Goal: Task Accomplishment & Management: Use online tool/utility

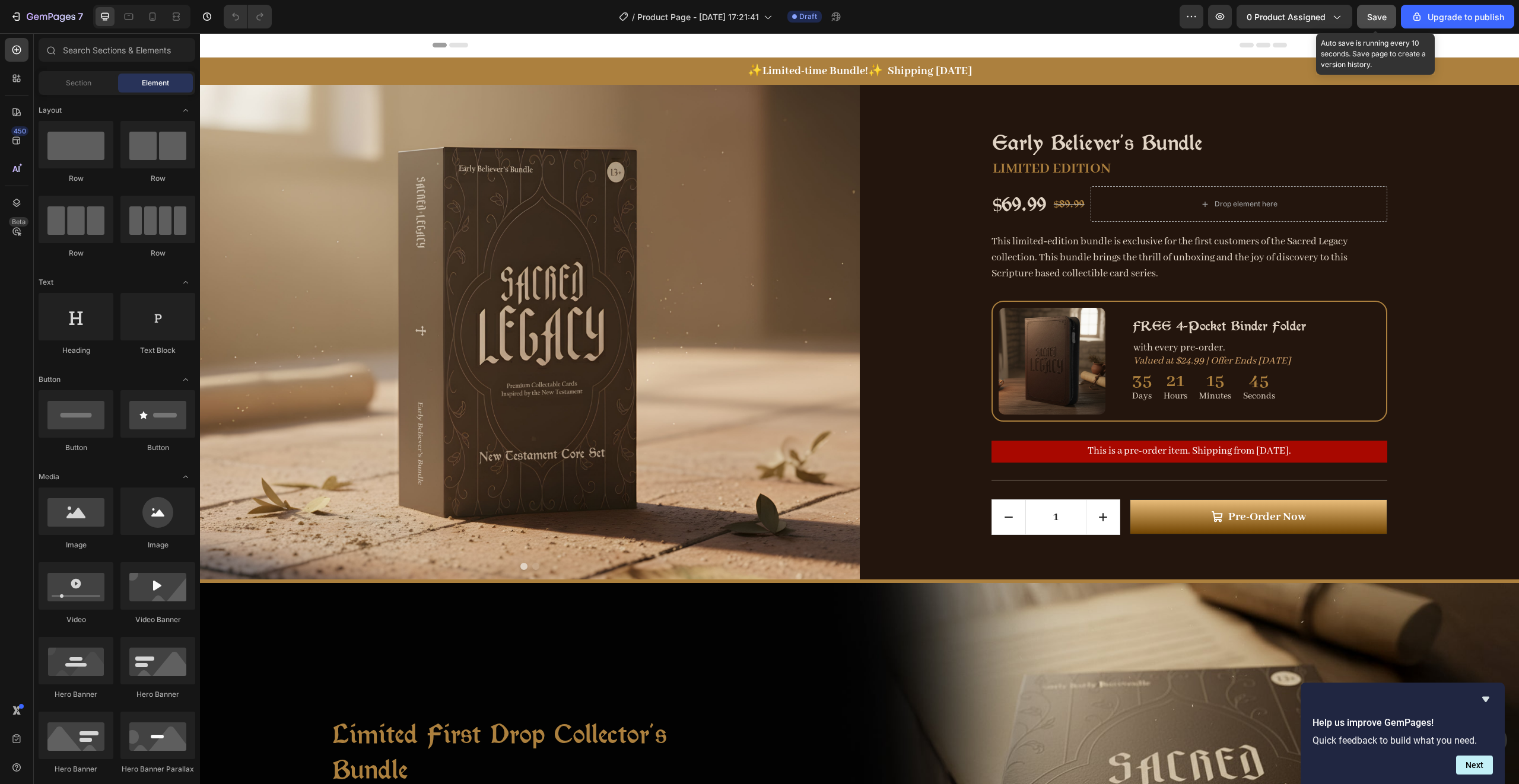
click at [1383, 18] on span "Save" at bounding box center [1377, 17] width 19 height 10
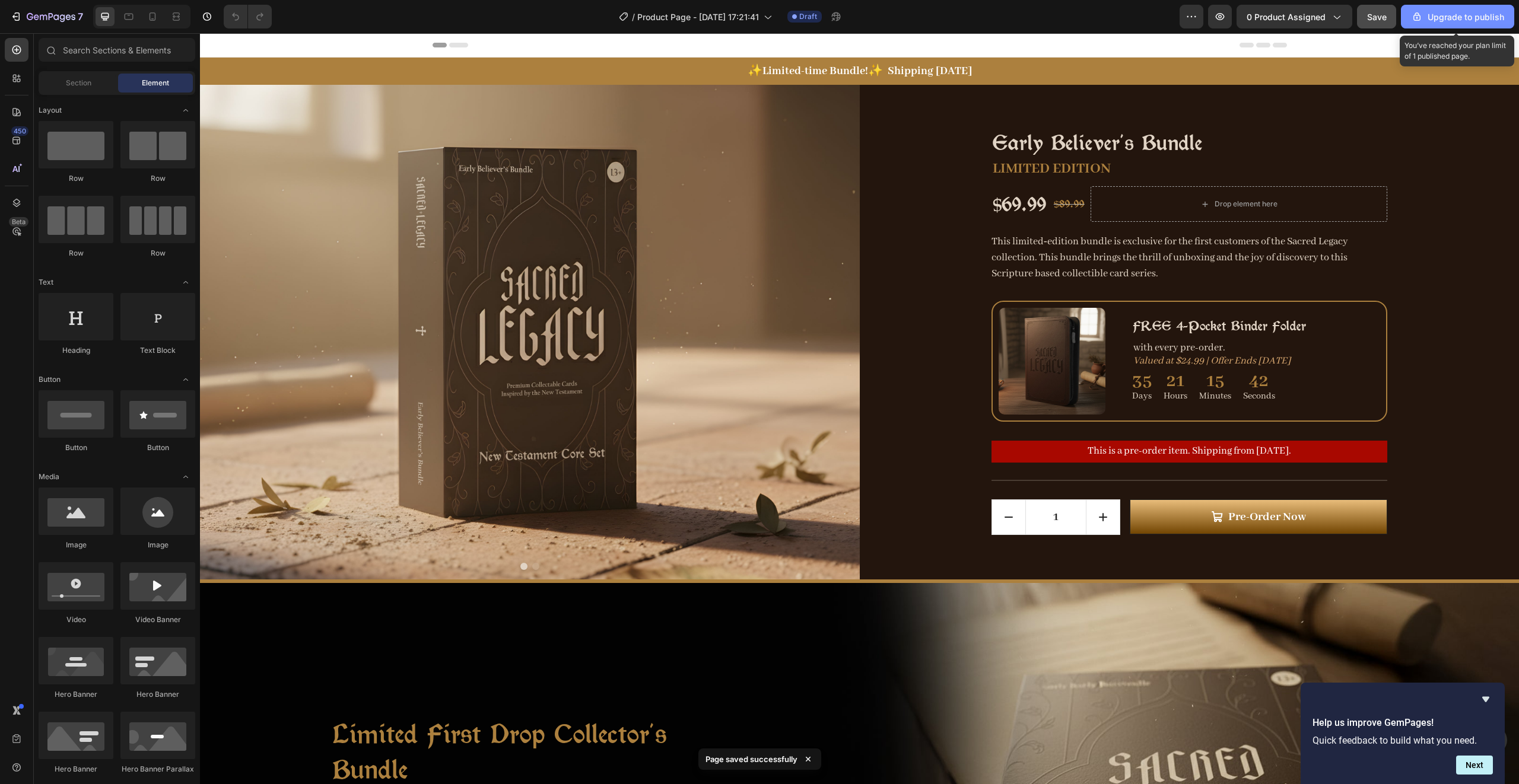
click at [1440, 15] on div "Upgrade to publish" at bounding box center [1458, 17] width 93 height 13
click at [1380, 13] on span "Save" at bounding box center [1377, 17] width 19 height 10
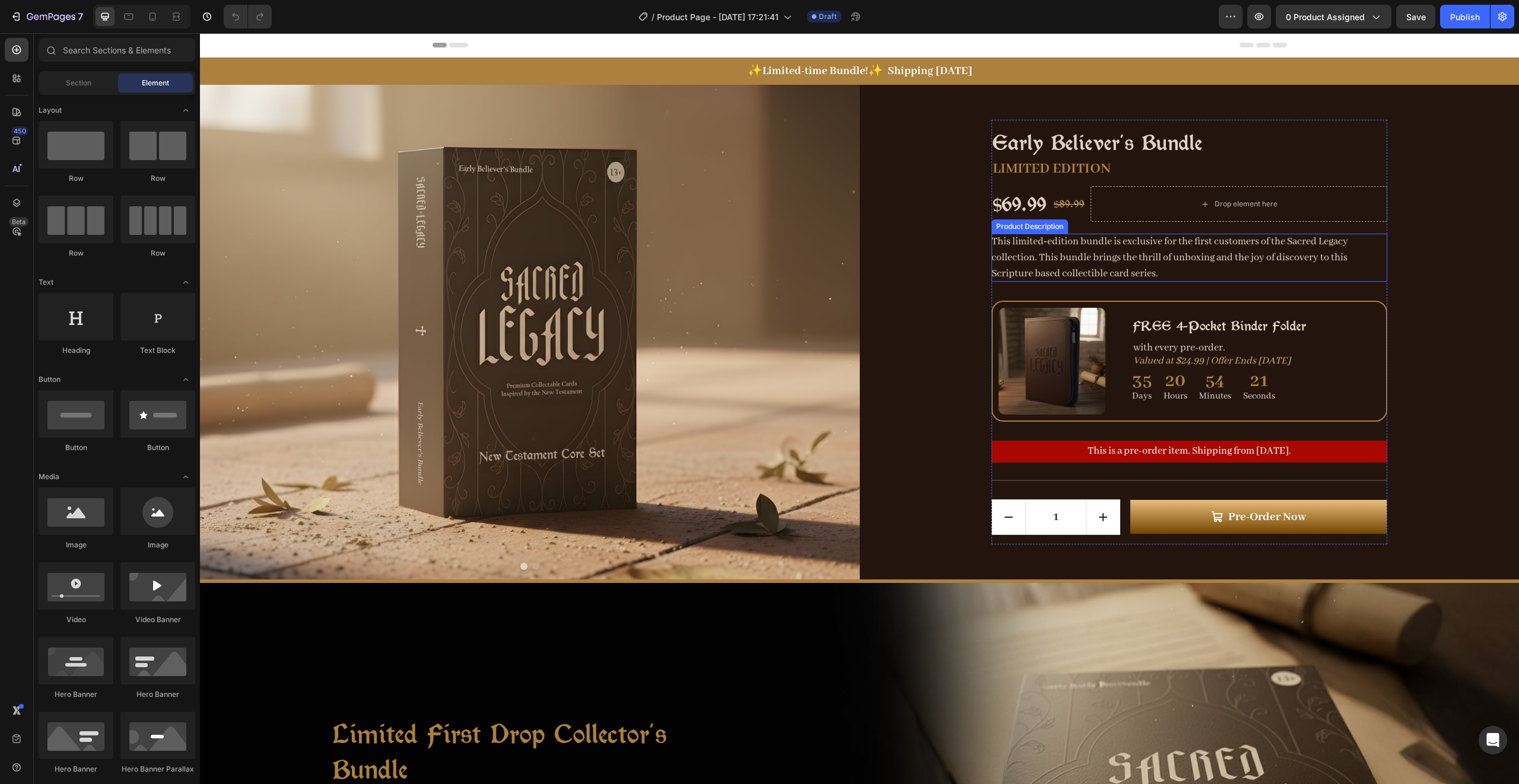
click at [1035, 254] on p "This limited‑edition bundle is exclusive for the first customers of the Sacred …" at bounding box center [1169, 257] width 356 height 44
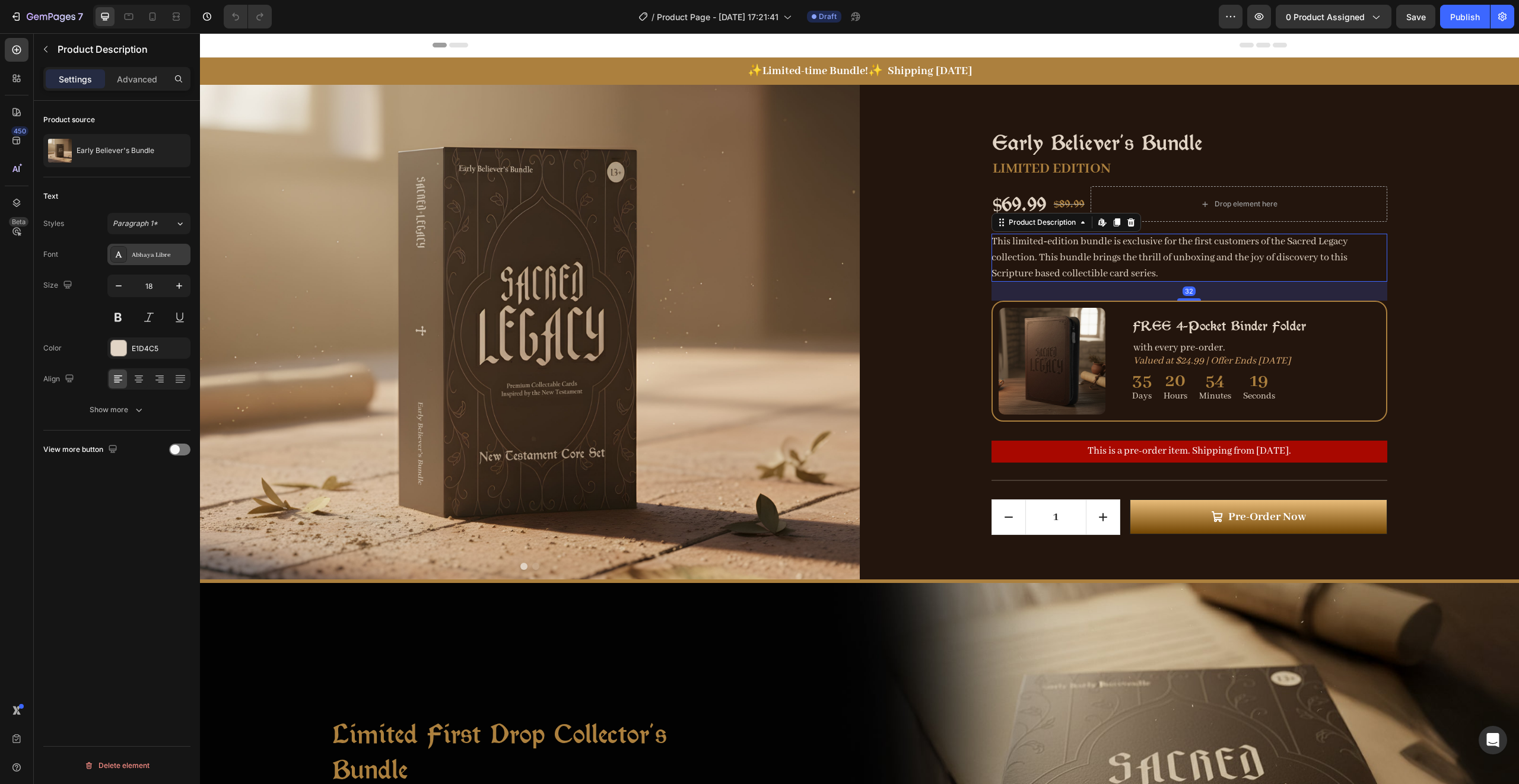
click at [150, 250] on div "Abhaya Libre" at bounding box center [159, 255] width 56 height 11
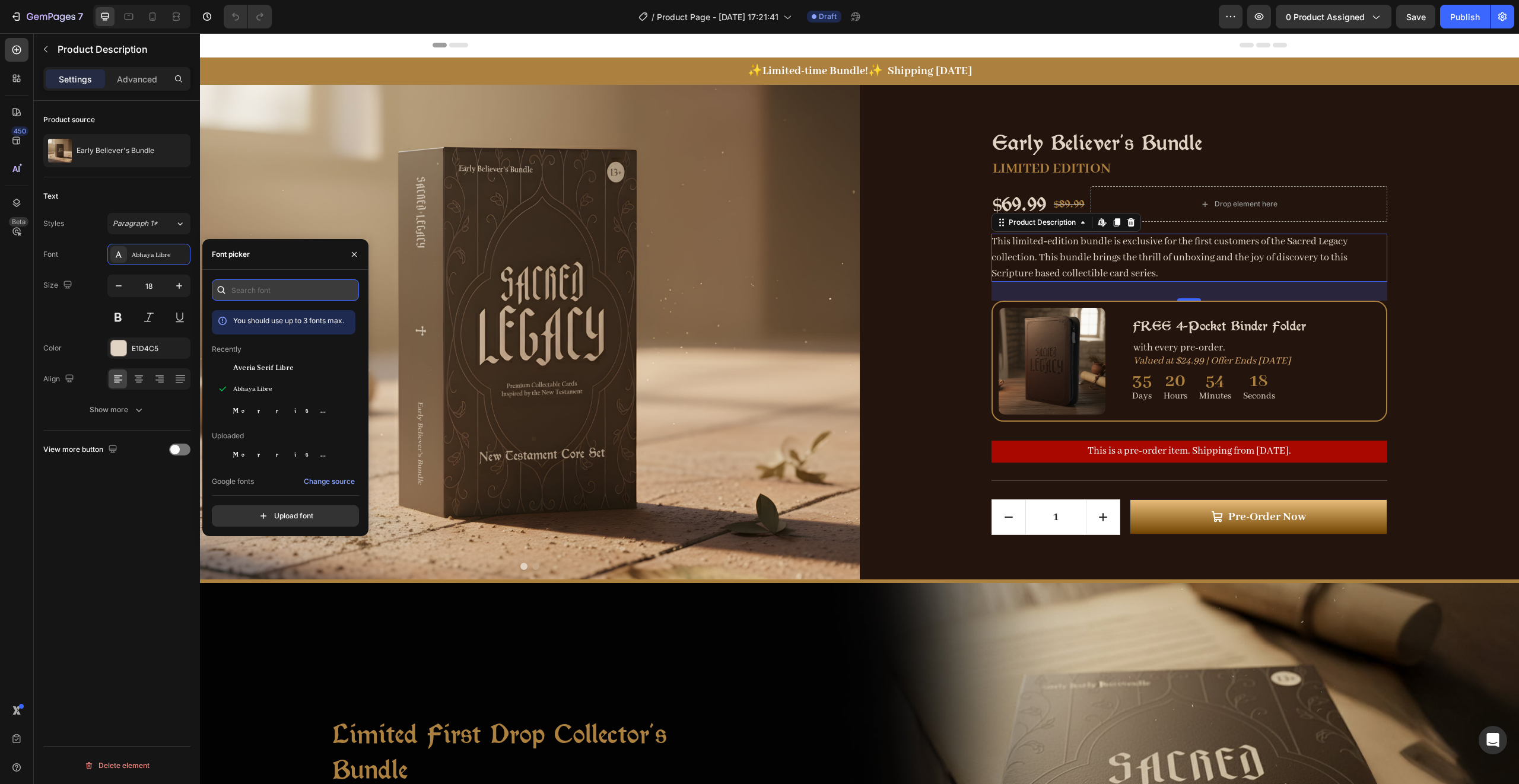
click at [252, 287] on input "text" at bounding box center [285, 290] width 147 height 21
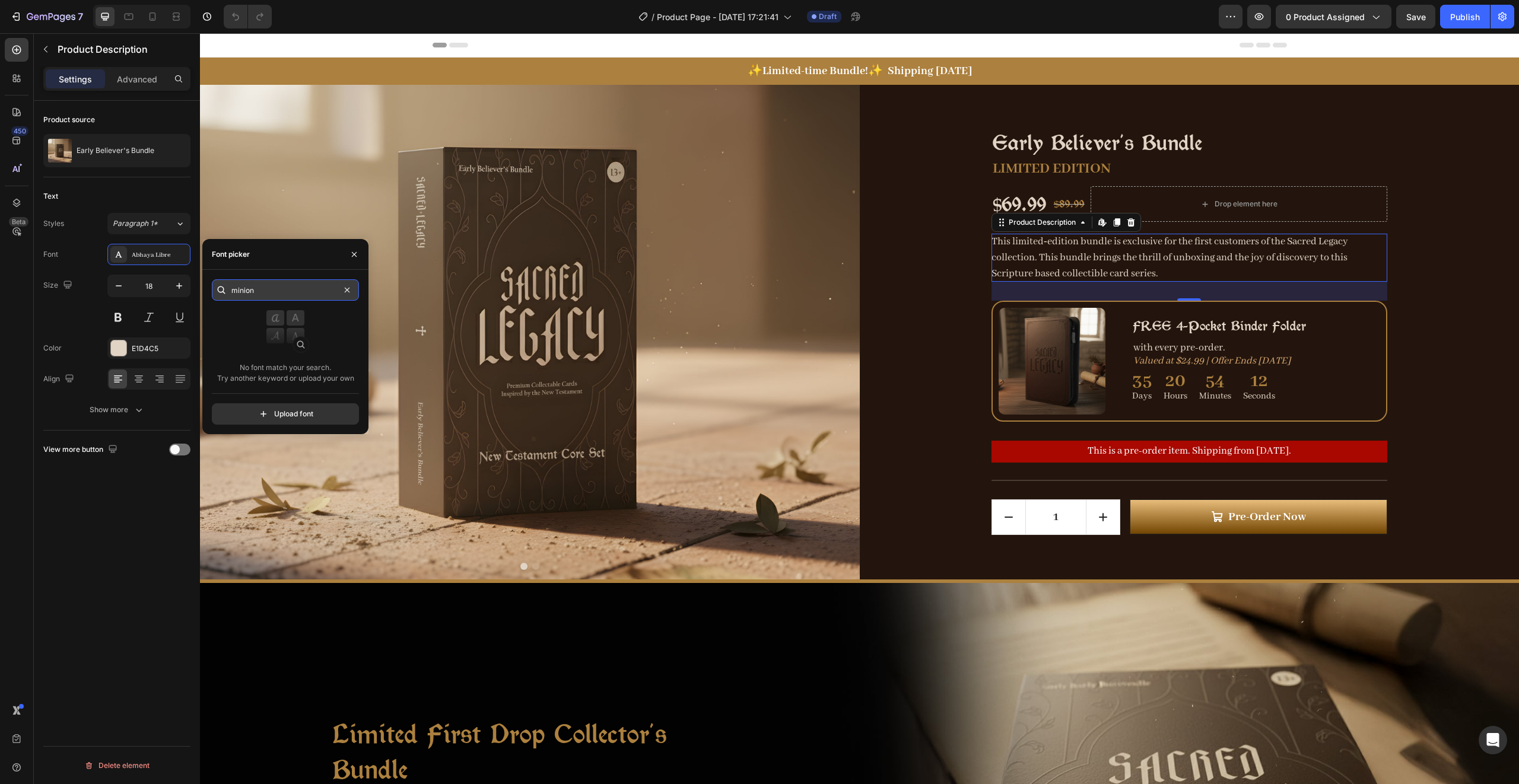
click at [290, 293] on input "minion" at bounding box center [285, 290] width 147 height 21
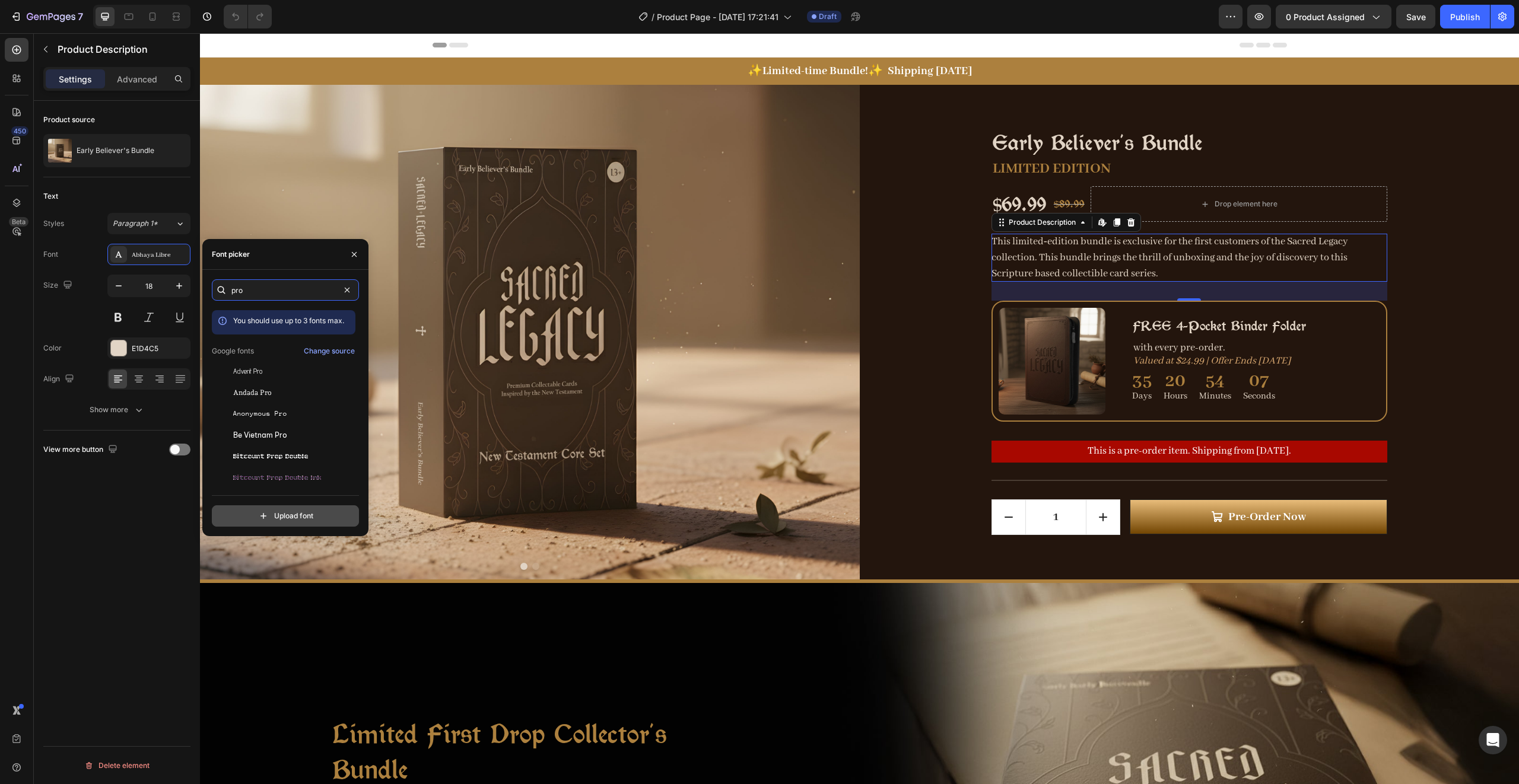
type input "pro"
click at [282, 517] on input "file" at bounding box center [311, 516] width 297 height 20
type input "C:\fakepath\californian-fb.ttf"
click at [270, 455] on span "californian-fb" at bounding box center [251, 454] width 37 height 11
click at [117, 322] on button at bounding box center [118, 317] width 21 height 21
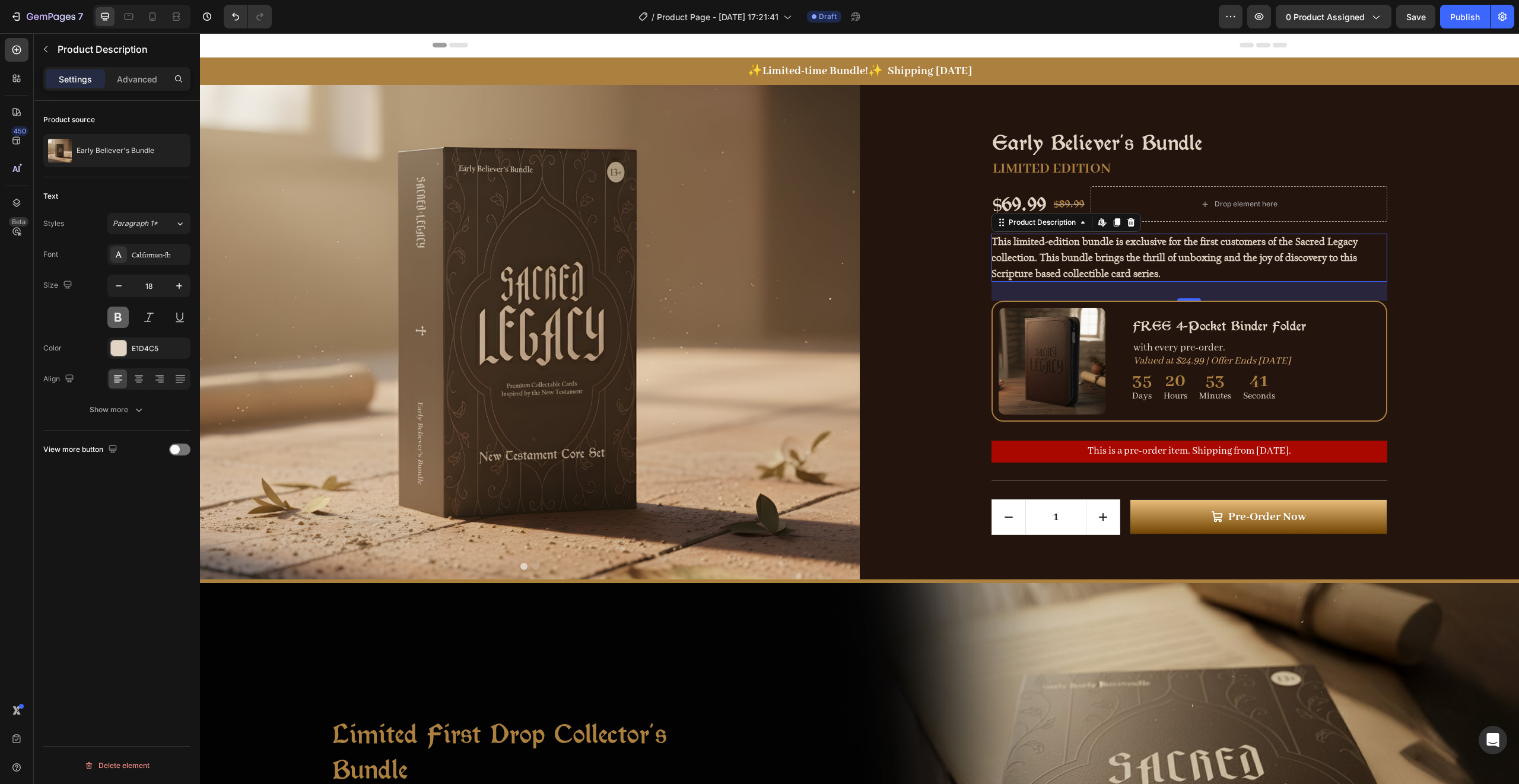
click at [117, 322] on button at bounding box center [118, 317] width 21 height 21
click at [165, 253] on div "Californian-fb" at bounding box center [159, 255] width 56 height 11
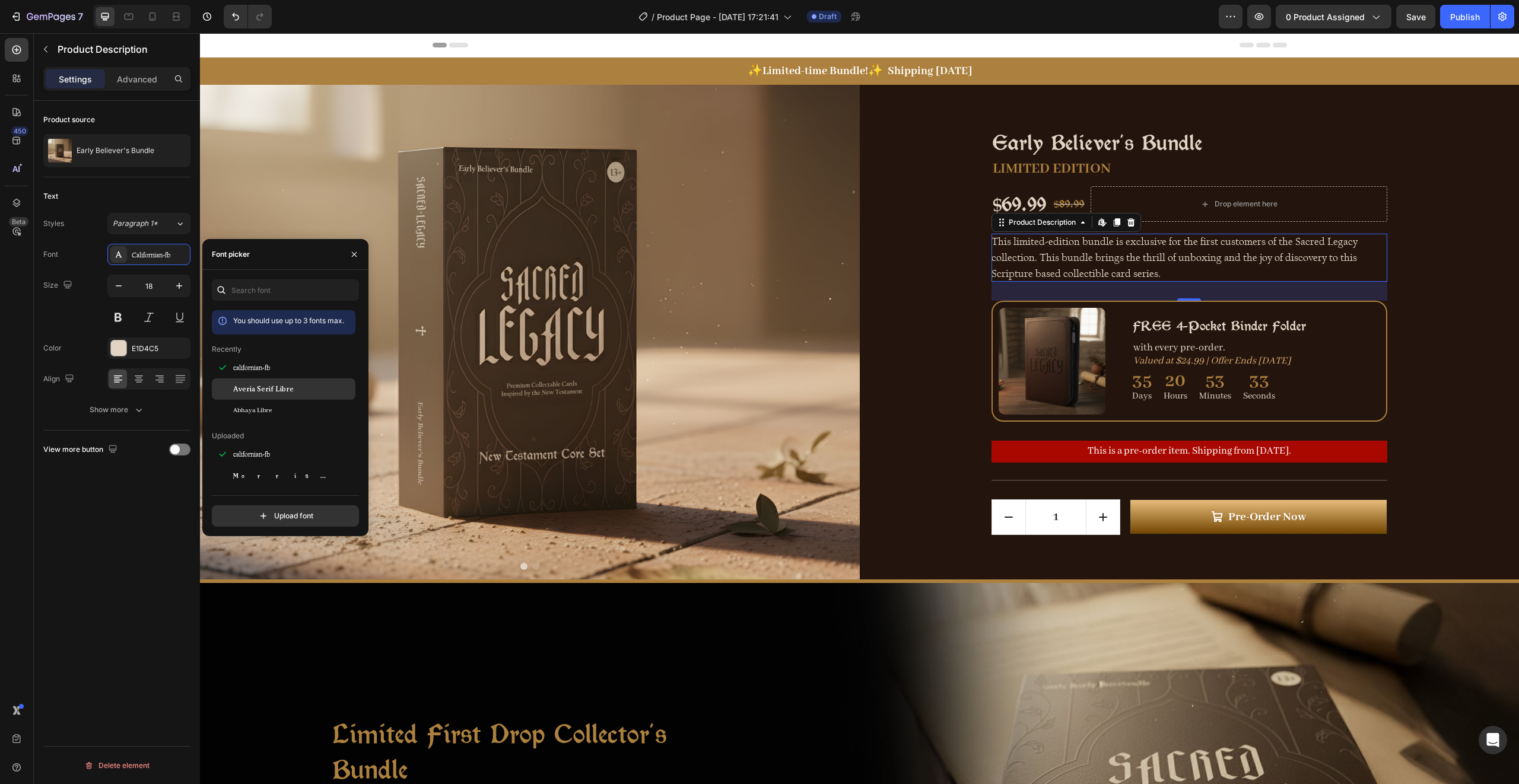
click at [288, 385] on span "Averia Serif Libre" at bounding box center [264, 390] width 61 height 11
click at [271, 411] on div "Abhaya Libre" at bounding box center [293, 411] width 120 height 11
click at [262, 368] on span "californian-fb" at bounding box center [251, 368] width 37 height 11
click at [253, 290] on input "text" at bounding box center [285, 290] width 147 height 21
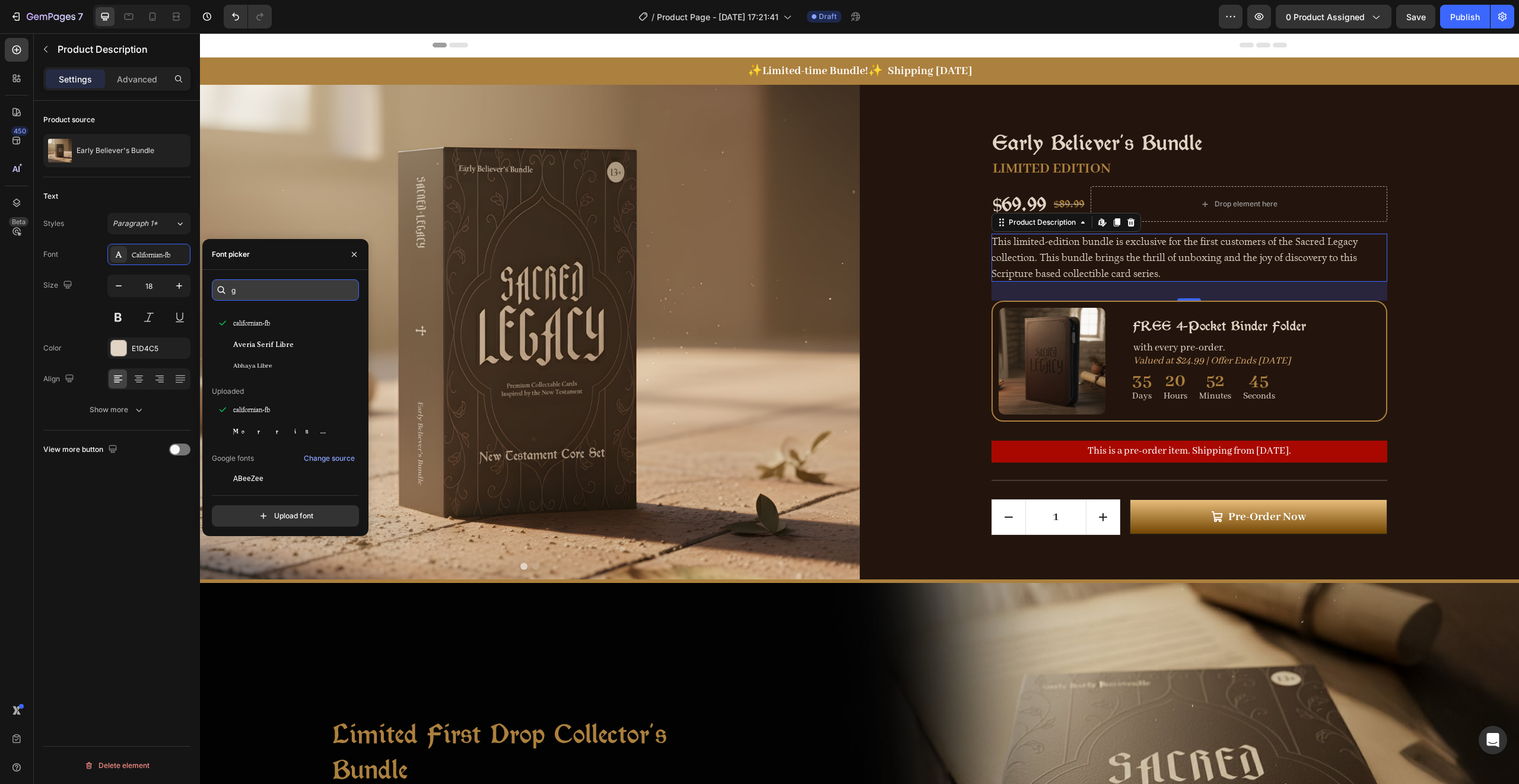
scroll to position [0, 0]
type input "g"
click at [1031, 249] on p "This limited‑edition bundle is exclusive for the first customers of the Sacred …" at bounding box center [1174, 257] width 366 height 44
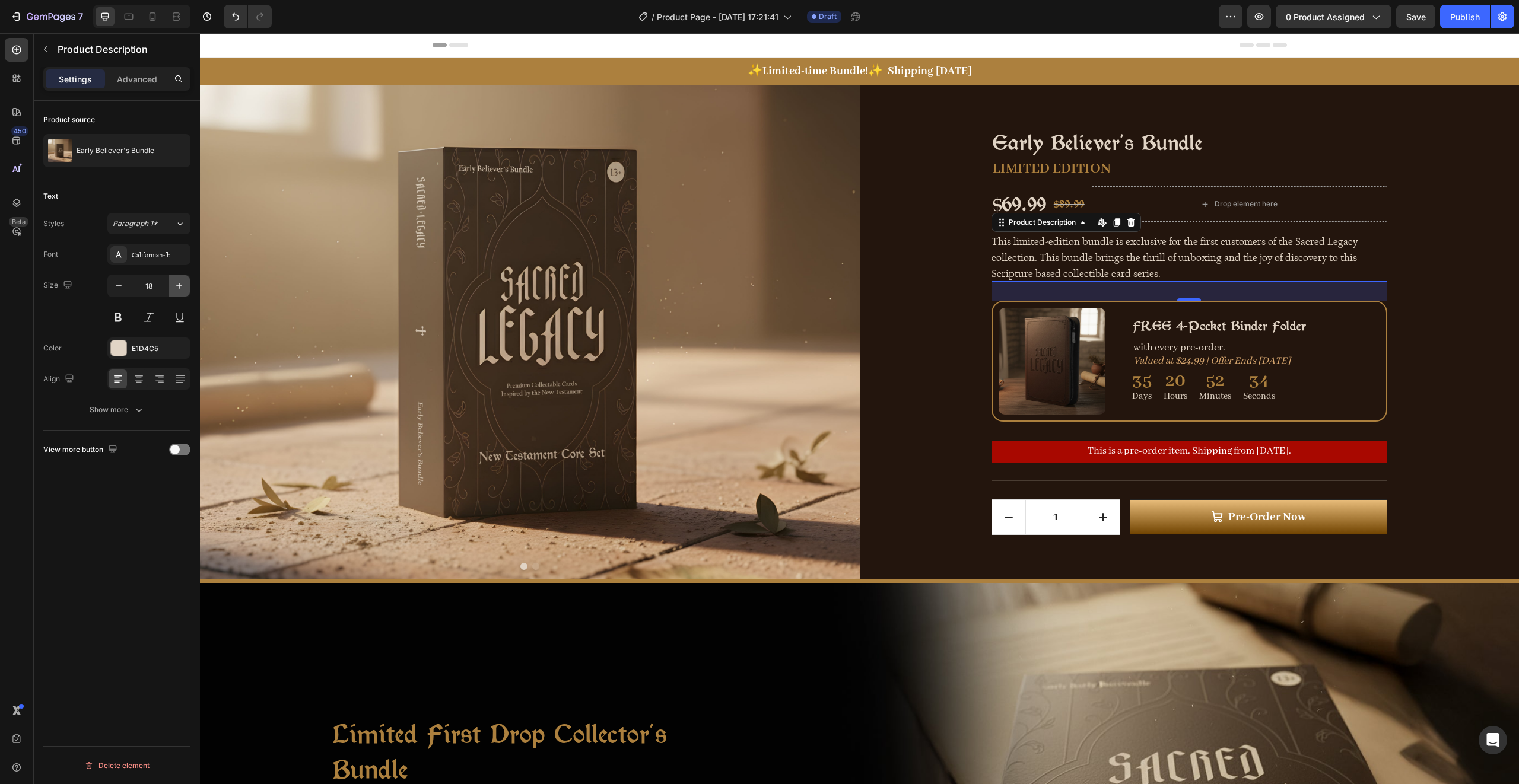
click at [176, 291] on icon "button" at bounding box center [179, 286] width 12 height 12
type input "20"
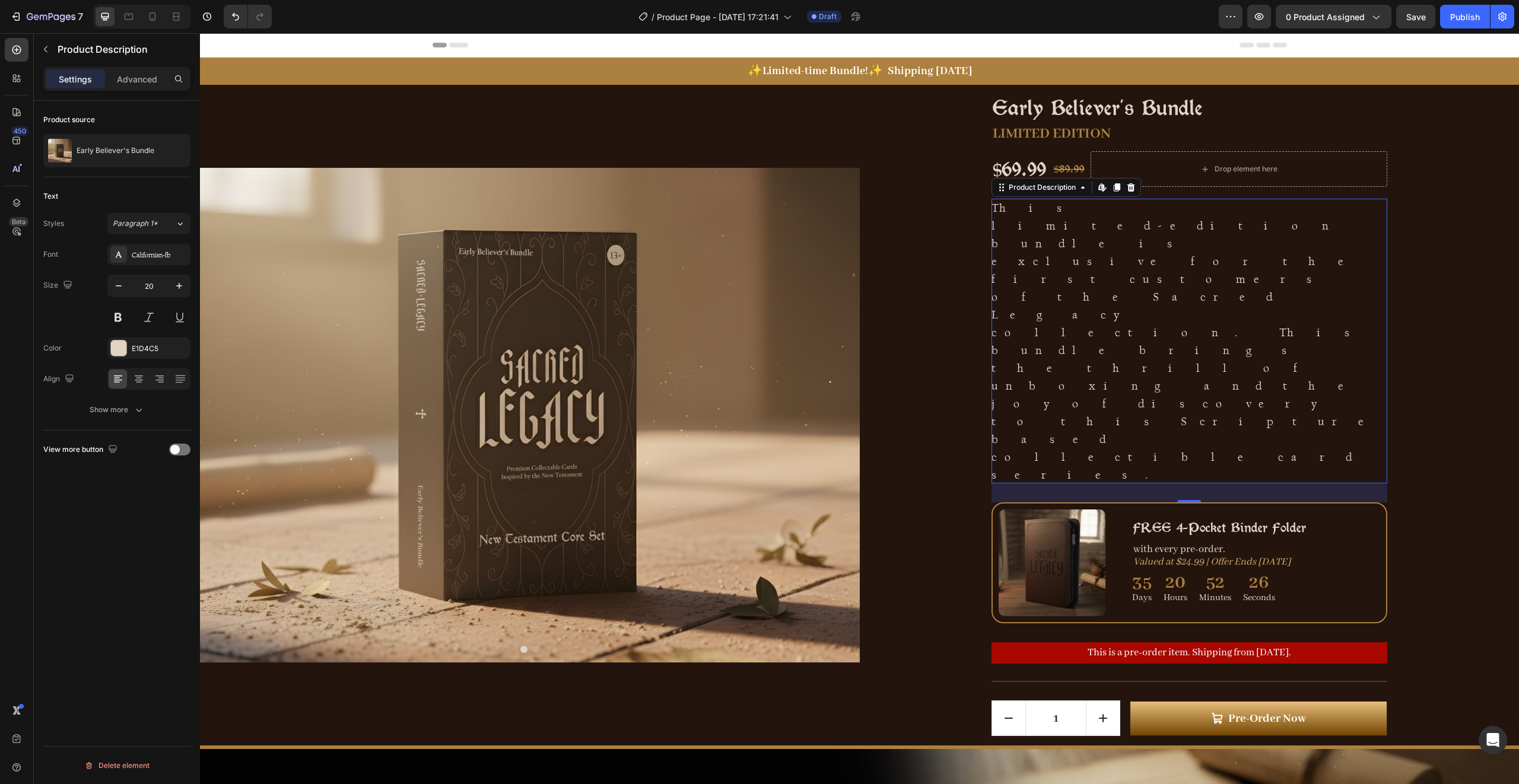
click at [1162, 269] on p "This limited‑edition bundle is exclusive for the first customers of the Sacred …" at bounding box center [1188, 341] width 393 height 281
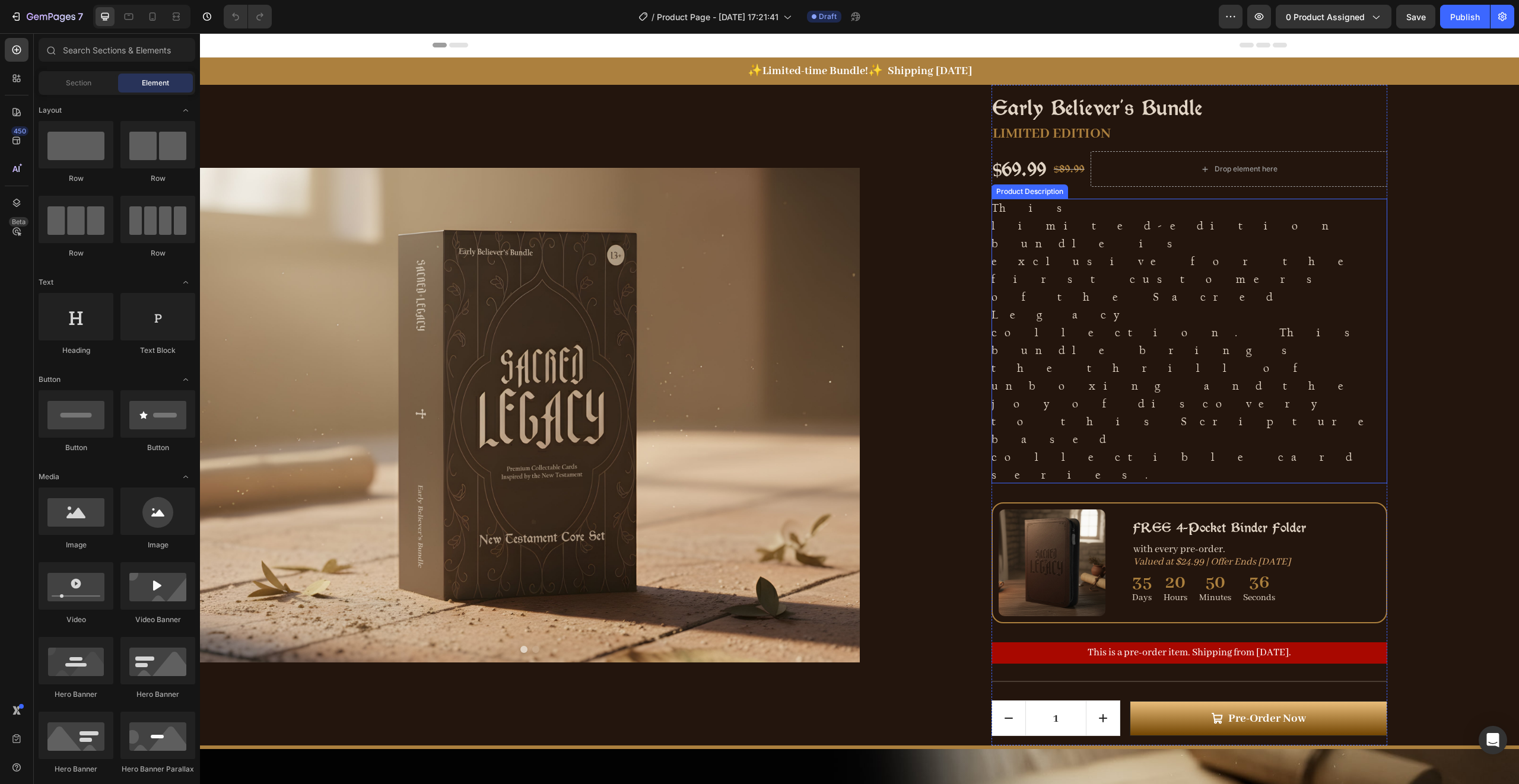
click at [1089, 243] on p "This limited‑edition bundle is exclusive for the first customers of the Sacred …" at bounding box center [1188, 341] width 393 height 281
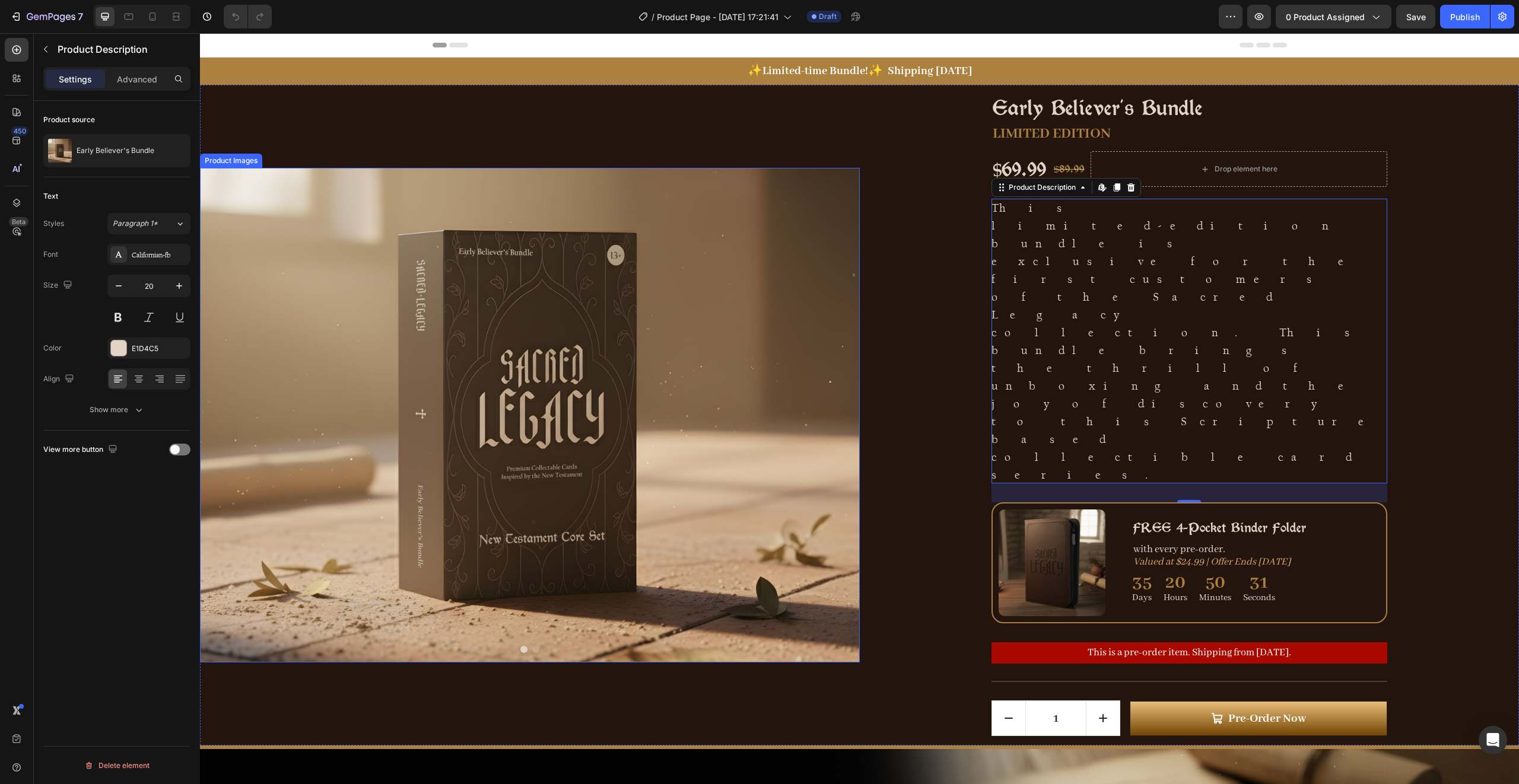
click at [525, 188] on img at bounding box center [530, 415] width 660 height 495
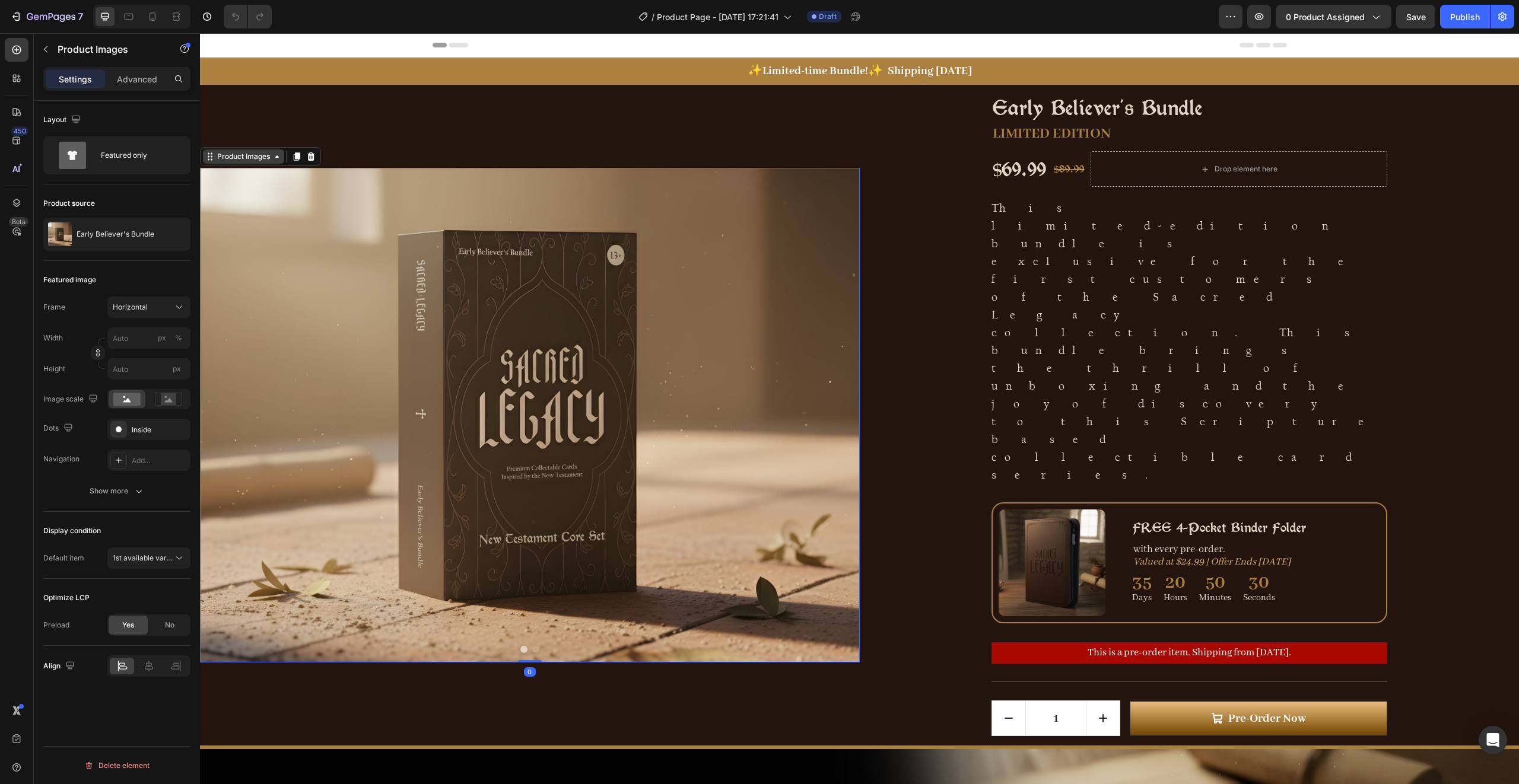
click at [235, 151] on div "Product Images" at bounding box center [243, 157] width 58 height 11
click at [144, 231] on p "Early Believer's Bundle" at bounding box center [115, 234] width 78 height 8
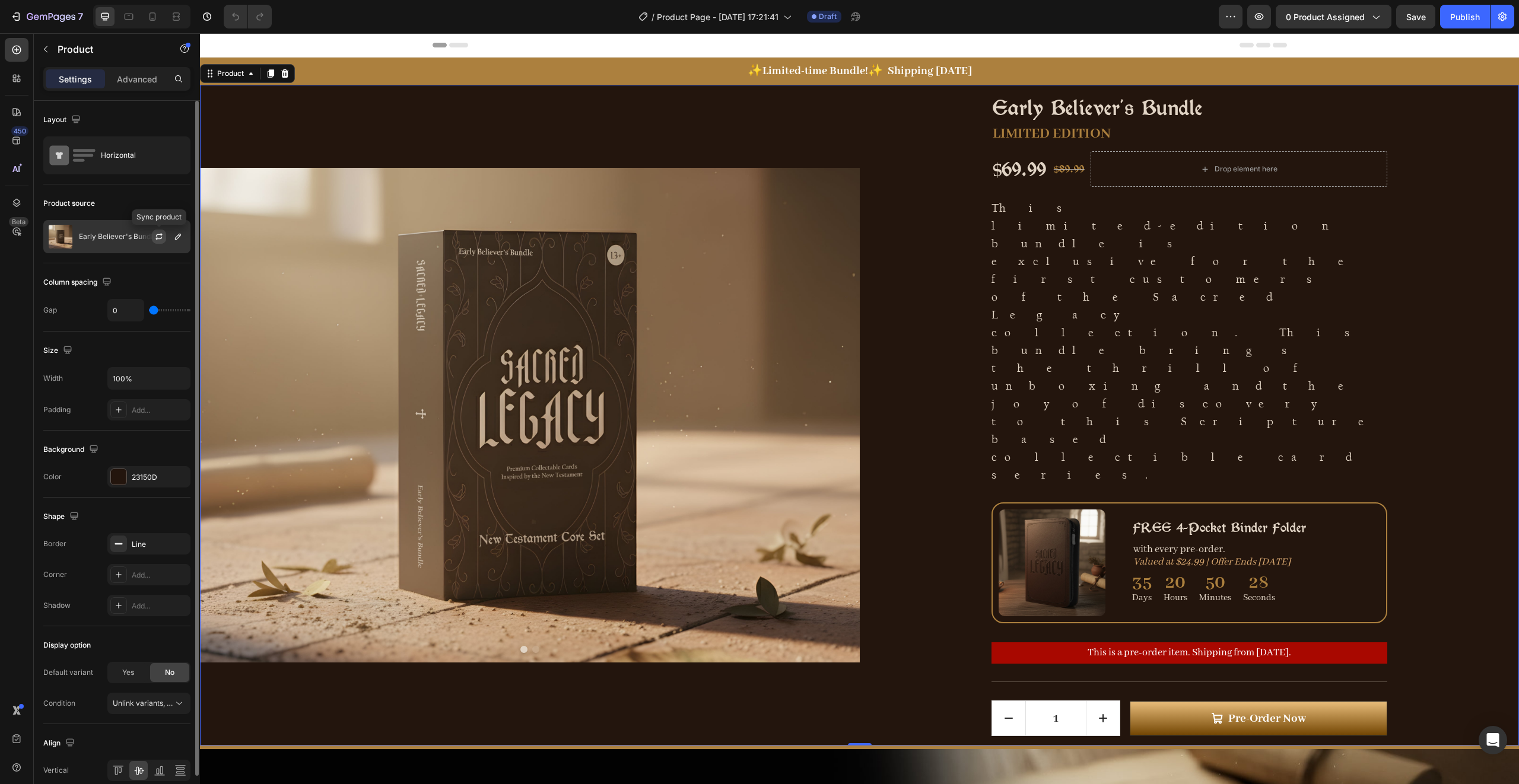
click at [158, 233] on icon "button" at bounding box center [159, 237] width 10 height 10
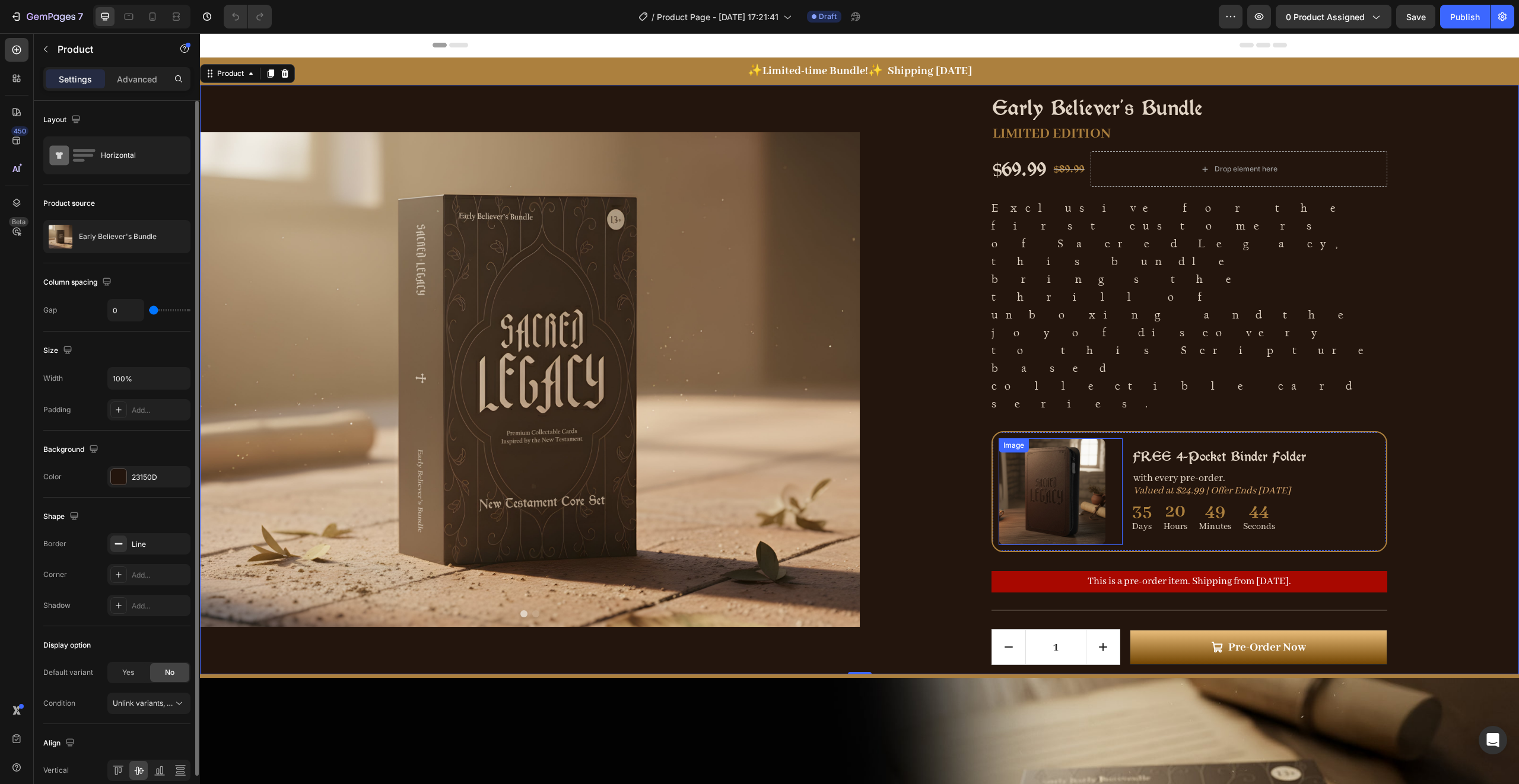
click at [1073, 439] on img at bounding box center [1052, 492] width 107 height 107
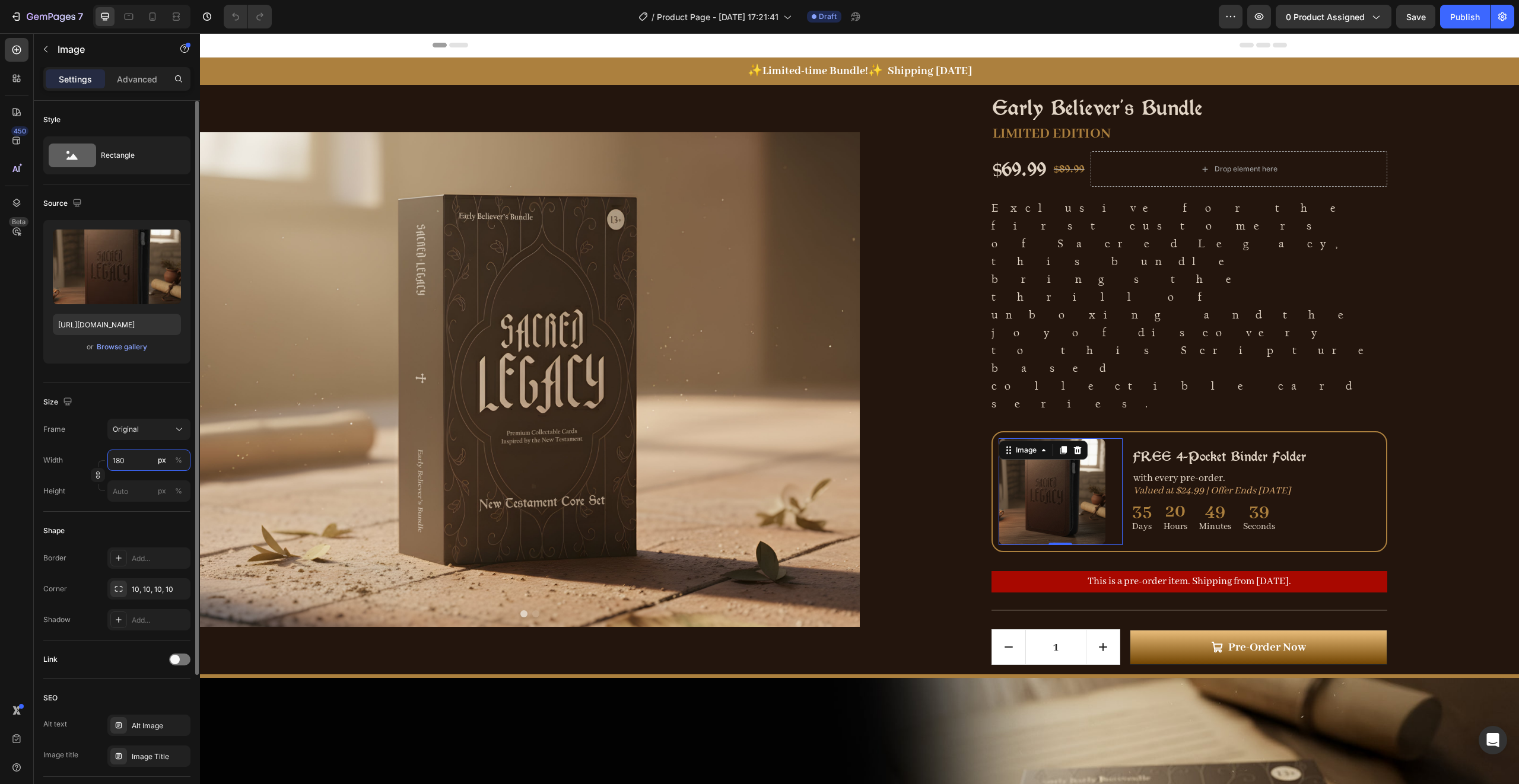
click at [130, 465] on input "180" at bounding box center [148, 460] width 83 height 21
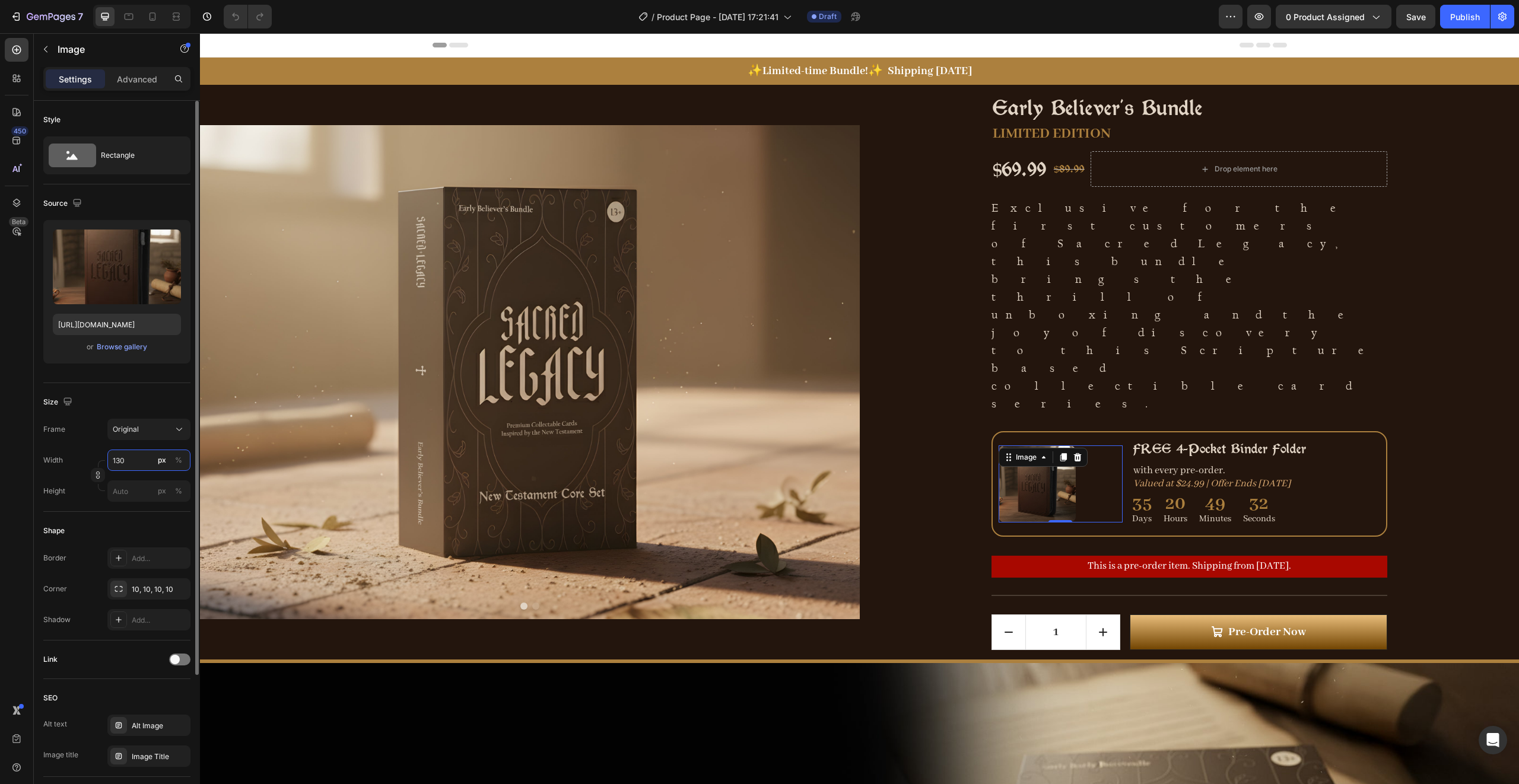
type input "129"
click at [1203, 465] on p "with every pre-order." at bounding box center [1255, 471] width 245 height 13
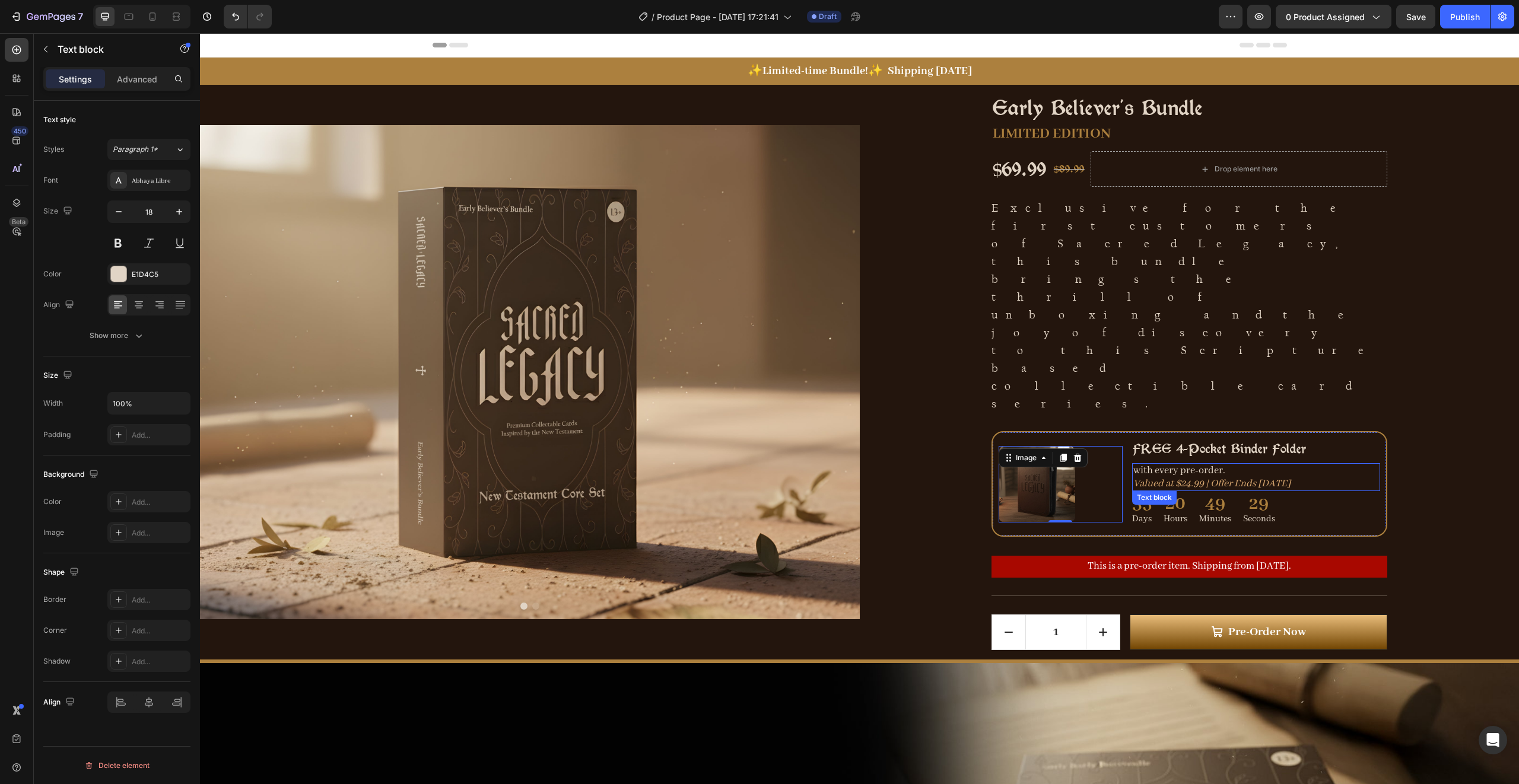
click at [1203, 465] on p "with every pre-order." at bounding box center [1255, 471] width 245 height 13
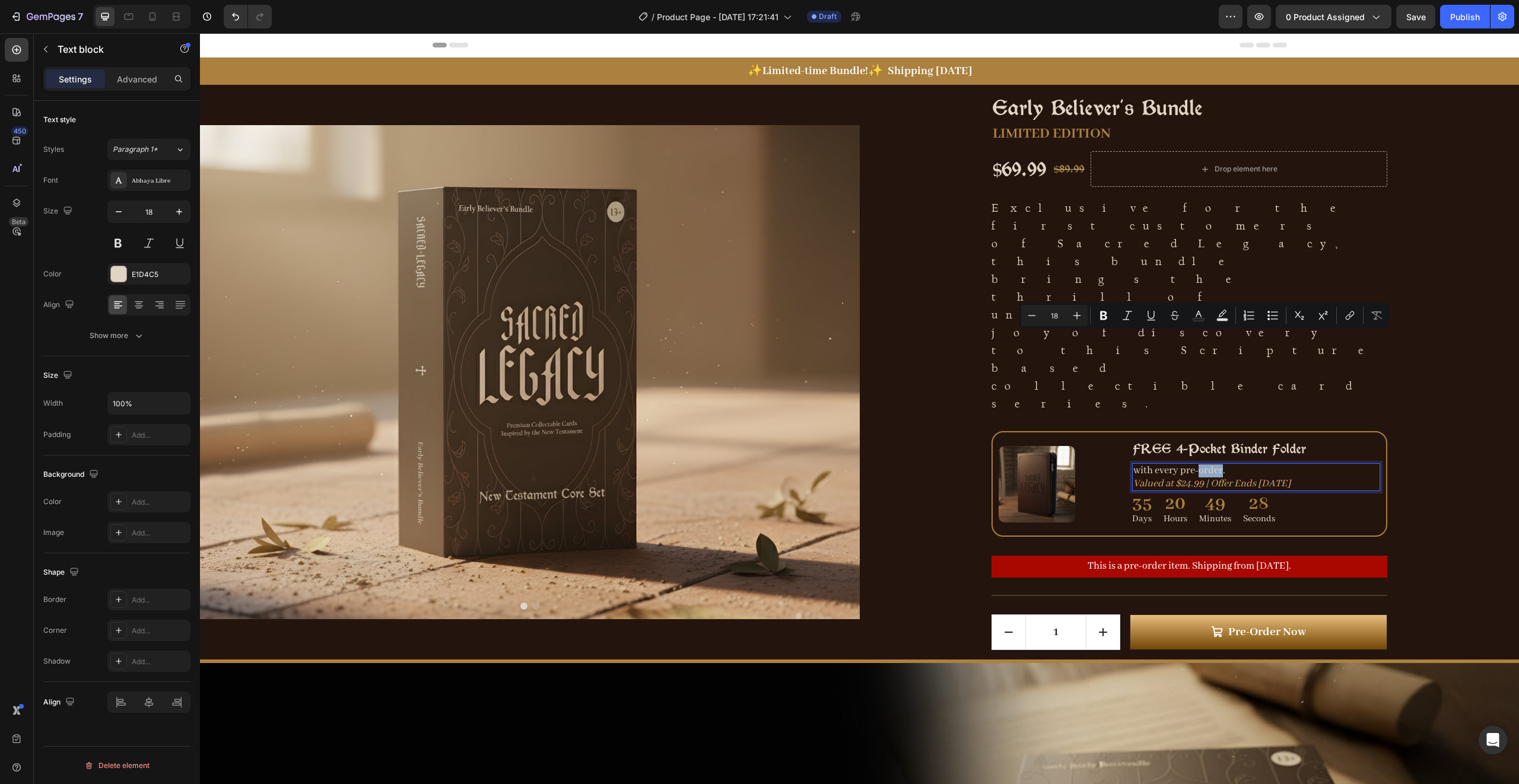
click at [1133, 465] on p "with every pre-order." at bounding box center [1255, 471] width 245 height 13
click at [1196, 465] on p "FREE 4-Pocket Binder Folder with every pre-order." at bounding box center [1255, 471] width 245 height 13
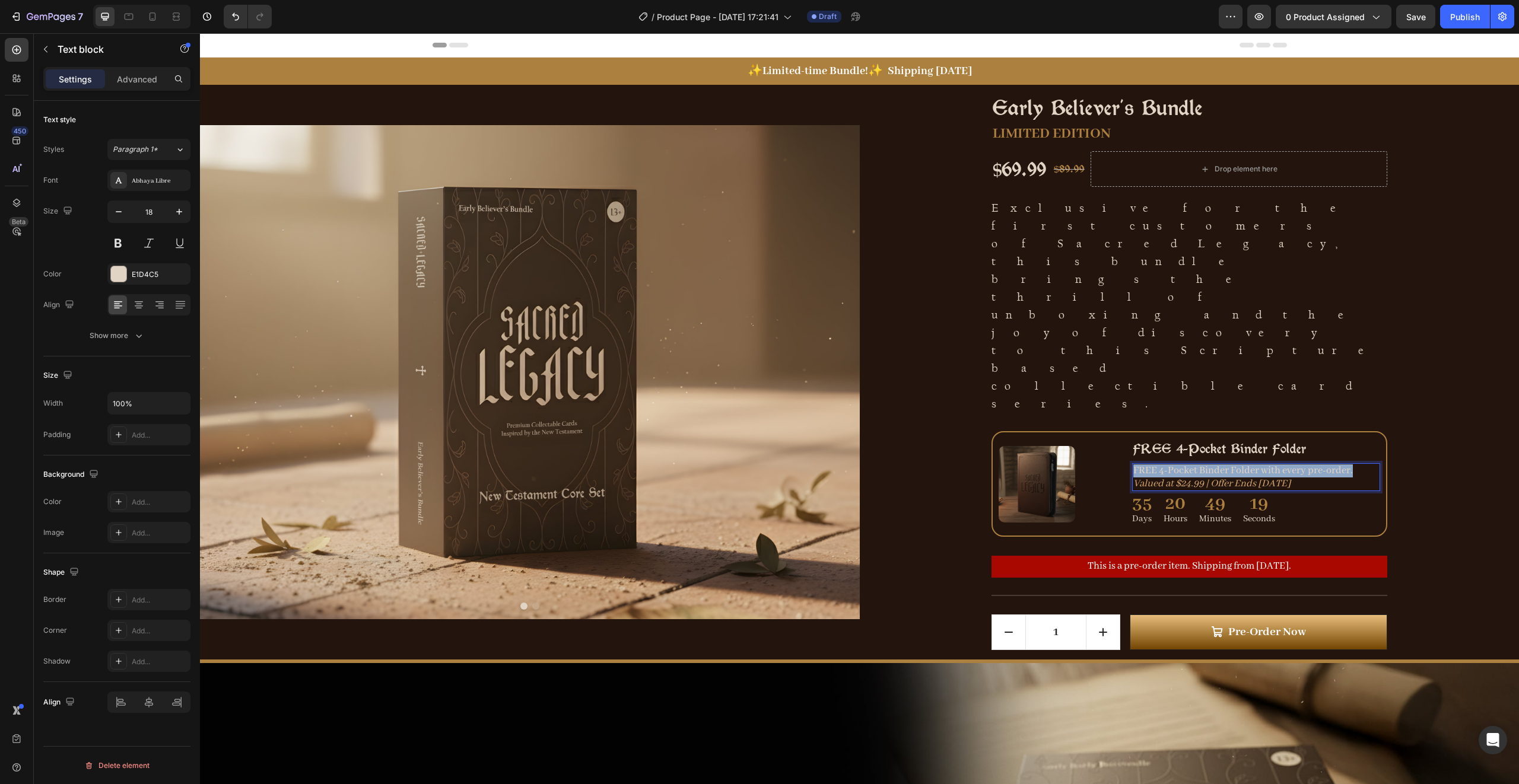
click at [1196, 465] on p "FREE 4-Pocket Binder Folder with every pre-order." at bounding box center [1255, 471] width 245 height 13
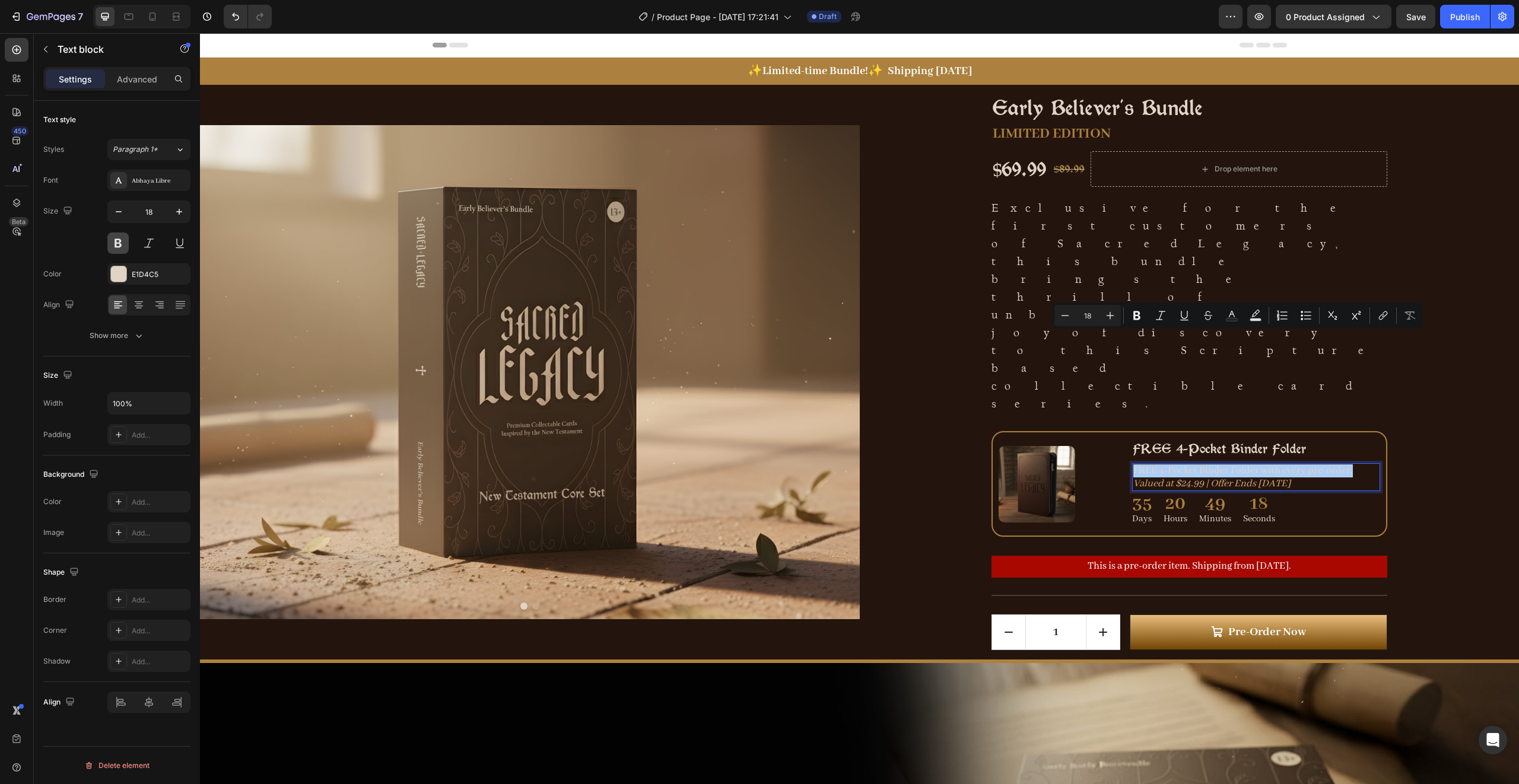
click at [123, 246] on button at bounding box center [118, 243] width 21 height 21
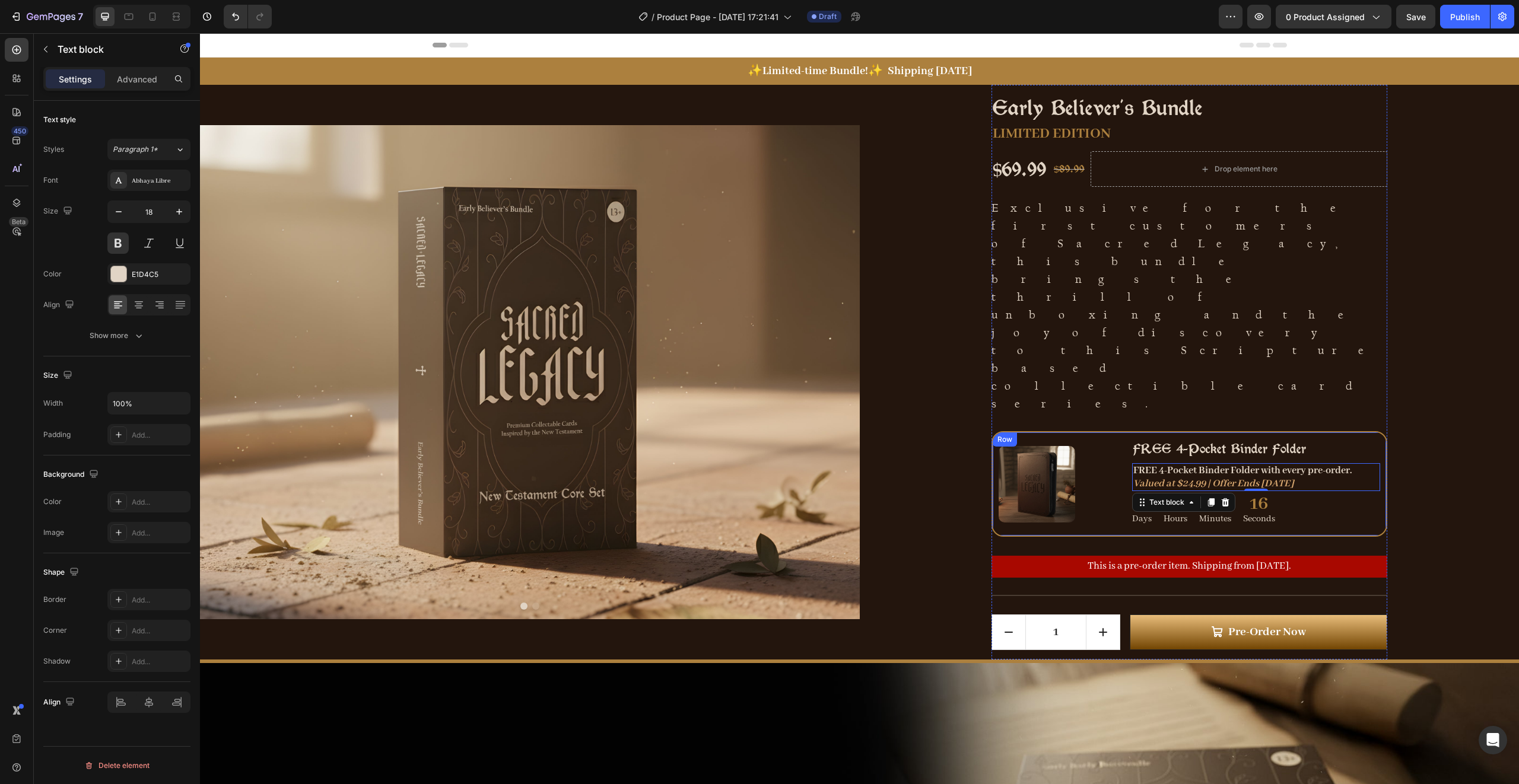
click at [1178, 439] on h3 "FREE 4-Pocket Binder Folder" at bounding box center [1255, 448] width 248 height 20
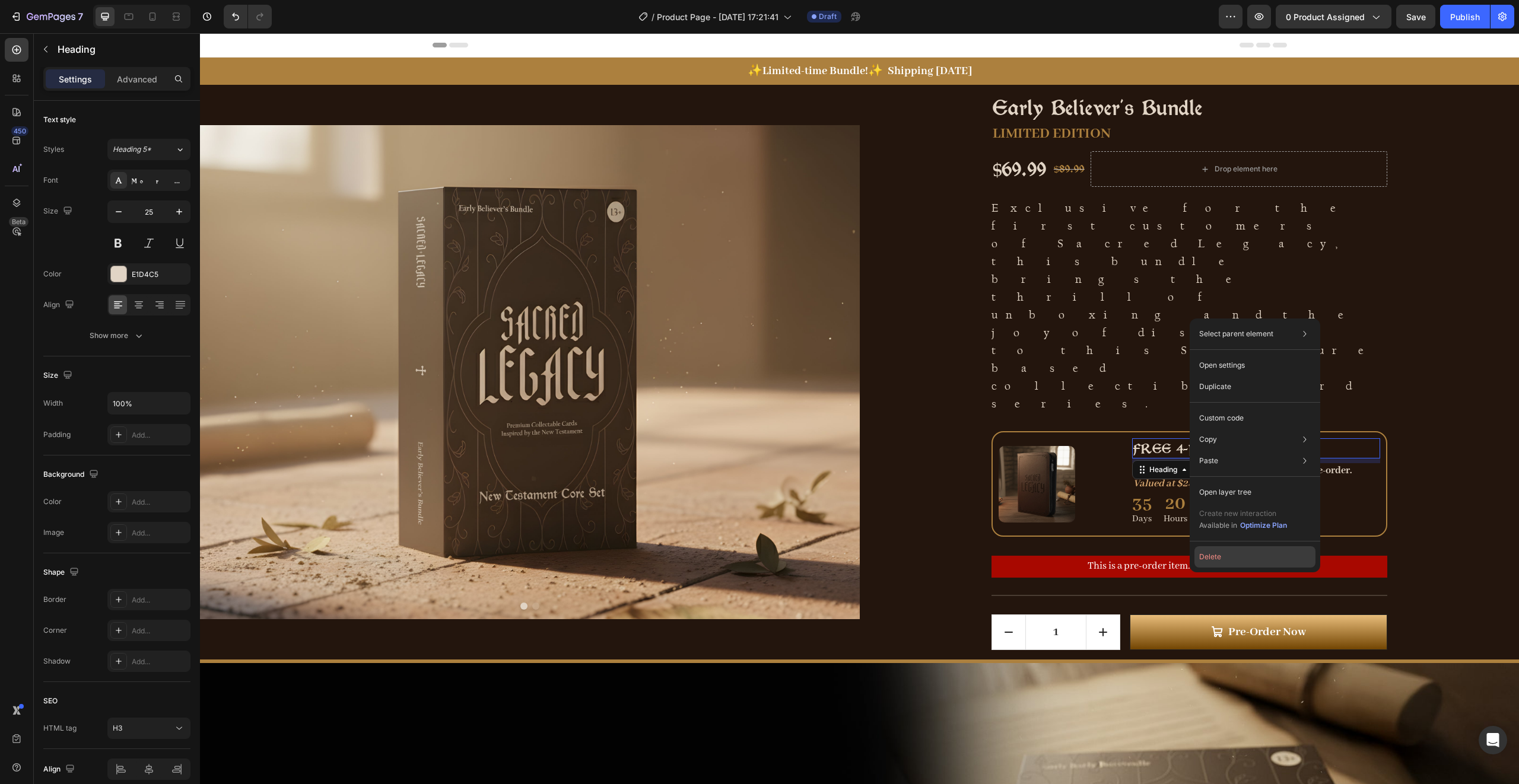
click at [1227, 553] on button "Delete" at bounding box center [1255, 557] width 121 height 21
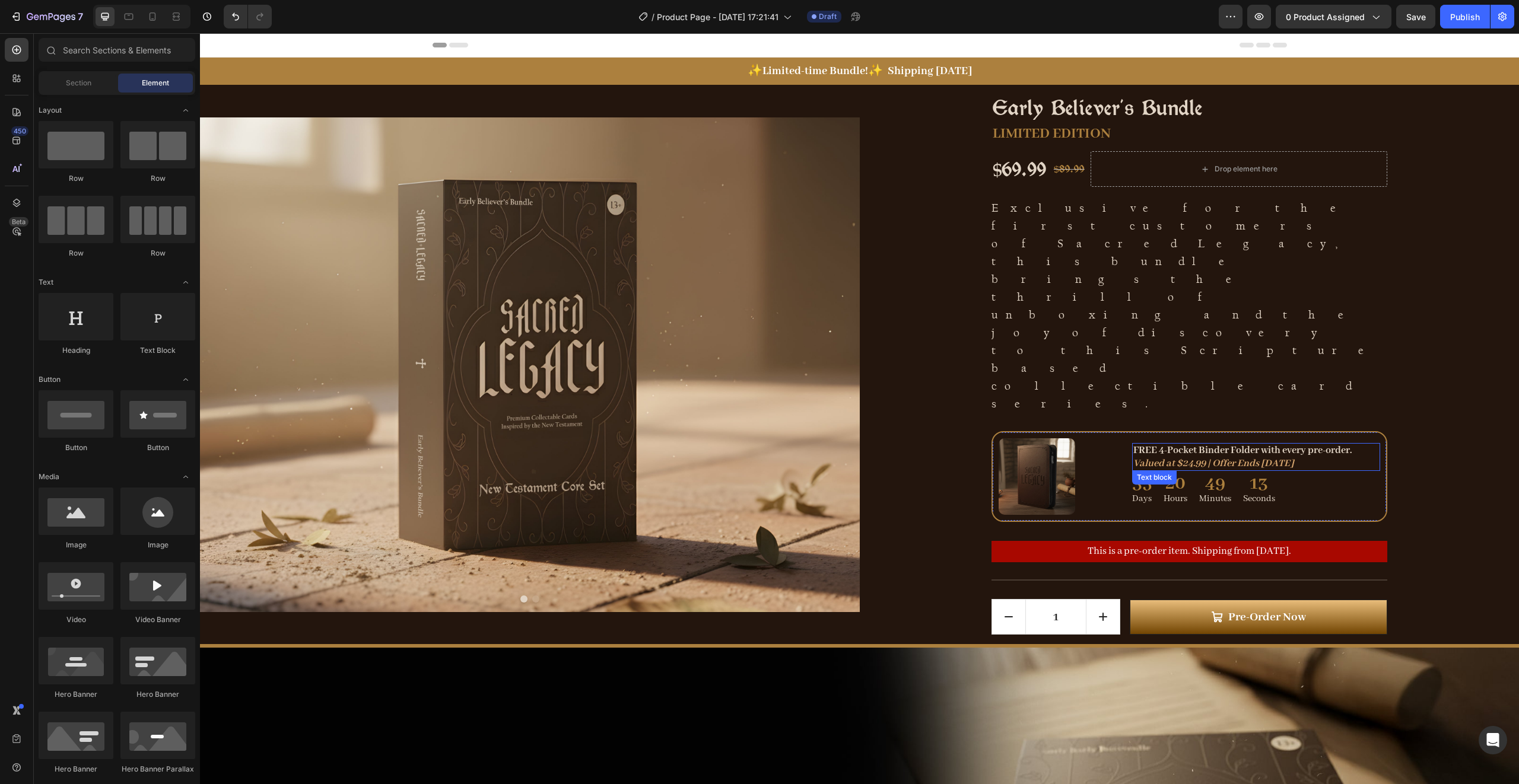
click at [1174, 444] on p "FREE 4-Pocket Binder Folder with every pre-order." at bounding box center [1255, 451] width 245 height 13
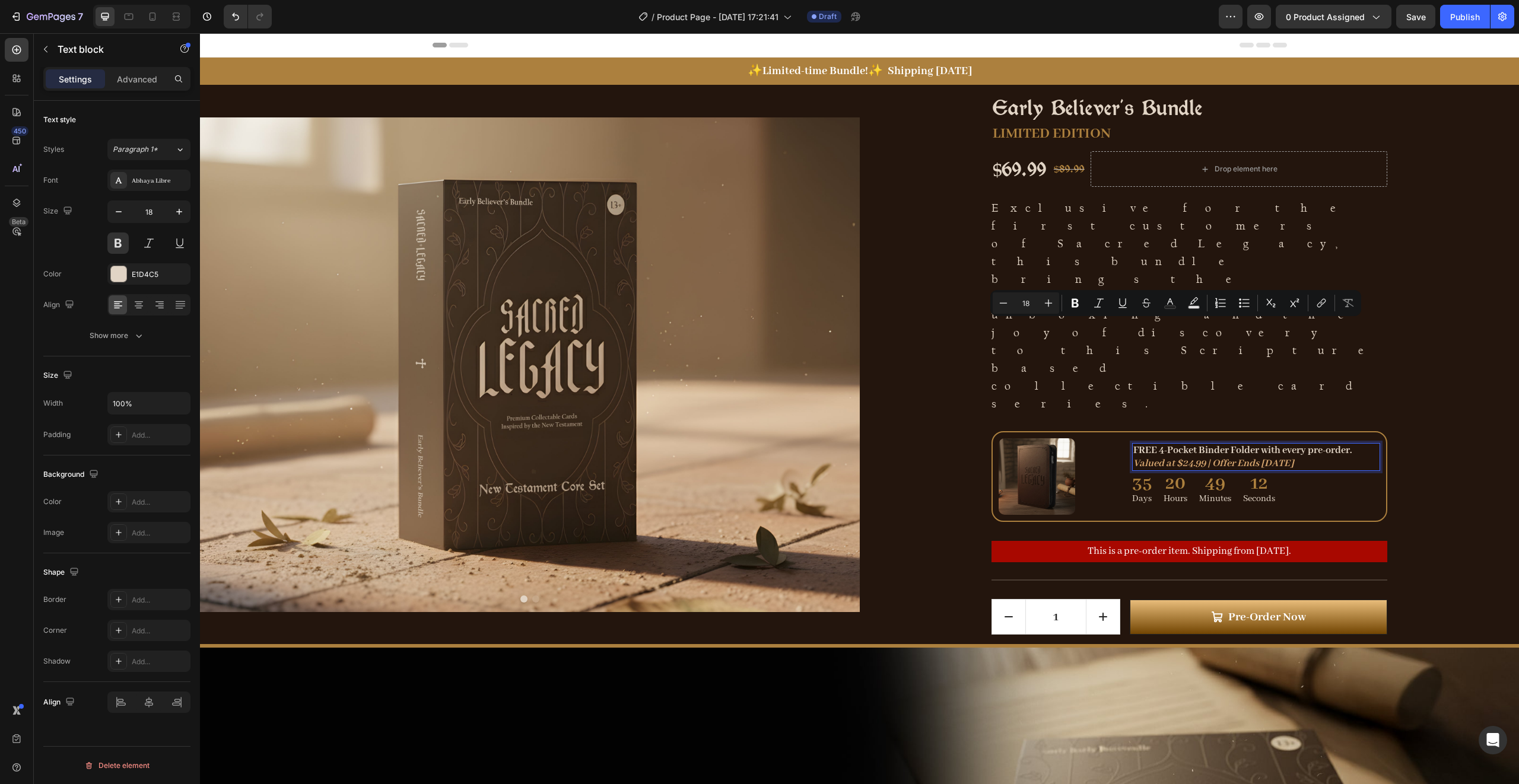
click at [1169, 444] on p "FREE 4-Pocket Binder Folder with every pre-order." at bounding box center [1255, 451] width 245 height 13
click at [1098, 439] on div at bounding box center [1060, 477] width 124 height 76
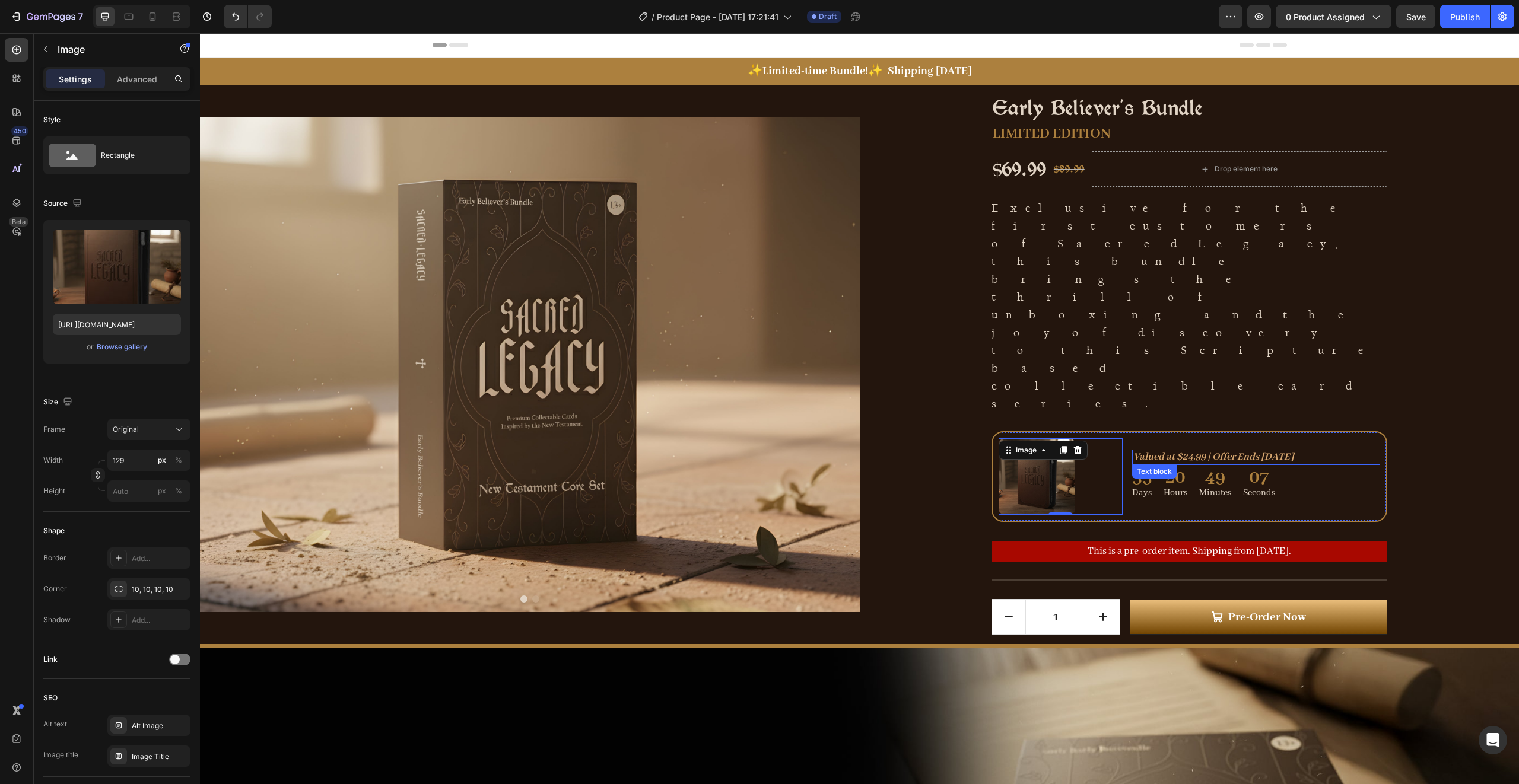
click at [1175, 451] on icon "Valued at $24.99 | Offer Ends [DATE]" at bounding box center [1213, 457] width 161 height 13
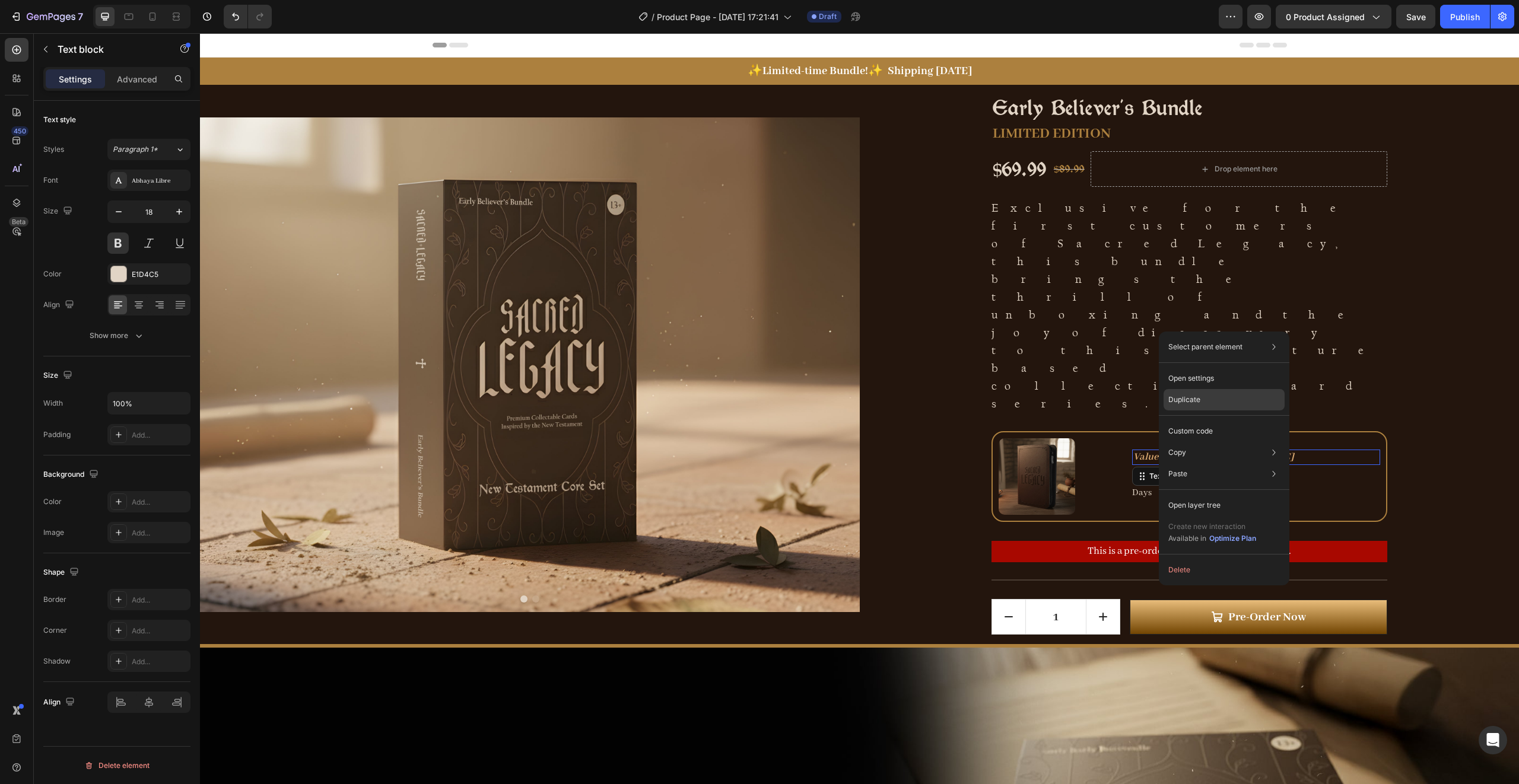
click at [1194, 397] on p "Duplicate" at bounding box center [1184, 400] width 32 height 11
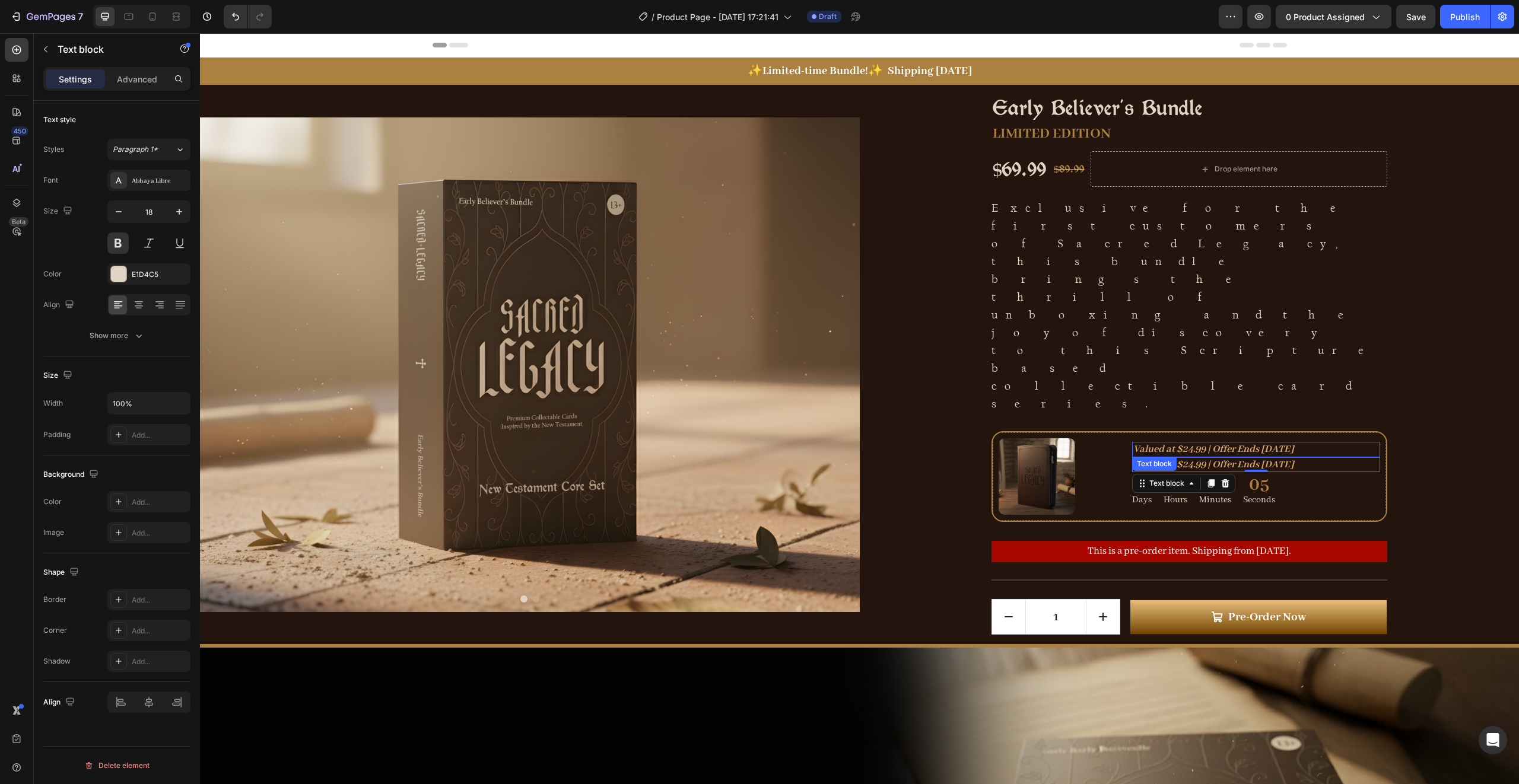
click at [1154, 443] on icon "Valued at $24.99 | Offer Ends [DATE]" at bounding box center [1213, 449] width 161 height 13
click at [1154, 443] on icon "FREE 4-Pocket Binder Folder with every pre-order." at bounding box center [1242, 449] width 218 height 13
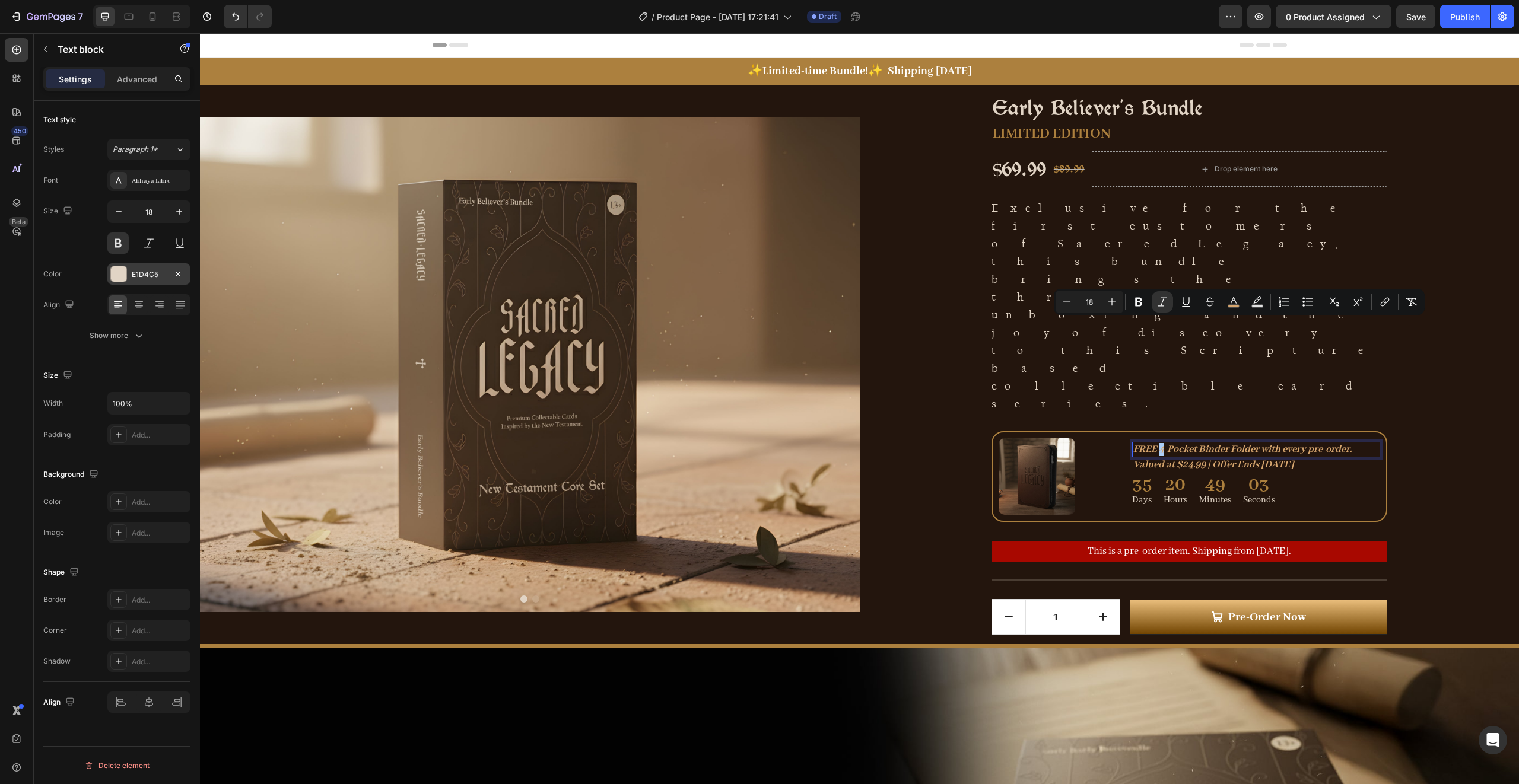
click at [122, 275] on div at bounding box center [118, 274] width 15 height 15
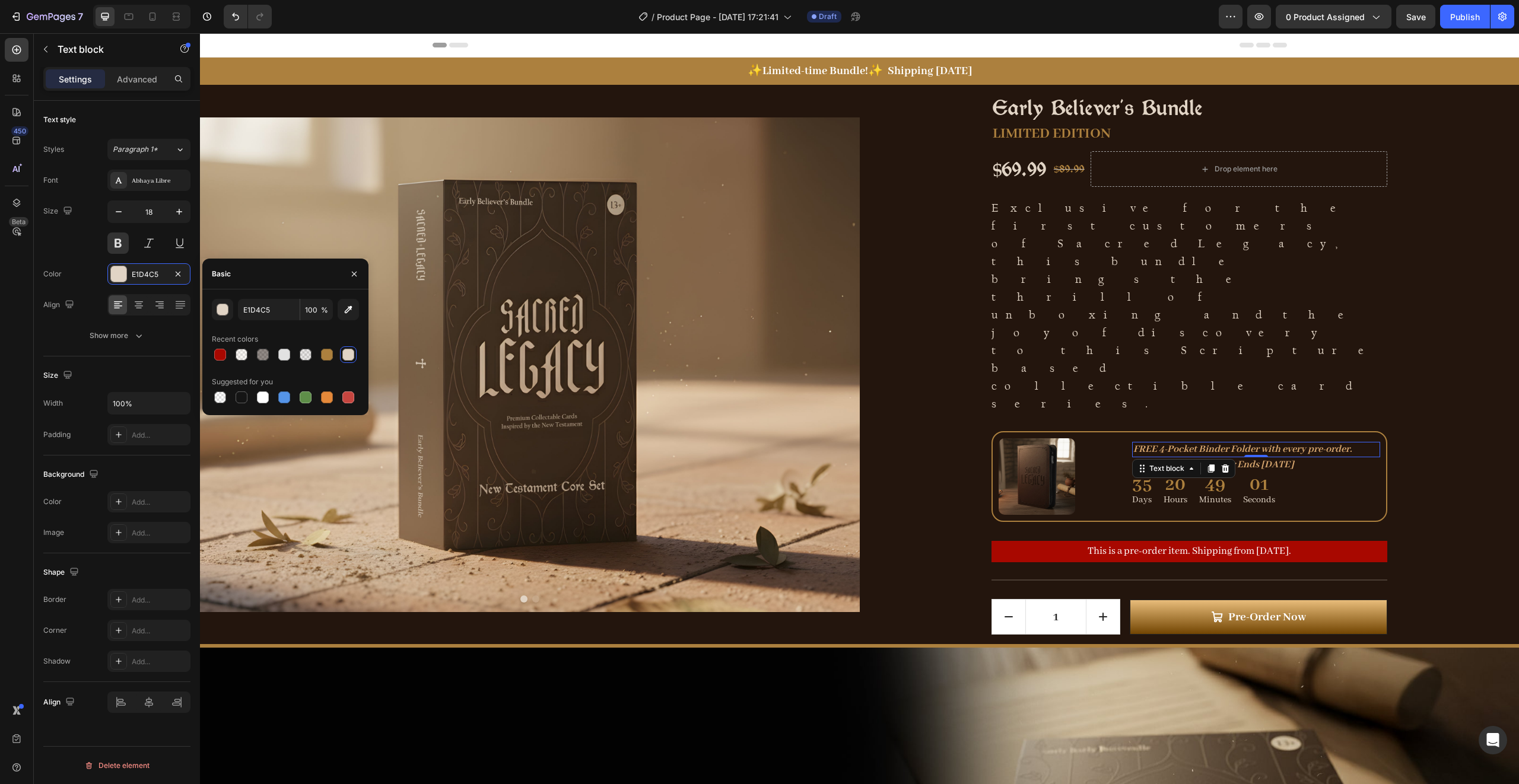
click at [347, 355] on div at bounding box center [348, 355] width 12 height 12
click at [1153, 443] on icon "FREE 4-Pocket Binder Folder with every pre-order." at bounding box center [1242, 449] width 218 height 13
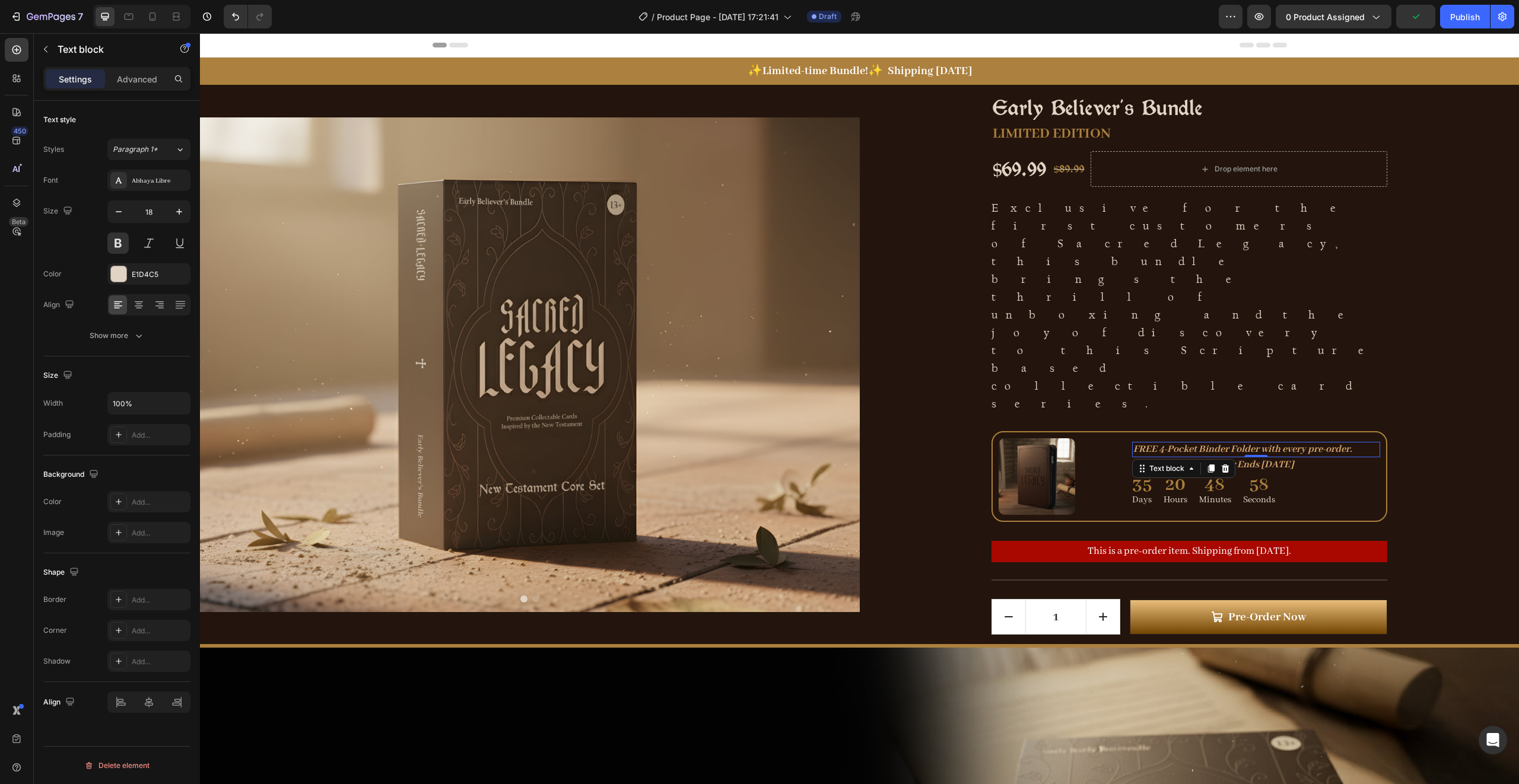
click at [1153, 443] on icon "FREE 4-Pocket Binder Folder with every pre-order." at bounding box center [1242, 449] width 218 height 13
click at [1232, 301] on icon "Editor contextual toolbar" at bounding box center [1234, 302] width 12 height 12
type input "D6A66F"
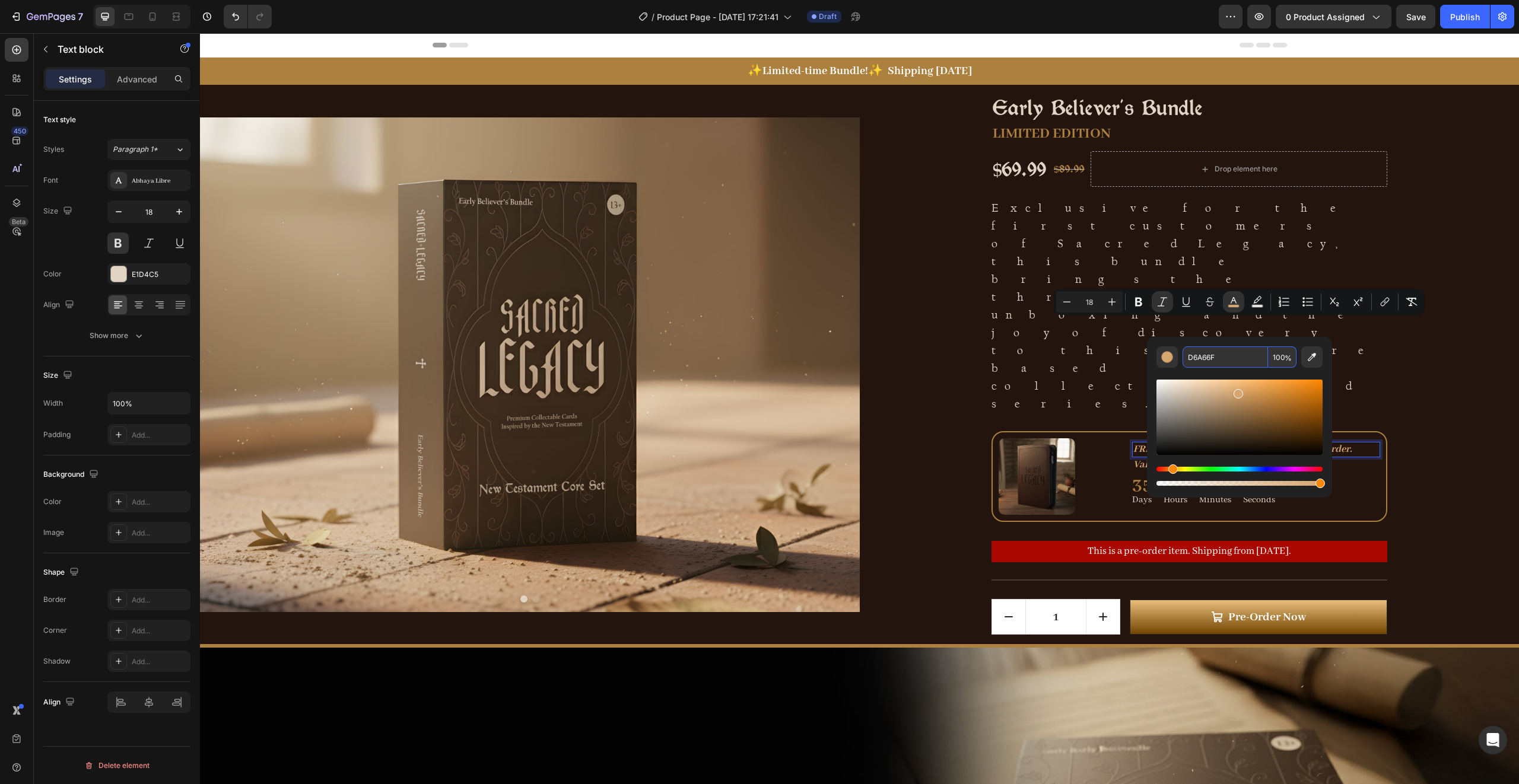
click at [1246, 355] on input "D6A66F" at bounding box center [1225, 357] width 85 height 21
type input "D6A66F"
click at [1156, 359] on button "Editor contextual toolbar" at bounding box center [1166, 357] width 21 height 21
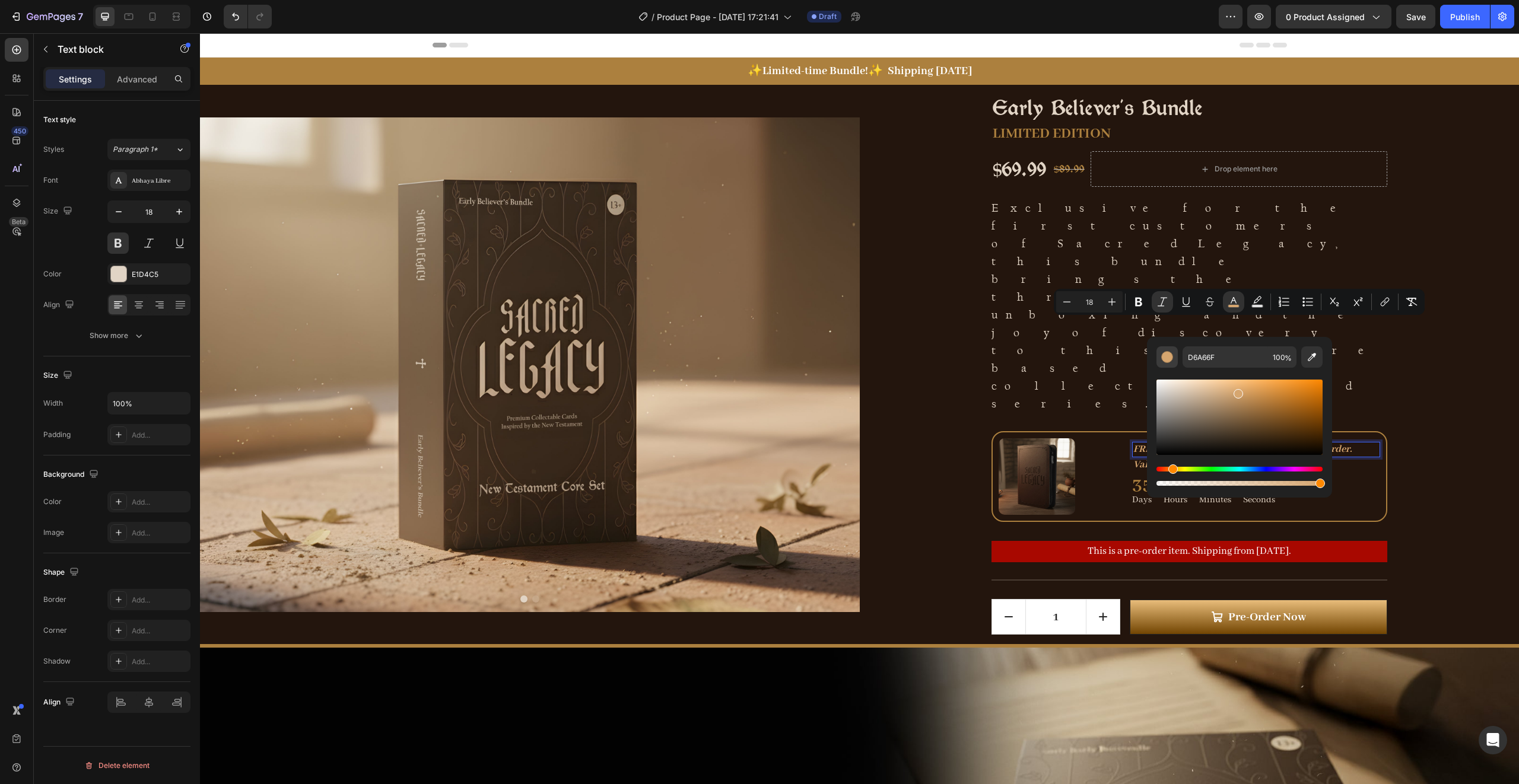
click at [1165, 357] on div "Editor contextual toolbar" at bounding box center [1167, 357] width 12 height 12
click at [1169, 358] on div "Editor contextual toolbar" at bounding box center [1167, 357] width 12 height 12
click at [1243, 359] on input "D6A66F" at bounding box center [1225, 357] width 85 height 21
click at [1278, 357] on input "100" at bounding box center [1282, 357] width 28 height 21
click at [1285, 357] on span "%" at bounding box center [1288, 359] width 7 height 13
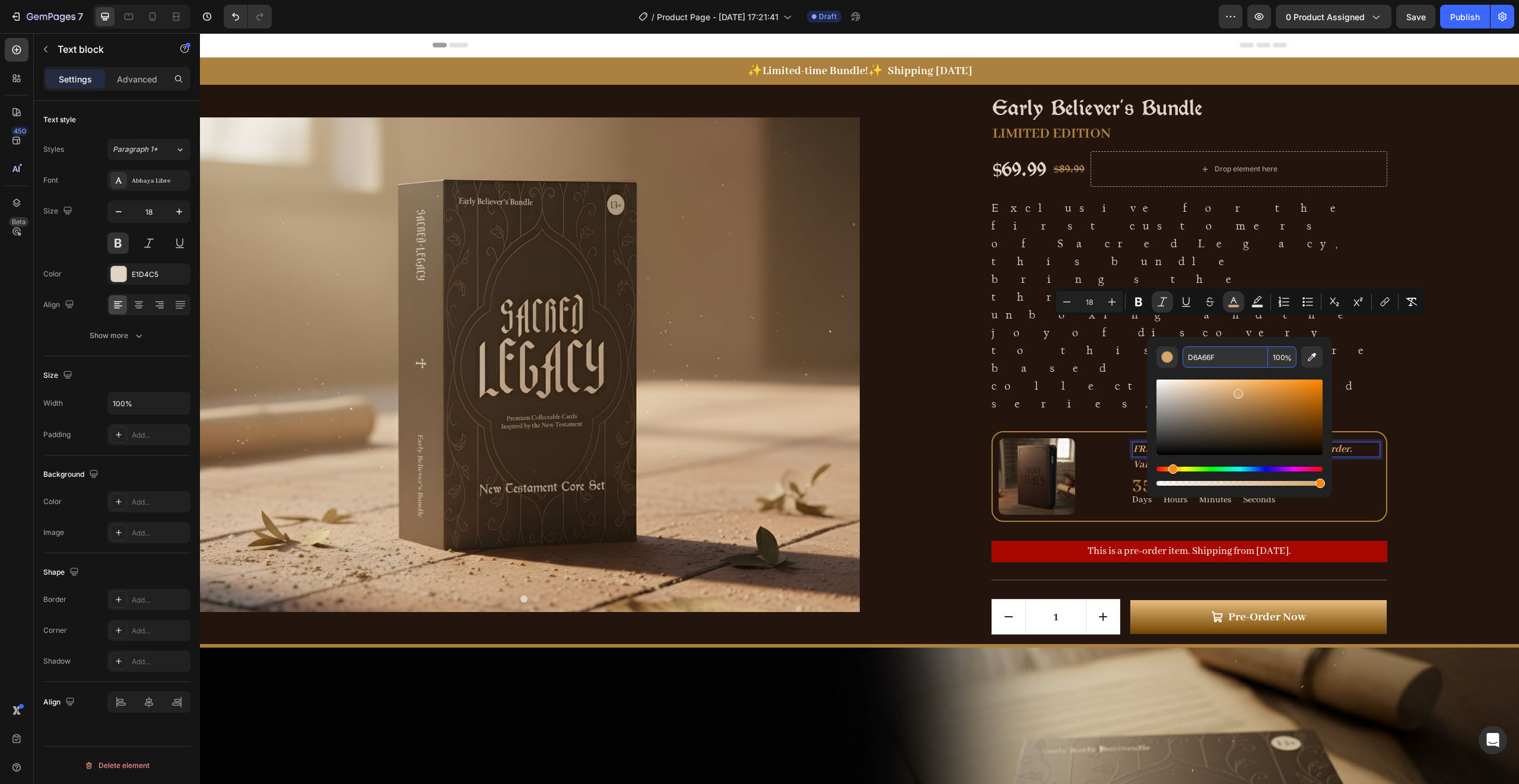
click at [1285, 357] on span "%" at bounding box center [1288, 359] width 7 height 13
click at [1282, 357] on input "100" at bounding box center [1282, 357] width 28 height 21
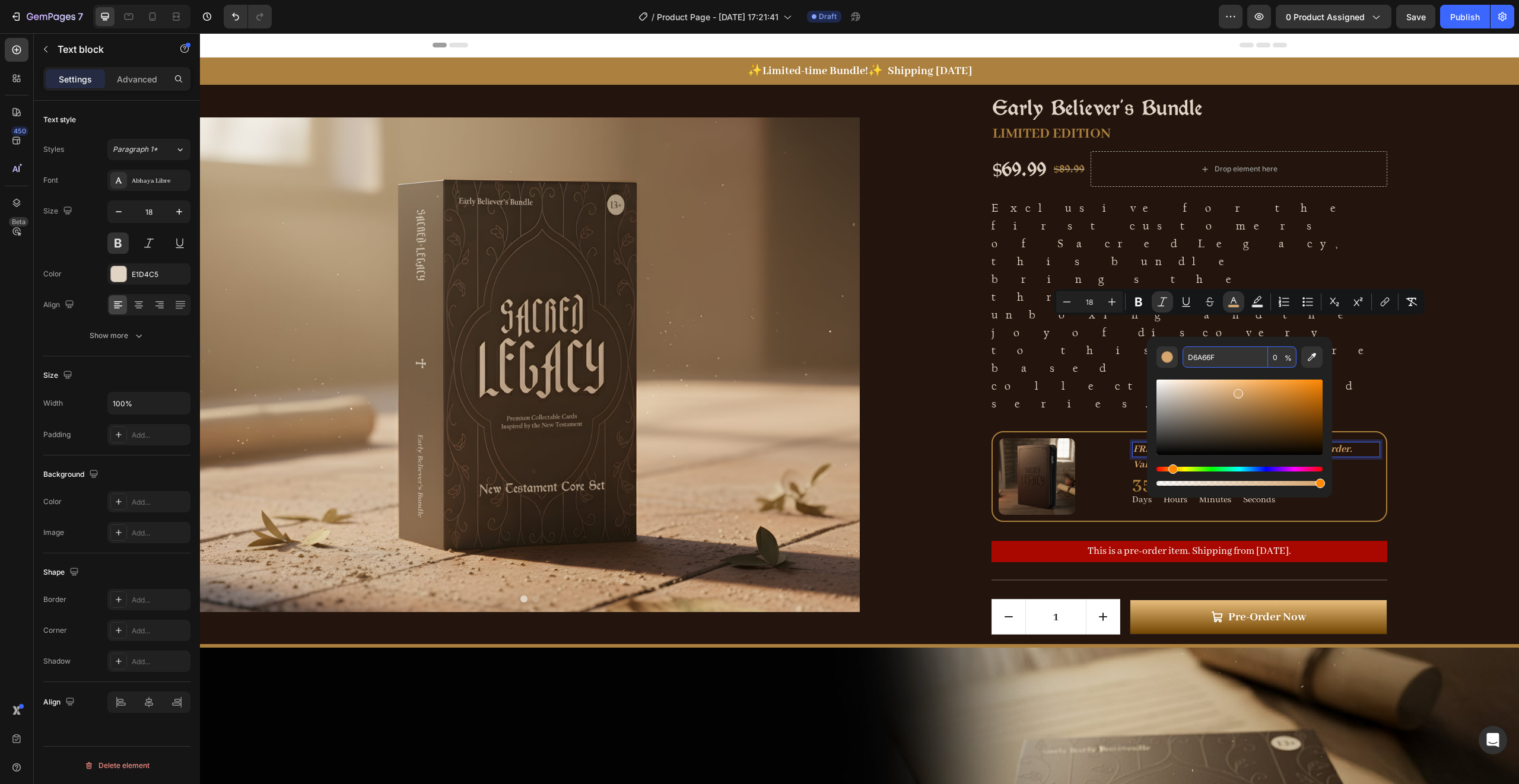
type input "0"
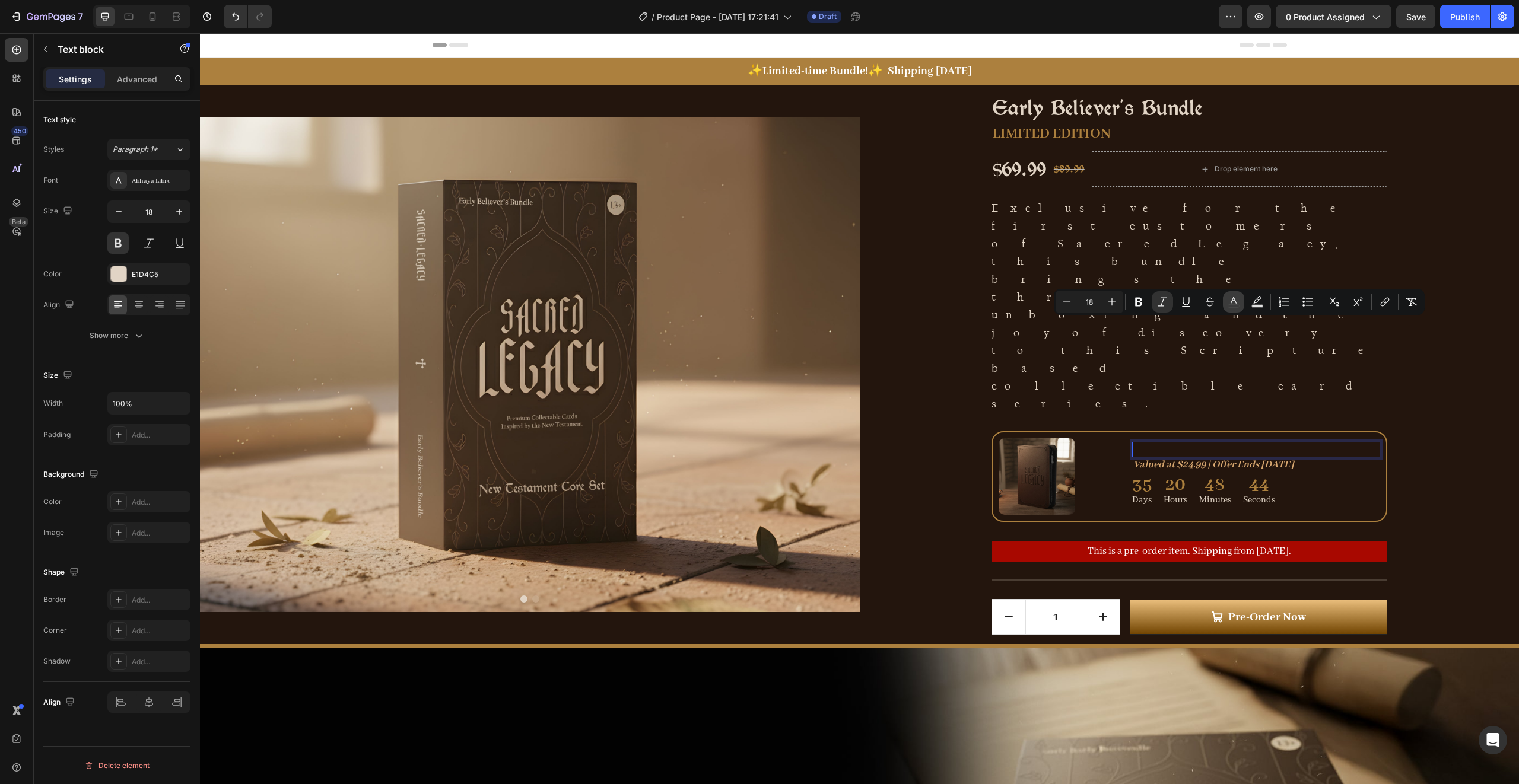
click at [1234, 298] on icon "Editor contextual toolbar" at bounding box center [1234, 301] width 6 height 7
click at [1418, 360] on div "Early Believer's Bundle Product Title LIMITED EDITION Text Block $69.99 Product…" at bounding box center [1189, 364] width 660 height 559
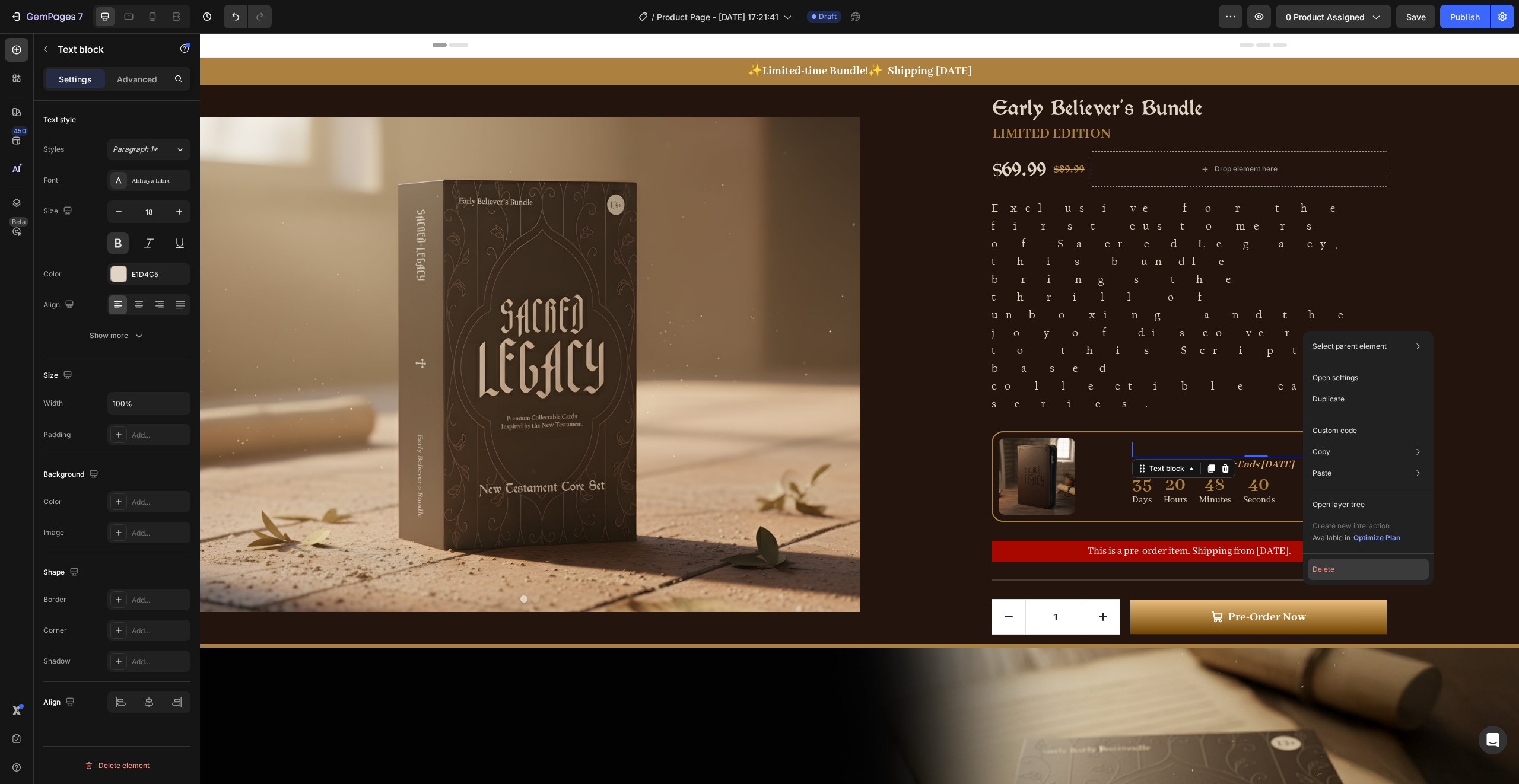
click at [1323, 568] on button "Delete" at bounding box center [1368, 569] width 121 height 21
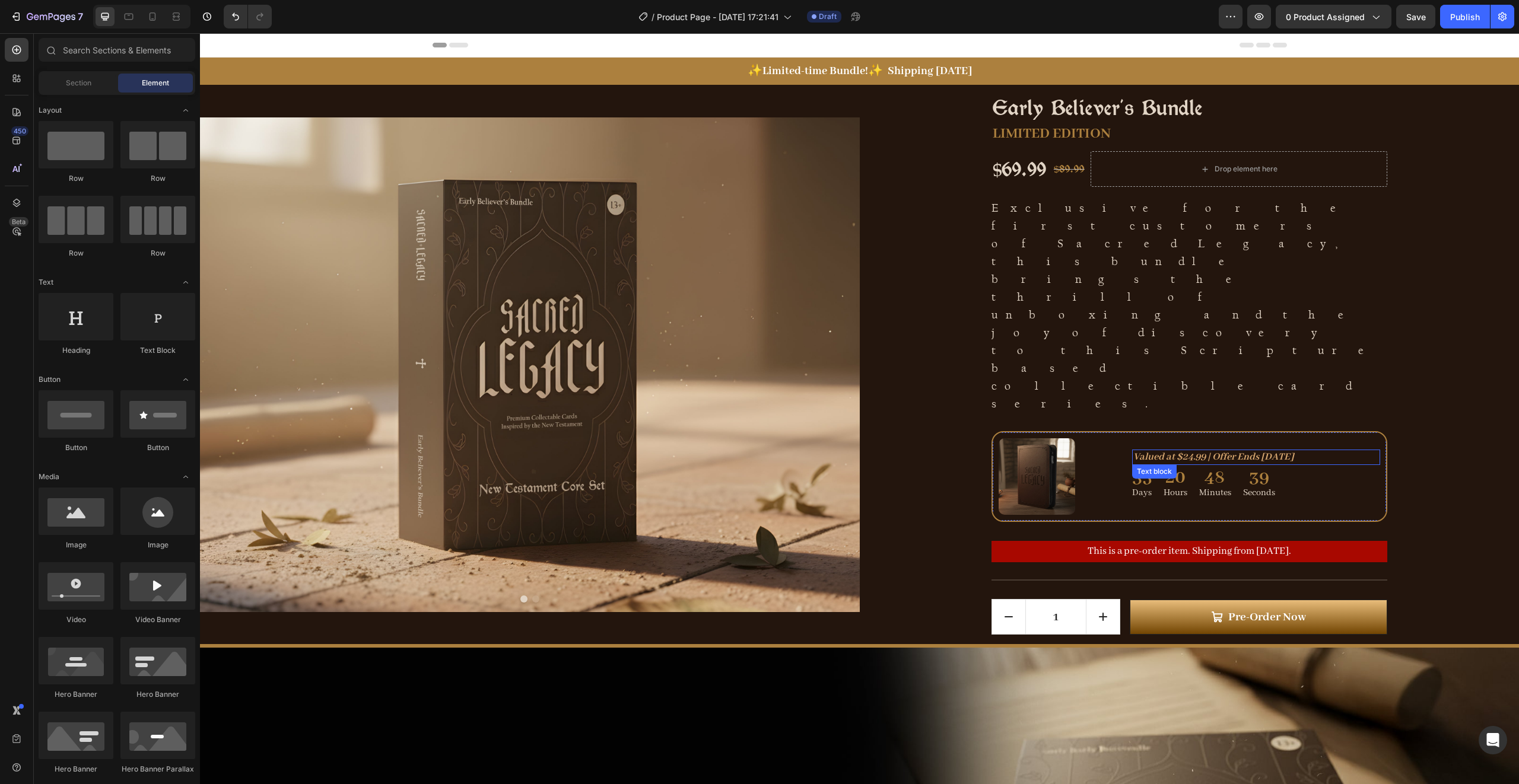
click at [1158, 451] on icon "Valued at $24.99 | Offer Ends [DATE]" at bounding box center [1213, 457] width 161 height 13
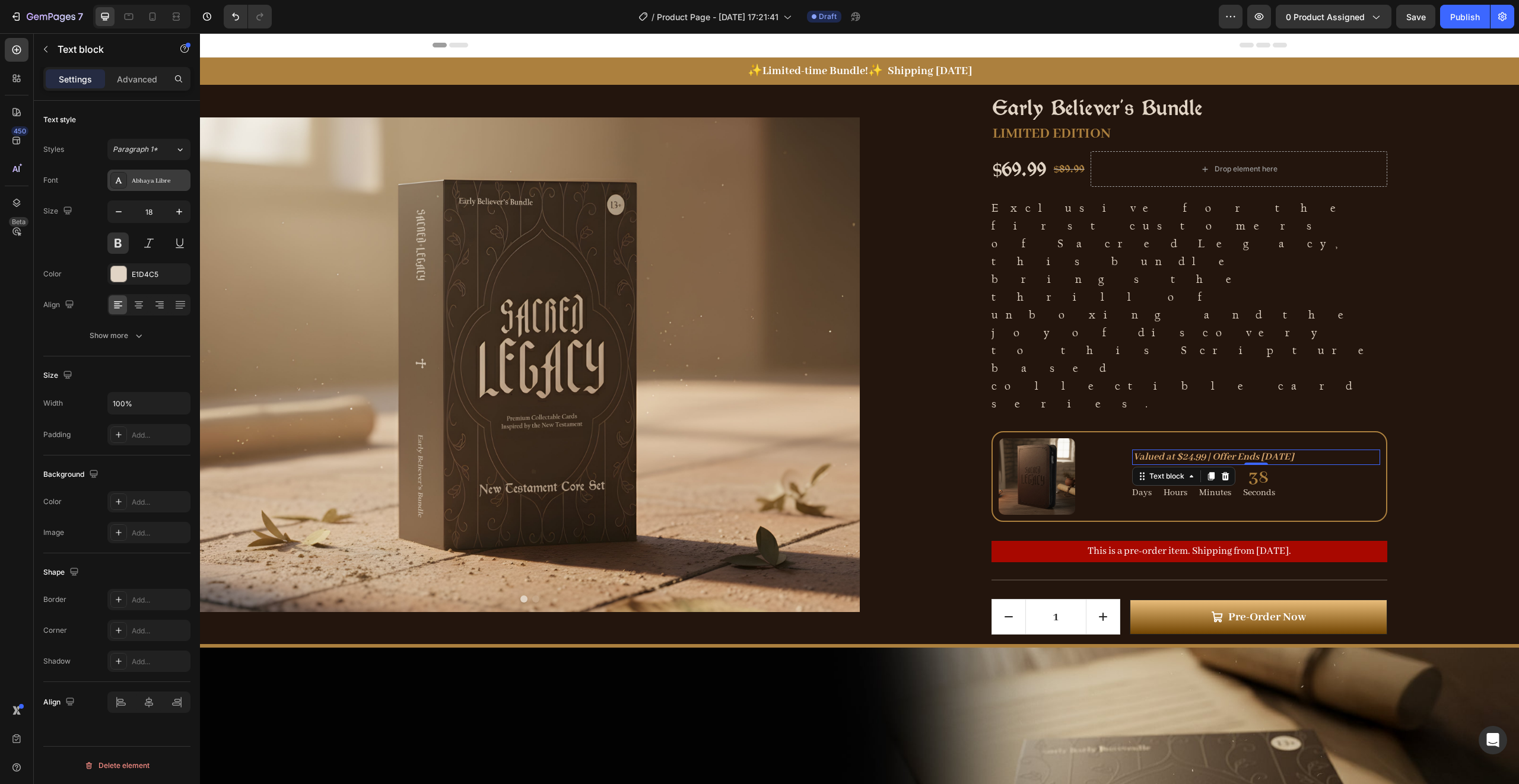
click at [155, 178] on div "Abhaya Libre" at bounding box center [159, 181] width 56 height 11
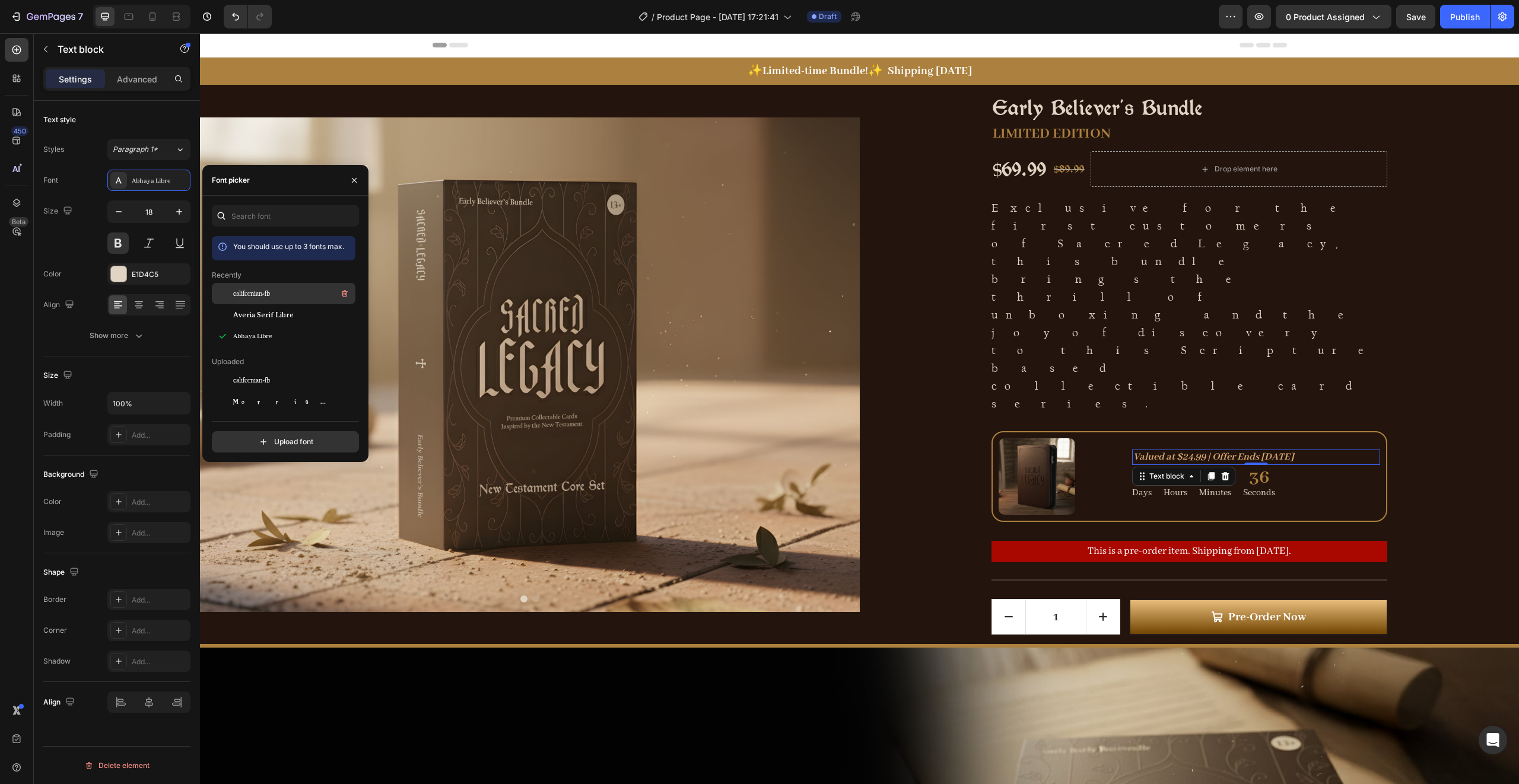
click at [258, 294] on span "californian-fb" at bounding box center [251, 294] width 37 height 11
click at [1391, 348] on div "Early Believer's Bundle Product Title LIMITED EDITION Text Block $69.99 Product…" at bounding box center [1189, 364] width 660 height 559
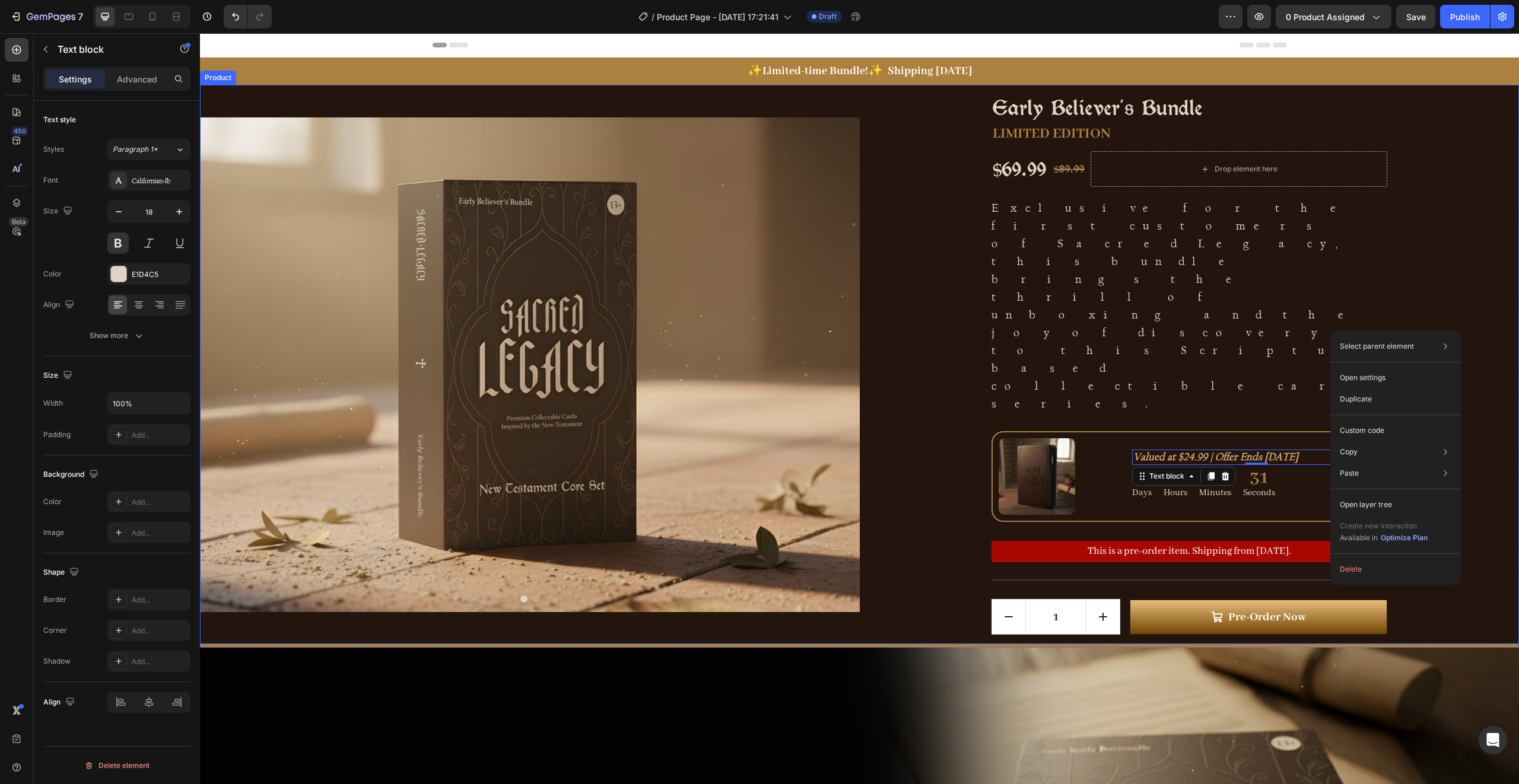
click at [1418, 325] on div "Early Believer's Bundle Product Title LIMITED EDITION Text Block $69.99 Product…" at bounding box center [1189, 364] width 660 height 559
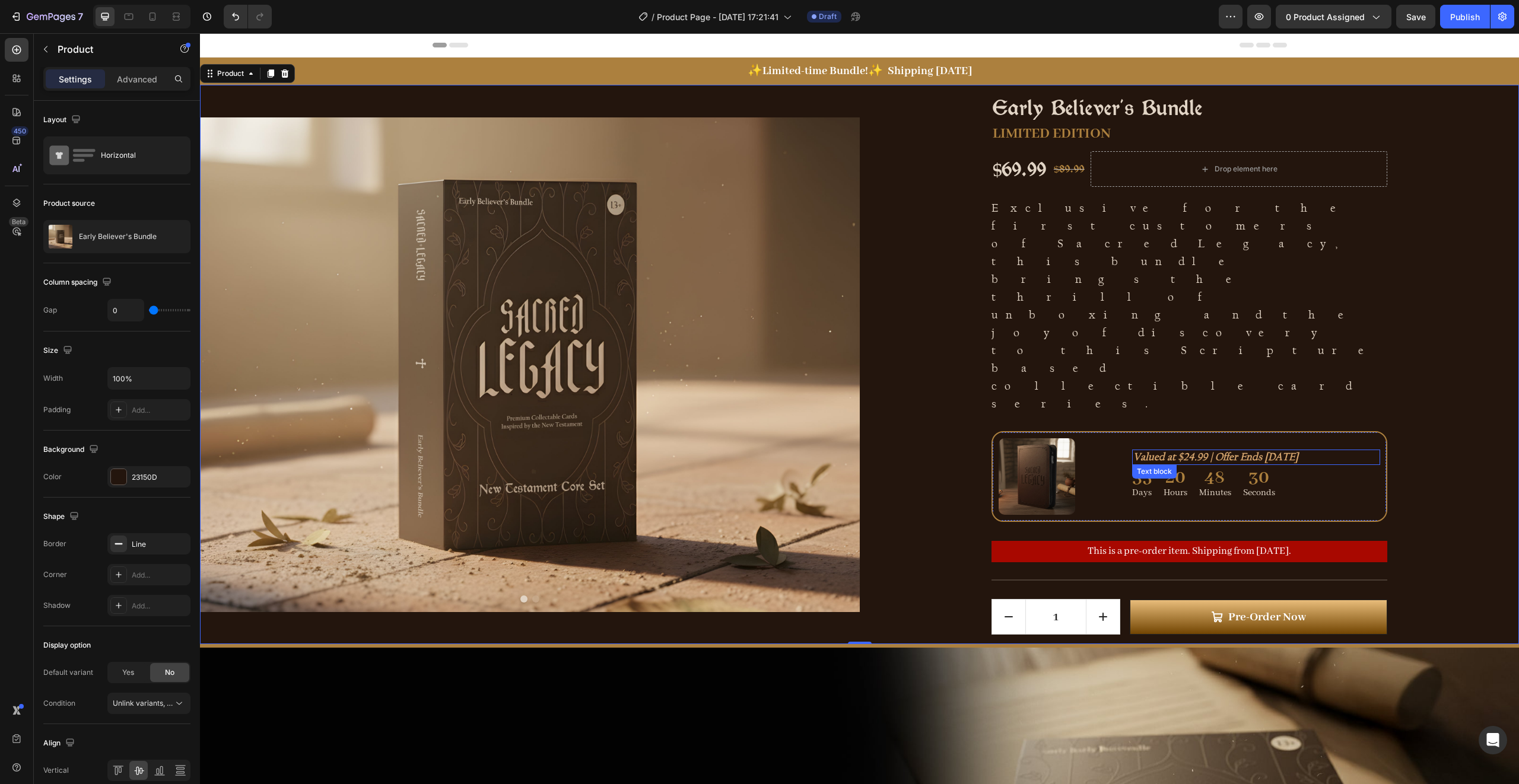
click at [1185, 451] on icon "Valued at $24.99 | Offer Ends [DATE]" at bounding box center [1215, 457] width 165 height 13
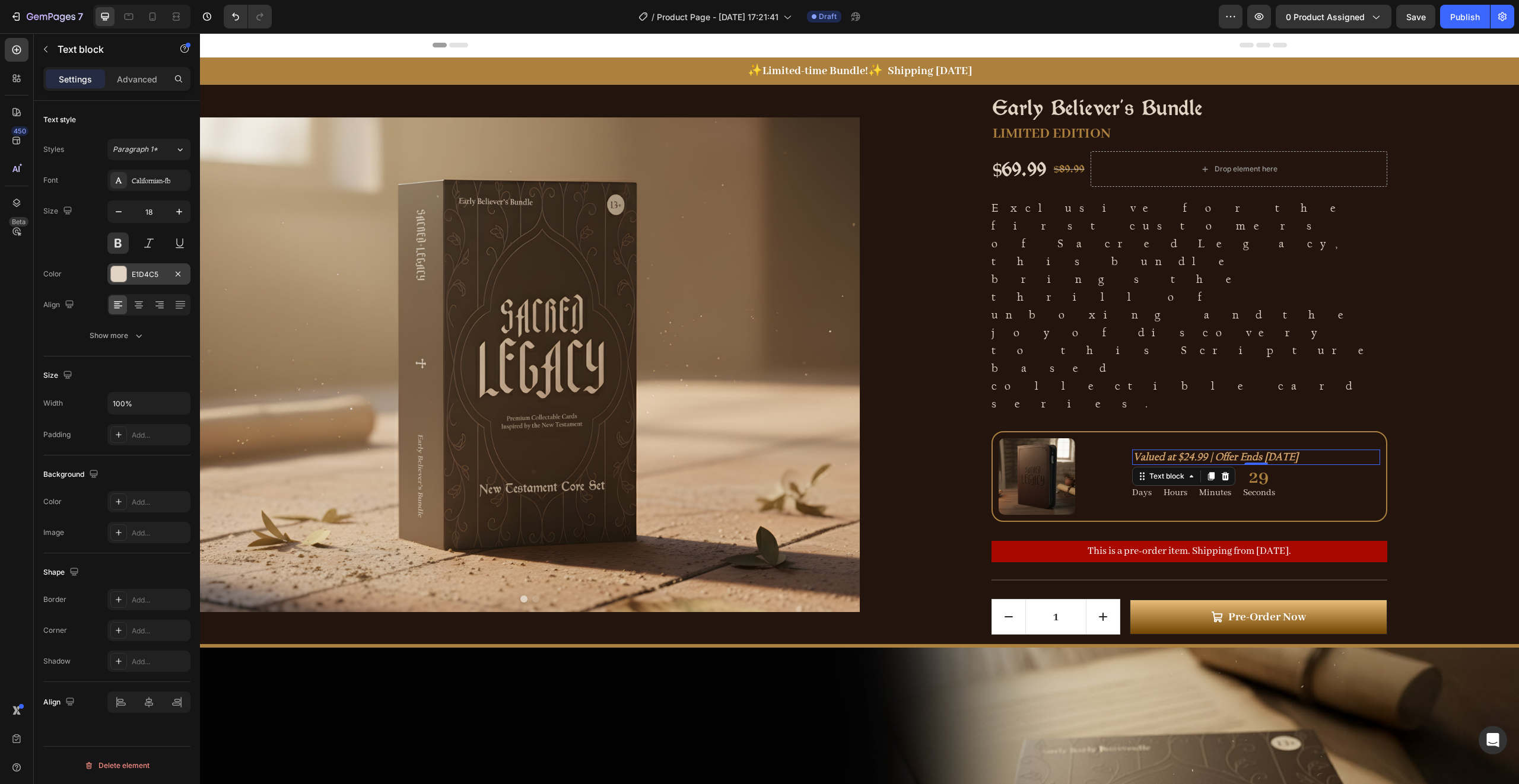
click at [121, 273] on div at bounding box center [118, 274] width 15 height 15
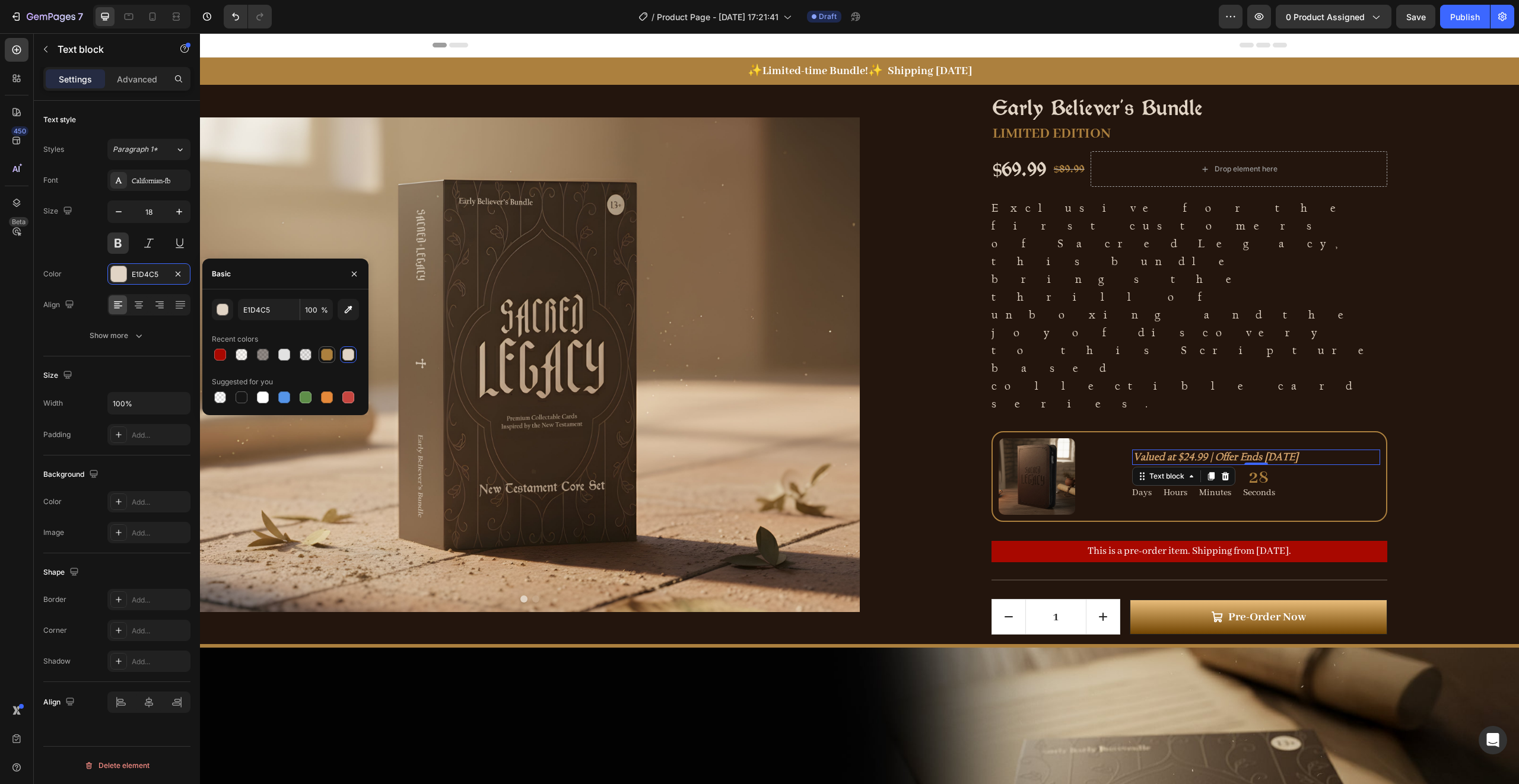
click at [324, 357] on div at bounding box center [327, 355] width 12 height 12
type input "AC803E"
click at [1434, 339] on div "Early Believer's Bundle Product Title LIMITED EDITION Text Block $69.99 Product…" at bounding box center [1189, 364] width 660 height 559
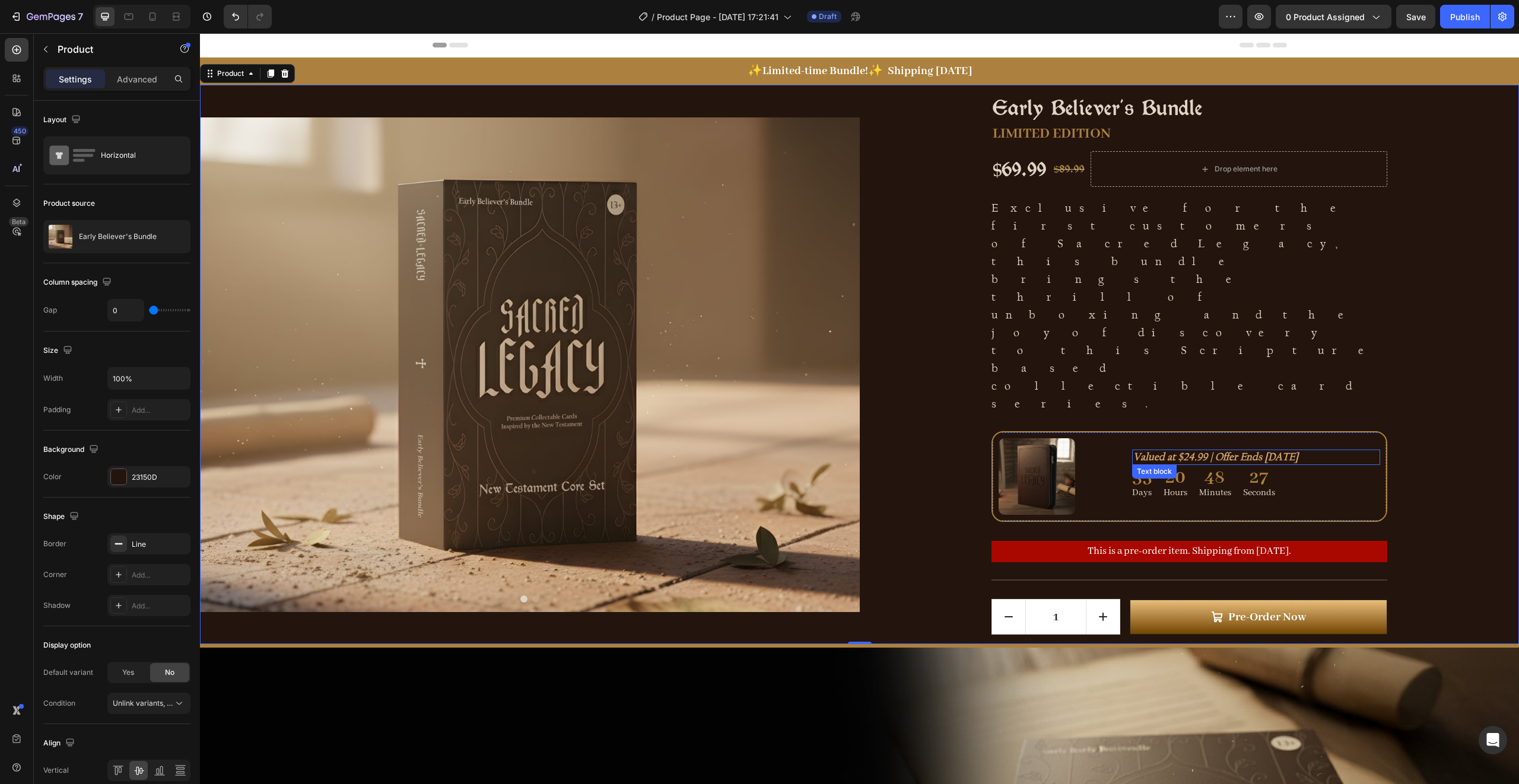
click at [1293, 451] on p "Valued at $24.99 | Offer Ends [DATE]" at bounding box center [1255, 457] width 245 height 13
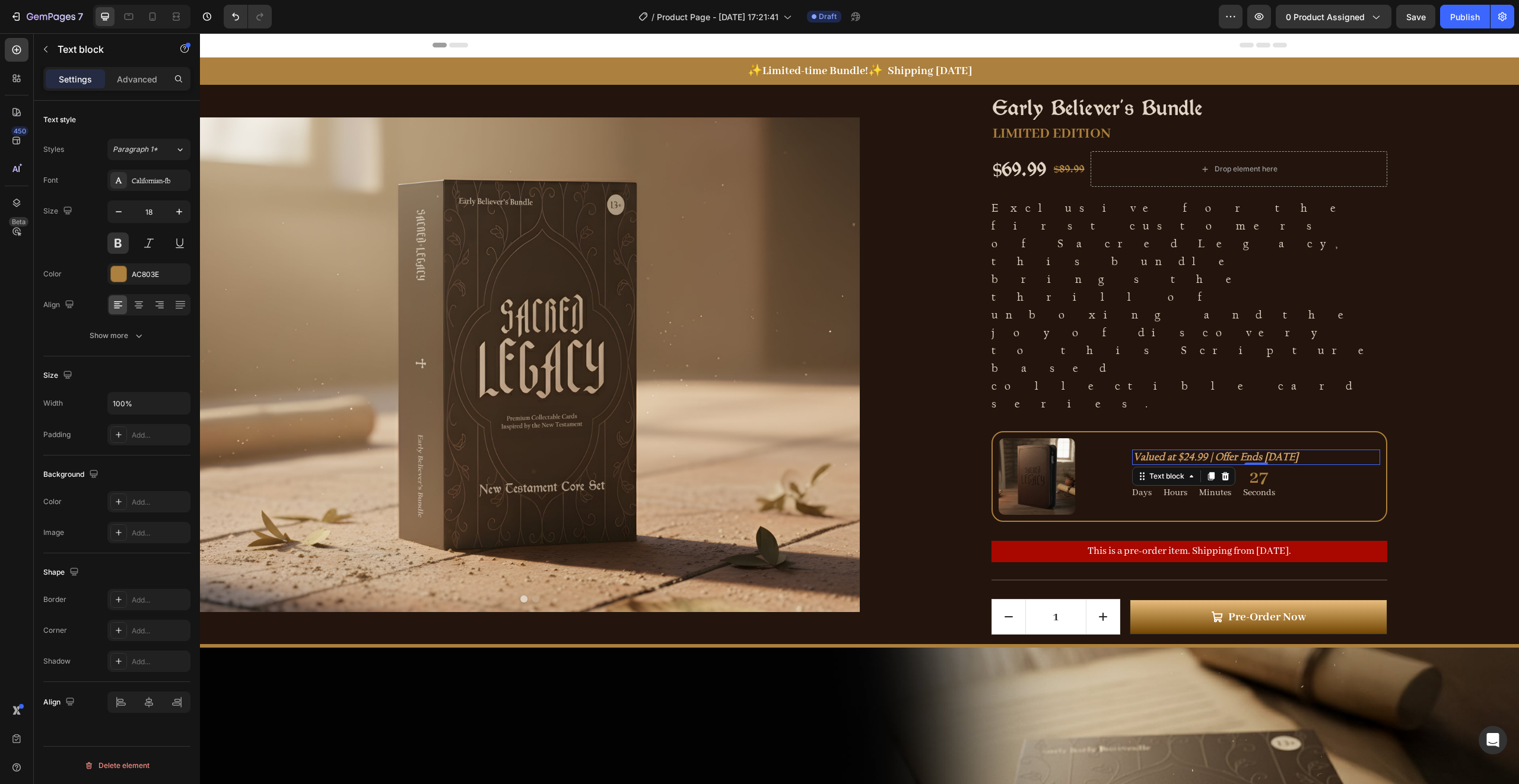
click at [1278, 451] on icon "Valued at $24.99 | Offer Ends [DATE]" at bounding box center [1215, 457] width 165 height 13
click at [1202, 308] on icon "Editor contextual toolbar" at bounding box center [1202, 308] width 6 height 7
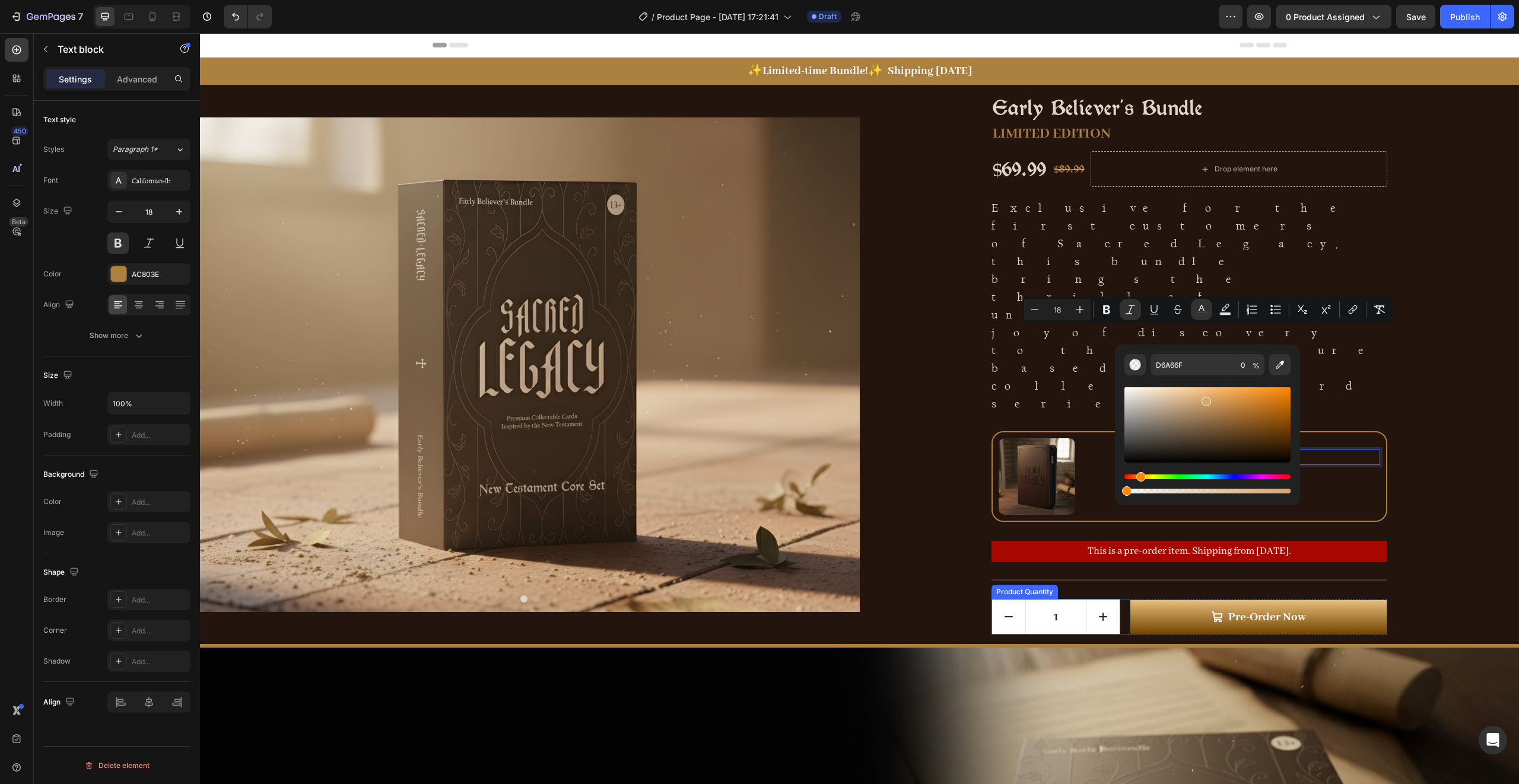
drag, startPoint x: 1484, startPoint y: 524, endPoint x: 1099, endPoint y: 480, distance: 387.5
type input "97"
drag, startPoint x: 1325, startPoint y: 522, endPoint x: 1358, endPoint y: 493, distance: 43.9
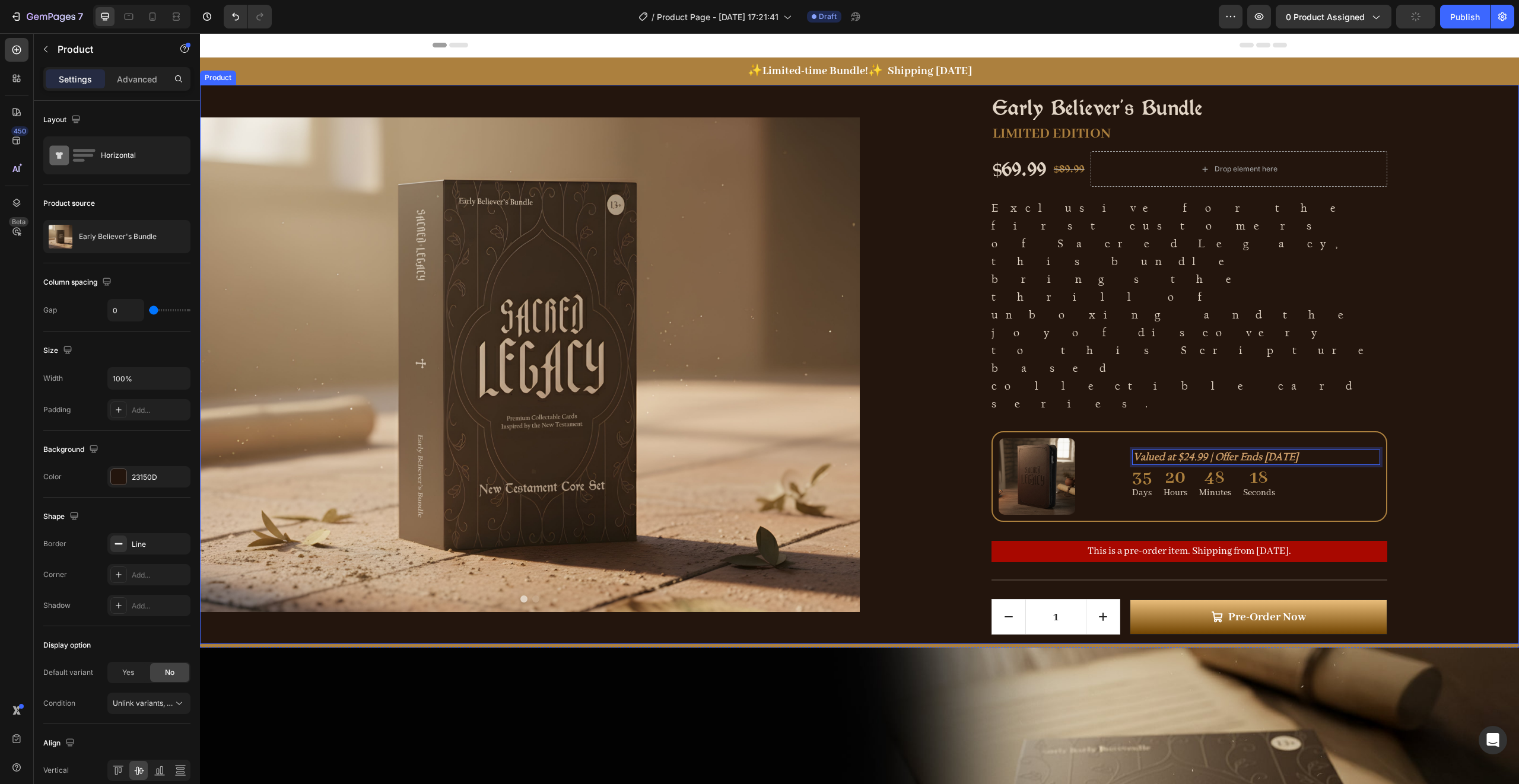
click at [1418, 374] on div "Early Believer's Bundle Product Title LIMITED EDITION Text Block $69.99 Product…" at bounding box center [1189, 364] width 660 height 559
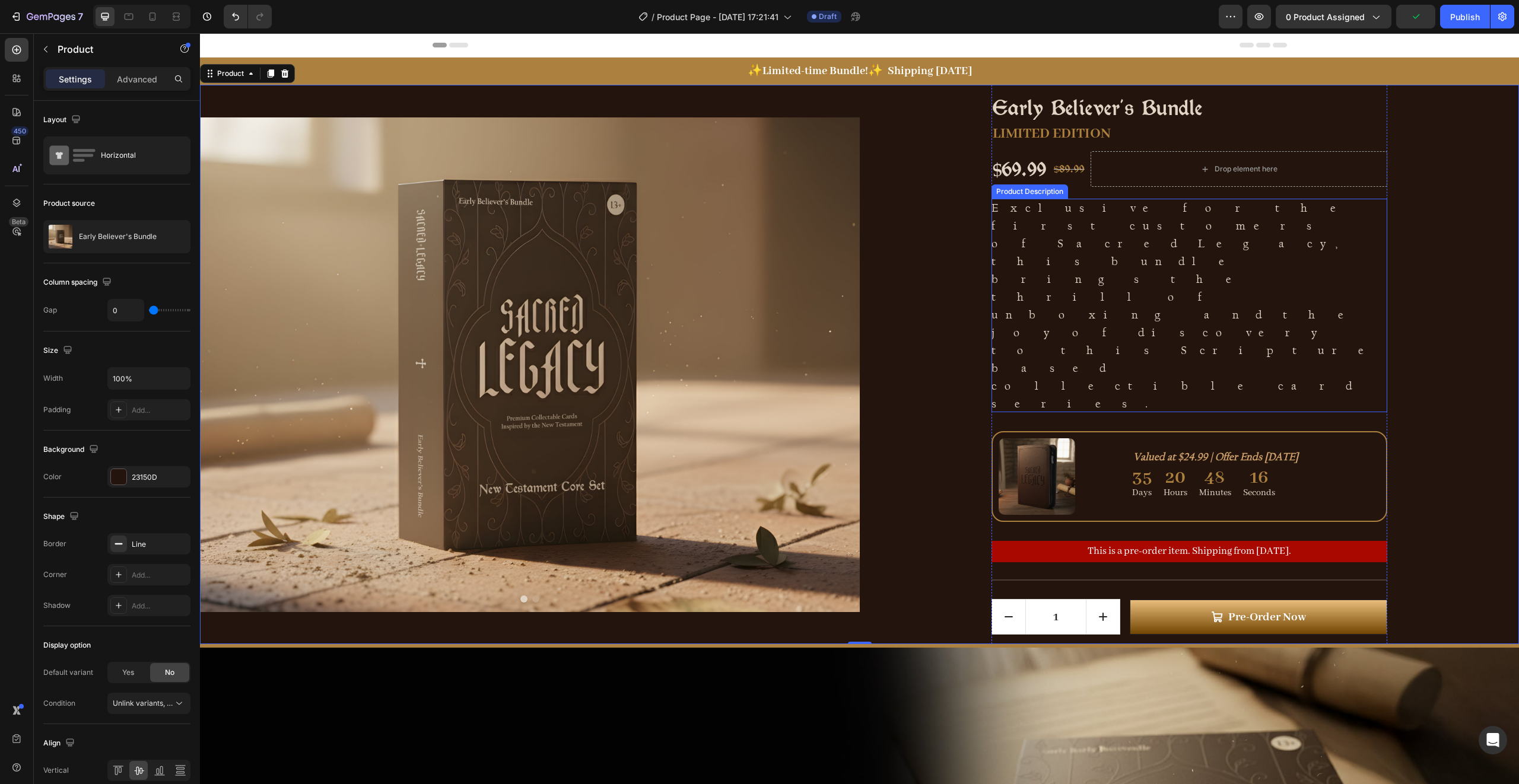
click at [1118, 275] on p "Exclusive for the first customers of Sacred Legacy, this bundle brings the thri…" at bounding box center [1188, 305] width 393 height 210
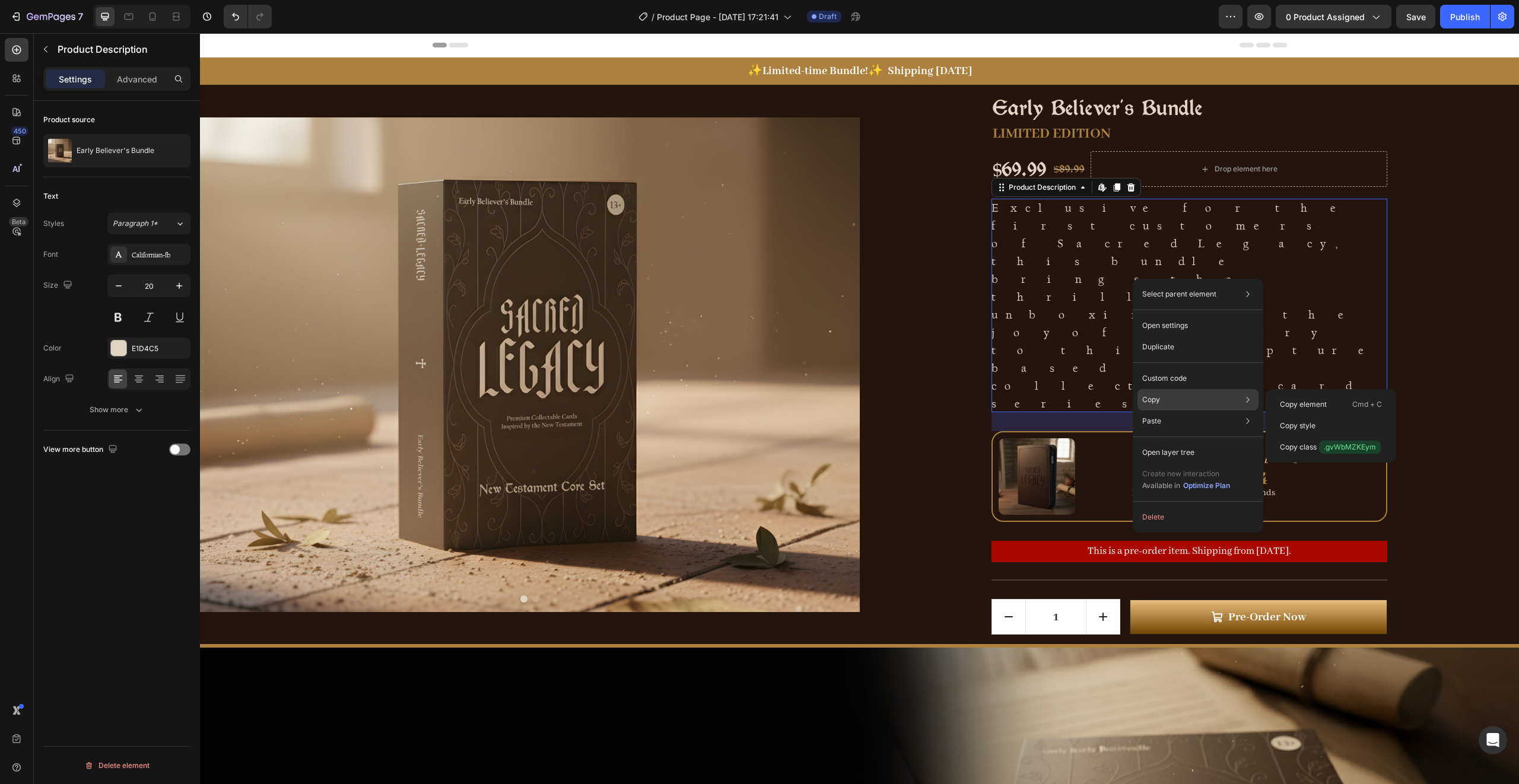
click at [1163, 393] on div "Copy Copy element Cmd + C Copy style Copy class .gvWbMZKEym" at bounding box center [1198, 399] width 121 height 21
click at [1151, 398] on p "Copy" at bounding box center [1151, 400] width 18 height 11
click at [1294, 402] on p "Copy element" at bounding box center [1303, 405] width 47 height 11
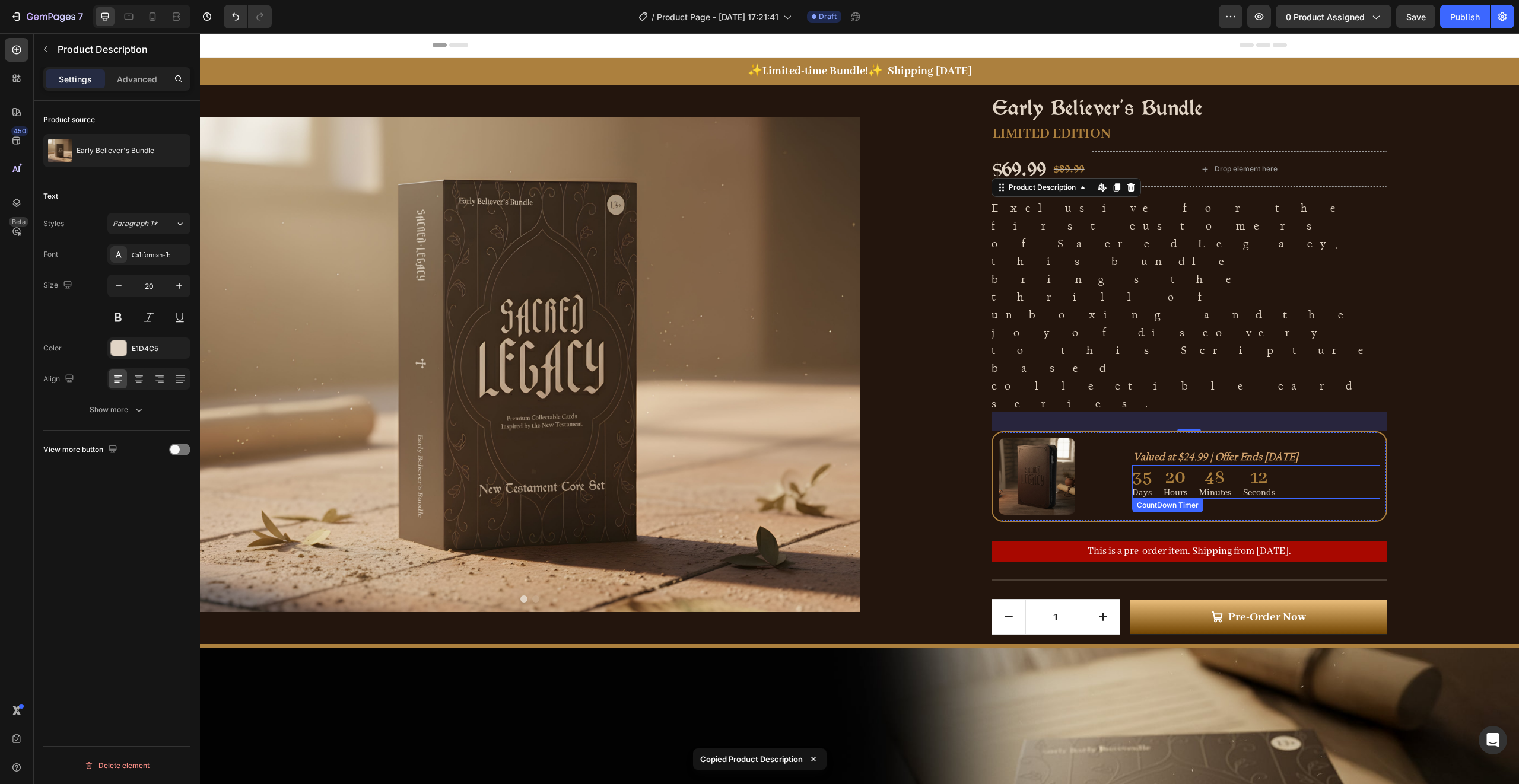
click at [1172, 451] on icon "Valued at $24.99 | Offer Ends [DATE]" at bounding box center [1215, 457] width 165 height 13
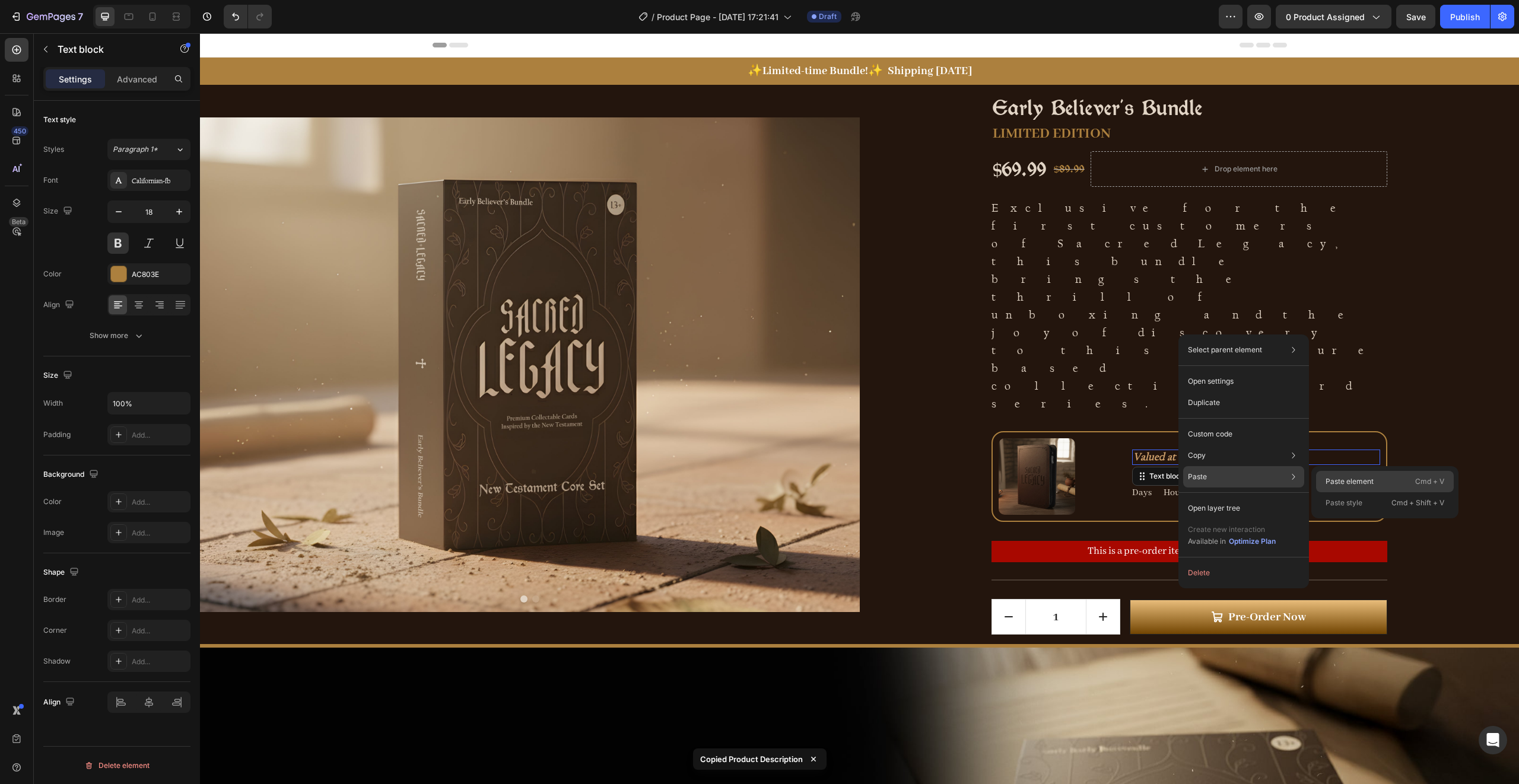
drag, startPoint x: 1343, startPoint y: 480, endPoint x: 1020, endPoint y: 331, distance: 355.7
click at [1343, 480] on p "Paste element" at bounding box center [1349, 482] width 48 height 11
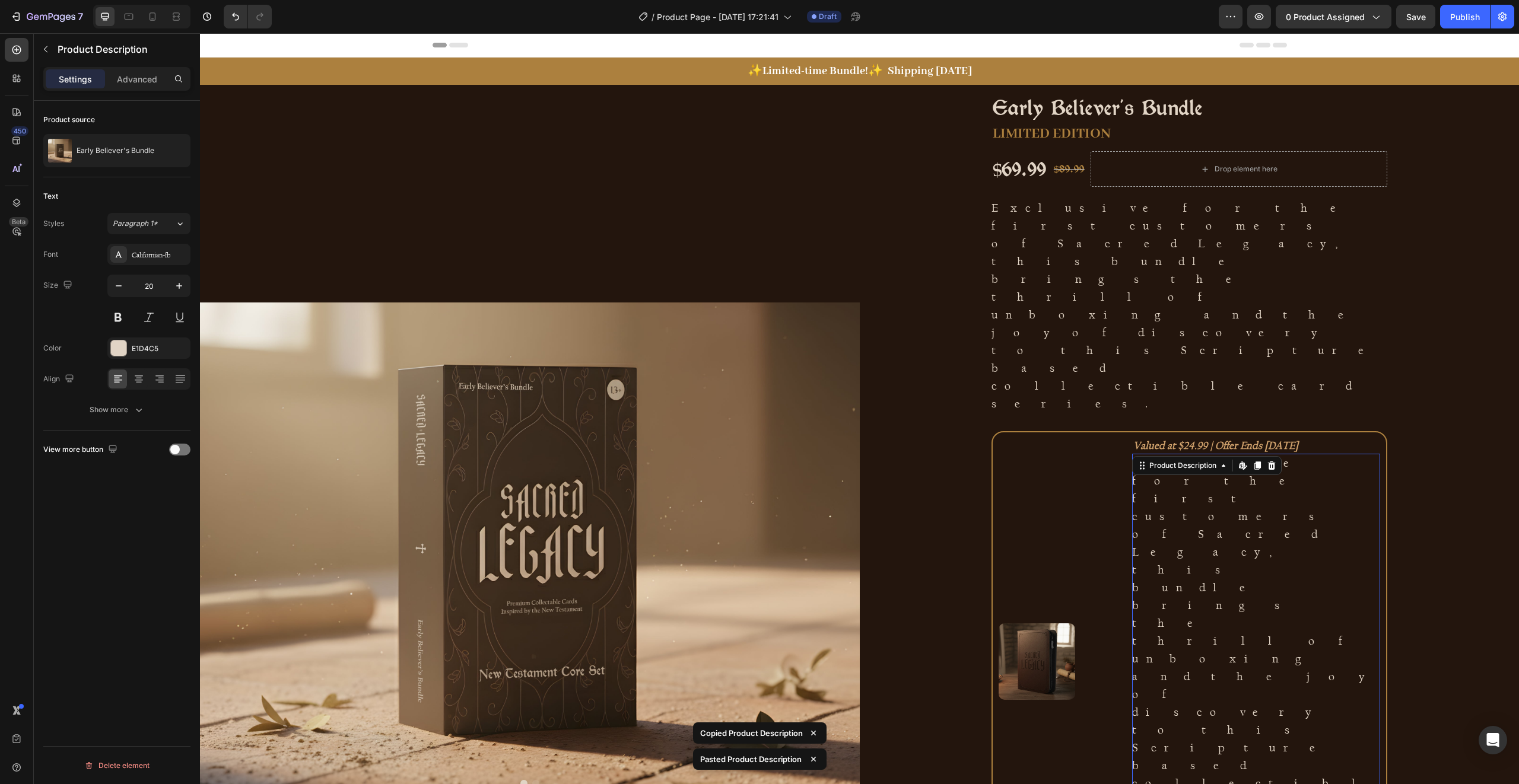
click at [1165, 456] on p "Exclusive for the first customers of Sacred Legacy, this bundle brings the thri…" at bounding box center [1255, 640] width 246 height 370
click at [1155, 456] on p "Exclusive for the first customers of Sacred Legacy, this bundle brings the thri…" at bounding box center [1255, 640] width 246 height 370
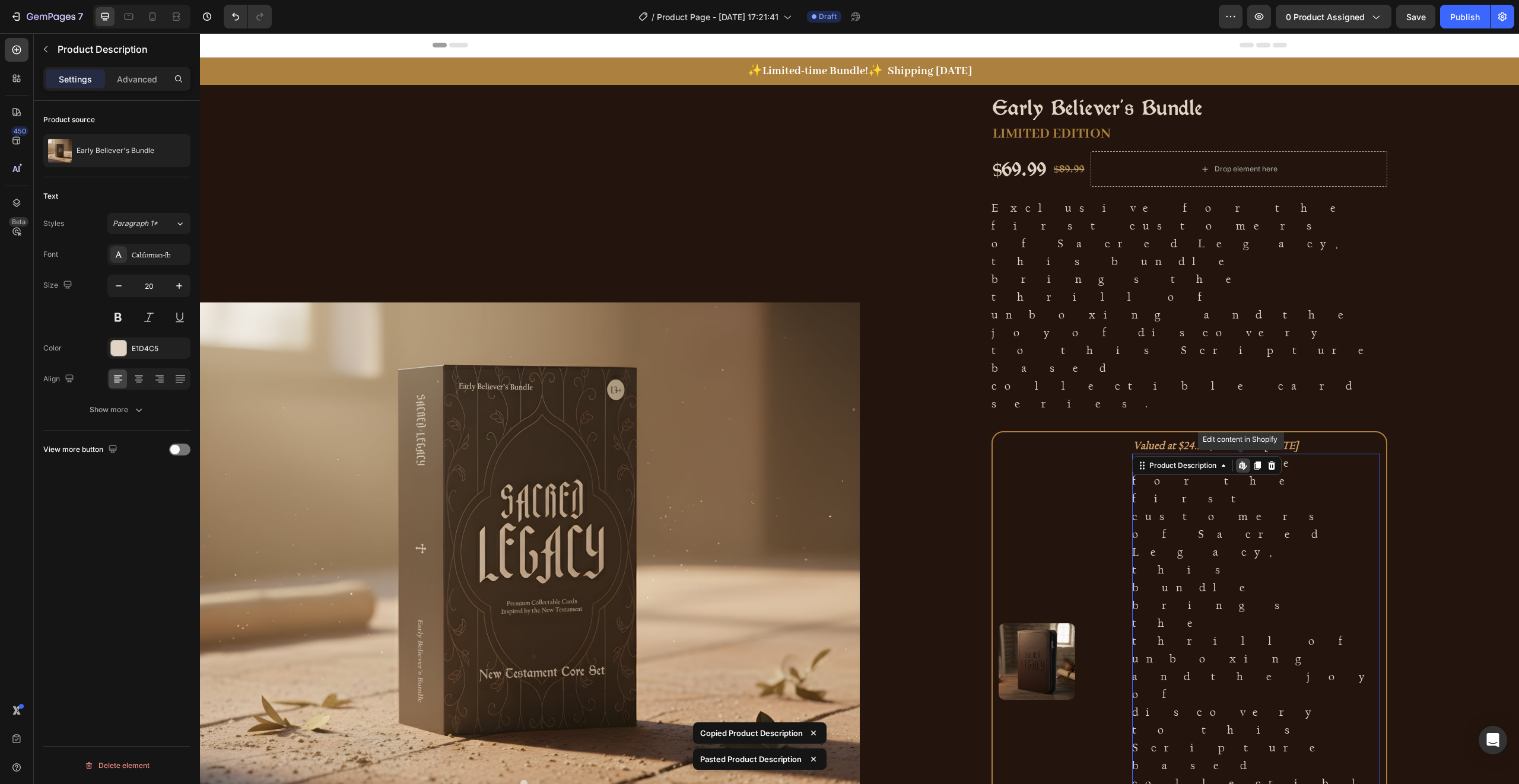
click at [1155, 456] on p "Exclusive for the first customers of Sacred Legacy, this bundle brings the thri…" at bounding box center [1255, 640] width 246 height 370
click at [1404, 308] on div "Early Believer's Bundle Product Title LIMITED EDITION Text Block $69.99 Product…" at bounding box center [1189, 550] width 660 height 929
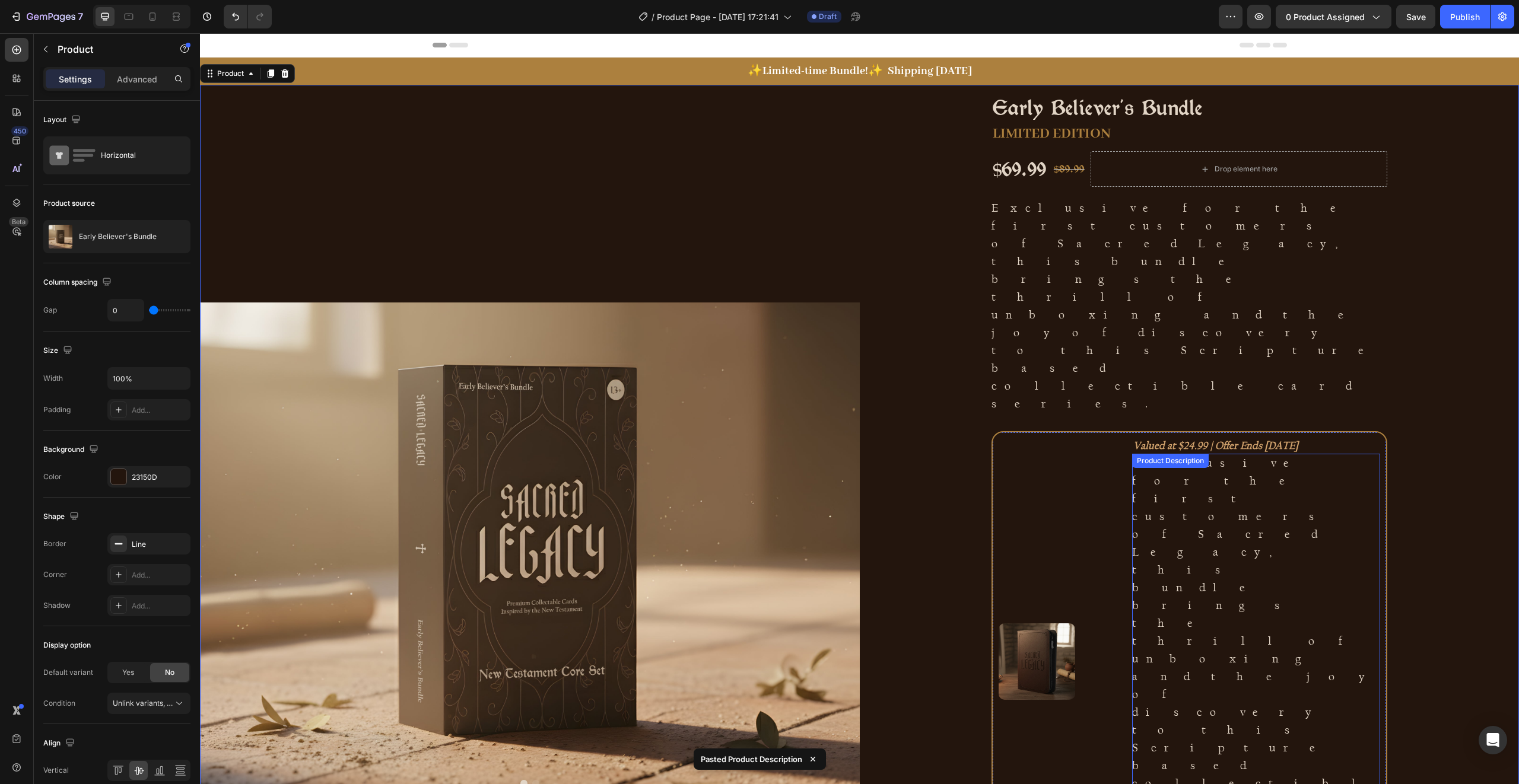
click at [1294, 456] on p "Exclusive for the first customers of Sacred Legacy, this bundle brings the thri…" at bounding box center [1255, 640] width 246 height 370
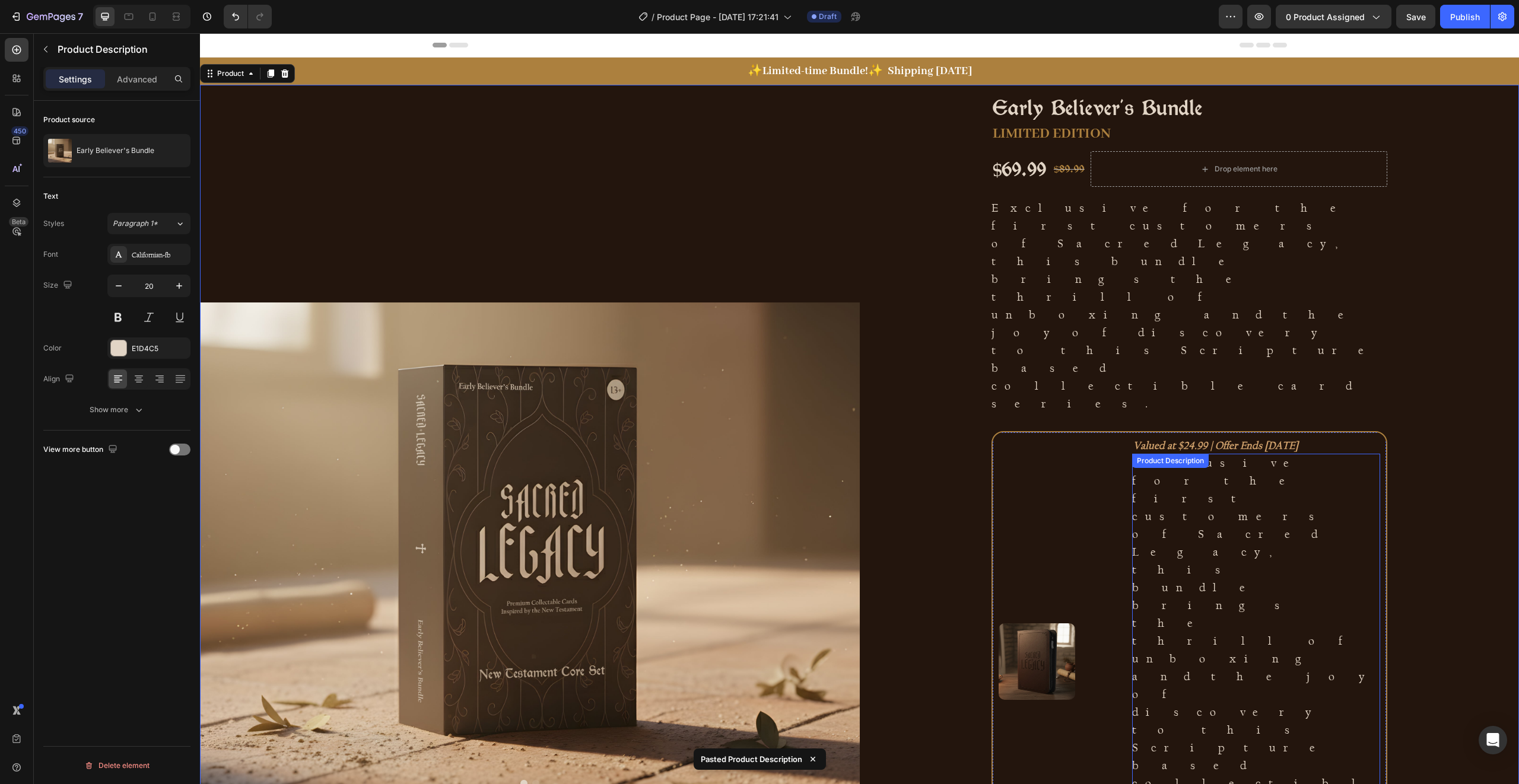
click at [1294, 456] on p "Exclusive for the first customers of Sacred Legacy, this bundle brings the thri…" at bounding box center [1255, 640] width 246 height 370
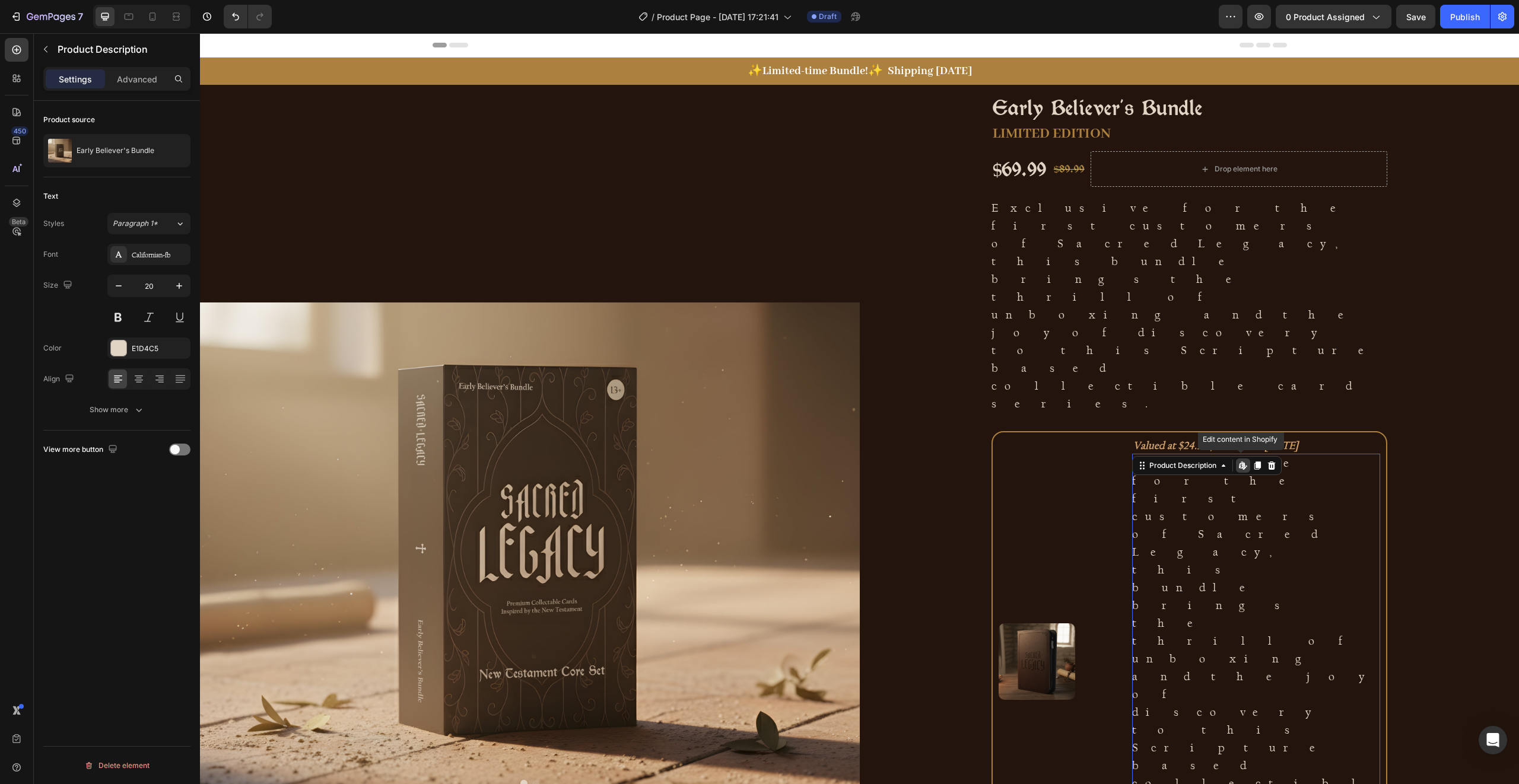
click at [1184, 454] on div "Exclusive for the first customers of Sacred Legacy, this bundle brings the thri…" at bounding box center [1255, 640] width 248 height 374
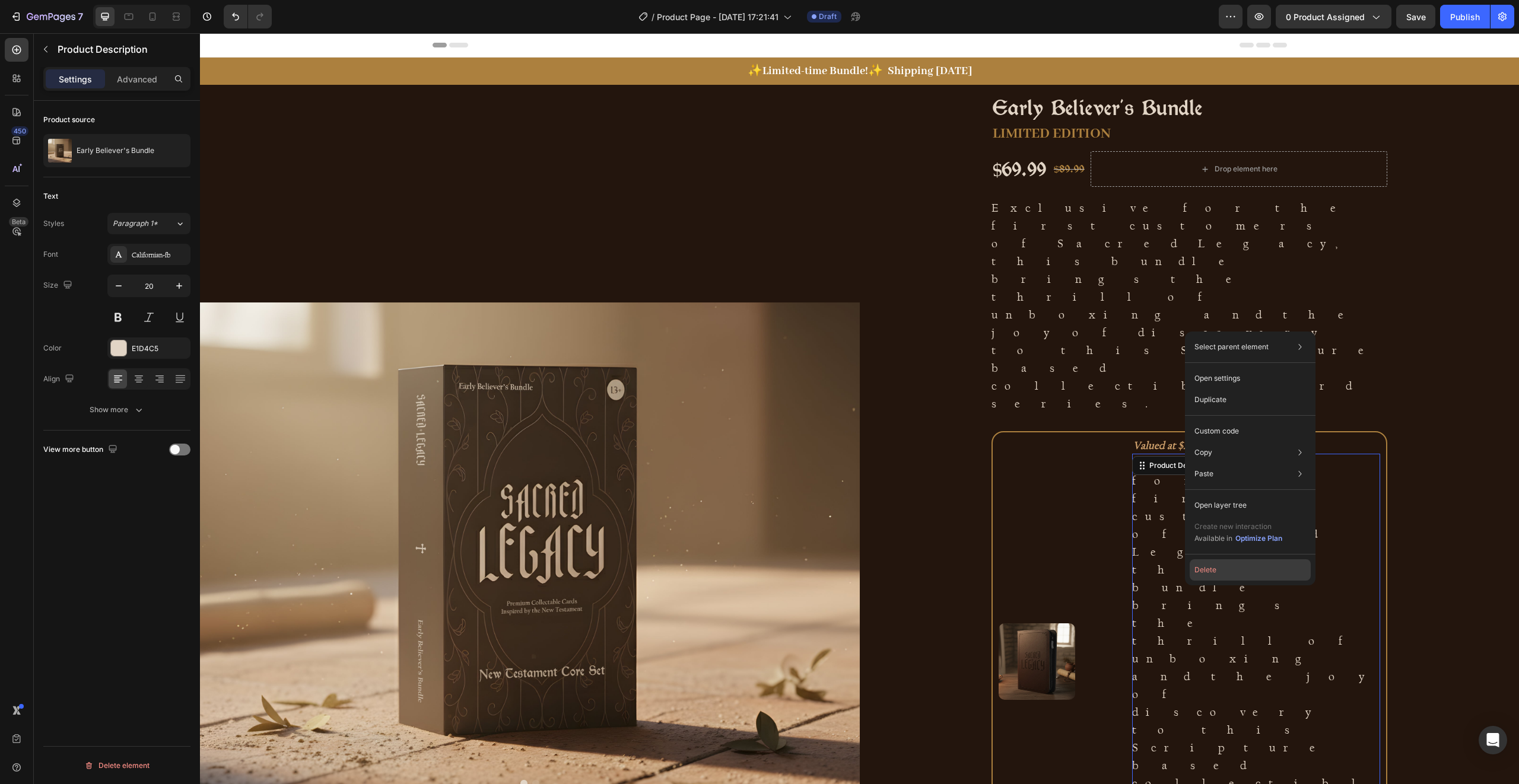
click at [1209, 561] on button "Delete" at bounding box center [1250, 570] width 121 height 21
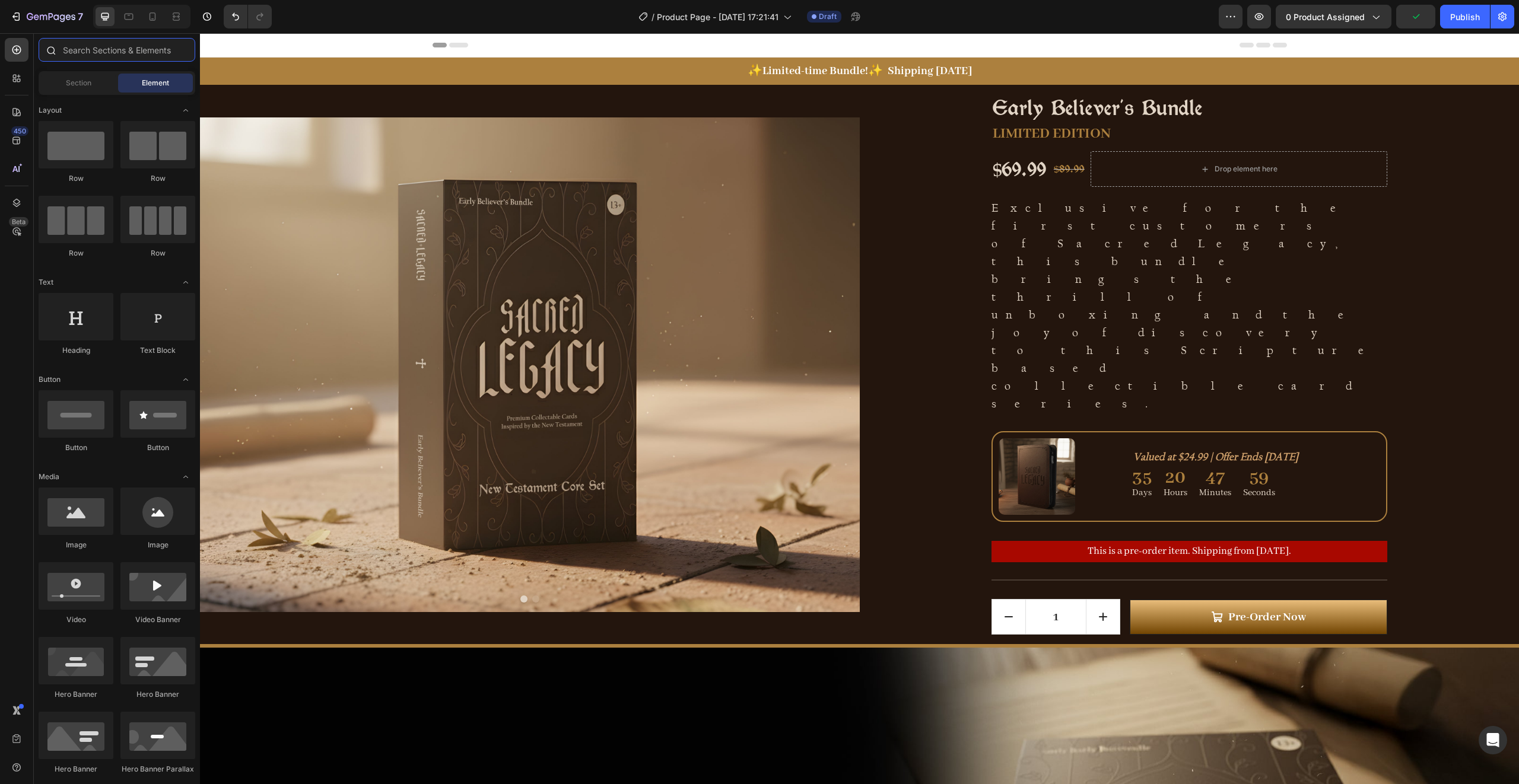
click at [98, 54] on input "text" at bounding box center [117, 50] width 157 height 24
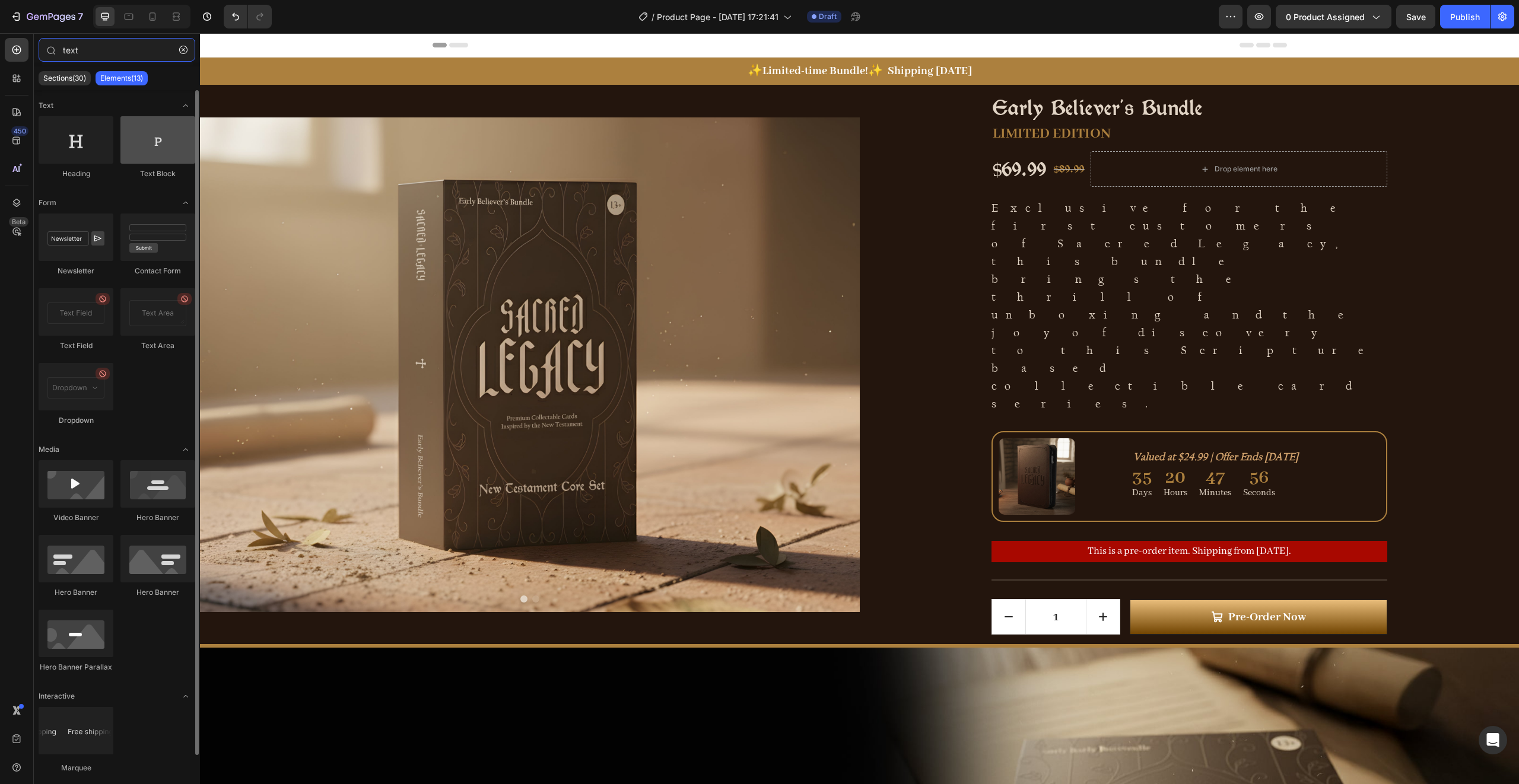
type input "text"
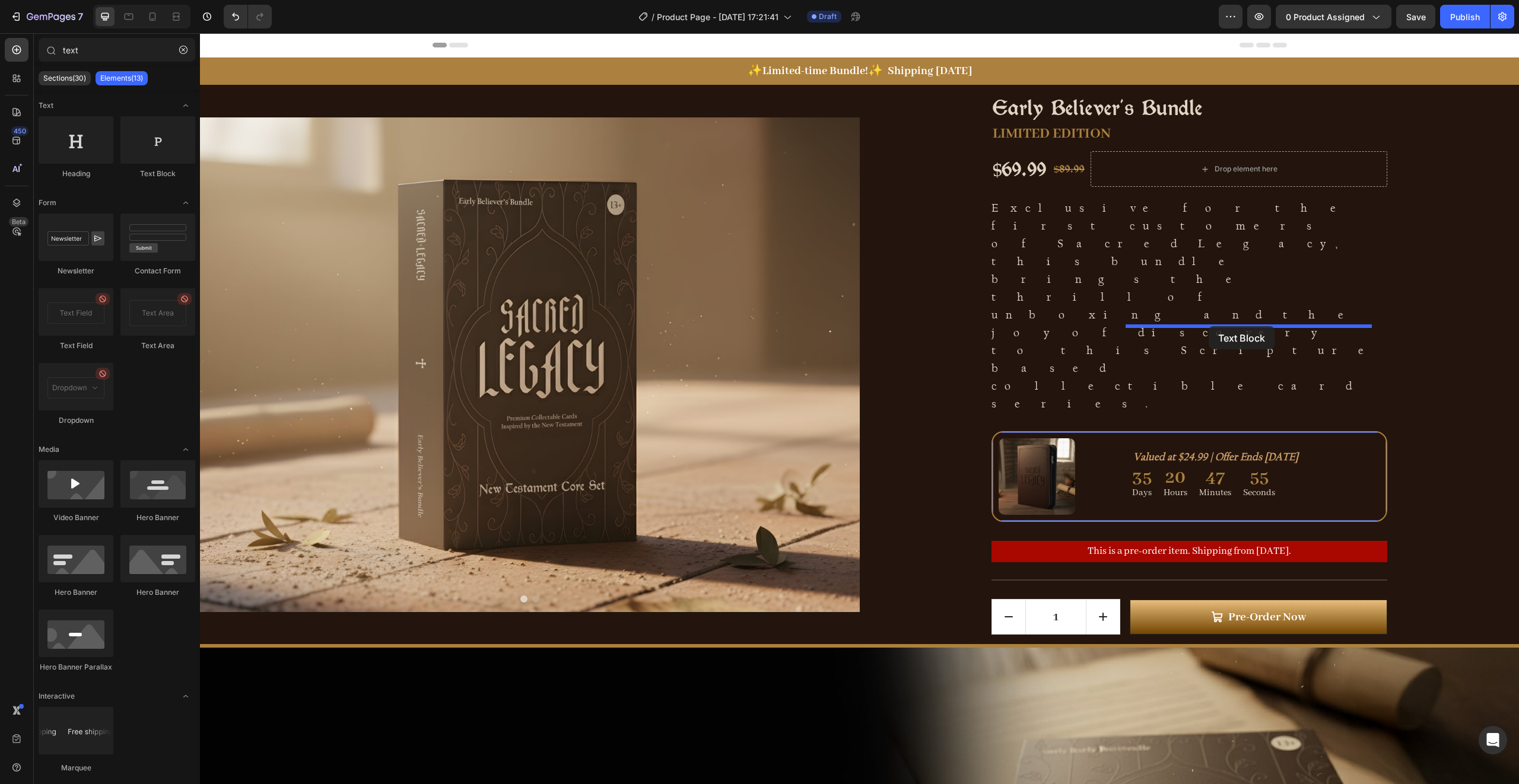
drag, startPoint x: 583, startPoint y: 212, endPoint x: 1209, endPoint y: 327, distance: 636.5
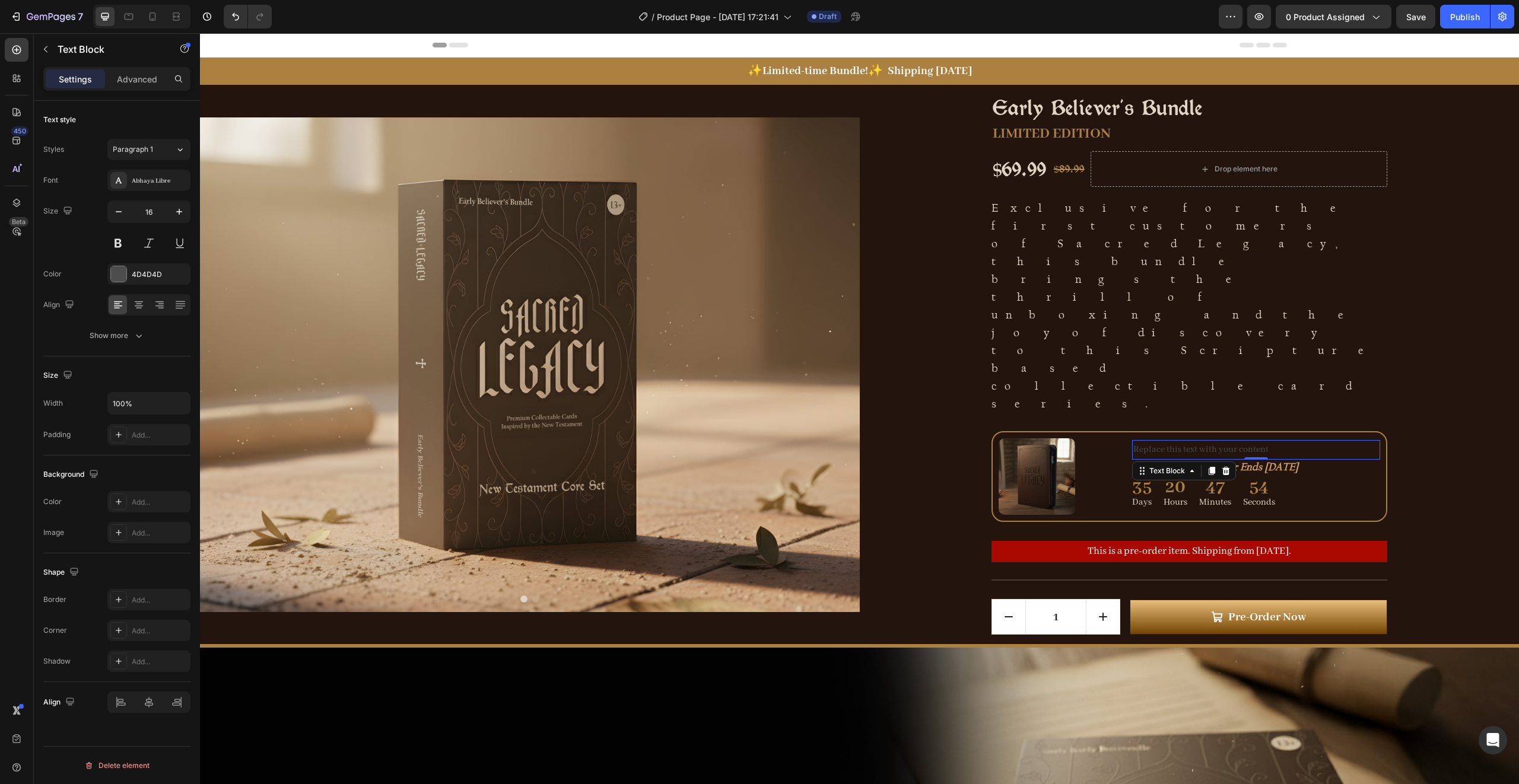
click at [1171, 440] on div "Replace this text with your content" at bounding box center [1255, 450] width 248 height 19
click at [1171, 442] on p "Replace this text with your content" at bounding box center [1255, 450] width 245 height 17
click at [1180, 442] on p "FREE 4-Pocket Binder Folder with every pre-order" at bounding box center [1255, 450] width 245 height 17
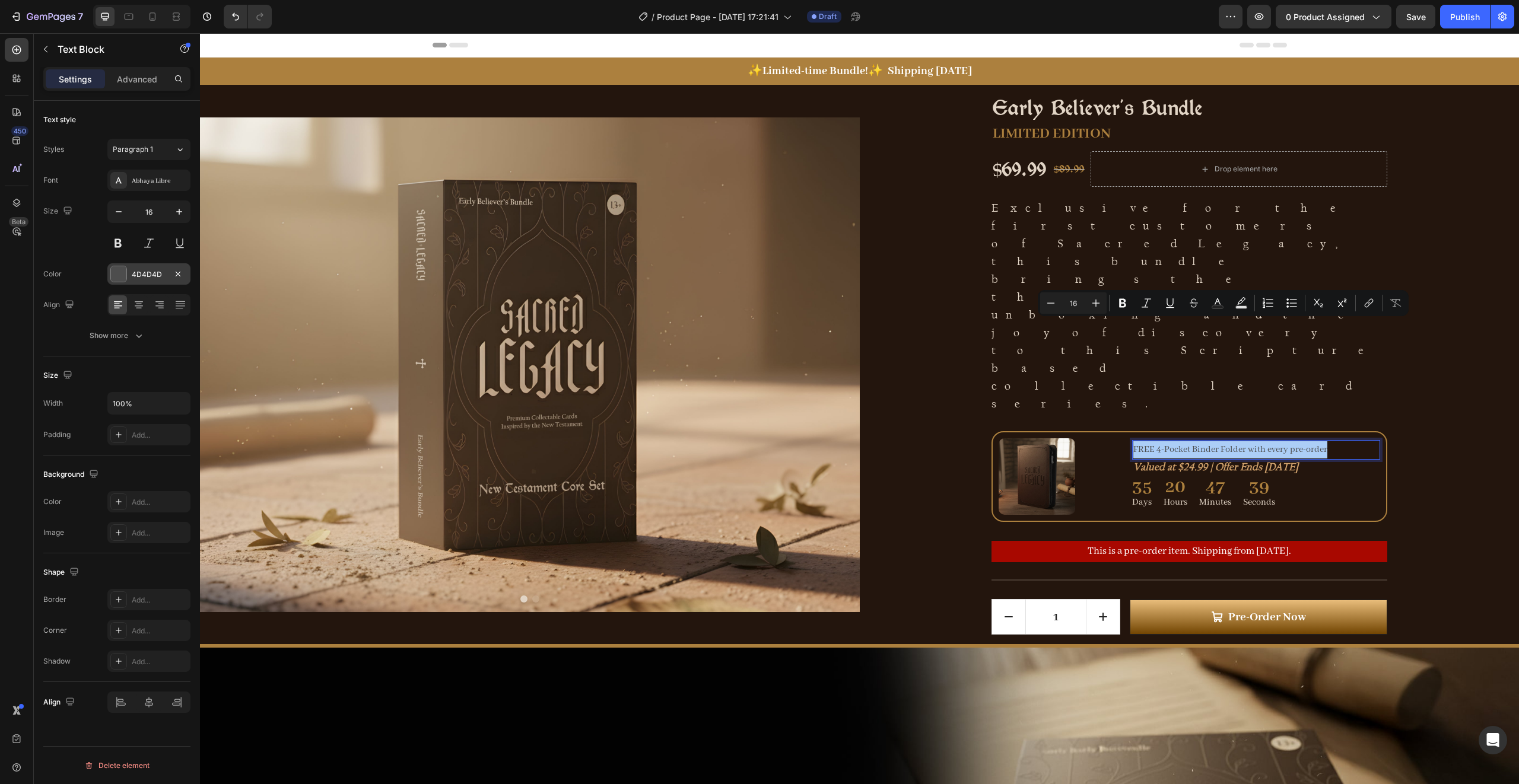
click at [116, 270] on div at bounding box center [118, 274] width 15 height 15
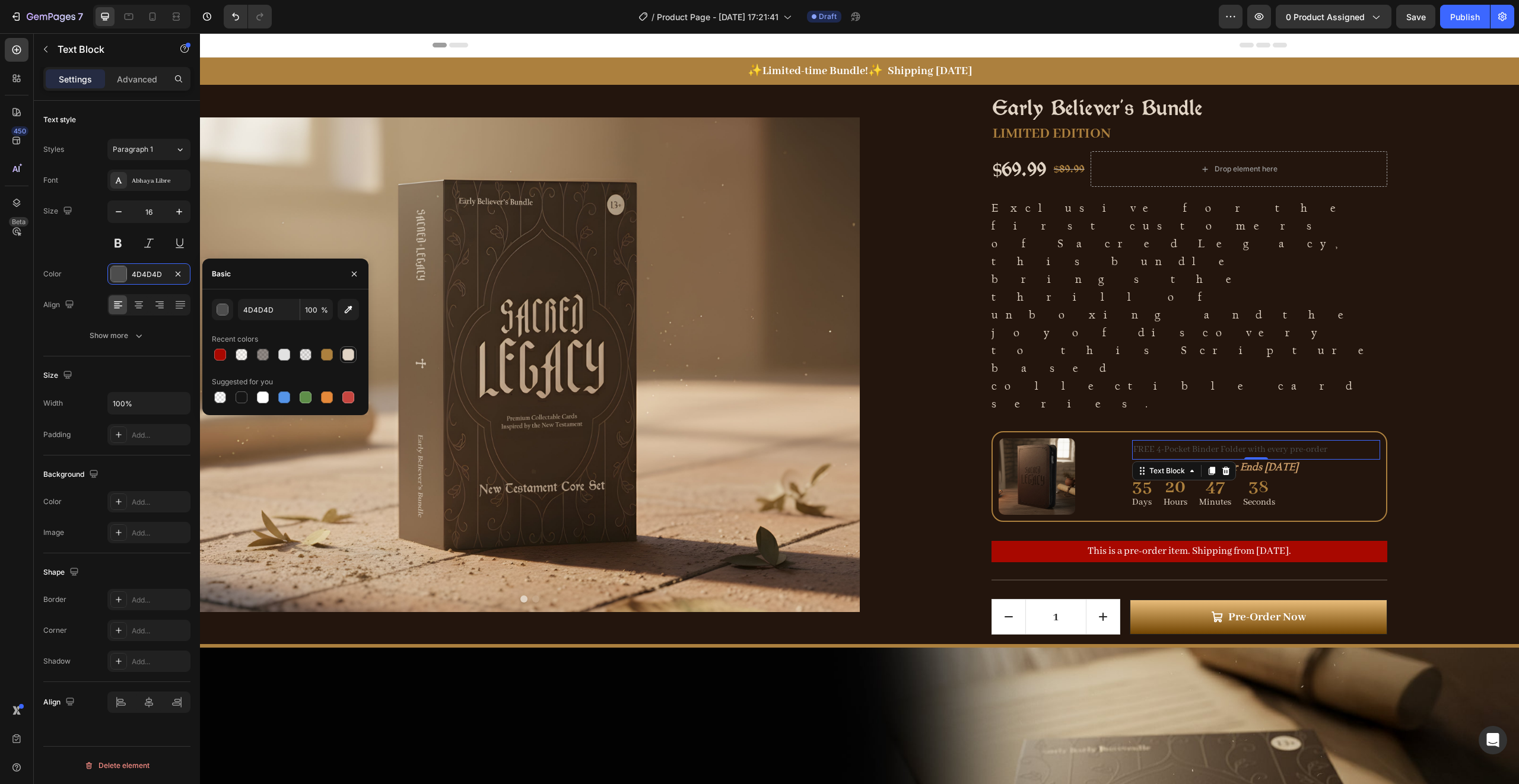
click at [348, 357] on div at bounding box center [348, 355] width 12 height 12
type input "E1D4C5"
click at [125, 182] on div at bounding box center [118, 180] width 16 height 16
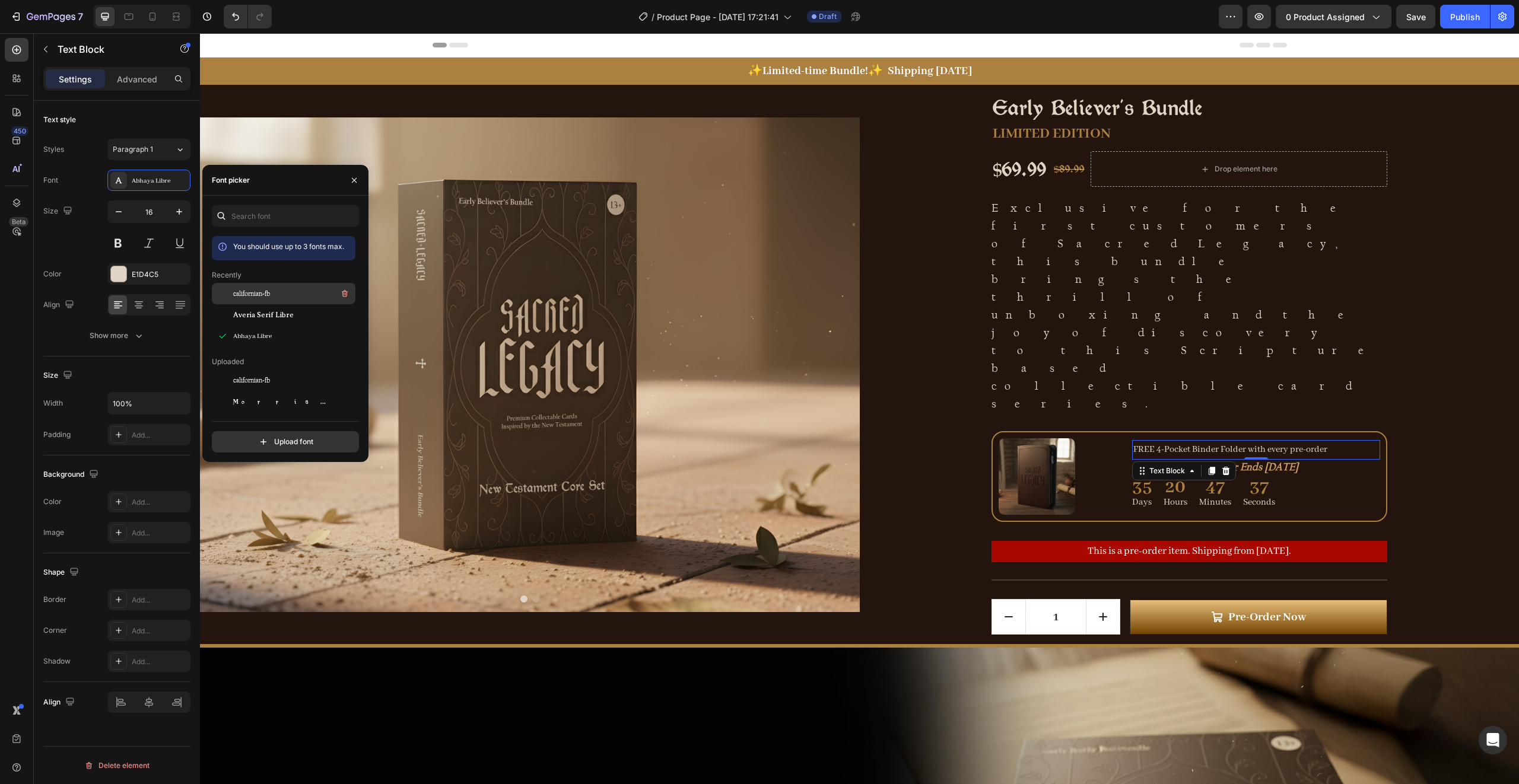
click at [267, 296] on span "californian-fb" at bounding box center [251, 294] width 37 height 11
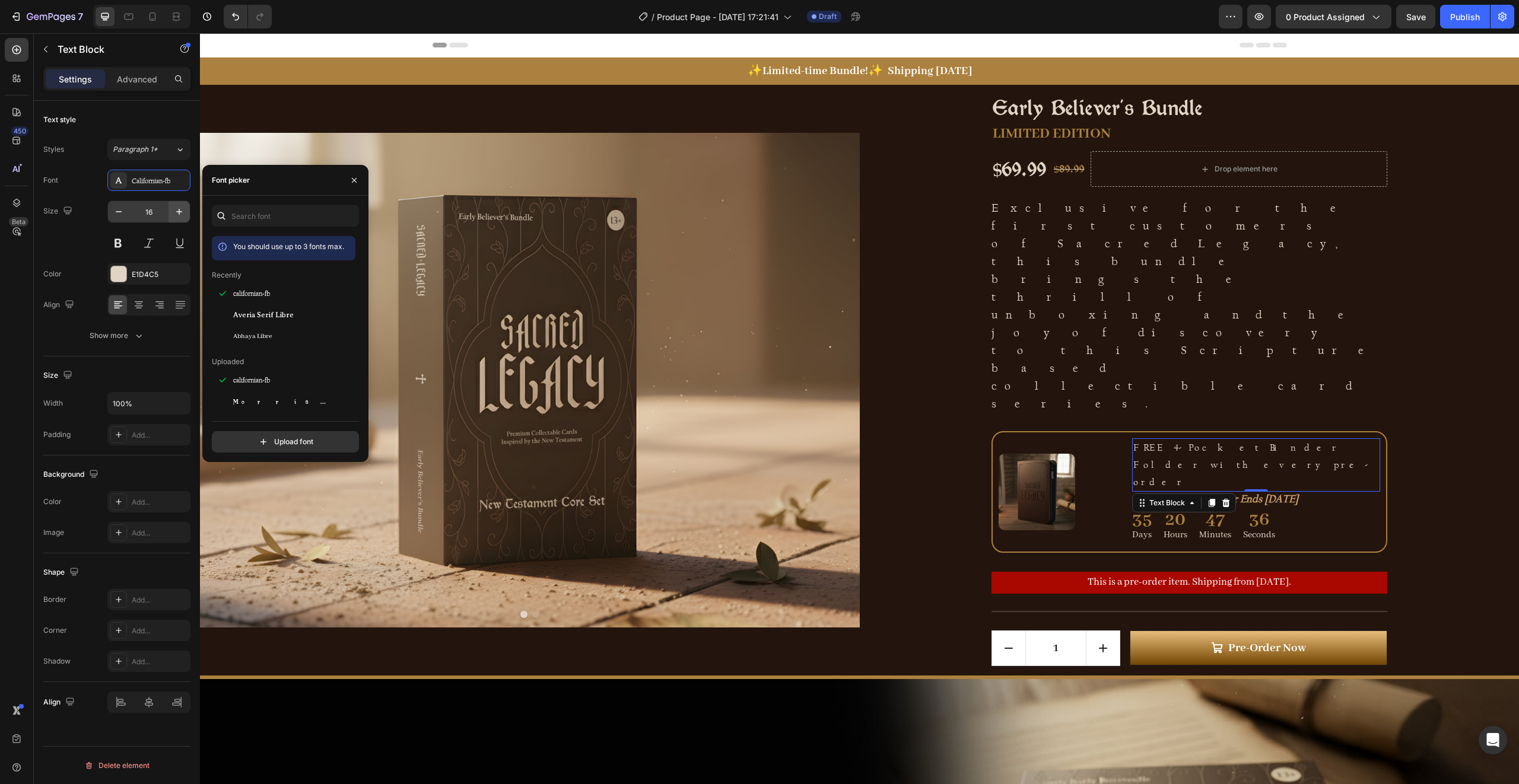
click at [175, 213] on icon "button" at bounding box center [179, 212] width 12 height 12
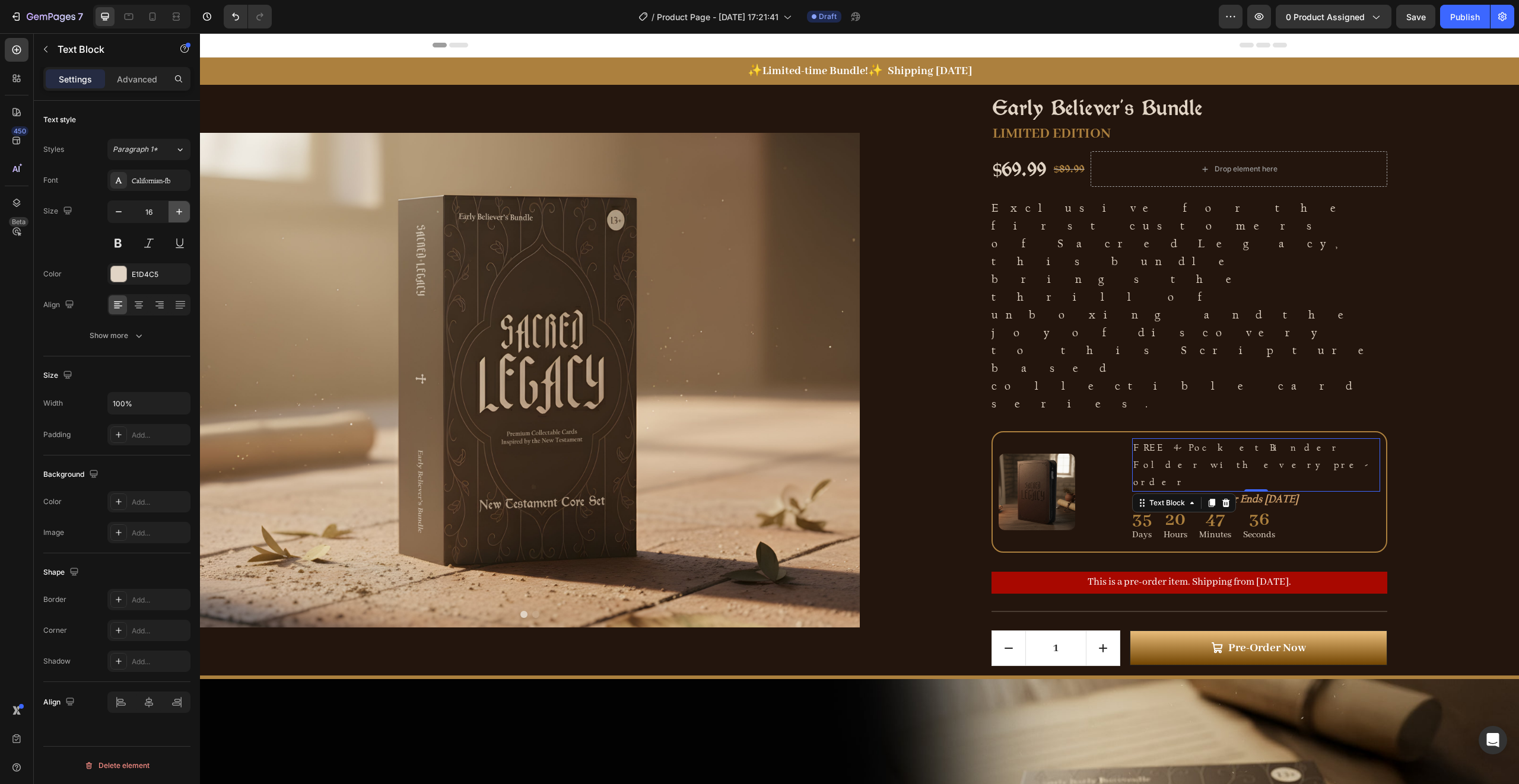
click at [175, 213] on icon "button" at bounding box center [179, 212] width 12 height 12
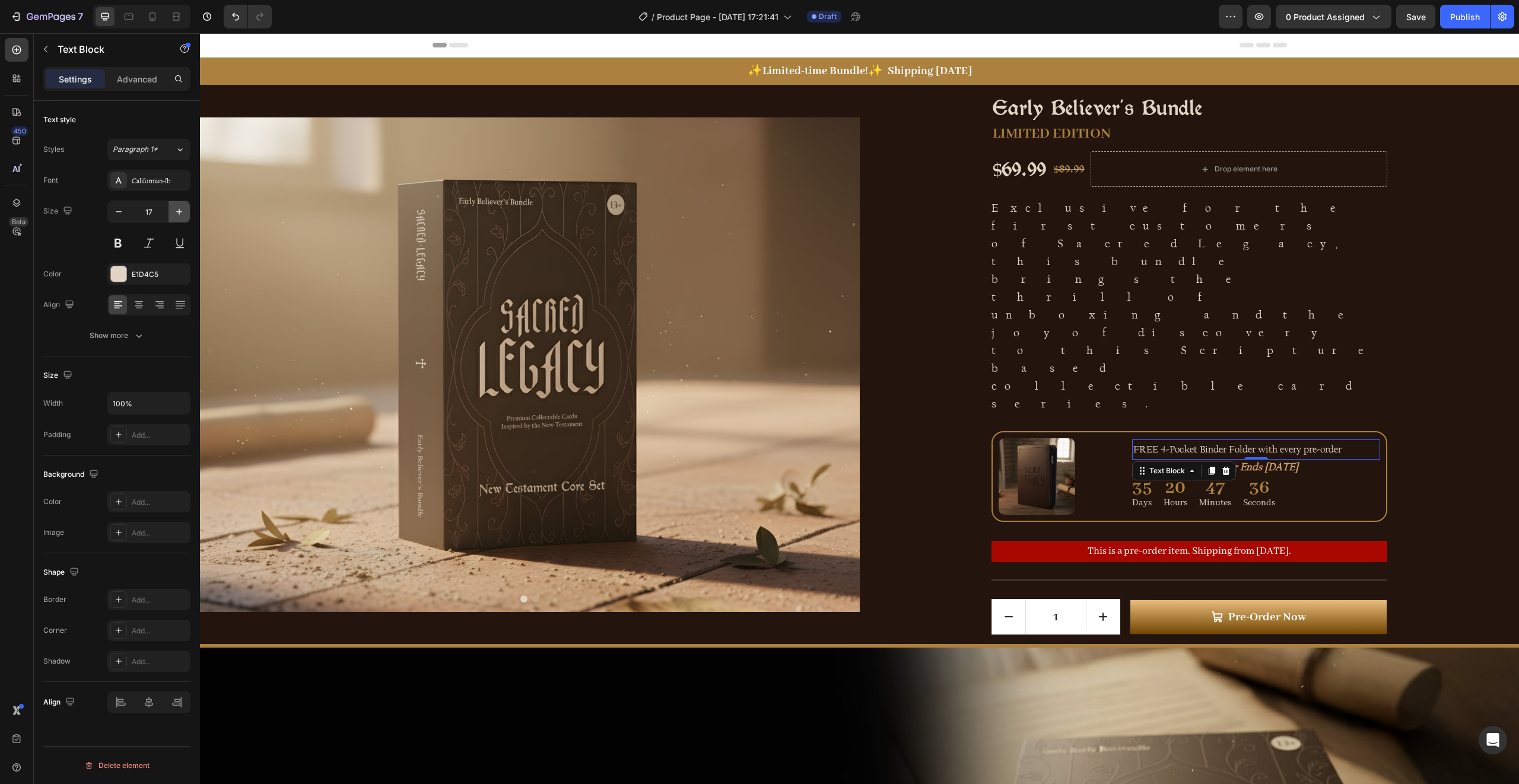
click at [175, 213] on icon "button" at bounding box center [179, 212] width 12 height 12
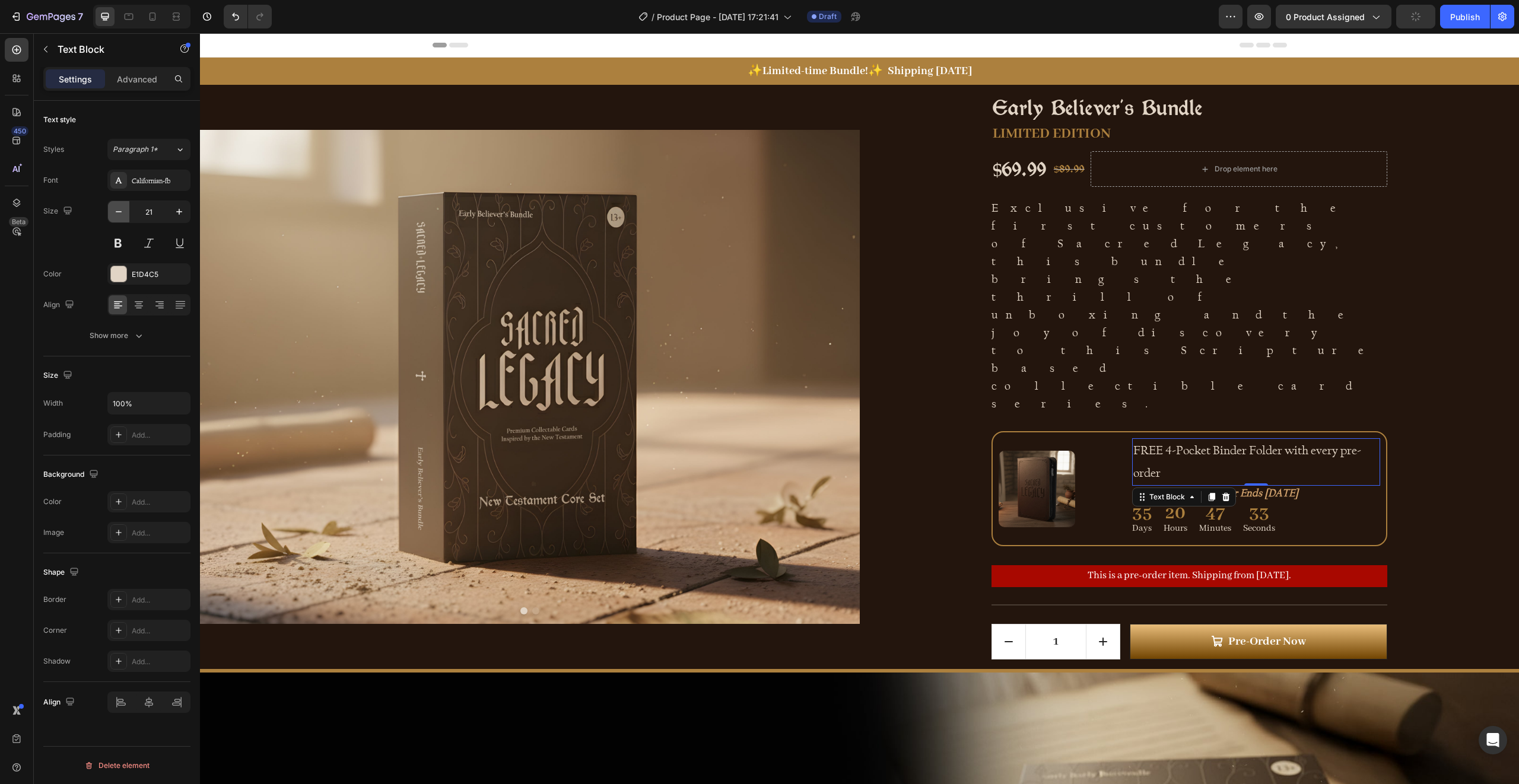
click at [116, 211] on icon "button" at bounding box center [119, 212] width 12 height 12
type input "20"
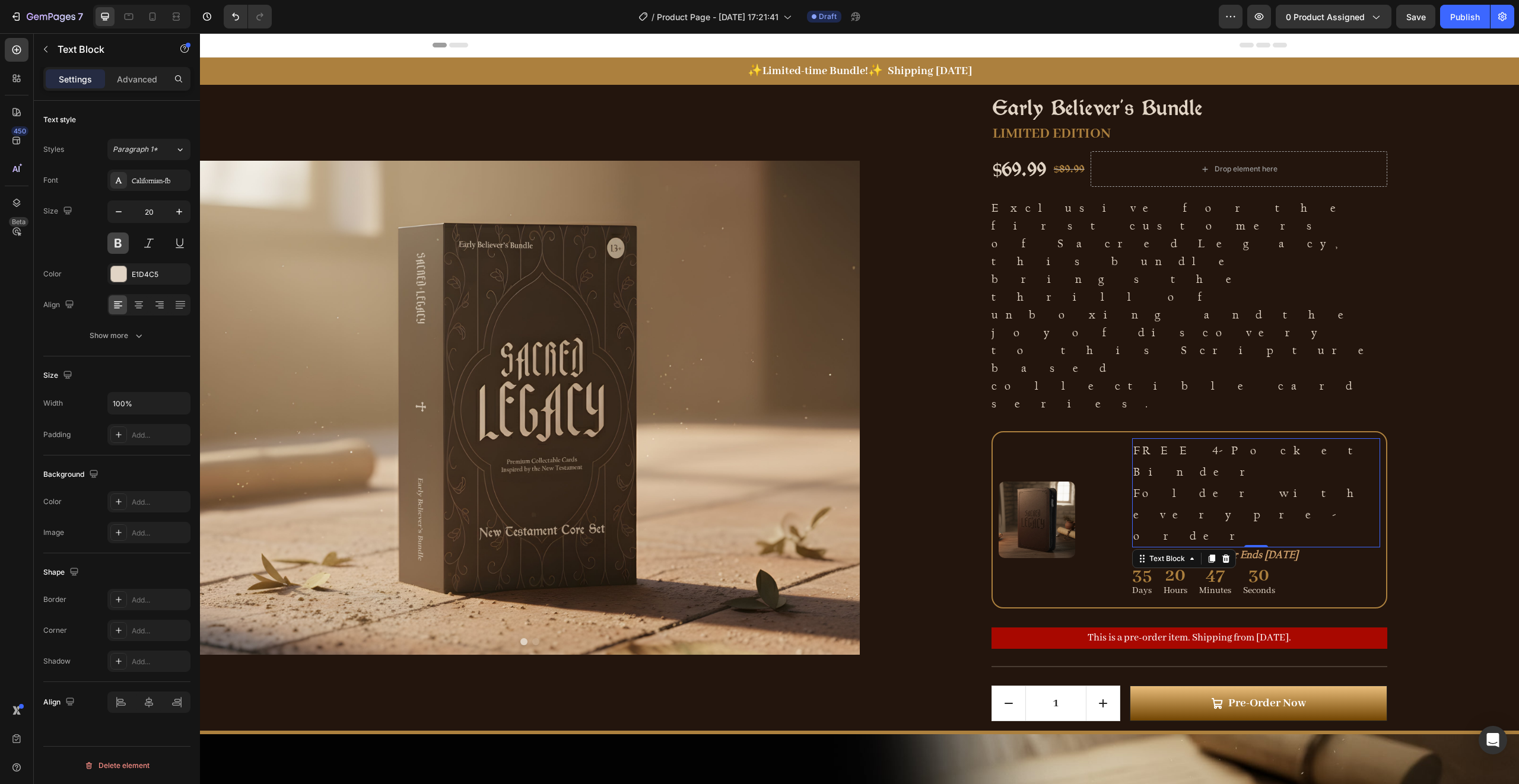
click at [127, 241] on button at bounding box center [118, 243] width 21 height 21
click at [1225, 440] on p "FREE 4-Pocket Binder Folder with every pre-order" at bounding box center [1255, 493] width 245 height 107
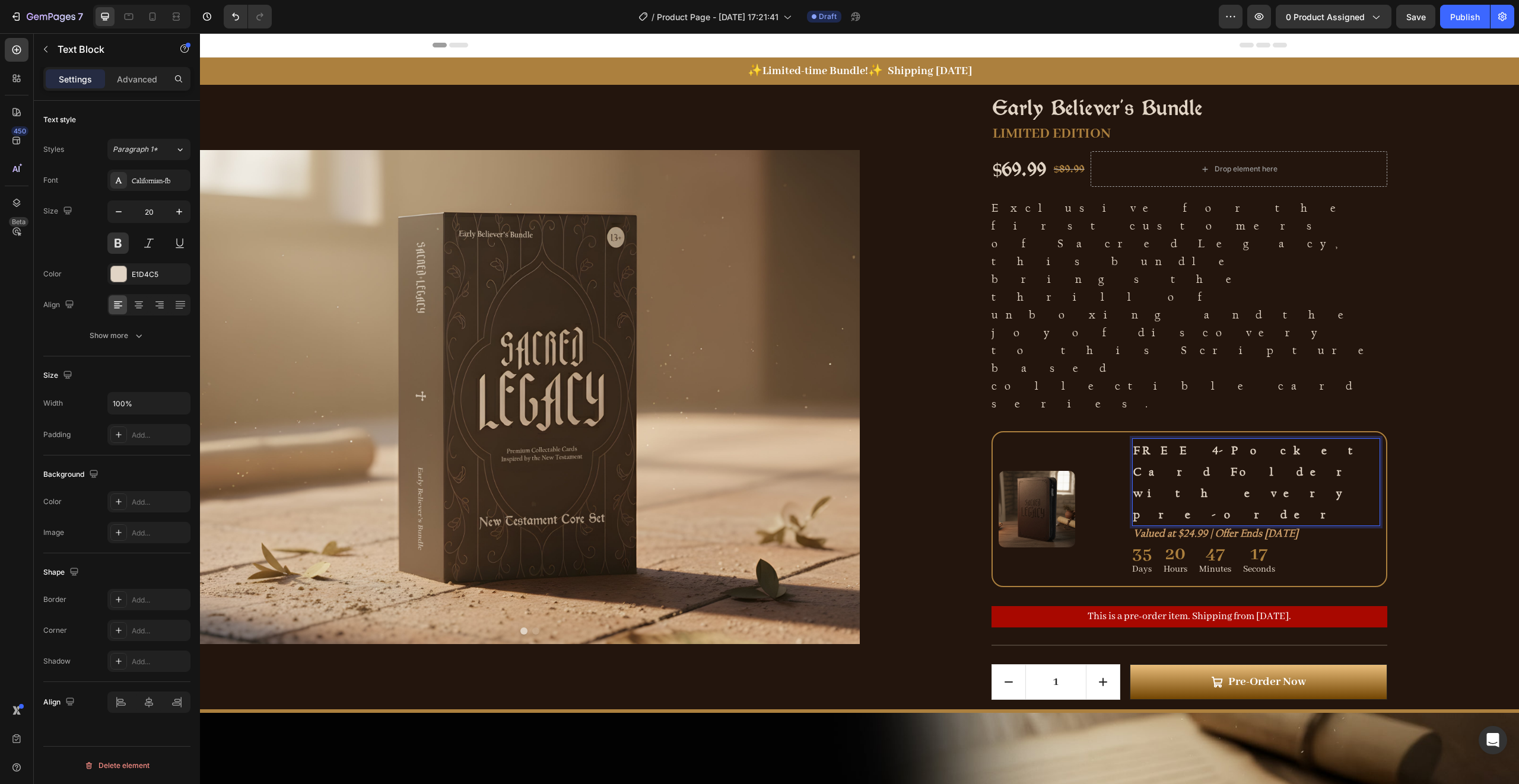
click at [1222, 440] on p "FREE 4-Pocket Card Folder with every pre-order" at bounding box center [1255, 482] width 245 height 85
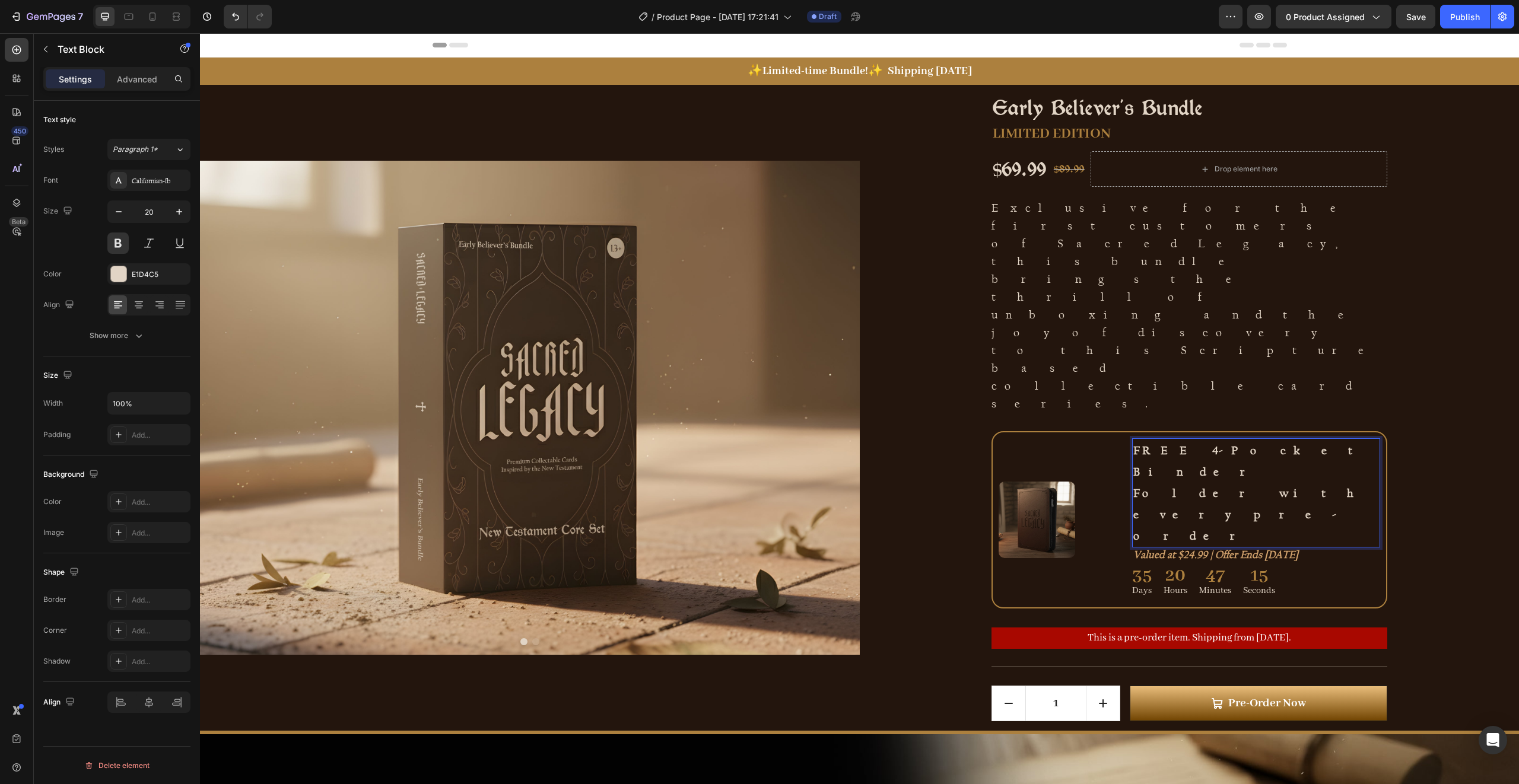
click at [1281, 440] on p "FREE 4-Pocket Binder Folder with every pre-order" at bounding box center [1255, 493] width 245 height 107
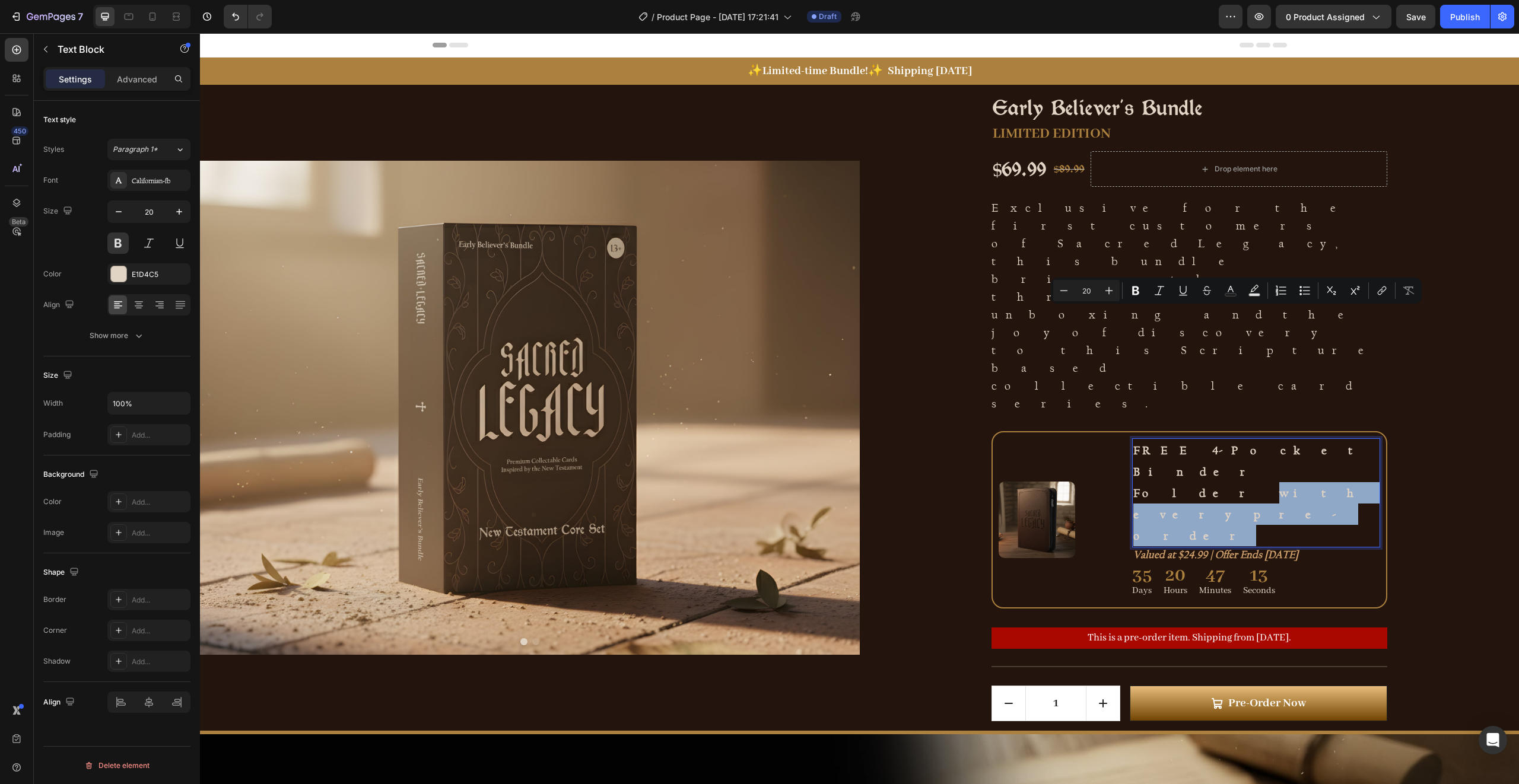
drag, startPoint x: 1271, startPoint y: 316, endPoint x: 1286, endPoint y: 328, distance: 19.2
click at [1286, 440] on p "FREE 4-Pocket Binder Folder with every pre-order" at bounding box center [1255, 493] width 245 height 107
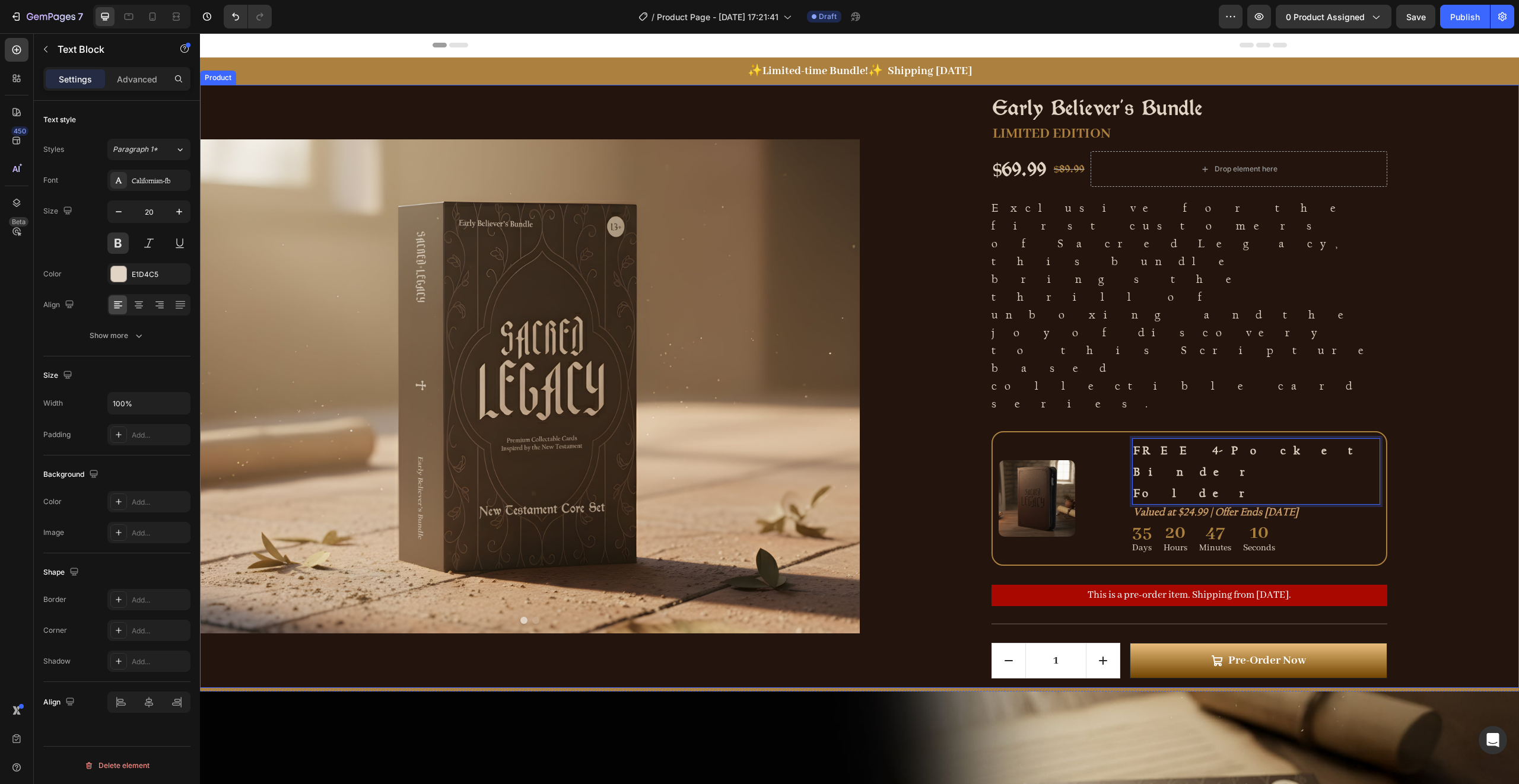
click at [1430, 397] on div "Early Believer's Bundle Product Title LIMITED EDITION Text Block $69.99 Product…" at bounding box center [1189, 387] width 660 height 603
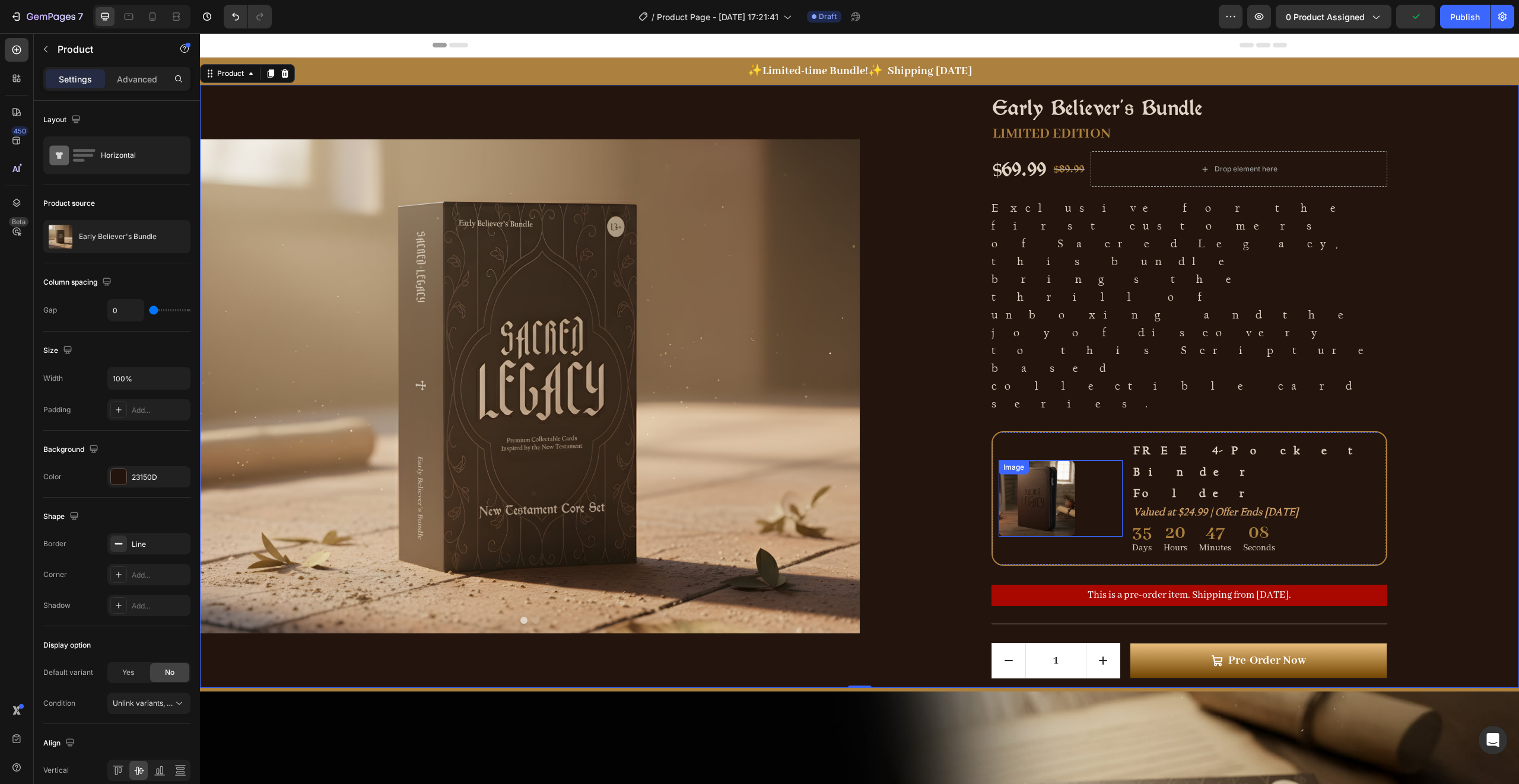
click at [1108, 460] on div at bounding box center [1060, 499] width 124 height 76
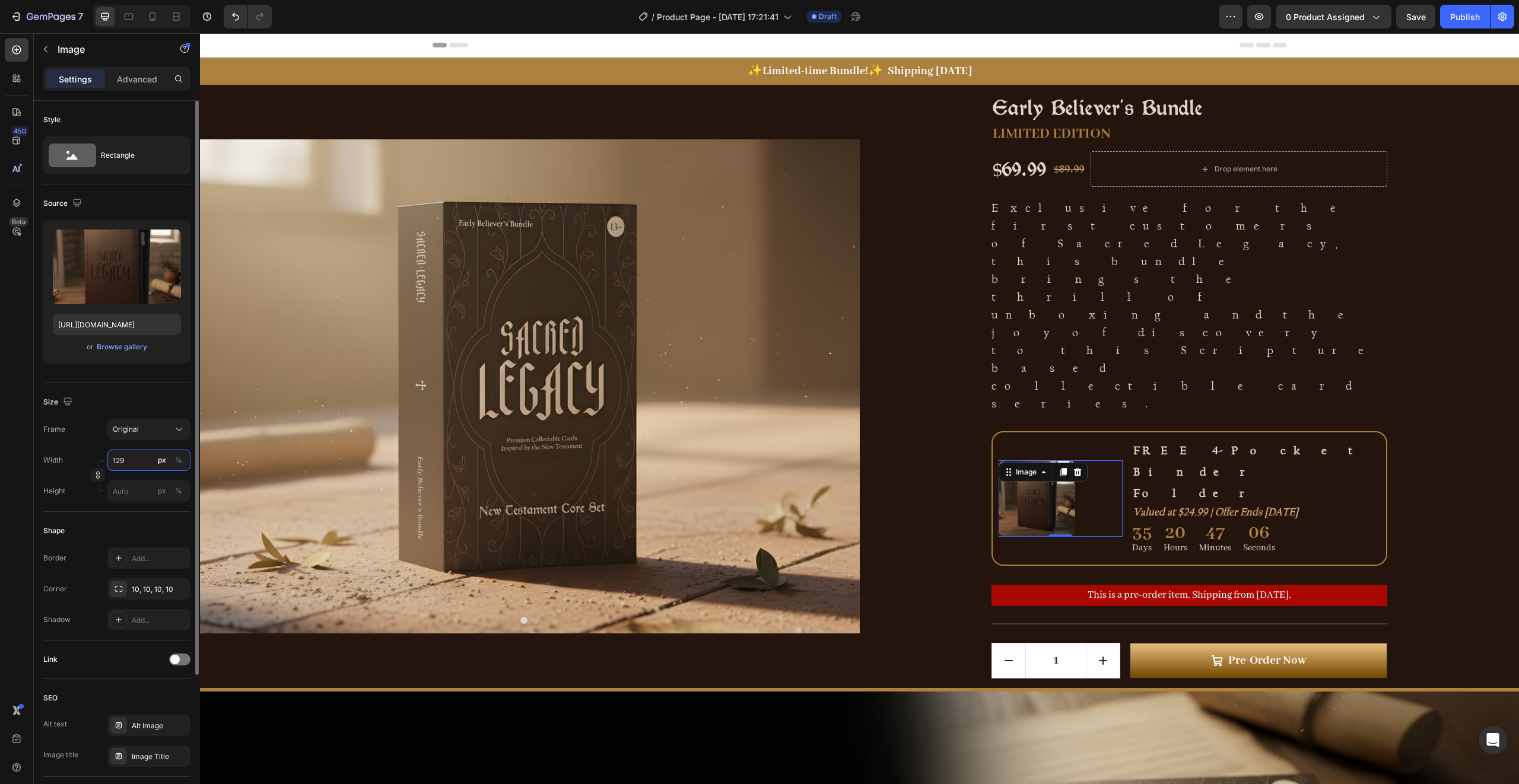
click at [141, 462] on input "129" at bounding box center [148, 460] width 83 height 21
type input "100"
click at [112, 151] on div "Rectangle" at bounding box center [136, 155] width 72 height 27
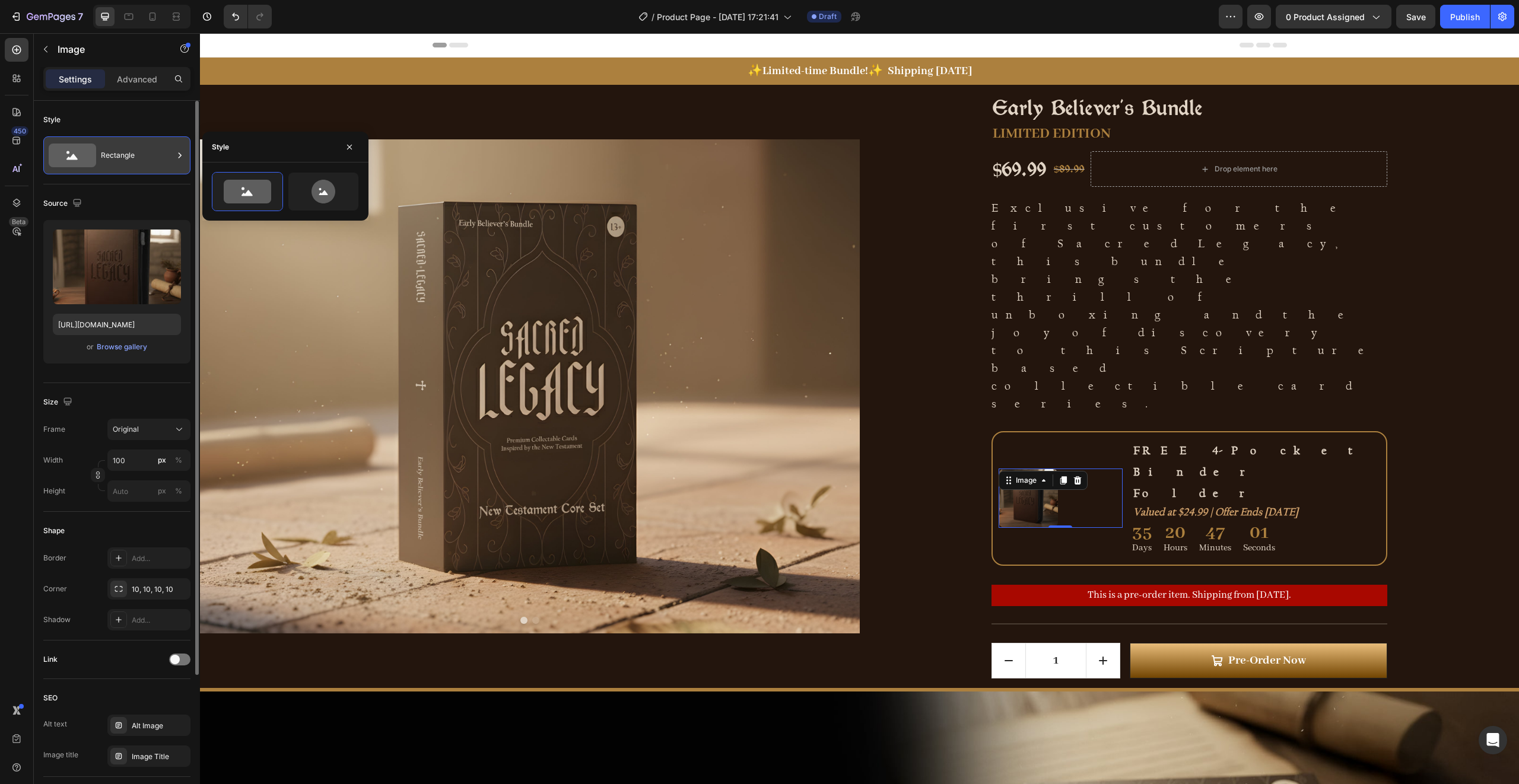
click at [130, 160] on div "Rectangle" at bounding box center [136, 155] width 72 height 27
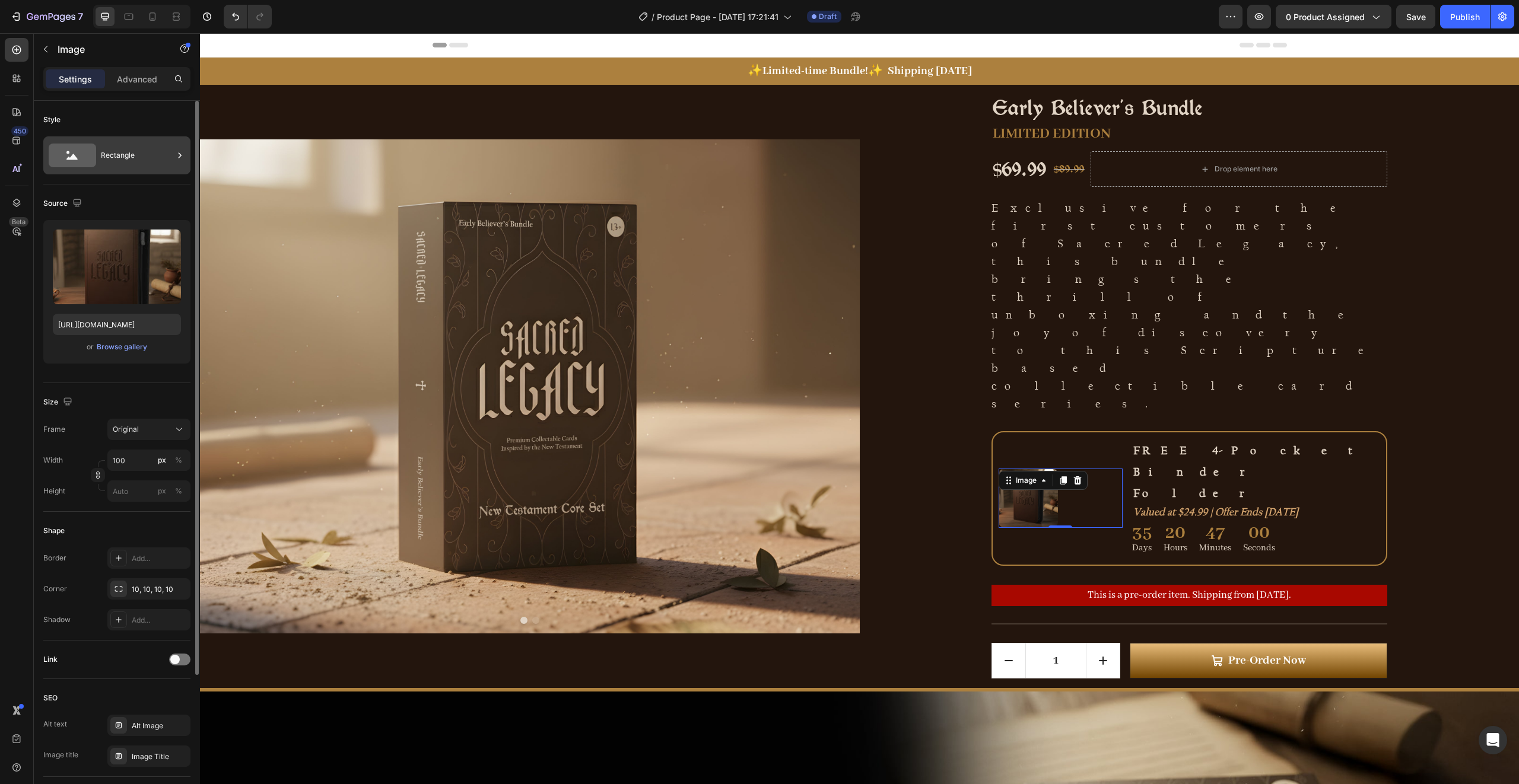
click at [81, 154] on icon at bounding box center [72, 155] width 47 height 24
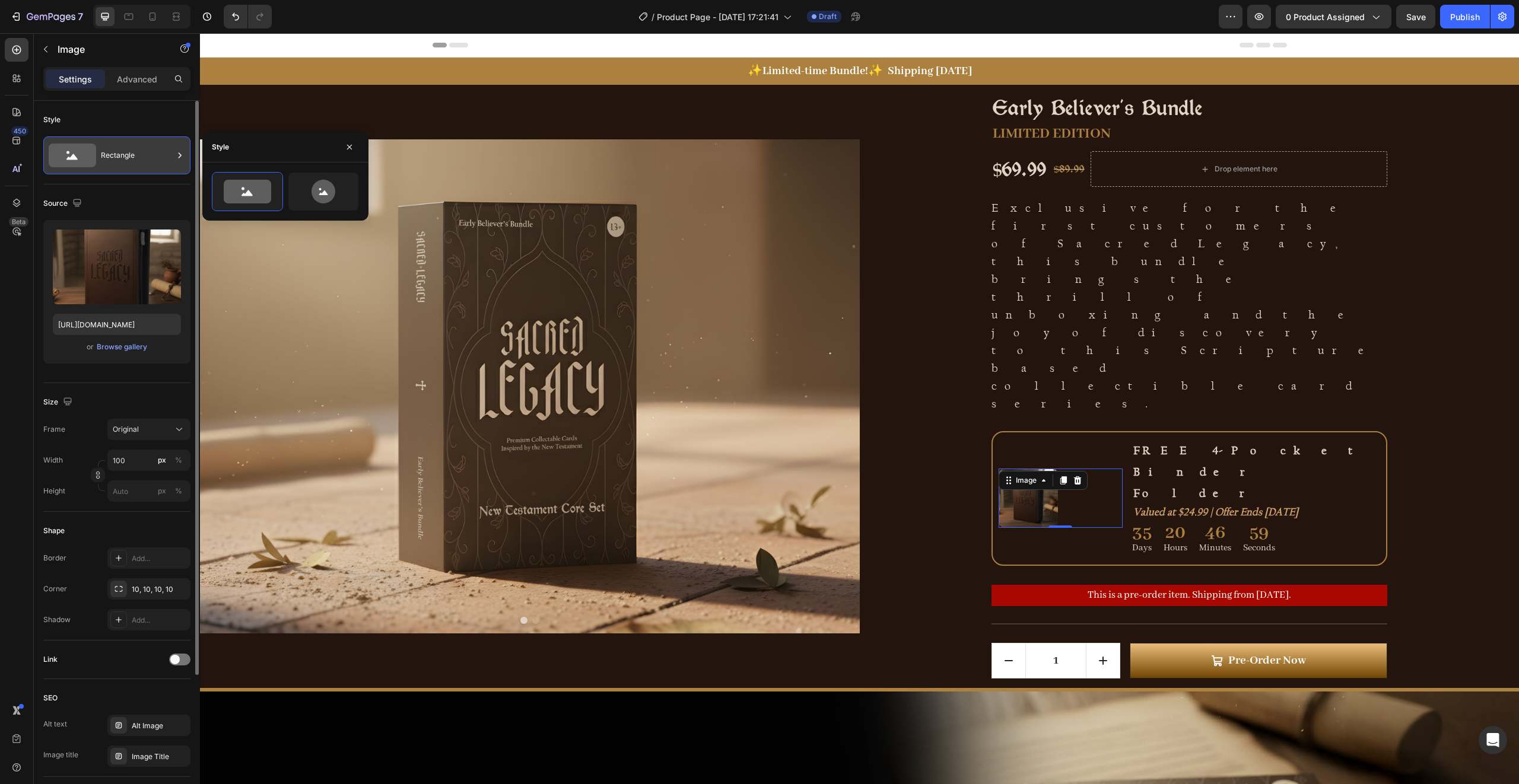
click at [81, 154] on icon at bounding box center [72, 155] width 47 height 24
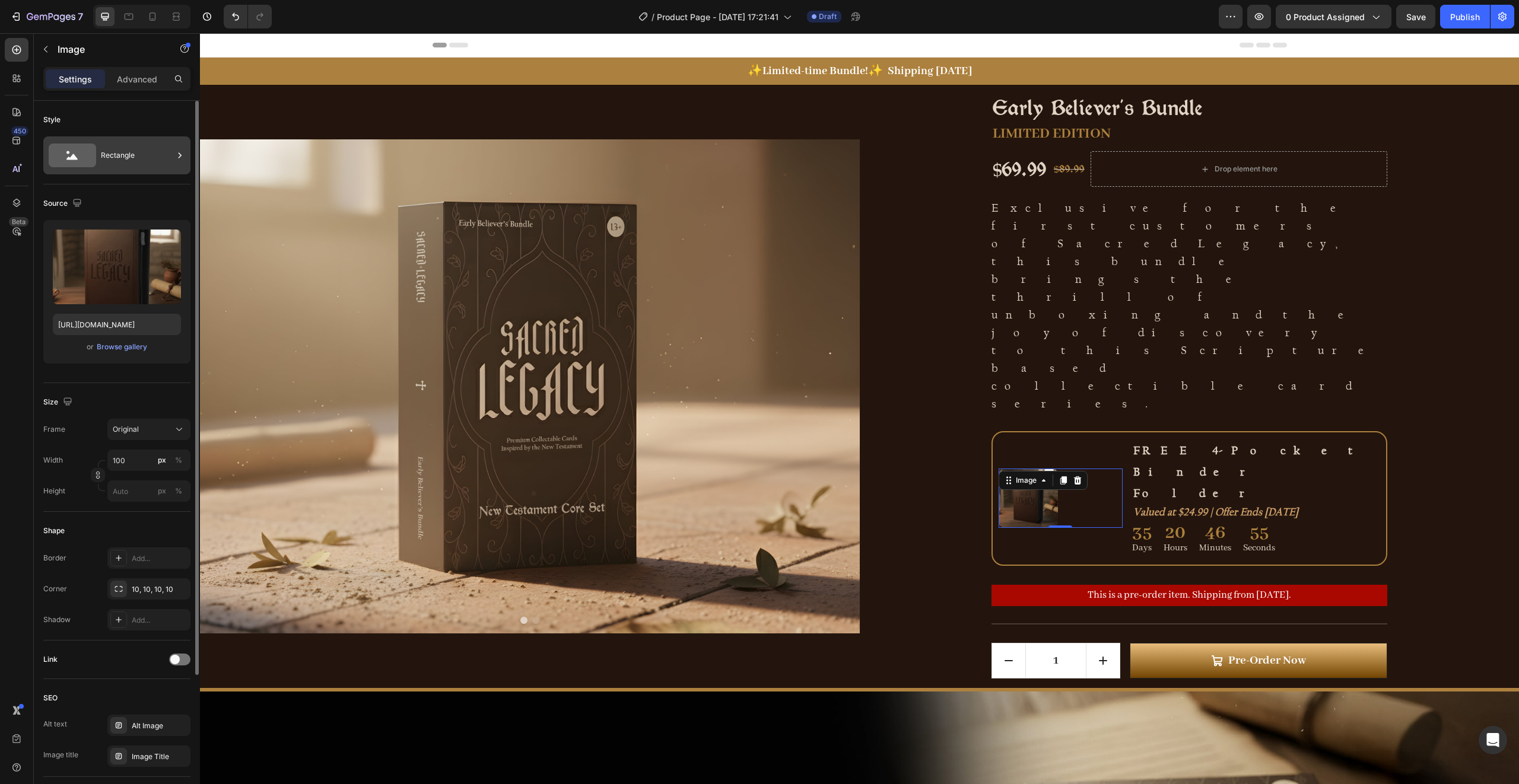
click at [86, 159] on icon at bounding box center [72, 155] width 47 height 24
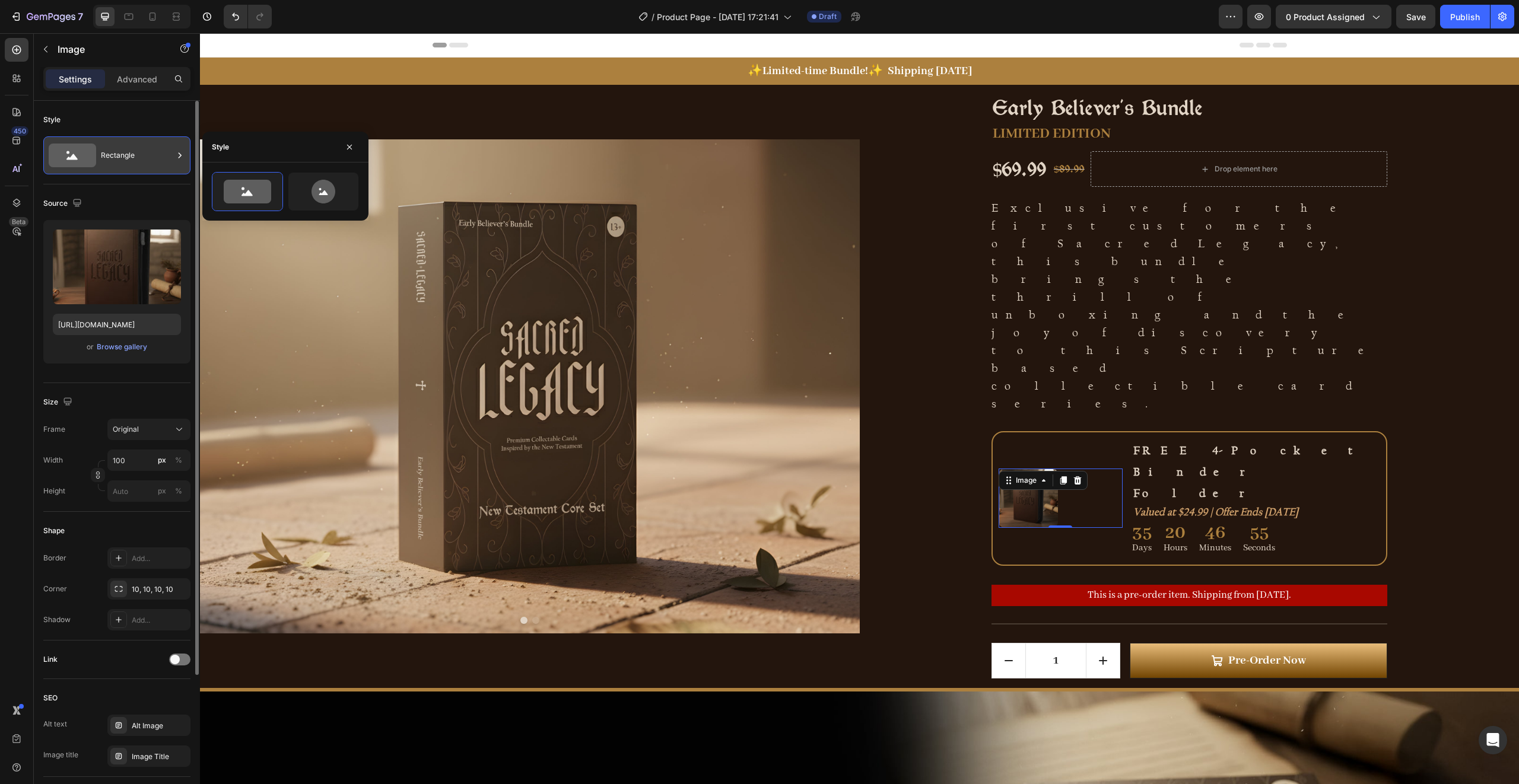
click at [86, 159] on icon at bounding box center [72, 155] width 47 height 24
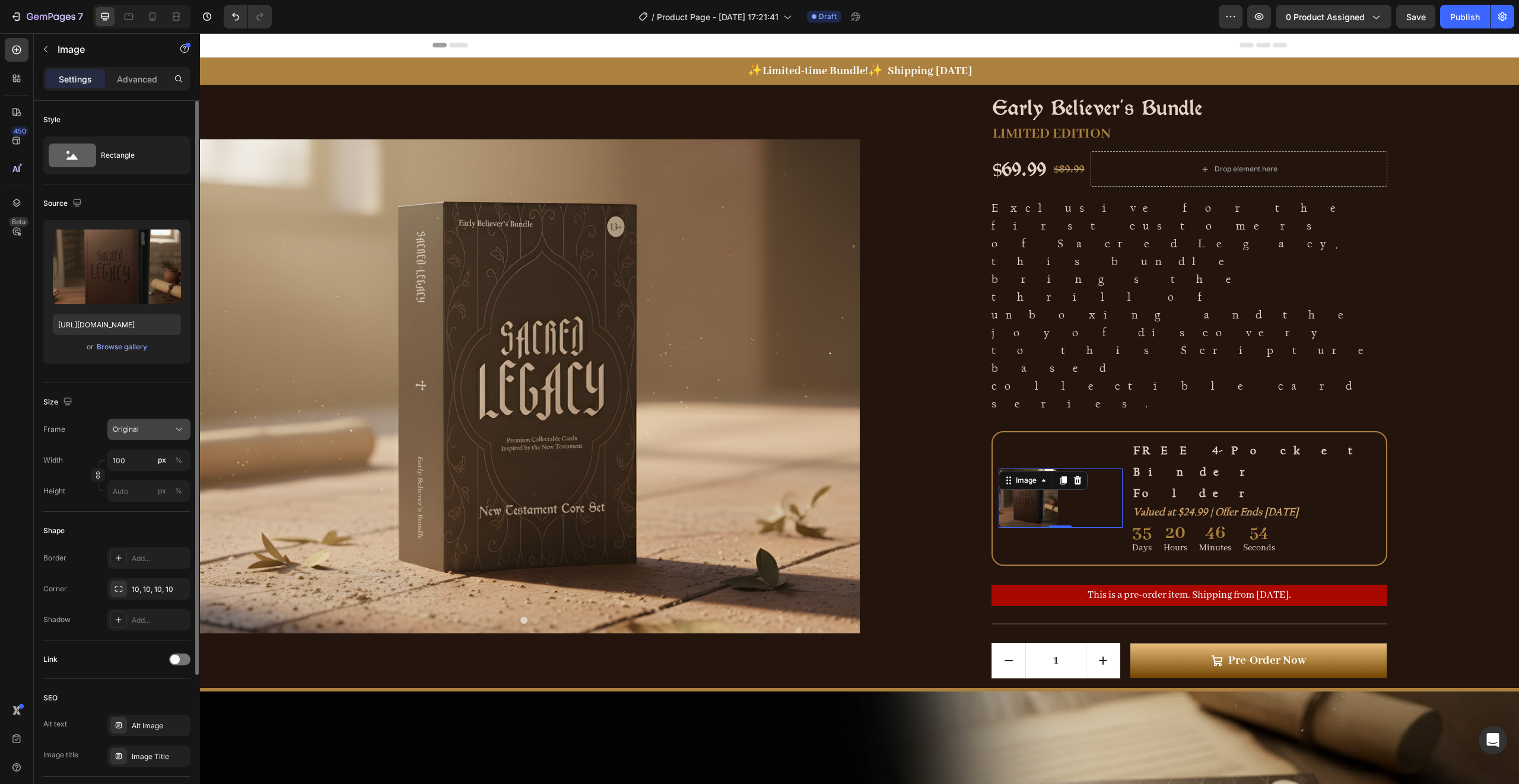
click at [133, 430] on span "Original" at bounding box center [125, 430] width 26 height 11
click at [139, 454] on div "Square" at bounding box center [147, 459] width 69 height 12
type input "100"
click at [167, 396] on icon at bounding box center [168, 393] width 8 height 4
click at [134, 395] on rect at bounding box center [127, 393] width 27 height 13
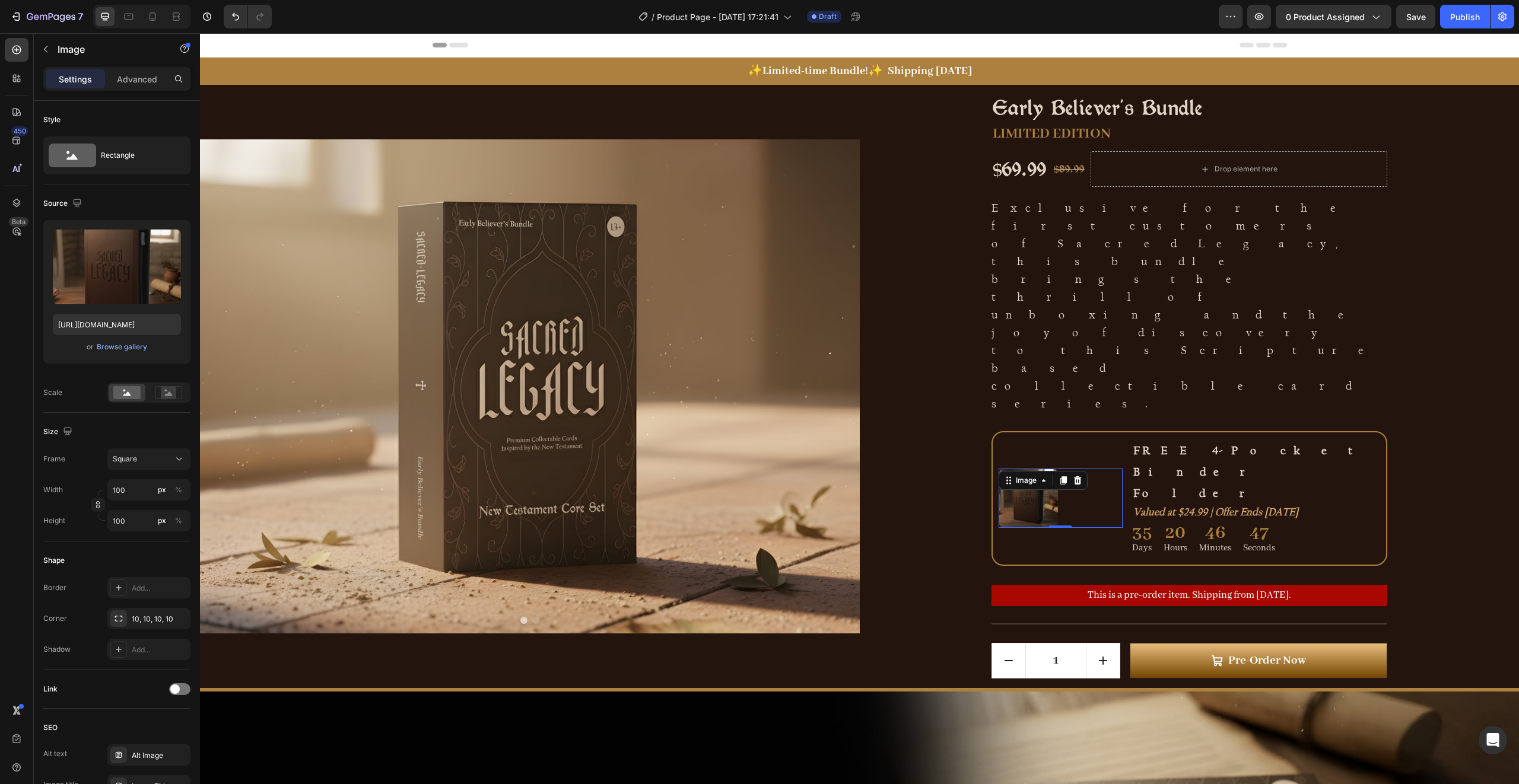
click at [1026, 469] on img at bounding box center [1028, 499] width 59 height 59
click at [1025, 431] on div "Image 0 FREE 4-Pocket Binder Folder Text Block Valued at $24.99 | Offer Ends [D…" at bounding box center [1189, 499] width 396 height 135
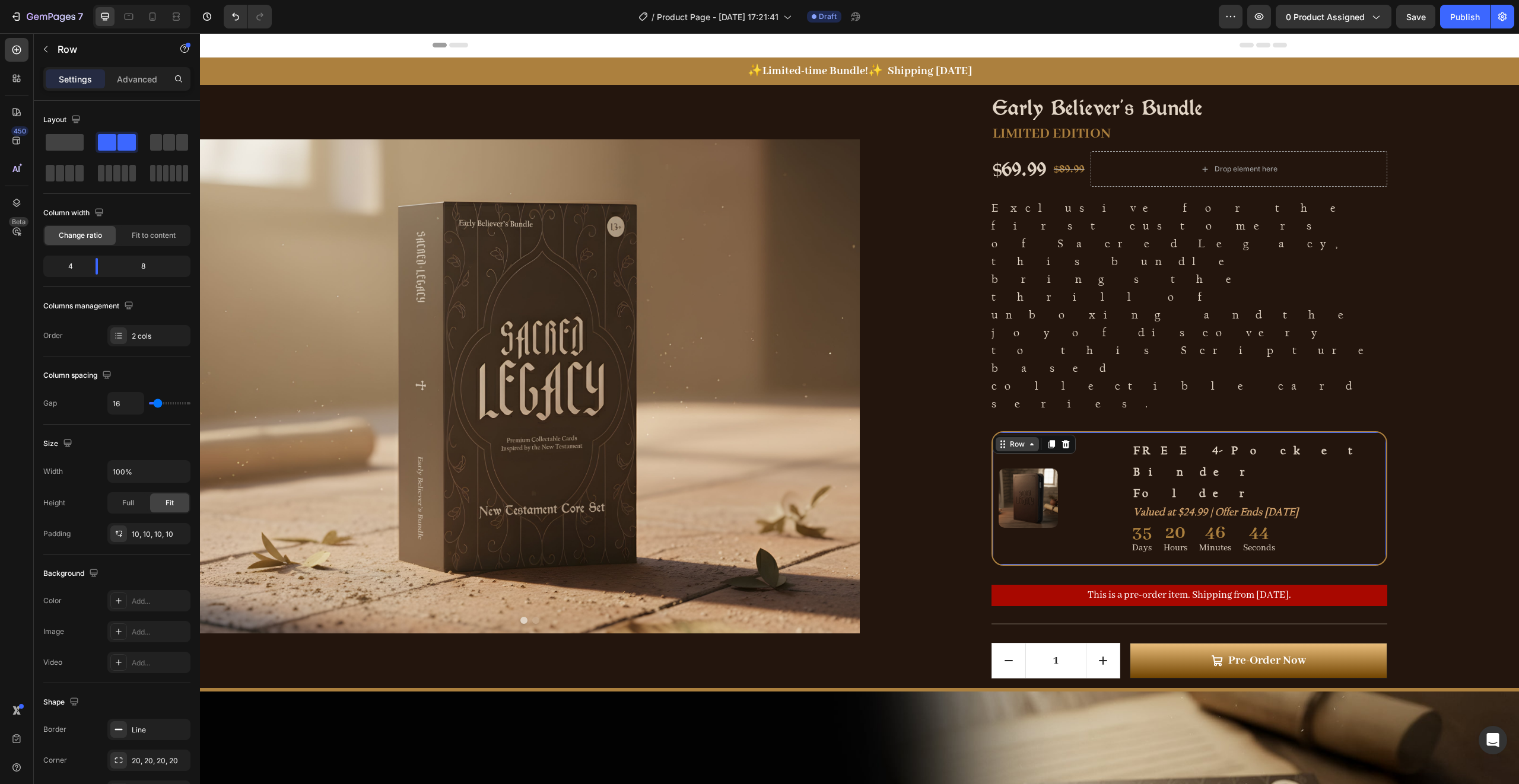
click at [1011, 439] on div "Row" at bounding box center [1017, 445] width 19 height 11
click at [1048, 469] on img at bounding box center [1028, 499] width 59 height 59
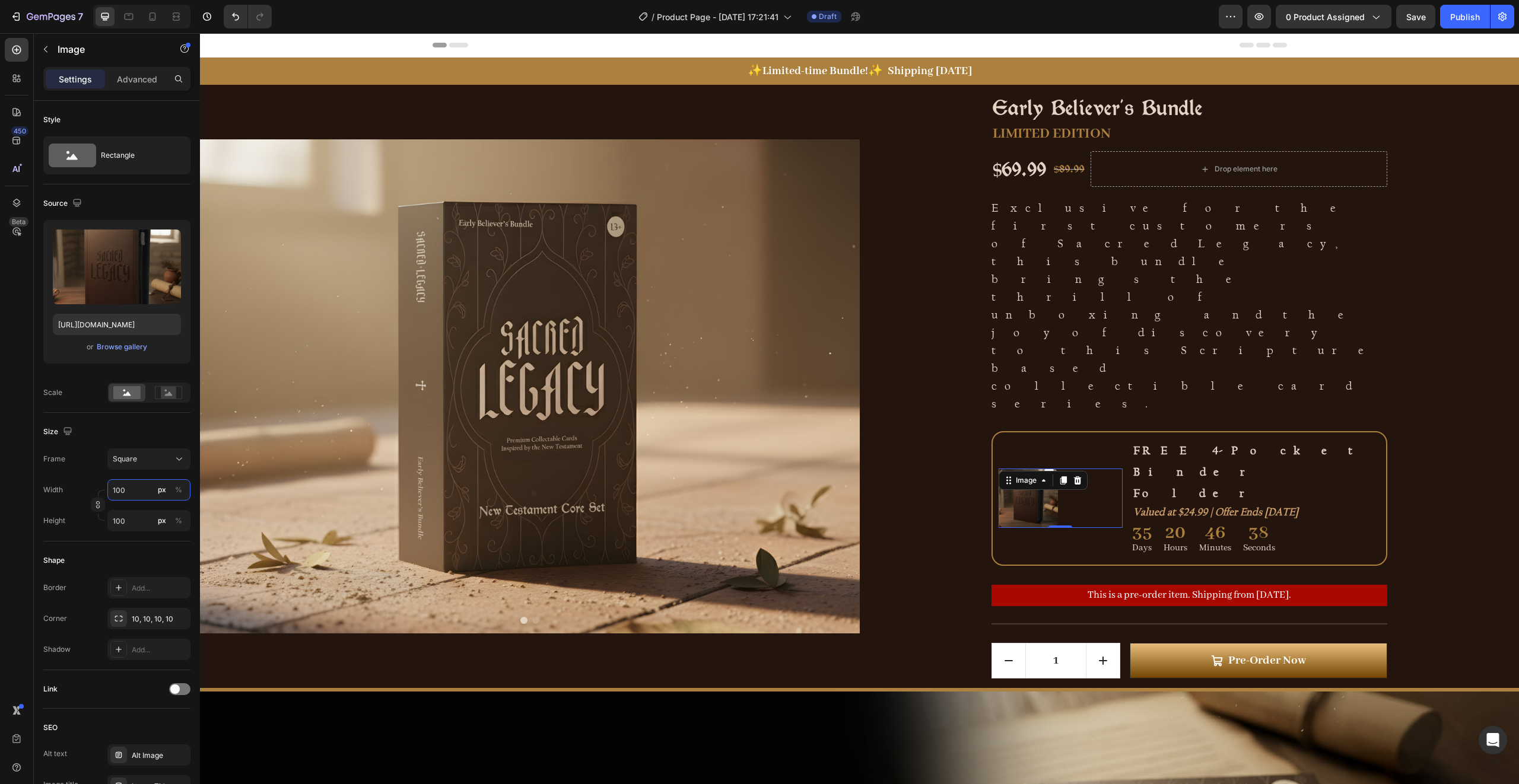
click at [135, 488] on input "100" at bounding box center [148, 490] width 83 height 21
click at [144, 82] on p "Advanced" at bounding box center [137, 79] width 41 height 13
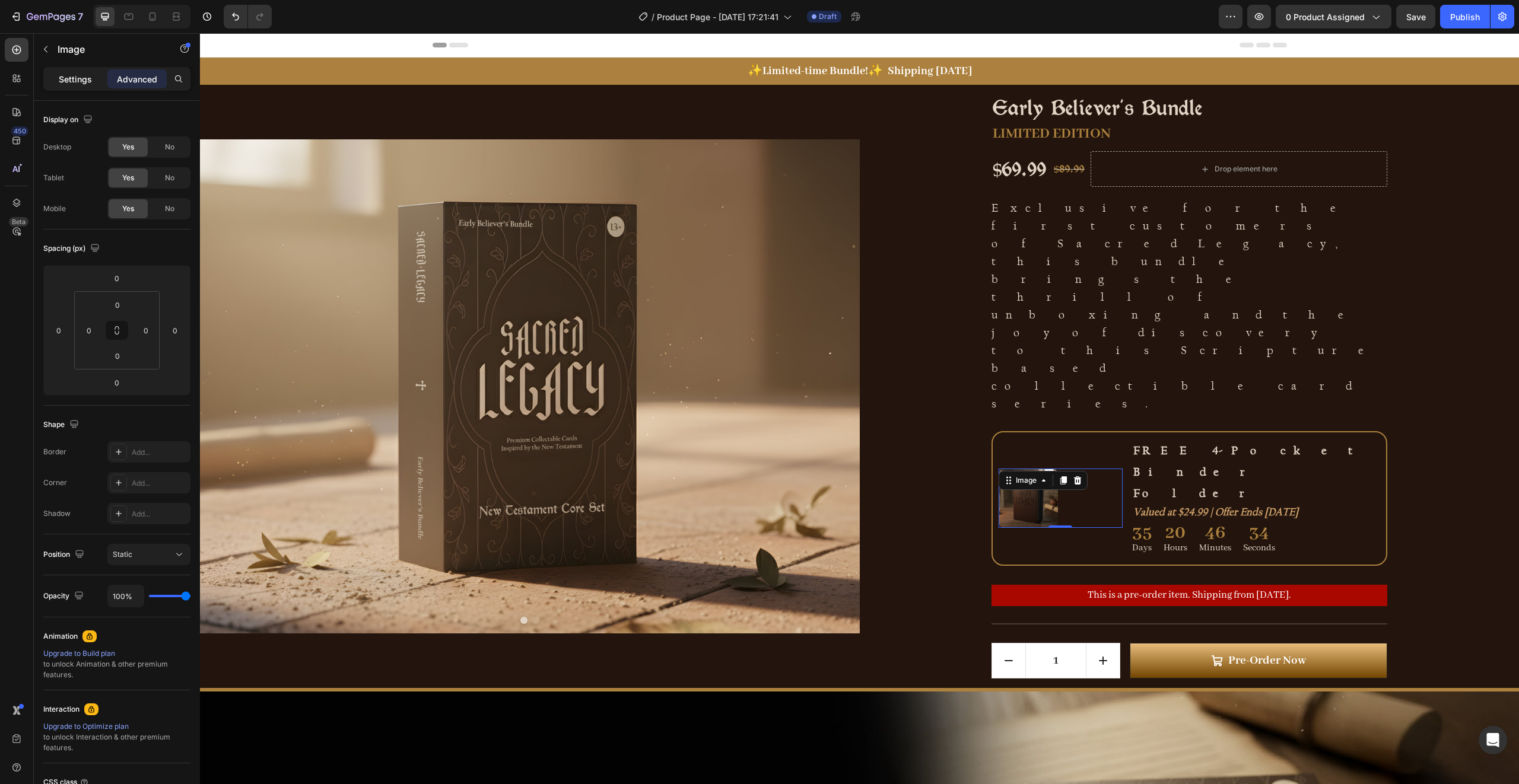
click at [73, 81] on p "Settings" at bounding box center [75, 79] width 33 height 13
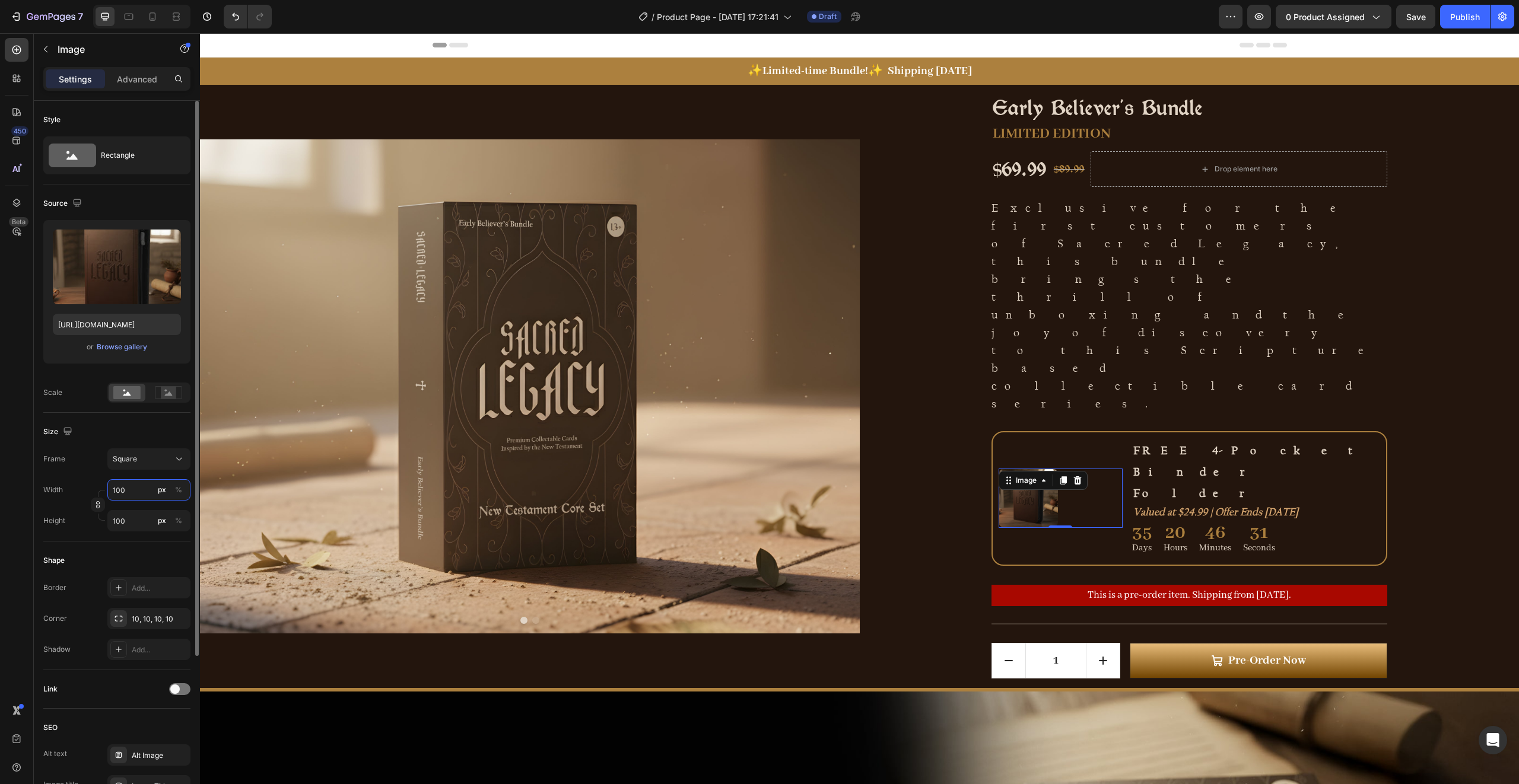
click at [141, 488] on input "100" at bounding box center [148, 490] width 83 height 21
click at [138, 490] on input "100" at bounding box center [148, 490] width 83 height 21
type input "101"
type input "102"
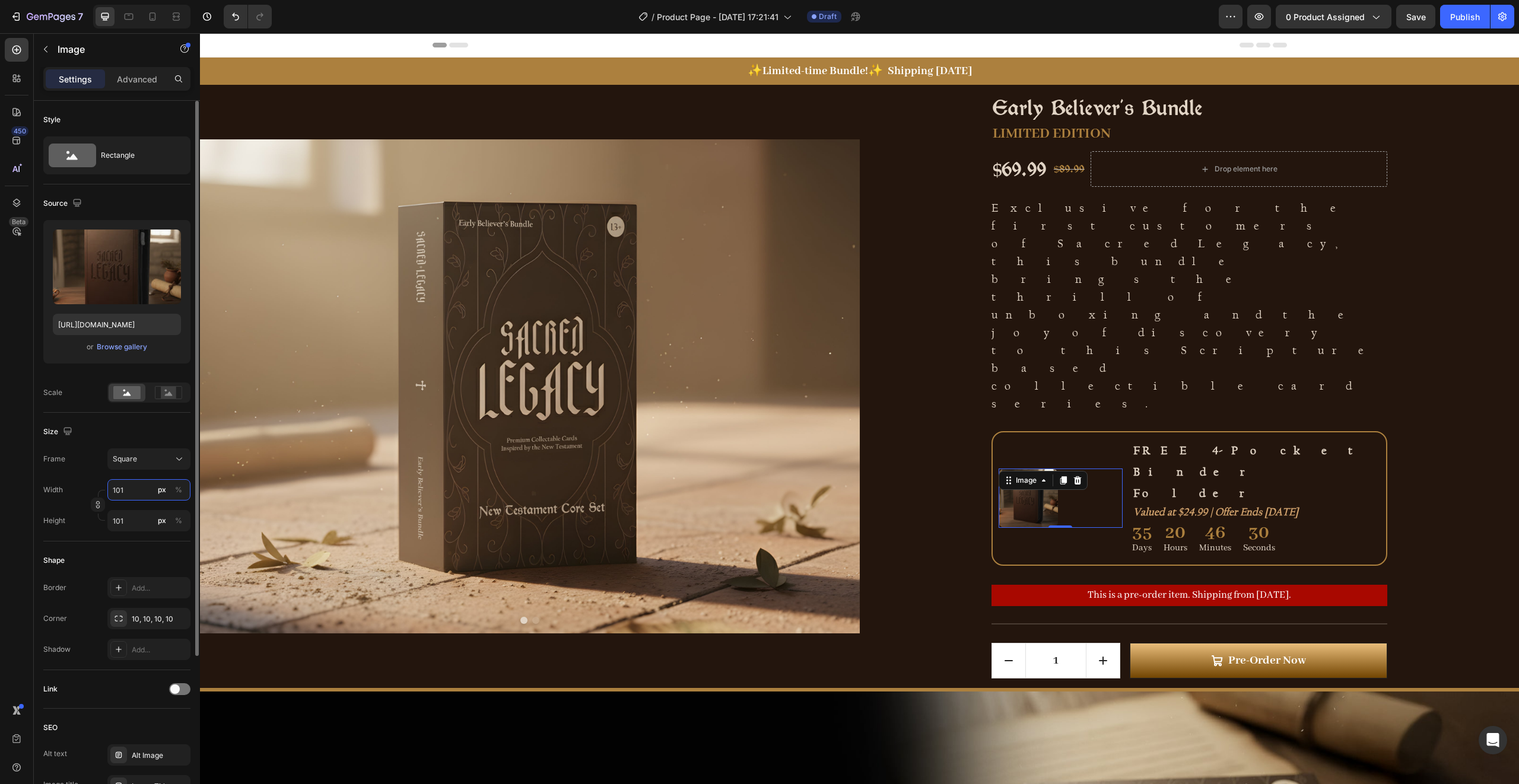
type input "102"
type input "103"
type input "104"
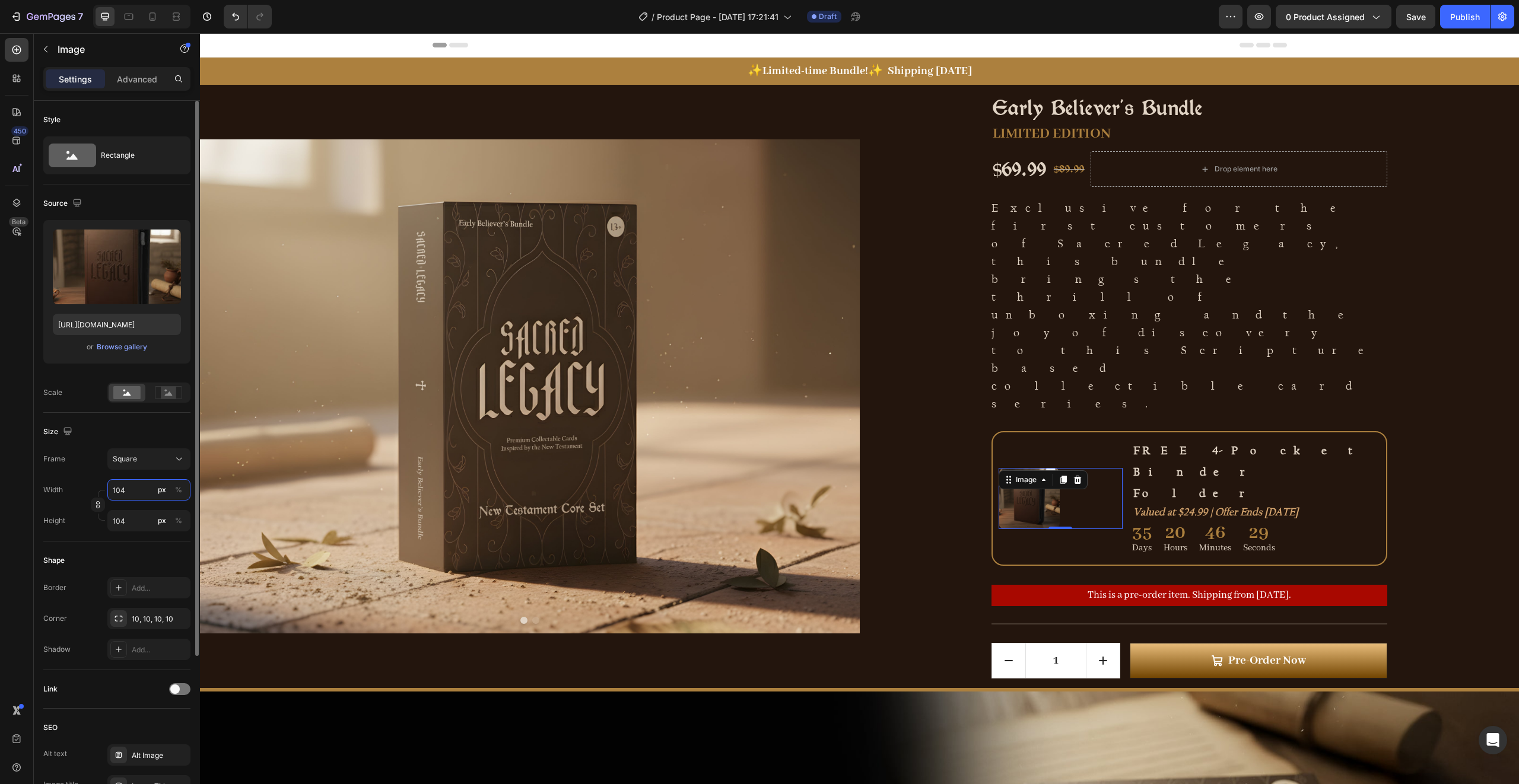
type input "105"
type input "106"
type input "107"
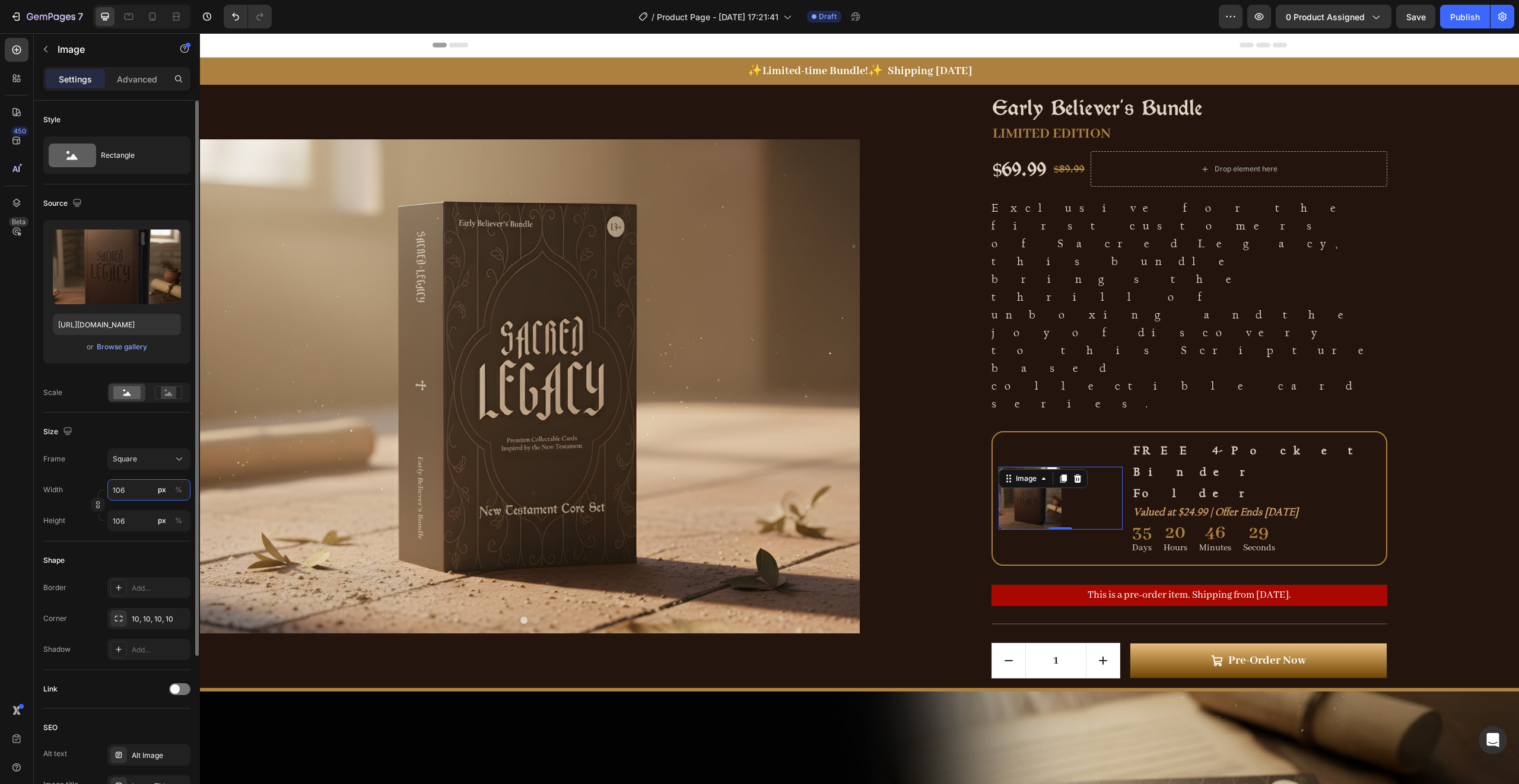
type input "107"
type input "108"
type input "109"
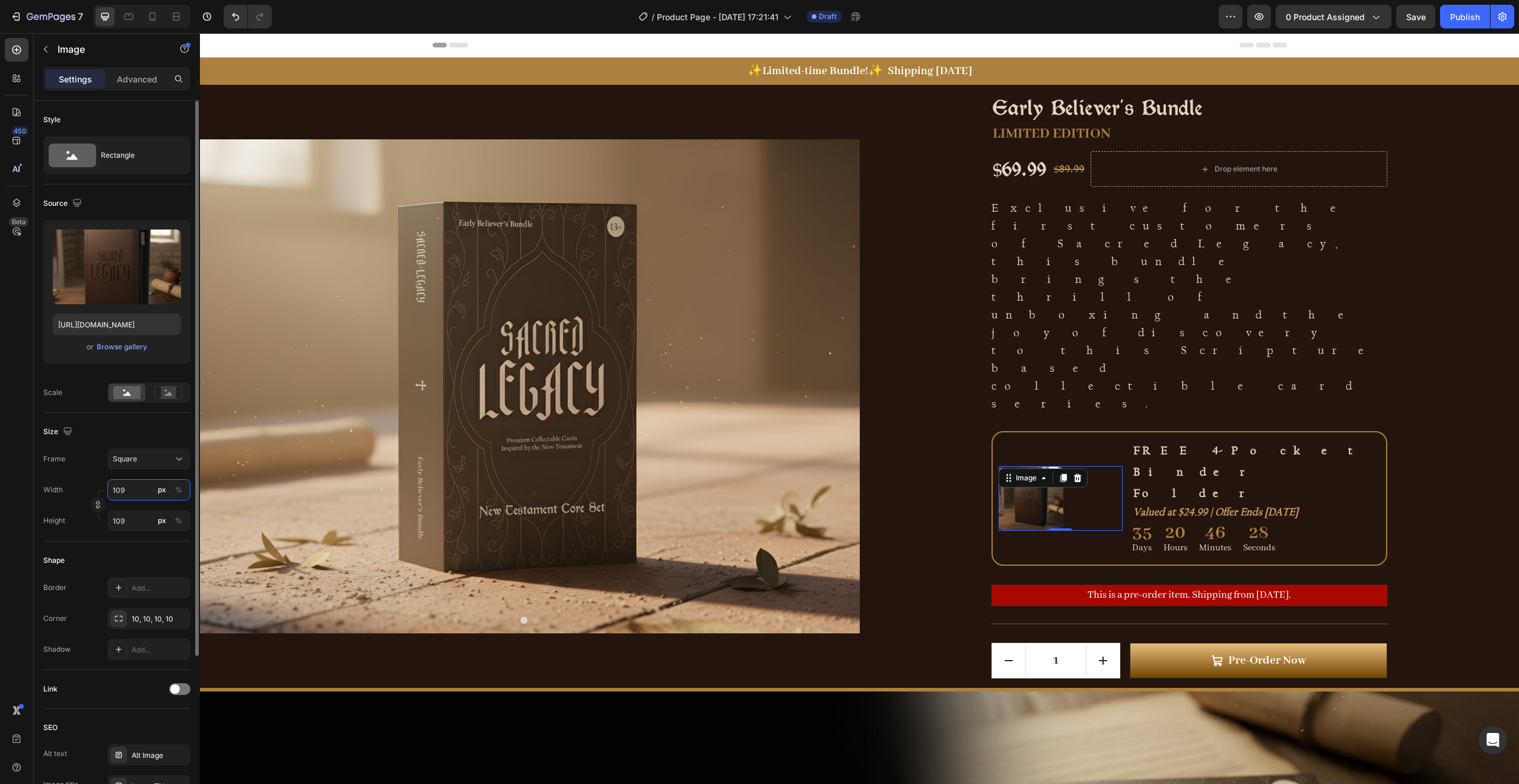
type input "110"
type input "111"
type input "112"
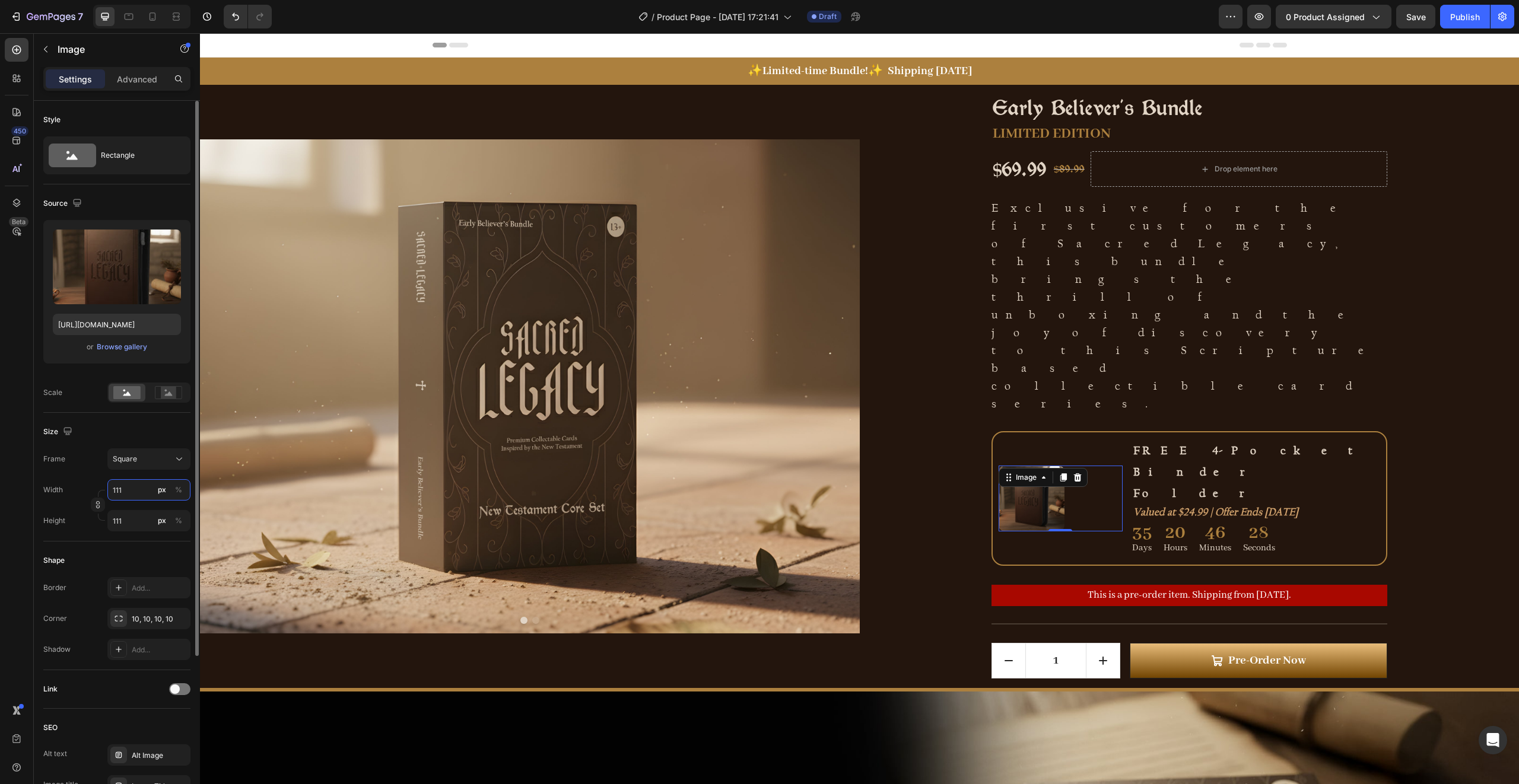
type input "112"
type input "113"
type input "114"
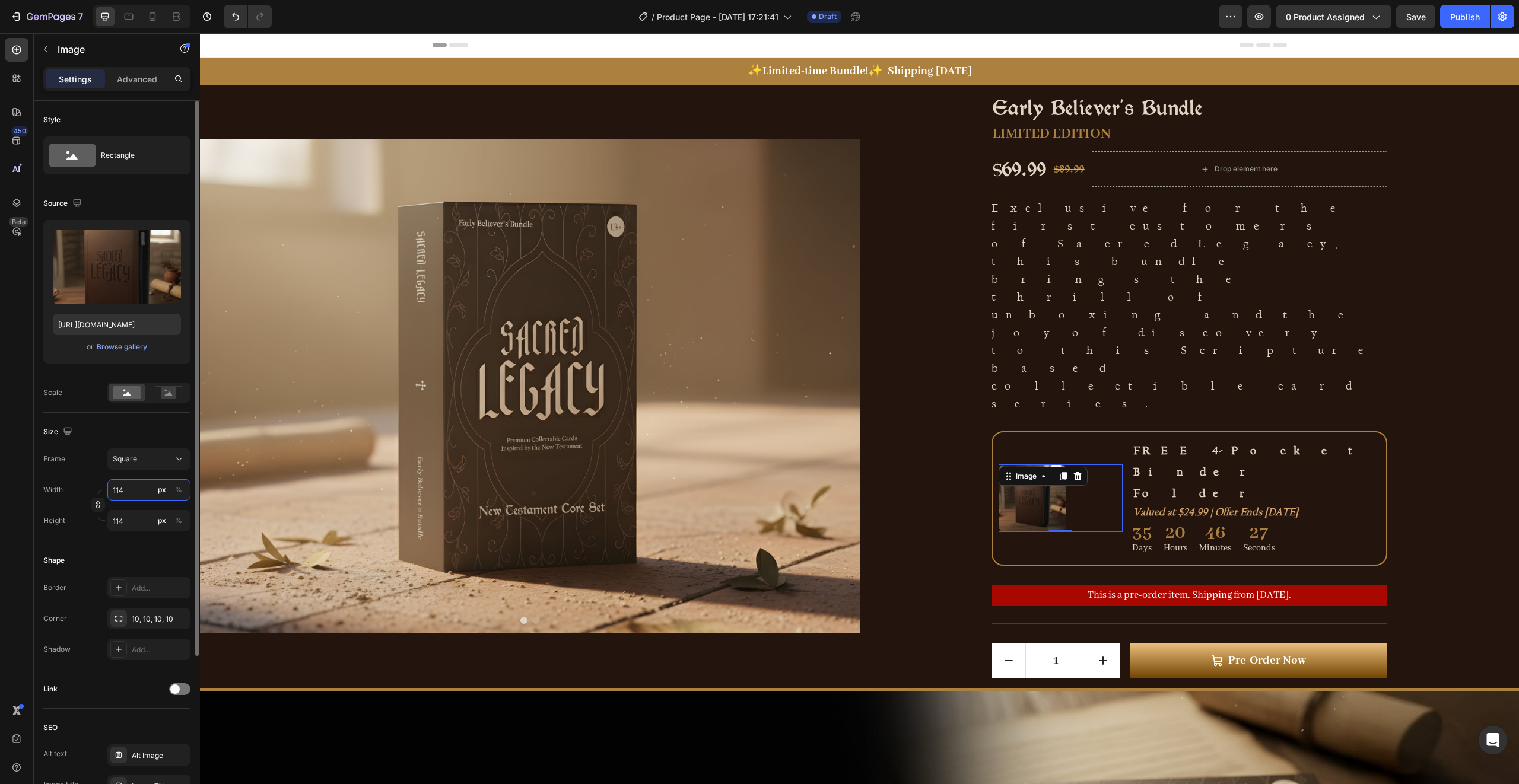
type input "115"
type input "116"
type input "117"
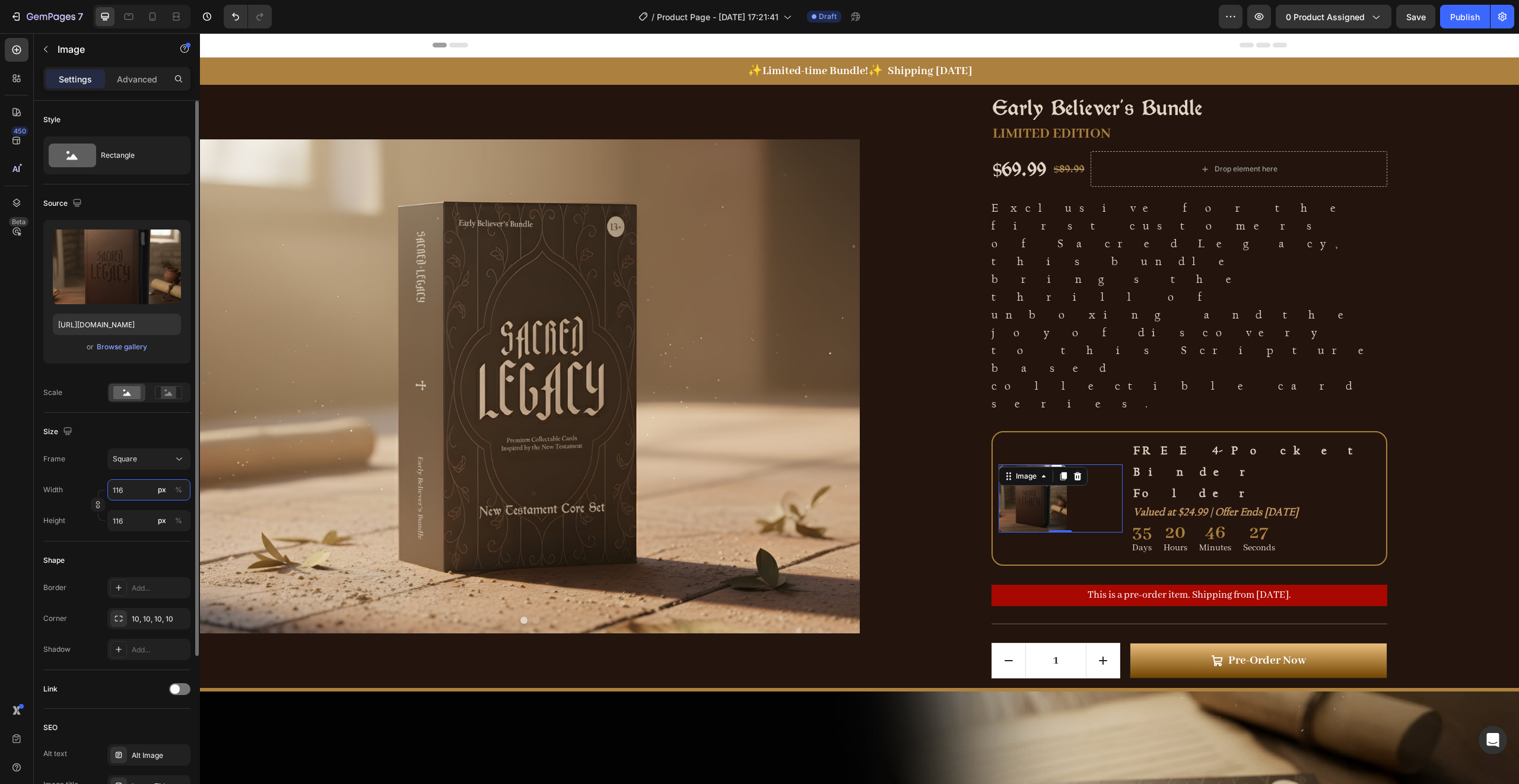
type input "117"
type input "118"
type input "119"
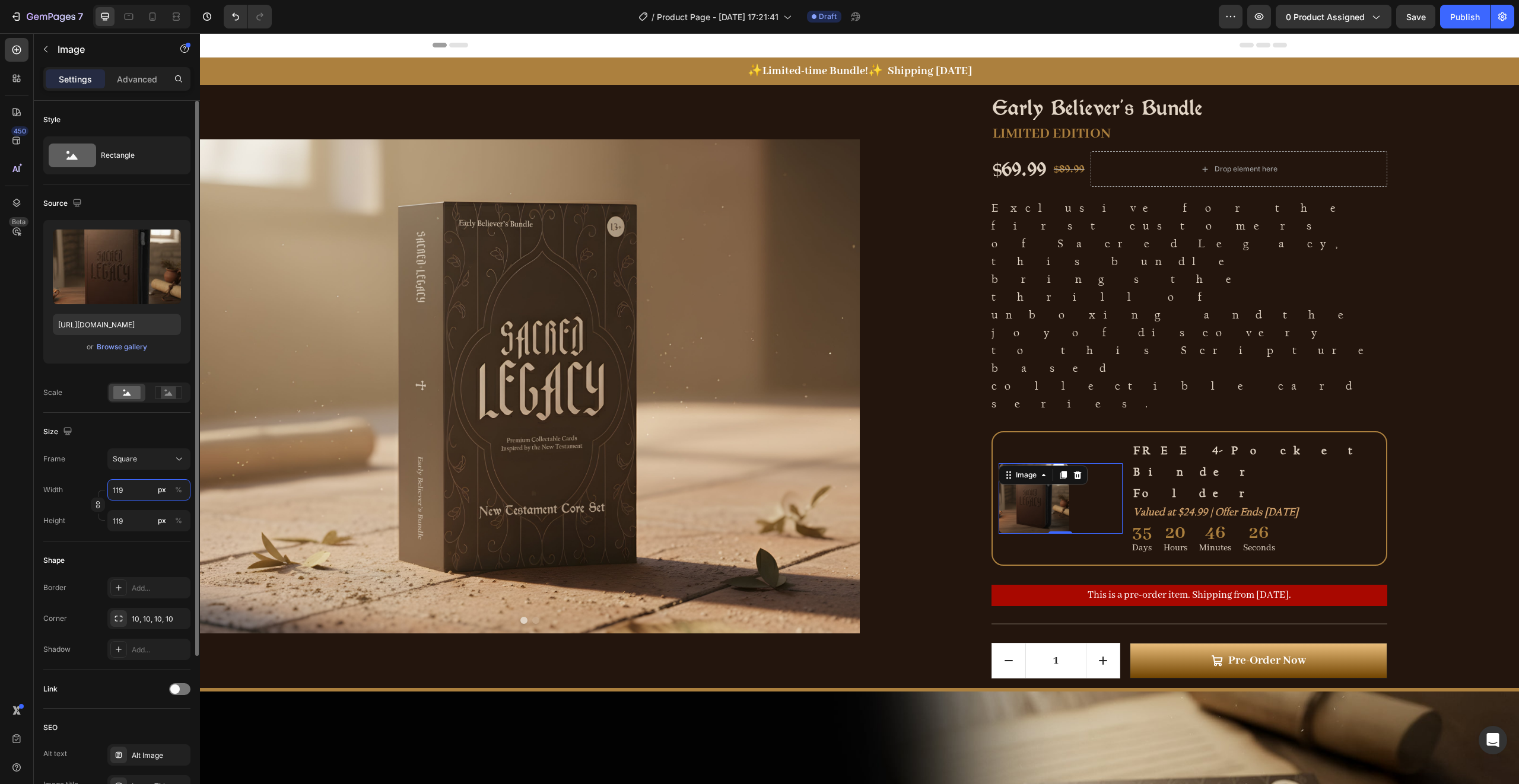
type input "120"
click at [1112, 463] on div at bounding box center [1060, 499] width 124 height 71
click at [161, 388] on rect at bounding box center [168, 393] width 15 height 12
click at [131, 390] on rect at bounding box center [127, 393] width 27 height 13
click at [141, 457] on div "Square" at bounding box center [142, 459] width 58 height 11
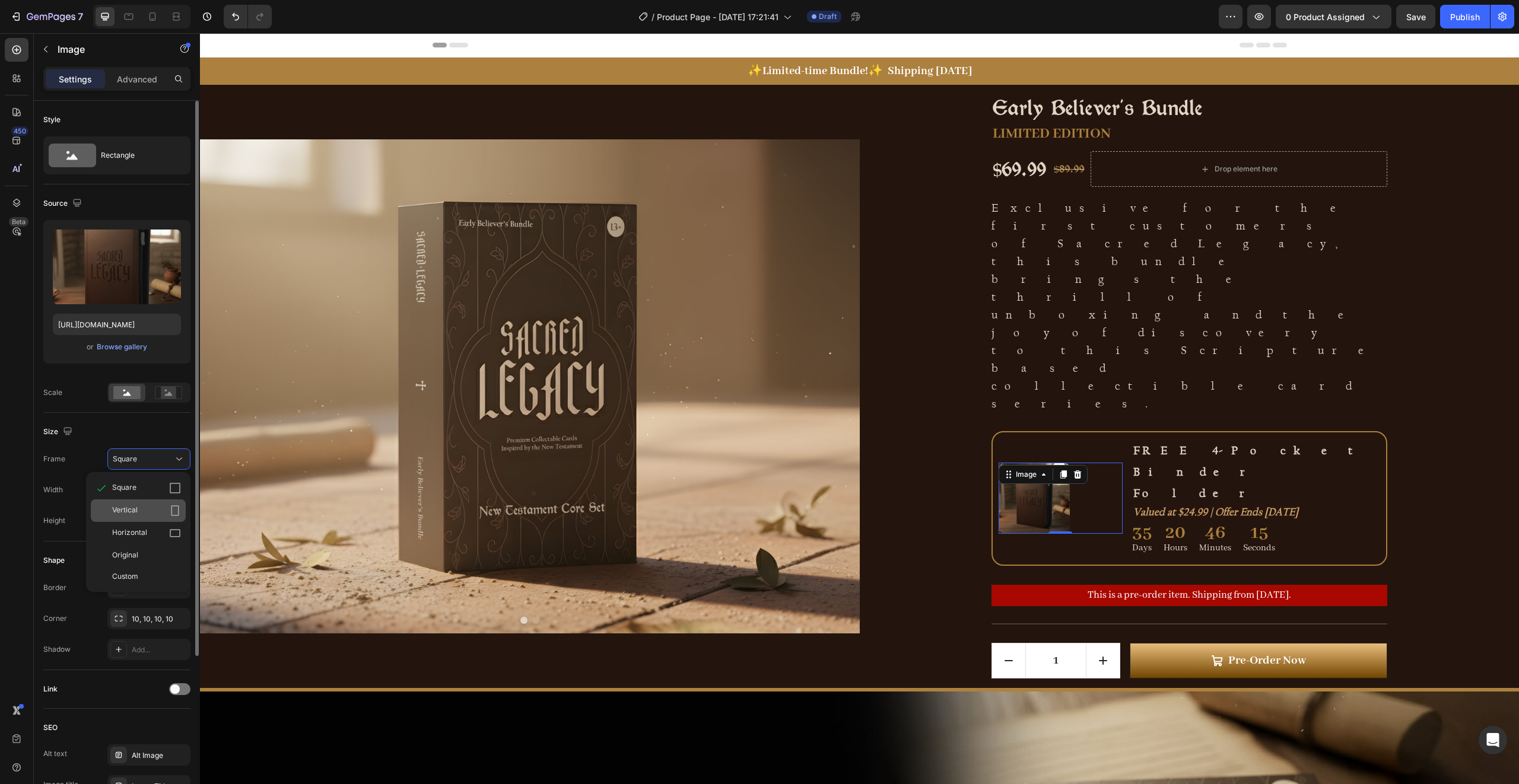
click at [150, 507] on div "Vertical" at bounding box center [147, 511] width 69 height 12
click at [144, 478] on div "Frame Vertical Width 120 px % Height 160 px %" at bounding box center [116, 490] width 147 height 83
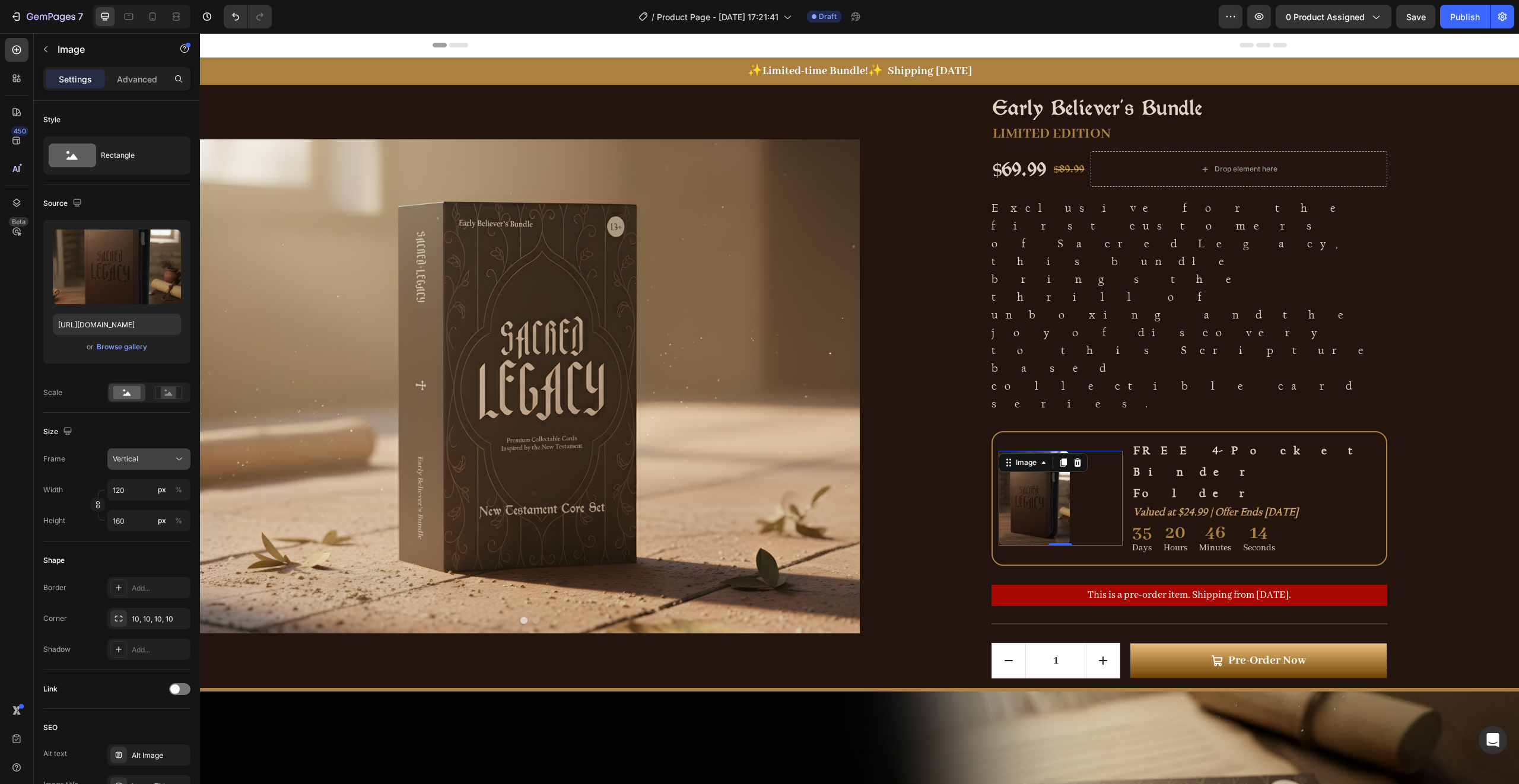
click at [144, 465] on button "Vertical" at bounding box center [148, 459] width 83 height 21
click at [143, 488] on div "Square" at bounding box center [147, 488] width 69 height 12
type input "120"
click at [15, 207] on icon at bounding box center [17, 203] width 12 height 12
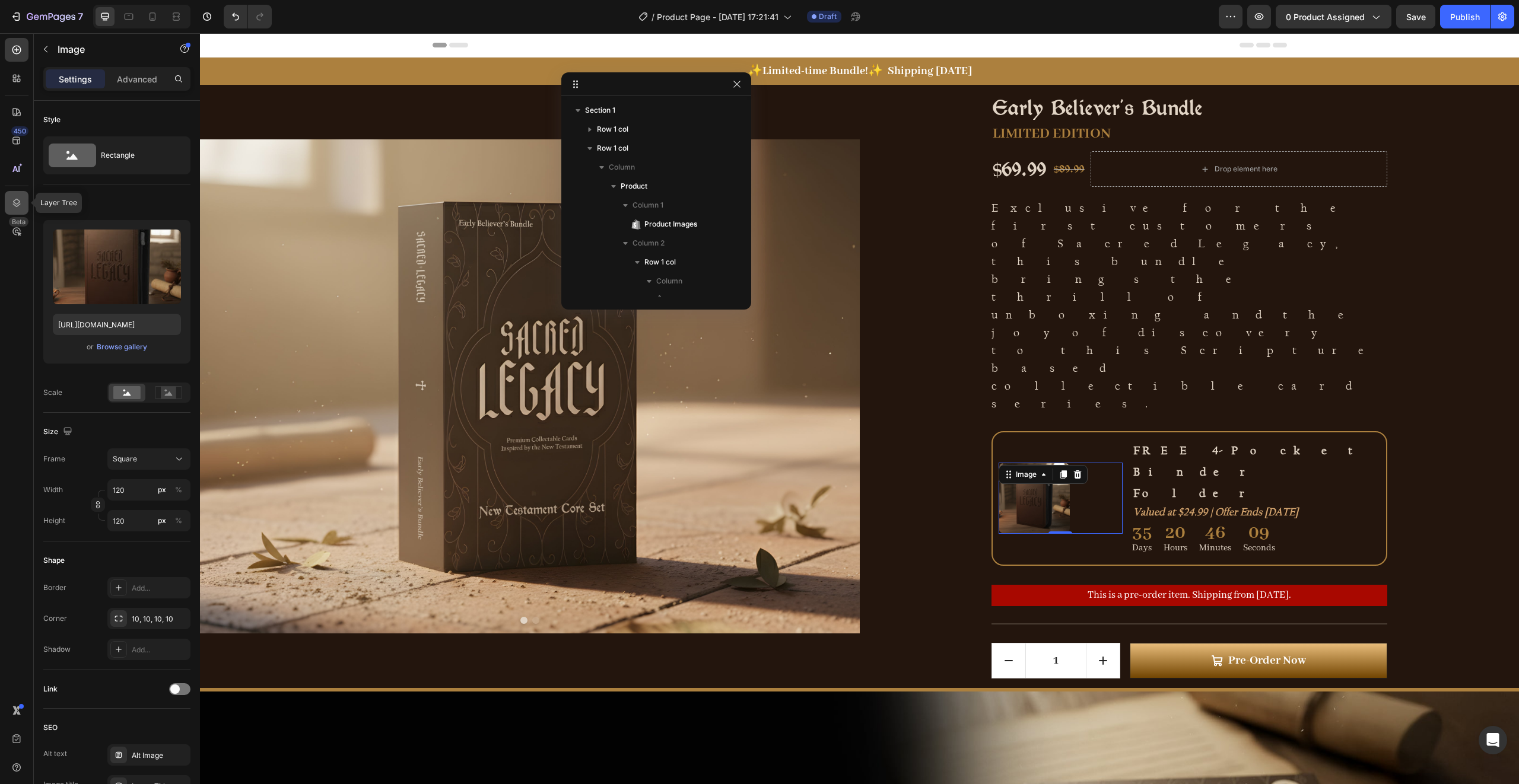
scroll to position [225, 0]
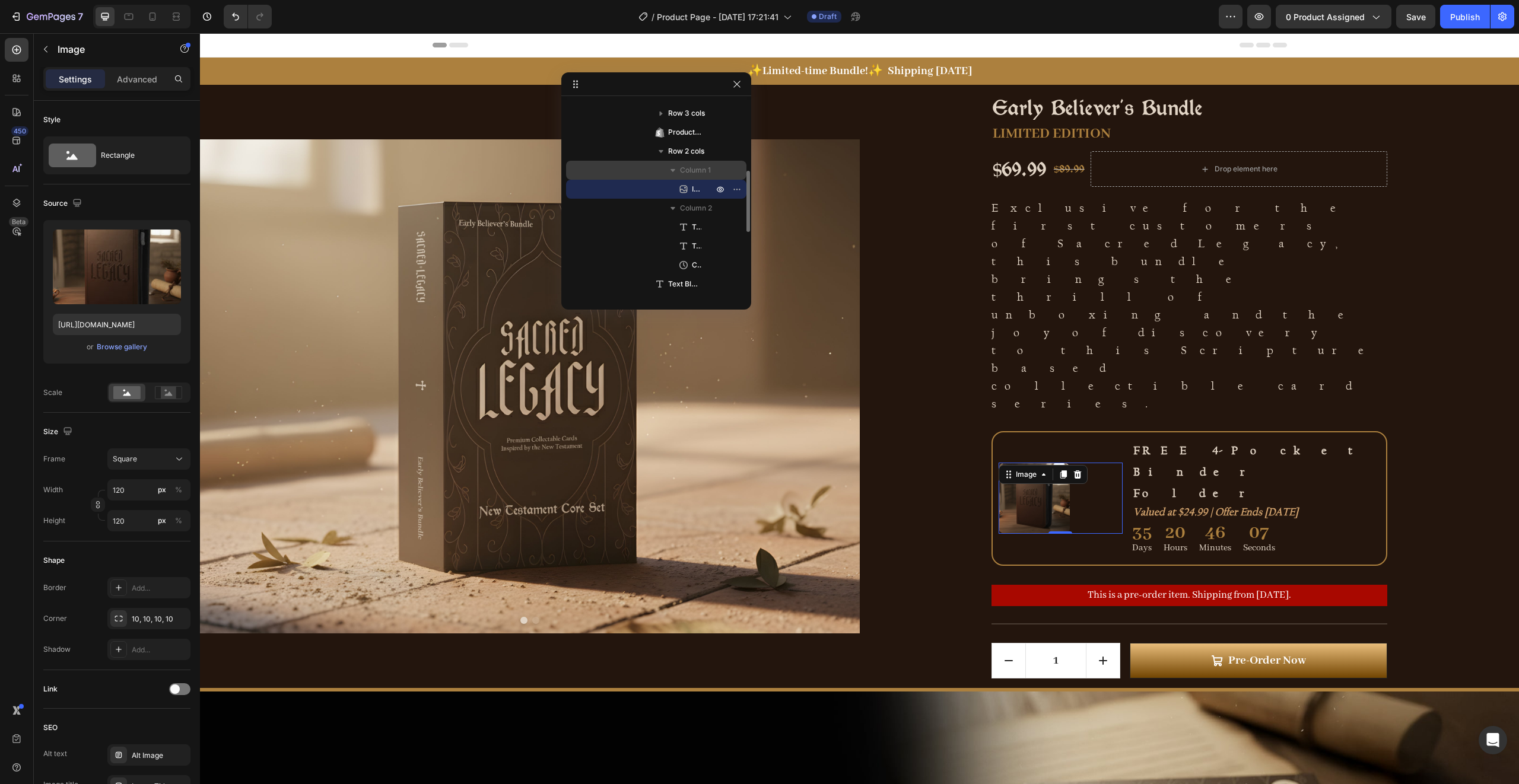
click at [691, 170] on span "Column 1" at bounding box center [695, 170] width 31 height 12
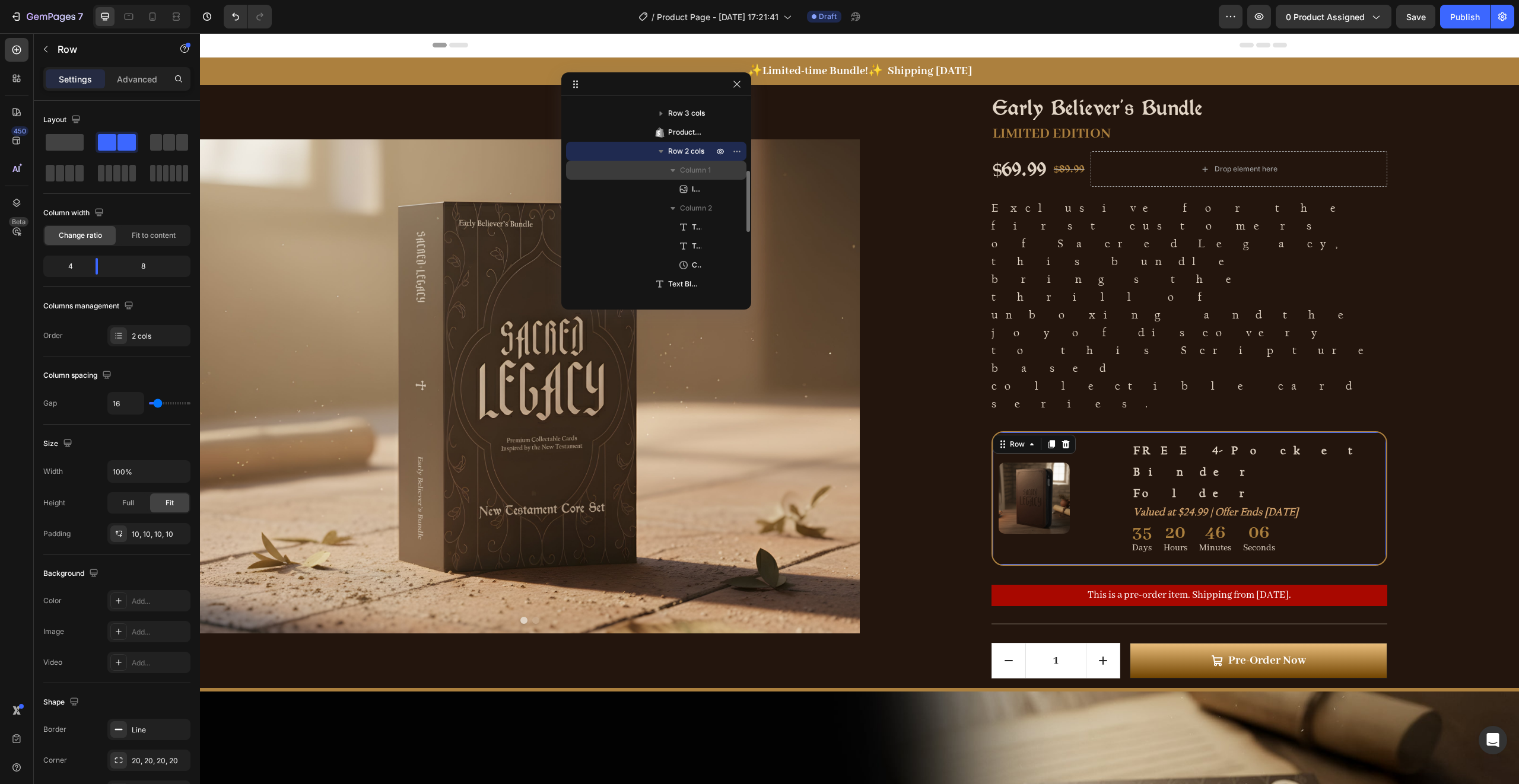
click at [691, 170] on span "Column 1" at bounding box center [695, 170] width 31 height 12
drag, startPoint x: 99, startPoint y: 267, endPoint x: 92, endPoint y: 267, distance: 7.0
click at [92, 0] on body "7 Version history / Product Page - [DATE] 17:21:41 Draft Preview 0 product assi…" at bounding box center [759, 0] width 1519 height 0
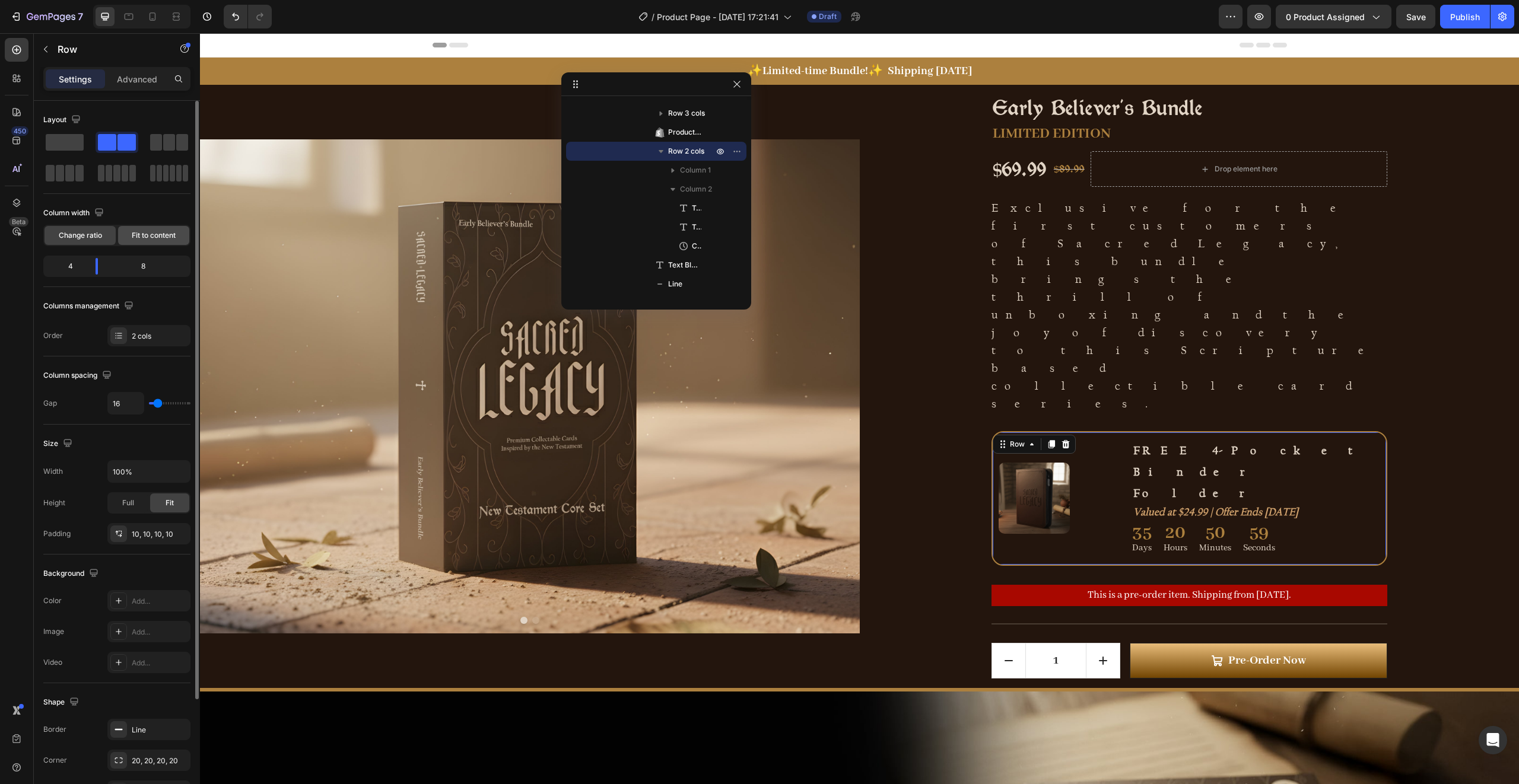
click at [137, 233] on span "Fit to content" at bounding box center [153, 236] width 44 height 11
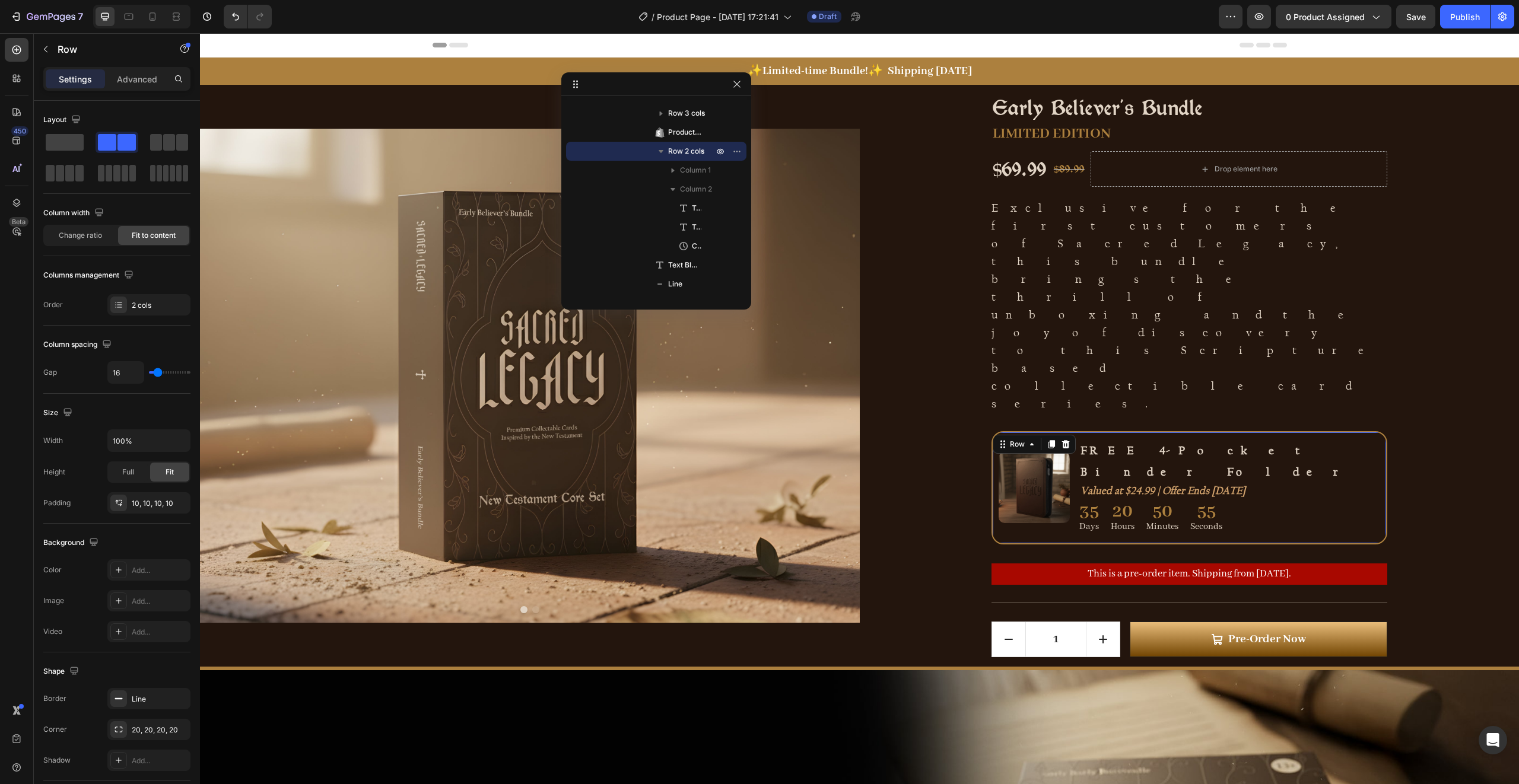
click at [1273, 431] on div "Image FREE 4-Pocket Binder Folder Text Block Valued at $24.99 | Offer Ends [DAT…" at bounding box center [1189, 488] width 396 height 113
type input "20"
type input "21"
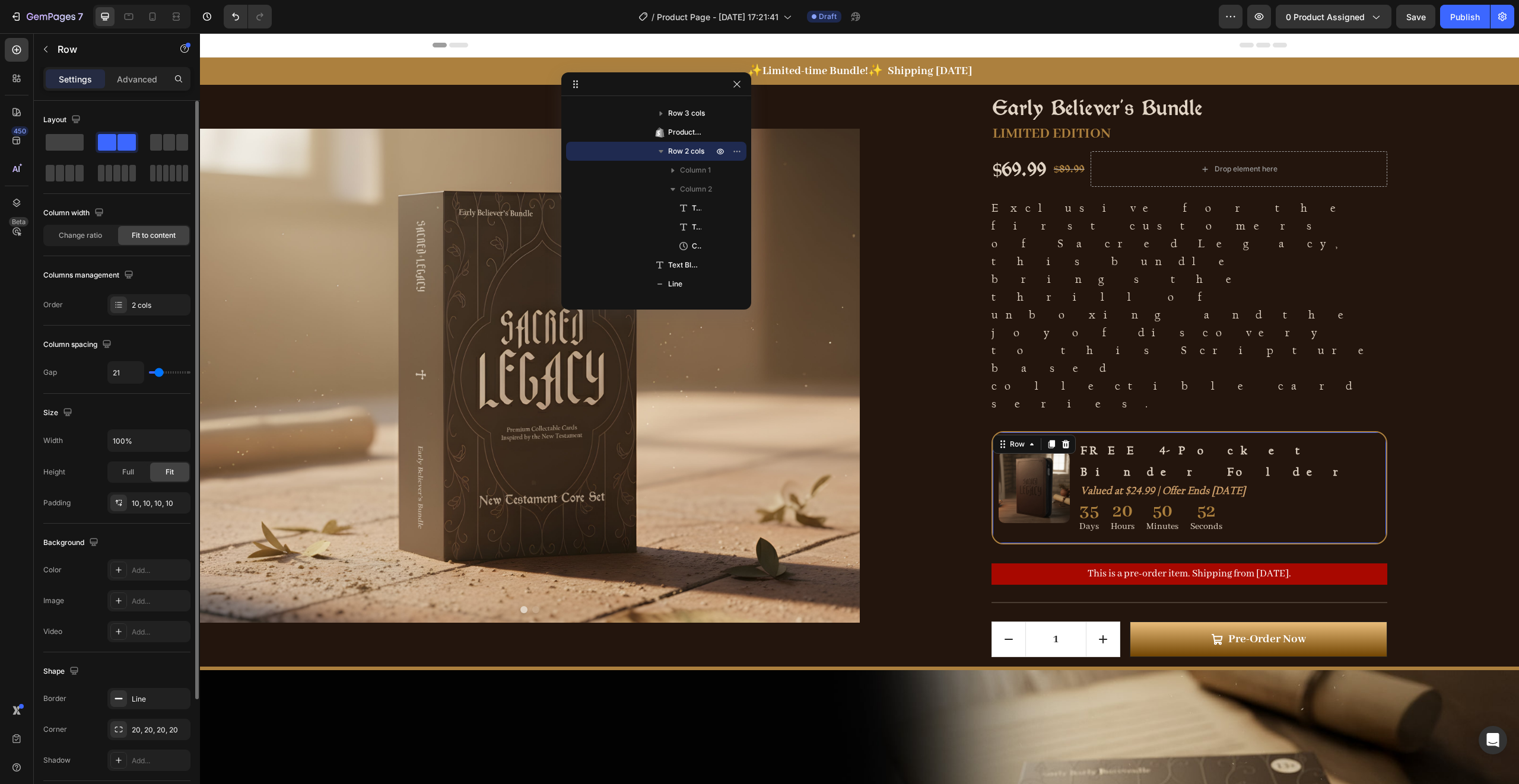
type input "22"
type input "24"
type input "26"
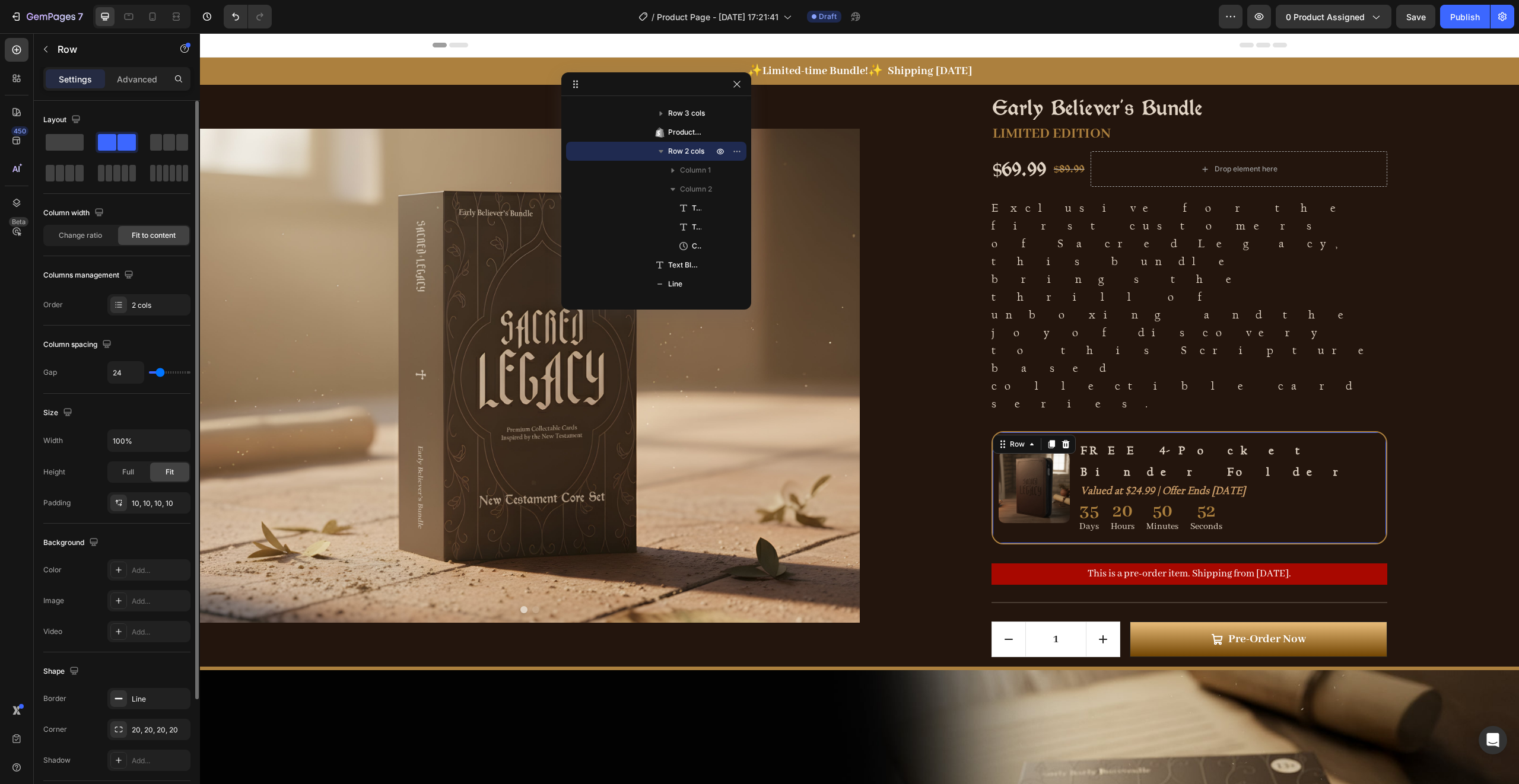
type input "26"
type input "28"
type input "30"
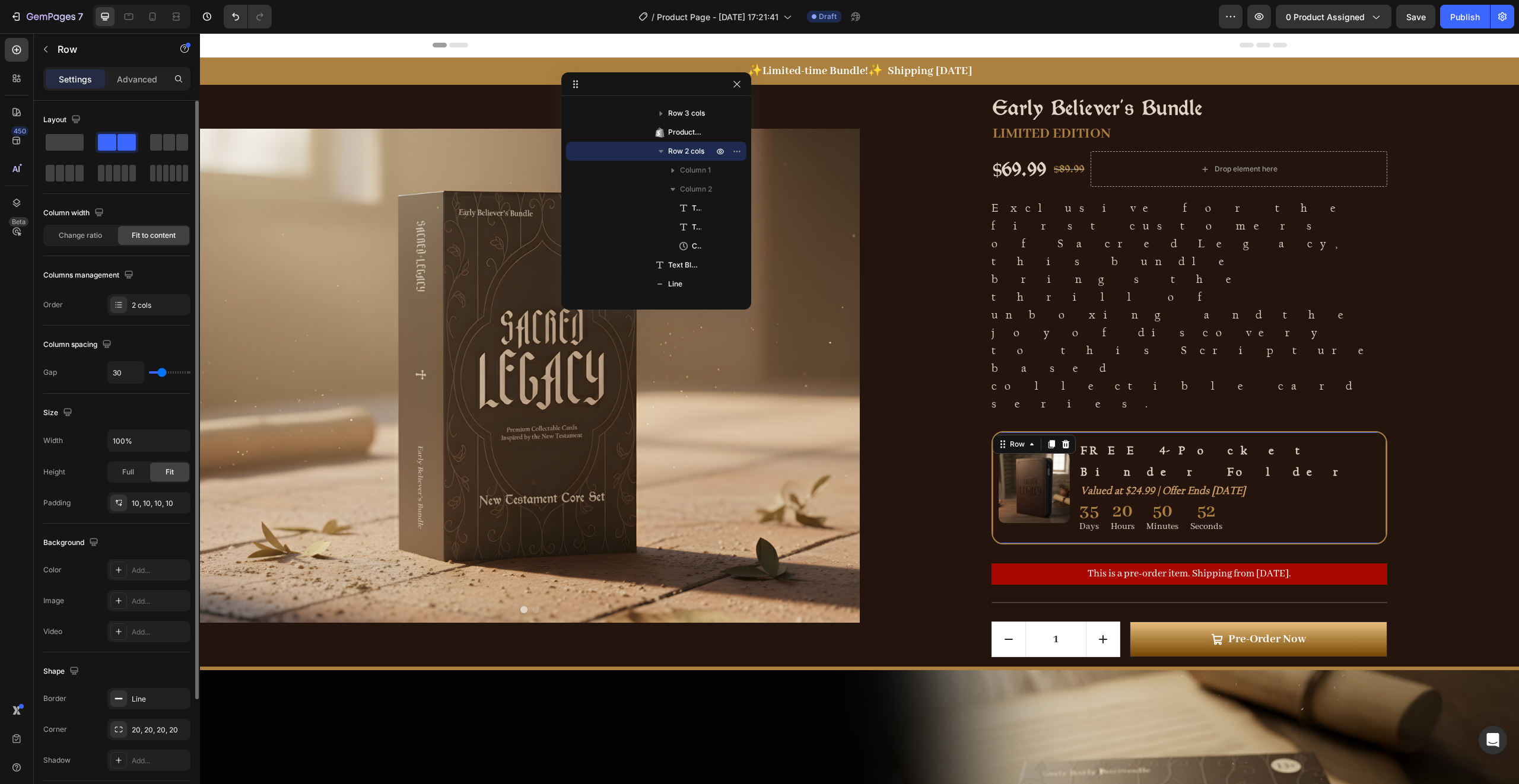
type input "31"
type input "32"
type input "33"
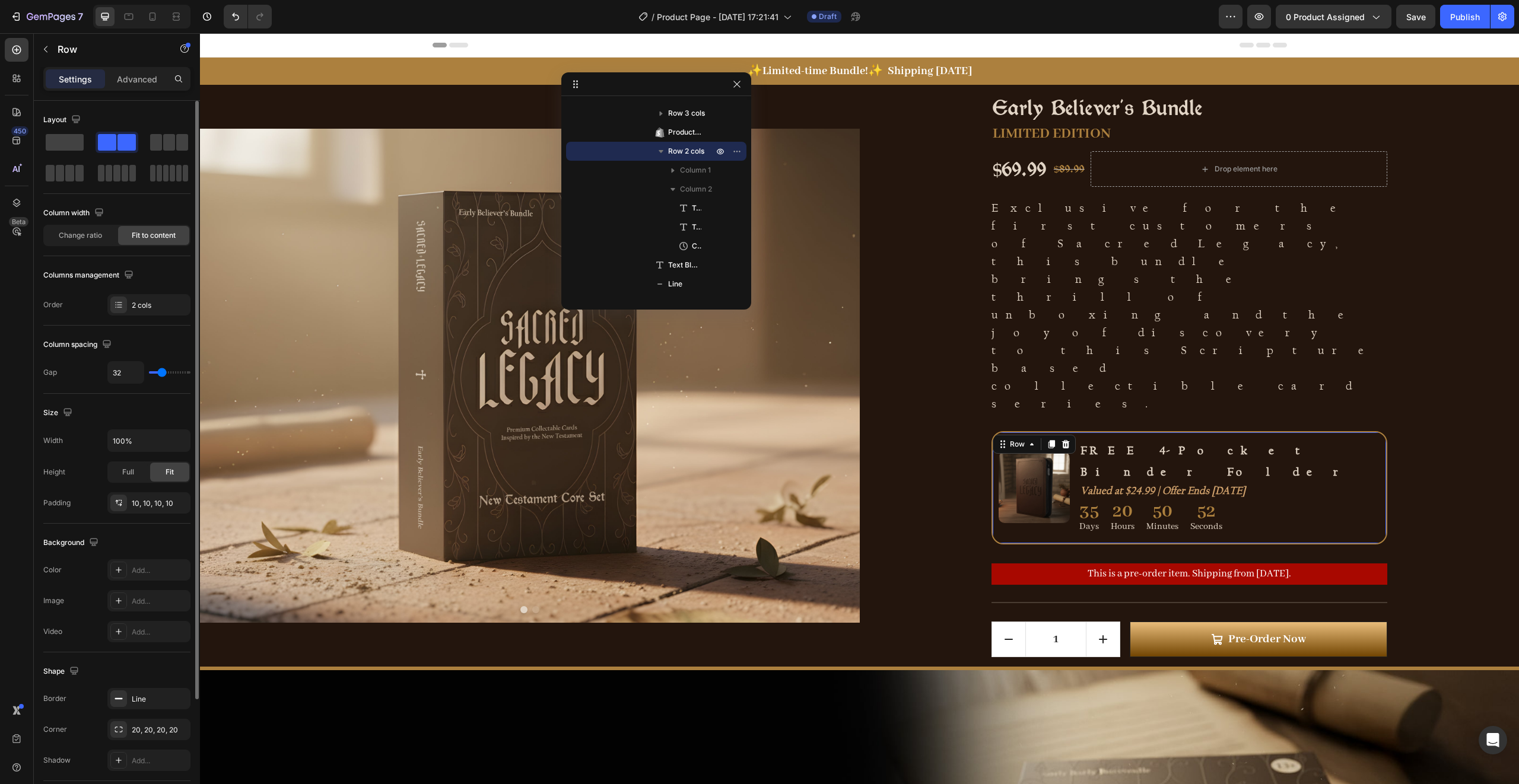
type input "33"
type input "34"
type input "35"
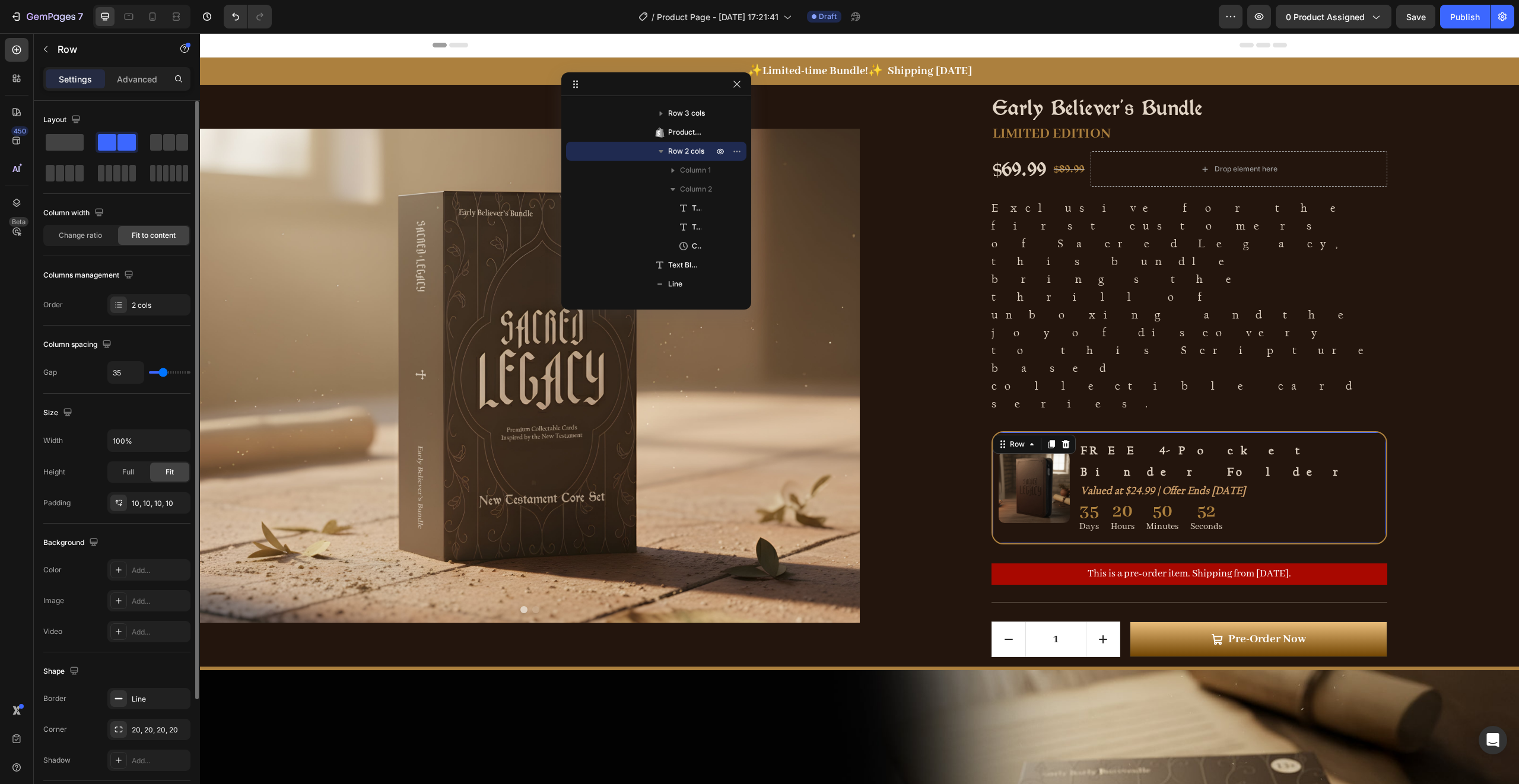
type input "36"
type input "37"
type input "38"
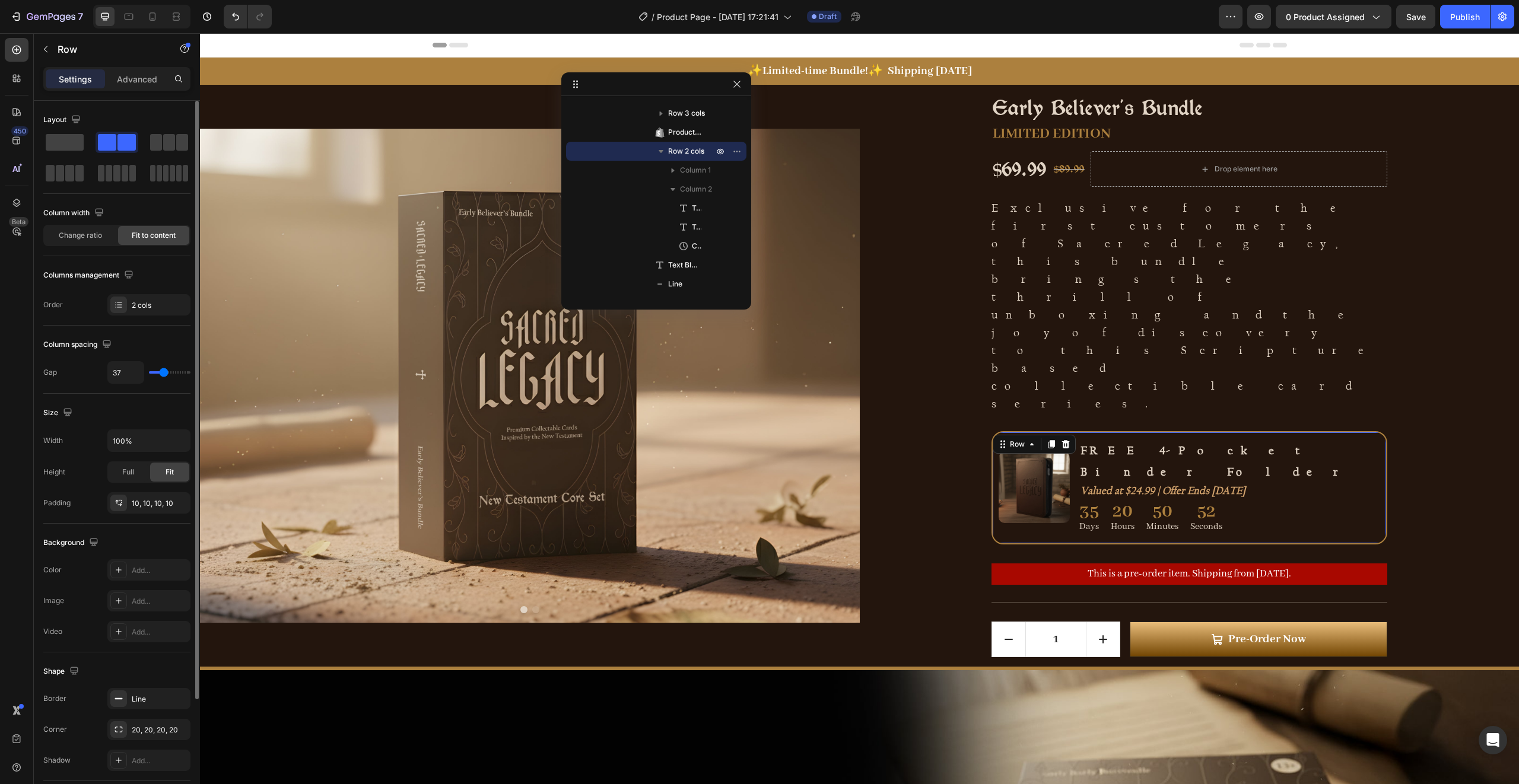
type input "38"
type input "39"
type input "40"
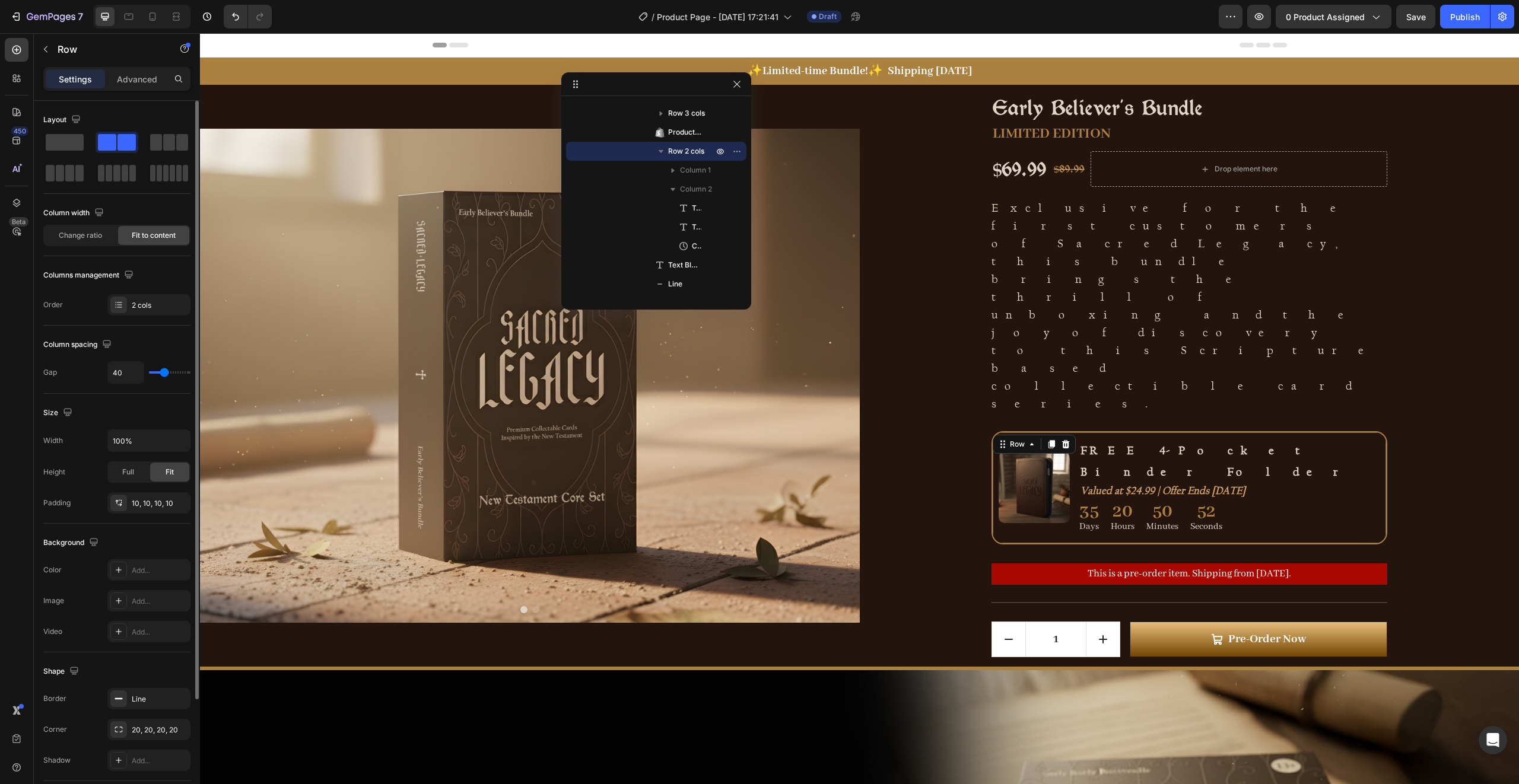
type input "41"
type input "40"
type input "36"
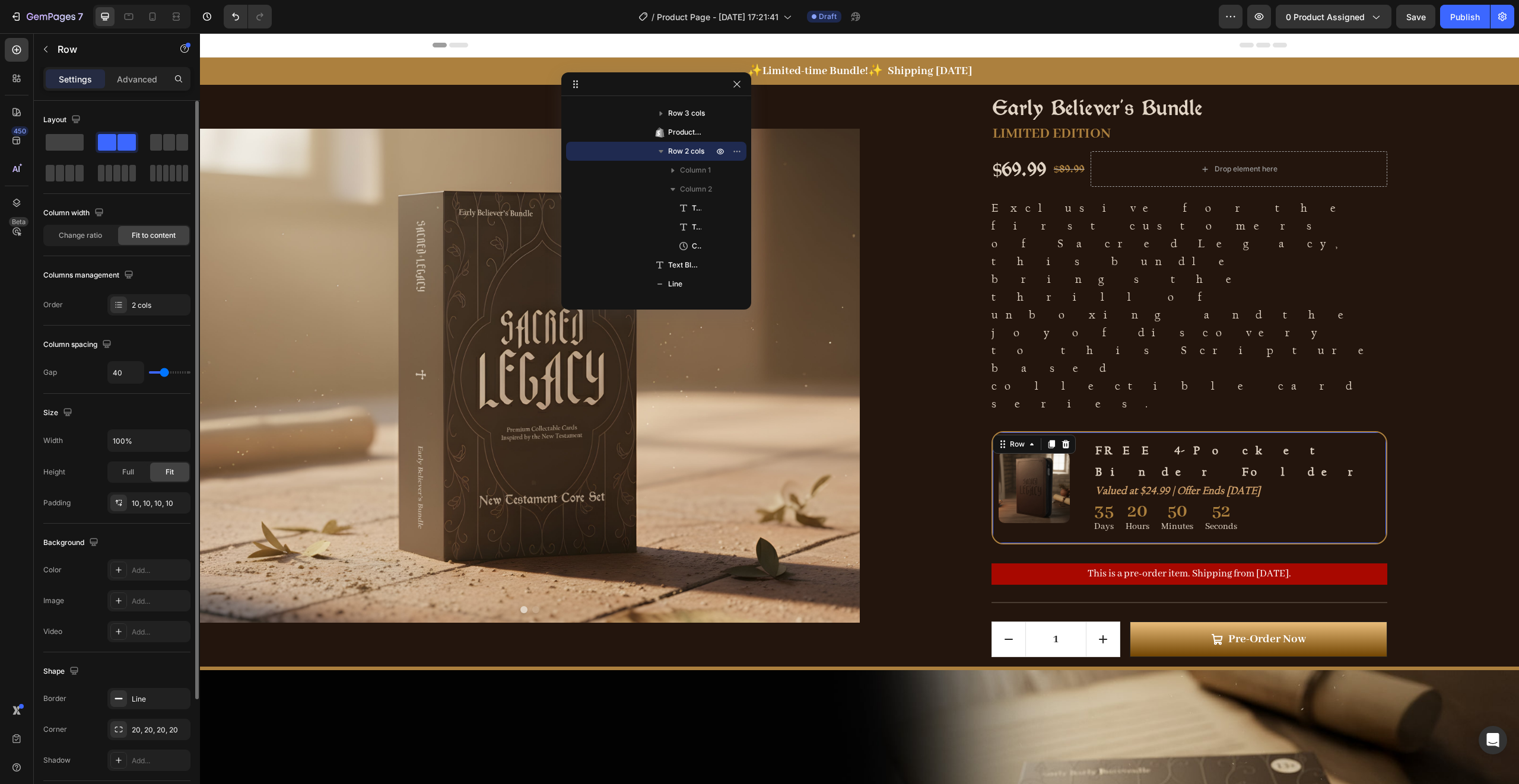
type input "36"
type input "35"
type input "34"
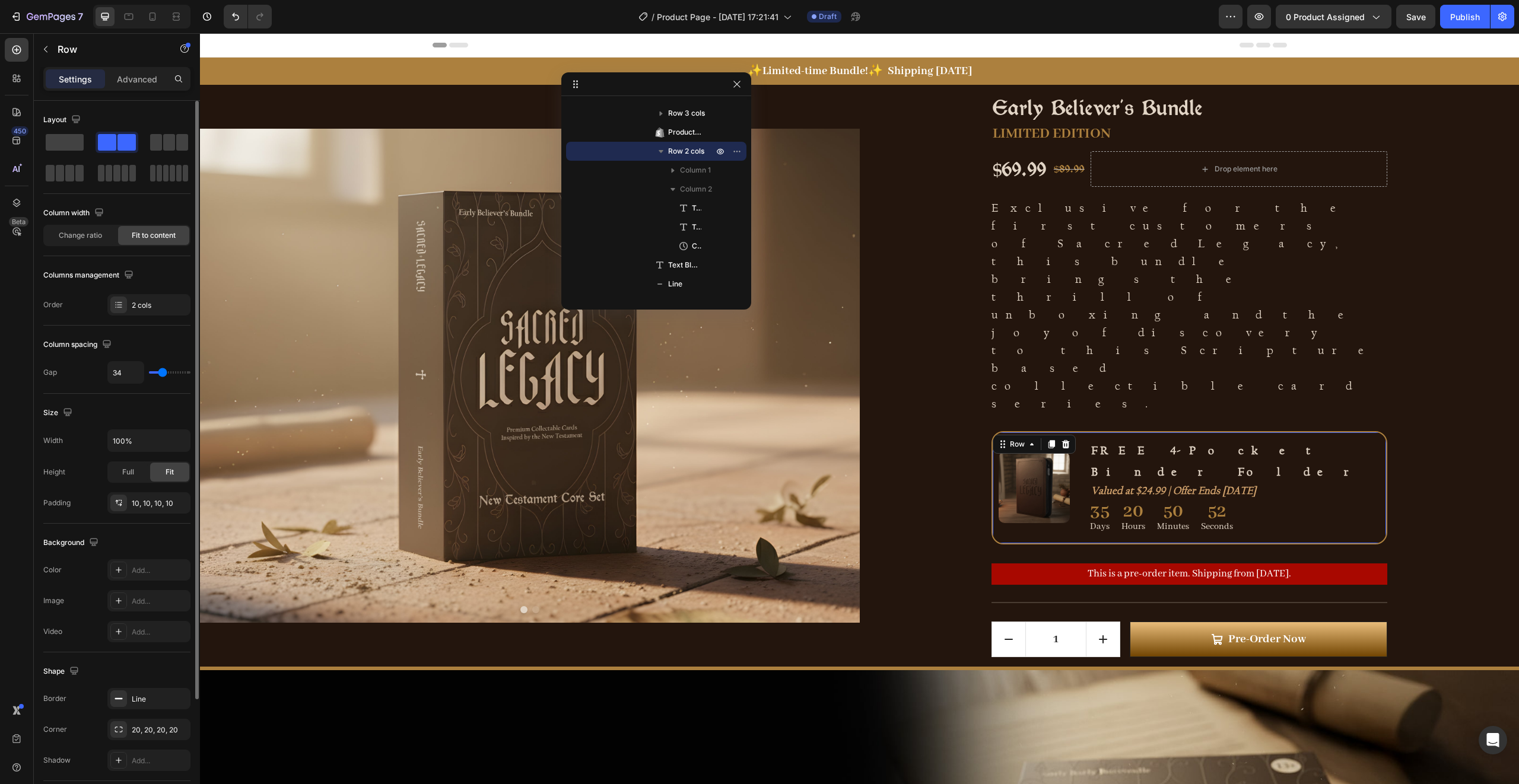
click at [162, 374] on input "range" at bounding box center [170, 373] width 42 height 2
click at [1378, 431] on div "Image FREE 4-Pocket Binder Folder Text Block Valued at $24.99 | Offer Ends [DAT…" at bounding box center [1189, 488] width 396 height 113
click at [1082, 431] on div "Image FREE 4-Pocket Binder Folder Text Block Valued at $24.99 | Offer Ends [DAT…" at bounding box center [1189, 488] width 396 height 113
click at [1008, 439] on div "Row" at bounding box center [1017, 445] width 19 height 11
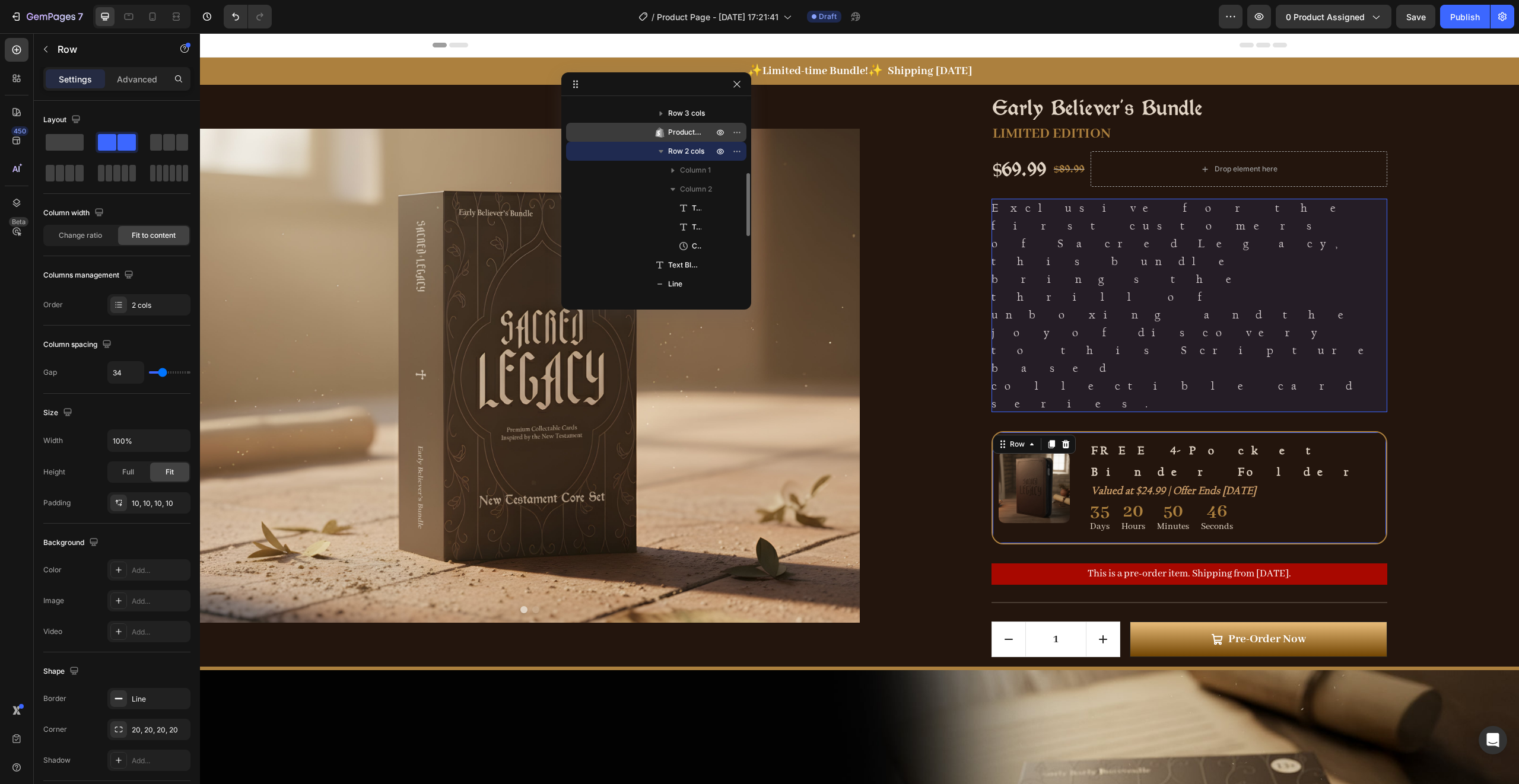
click at [686, 131] on span "Product Description" at bounding box center [685, 133] width 33 height 12
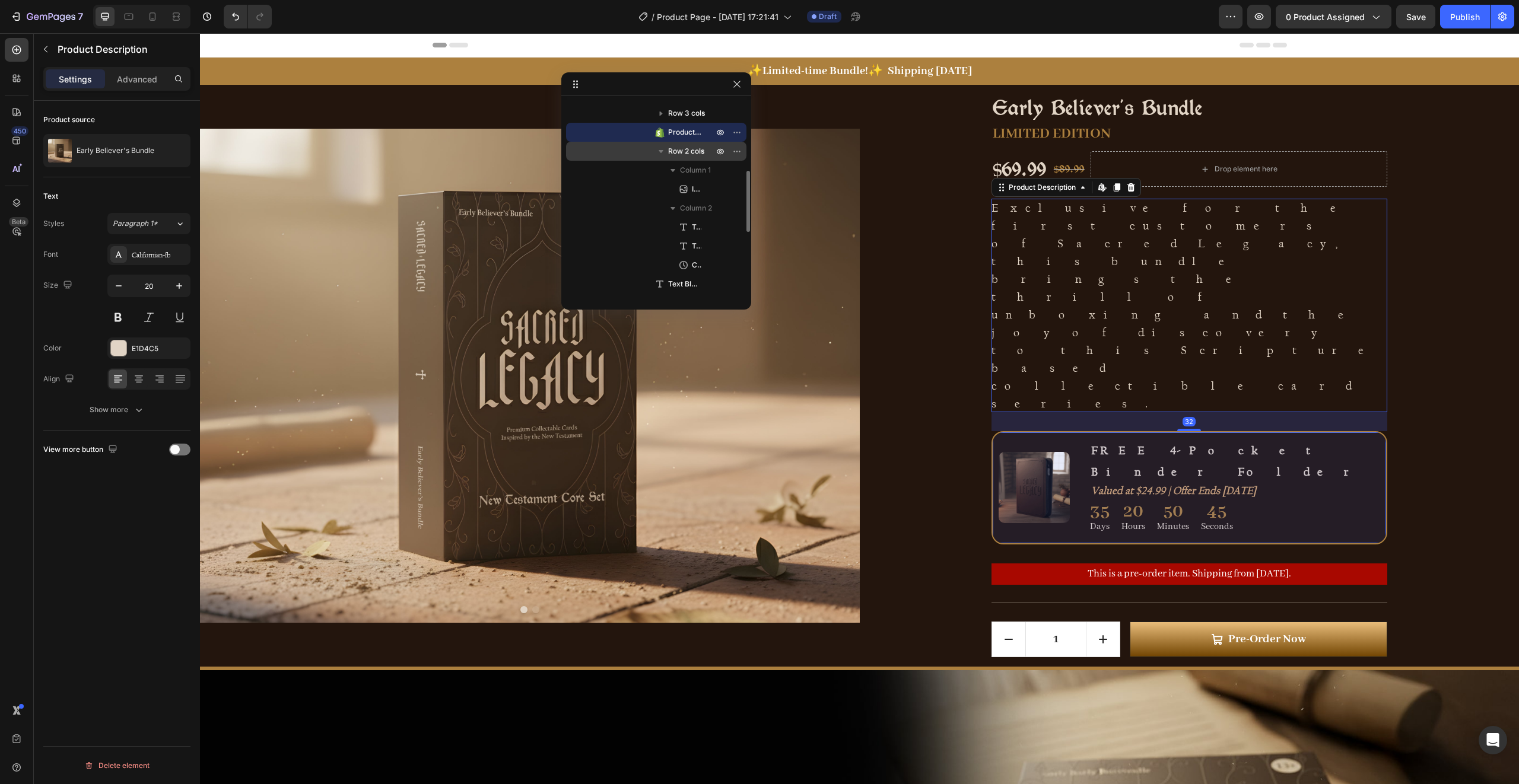
click at [686, 152] on span "Row 2 cols" at bounding box center [686, 151] width 36 height 12
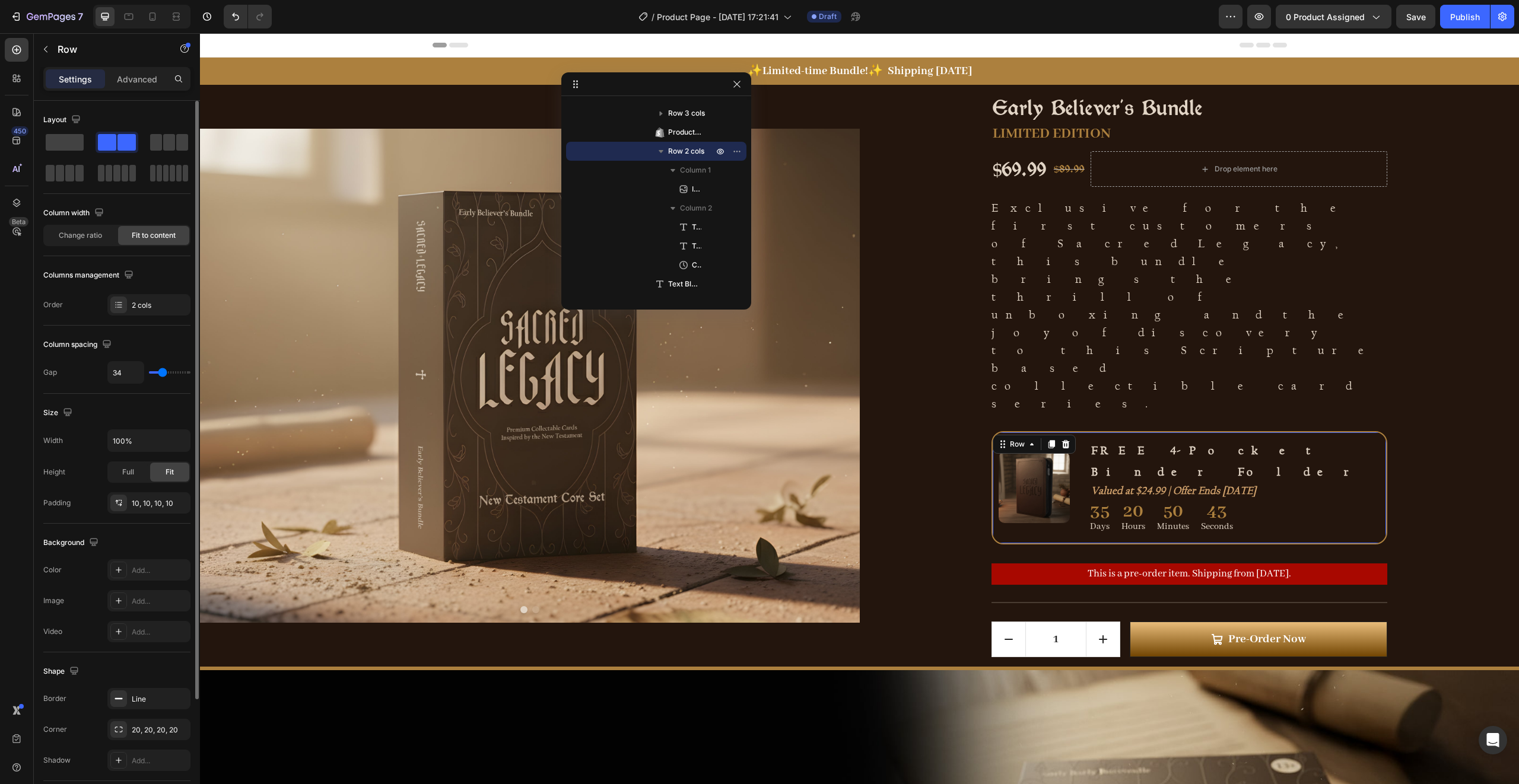
scroll to position [142, 0]
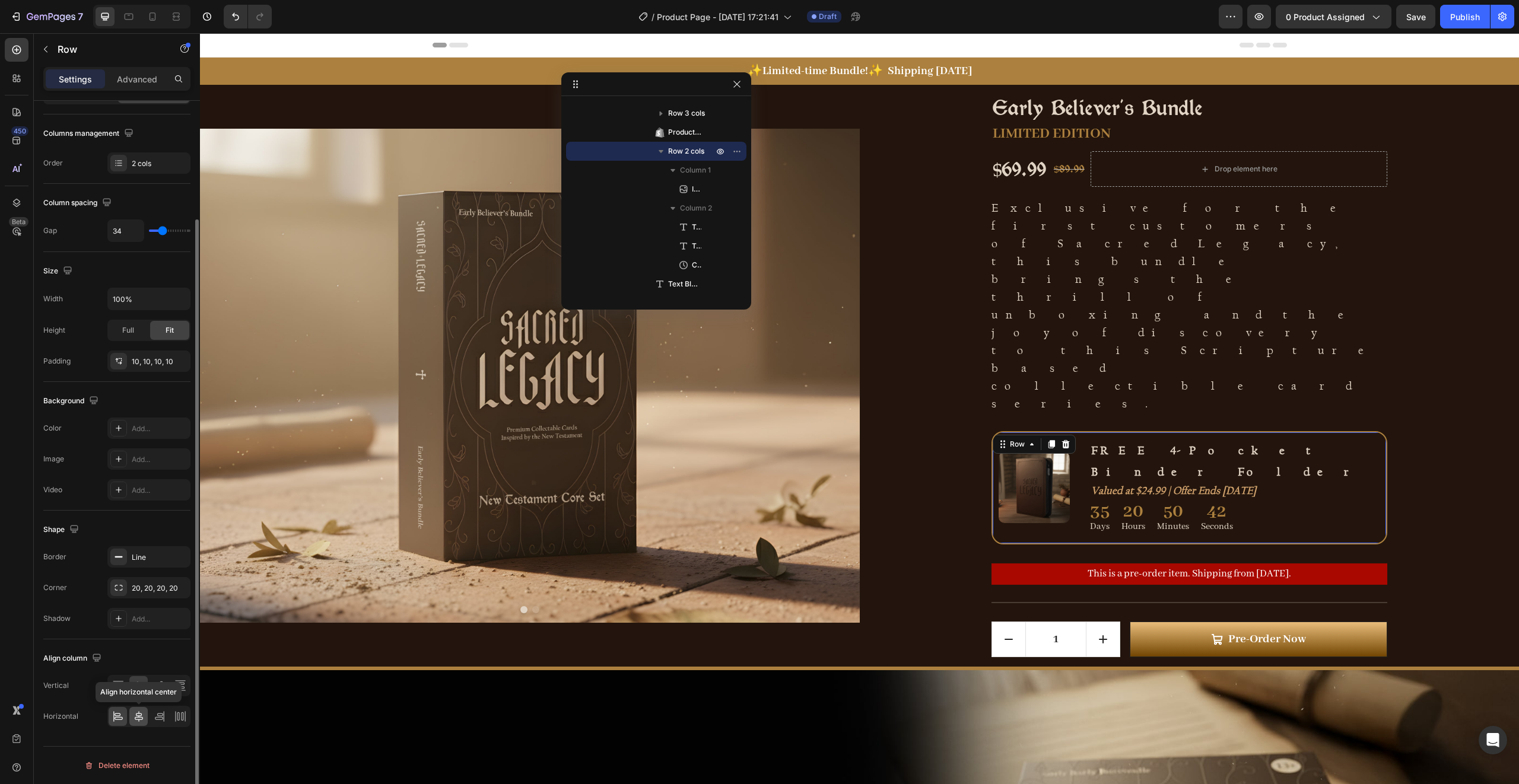
click at [139, 719] on icon at bounding box center [139, 717] width 8 height 11
click at [1186, 440] on p "FREE 4-Pocket Binder Folder" at bounding box center [1235, 461] width 288 height 43
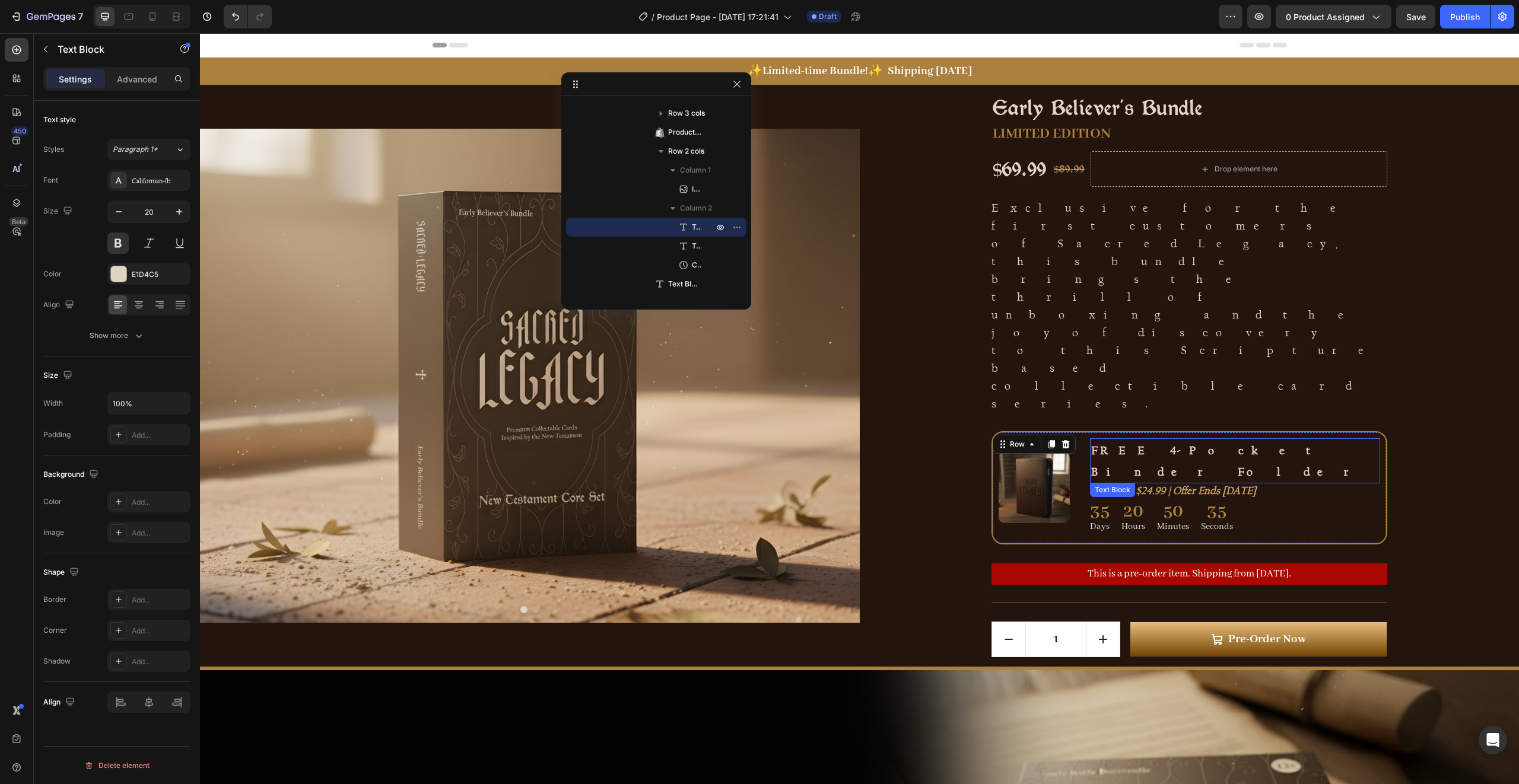
scroll to position [0, 0]
click at [1178, 440] on p "FREE 4-Pocket Binder Folder" at bounding box center [1235, 461] width 288 height 43
click at [1292, 440] on p "FREE 4-Pocket Binder Folder" at bounding box center [1235, 461] width 288 height 43
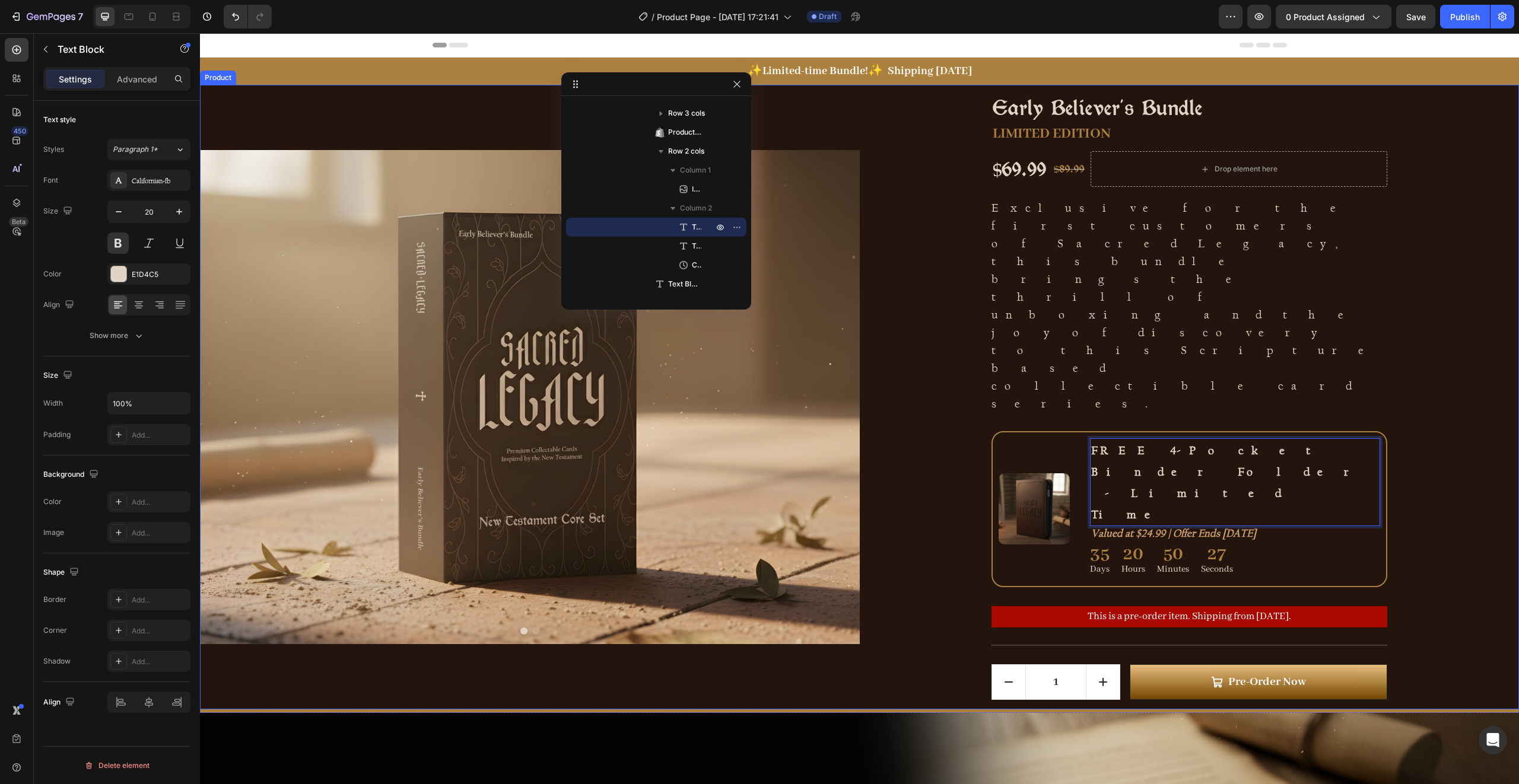
click at [1402, 333] on div "Early Believer's Bundle Product Title LIMITED EDITION Text Block $69.99 Product…" at bounding box center [1189, 397] width 660 height 625
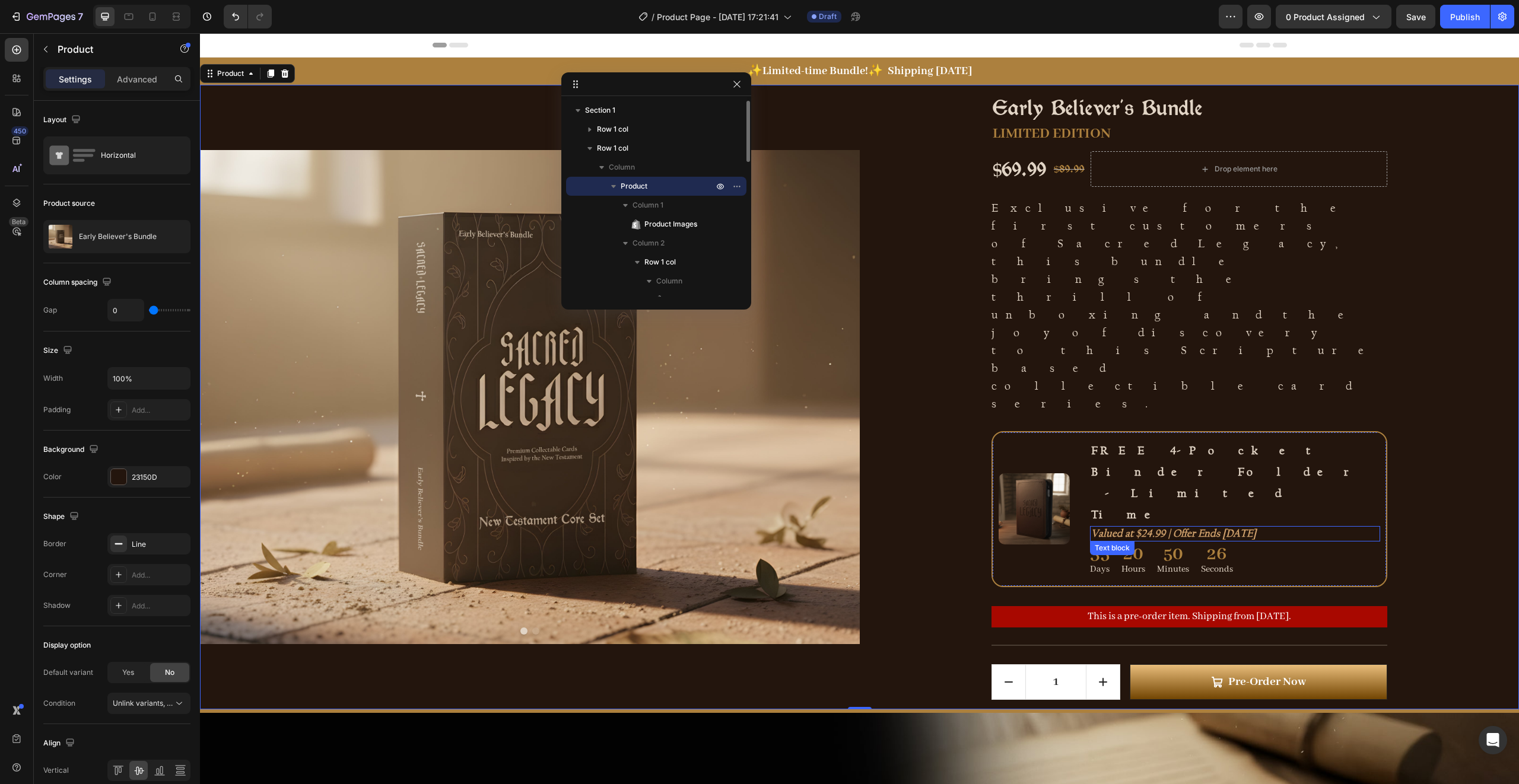
click at [1256, 527] on icon "Valued at $24.99 | Offer Ends [DATE]" at bounding box center [1174, 533] width 165 height 13
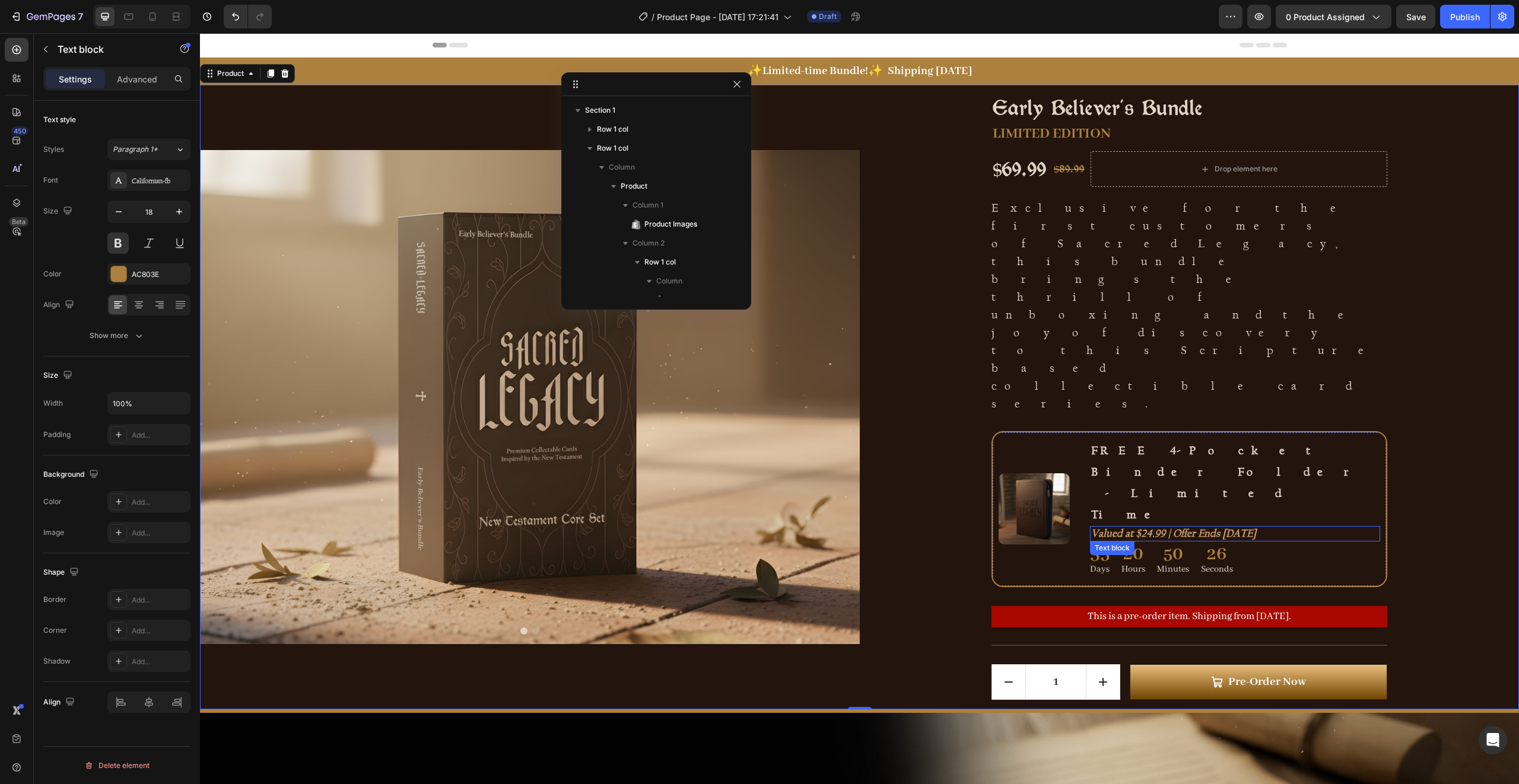
scroll to position [282, 0]
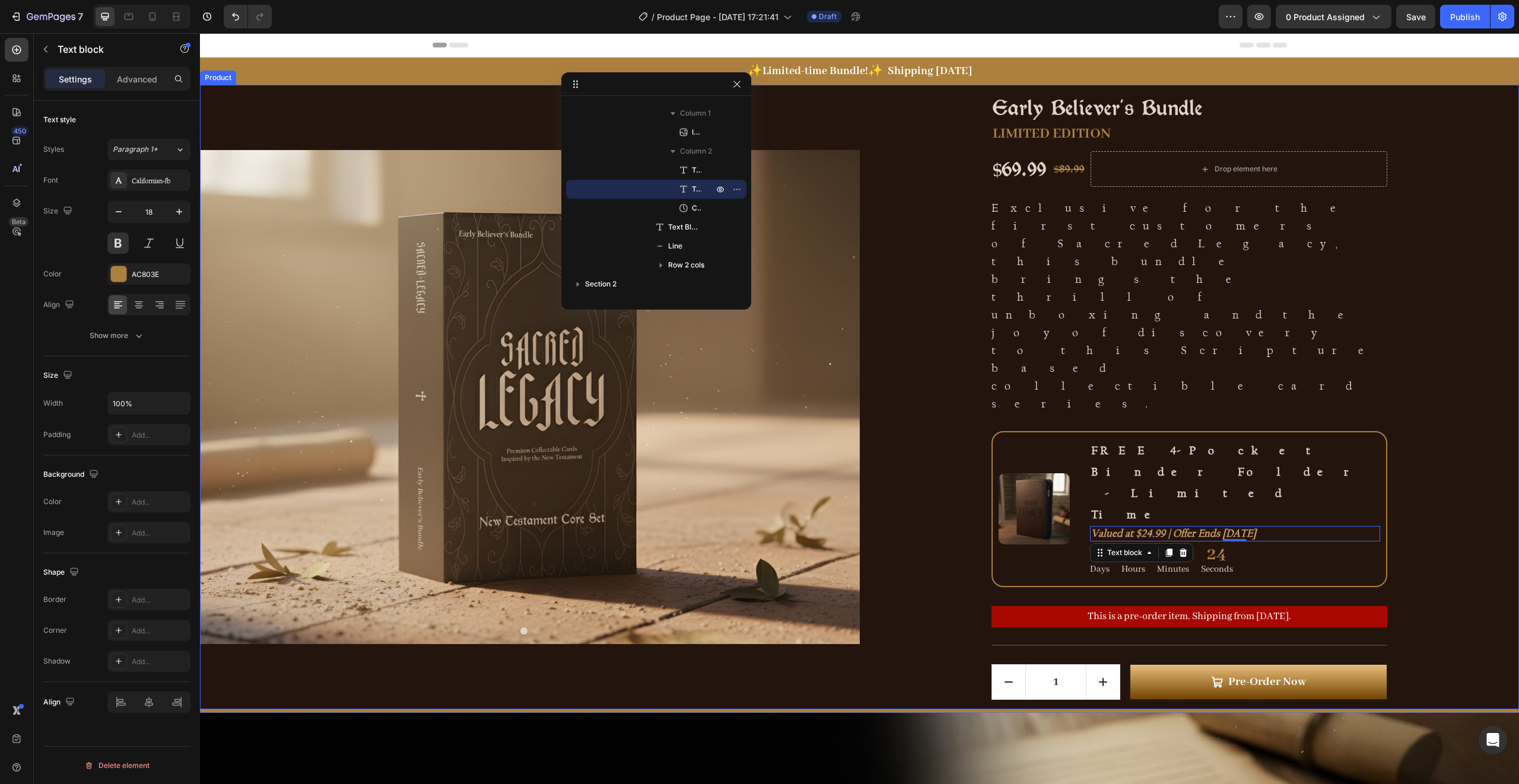
click at [1458, 356] on div "Early Believer's Bundle Product Title LIMITED EDITION Text Block $69.99 Product…" at bounding box center [1189, 397] width 660 height 625
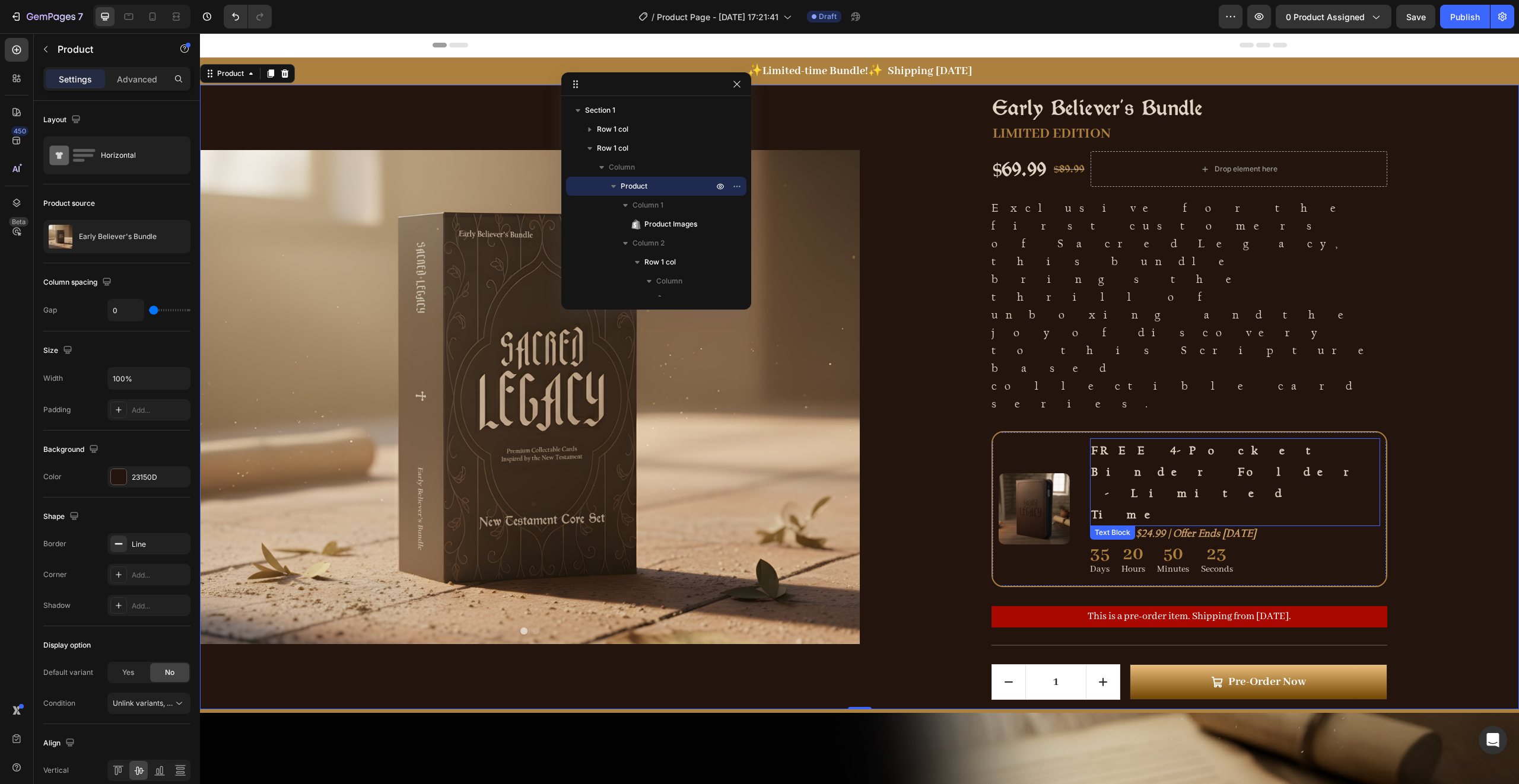
click at [1317, 440] on p "FREE 4-Pocket Binder Folder - Limited Time" at bounding box center [1235, 482] width 288 height 85
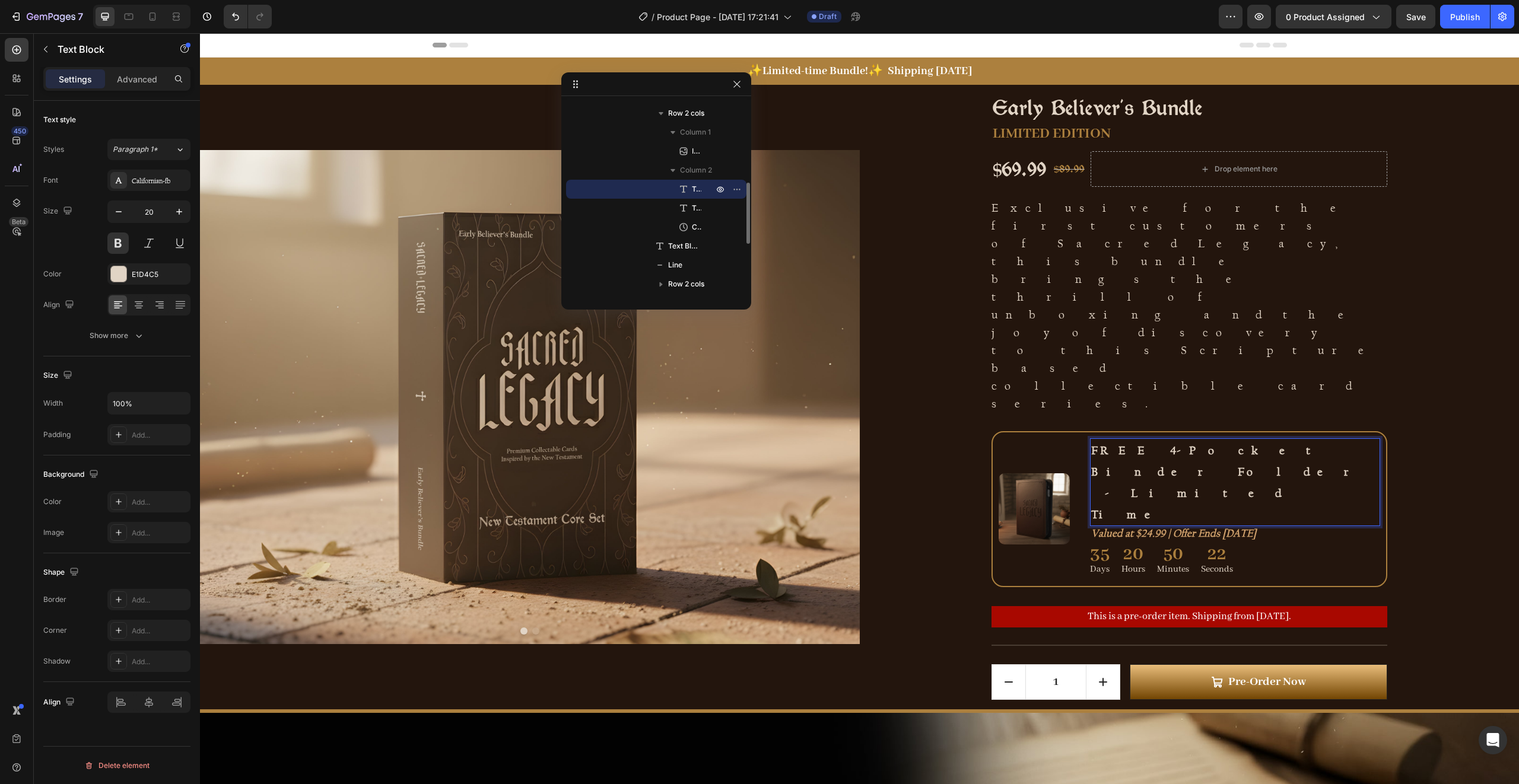
click at [1291, 440] on p "FREE 4-Pocket Binder Folder - Limited Time" at bounding box center [1235, 482] width 288 height 85
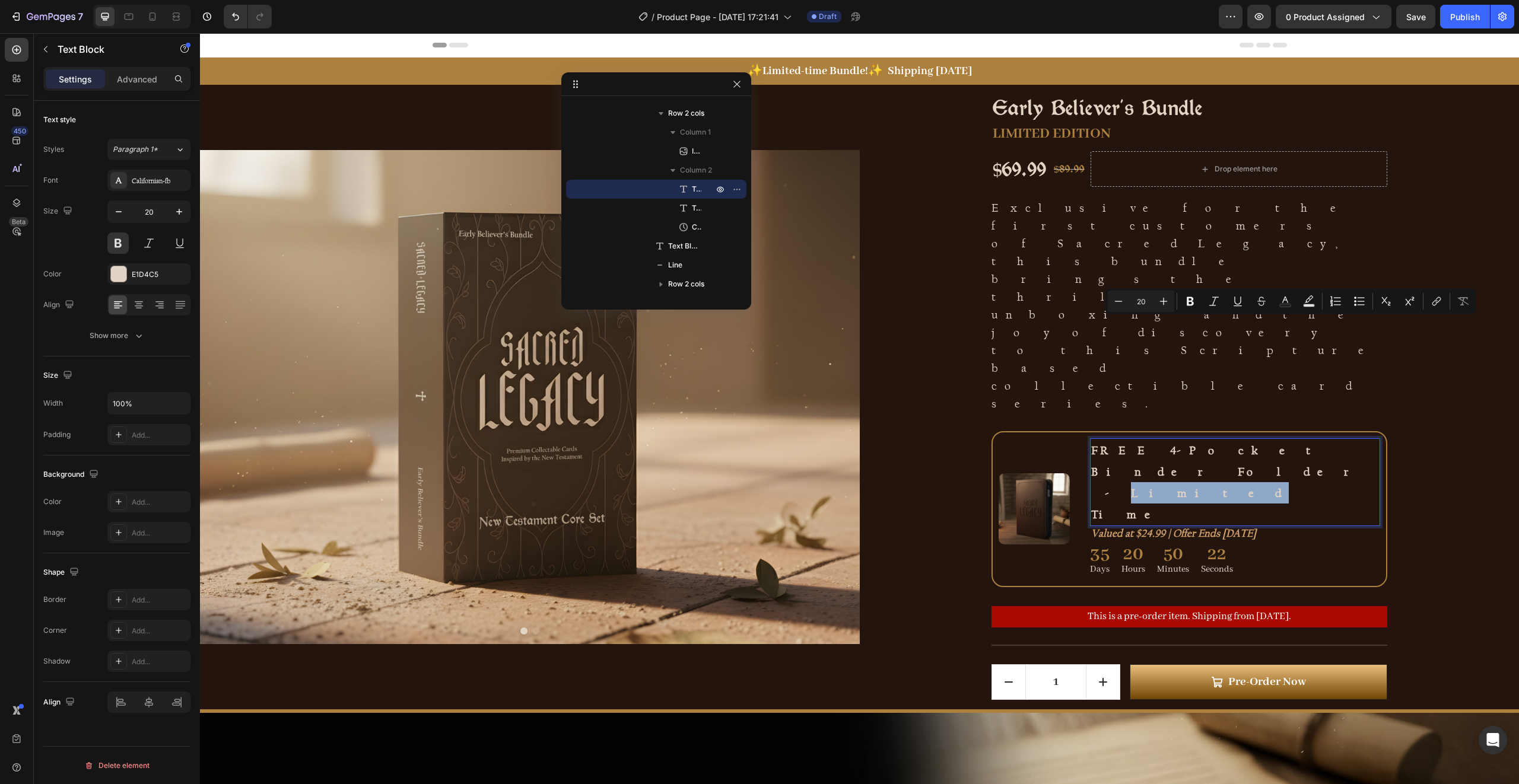
click at [1266, 440] on p "FREE 4-Pocket Binder Folder - Limited Time" at bounding box center [1235, 482] width 288 height 85
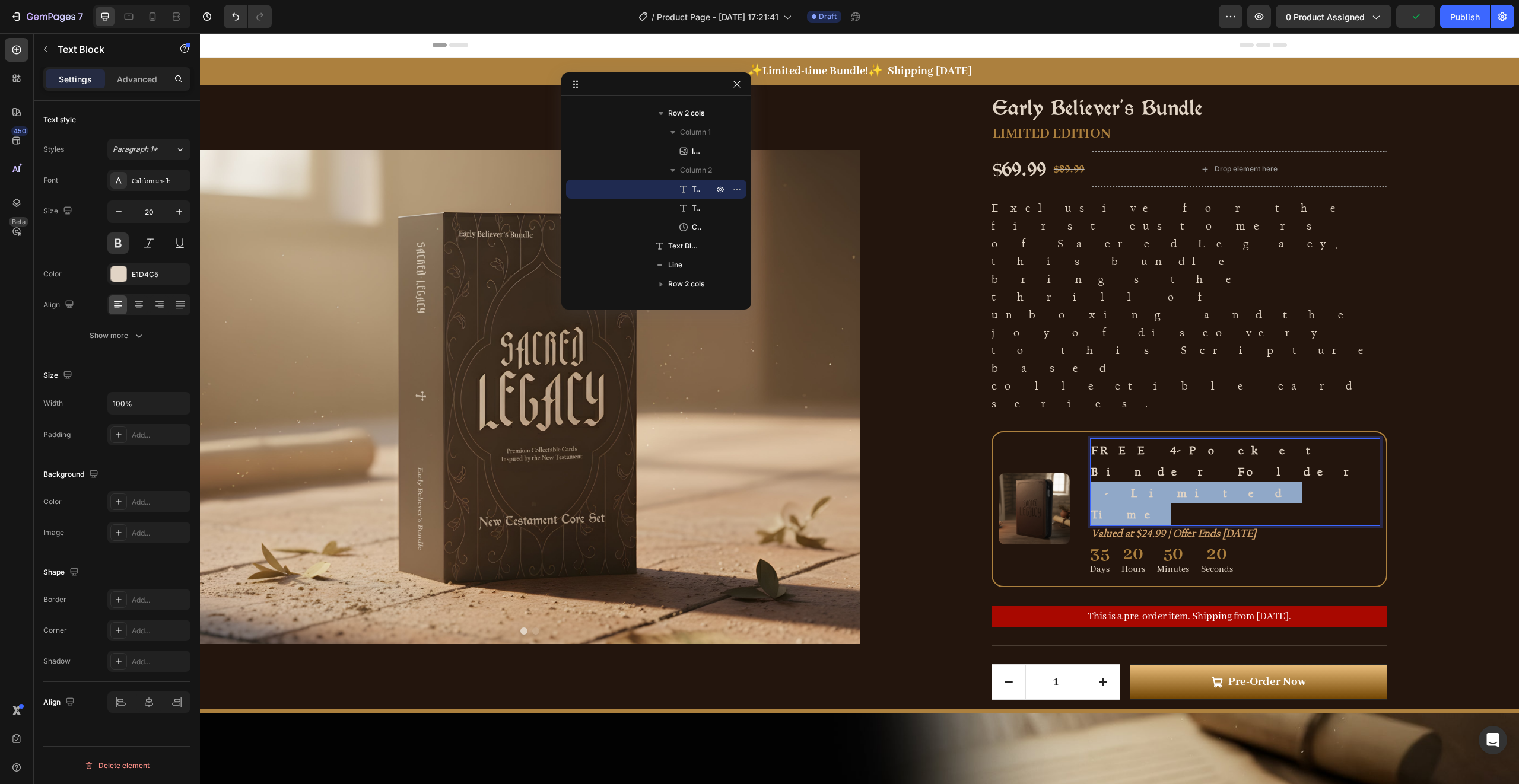
drag, startPoint x: 1261, startPoint y: 328, endPoint x: 1335, endPoint y: 325, distance: 74.1
click at [1335, 440] on p "FREE 4-Pocket Binder Folder - Limited Time" at bounding box center [1235, 482] width 288 height 85
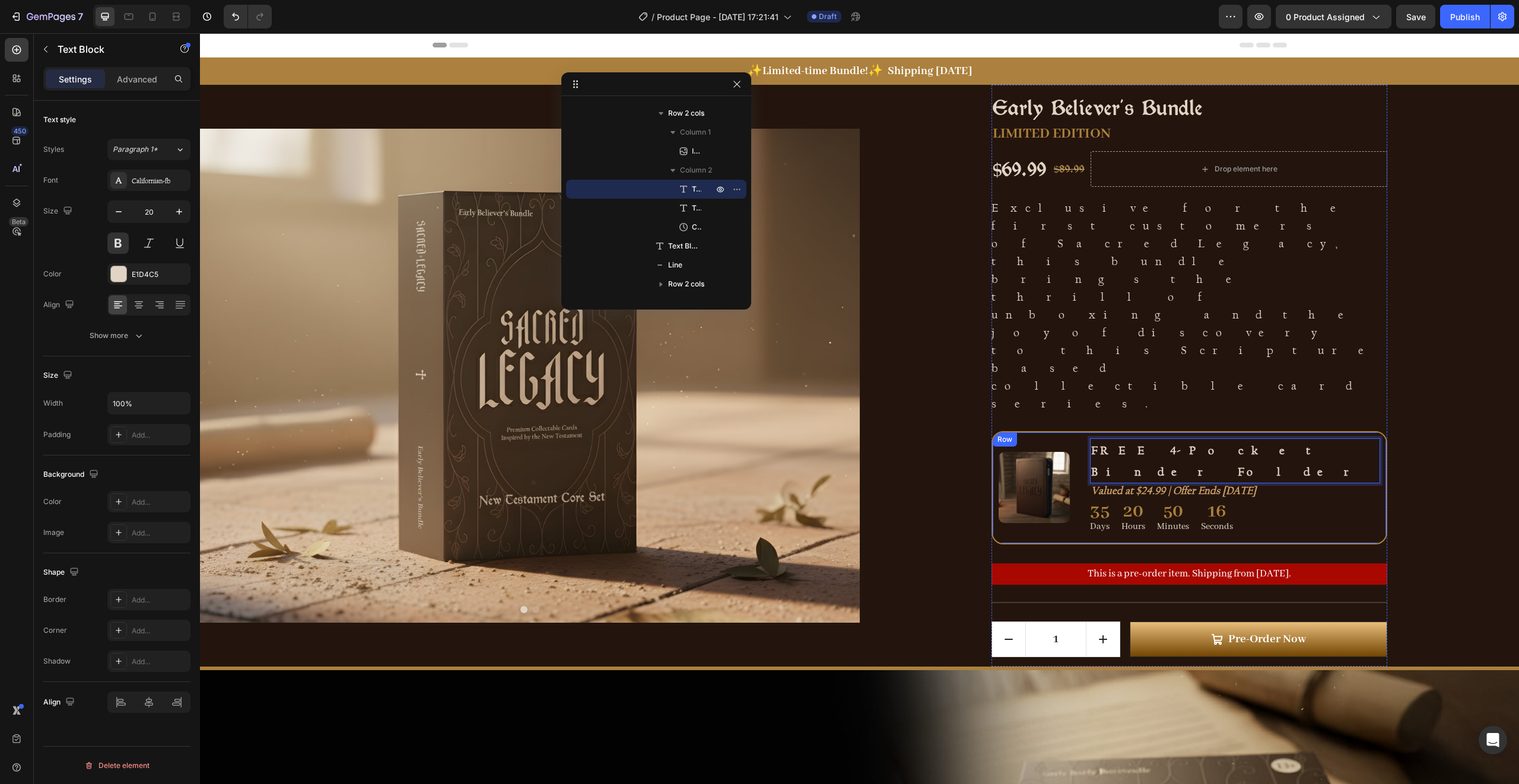
click at [1326, 431] on div "Image FREE 4-Pocket Binder Folder Text Block 0 Valued at $24.99 | Offer Ends [D…" at bounding box center [1189, 488] width 396 height 113
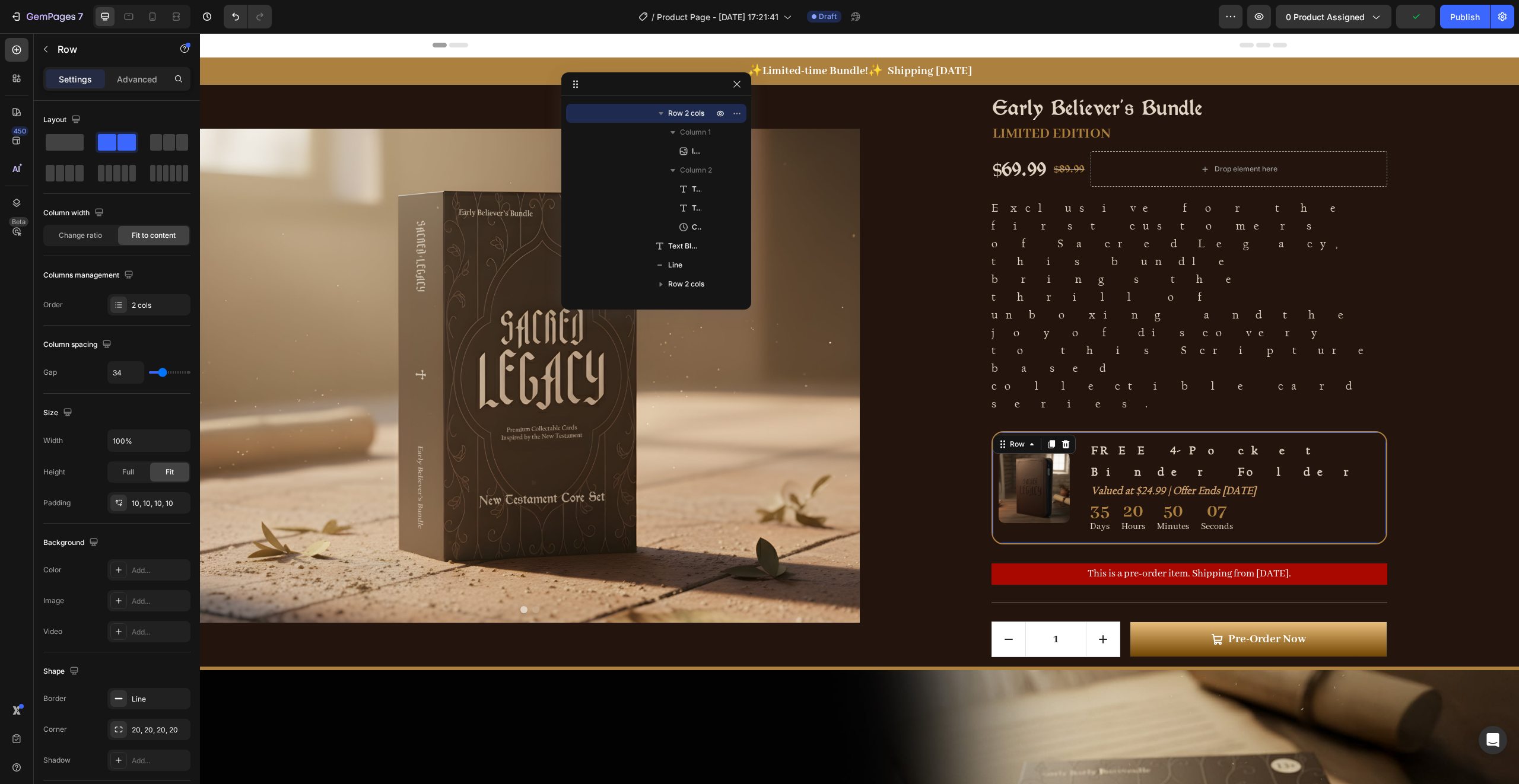
click at [1348, 431] on div "Image FREE 4-Pocket Binder Folder Text Block Valued at $24.99 | Offer Ends [DAT…" at bounding box center [1189, 488] width 396 height 113
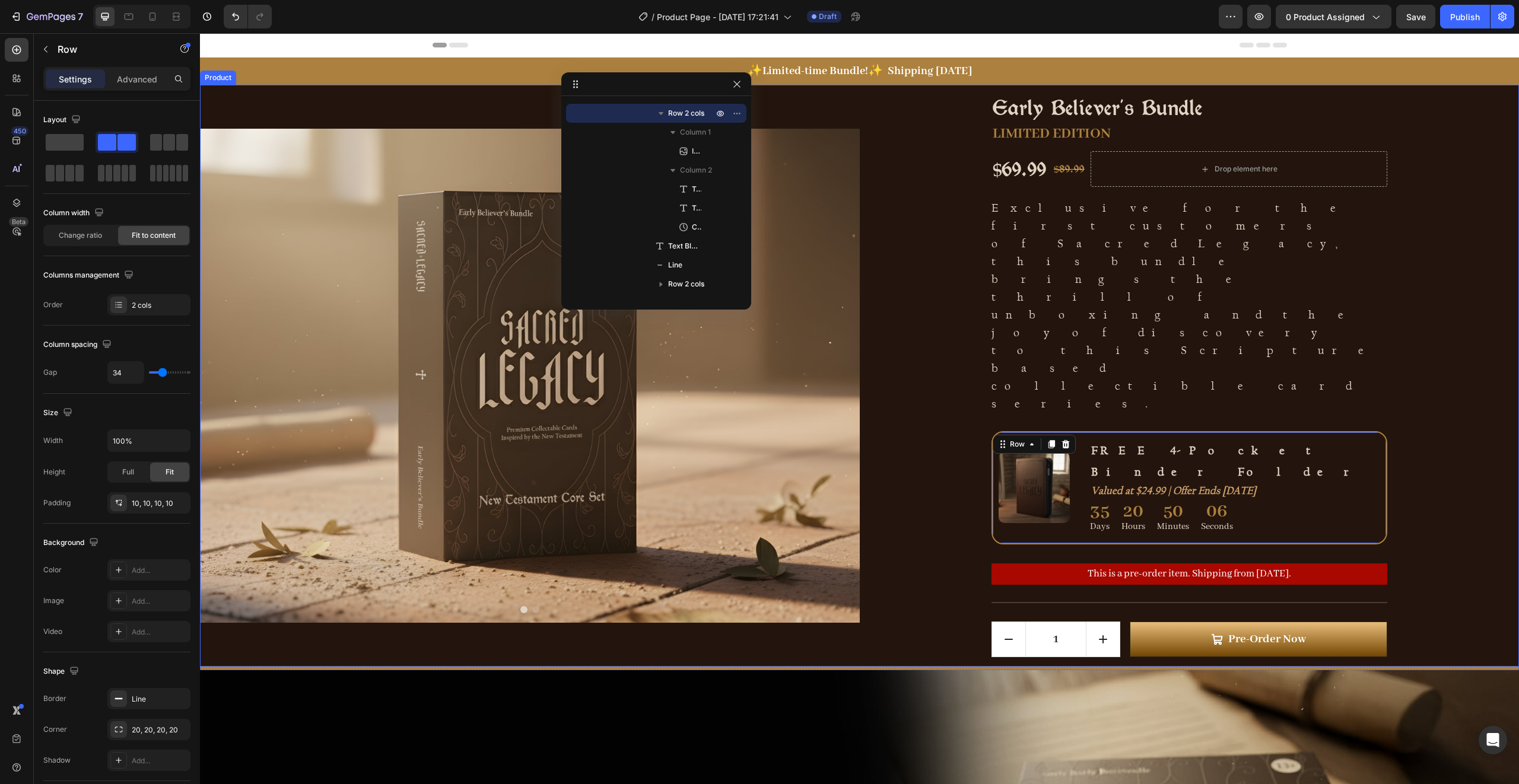
click at [1035, 121] on div "Early Believer's Bundle Product Title LIMITED EDITION Text Block $69.99 Product…" at bounding box center [1189, 376] width 660 height 582
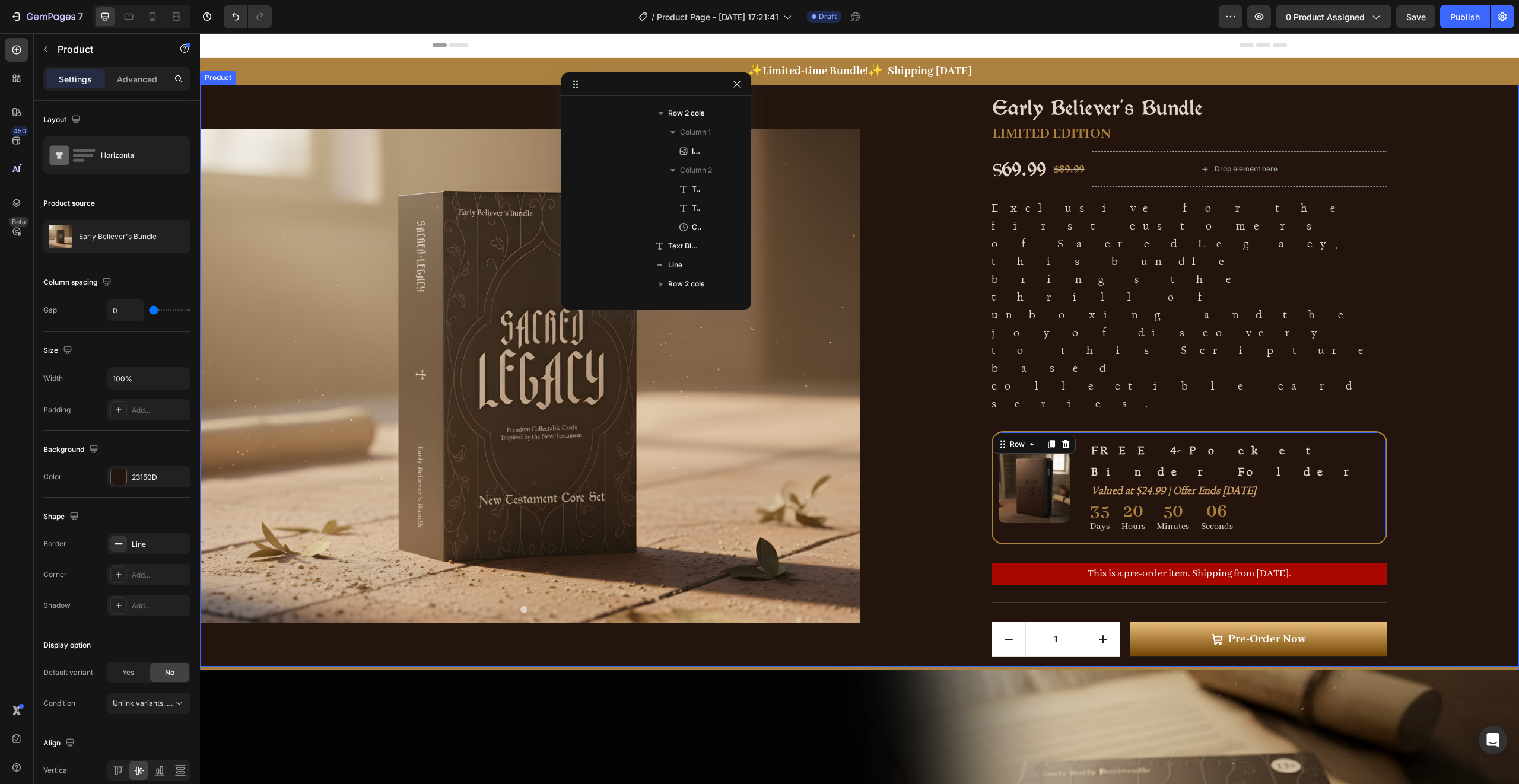
scroll to position [0, 0]
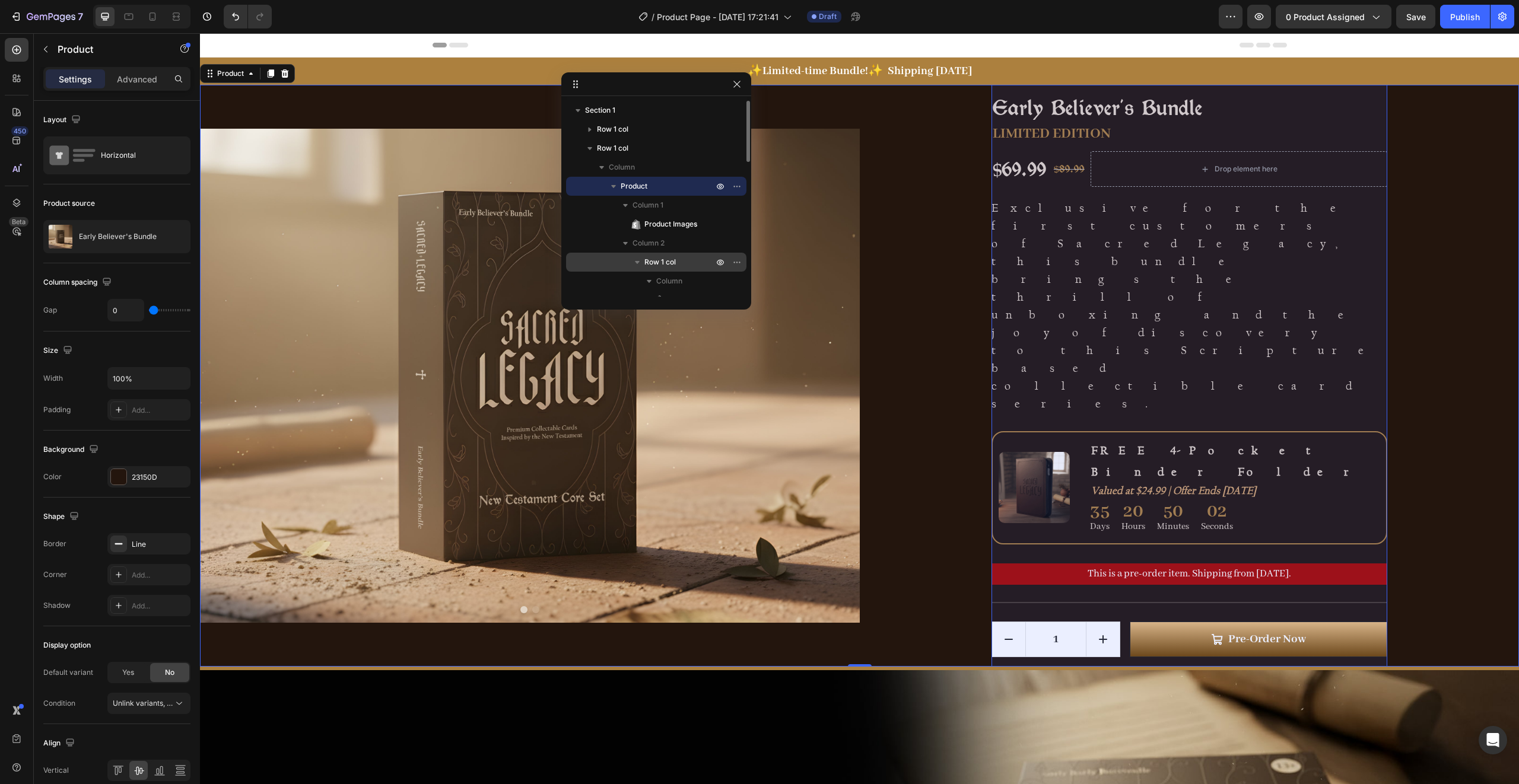
click at [661, 258] on span "Row 1 col" at bounding box center [660, 262] width 32 height 12
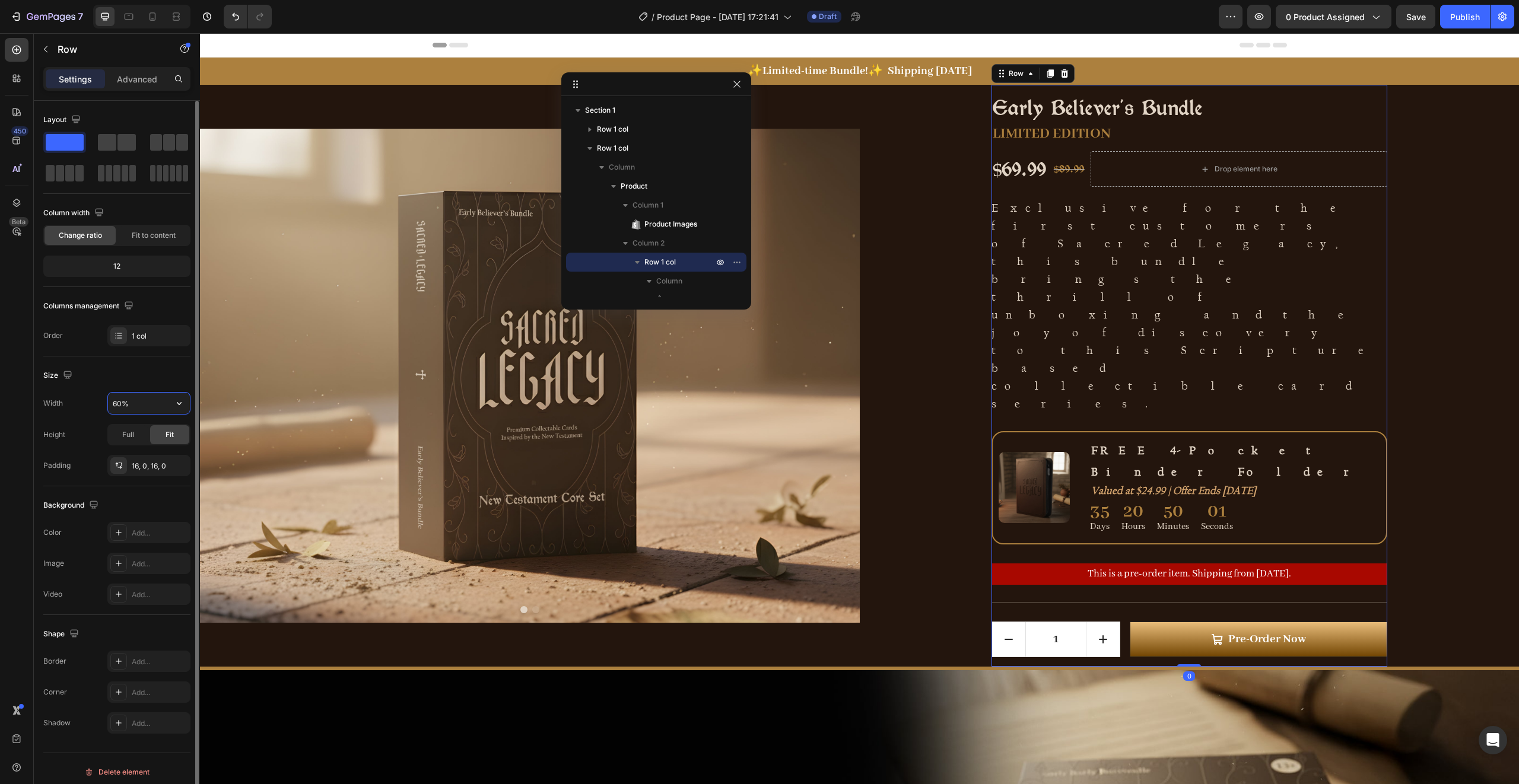
click at [128, 402] on input "60%" at bounding box center [148, 403] width 82 height 21
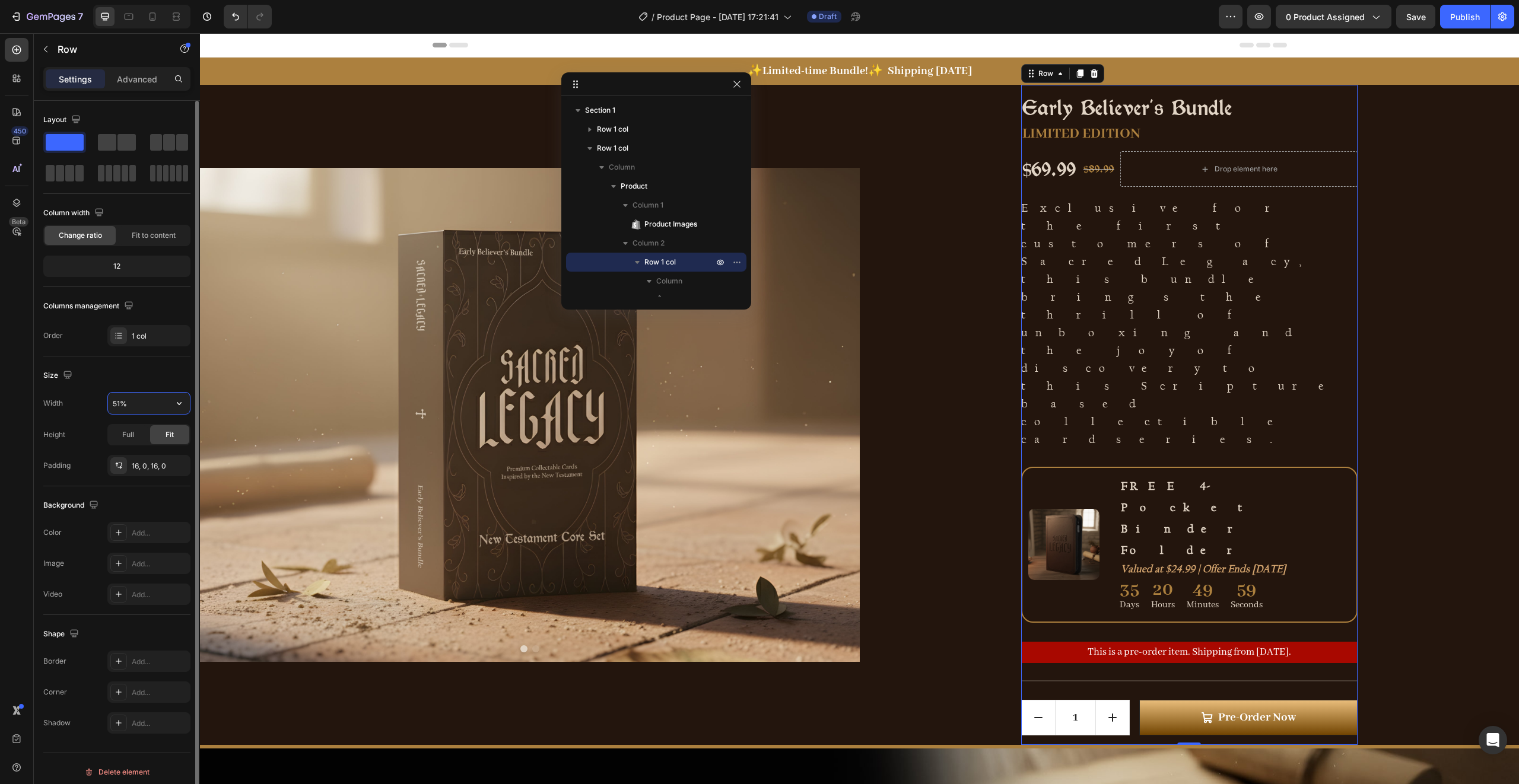
type input "50%"
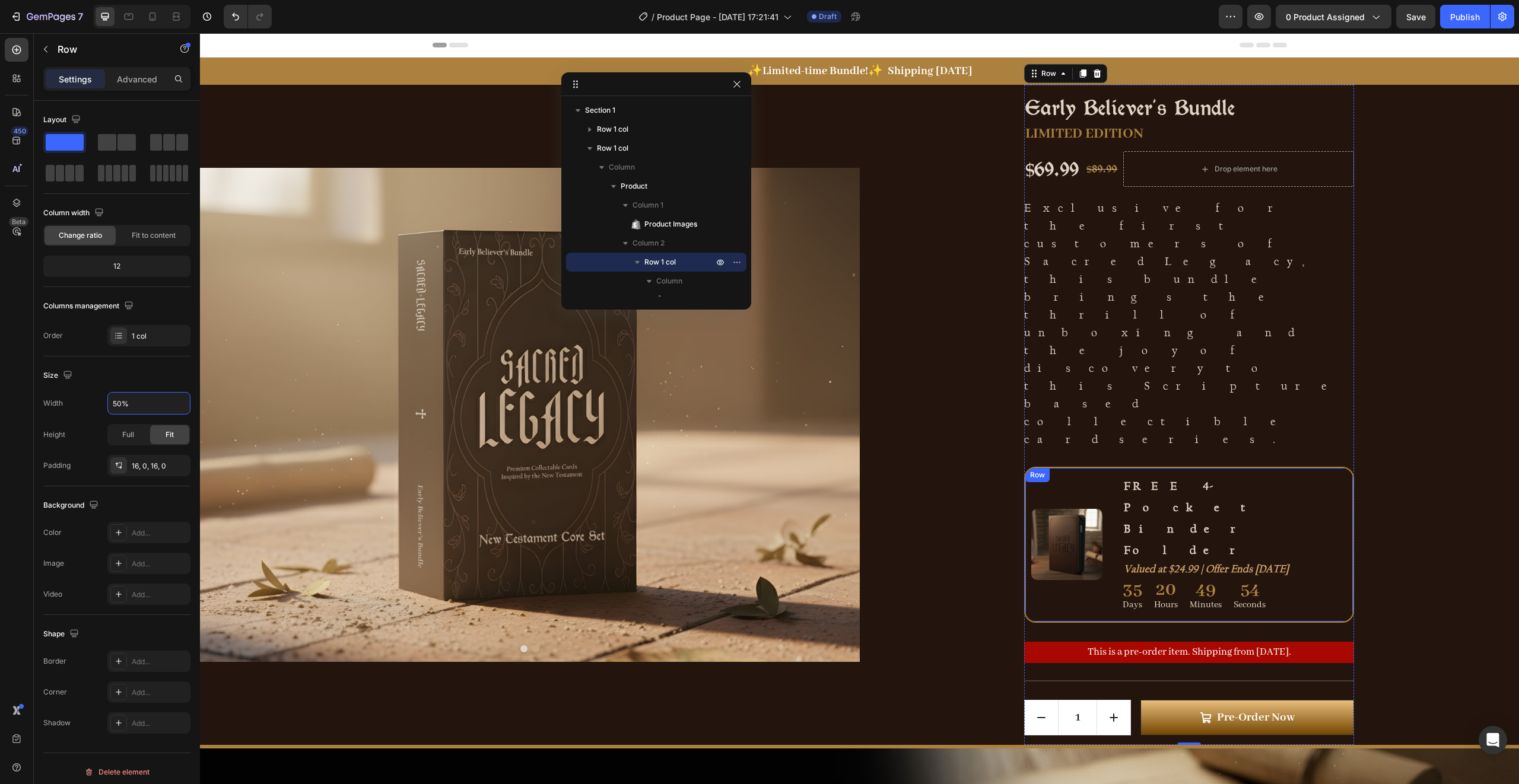
click at [1135, 467] on div "Image FREE 4-Pocket Binder Folder Text Block Valued at $24.99 | Offer Ends [DAT…" at bounding box center [1189, 545] width 330 height 156
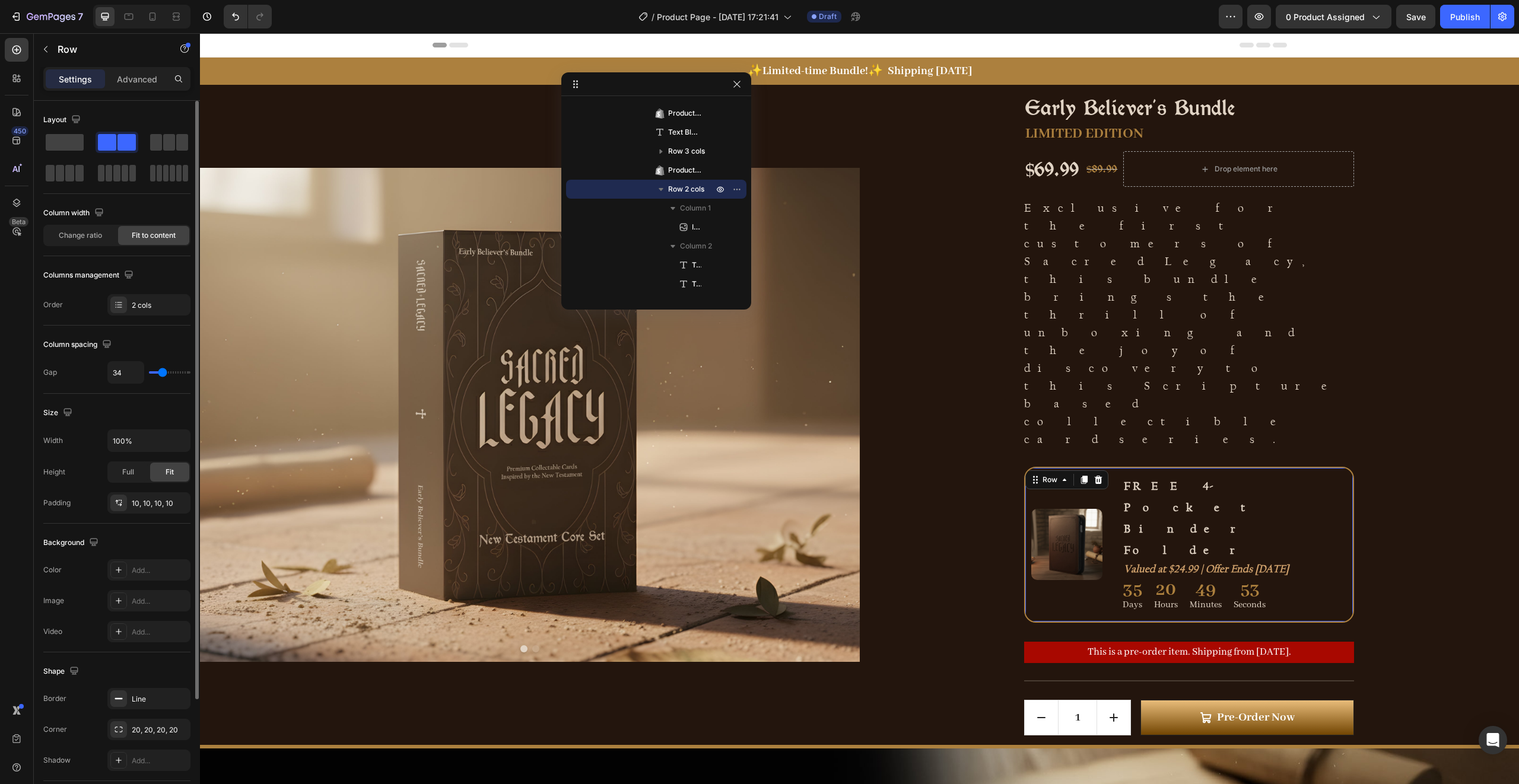
scroll to position [142, 0]
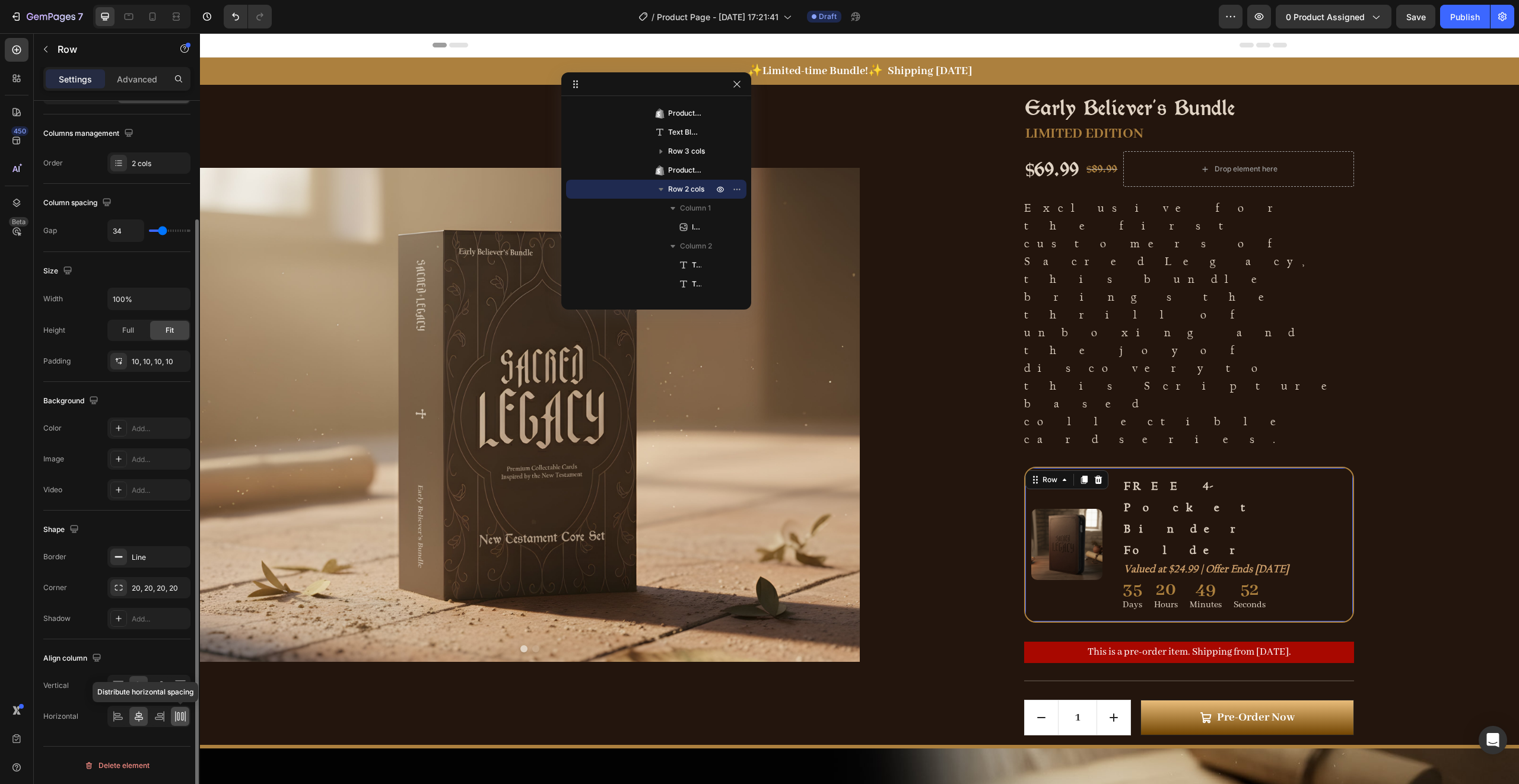
click at [181, 719] on icon at bounding box center [181, 717] width 12 height 12
click at [140, 716] on icon at bounding box center [139, 717] width 12 height 12
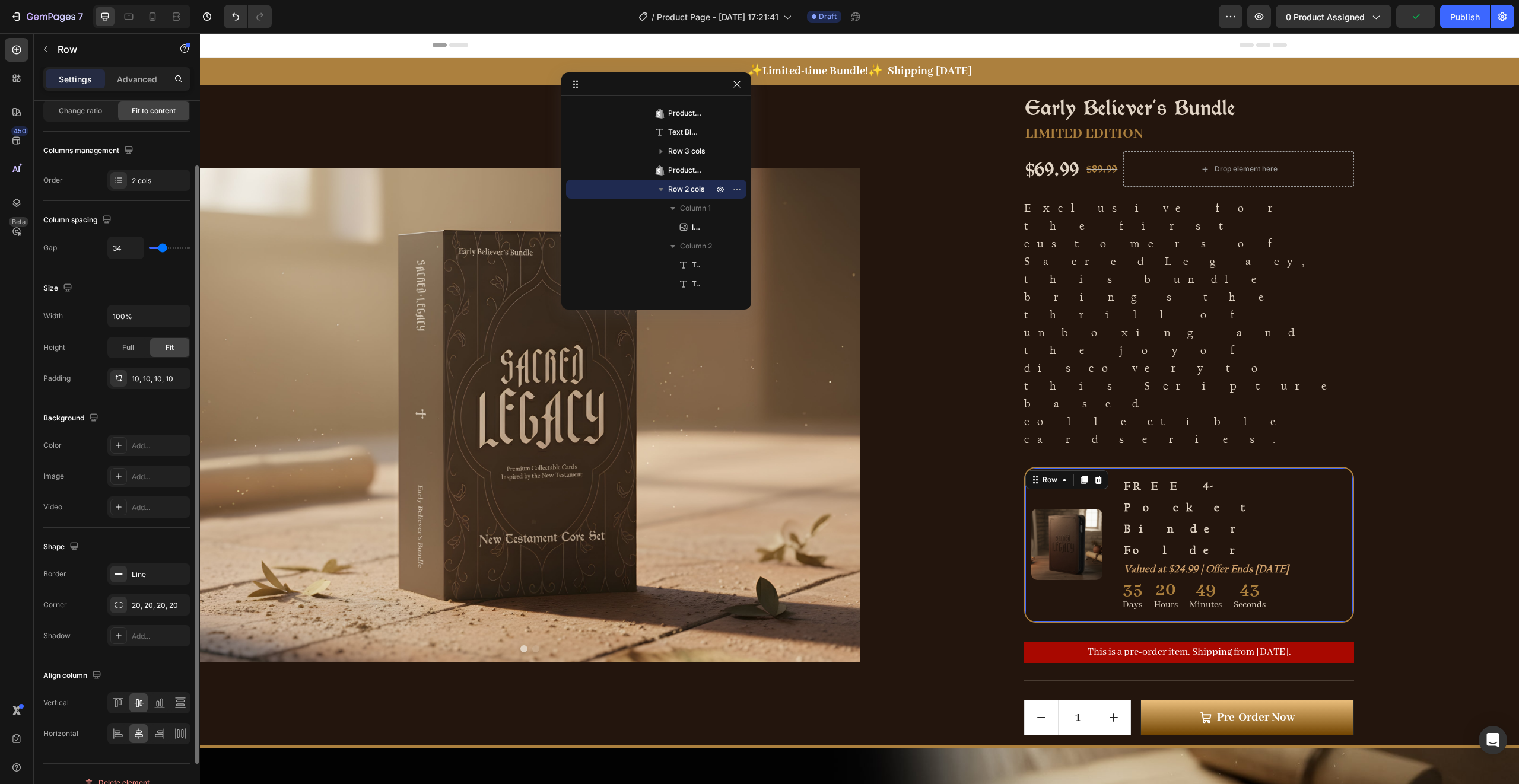
scroll to position [46, 0]
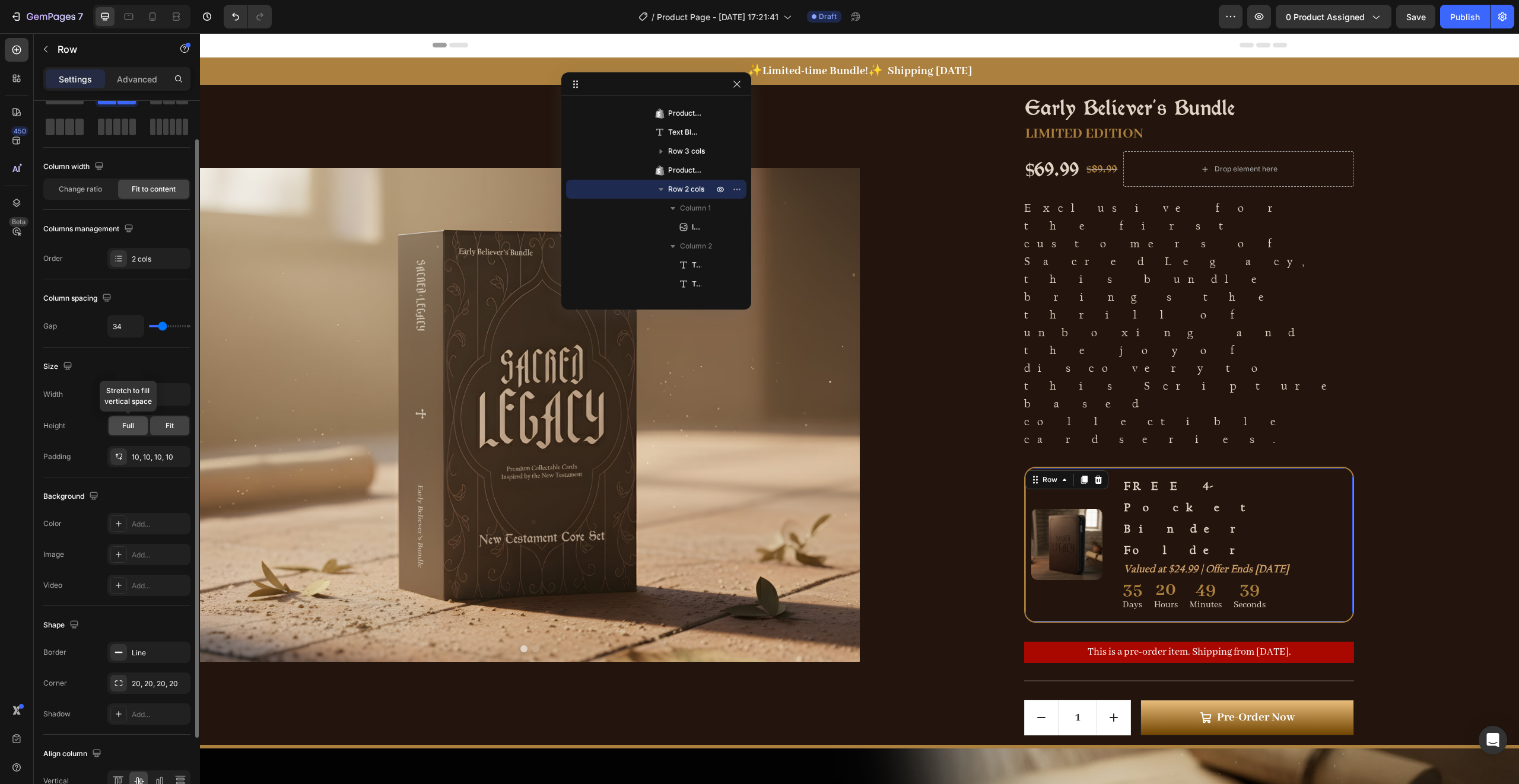
click at [134, 430] on div "Full" at bounding box center [128, 425] width 39 height 19
click at [160, 427] on div "Fit" at bounding box center [170, 425] width 39 height 19
click at [1328, 467] on div "Image FREE 4-Pocket Binder Folder Text Block Valued at $24.99 | Offer Ends [DAT…" at bounding box center [1189, 545] width 330 height 156
click at [160, 400] on input "100%" at bounding box center [148, 394] width 82 height 21
click at [178, 397] on icon "button" at bounding box center [179, 394] width 12 height 12
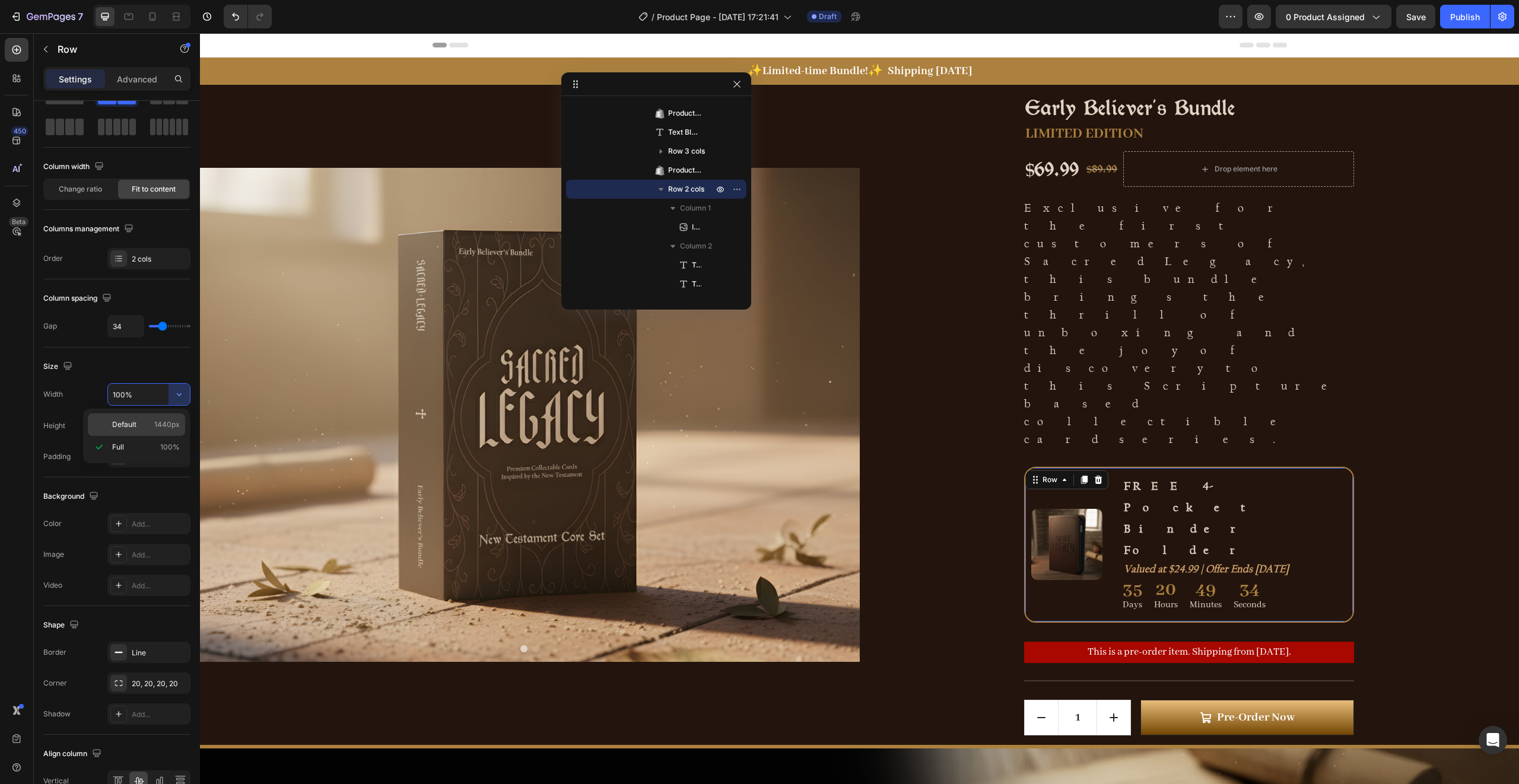
click at [148, 422] on p "Default 1440px" at bounding box center [146, 425] width 68 height 11
click at [153, 443] on p "Full 100%" at bounding box center [146, 447] width 68 height 11
type input "100%"
click at [685, 191] on span "Row 2 cols" at bounding box center [686, 190] width 36 height 12
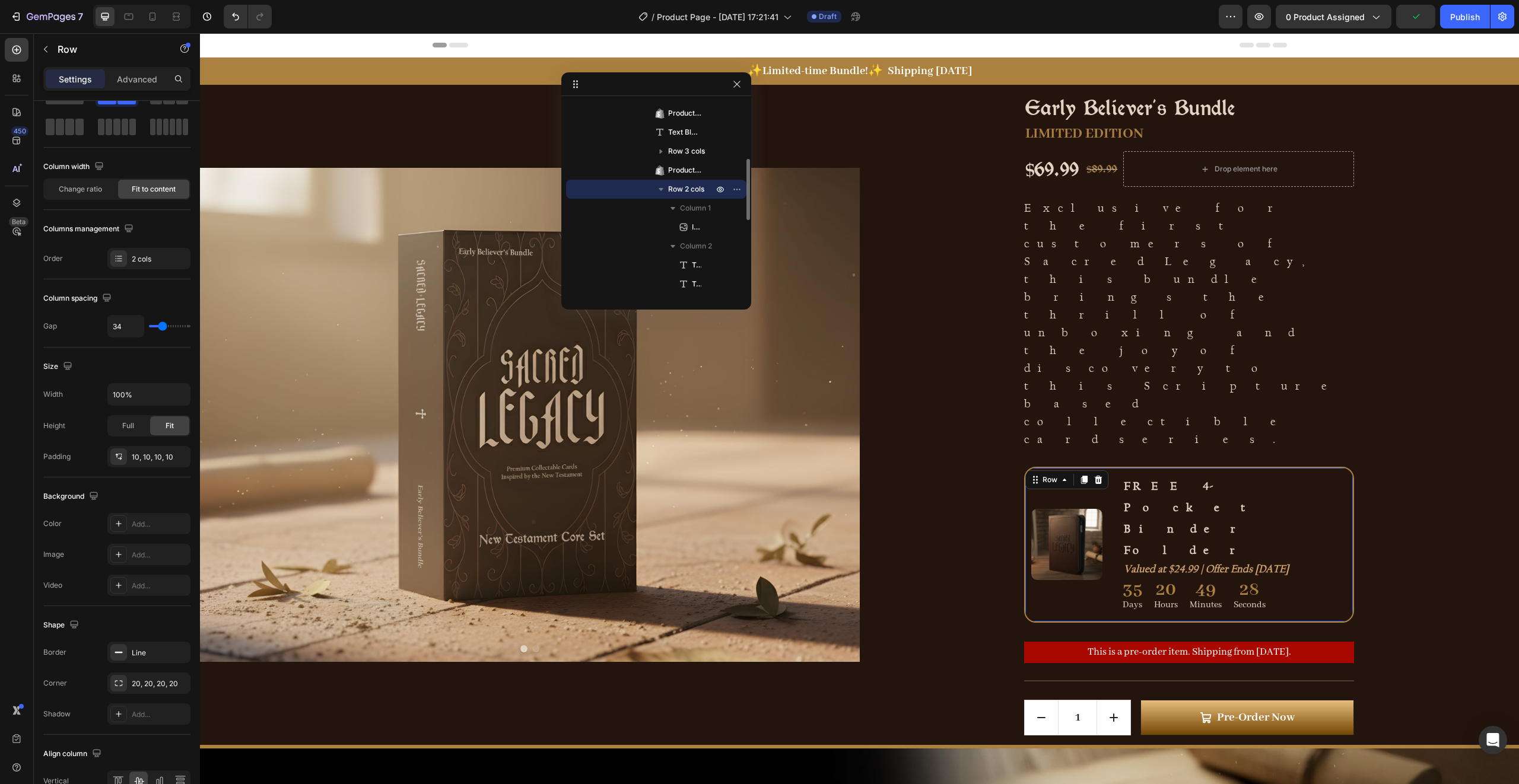
click at [685, 191] on span "Row 2 cols" at bounding box center [686, 190] width 36 height 12
click at [178, 389] on icon "button" at bounding box center [179, 394] width 12 height 12
click at [116, 87] on div "Advanced" at bounding box center [137, 79] width 59 height 19
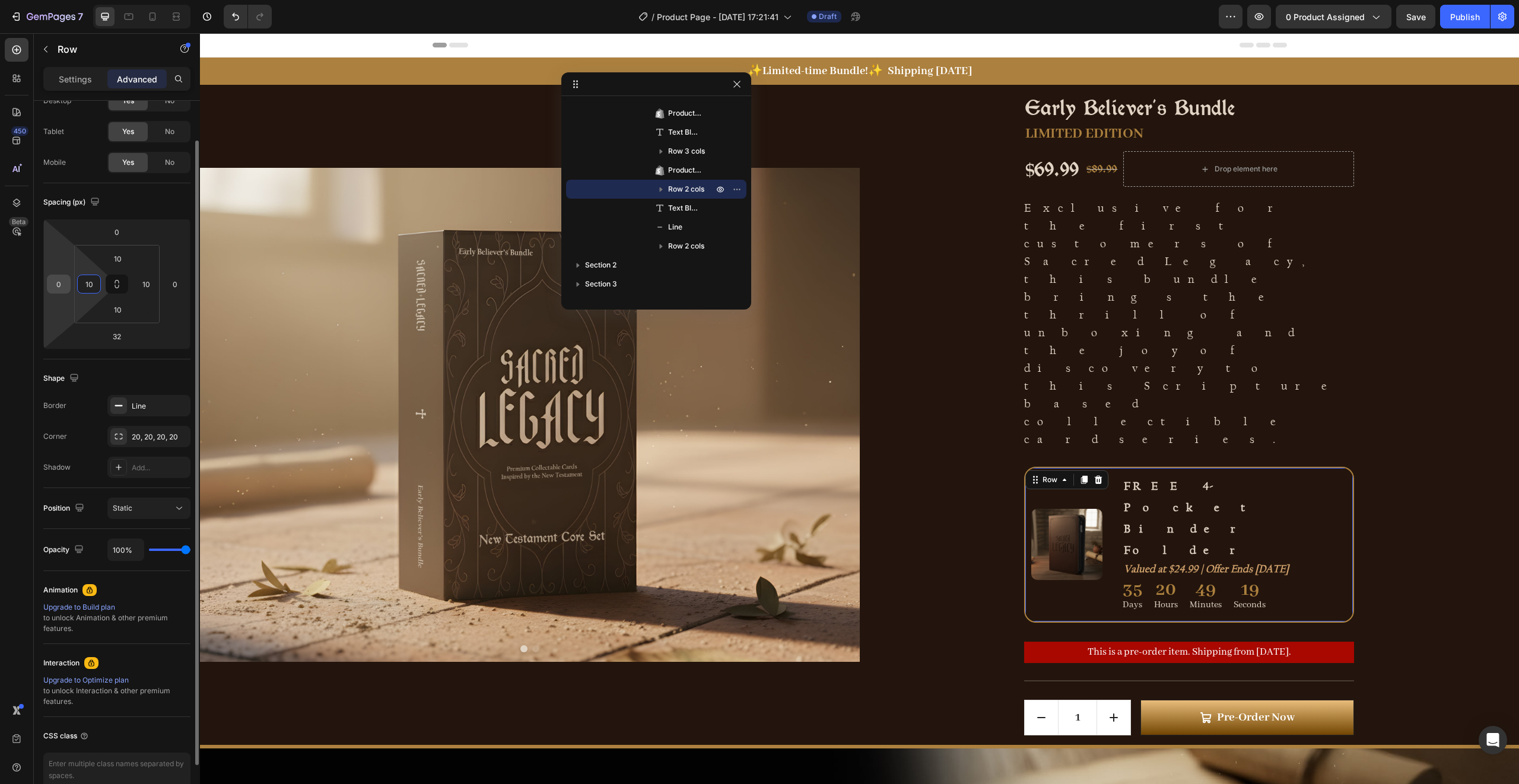
drag, startPoint x: 94, startPoint y: 282, endPoint x: 65, endPoint y: 281, distance: 29.0
click at [65, 281] on div "0 0 32 0 10 10 10 10" at bounding box center [116, 284] width 147 height 130
drag, startPoint x: 88, startPoint y: 288, endPoint x: 88, endPoint y: 321, distance: 33.0
click at [88, 321] on div "10 10 10 10" at bounding box center [116, 284] width 85 height 78
type input "10"
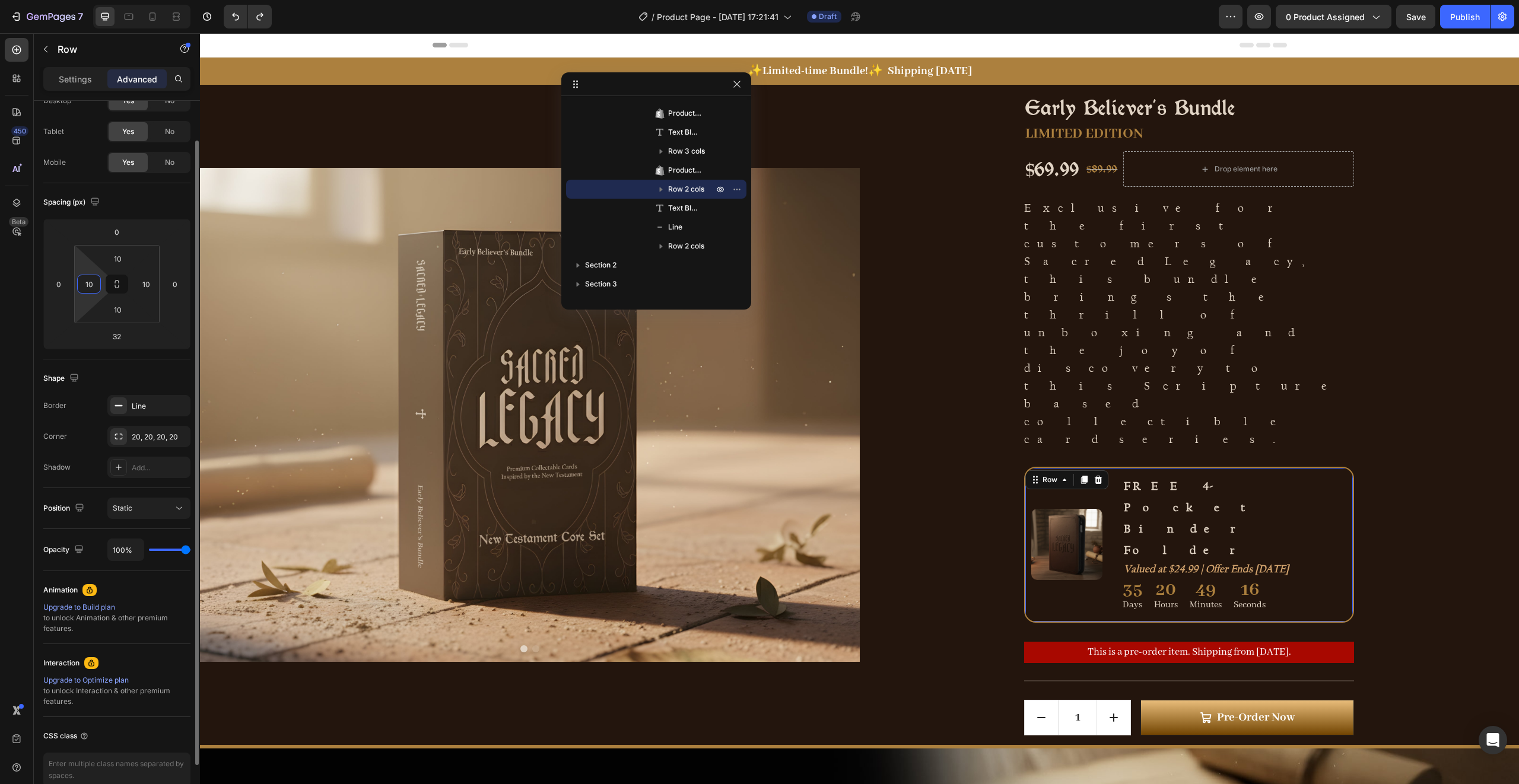
scroll to position [0, 0]
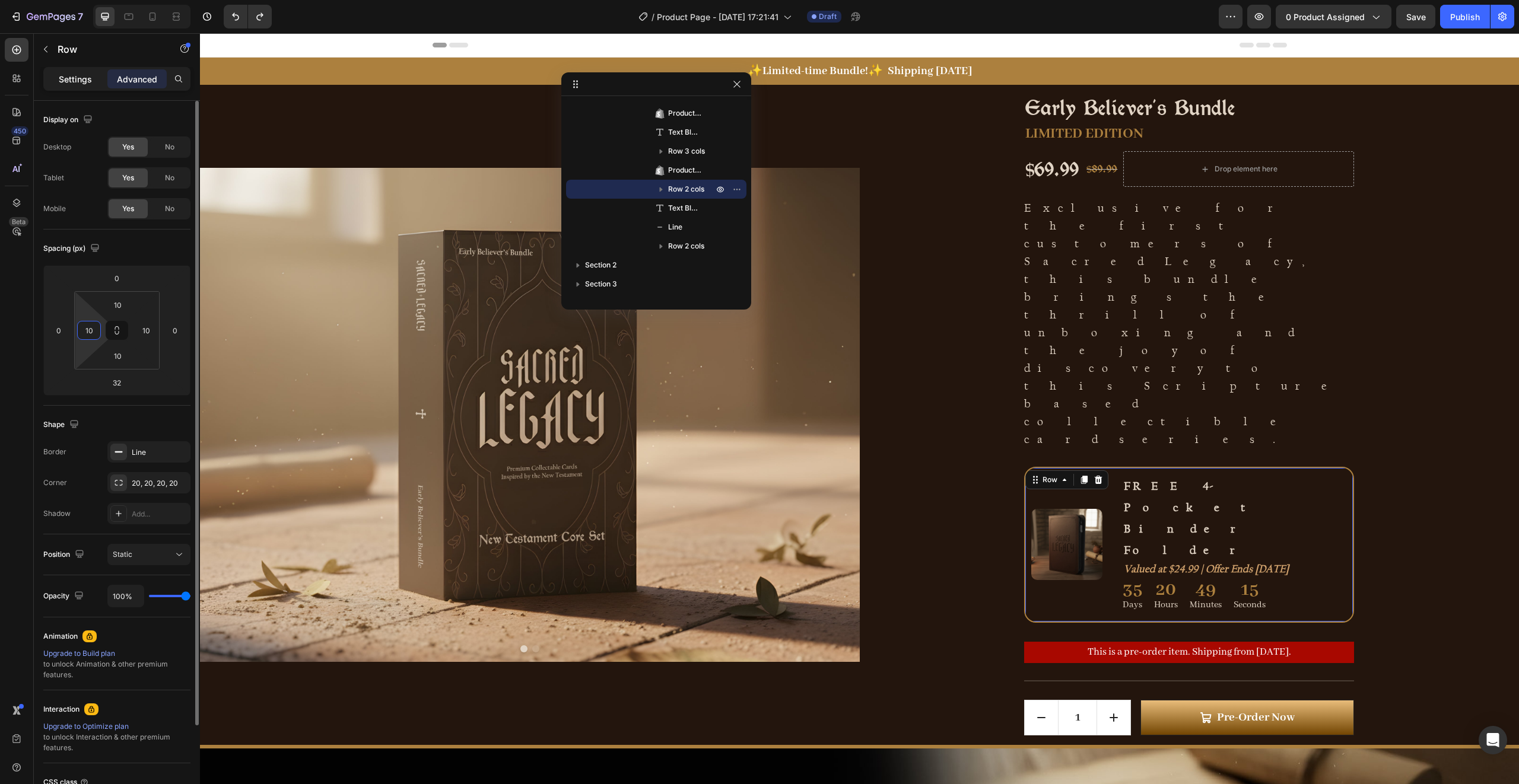
click at [76, 84] on p "Settings" at bounding box center [75, 79] width 33 height 13
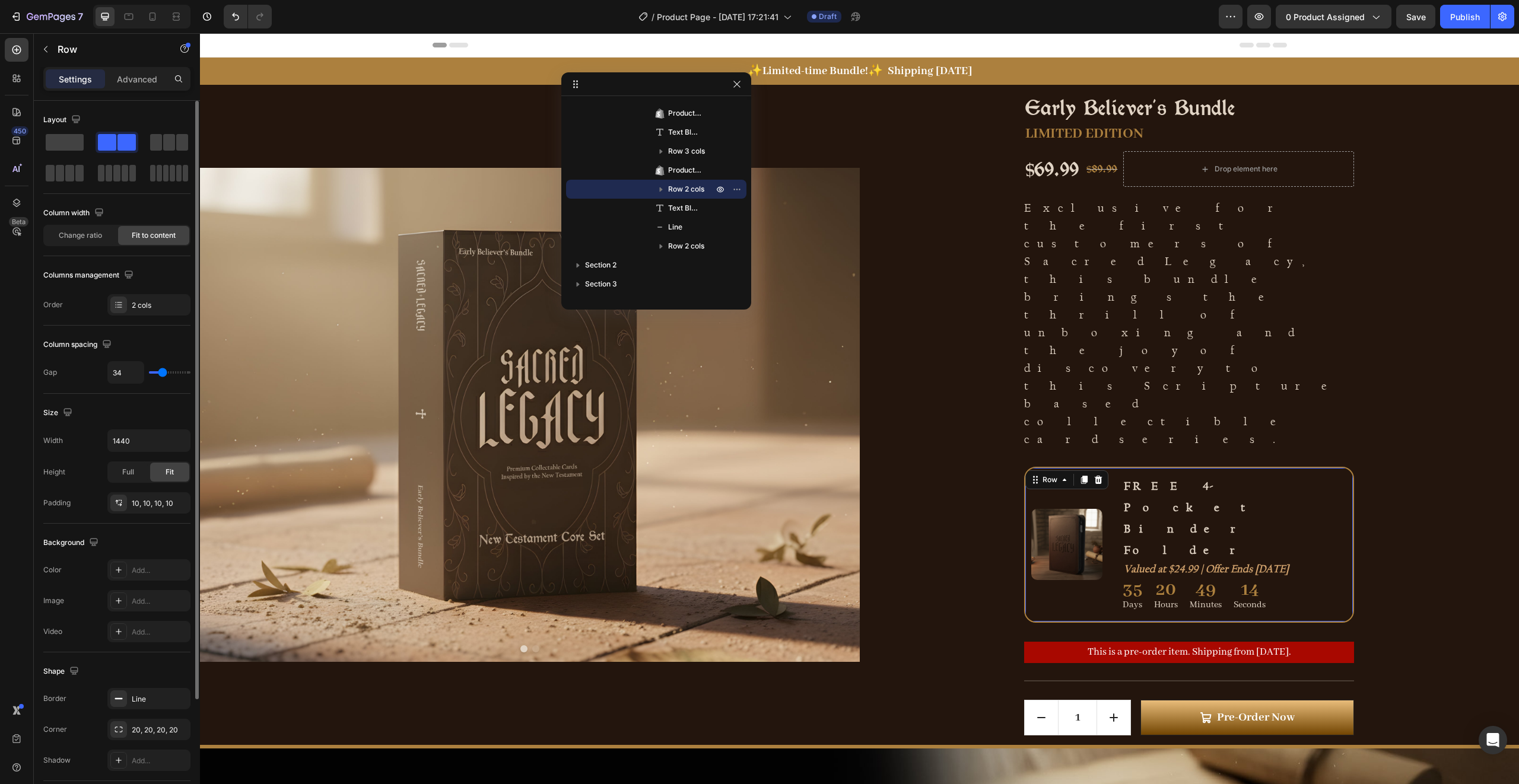
scroll to position [142, 0]
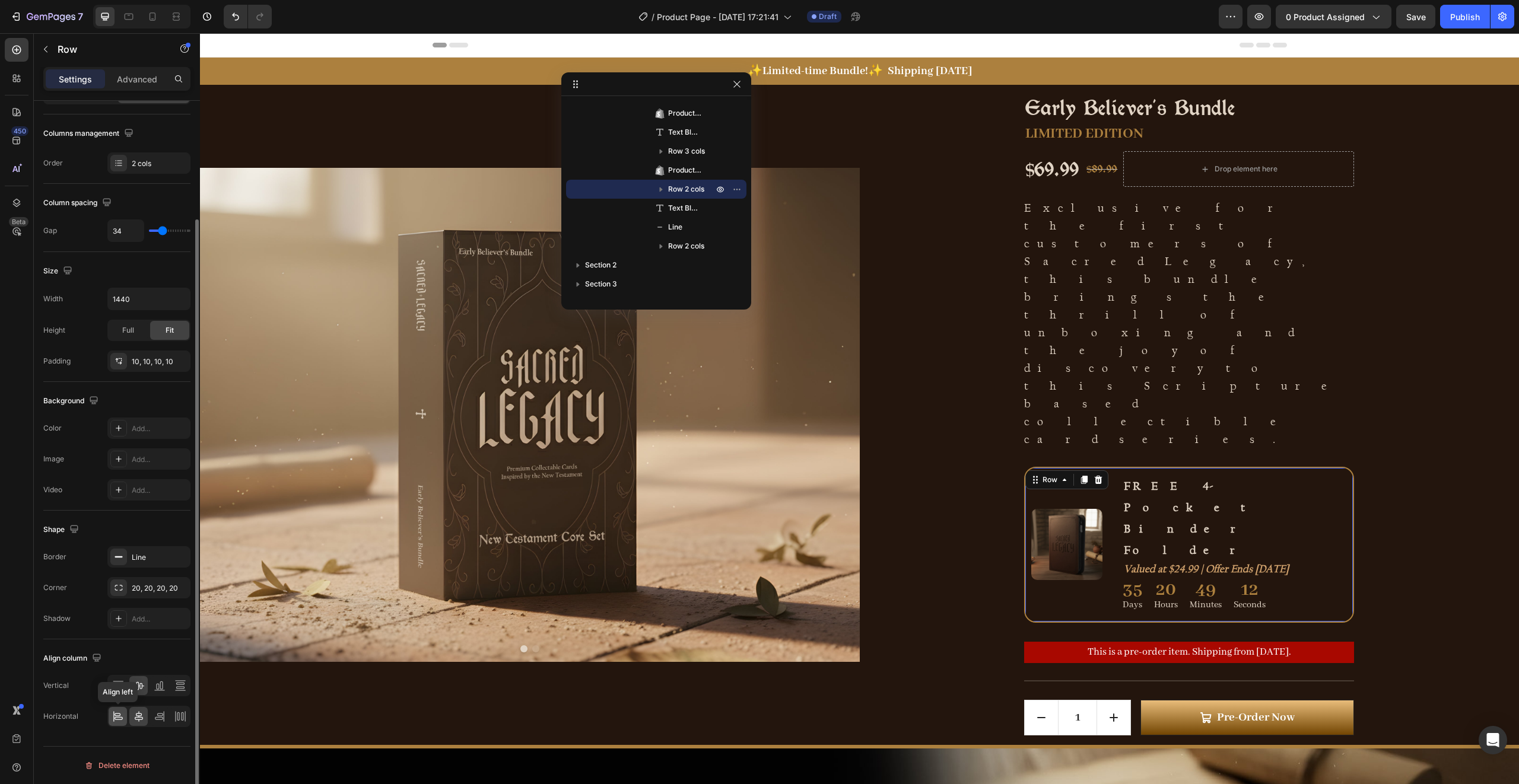
click at [117, 721] on icon at bounding box center [118, 717] width 12 height 12
click at [137, 720] on icon at bounding box center [139, 717] width 8 height 11
click at [179, 296] on icon "button" at bounding box center [179, 299] width 12 height 12
click at [151, 299] on input "1440" at bounding box center [148, 299] width 82 height 21
click at [133, 297] on input "1337" at bounding box center [148, 299] width 82 height 21
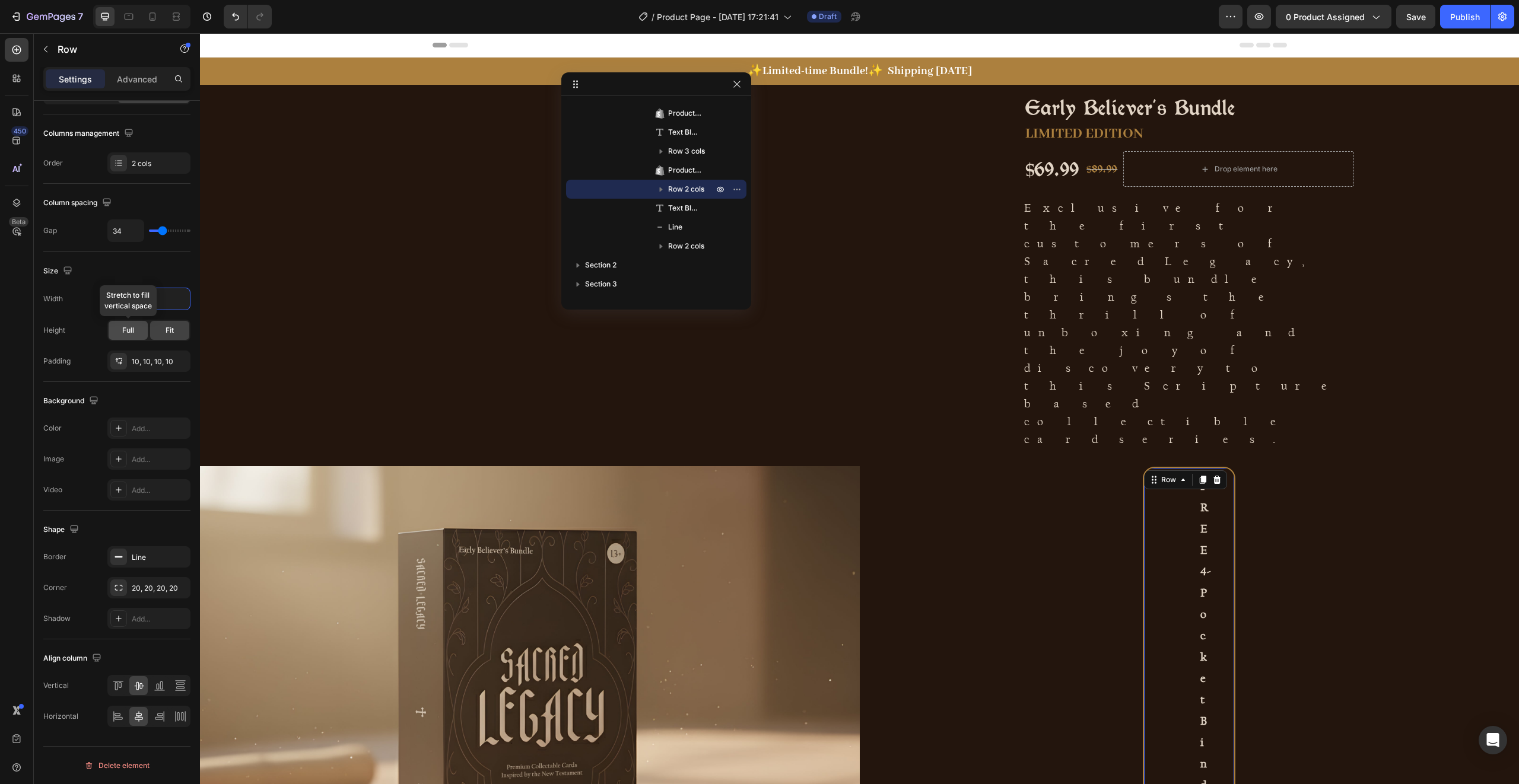
click at [135, 331] on div "Full" at bounding box center [128, 330] width 39 height 19
click at [139, 333] on div "Full" at bounding box center [128, 330] width 39 height 19
click at [171, 328] on span "Fit" at bounding box center [170, 331] width 8 height 11
click at [147, 299] on input "156" at bounding box center [148, 299] width 82 height 21
click at [184, 297] on icon "button" at bounding box center [179, 299] width 12 height 12
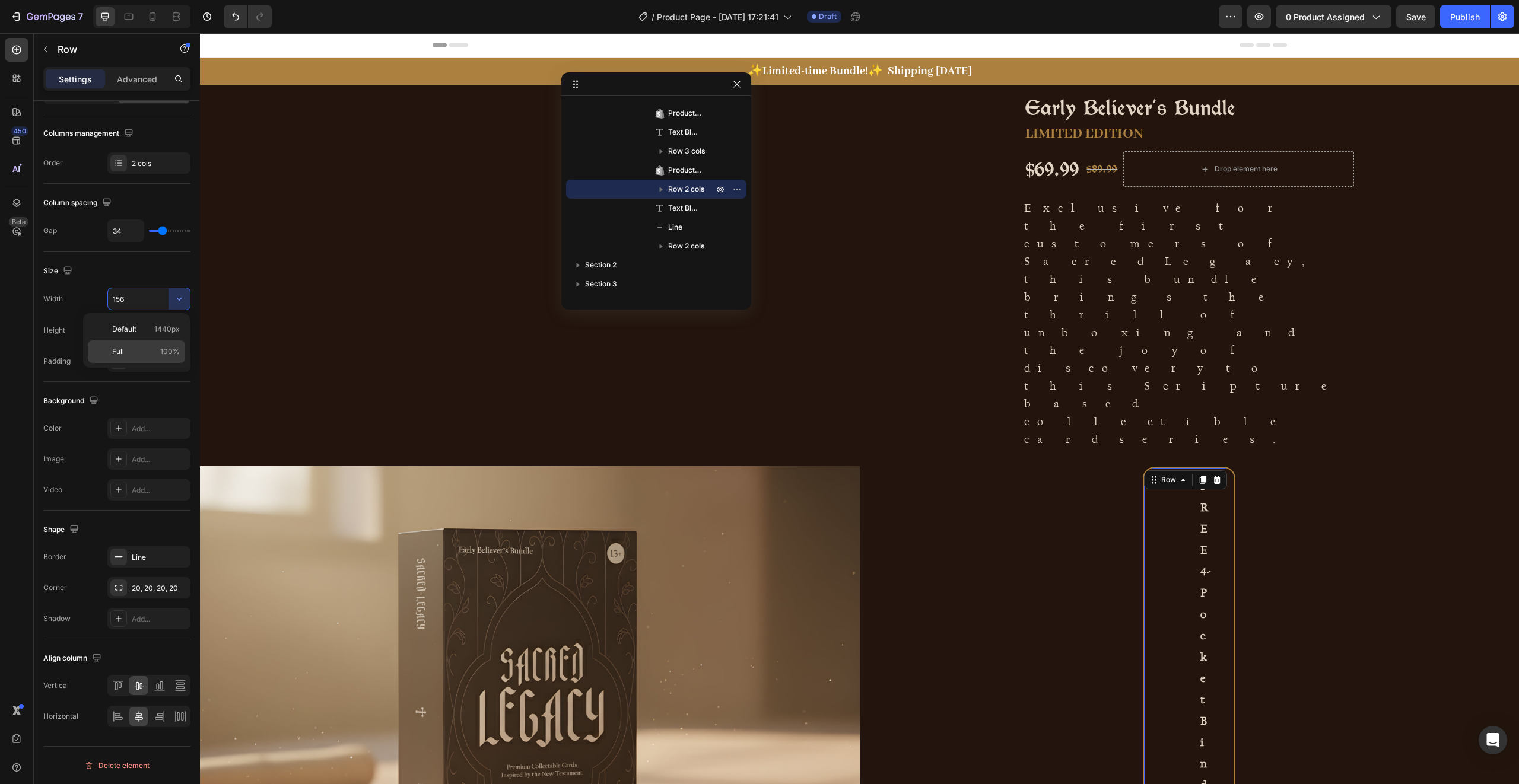
click at [150, 358] on div "Full 100%" at bounding box center [136, 351] width 98 height 22
type input "100%"
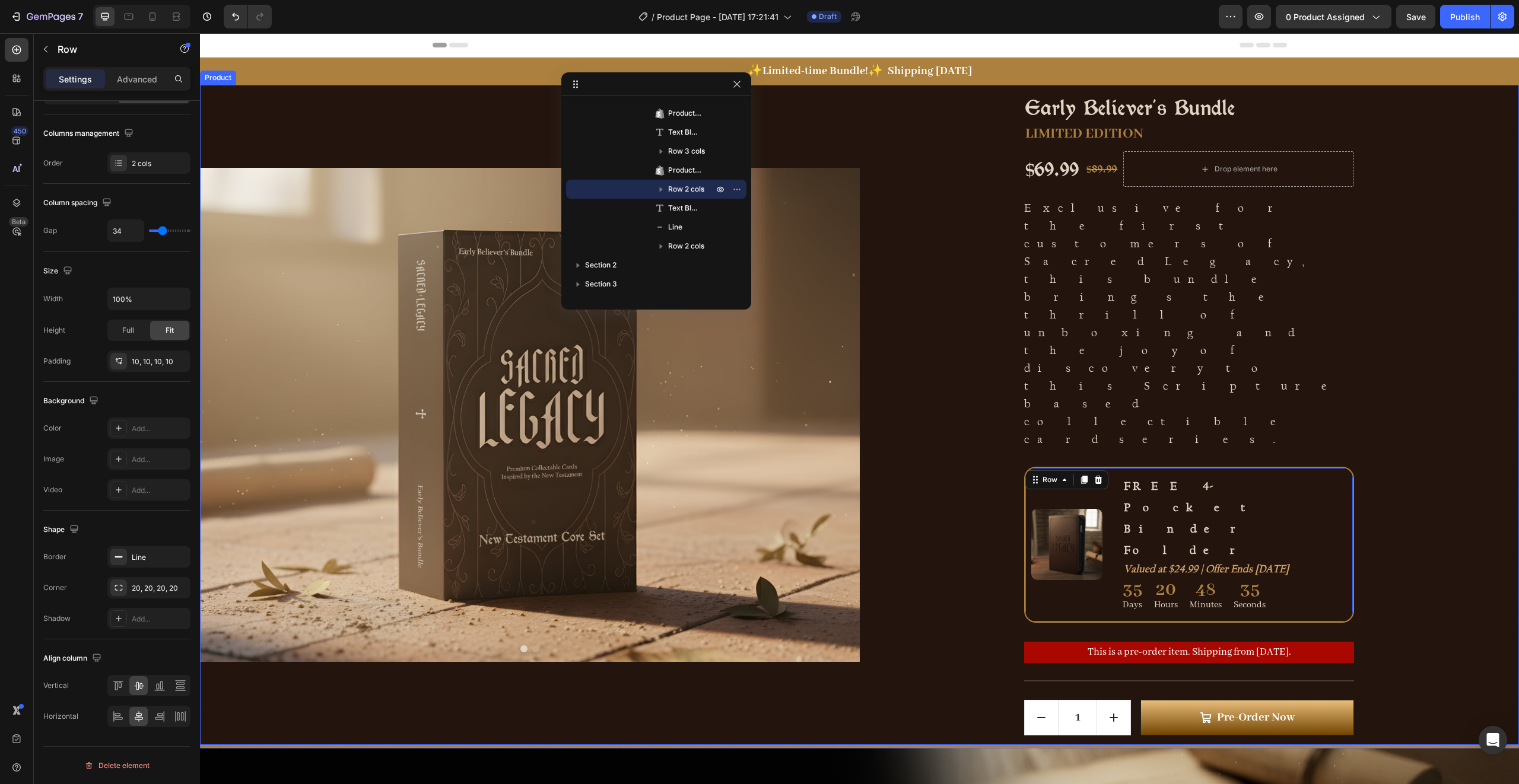
click at [1397, 365] on div "Early Believer's Bundle Product Title LIMITED EDITION Text Block $69.99 Product…" at bounding box center [1189, 415] width 660 height 660
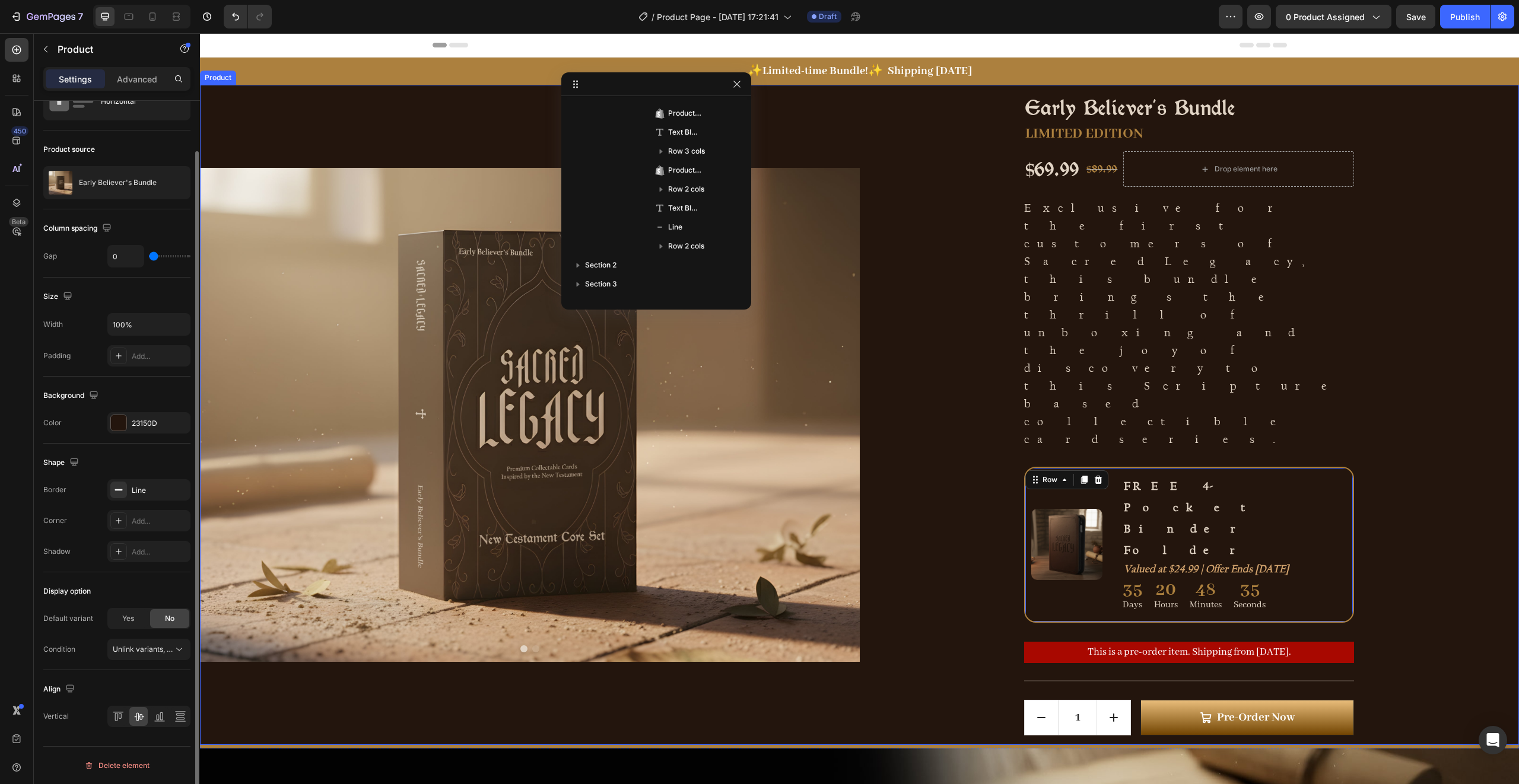
scroll to position [0, 0]
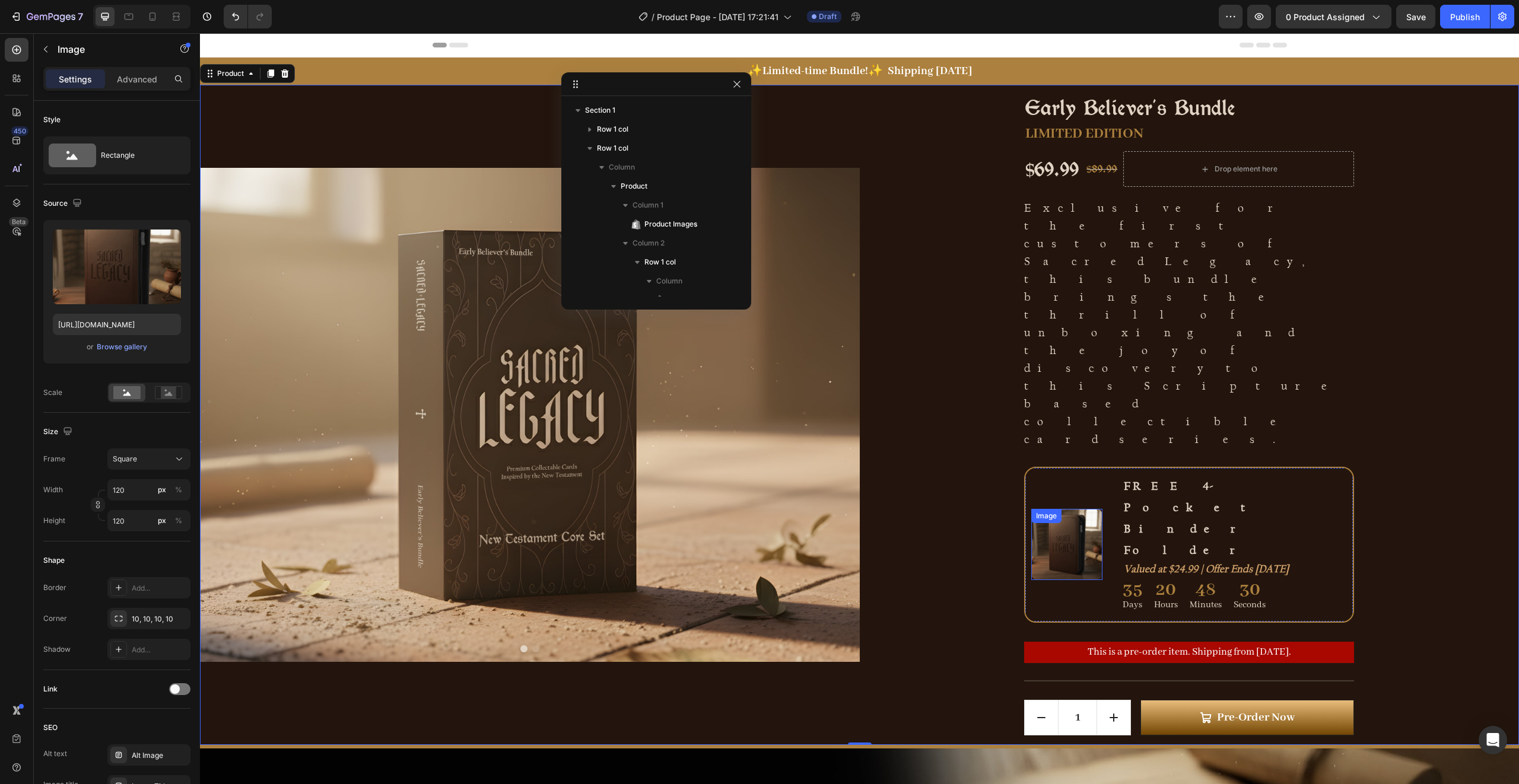
click at [1102, 509] on img at bounding box center [1067, 545] width 71 height 71
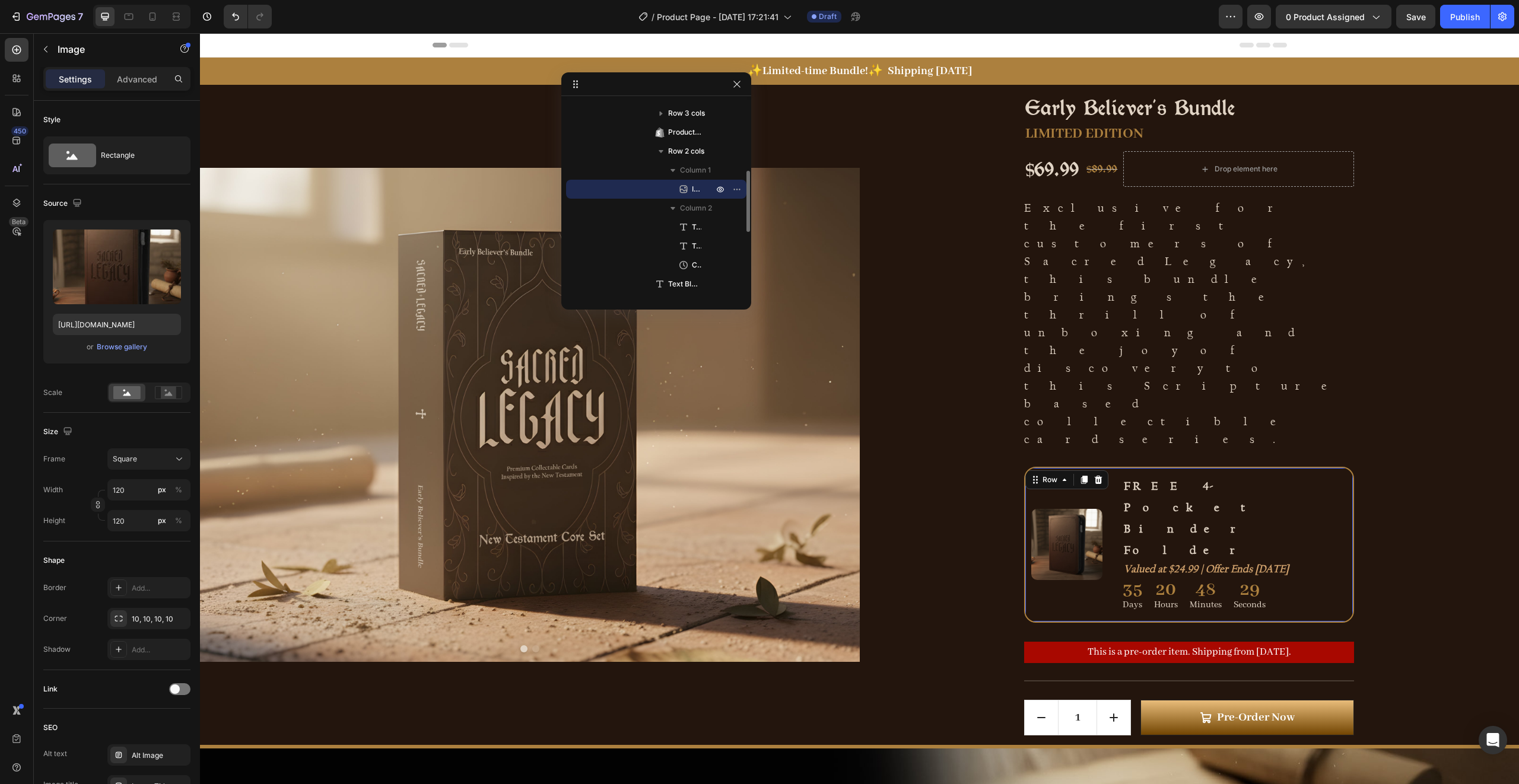
click at [1043, 467] on div "Image FREE 4-Pocket Binder Folder Text Block Valued at $24.99 | Offer Ends [DAT…" at bounding box center [1189, 545] width 330 height 156
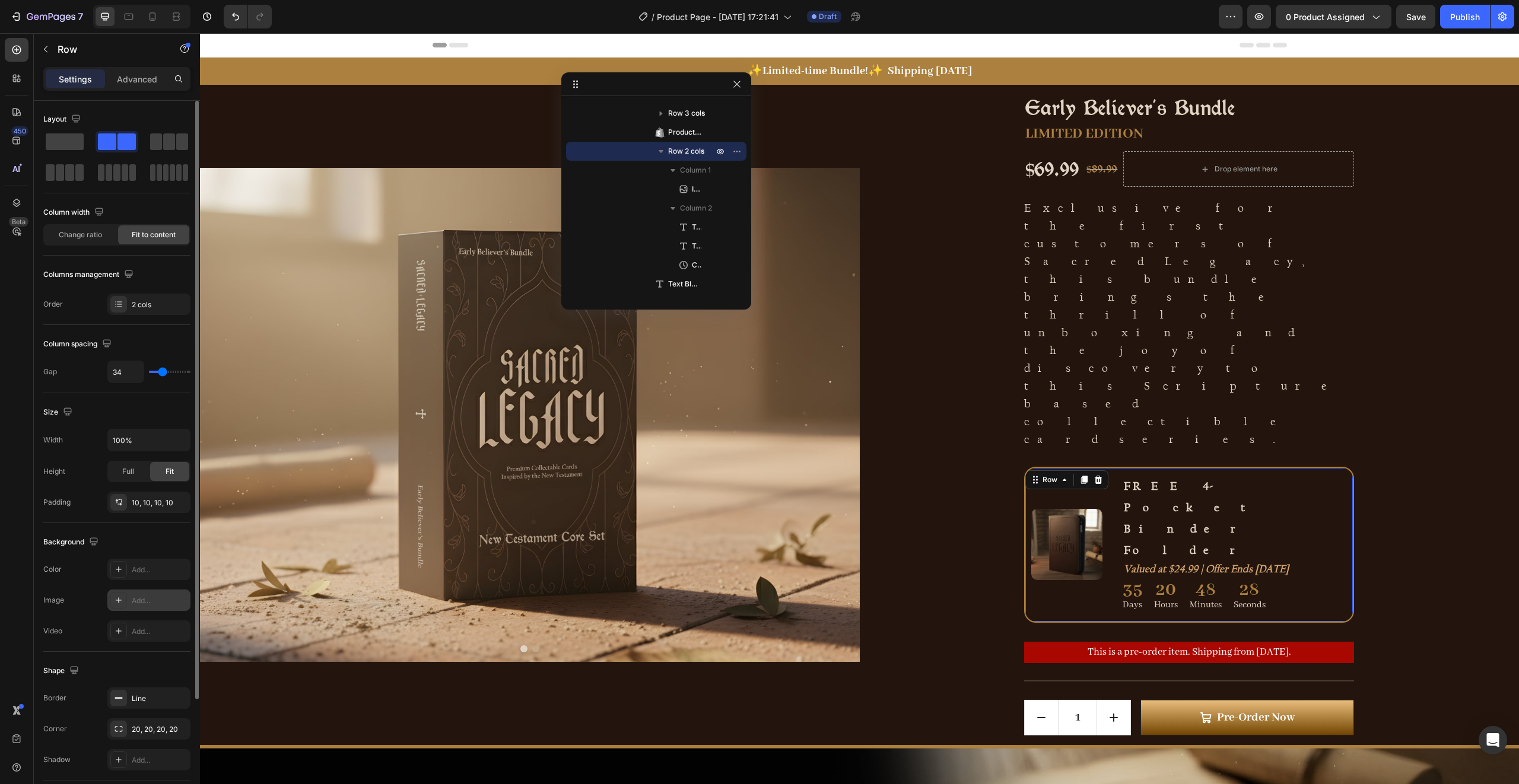
scroll to position [142, 0]
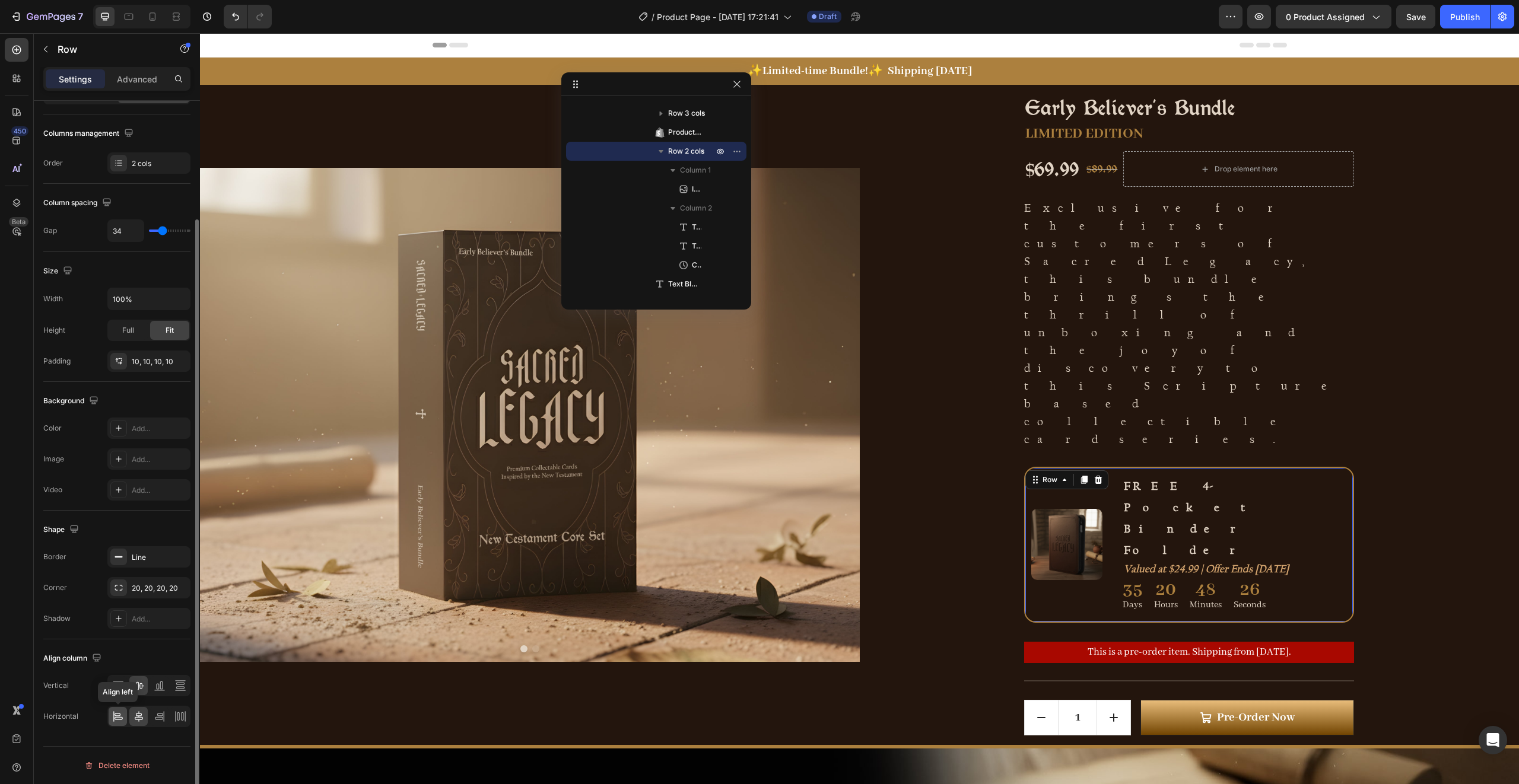
click at [122, 716] on icon at bounding box center [118, 717] width 12 height 12
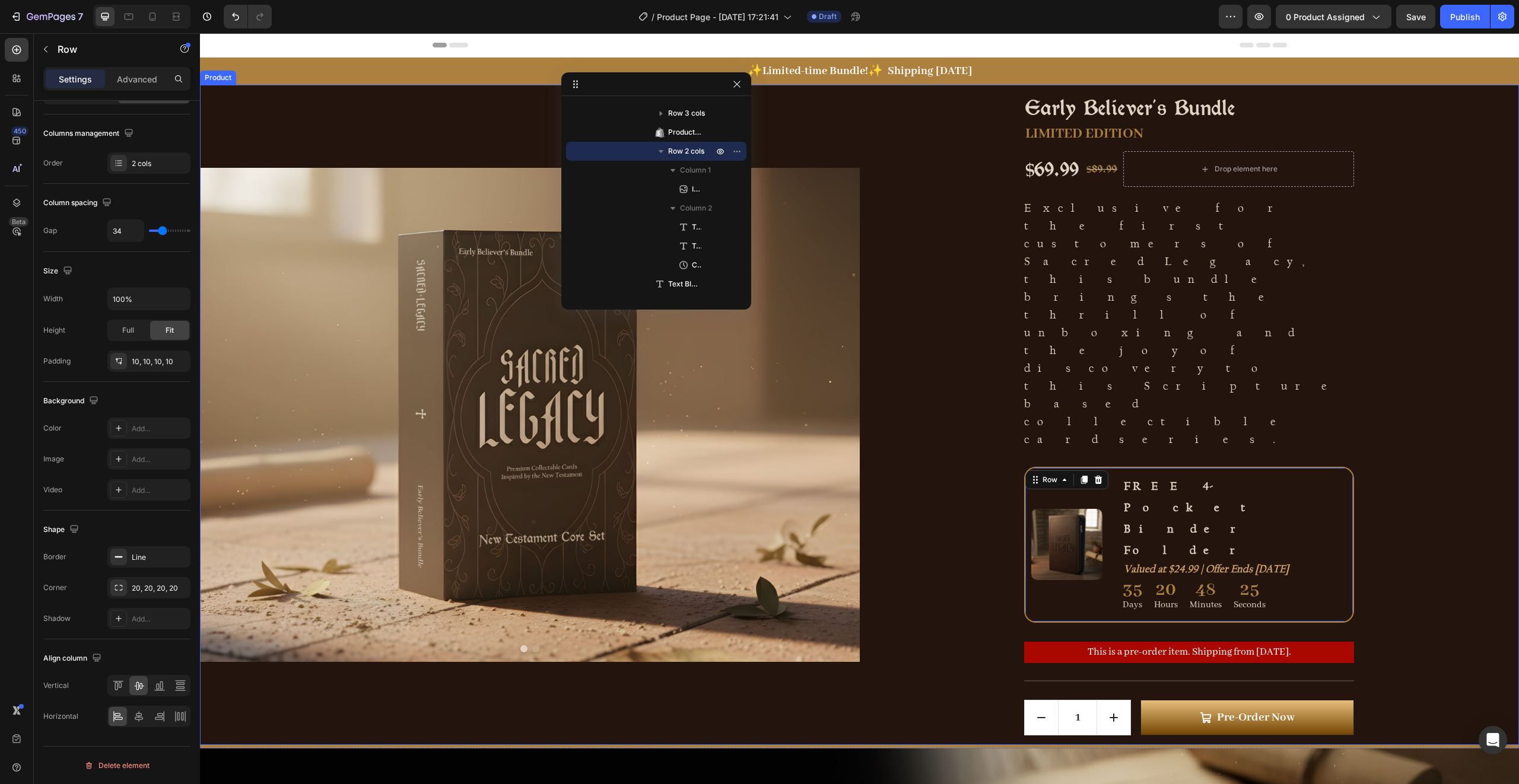
click at [1429, 416] on div "Early Believer's Bundle Product Title LIMITED EDITION Text Block $69.99 Product…" at bounding box center [1189, 415] width 660 height 660
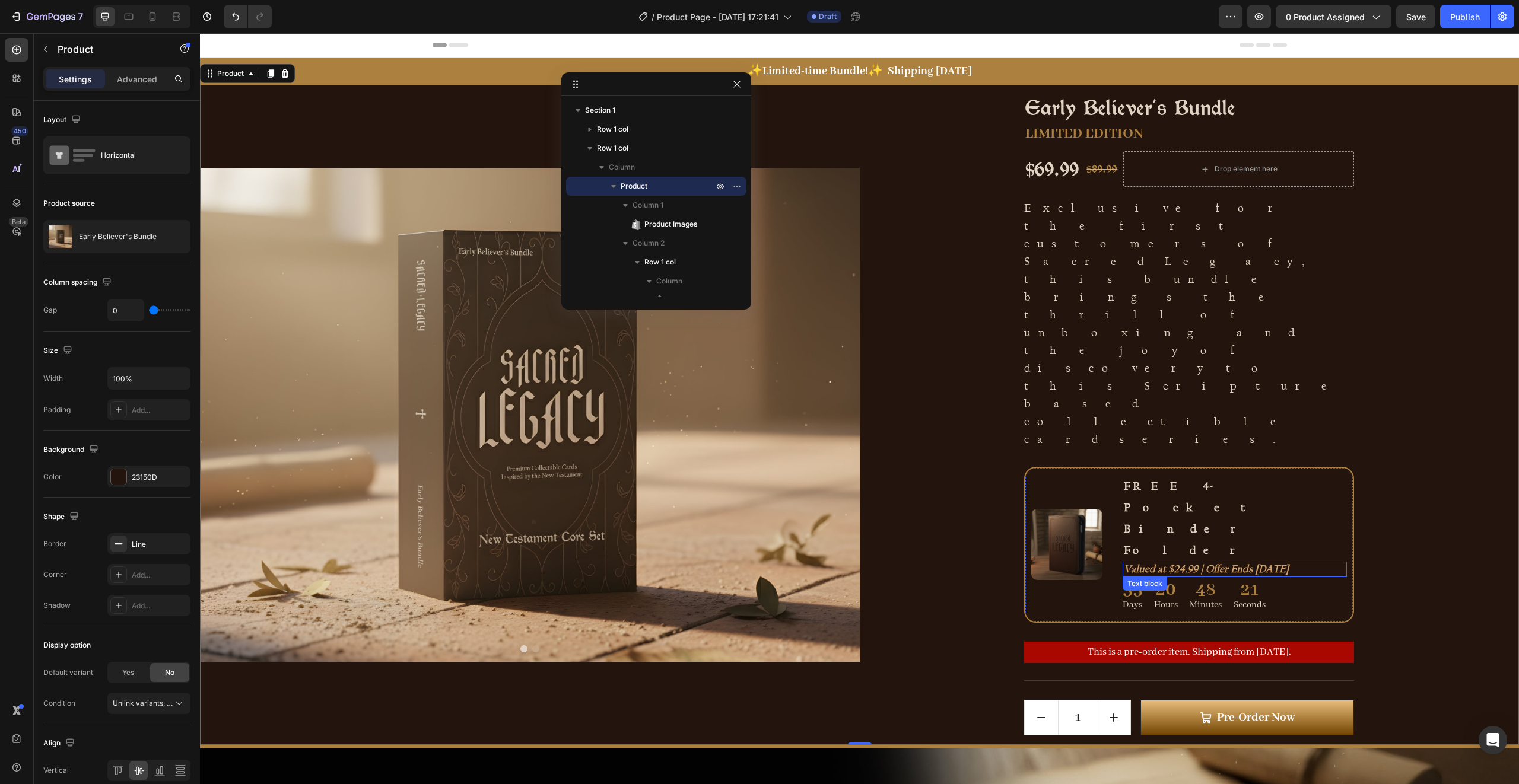
click at [1171, 563] on icon "Valued at $24.99 | Offer Ends [DATE]" at bounding box center [1206, 569] width 165 height 13
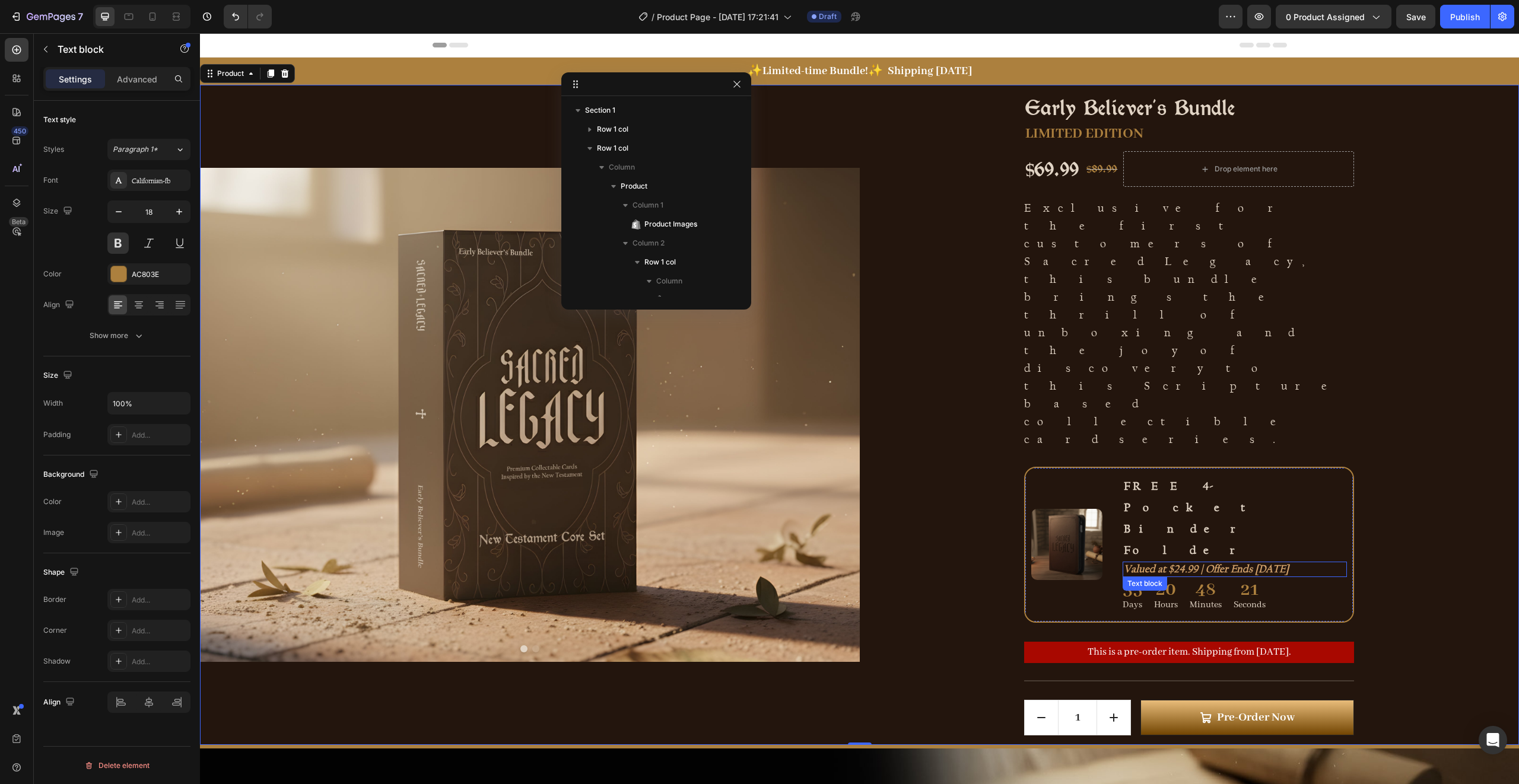
scroll to position [282, 0]
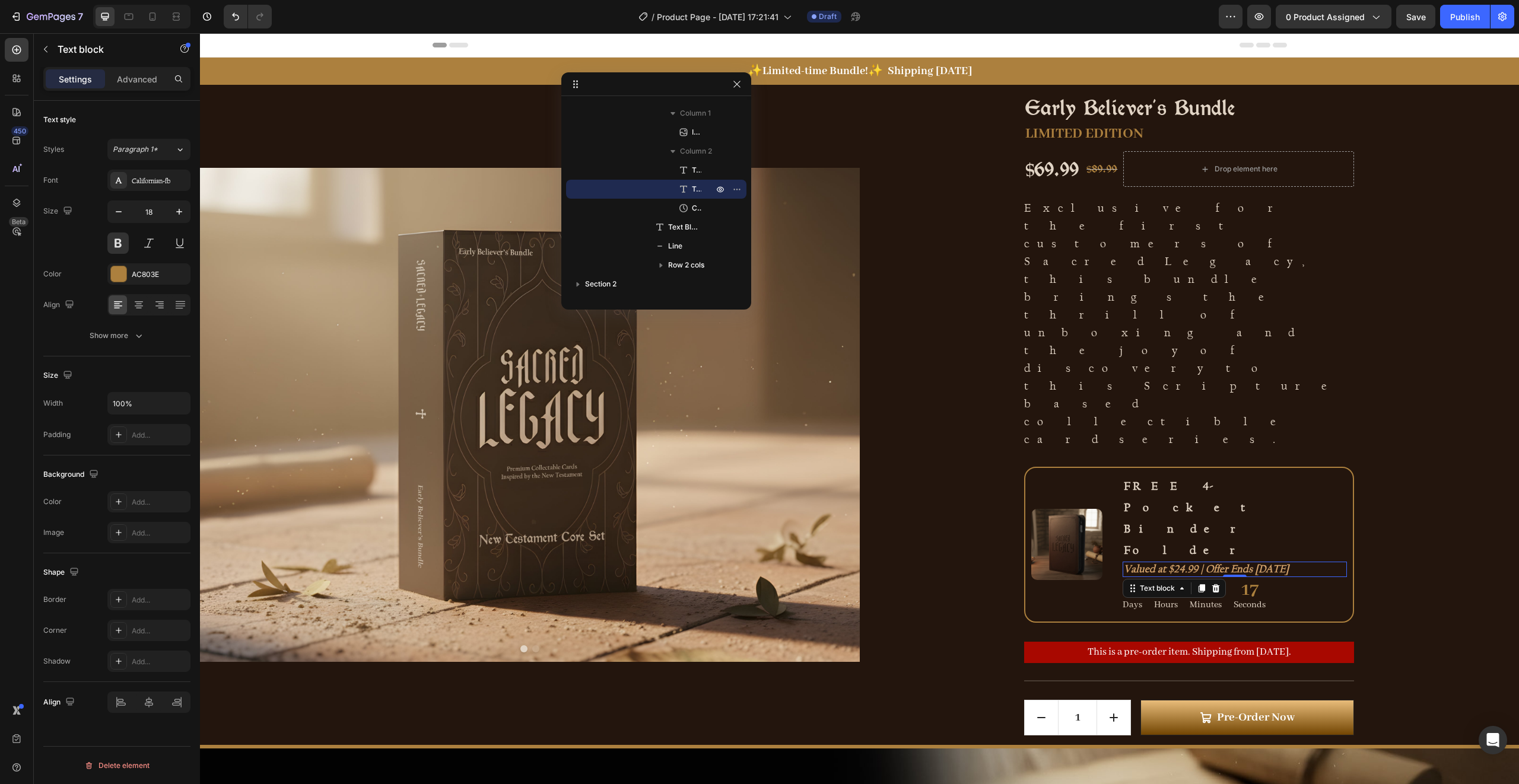
click at [135, 92] on div "Settings Advanced" at bounding box center [117, 84] width 166 height 34
click at [131, 82] on p "Advanced" at bounding box center [137, 79] width 41 height 13
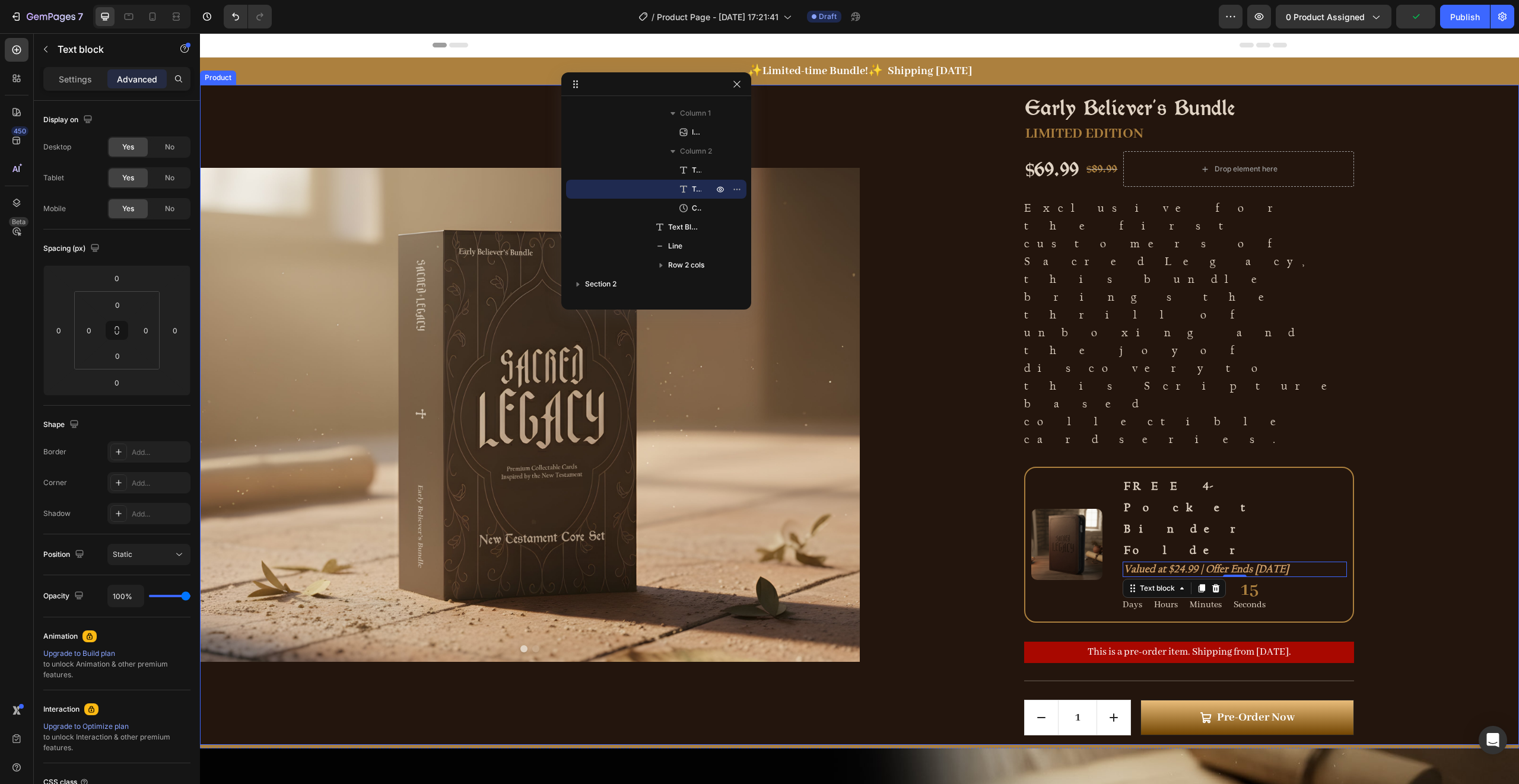
click at [1370, 431] on div "Early Believer's Bundle Product Title LIMITED EDITION Text Block $69.99 Product…" at bounding box center [1189, 415] width 660 height 660
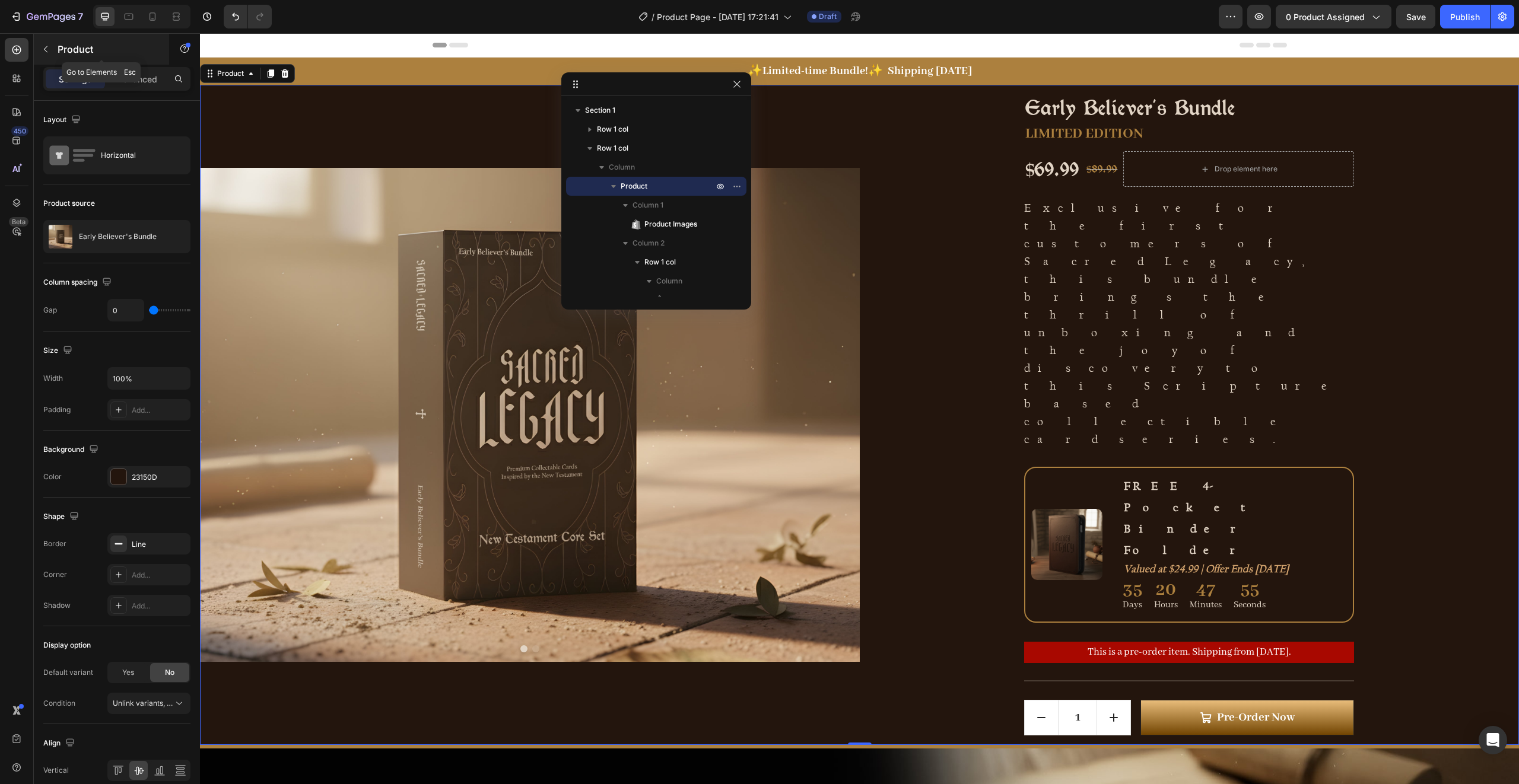
click at [48, 54] on button "button" at bounding box center [45, 49] width 19 height 19
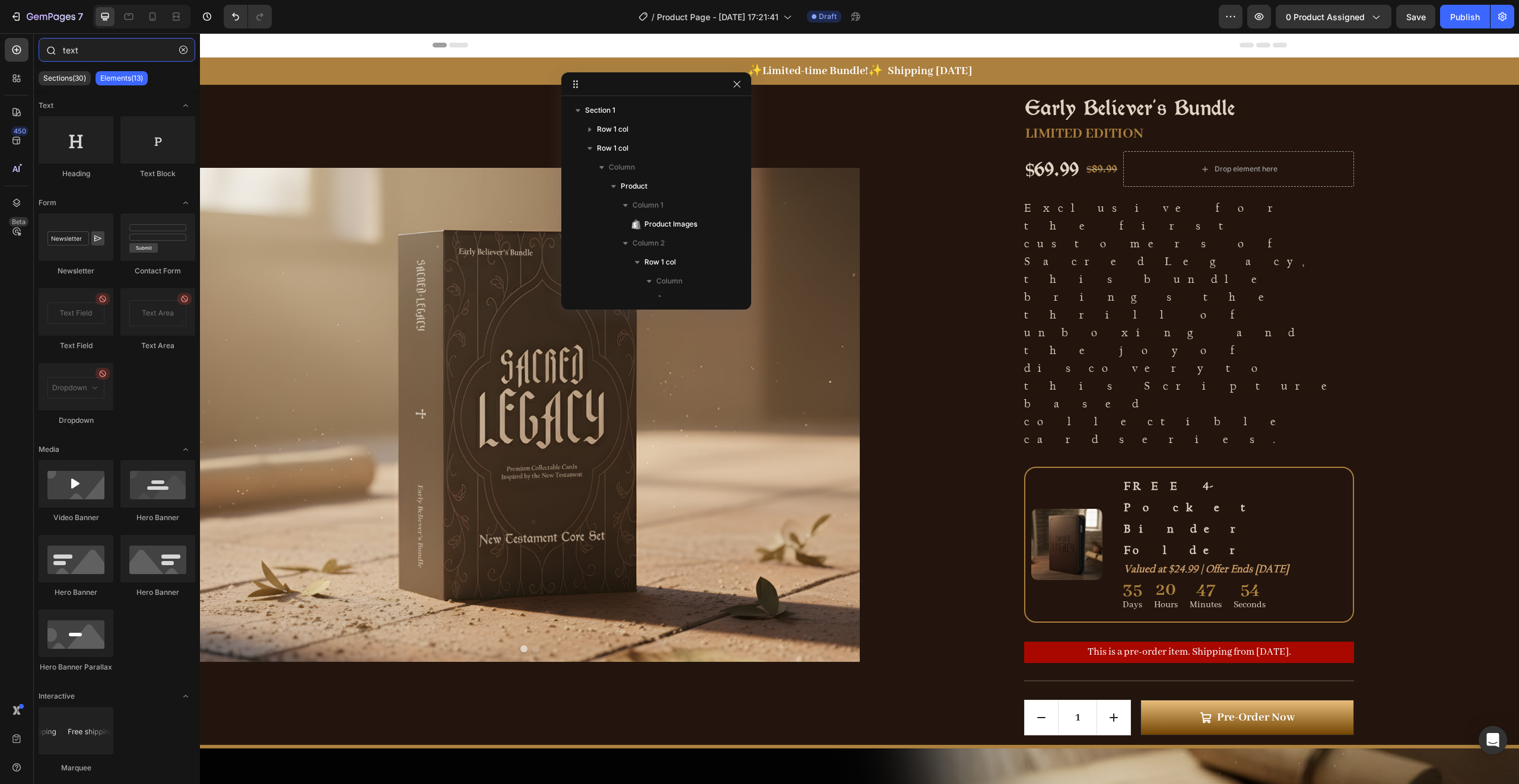
click at [99, 53] on input "text" at bounding box center [117, 50] width 157 height 24
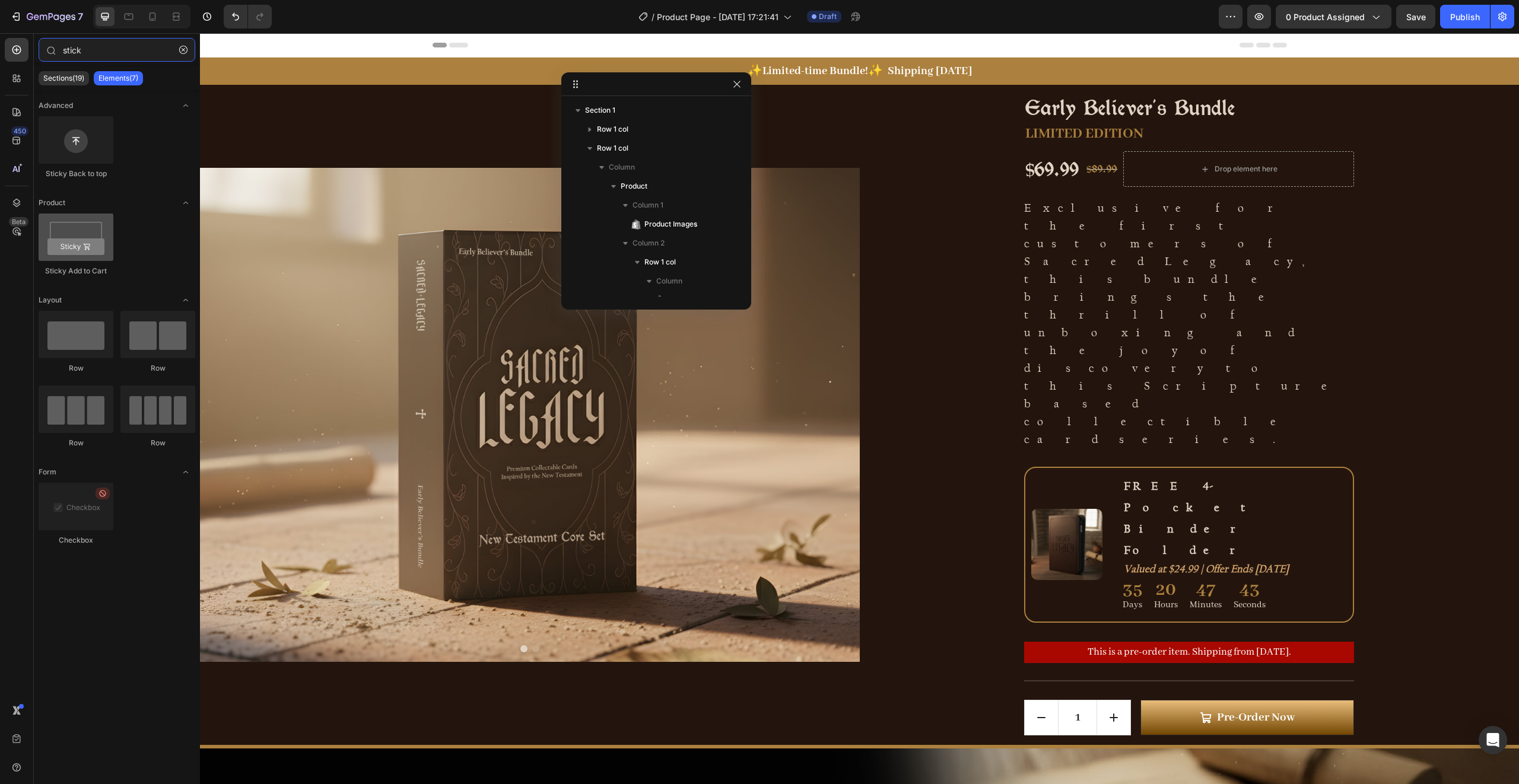
type input "stick"
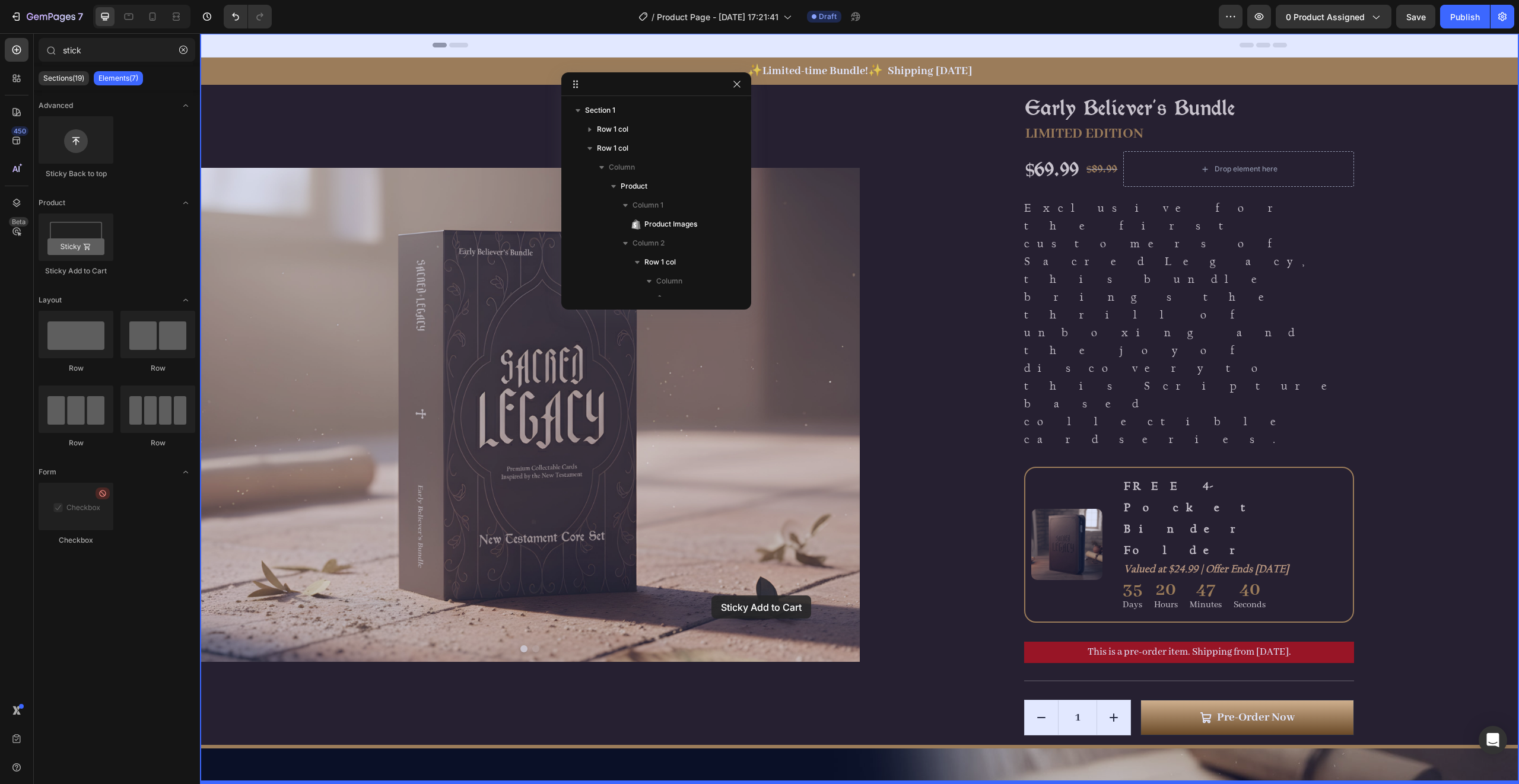
drag, startPoint x: 273, startPoint y: 271, endPoint x: 711, endPoint y: 596, distance: 545.4
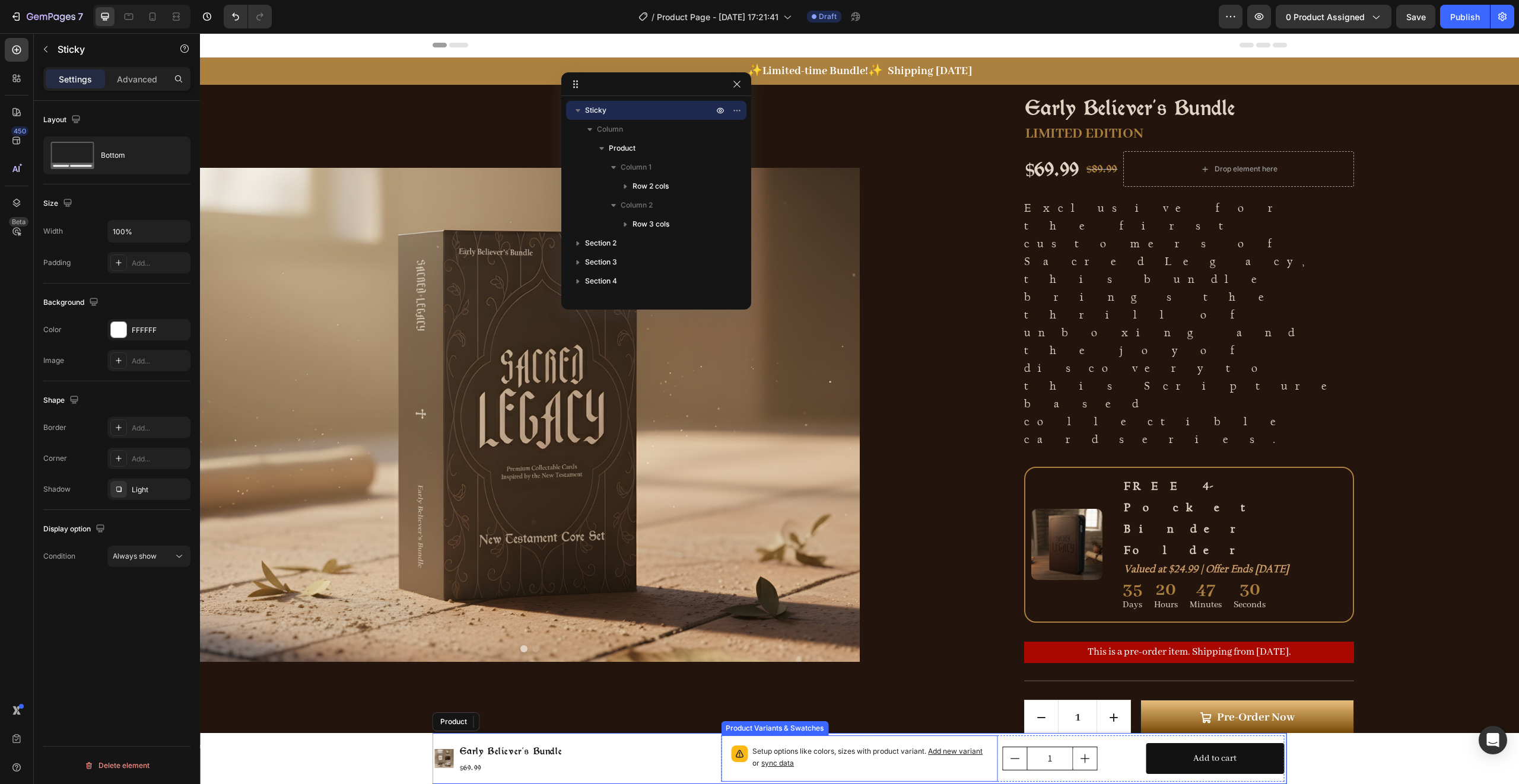
click at [826, 761] on p "Setup options like colors, sizes with product variant. Add new variant or sync …" at bounding box center [870, 757] width 236 height 24
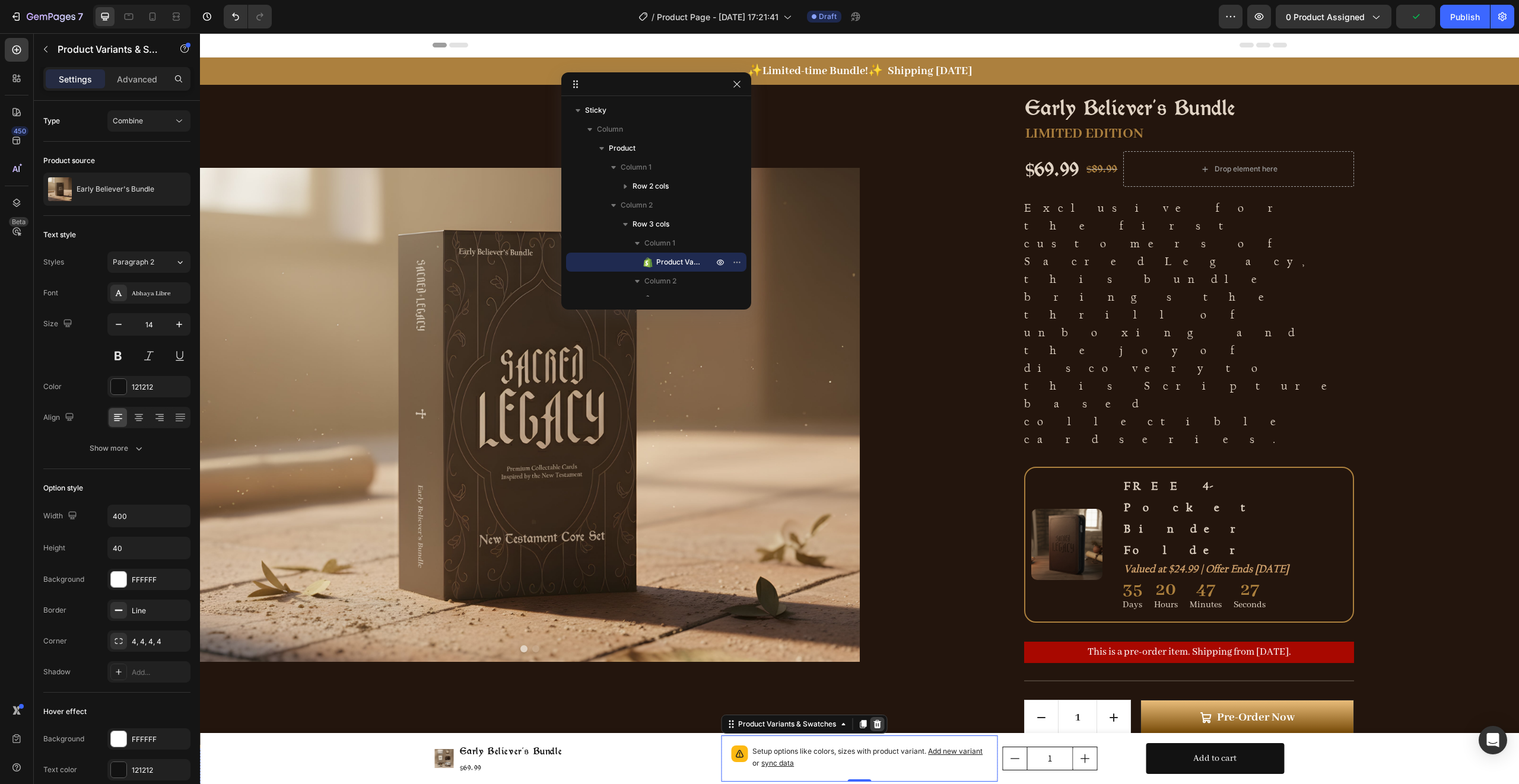
click at [873, 724] on icon at bounding box center [877, 725] width 8 height 8
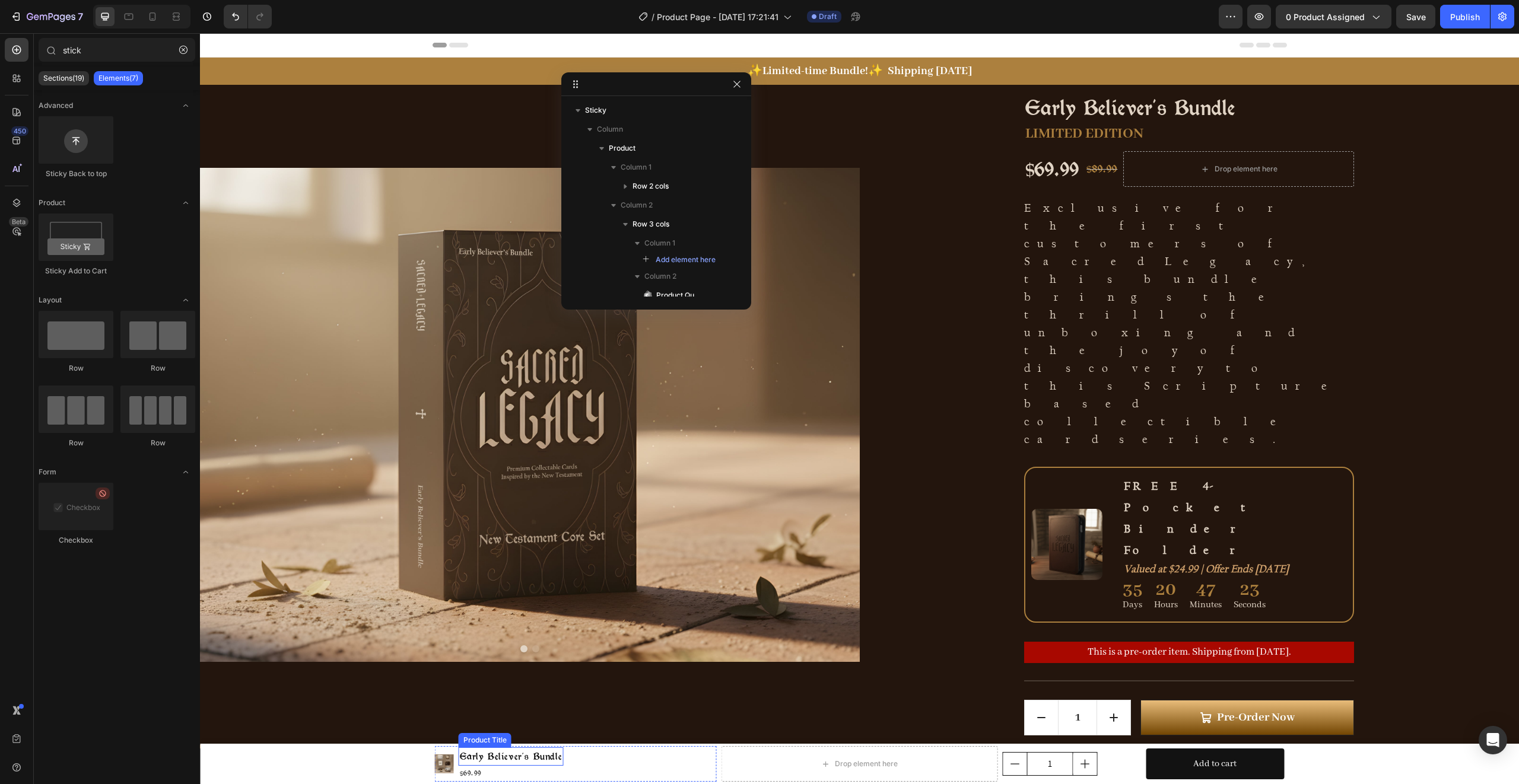
click at [512, 759] on h1 "Early Believer's Bundle" at bounding box center [511, 757] width 105 height 18
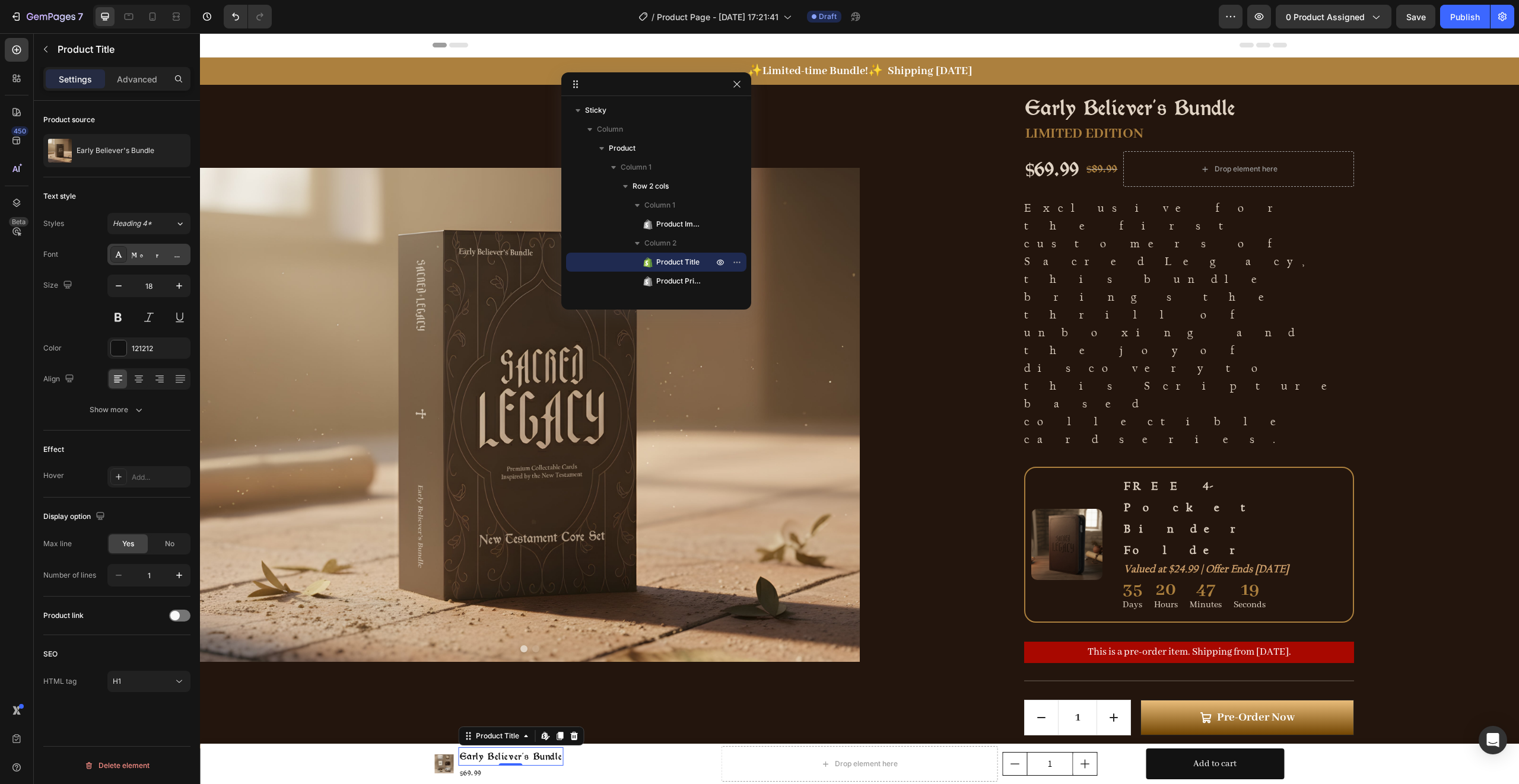
click at [158, 252] on div "MorrisRoman" at bounding box center [159, 255] width 56 height 11
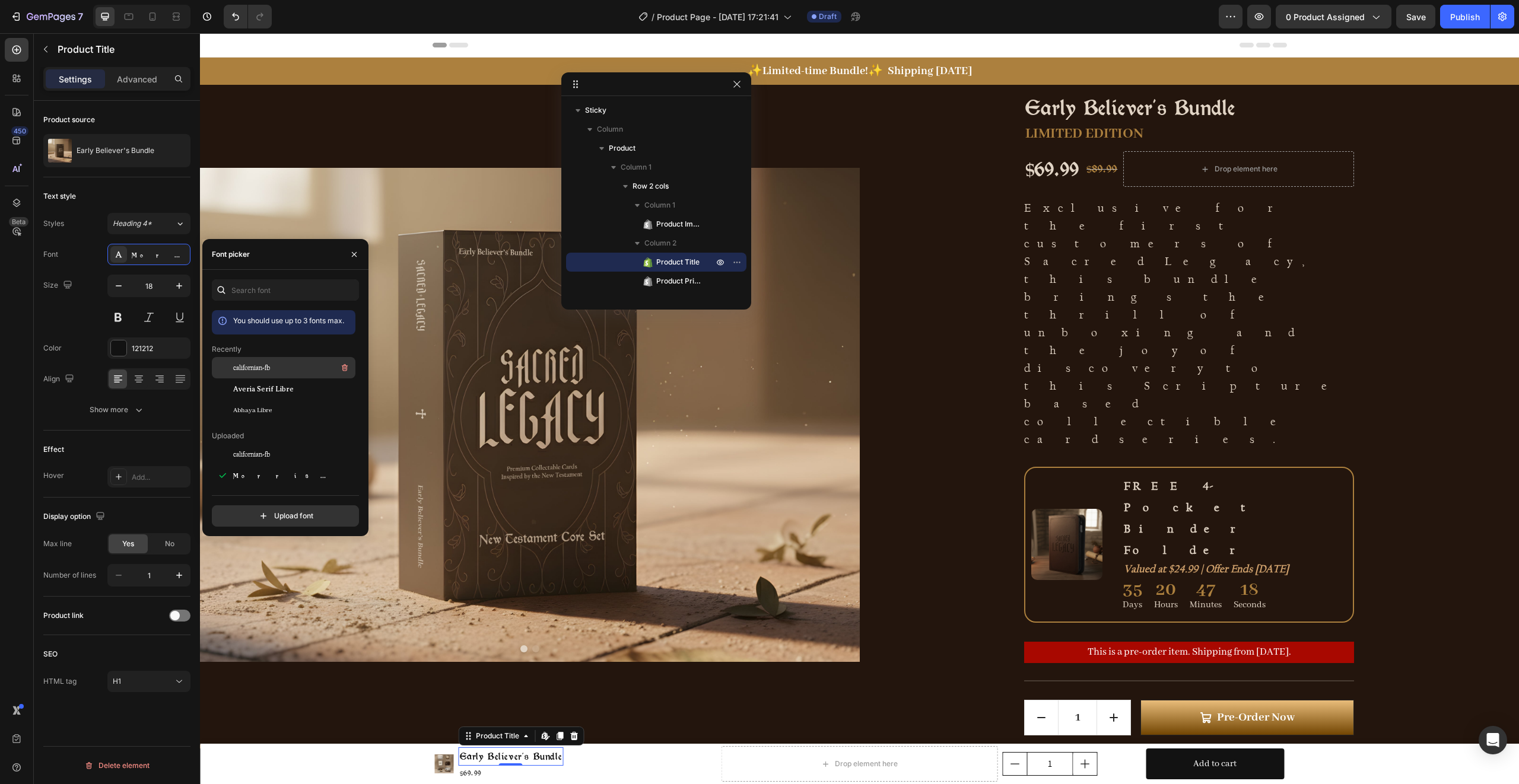
click at [265, 370] on span "californian-fb" at bounding box center [251, 368] width 37 height 11
click at [474, 774] on div "$69.99" at bounding box center [514, 773] width 111 height 15
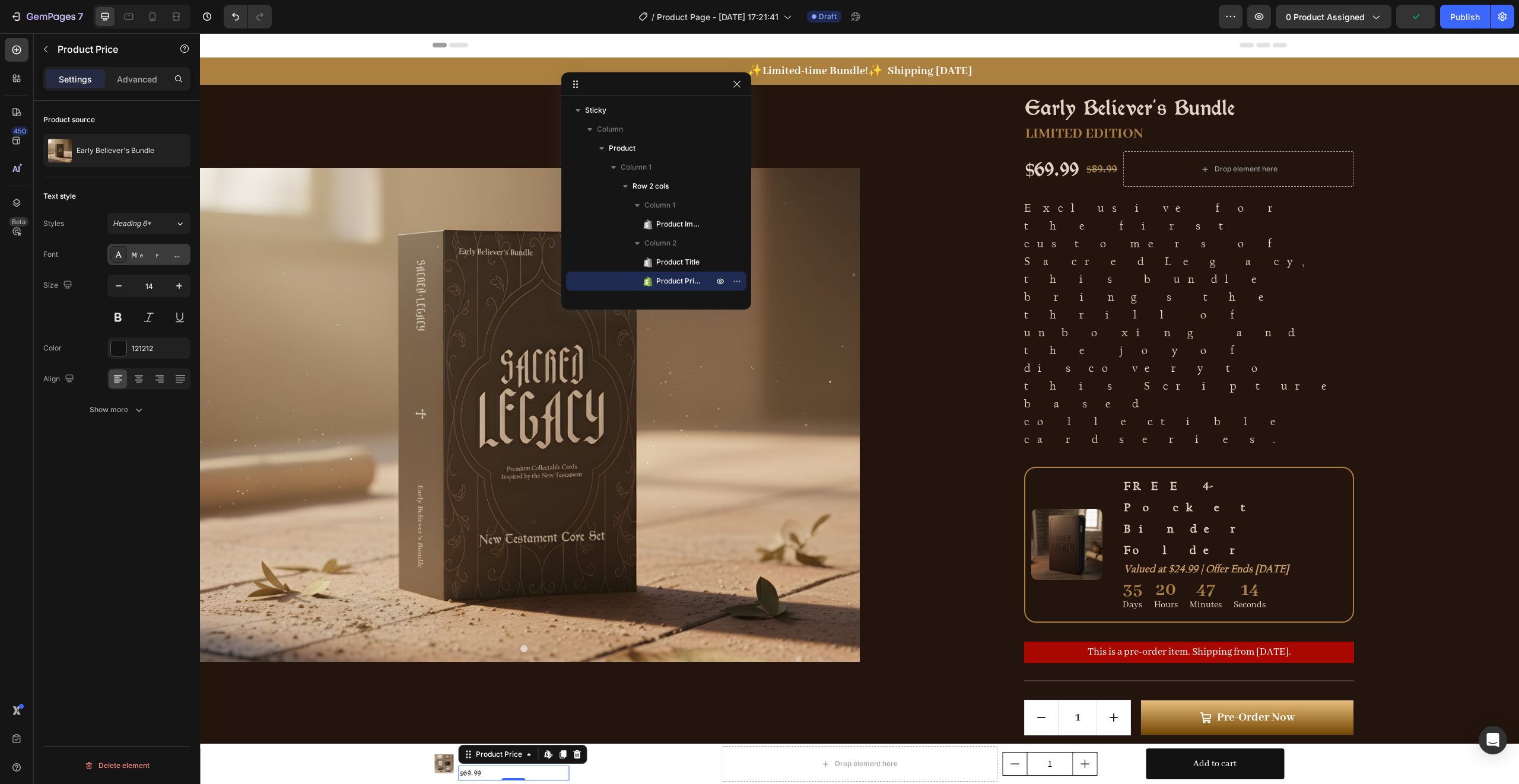
click at [163, 256] on div "MorrisRoman" at bounding box center [159, 255] width 56 height 11
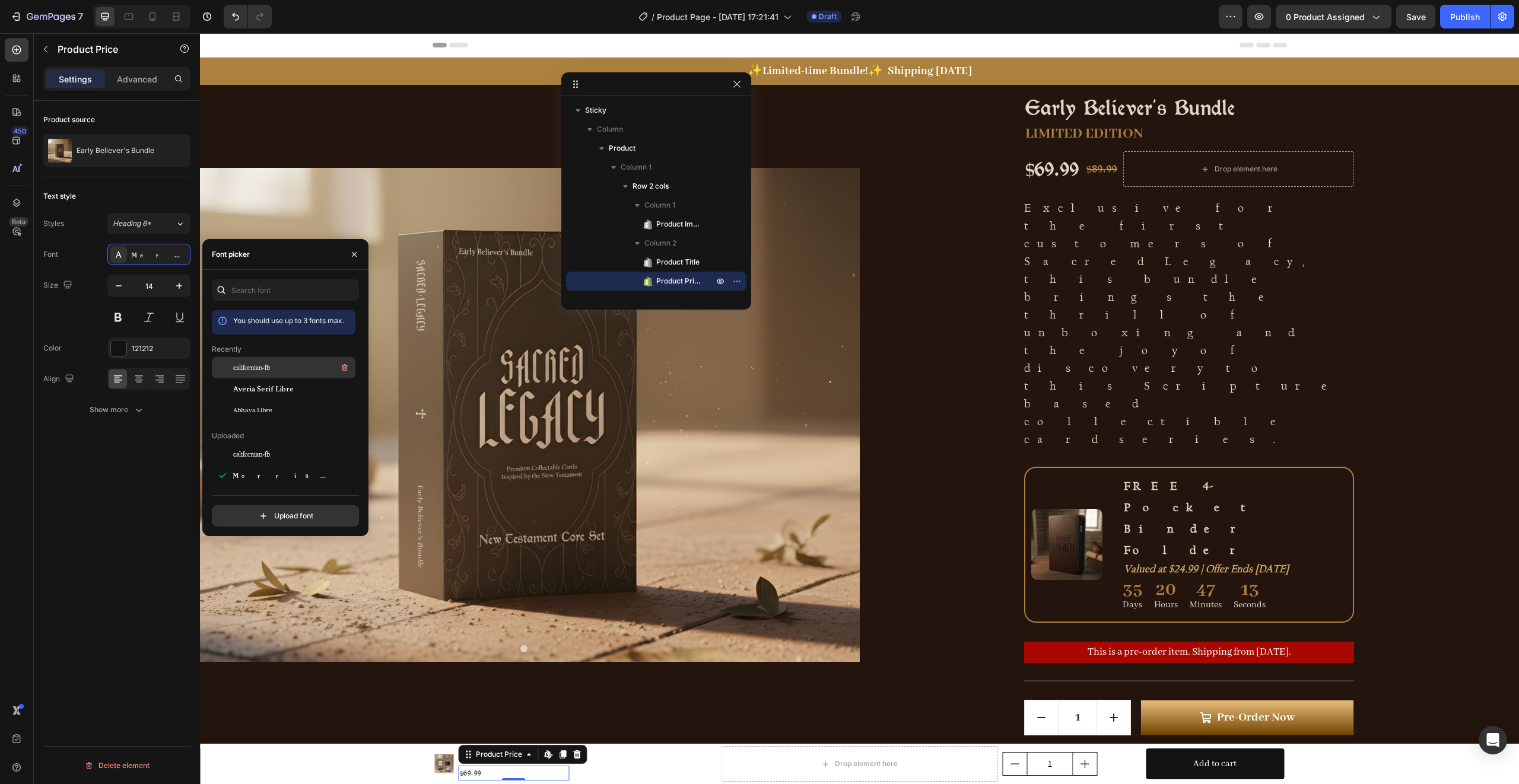
click at [264, 371] on span "californian-fb" at bounding box center [251, 368] width 37 height 11
click at [396, 753] on div "Product Images Early Believer's Bundle Product Title $69.99 Product Price Edit …" at bounding box center [859, 764] width 1319 height 41
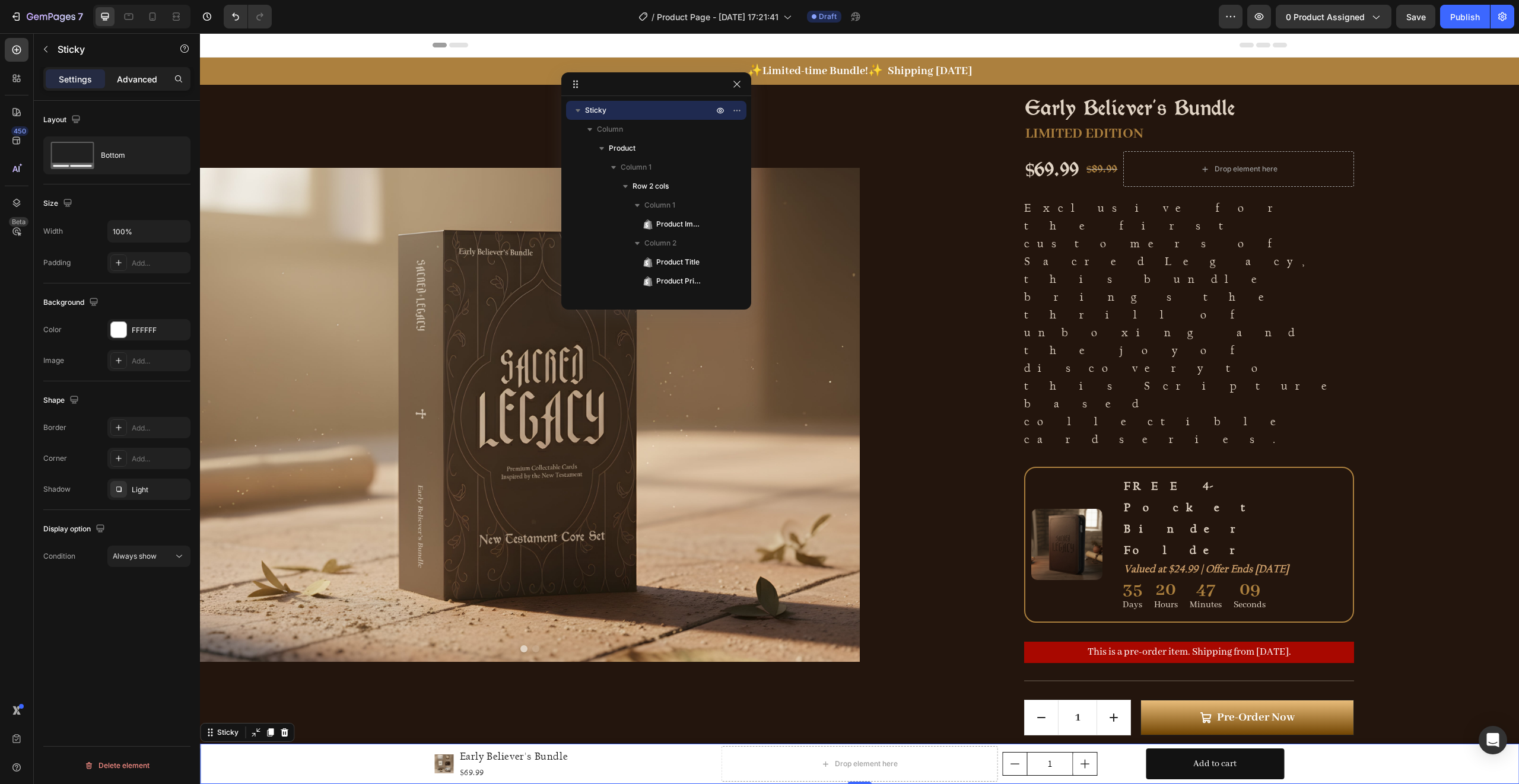
click at [127, 81] on p "Advanced" at bounding box center [137, 79] width 41 height 13
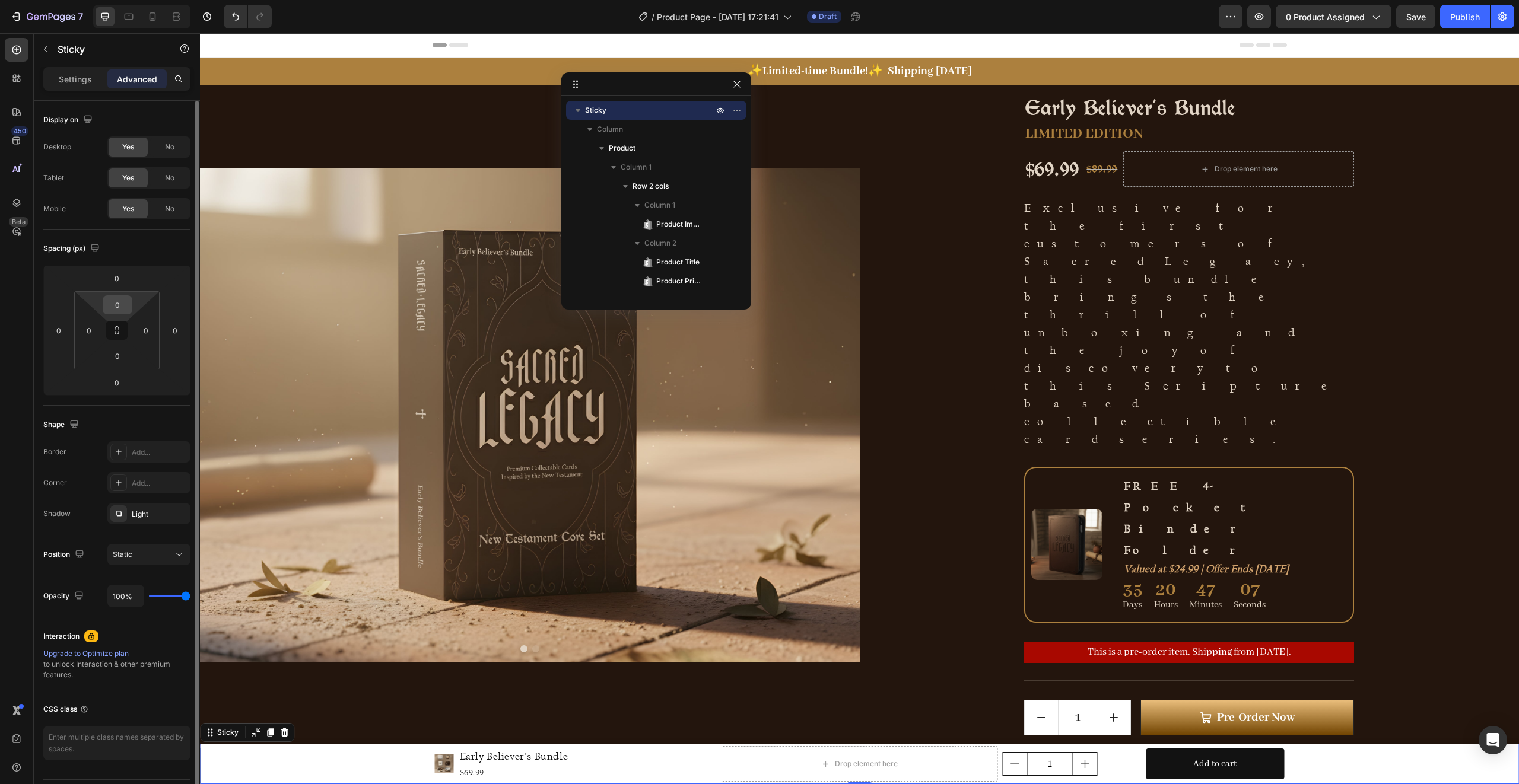
click at [117, 310] on input "0" at bounding box center [117, 305] width 24 height 18
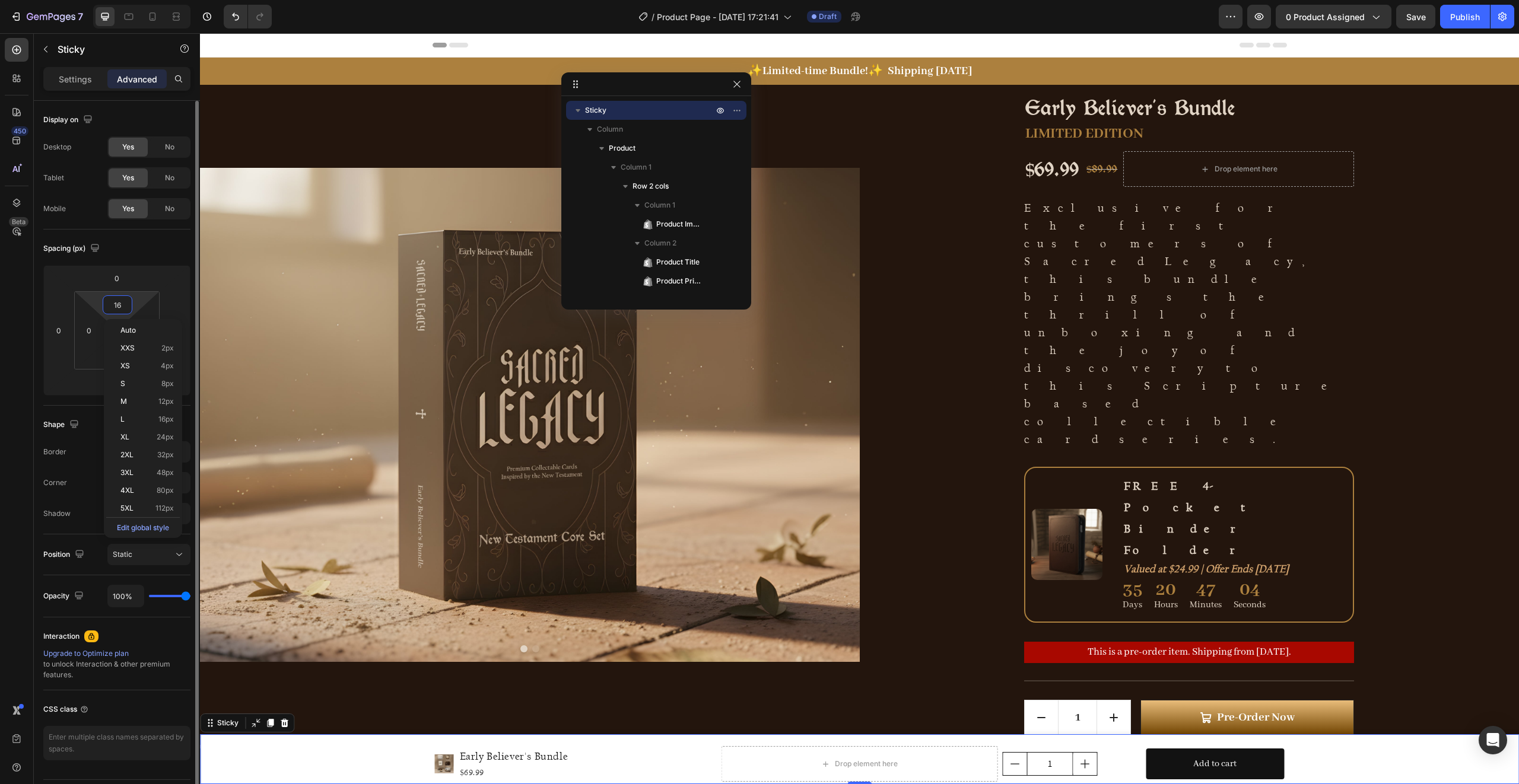
type input "15"
click at [87, 0] on html "7 Version history / Product Page - [DATE] 17:21:41 Draft Preview 0 product assi…" at bounding box center [759, 0] width 1519 height 0
click at [116, 0] on html "7 Version history / Product Page - [DATE] 17:21:41 Draft Preview 0 product assi…" at bounding box center [759, 0] width 1519 height 0
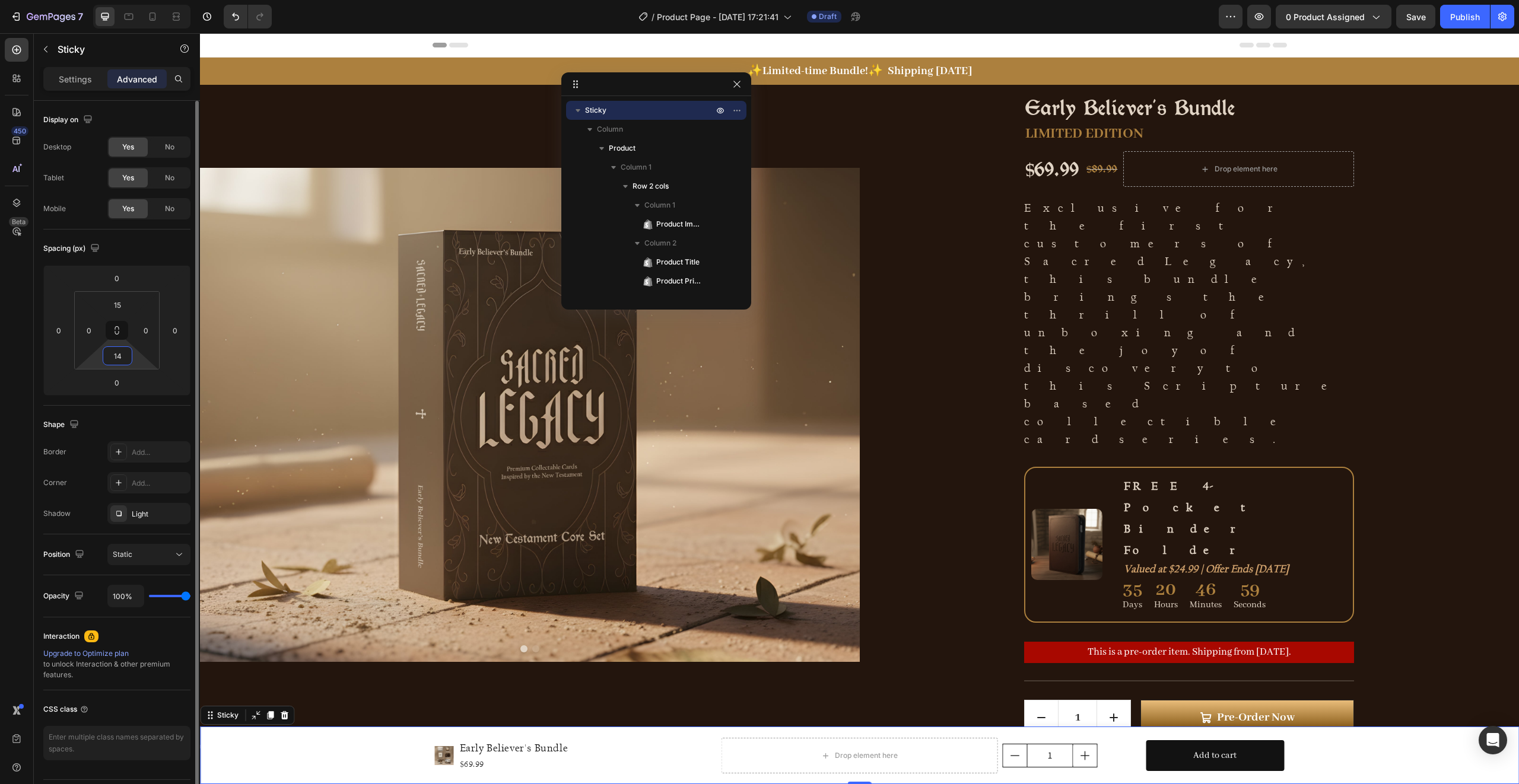
type input "15"
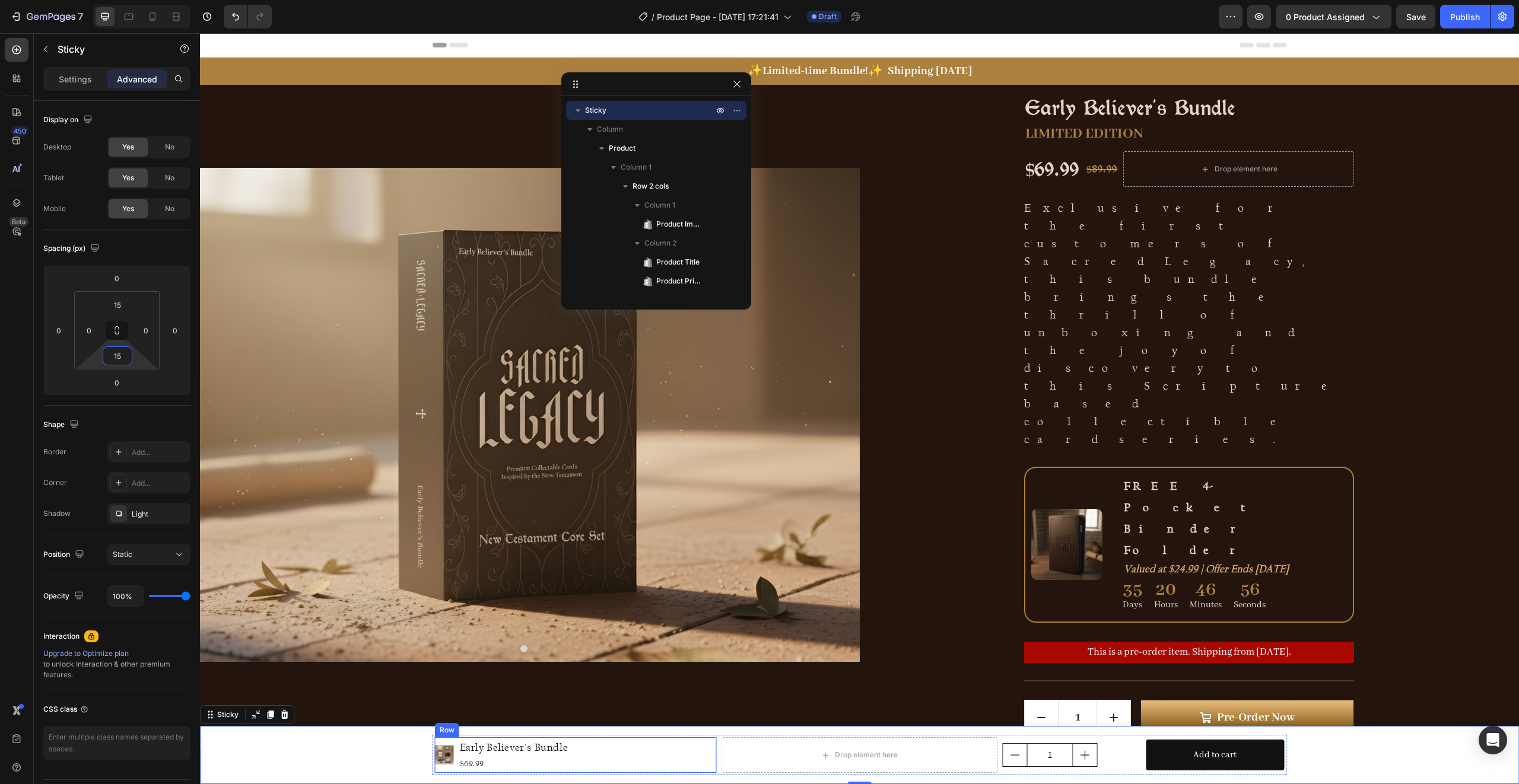
click at [677, 757] on div "Product Images Early Believer's Bundle Product Title $69.99 Product Price Produ…" at bounding box center [576, 755] width 282 height 36
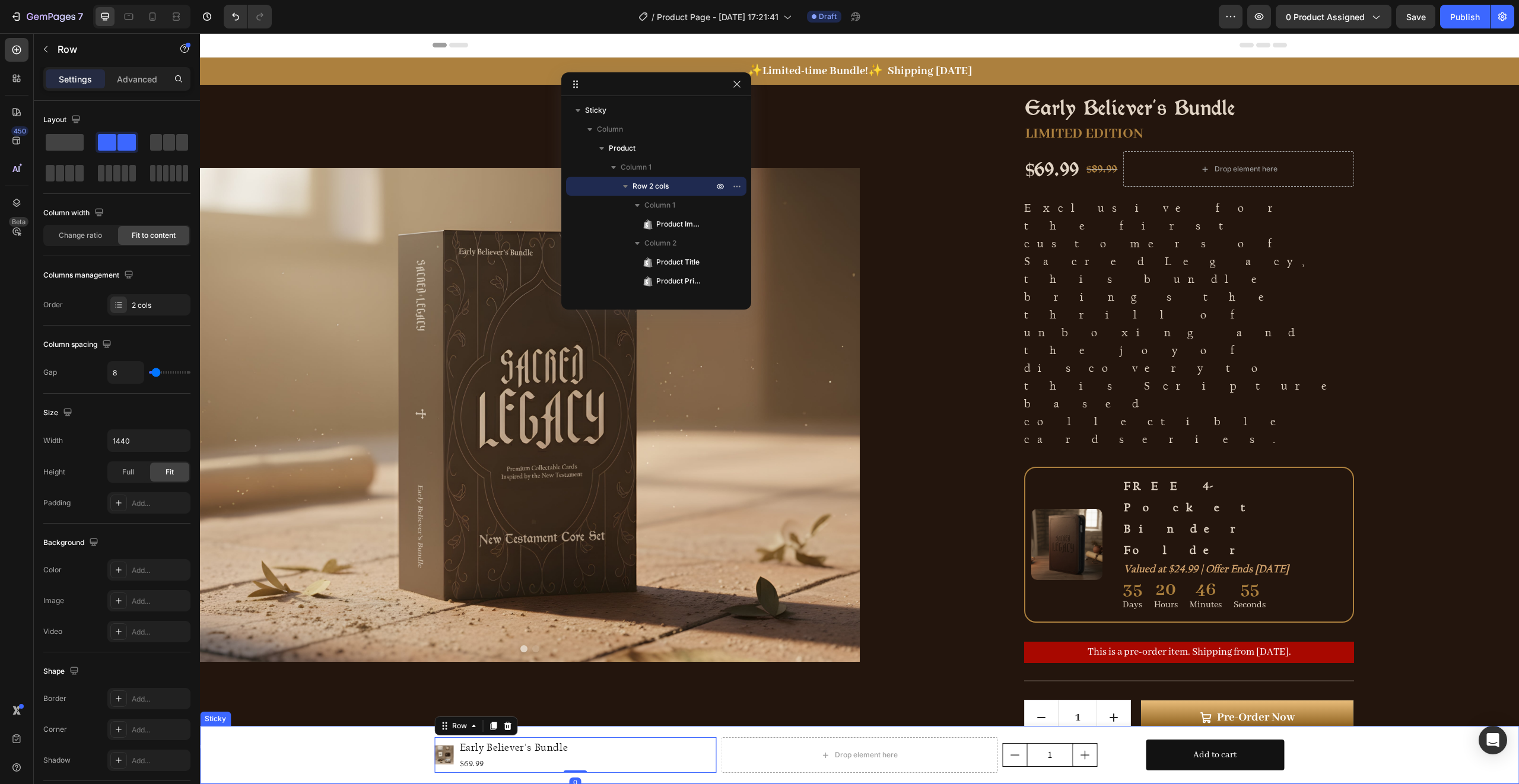
click at [397, 756] on div "Product Images Early Believer's Bundle Product Title $69.99 Product Price Produ…" at bounding box center [859, 755] width 1319 height 41
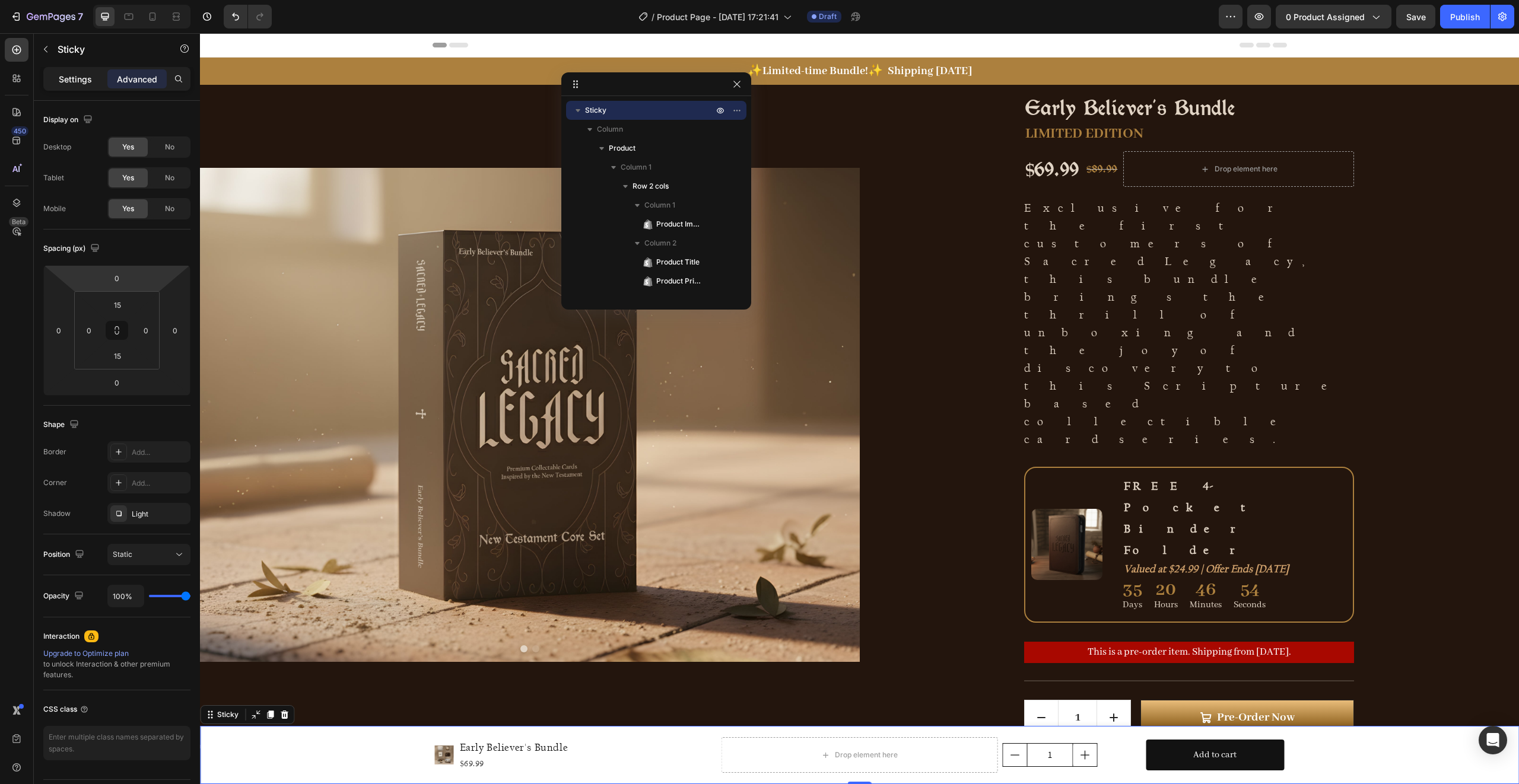
click at [79, 78] on p "Settings" at bounding box center [75, 79] width 33 height 13
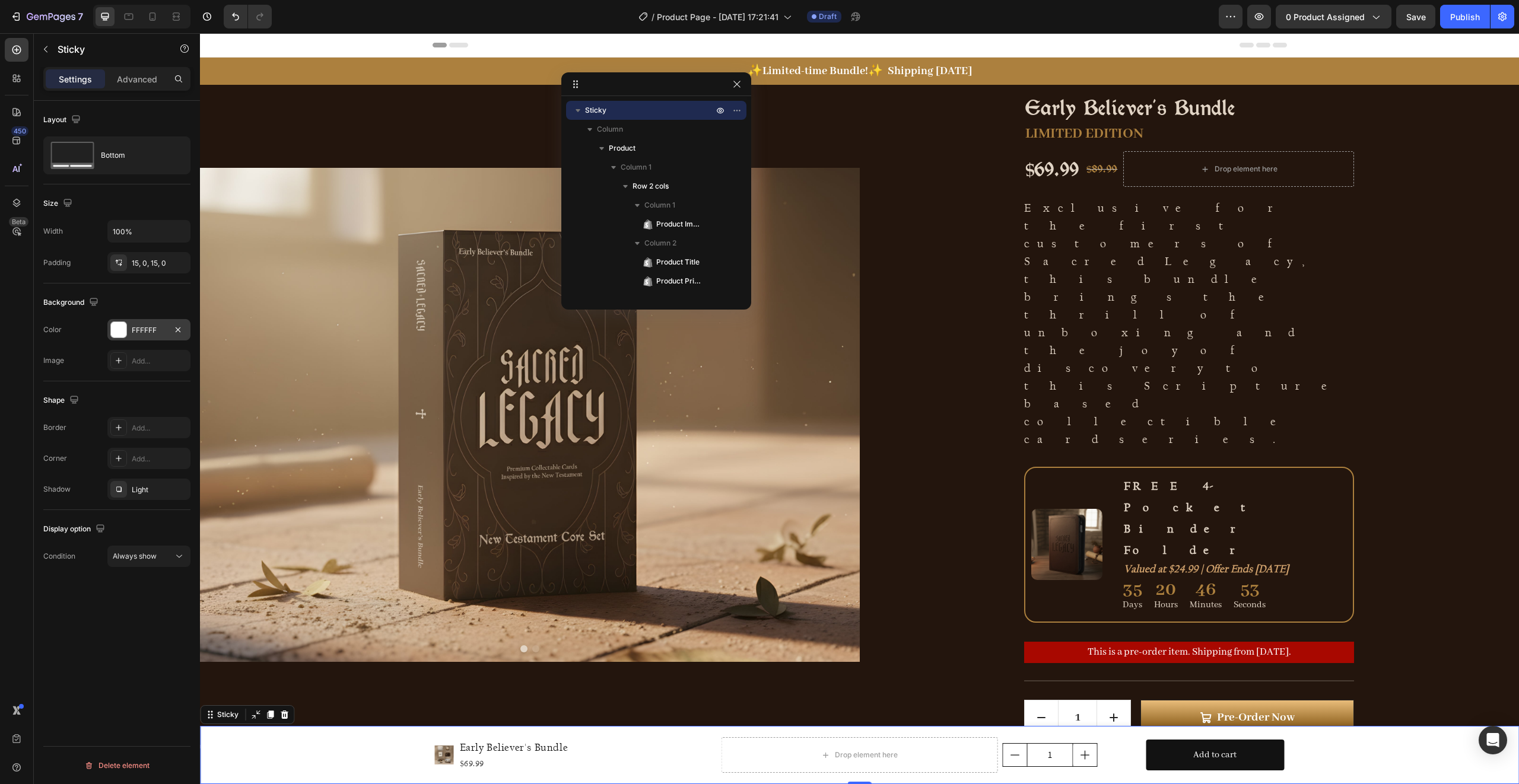
click at [121, 330] on div at bounding box center [118, 330] width 15 height 15
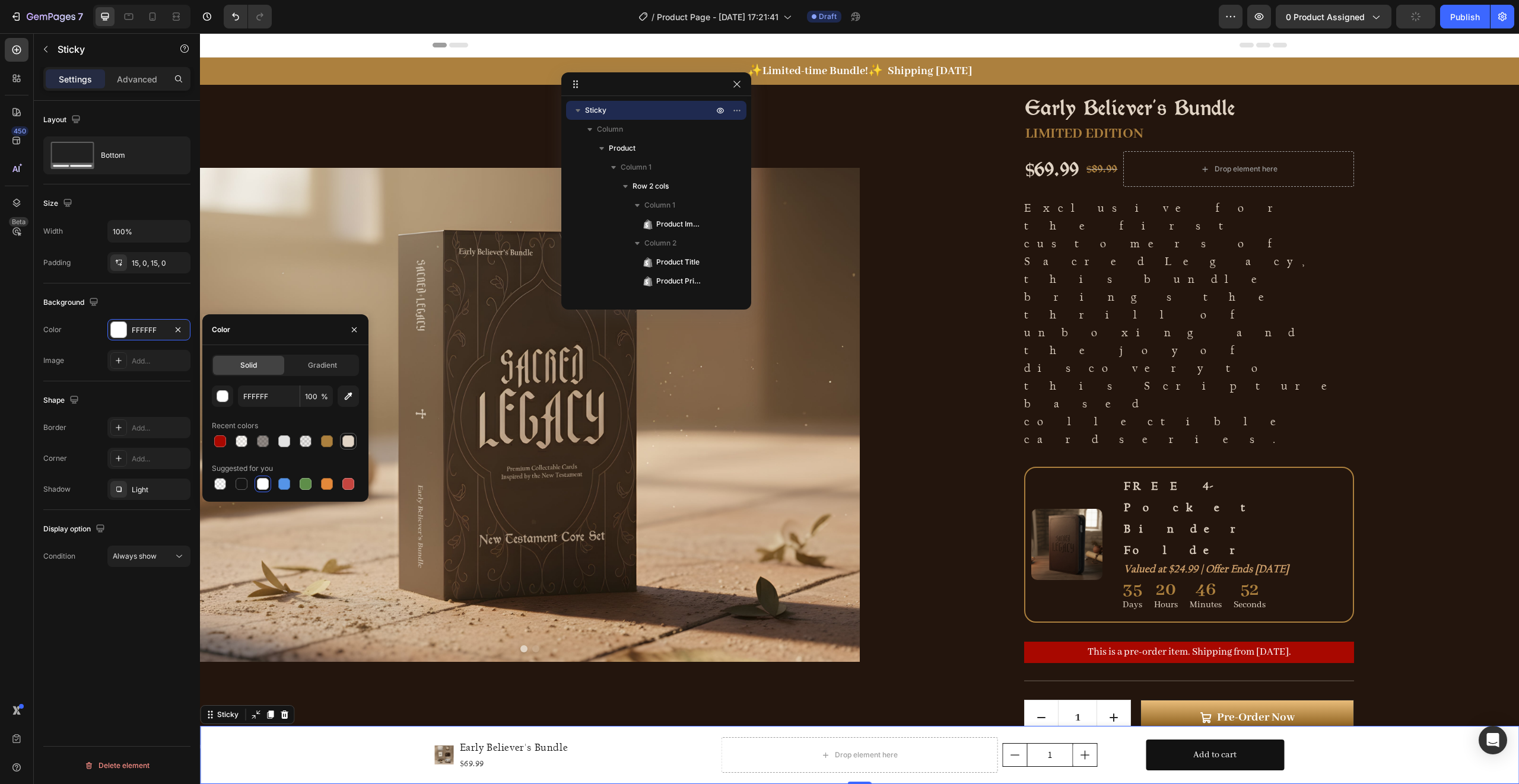
click at [353, 442] on div at bounding box center [348, 442] width 12 height 12
type input "E1D4C5"
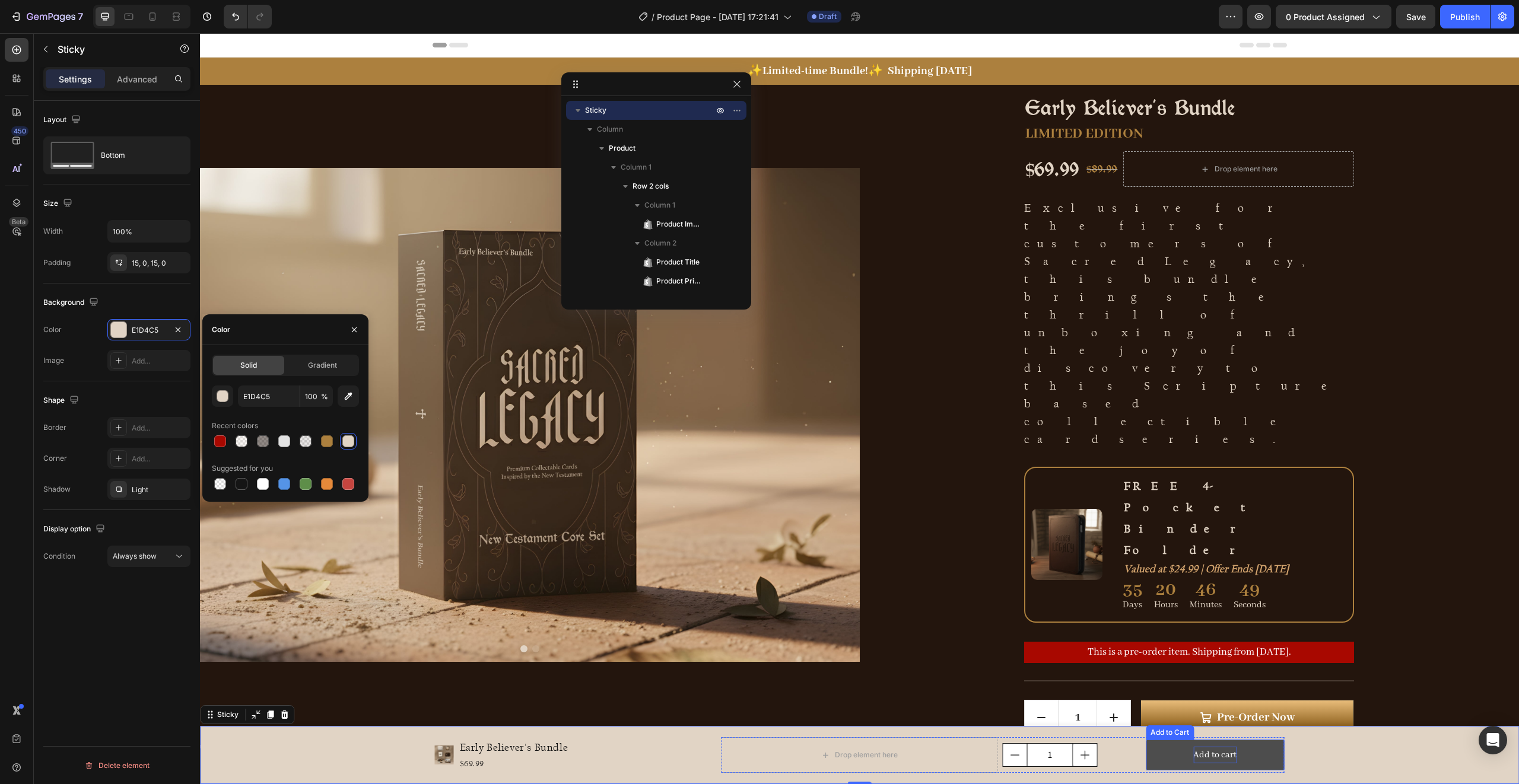
click at [1215, 756] on div "Add to cart" at bounding box center [1214, 756] width 43 height 17
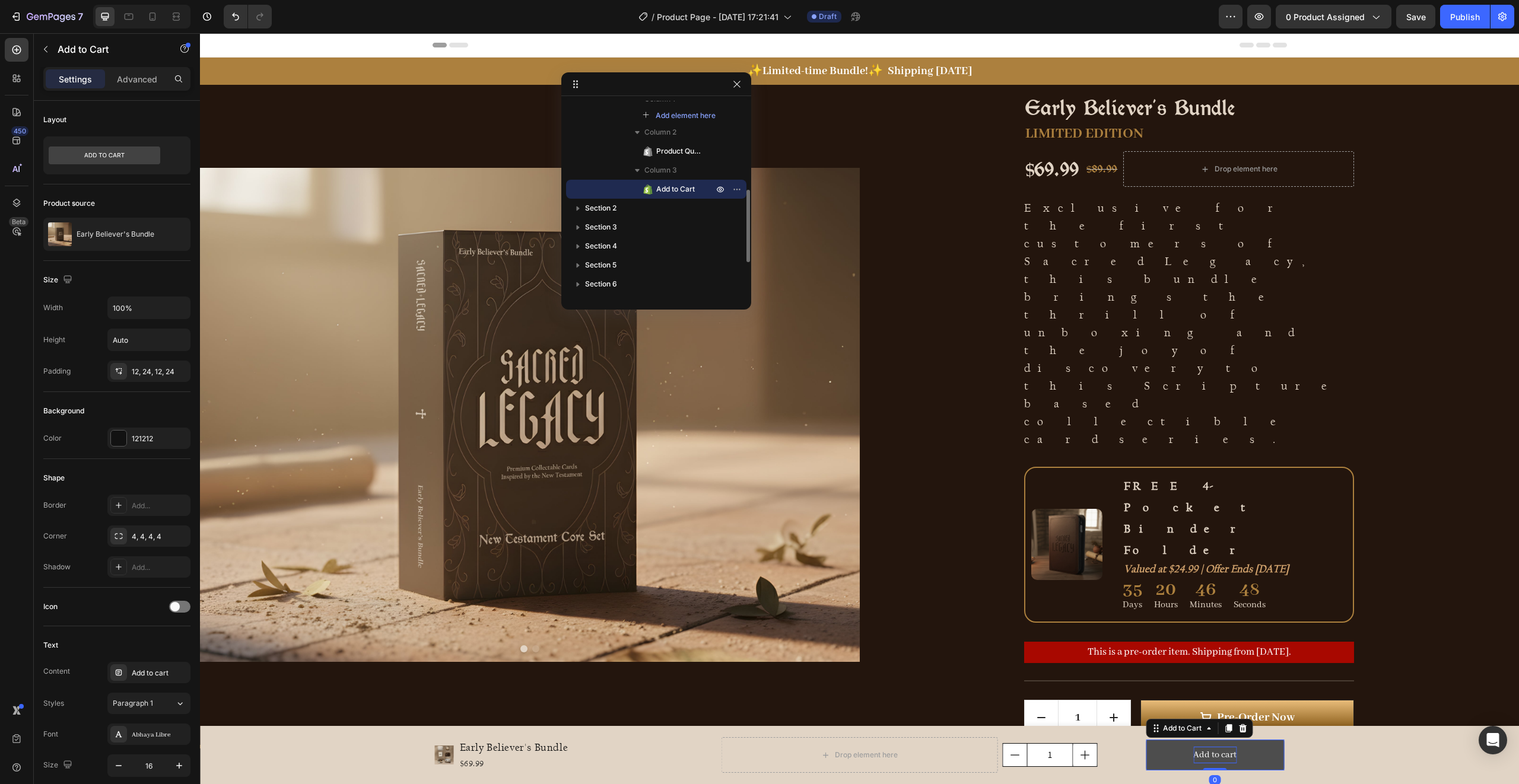
click at [1215, 756] on div "Add to cart" at bounding box center [1214, 756] width 43 height 17
click at [1215, 756] on p "Add to cart" at bounding box center [1214, 756] width 43 height 17
click at [1146, 740] on button "Pre-Ord" at bounding box center [1215, 756] width 138 height 32
click at [1326, 757] on div "Product Images Early Believer's Bundle Product Title $69.99 Product Price Produ…" at bounding box center [859, 755] width 1319 height 41
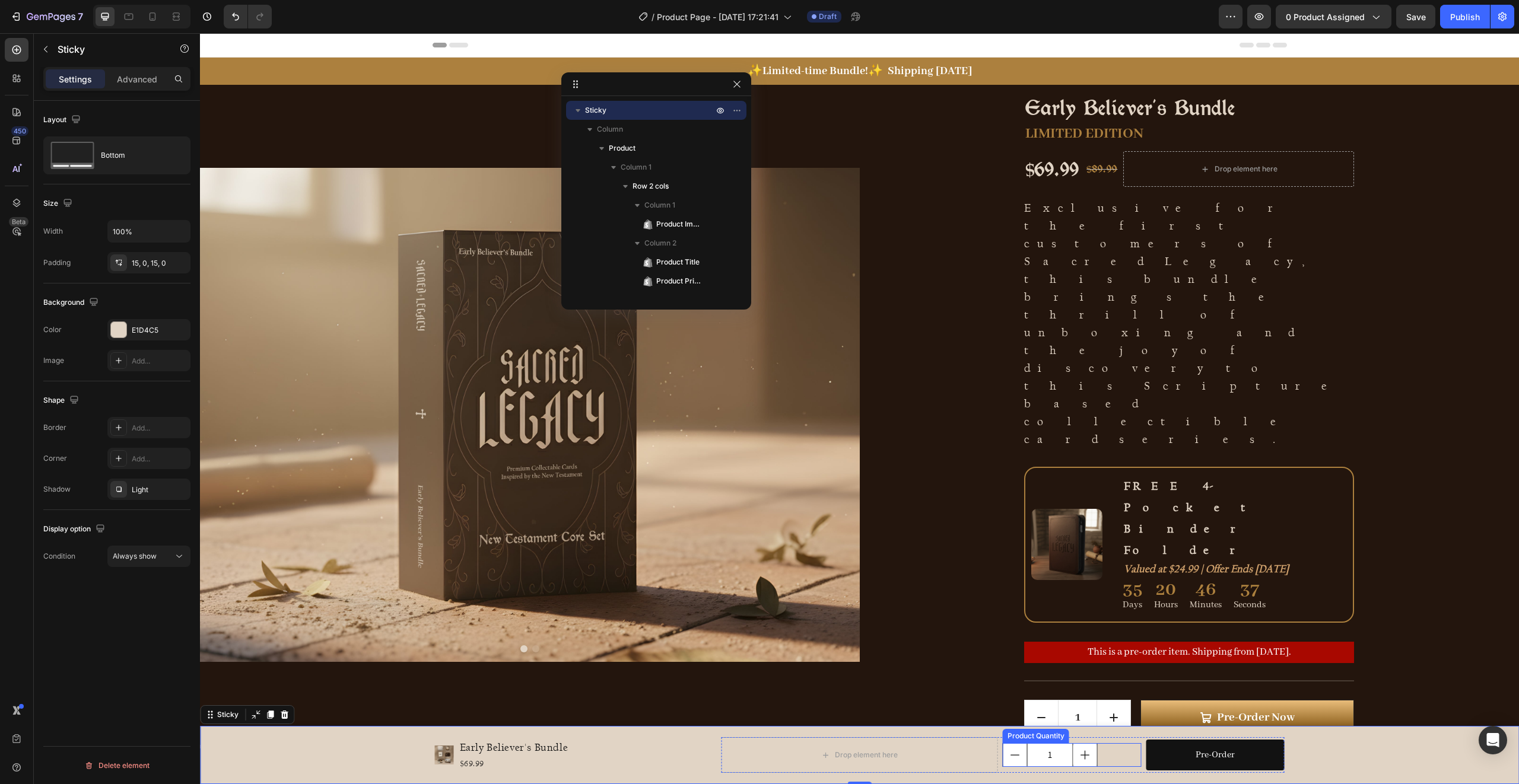
click at [1111, 756] on div "1" at bounding box center [1072, 755] width 138 height 24
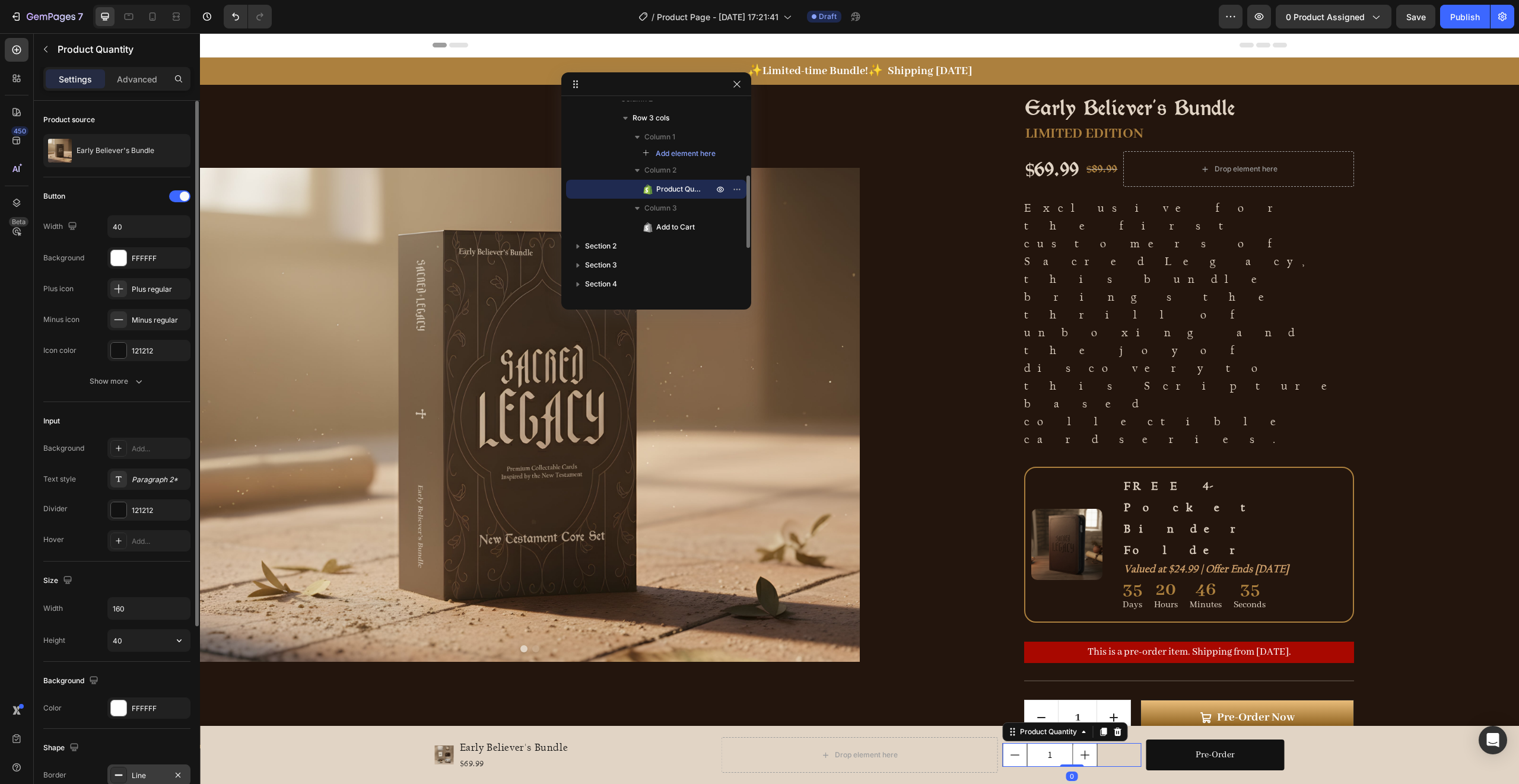
scroll to position [252, 0]
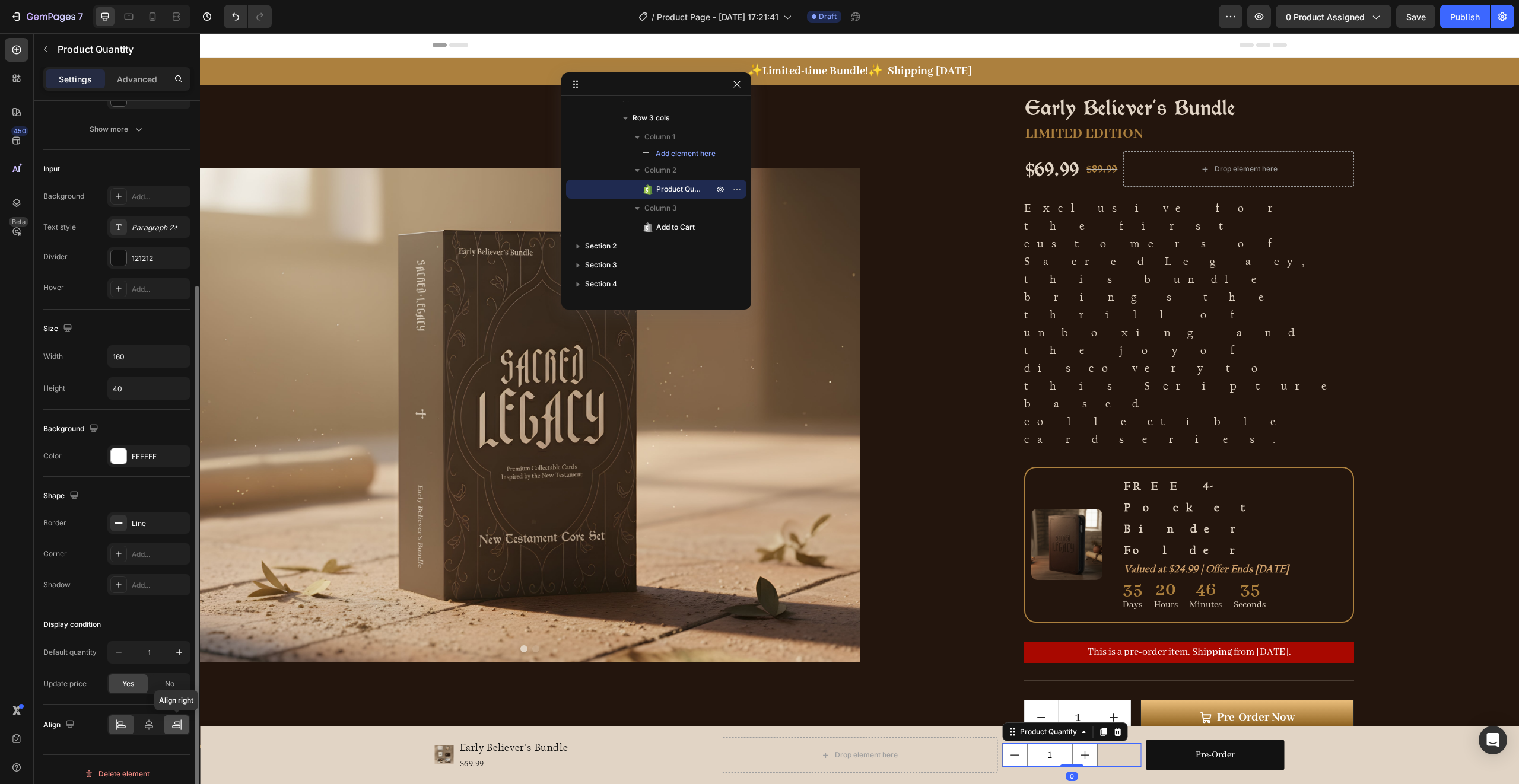
click at [171, 725] on icon at bounding box center [177, 725] width 12 height 12
click at [148, 728] on icon at bounding box center [149, 725] width 8 height 11
click at [1317, 756] on div "Product Images Early Believer's Bundle Product Title $69.99 Product Price Produ…" at bounding box center [859, 755] width 1319 height 41
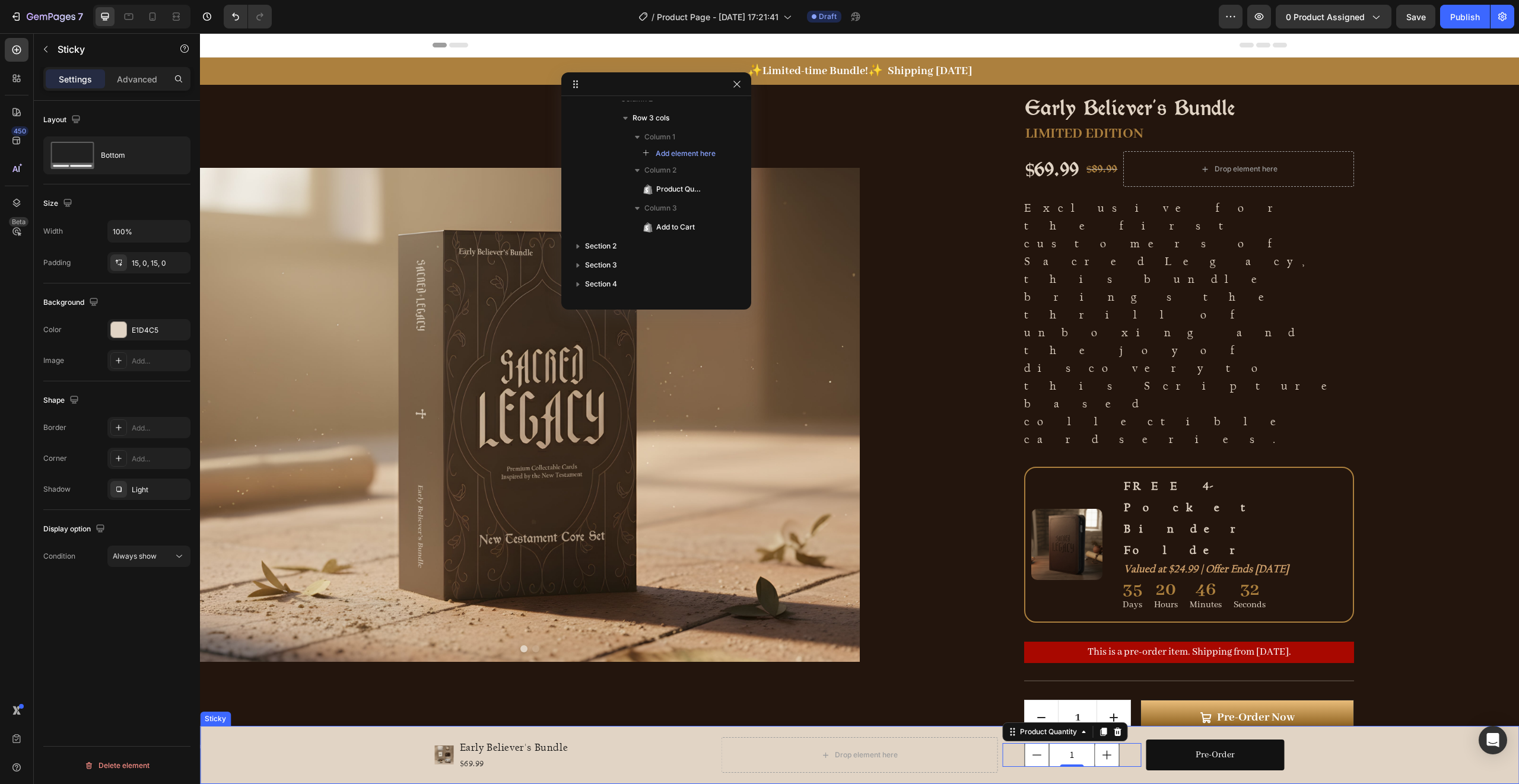
scroll to position [0, 0]
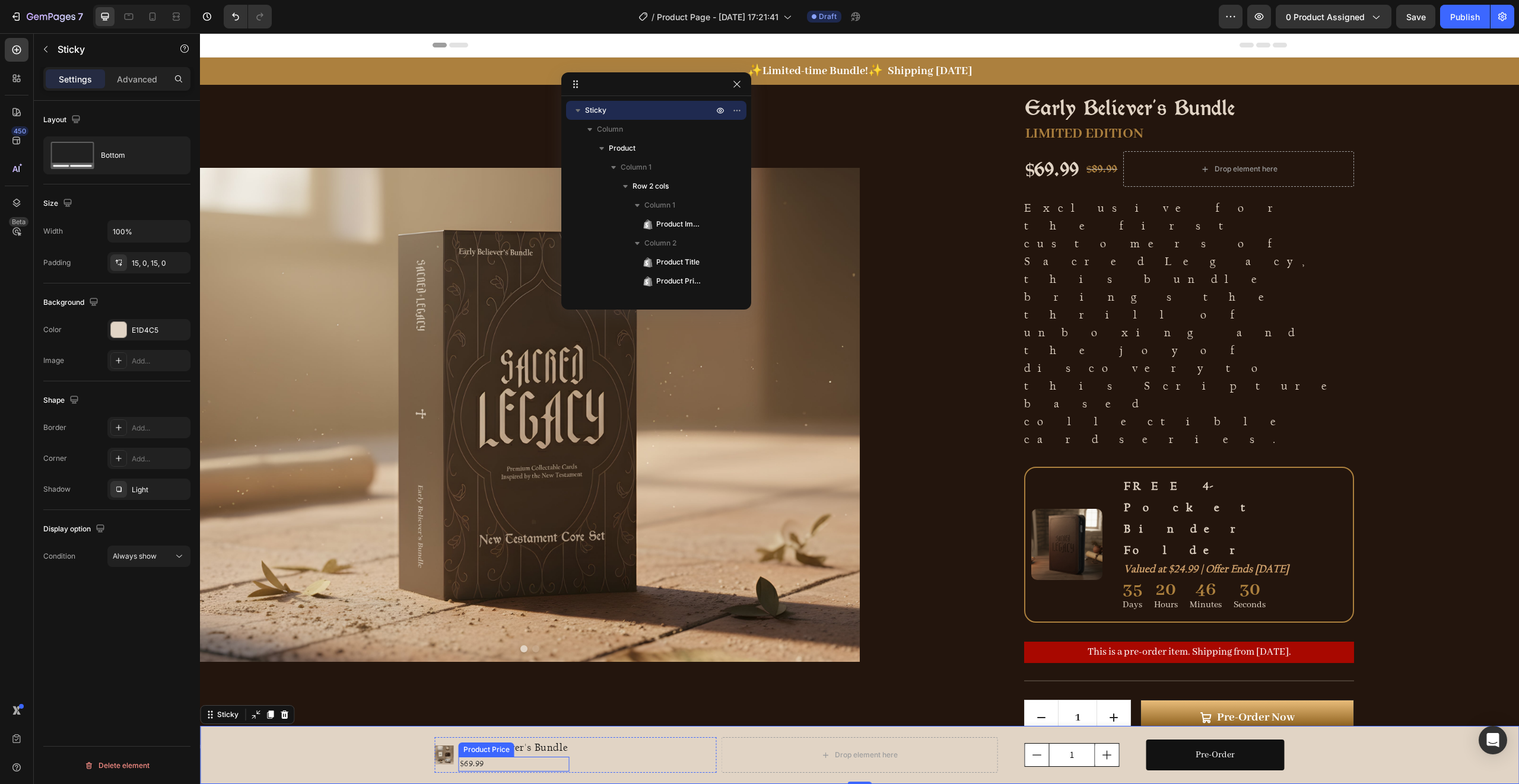
click at [474, 767] on div "$69.99" at bounding box center [514, 764] width 111 height 15
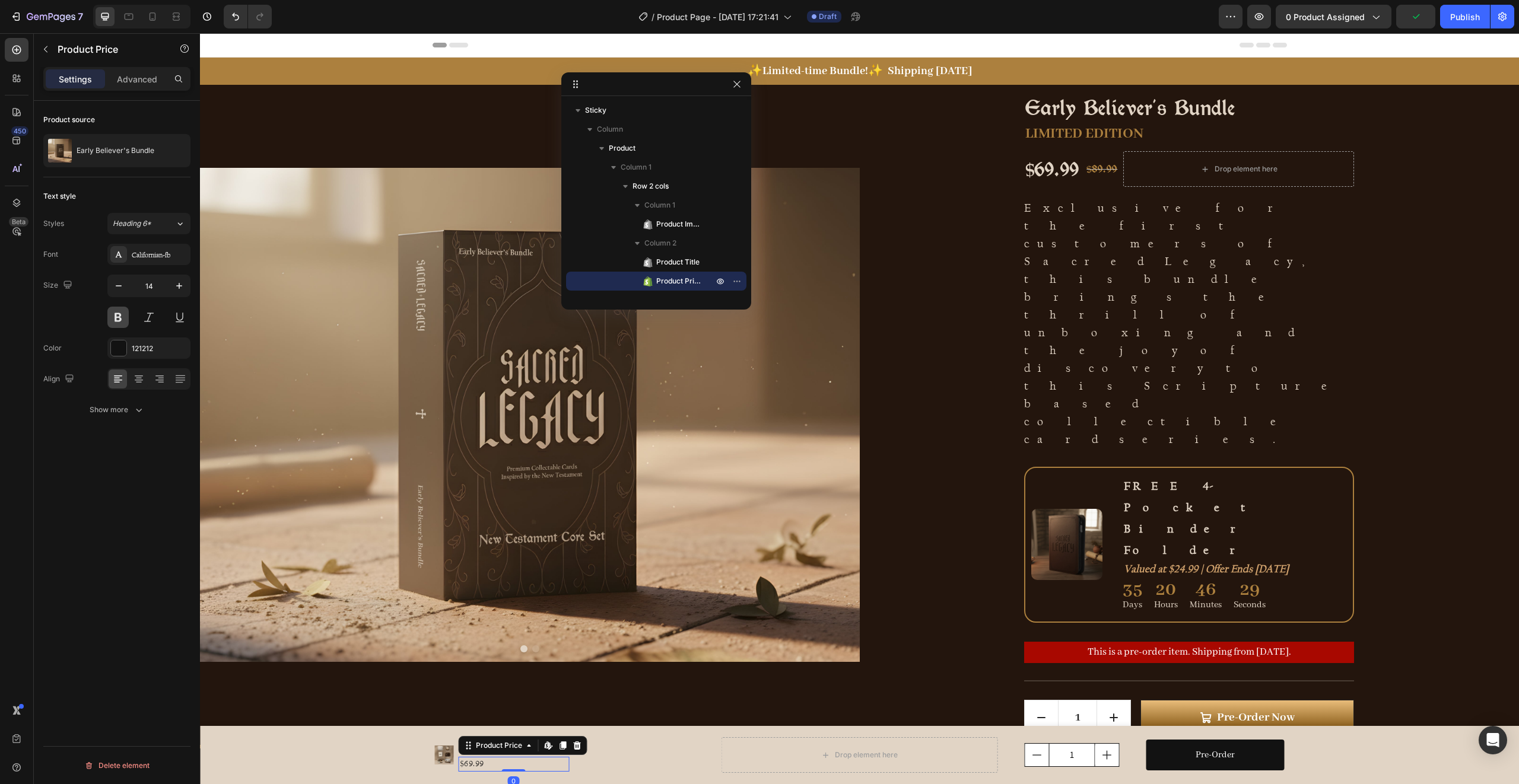
click at [119, 313] on button at bounding box center [118, 317] width 21 height 21
click at [445, 756] on img at bounding box center [444, 755] width 19 height 19
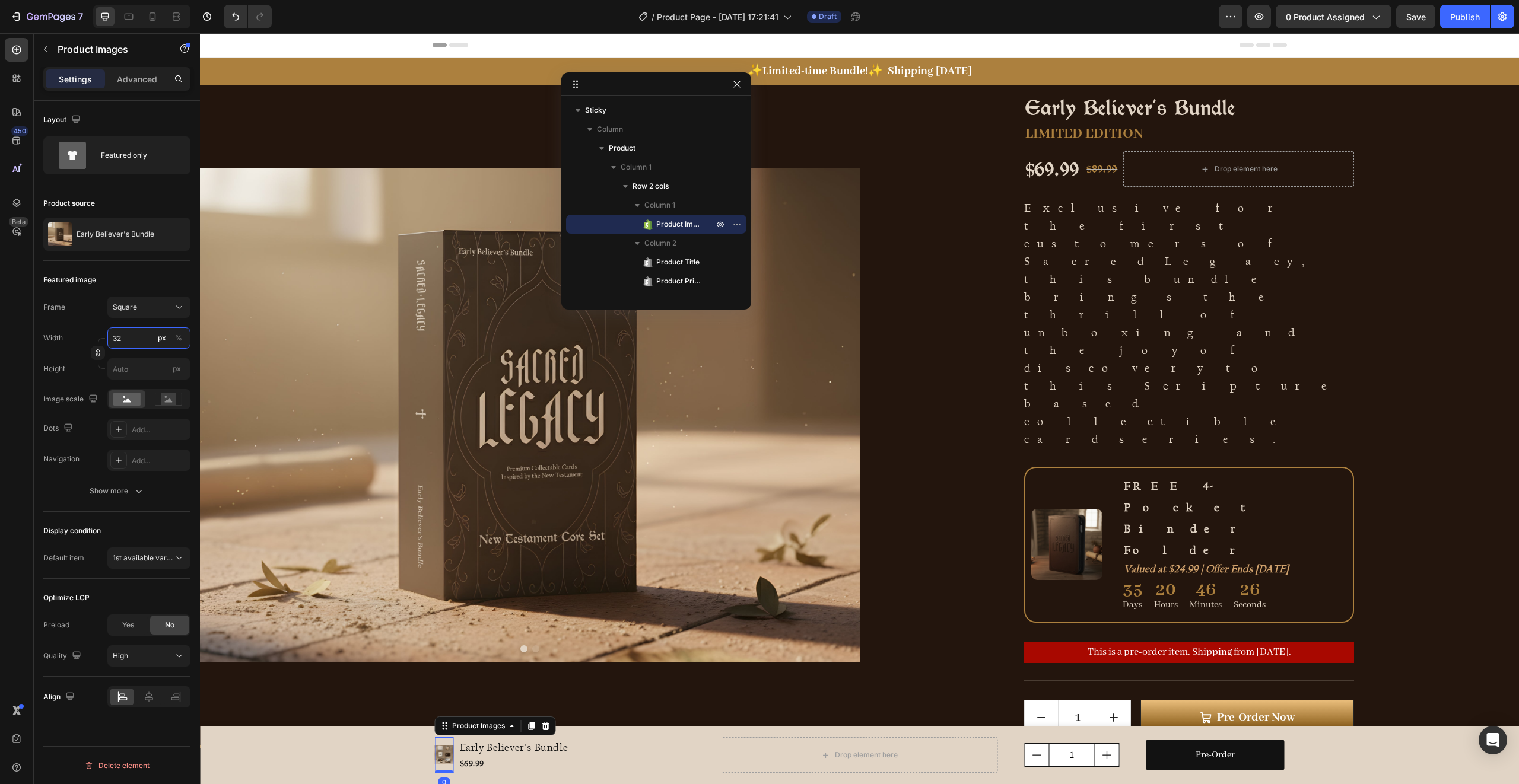
click at [142, 337] on input "32" at bounding box center [148, 338] width 83 height 21
type input "33"
type input "34"
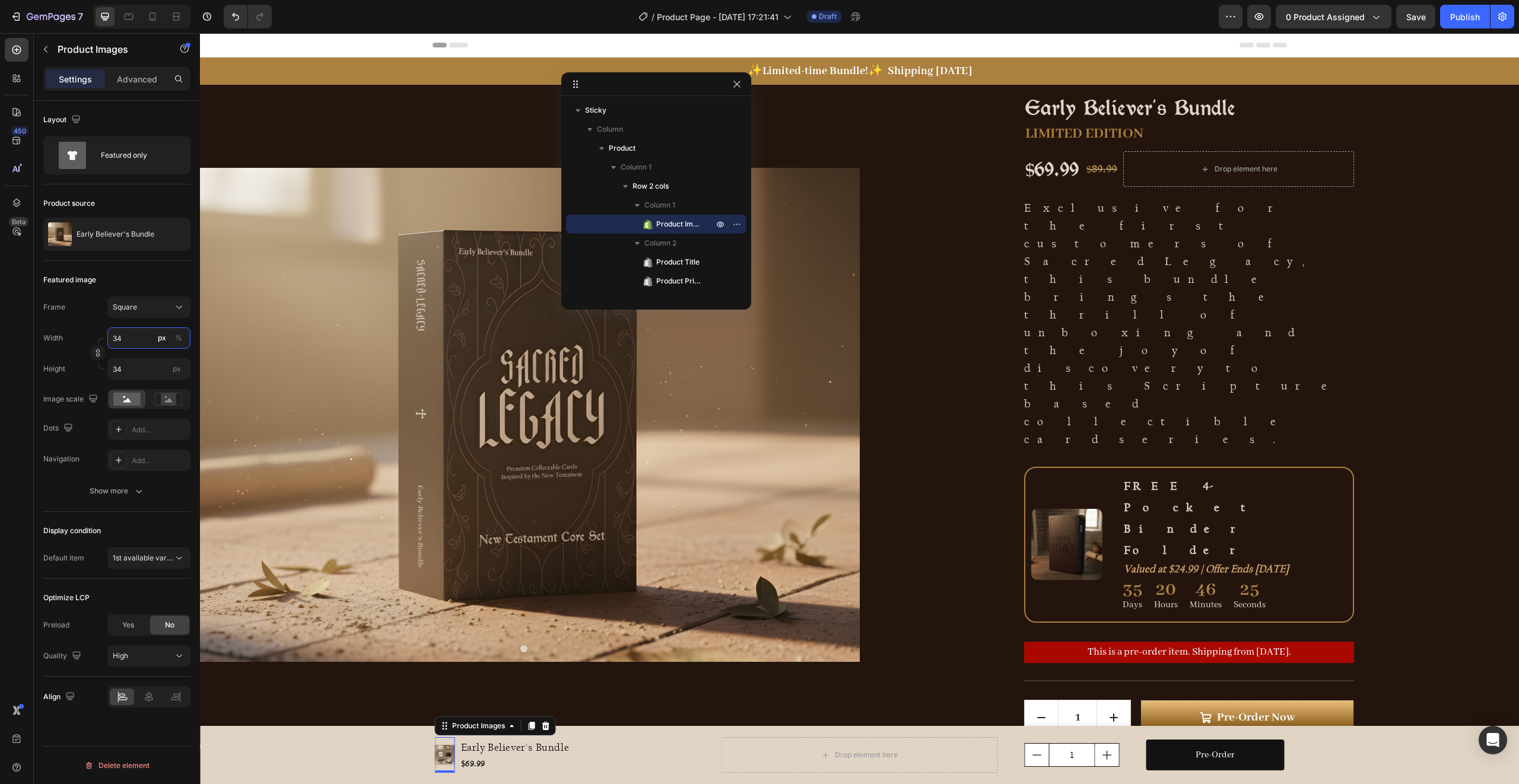
type input "35"
click at [141, 342] on input "35" at bounding box center [148, 338] width 83 height 21
click at [128, 371] on p "Full 100%" at bounding box center [147, 367] width 69 height 11
type input "100"
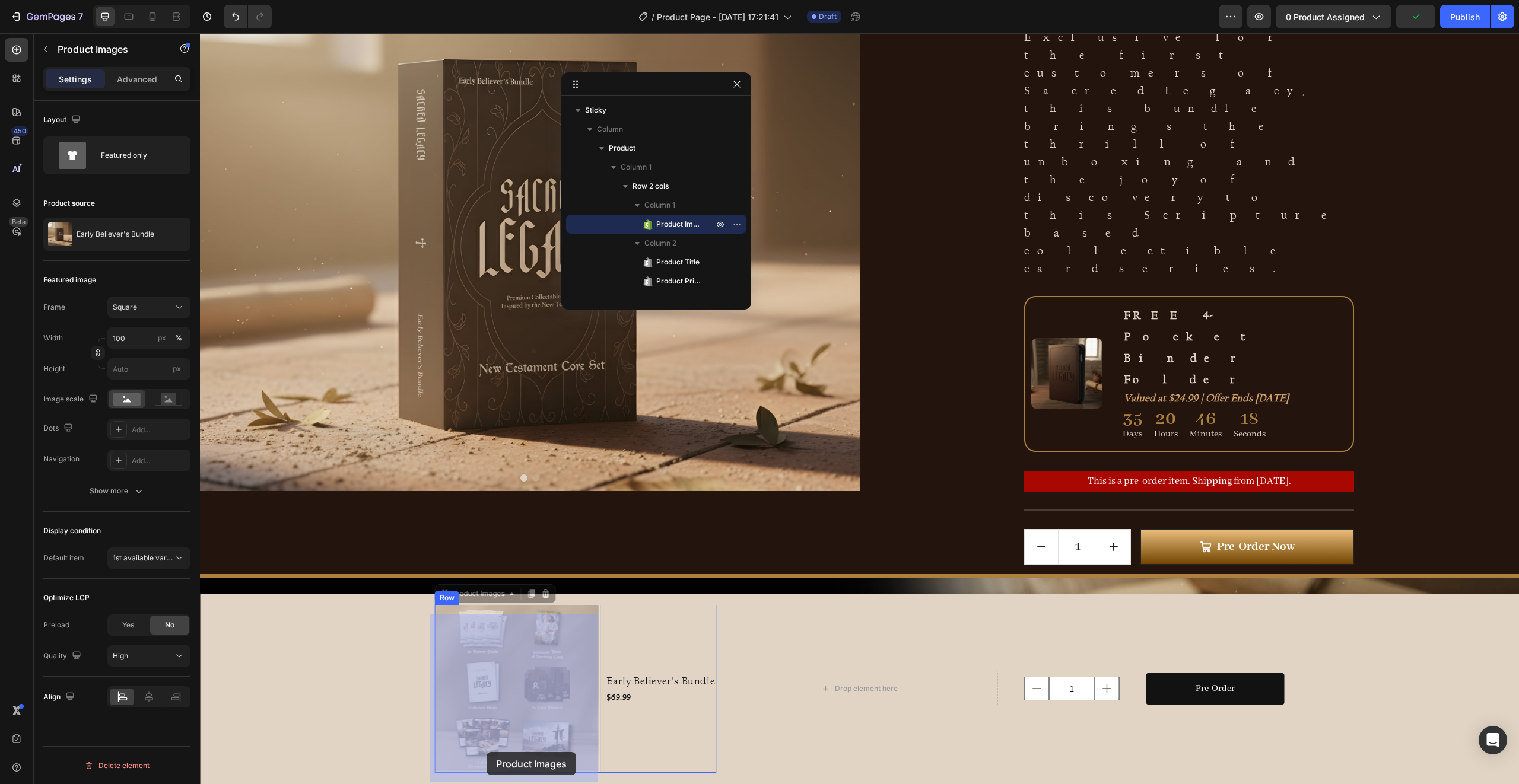
scroll to position [181, 0]
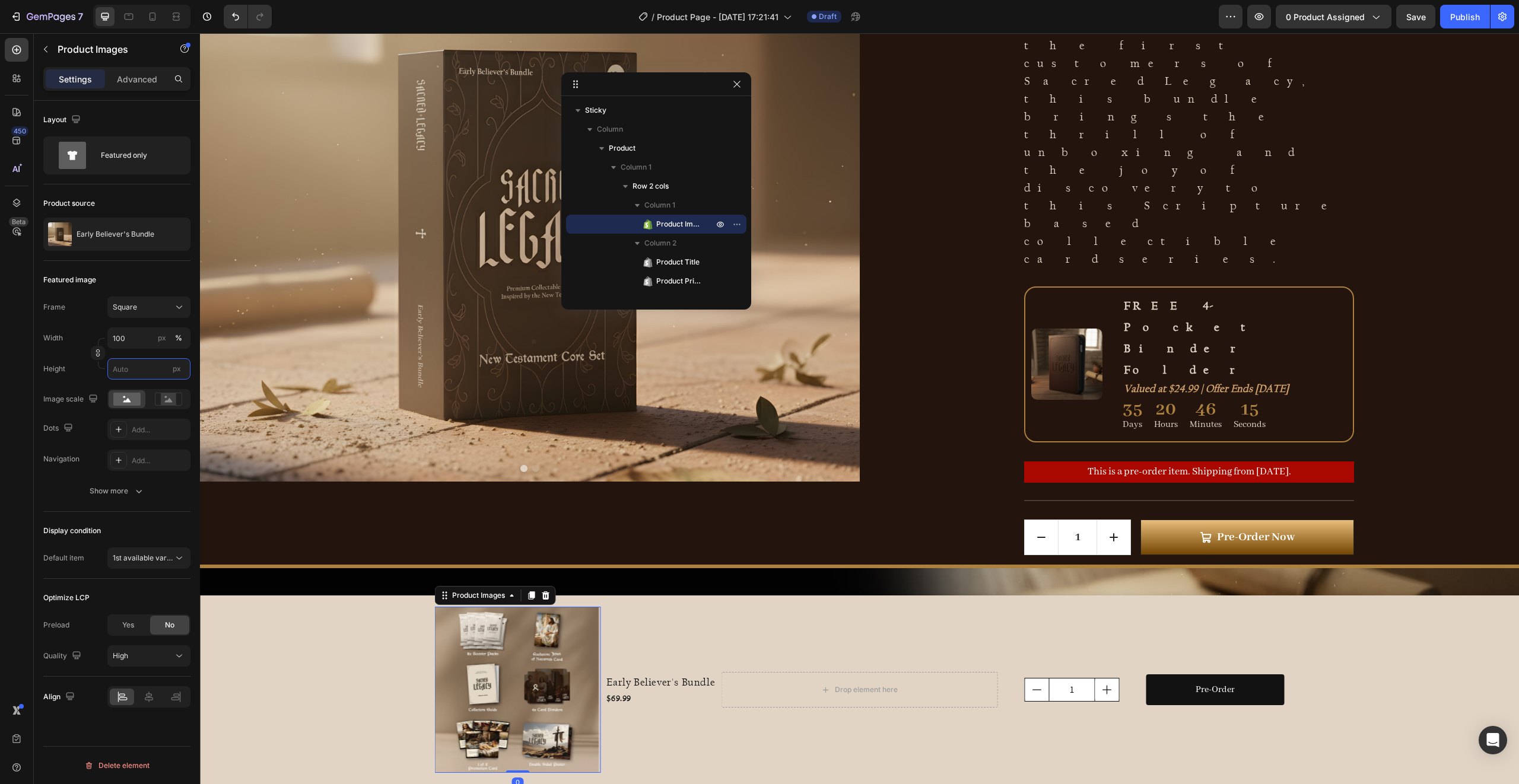
click at [128, 368] on input "px" at bounding box center [148, 368] width 83 height 21
type input "5"
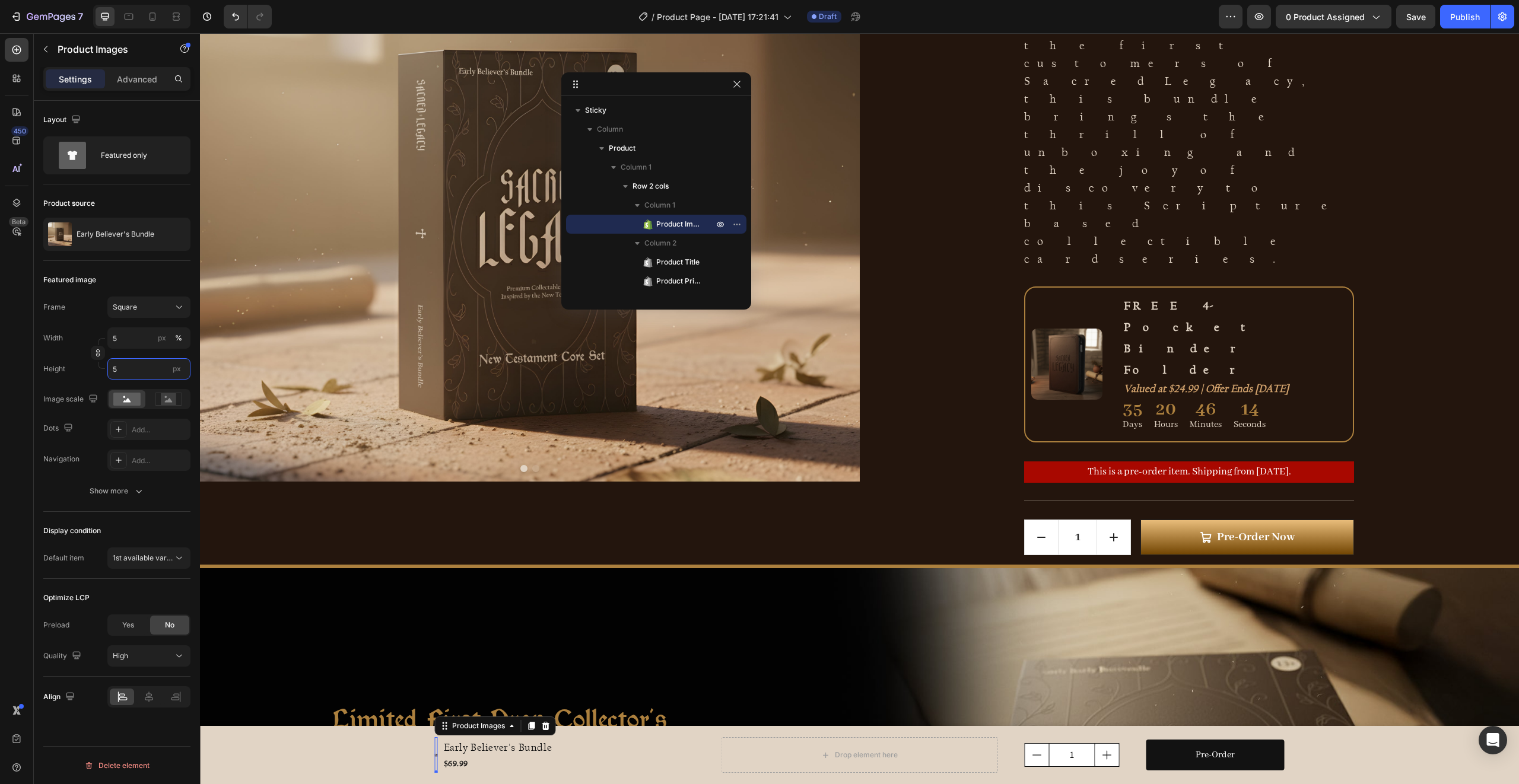
type input "50"
type input "51"
type input "52"
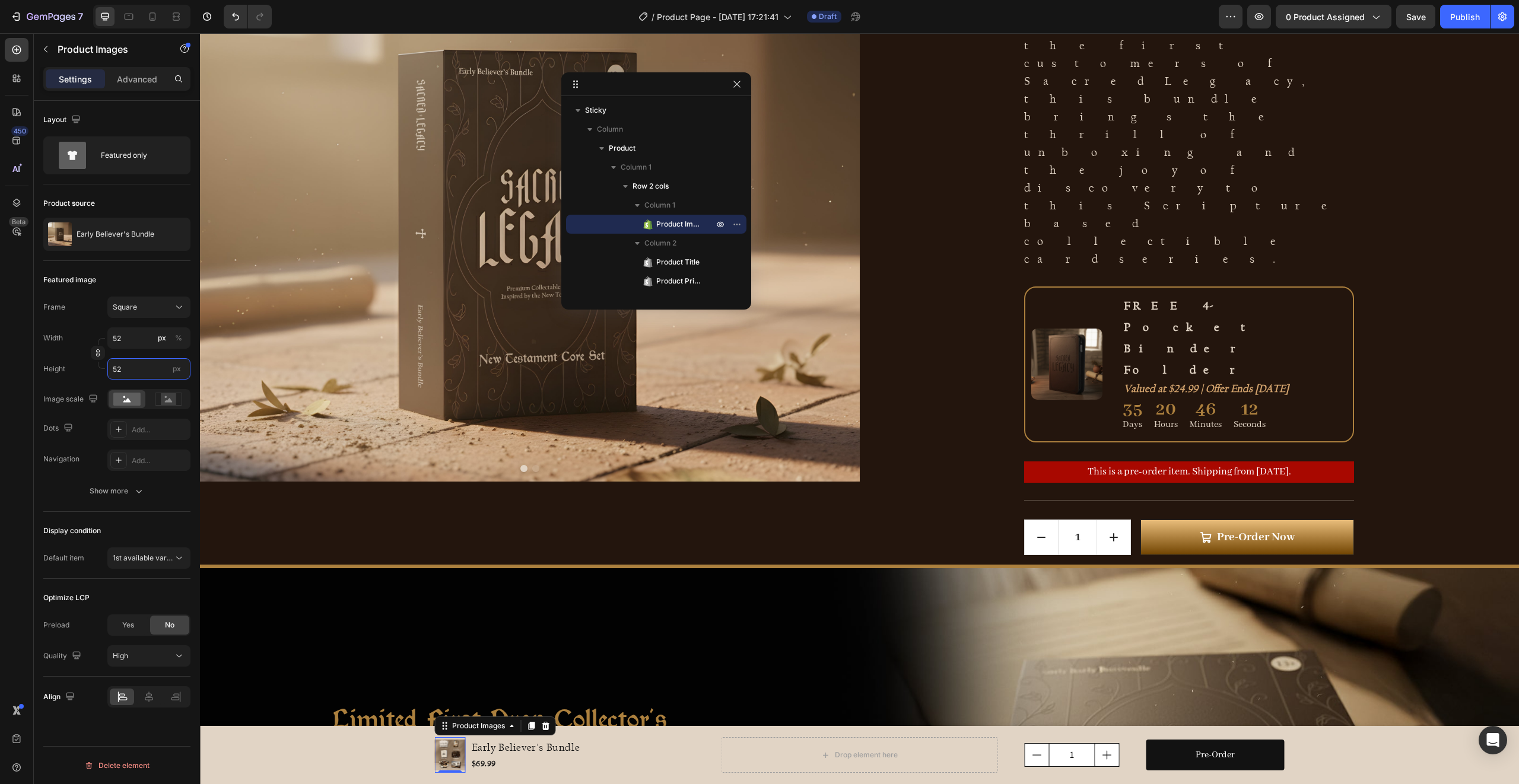
type input "53"
type input "54"
type input "55"
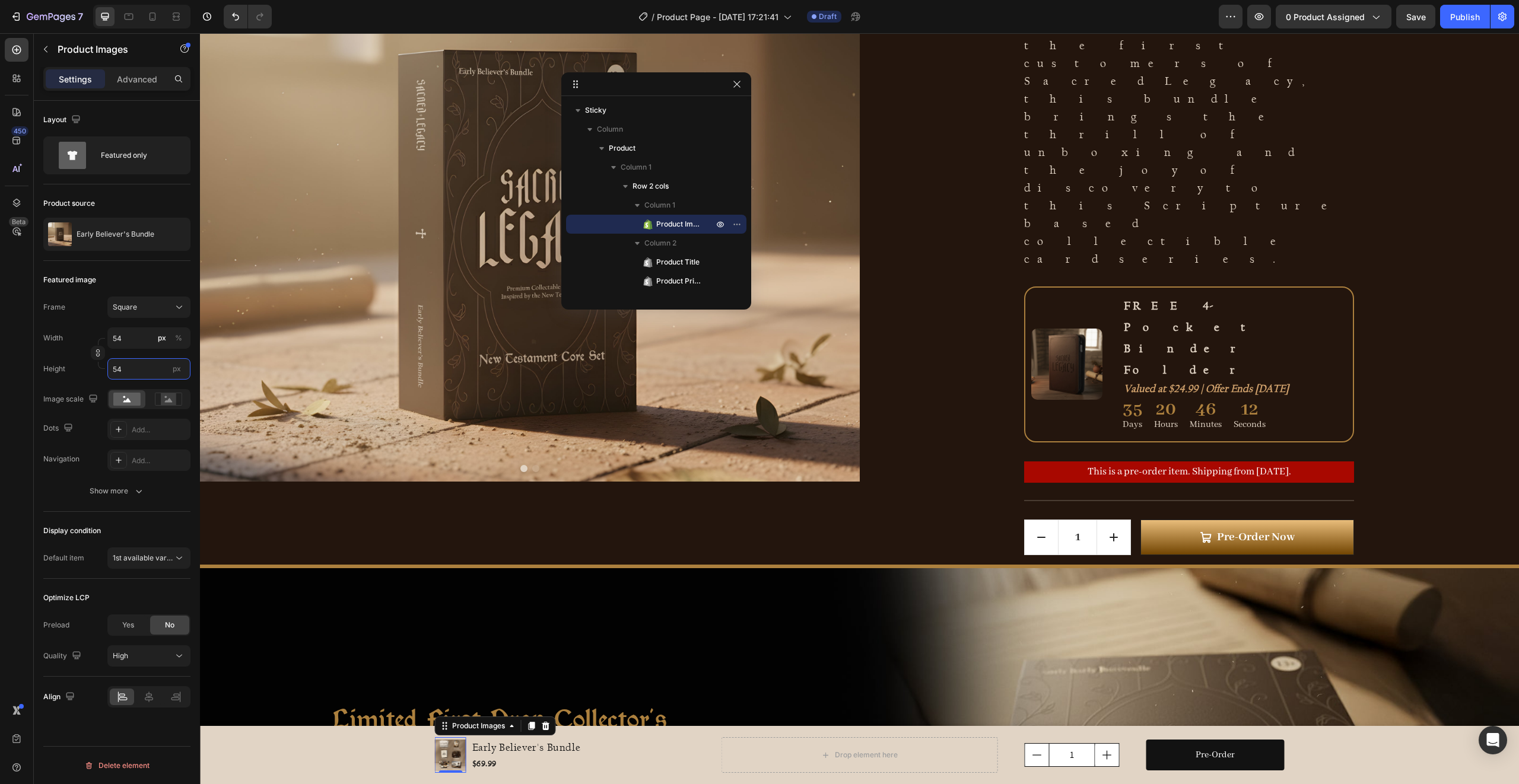
type input "55"
type input "56"
type input "57"
type input "58"
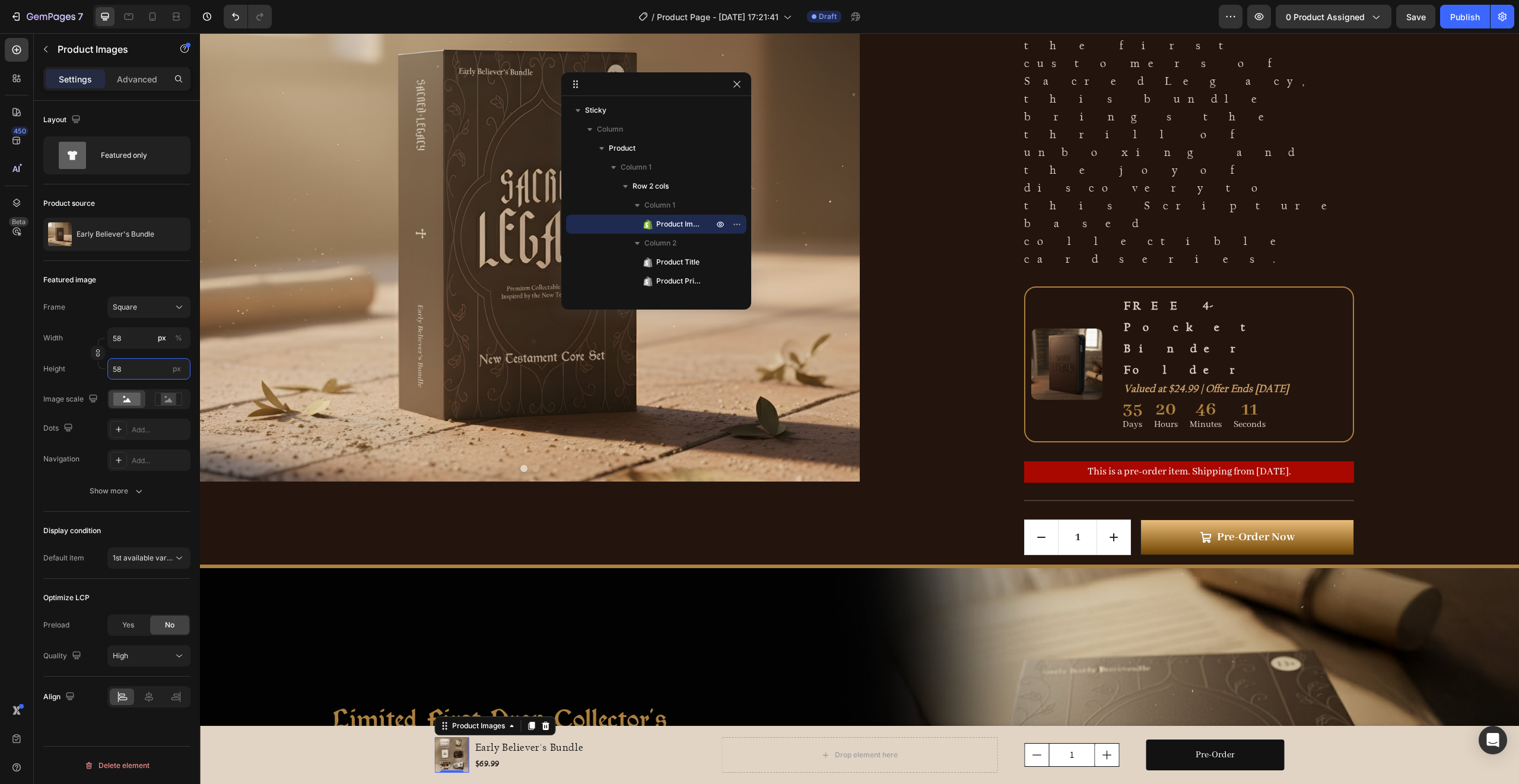
type input "59"
type input "60"
click at [604, 750] on div "Product Images 0 Early Believer's Bundle Product Title $69.99 Product Price Pro…" at bounding box center [576, 755] width 282 height 36
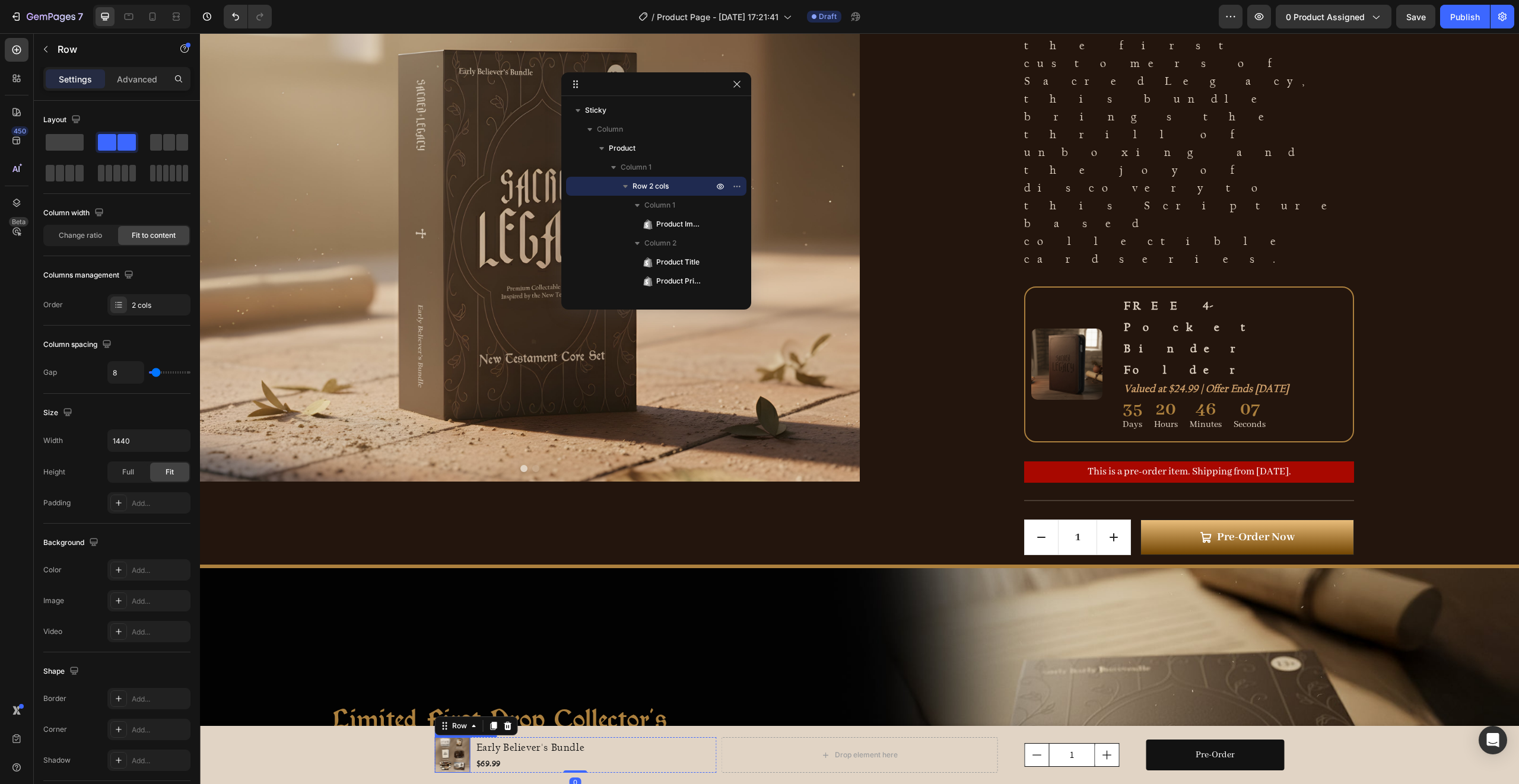
click at [448, 751] on img at bounding box center [453, 755] width 36 height 36
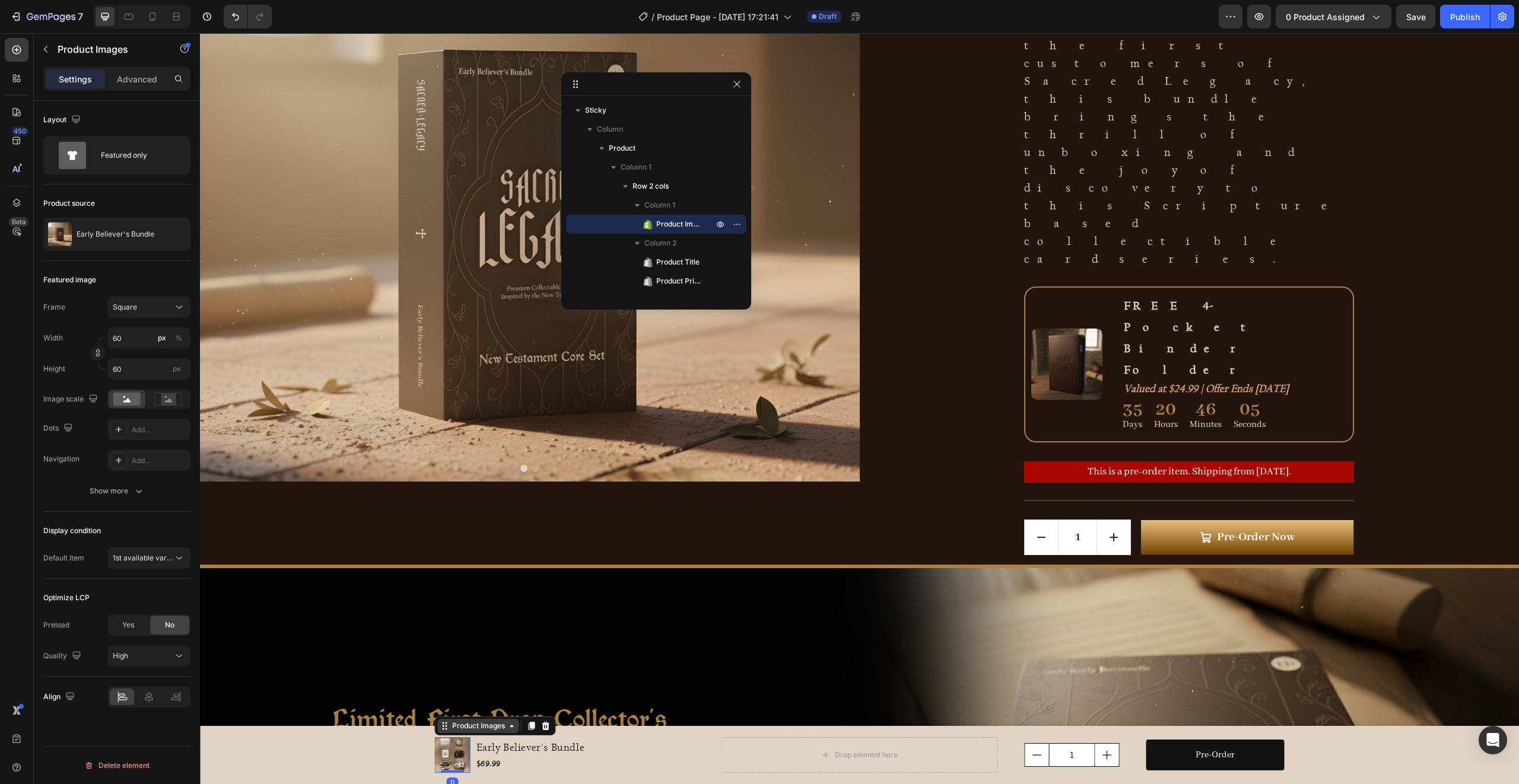
click at [473, 726] on div "Product Images" at bounding box center [478, 726] width 58 height 11
click at [473, 727] on div "Product Images" at bounding box center [478, 726] width 58 height 11
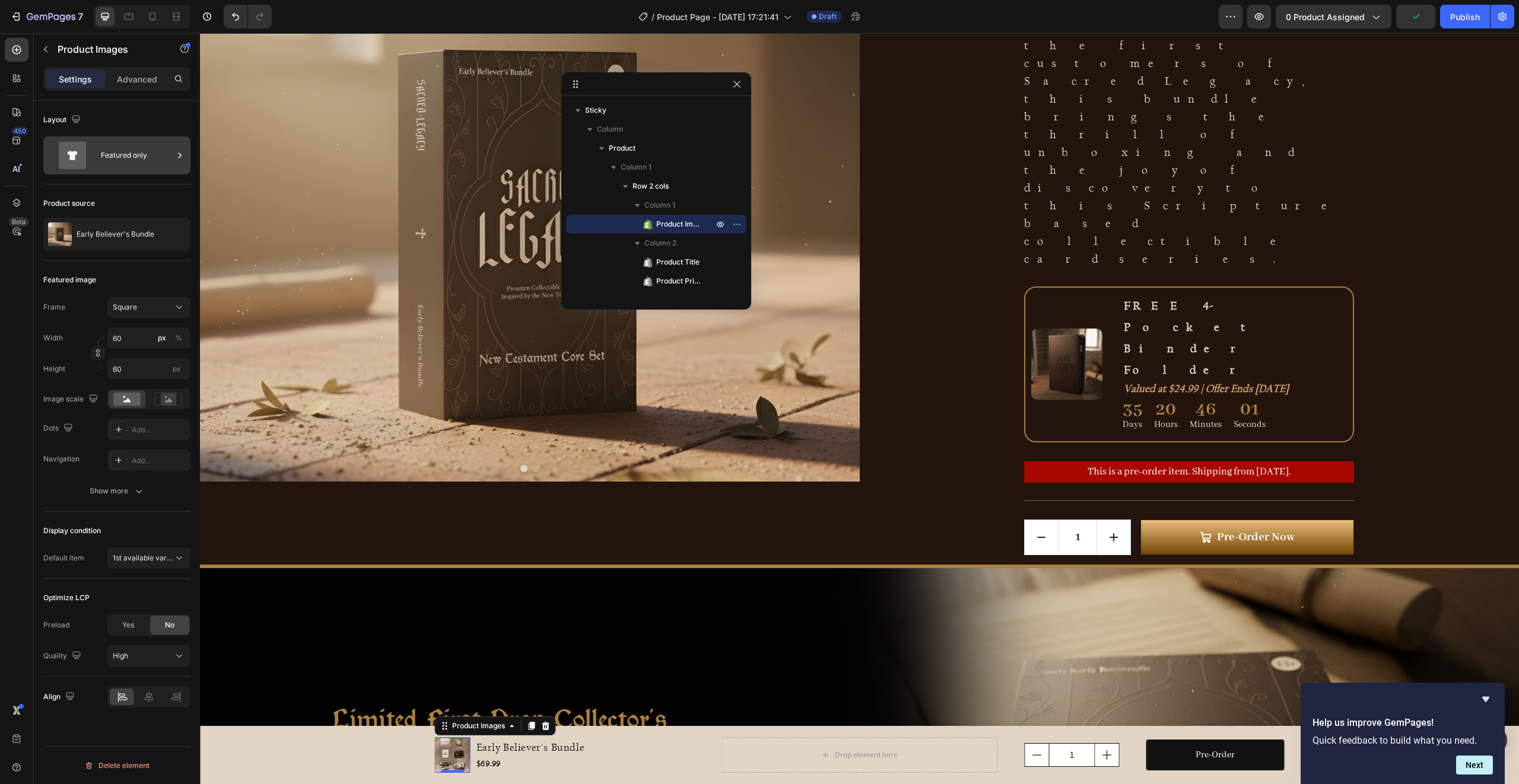
click at [138, 164] on div "Featured only" at bounding box center [136, 155] width 72 height 27
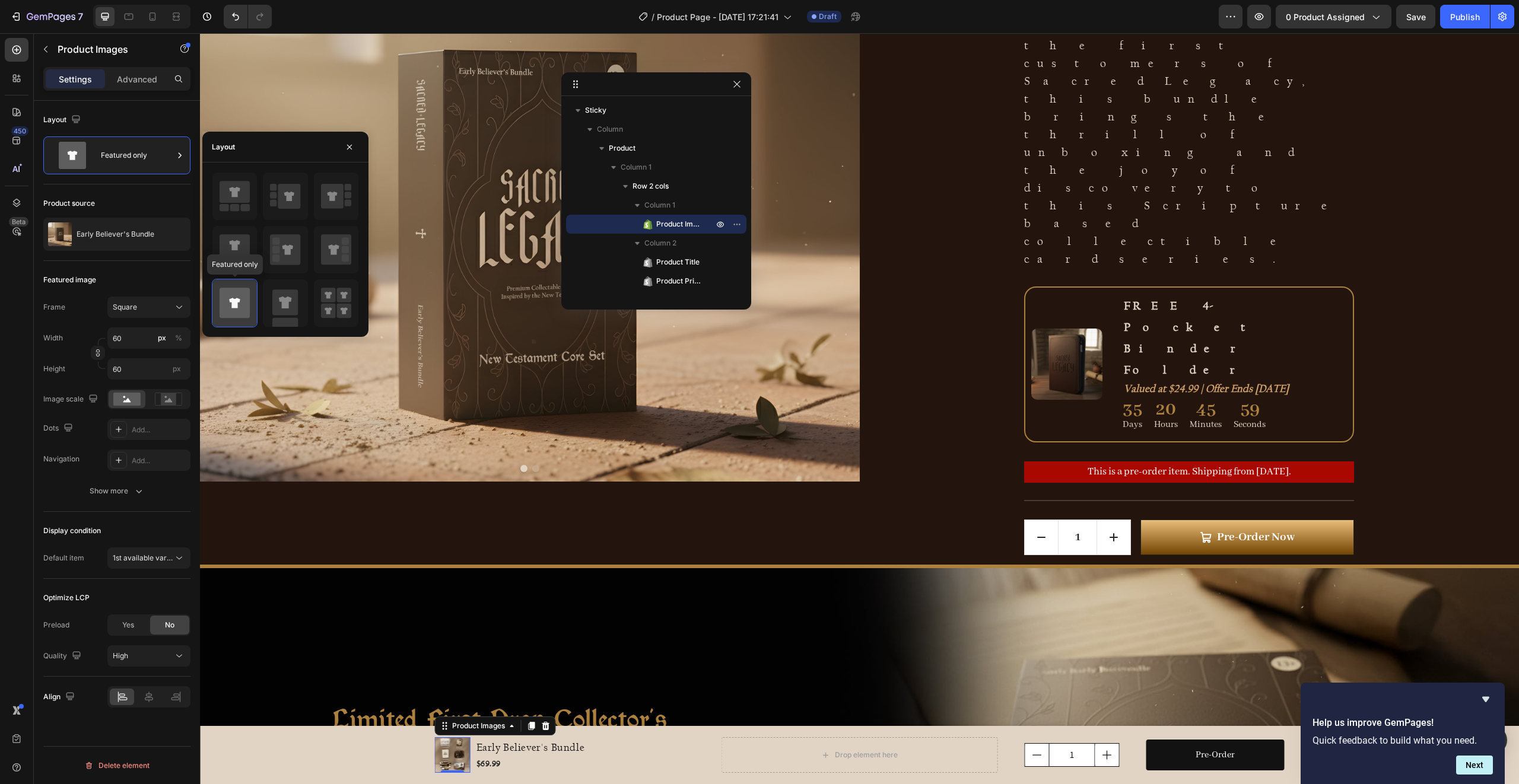
click at [238, 293] on icon at bounding box center [234, 303] width 30 height 30
click at [149, 554] on span "1st available variant" at bounding box center [146, 558] width 67 height 9
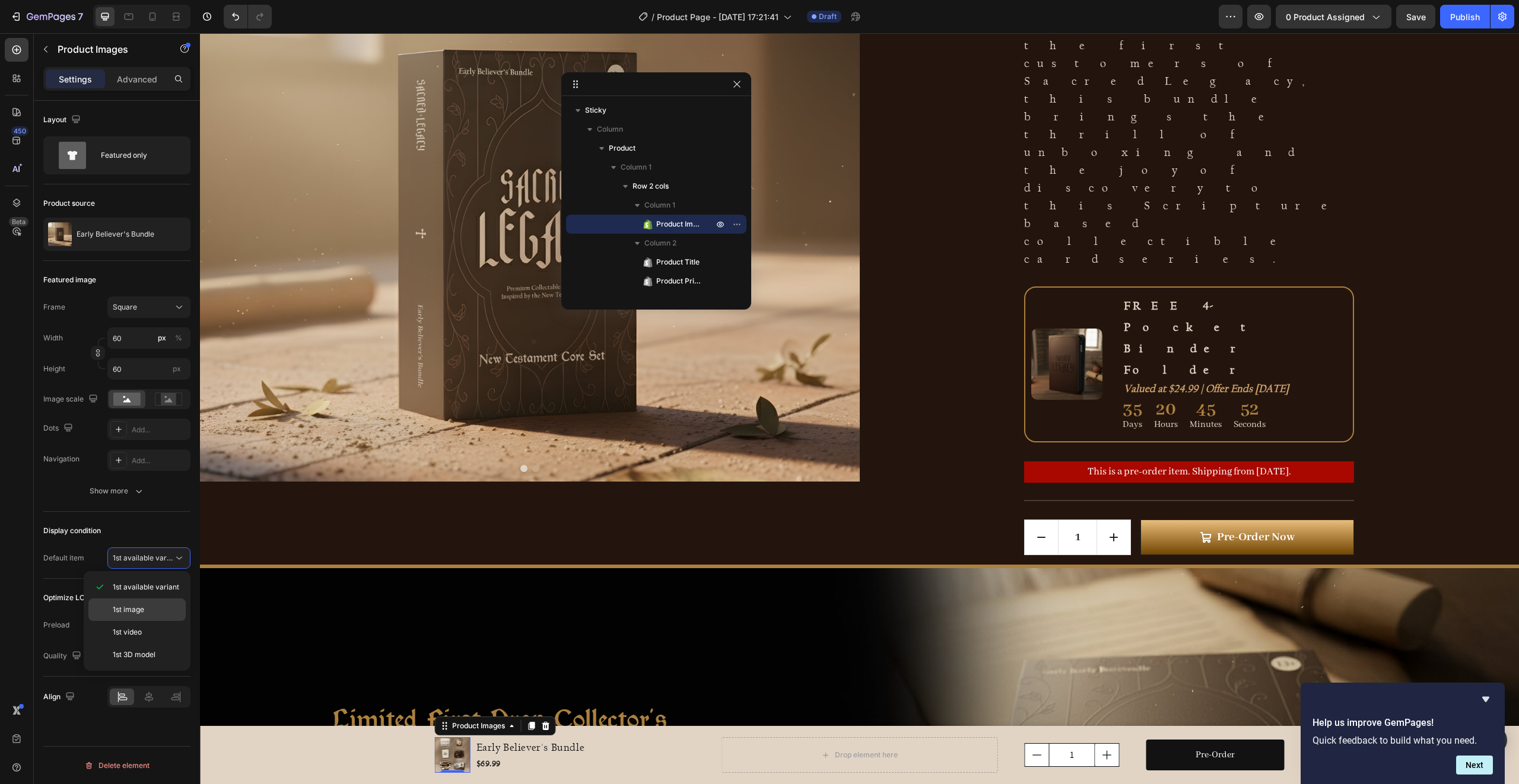
click at [150, 605] on p "1st image" at bounding box center [147, 610] width 68 height 11
click at [484, 753] on h1 "Early Believer's Bundle" at bounding box center [530, 748] width 111 height 18
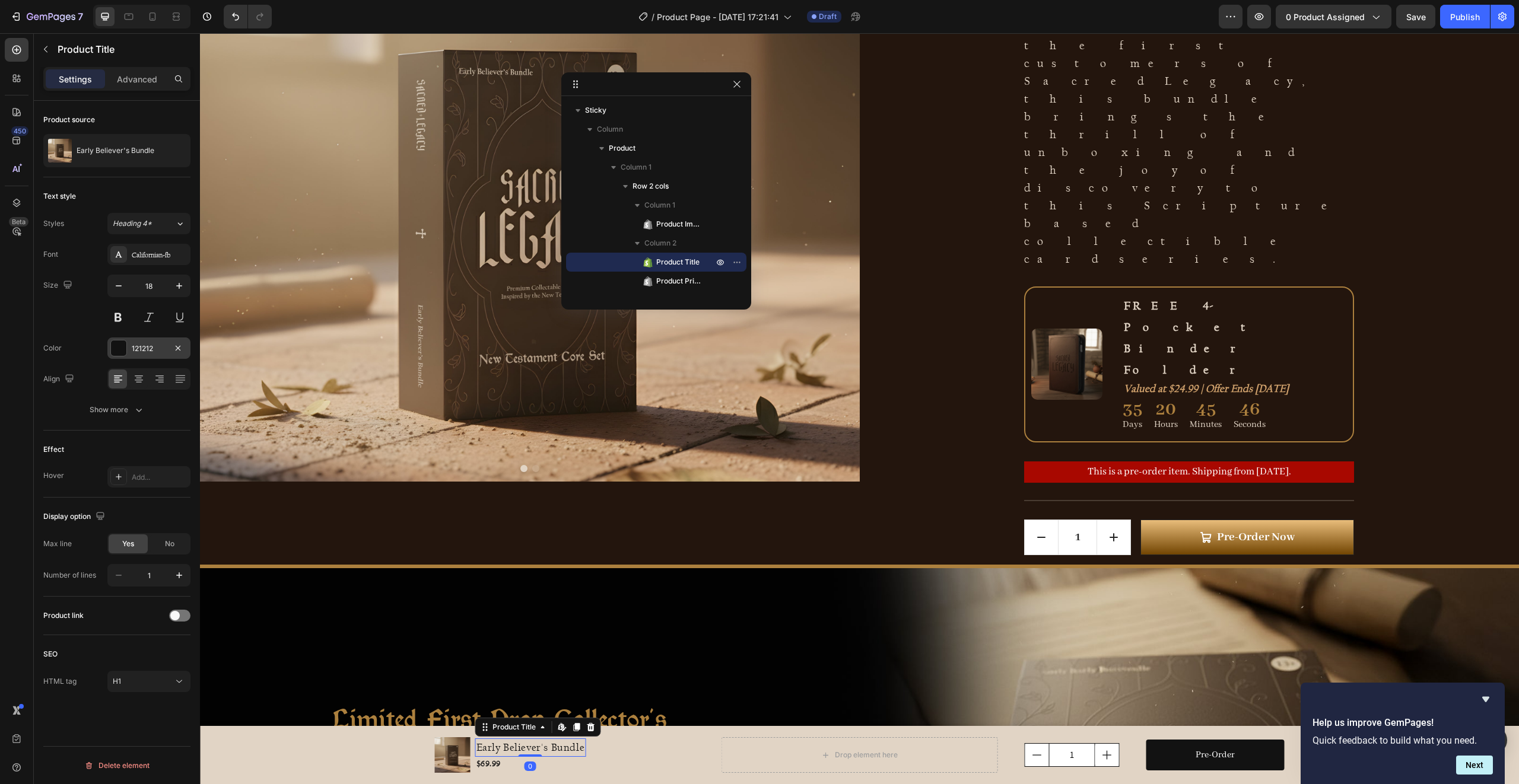
click at [113, 344] on div at bounding box center [118, 348] width 15 height 15
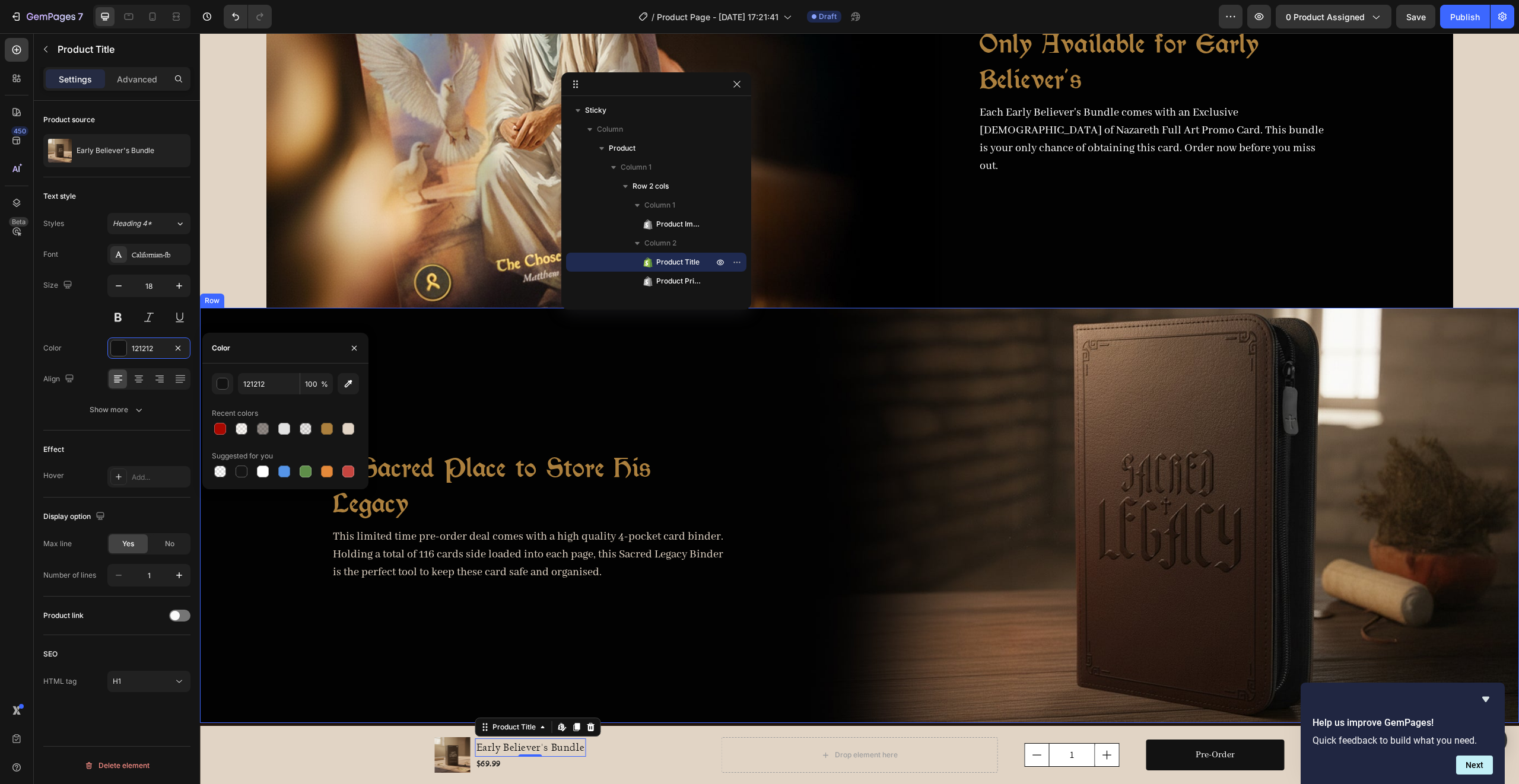
scroll to position [1101, 0]
click at [244, 188] on div "Image Only Available for Early Believer's Heading Each Early Believer's Bundle …" at bounding box center [859, 101] width 1319 height 415
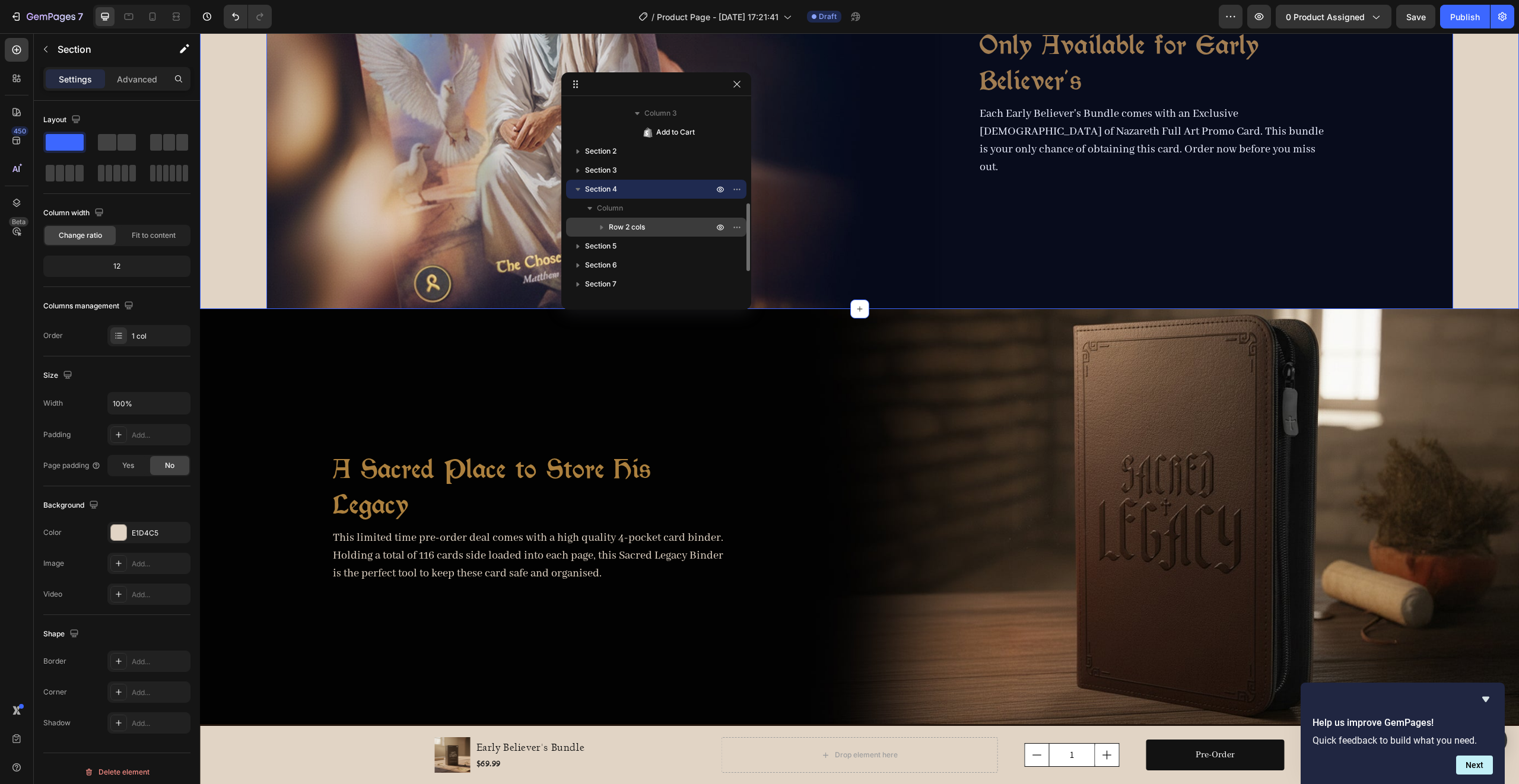
click at [625, 226] on span "Row 2 cols" at bounding box center [627, 227] width 36 height 12
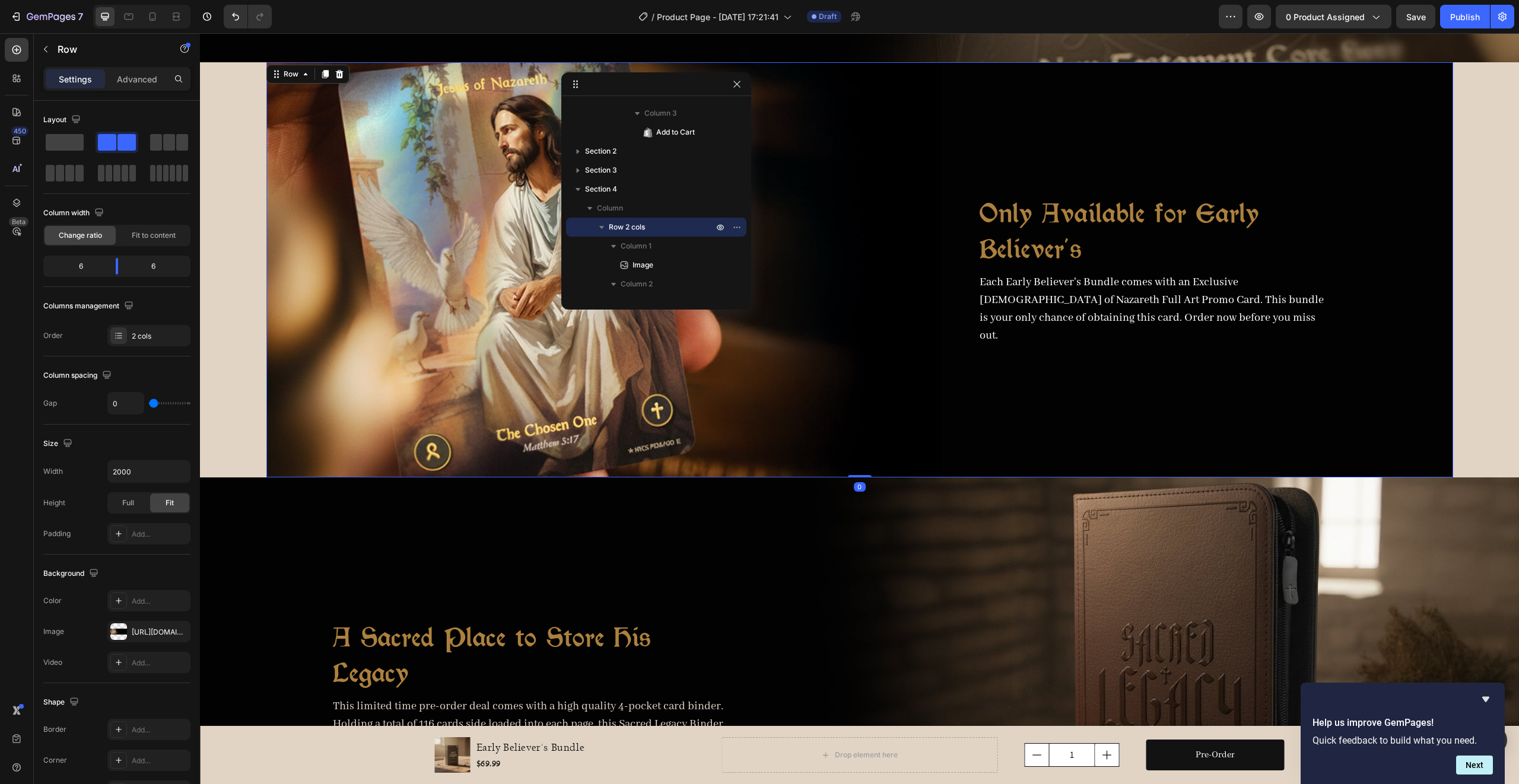
scroll to position [920, 0]
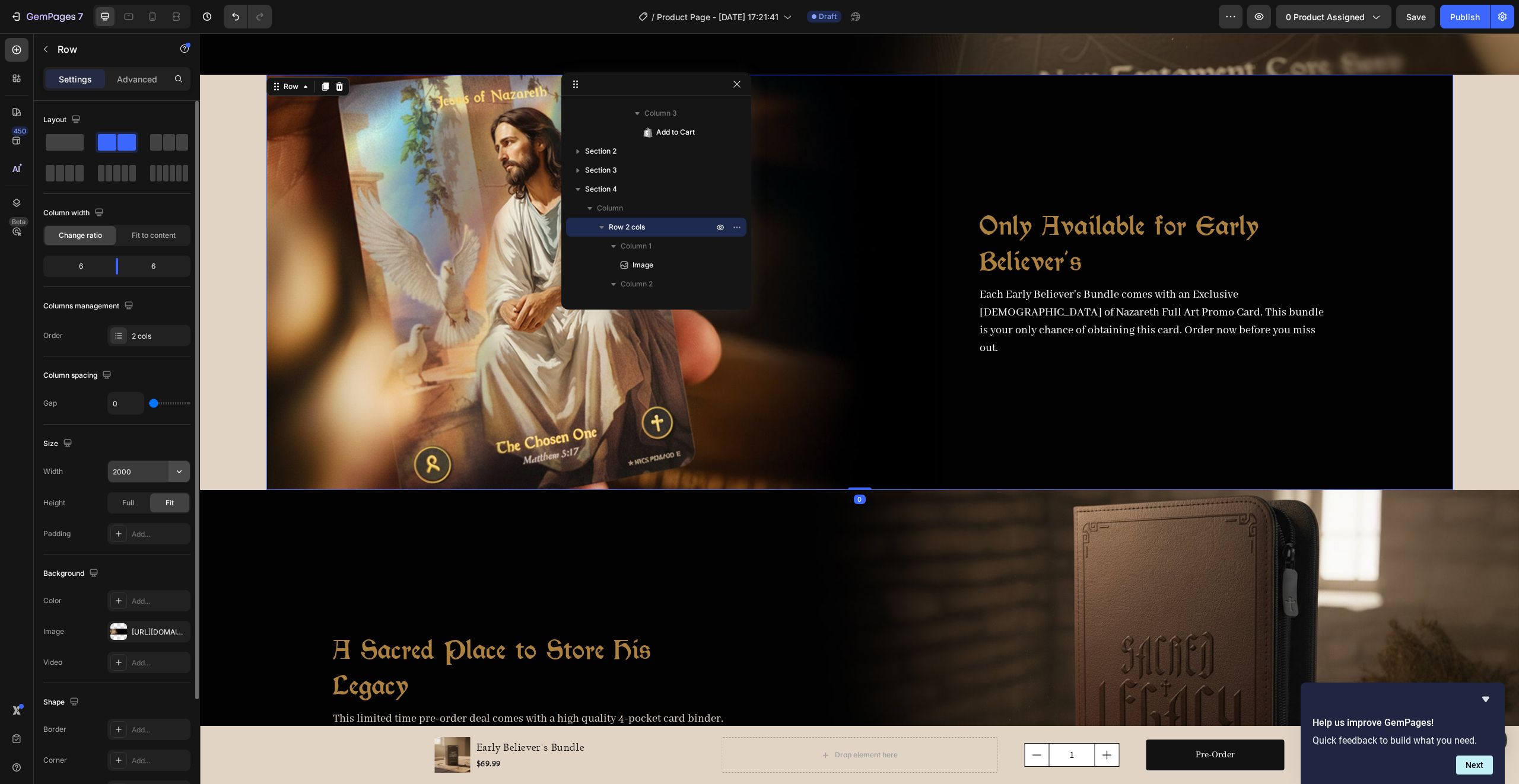
click at [175, 470] on icon "button" at bounding box center [179, 472] width 12 height 12
click at [155, 520] on p "Full 100%" at bounding box center [146, 525] width 68 height 11
type input "100%"
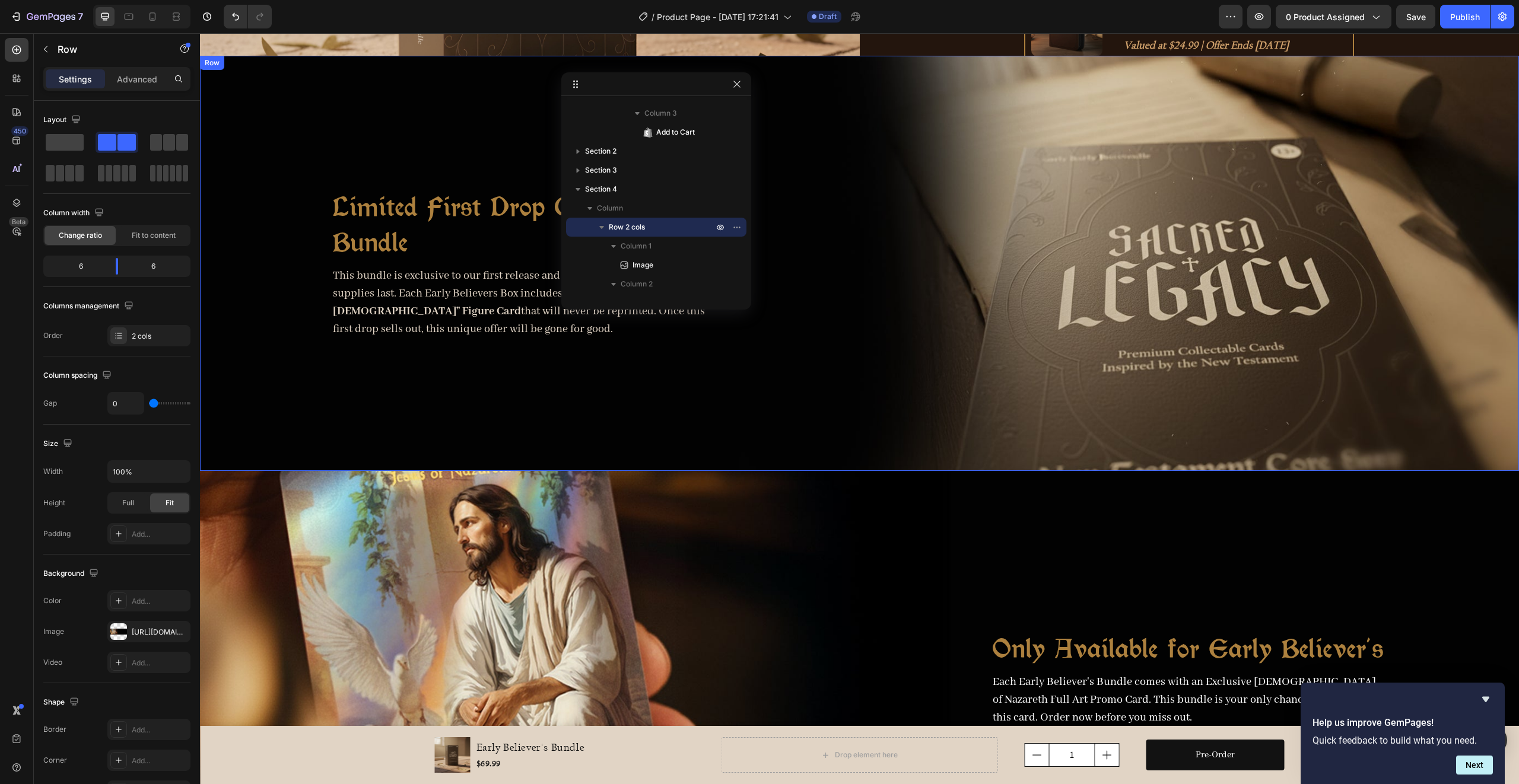
scroll to position [0, 0]
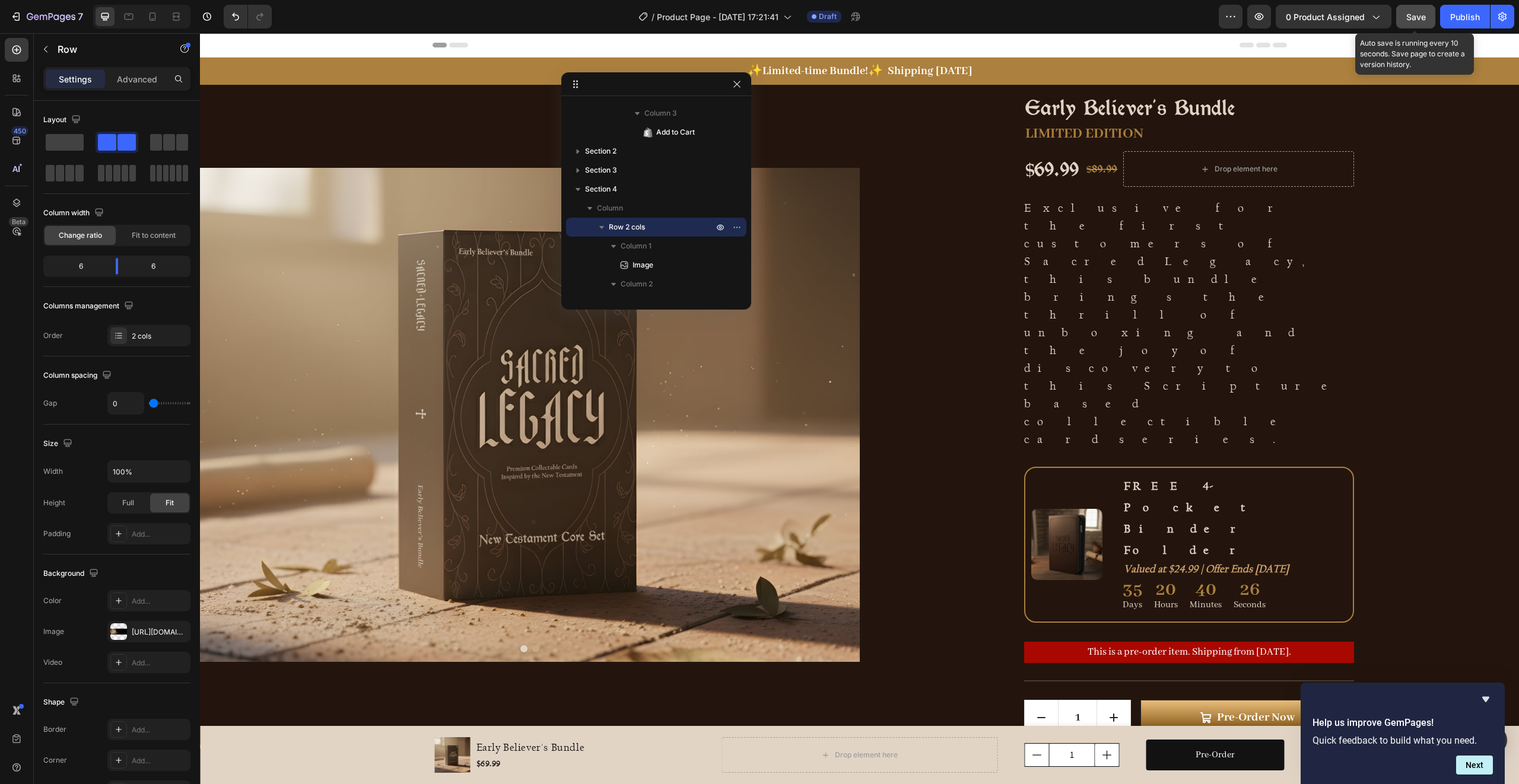
click at [1415, 13] on span "Save" at bounding box center [1416, 17] width 19 height 10
click at [1485, 702] on icon "Hide survey" at bounding box center [1486, 700] width 7 height 5
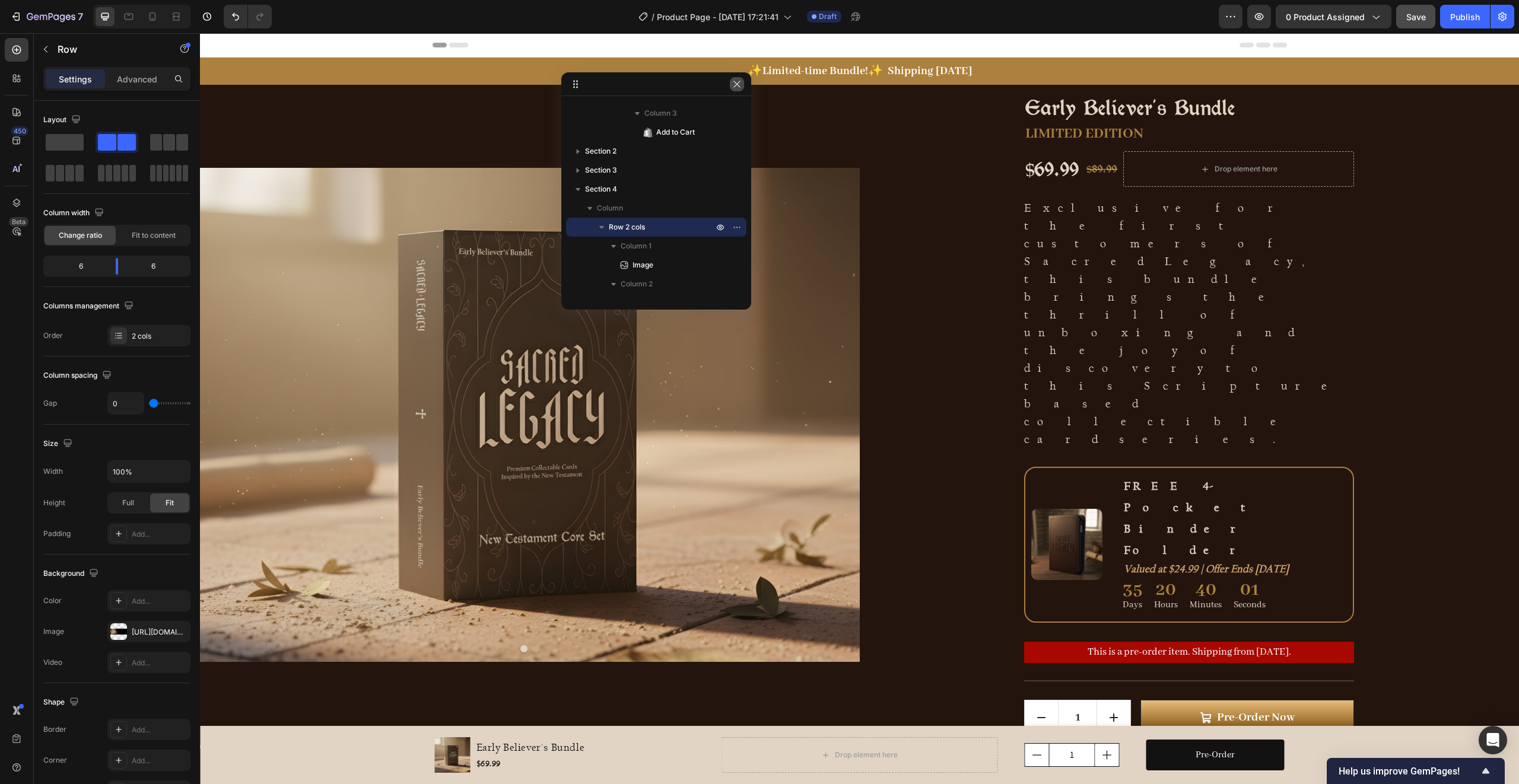
click at [734, 86] on icon "button" at bounding box center [736, 84] width 7 height 7
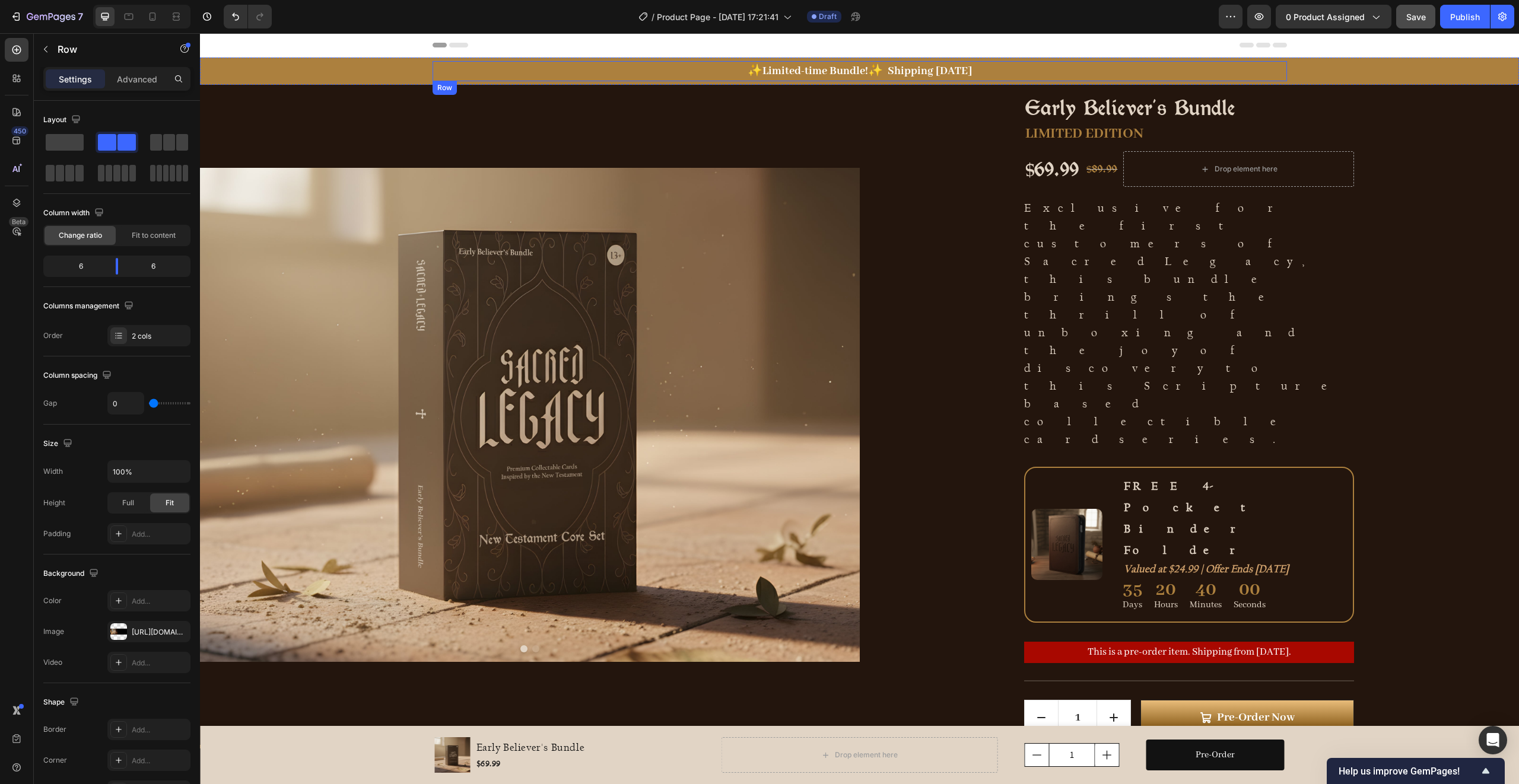
click at [1084, 70] on div "✨ Limited-time Bundle! ✨ Shipping [DATE] Text block Row" at bounding box center [860, 71] width 854 height 20
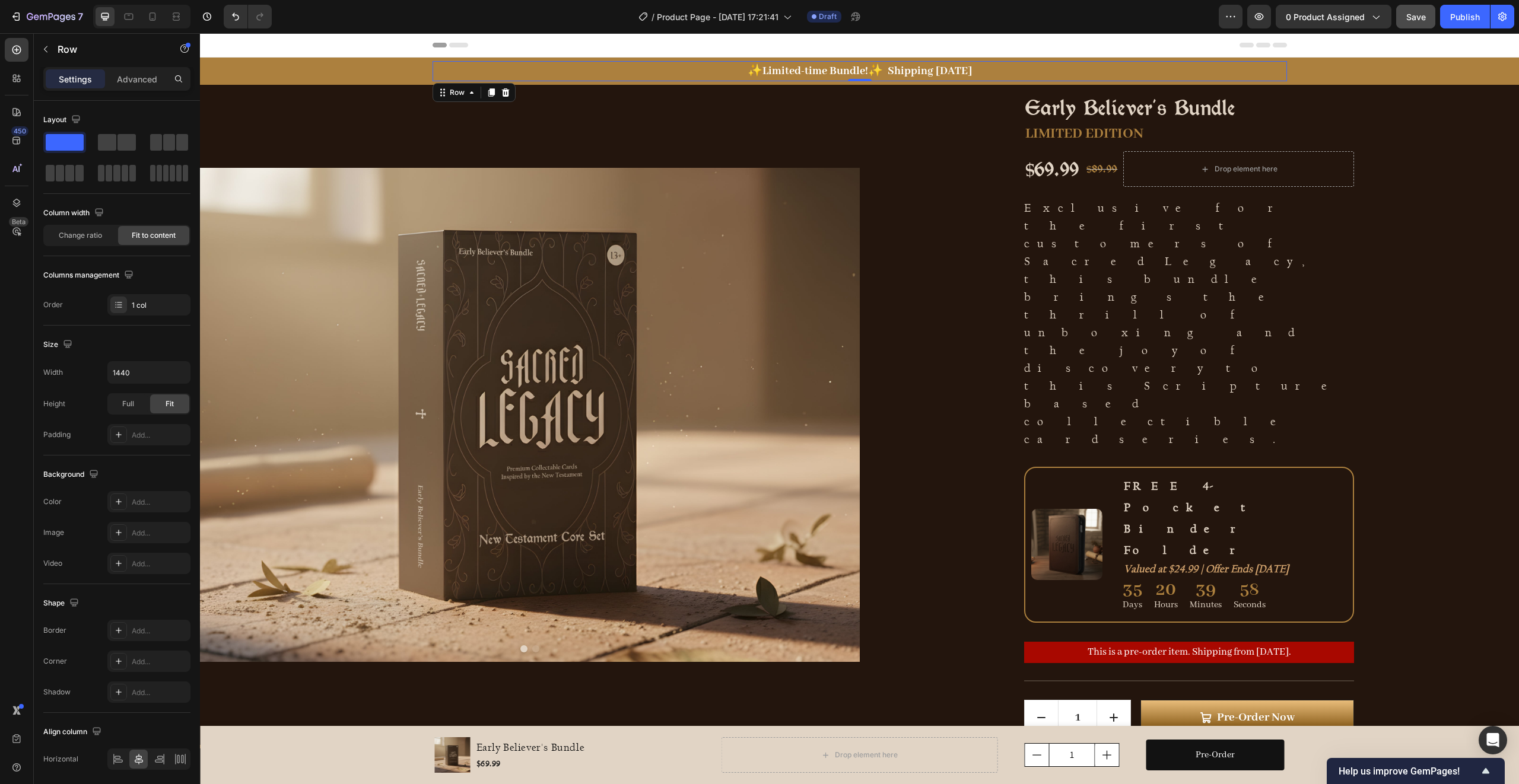
click at [1080, 71] on div "✨ Limited-time Bundle! ✨ Shipping [DATE] Text block Row 0" at bounding box center [860, 71] width 854 height 20
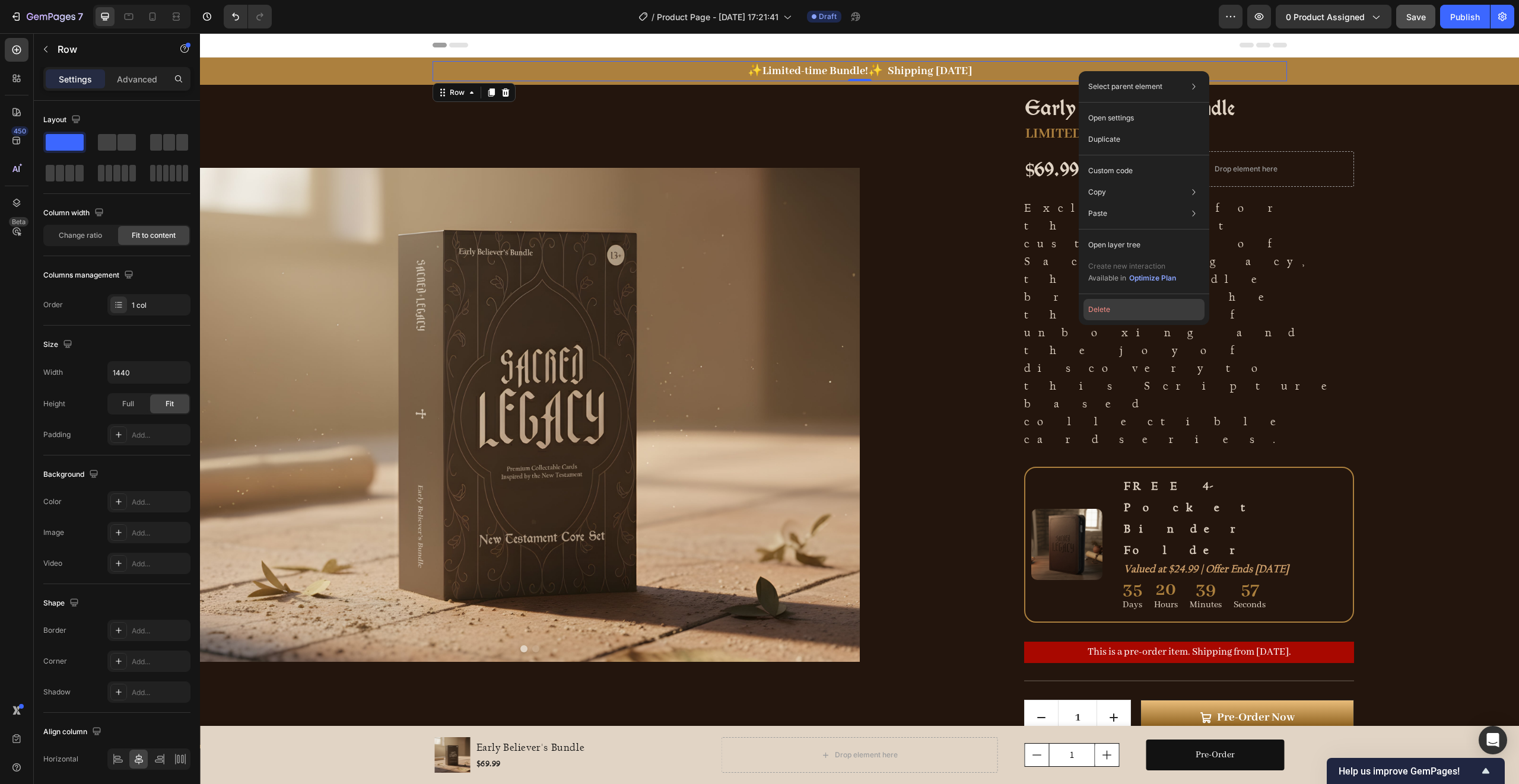
click at [1107, 306] on button "Delete" at bounding box center [1144, 310] width 121 height 21
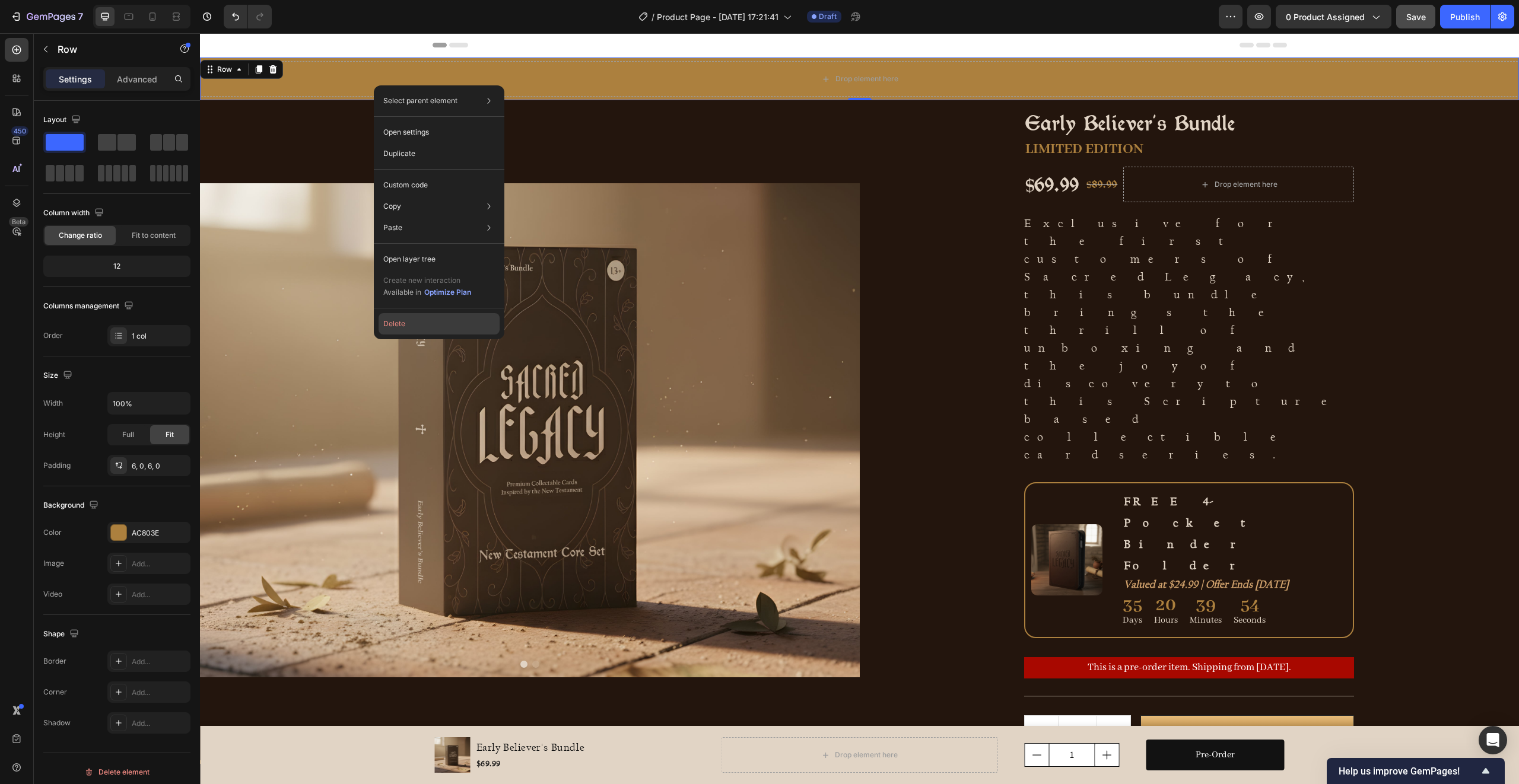
click at [419, 327] on button "Delete" at bounding box center [439, 324] width 121 height 21
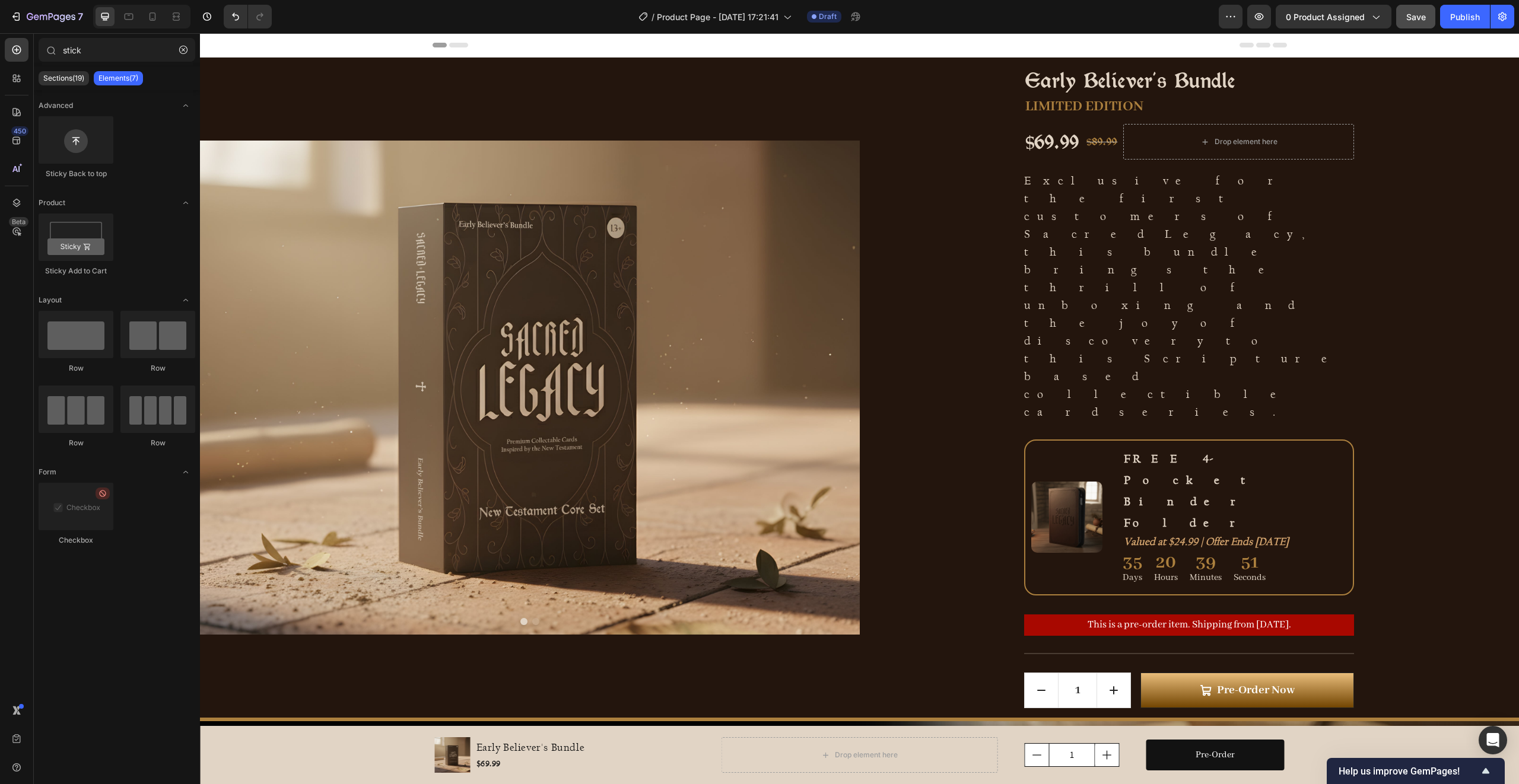
click at [1421, 18] on span "Save" at bounding box center [1416, 17] width 19 height 10
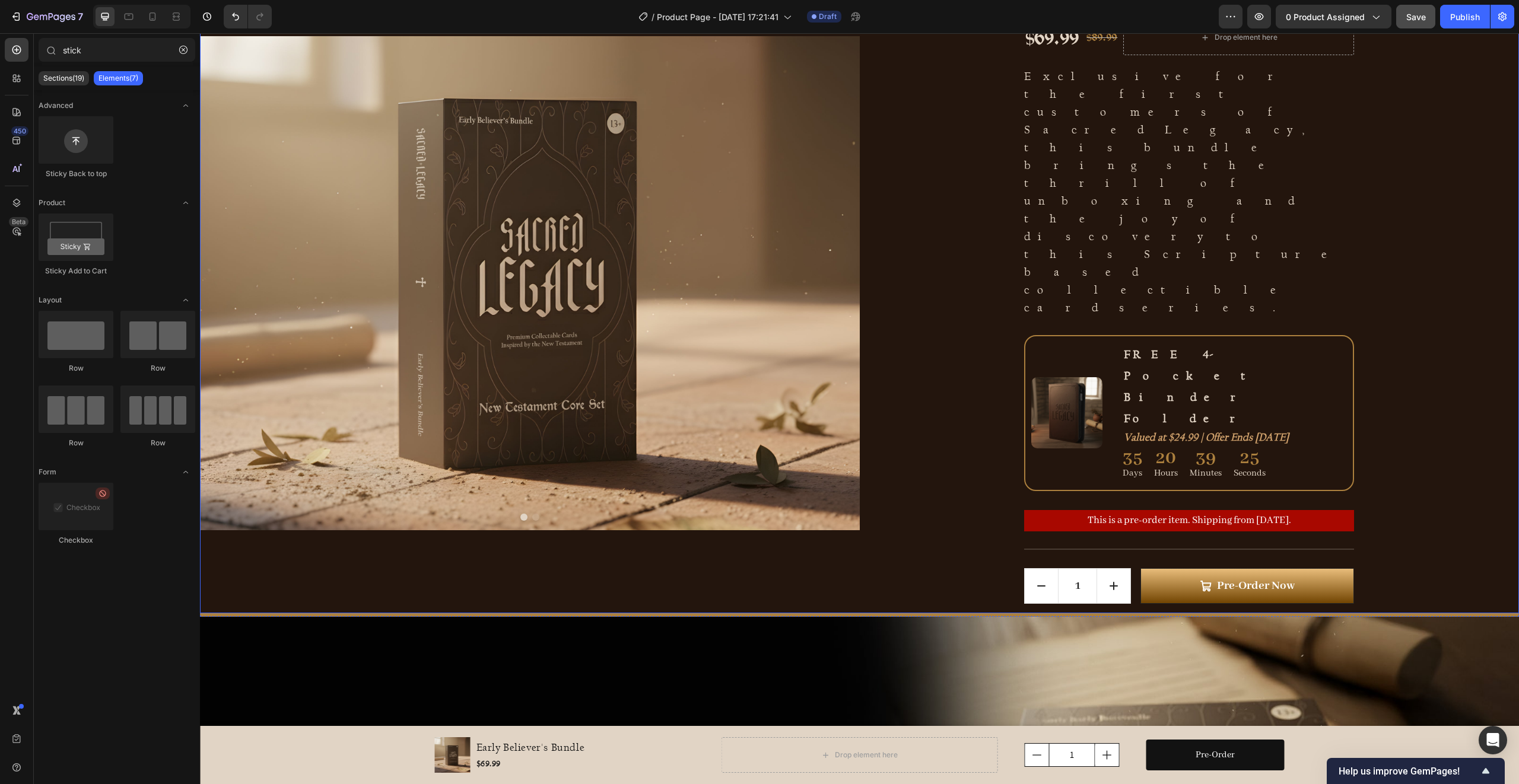
scroll to position [330, 0]
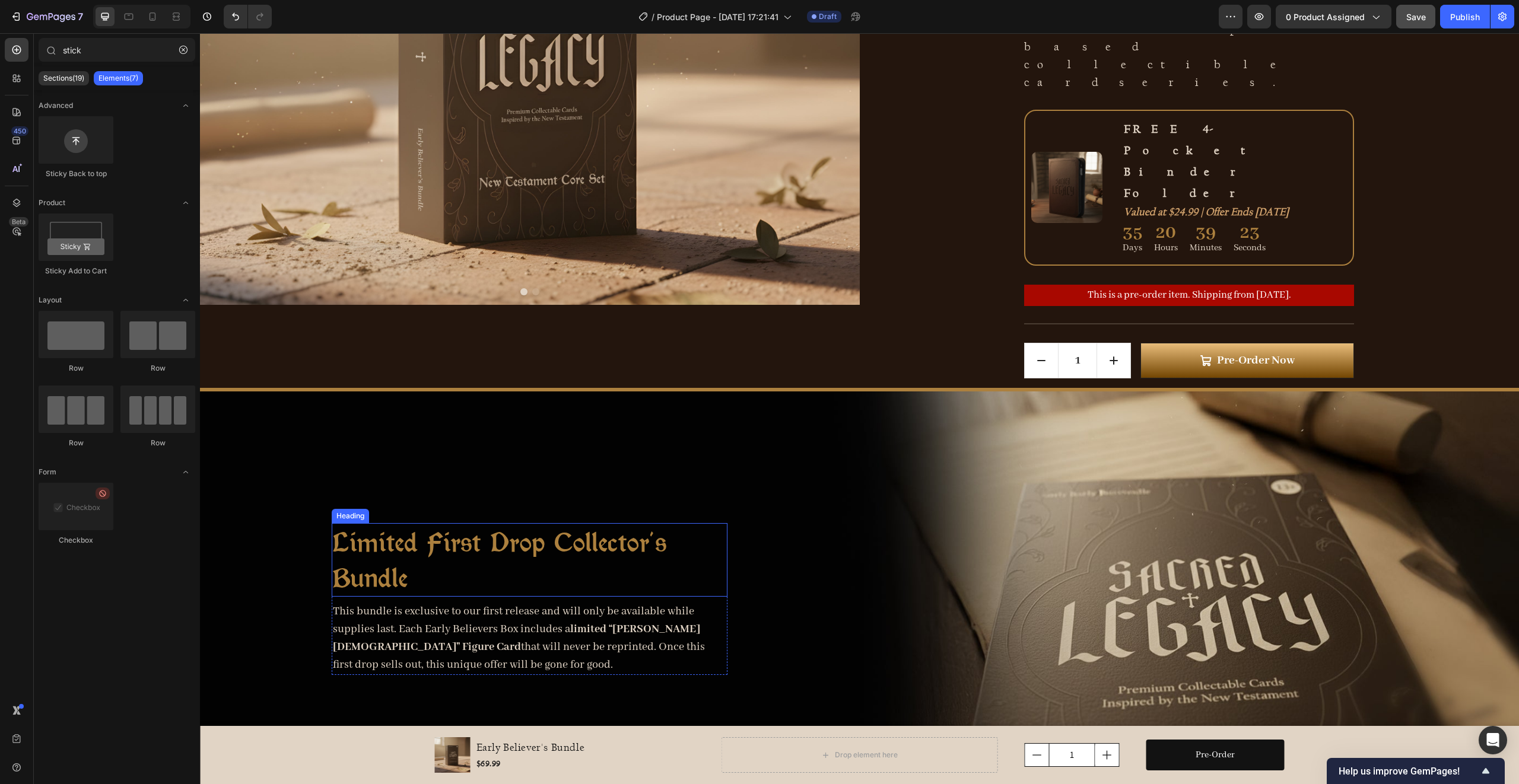
click at [545, 527] on strong "Limited First Drop Collector's Bundle" at bounding box center [499, 560] width 334 height 68
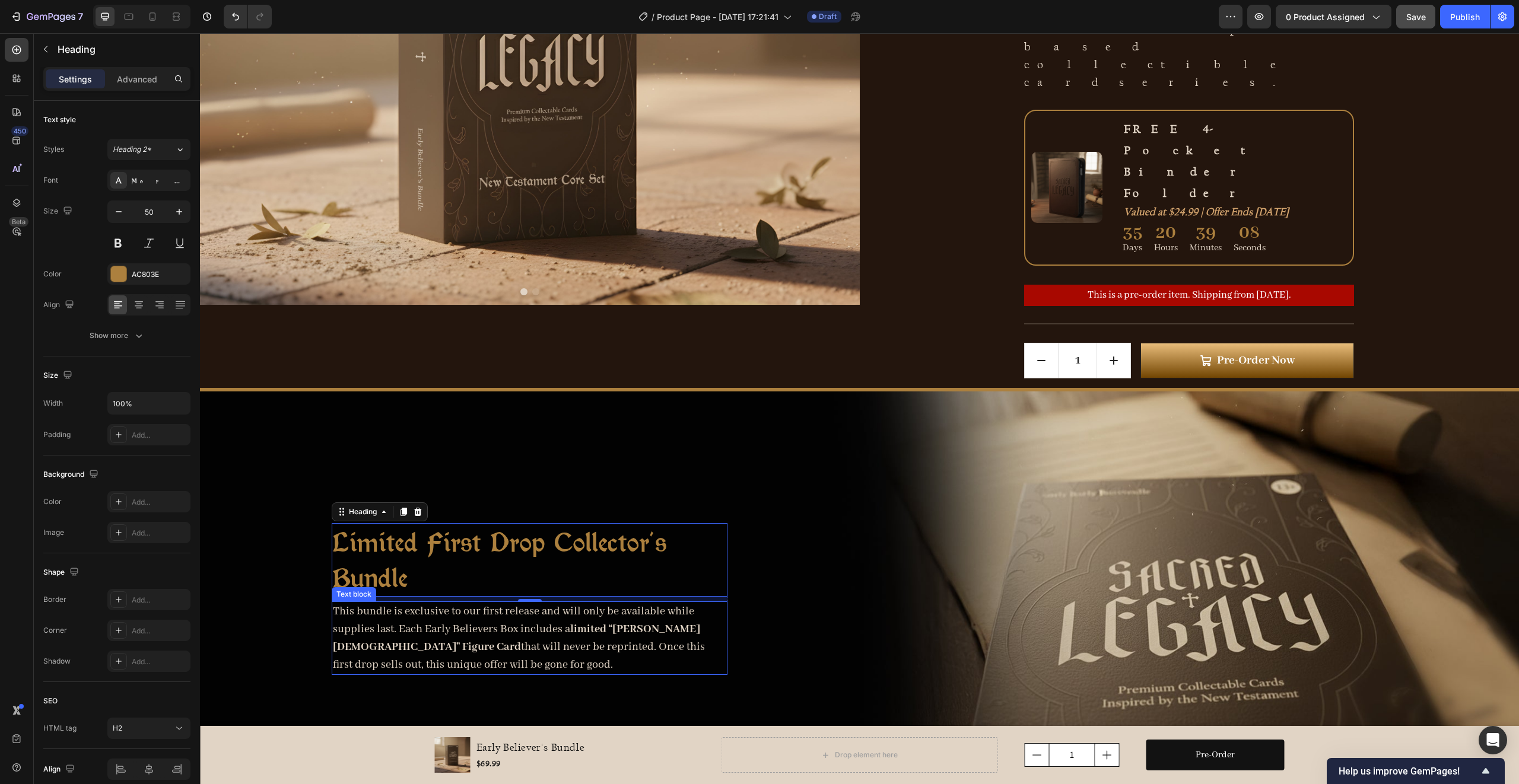
click at [543, 603] on p "This bundle is exclusive to our first release and will only be available while …" at bounding box center [529, 639] width 393 height 71
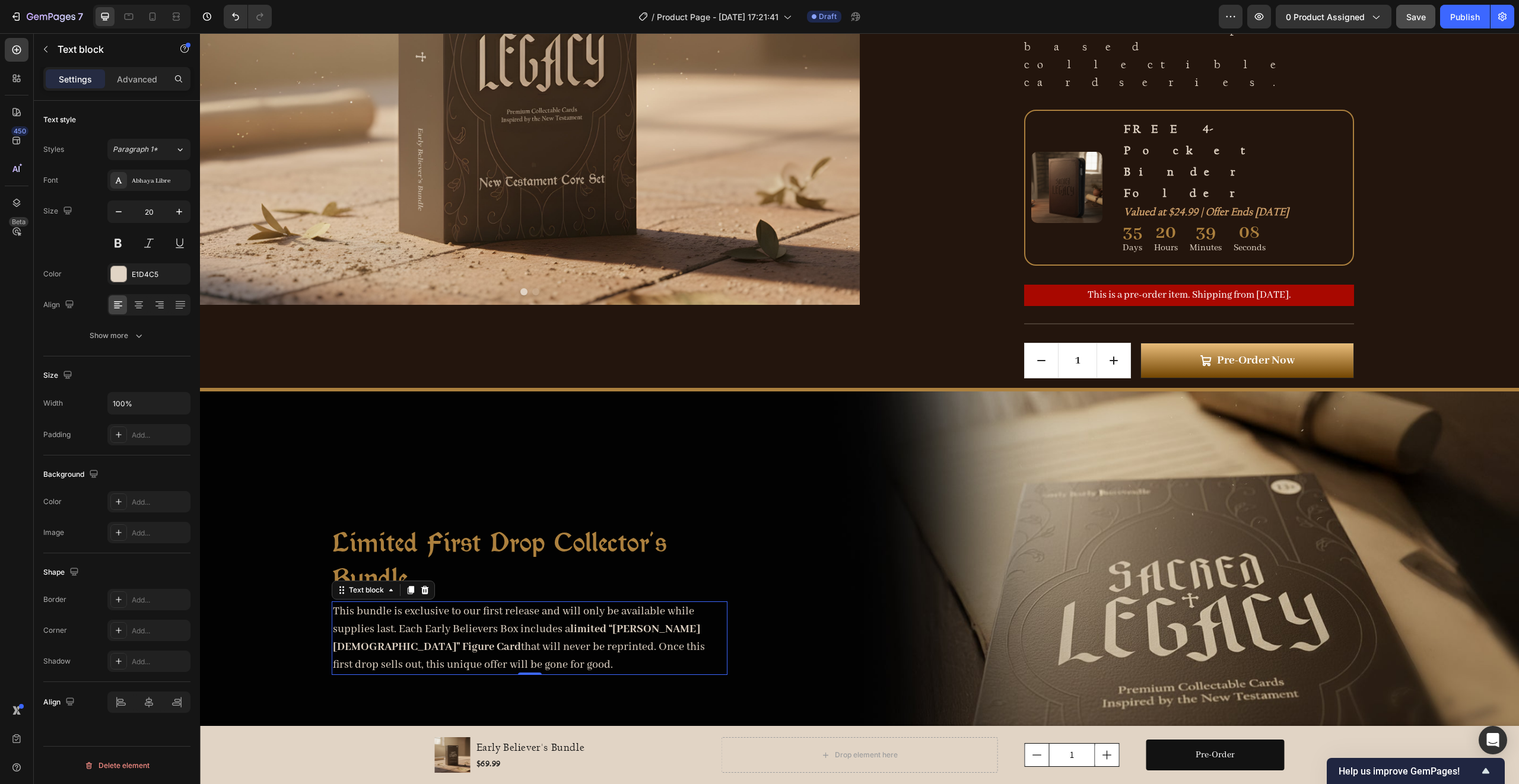
click at [133, 197] on div "Font Abhaya Libre Size 20 Color E1D4C5 Align Show more" at bounding box center [116, 258] width 147 height 177
click at [135, 183] on div "Abhaya Libre" at bounding box center [159, 181] width 56 height 11
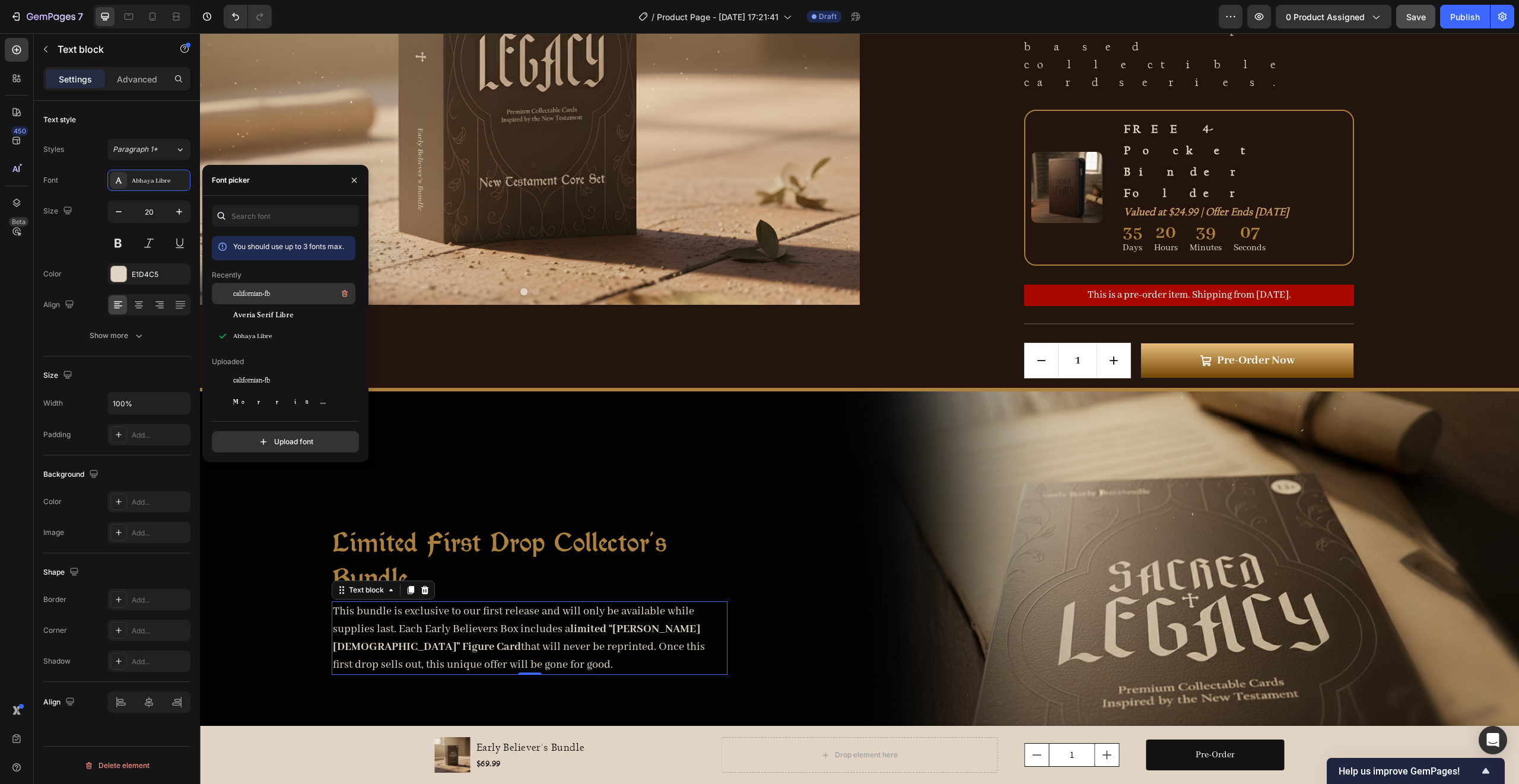
click at [258, 293] on span "californian-fb" at bounding box center [251, 294] width 37 height 11
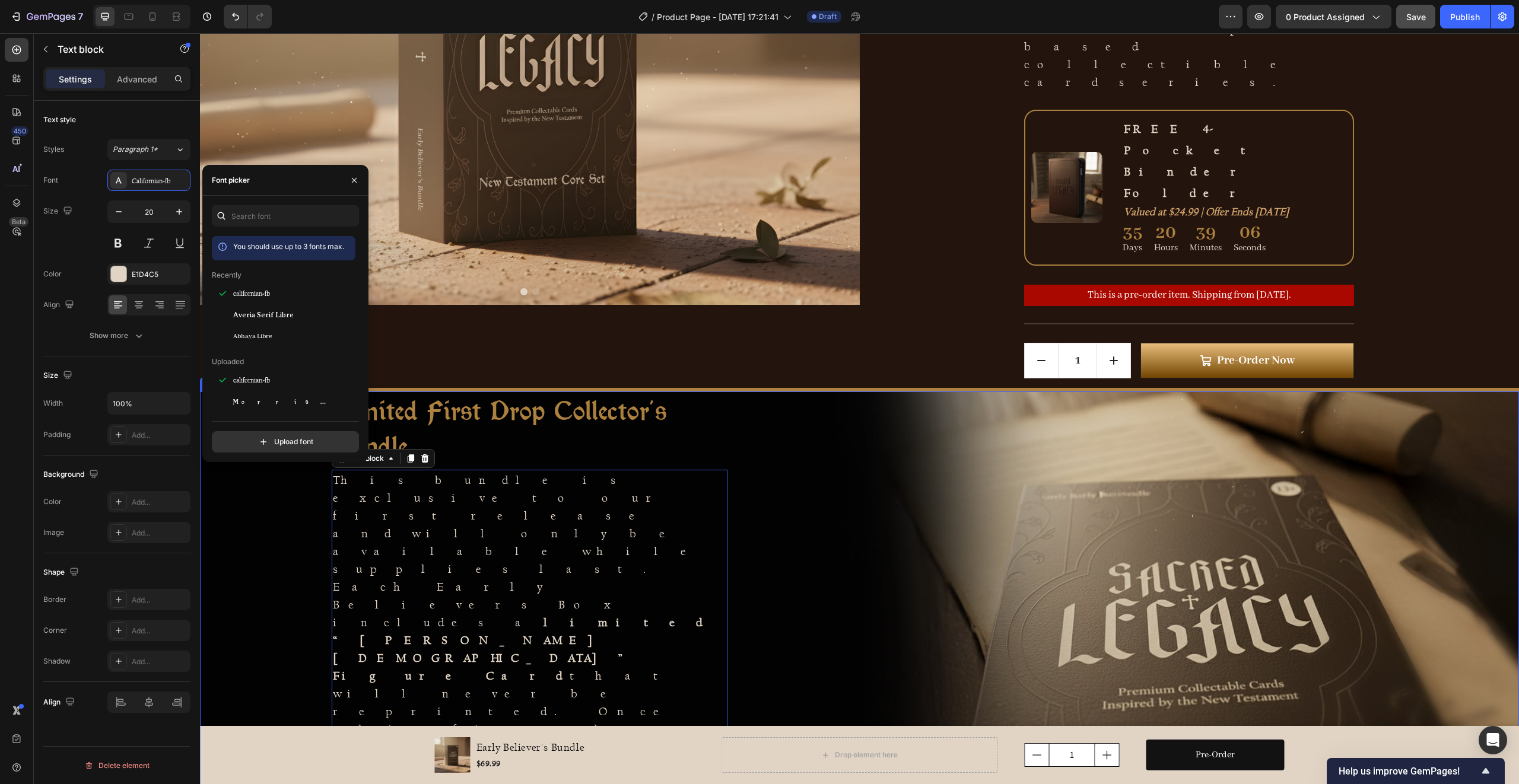
click at [793, 507] on div "Limited First Drop Collector's Bundle Heading This bundle is exclusive to our f…" at bounding box center [530, 600] width 660 height 419
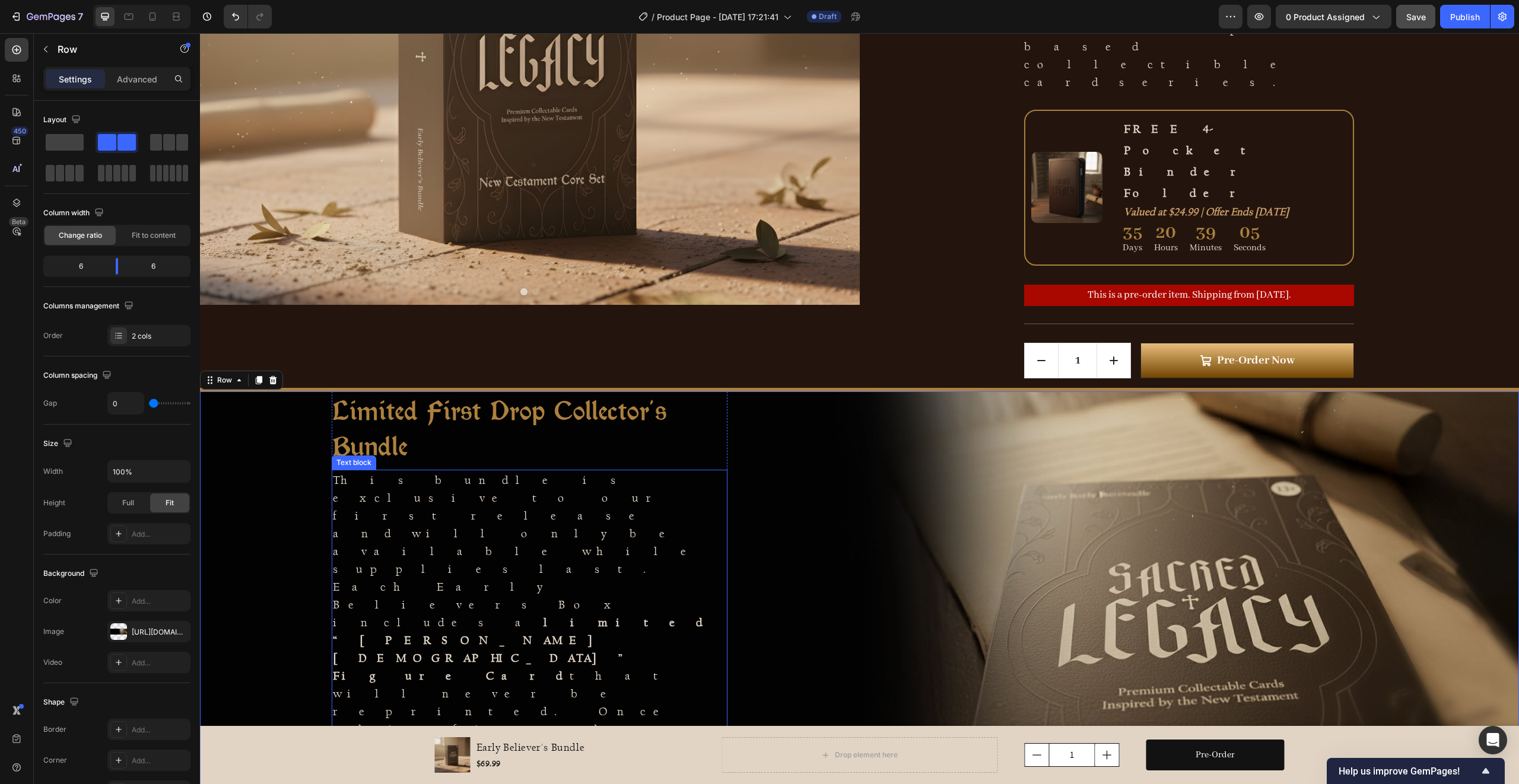
click at [656, 482] on p "This bundle is exclusive to our first release and will only be available while …" at bounding box center [529, 640] width 393 height 338
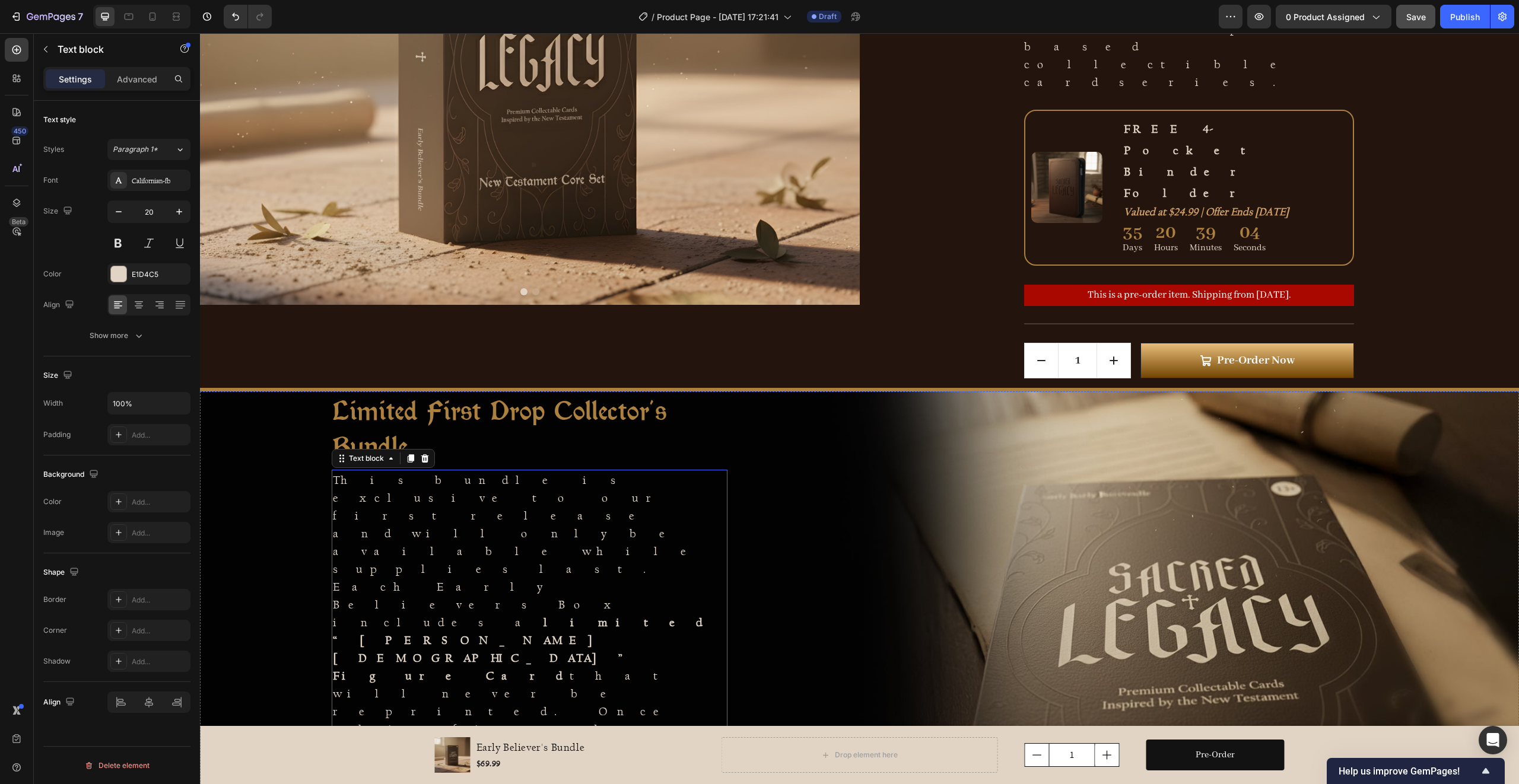
scroll to position [575, 0]
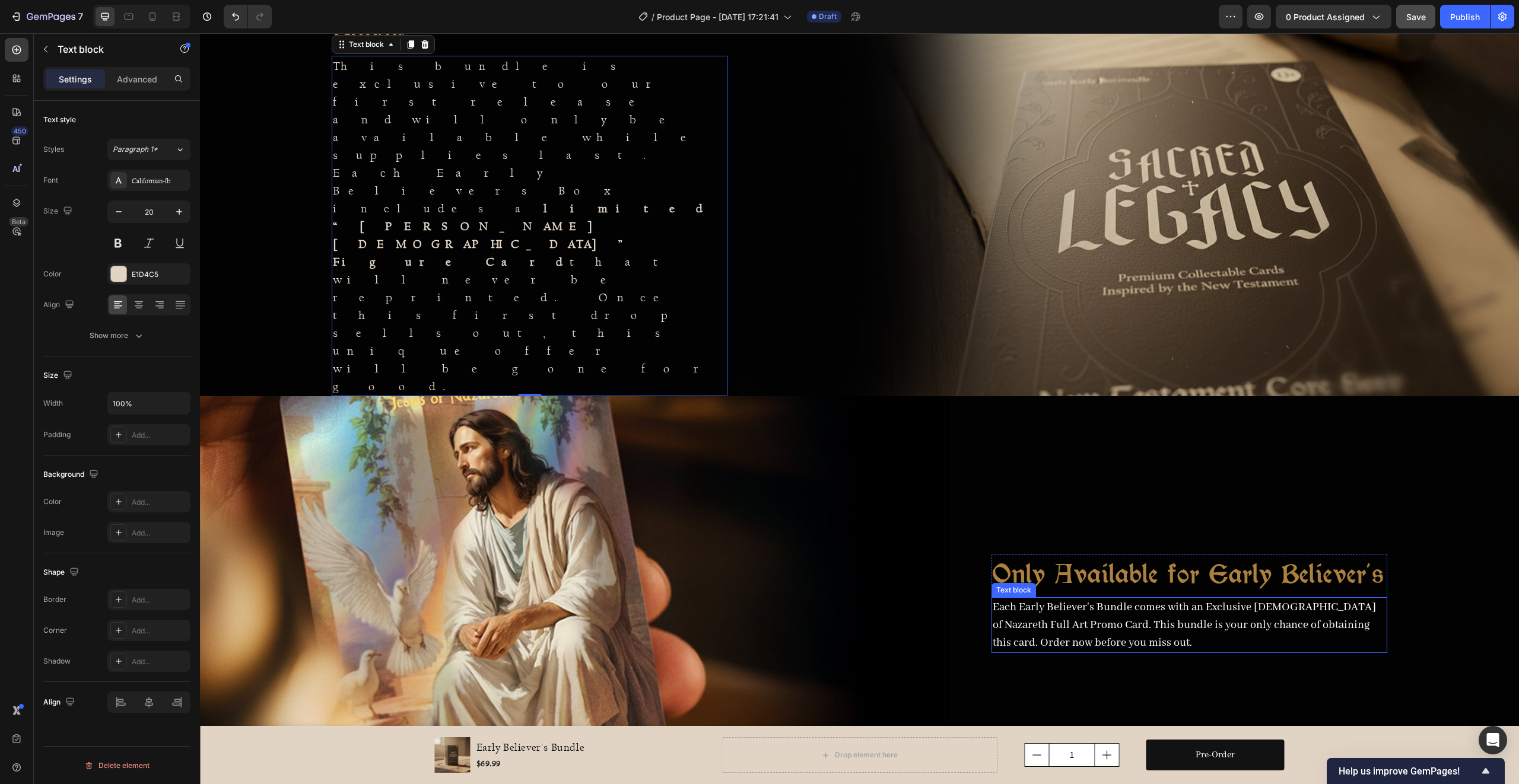
click at [1049, 643] on p "Each Early Believer's Bundle comes with an Exclusive [DEMOGRAPHIC_DATA] of Naza…" at bounding box center [1189, 625] width 393 height 53
click at [169, 185] on div "Abhaya Libre" at bounding box center [148, 180] width 83 height 21
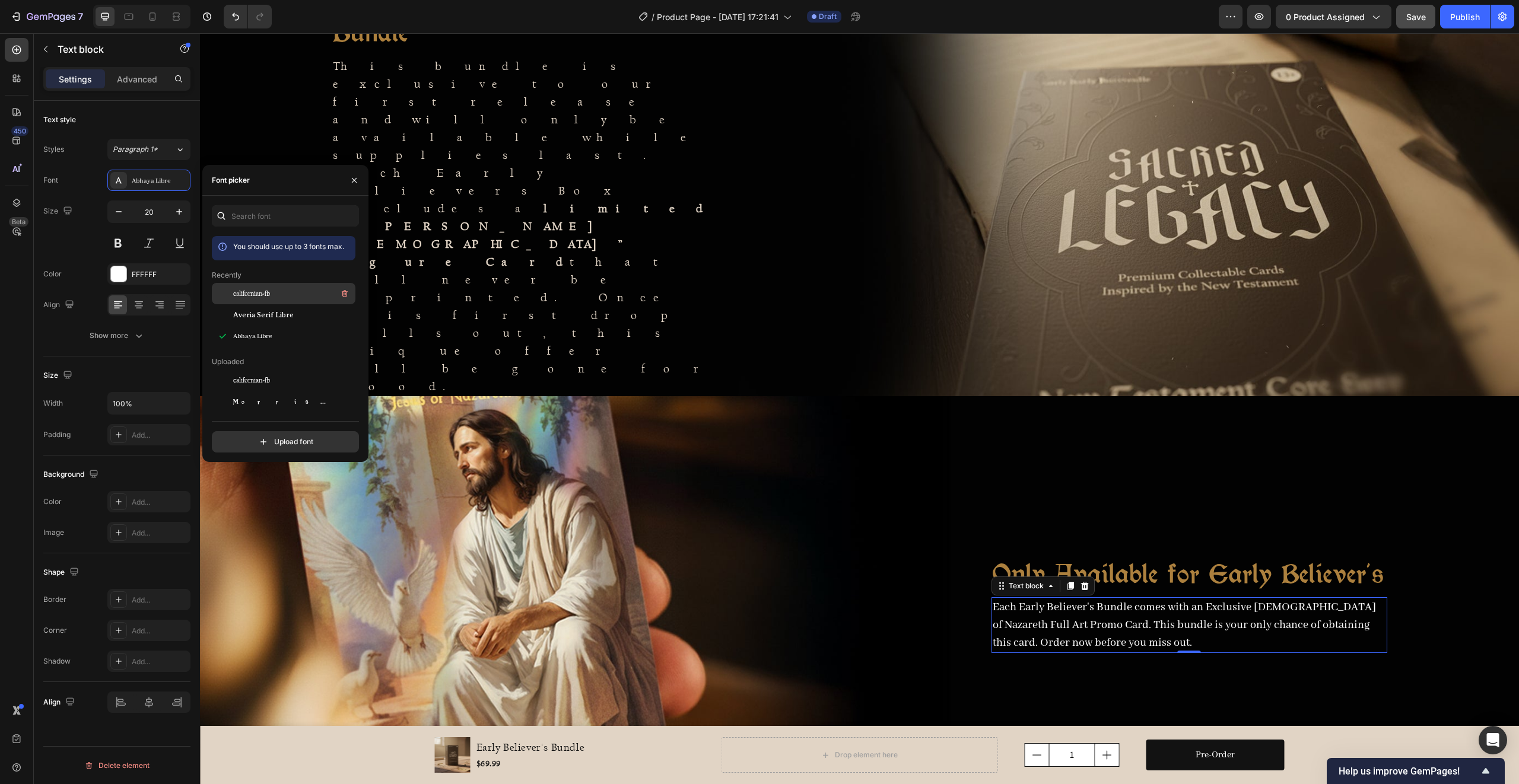
click at [251, 294] on span "californian-fb" at bounding box center [251, 294] width 37 height 11
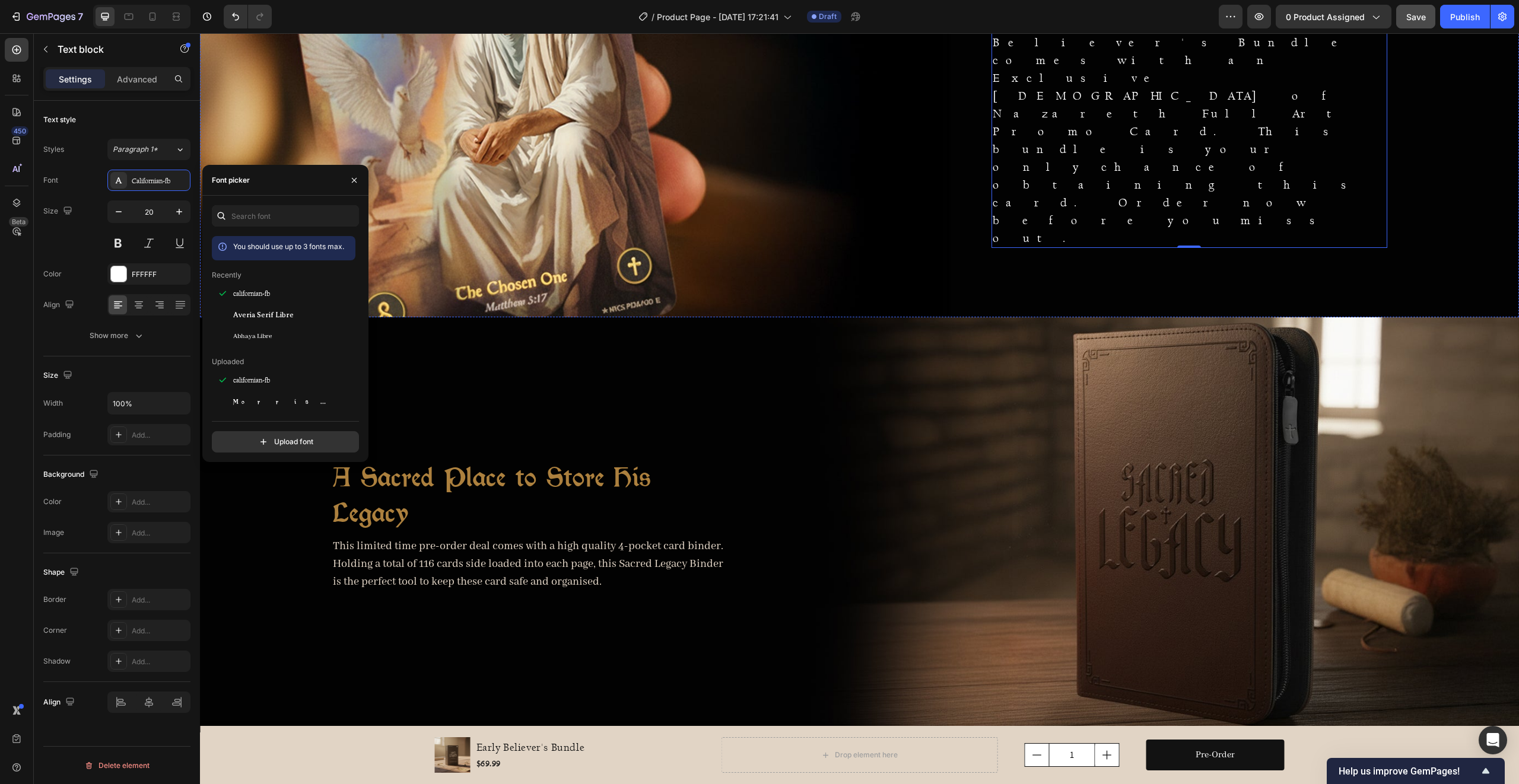
scroll to position [1069, 0]
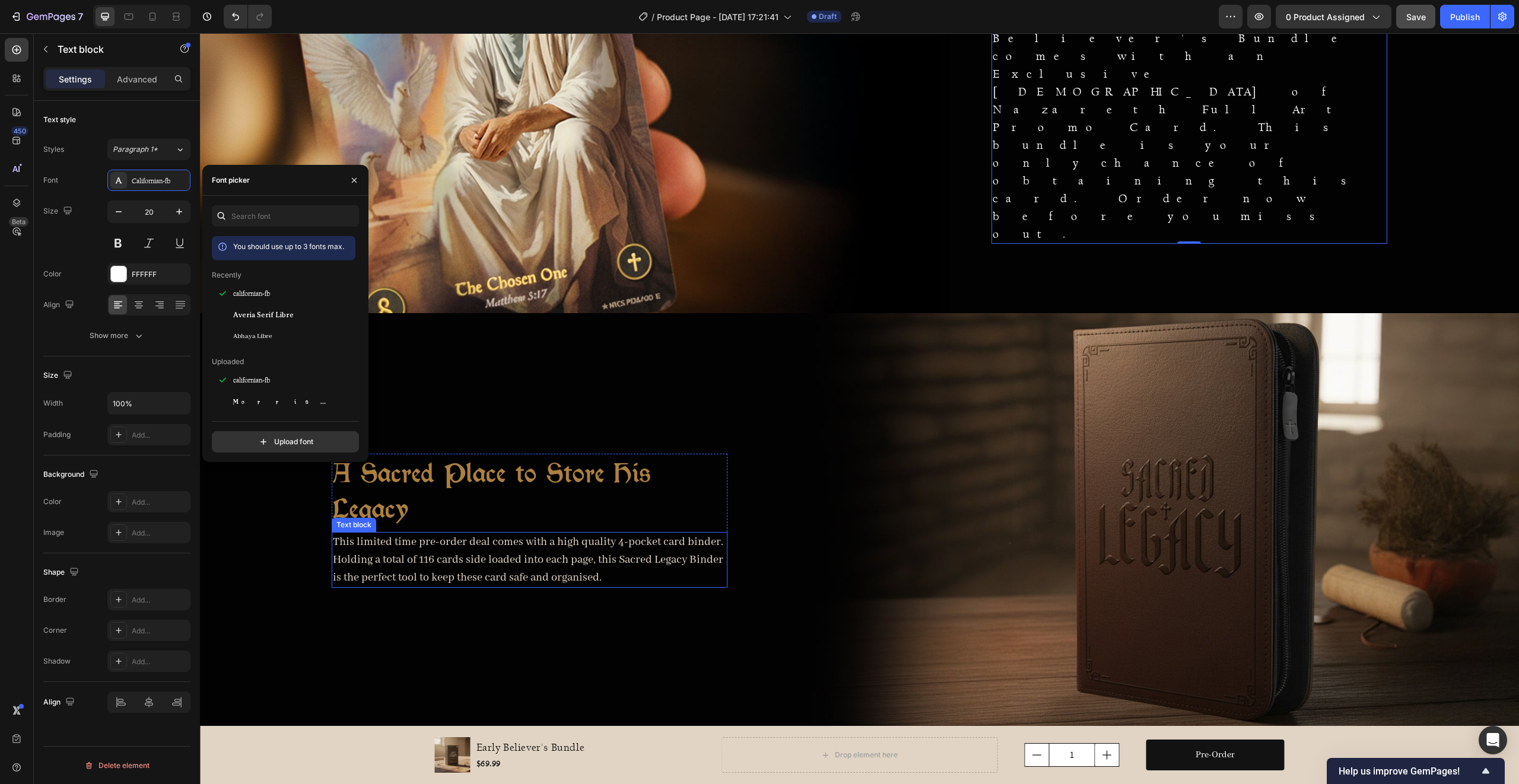
click at [568, 558] on p "This limited time pre-order deal comes with a high quality 4-pocket card binder…" at bounding box center [529, 560] width 393 height 53
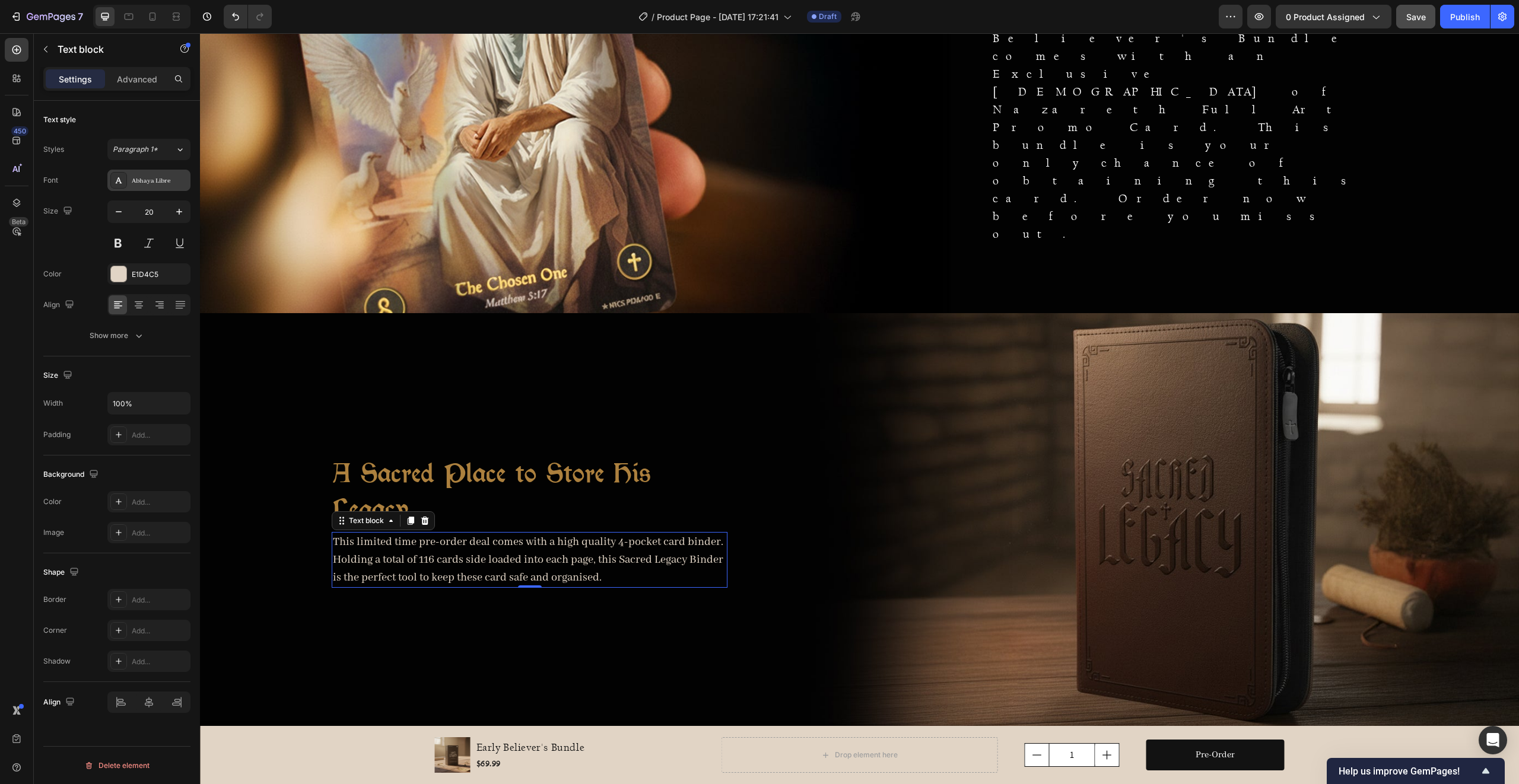
click at [160, 178] on div "Abhaya Libre" at bounding box center [159, 181] width 56 height 11
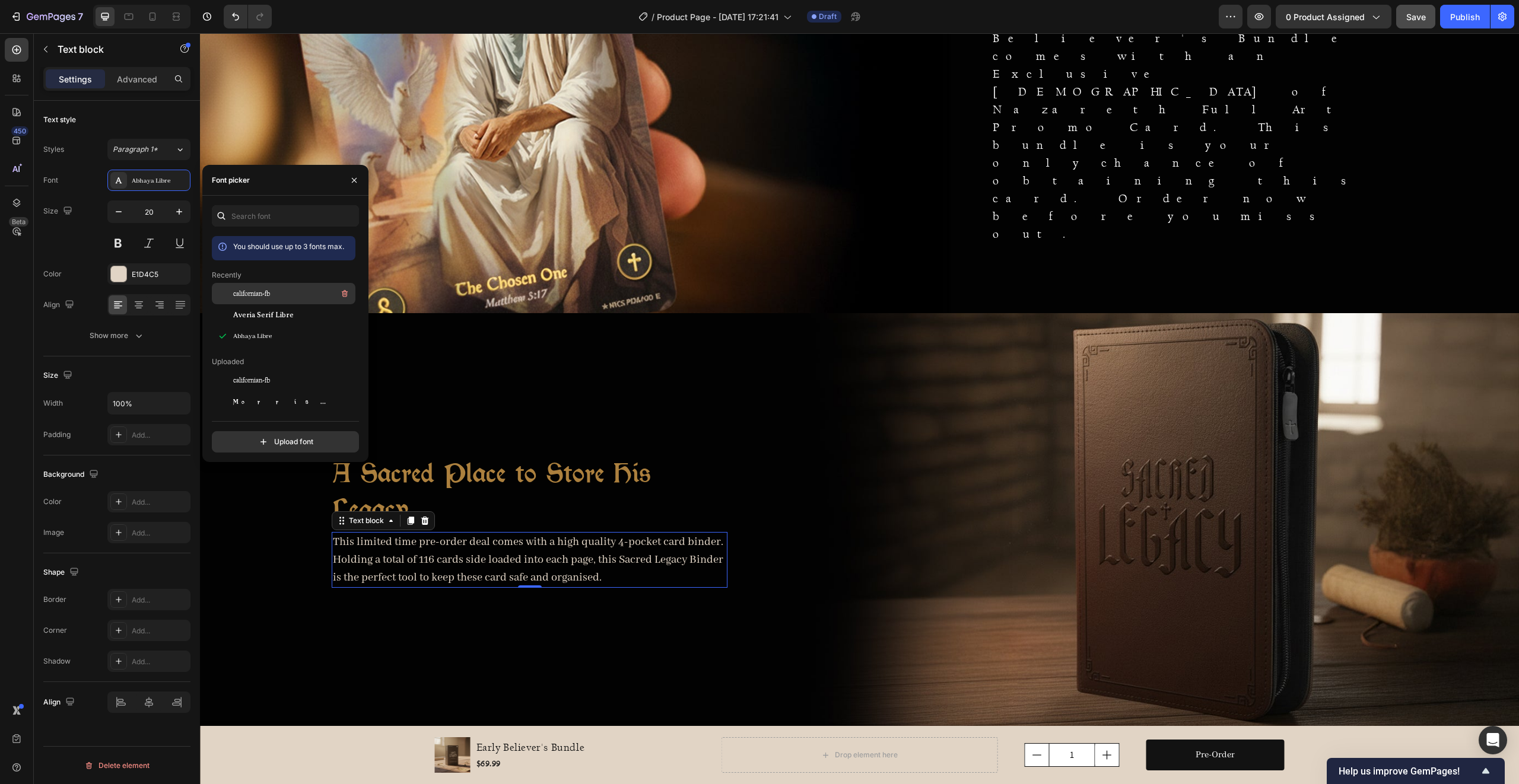
click at [261, 291] on span "californian-fb" at bounding box center [251, 294] width 37 height 11
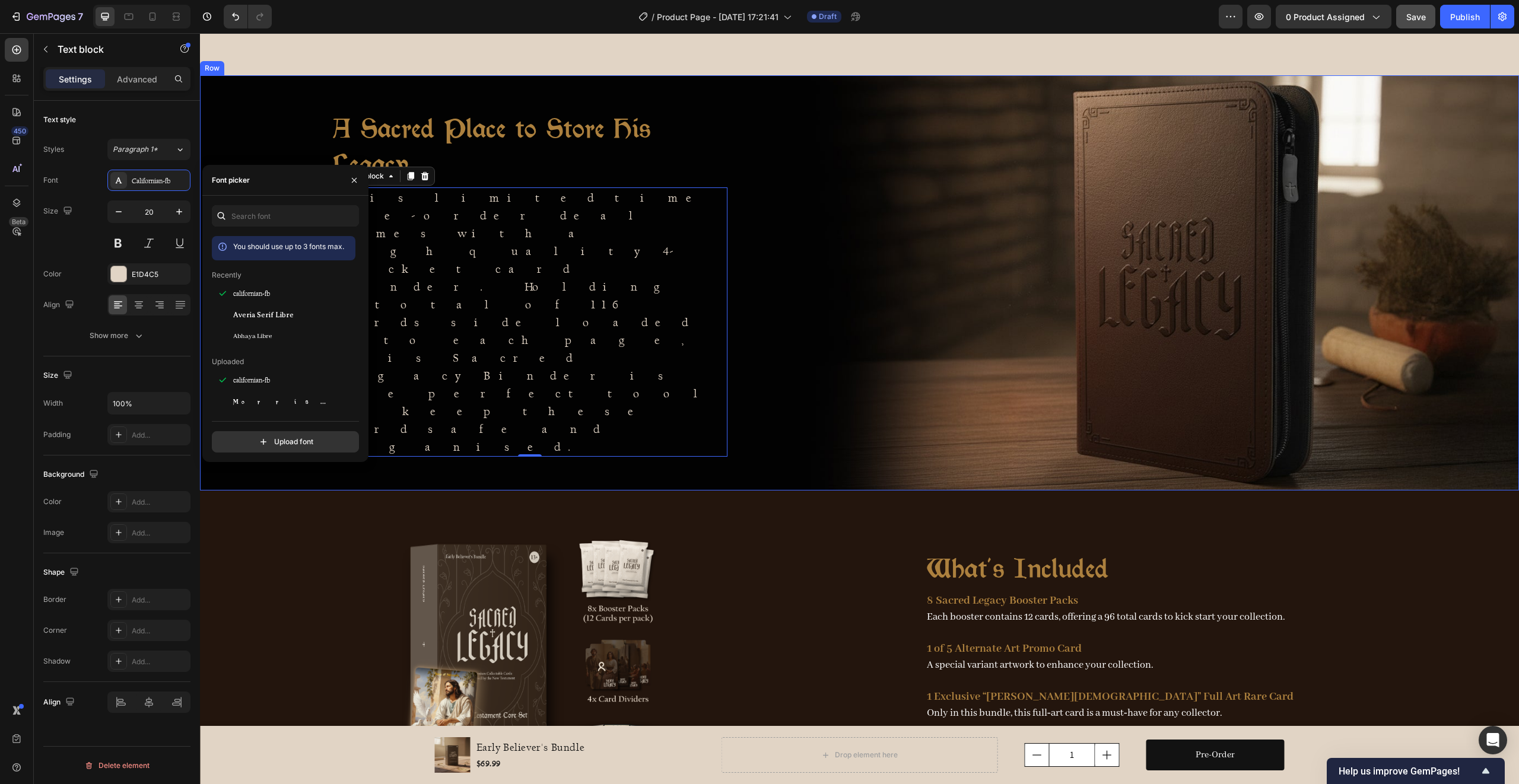
scroll to position [1538, 0]
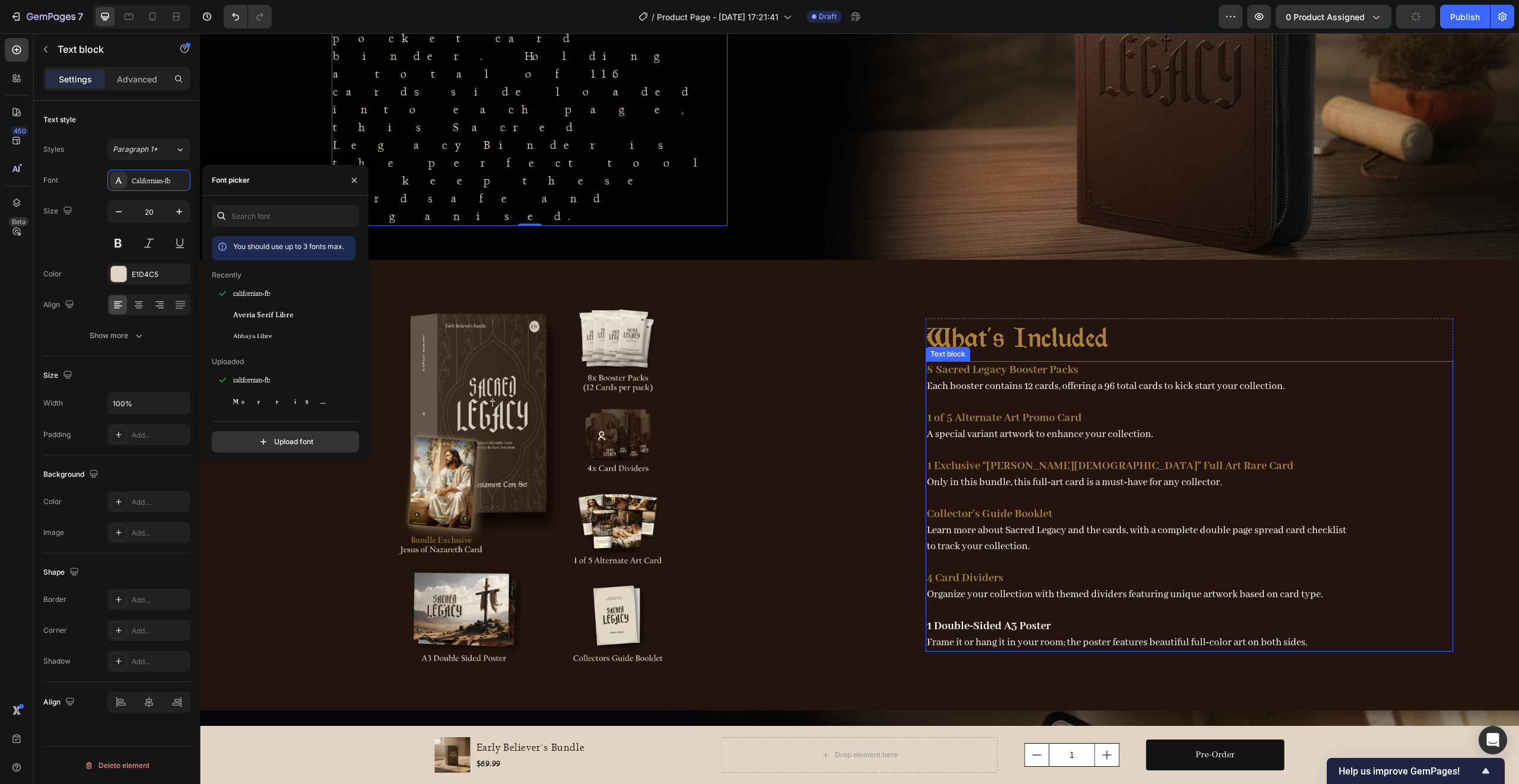
click at [982, 433] on p "A special variant artwork to enhance your collection." at bounding box center [1136, 434] width 419 height 16
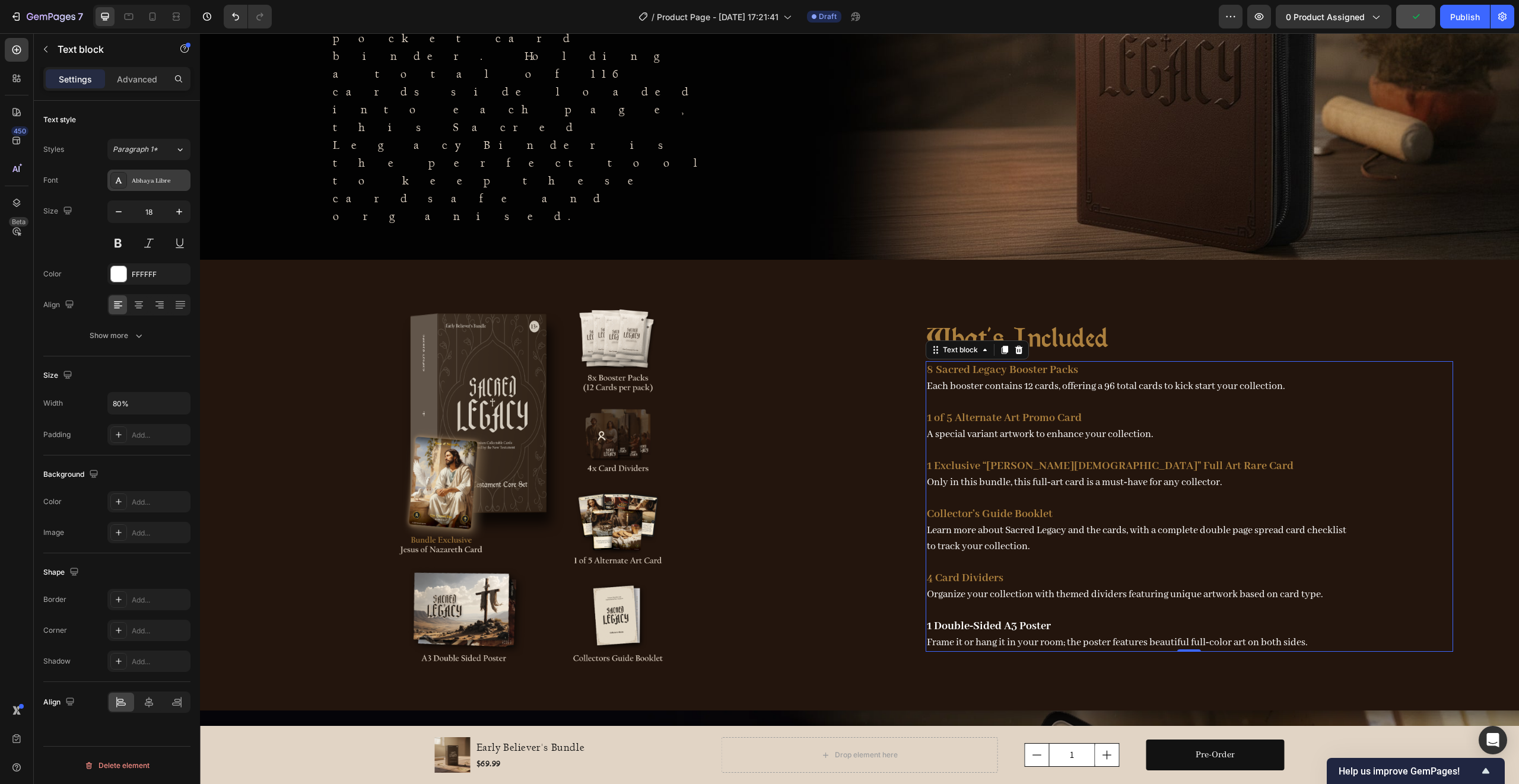
click at [165, 187] on div "Abhaya Libre" at bounding box center [148, 180] width 83 height 21
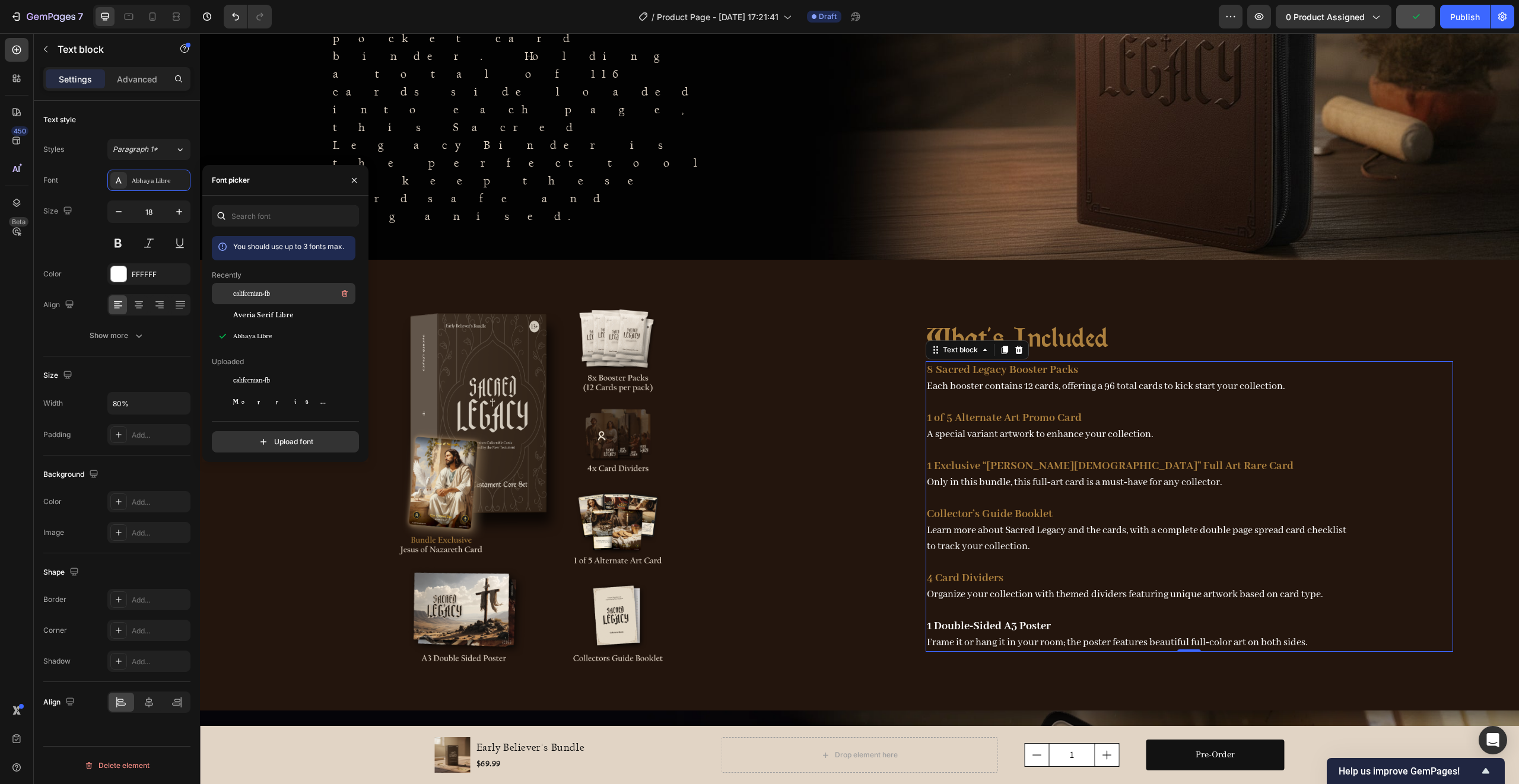
click at [267, 291] on span "californian-fb" at bounding box center [251, 294] width 37 height 11
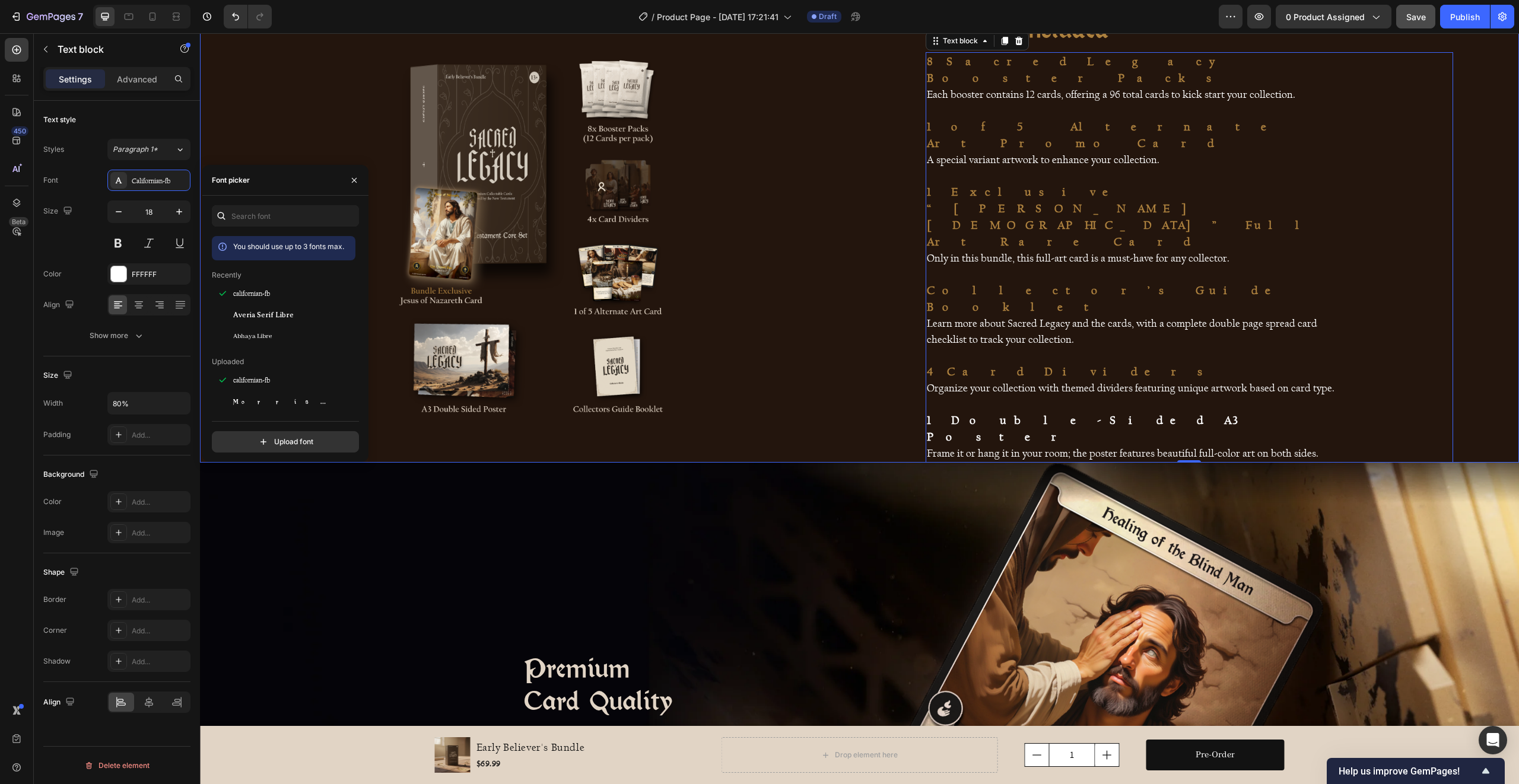
scroll to position [2038, 0]
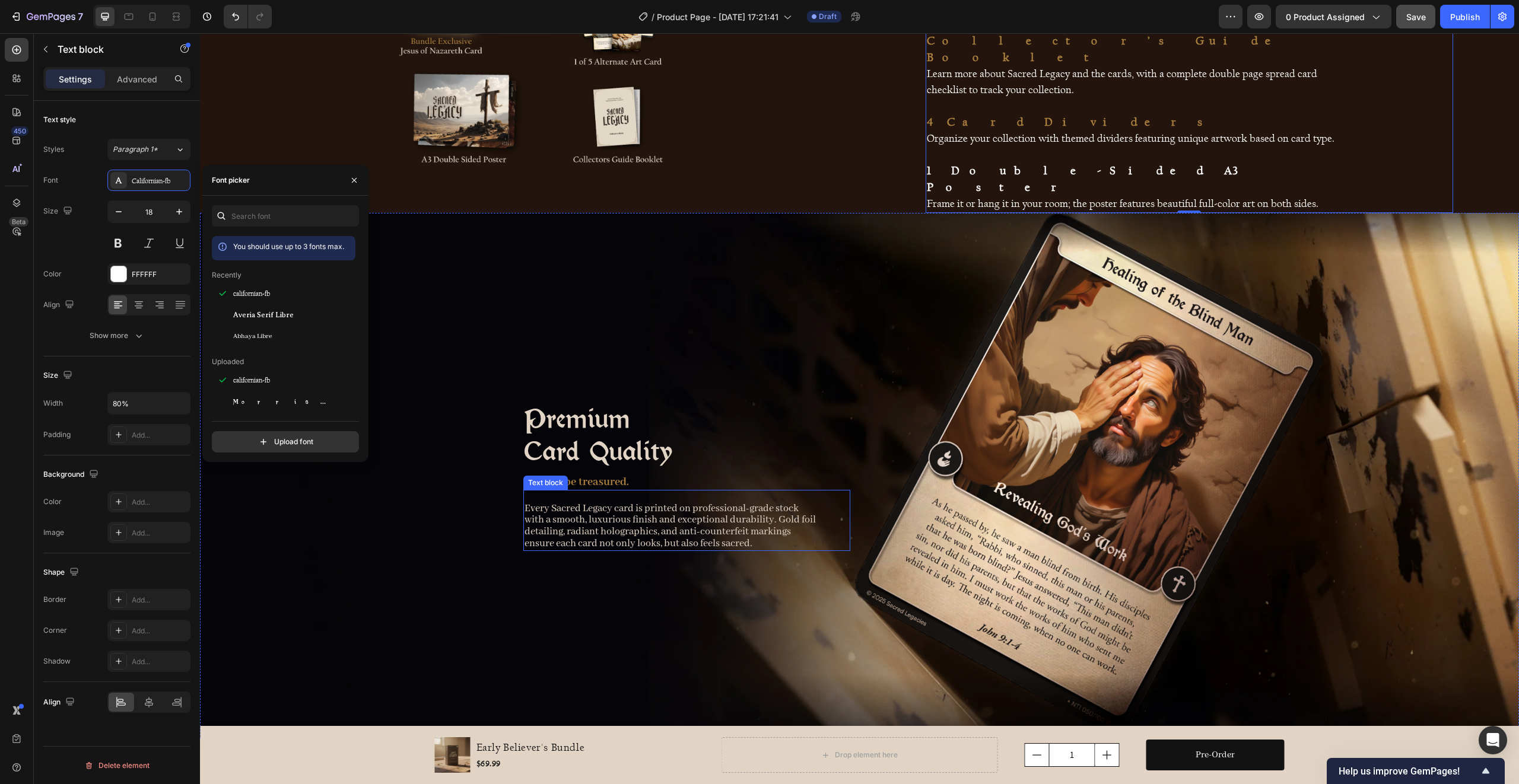
click at [625, 543] on p "Every Sacred Legacy card is printed on professional-grade stock with a smooth, …" at bounding box center [671, 526] width 292 height 47
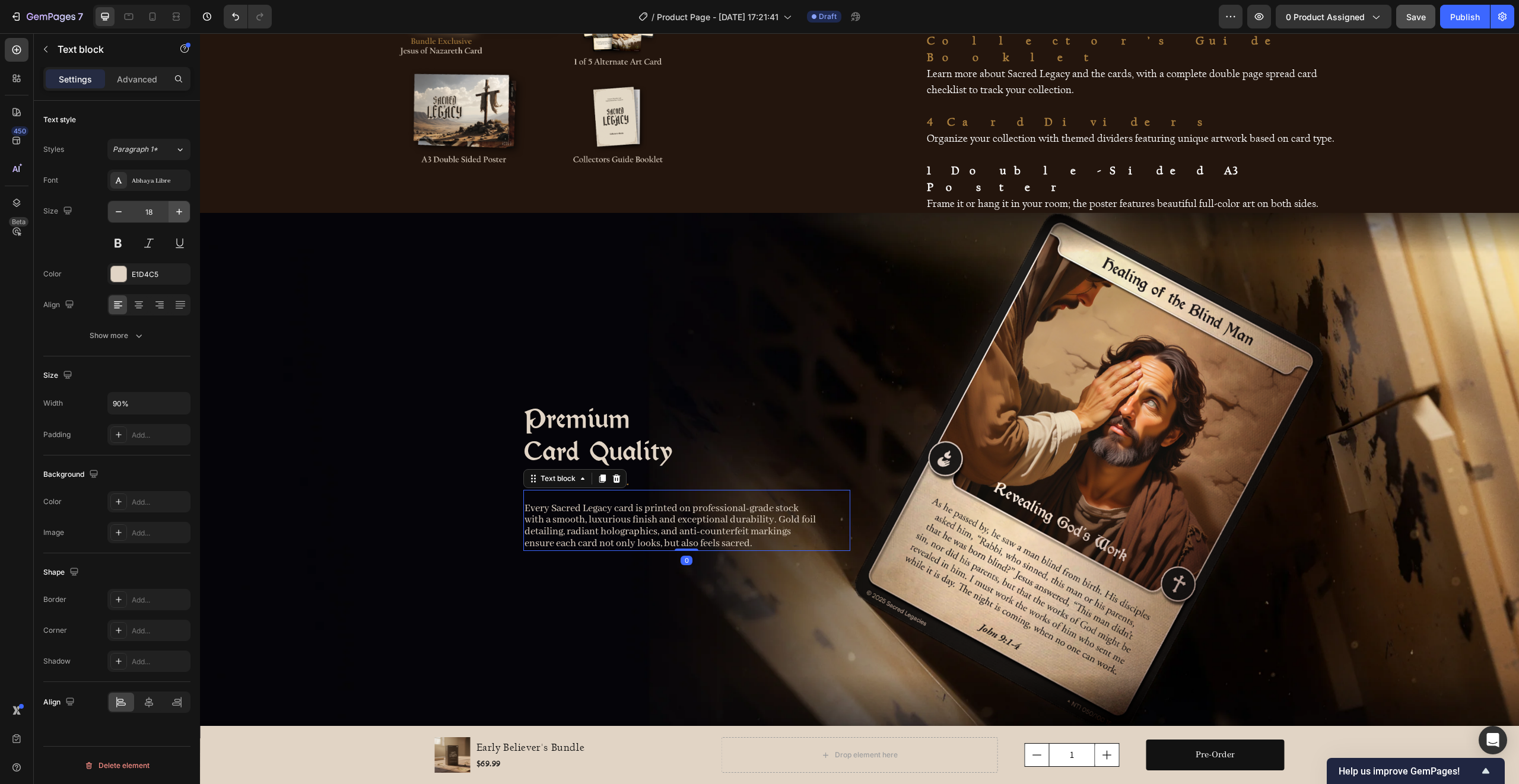
click at [173, 214] on icon "button" at bounding box center [179, 212] width 12 height 12
type input "20"
click at [153, 185] on div "Abhaya Libre" at bounding box center [159, 181] width 56 height 11
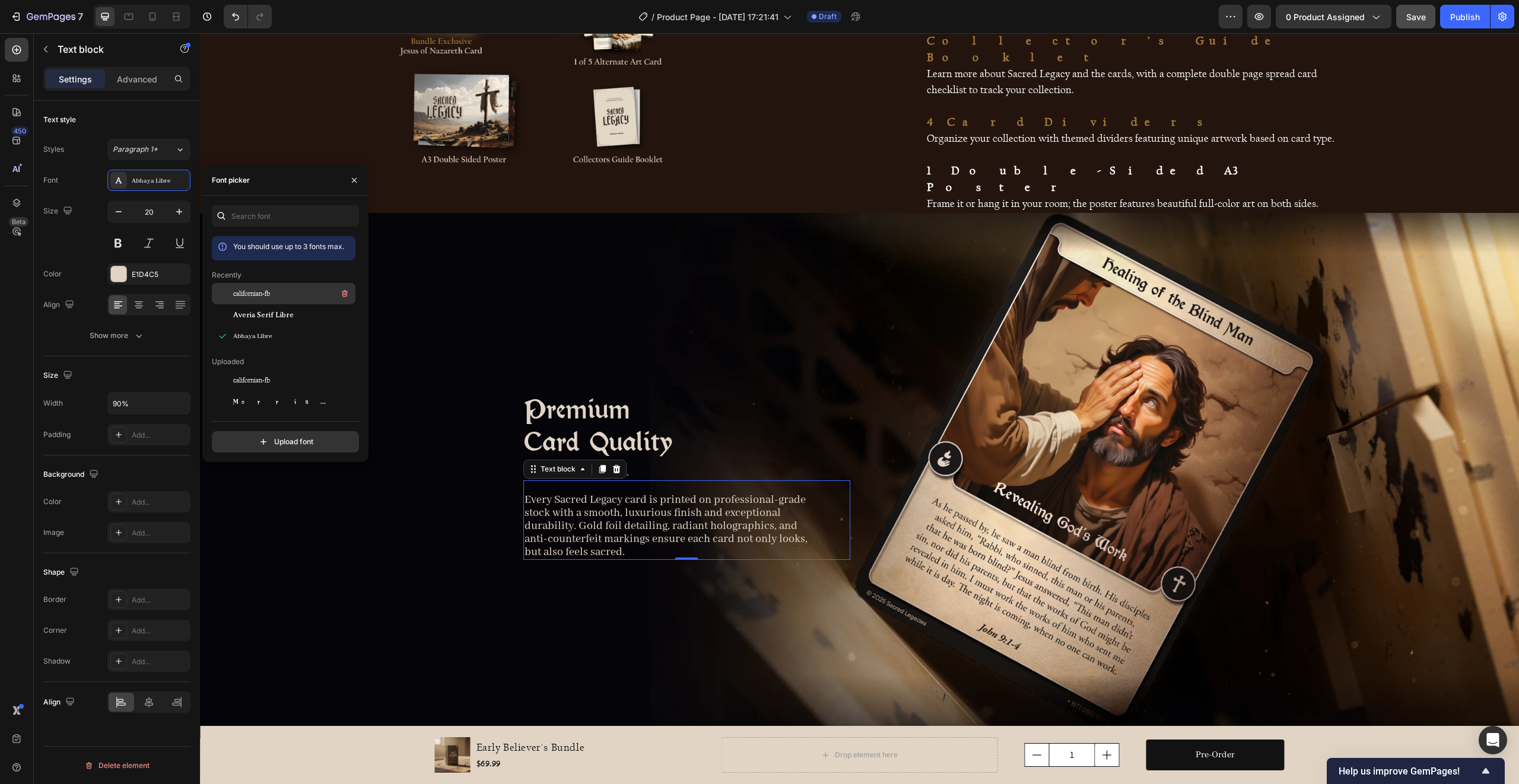
click at [252, 297] on span "californian-fb" at bounding box center [251, 294] width 37 height 11
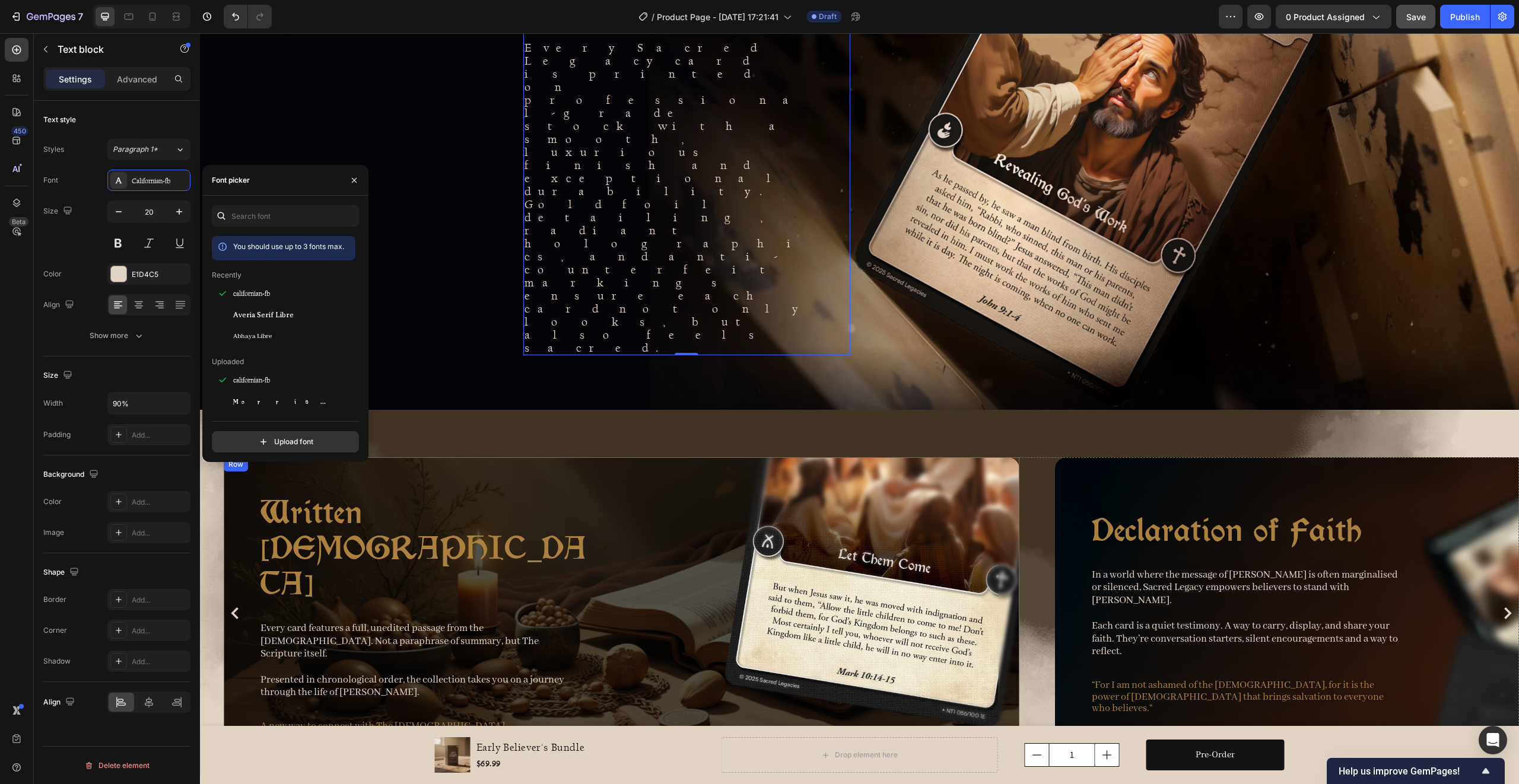
scroll to position [2396, 0]
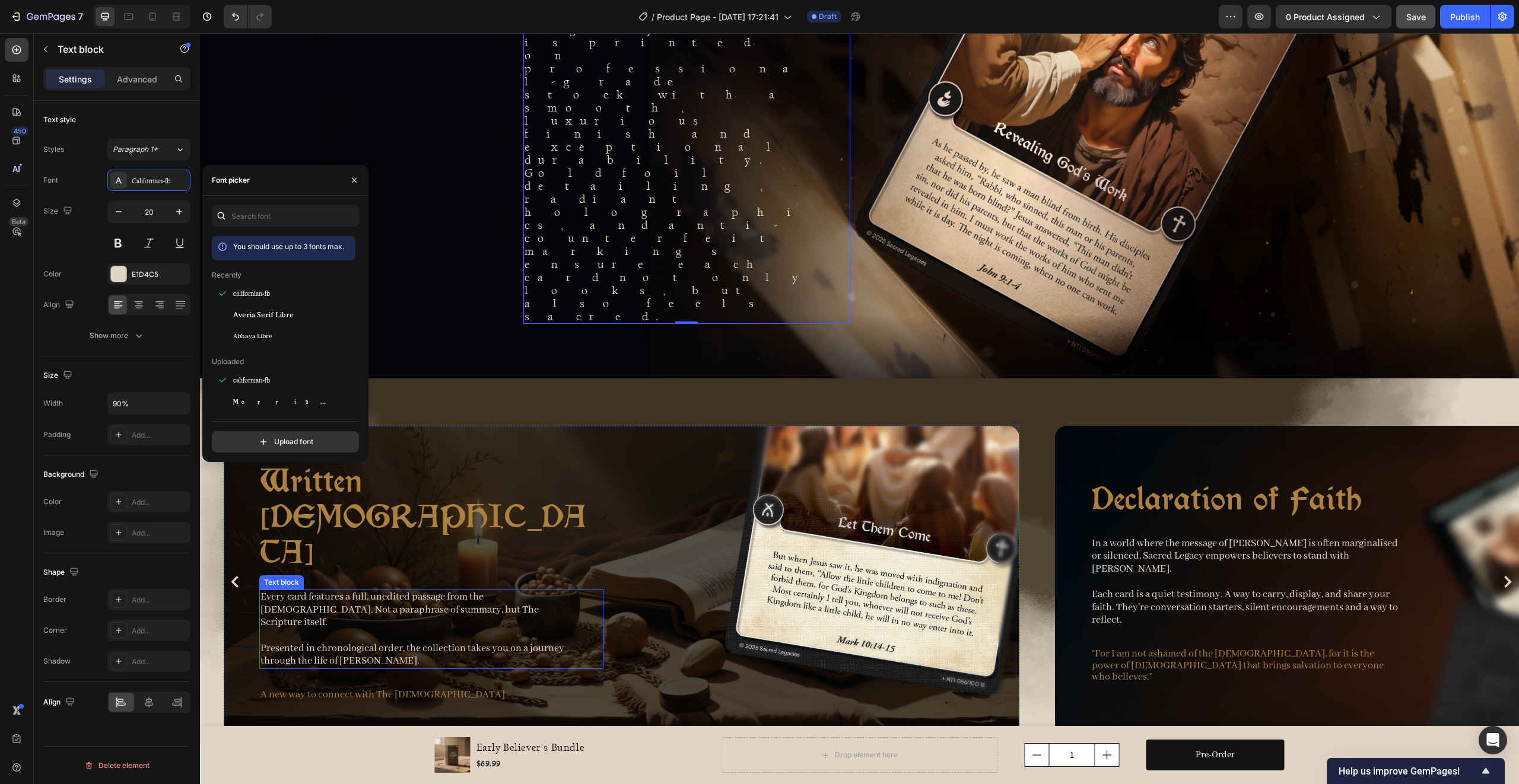
click at [450, 591] on p "Every card features a full, unedited passage from the [DEMOGRAPHIC_DATA]. Not a…" at bounding box center [414, 610] width 307 height 39
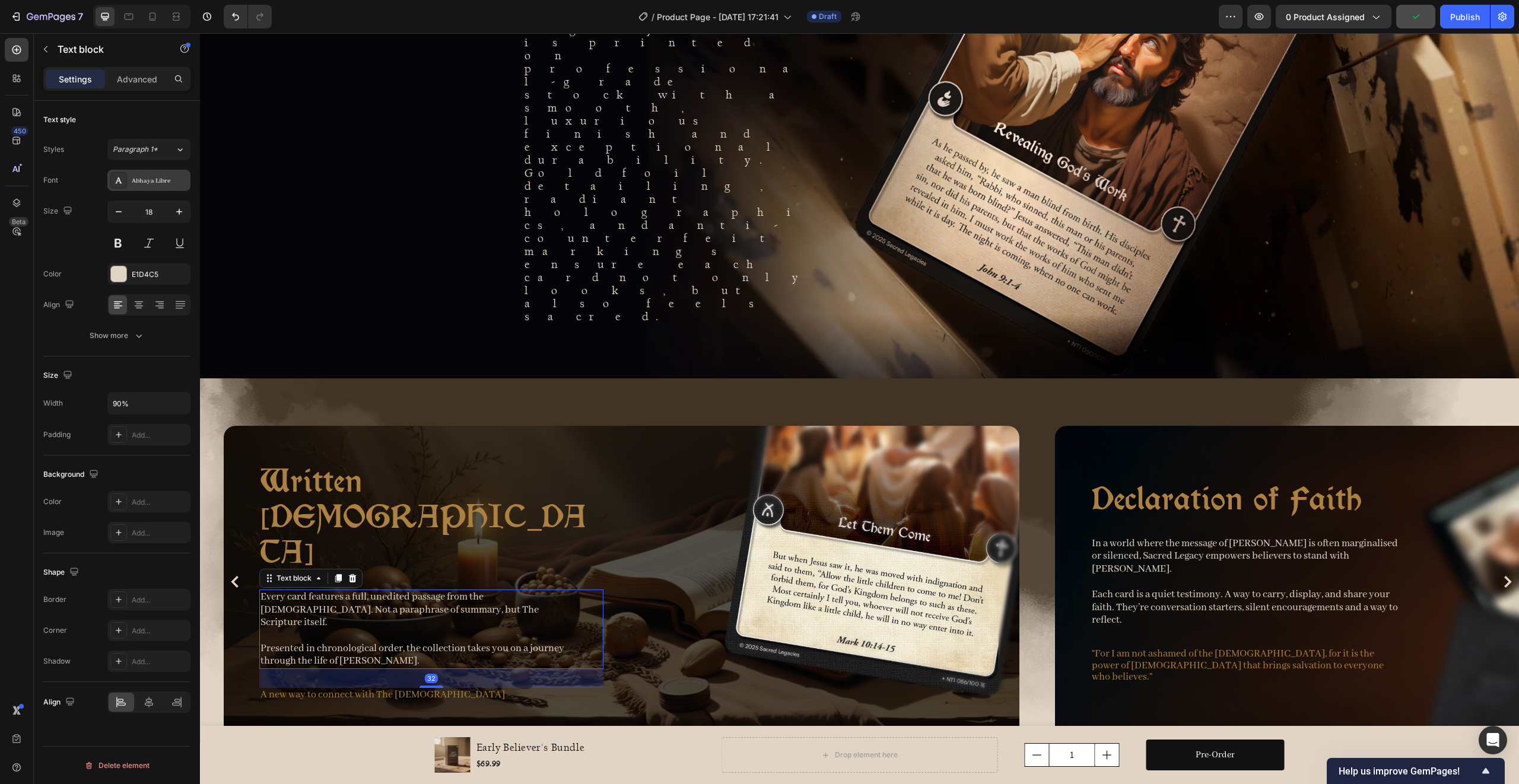
click at [146, 185] on div "Abhaya Libre" at bounding box center [148, 180] width 83 height 21
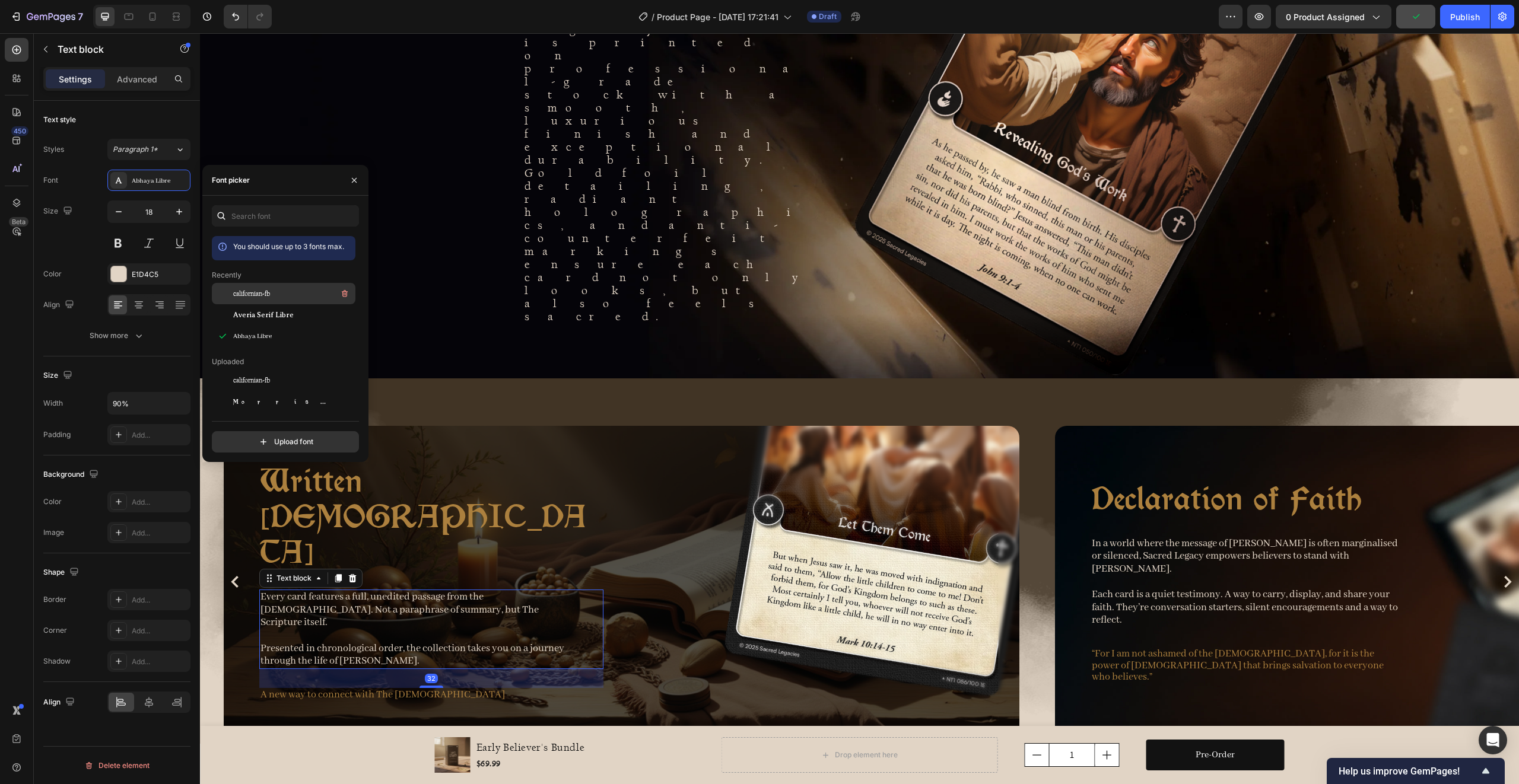
click at [241, 294] on span "californian-fb" at bounding box center [251, 294] width 37 height 11
click at [1200, 578] on p "In a world where the message of [PERSON_NAME] is often marginalised or silenced…" at bounding box center [1245, 582] width 307 height 90
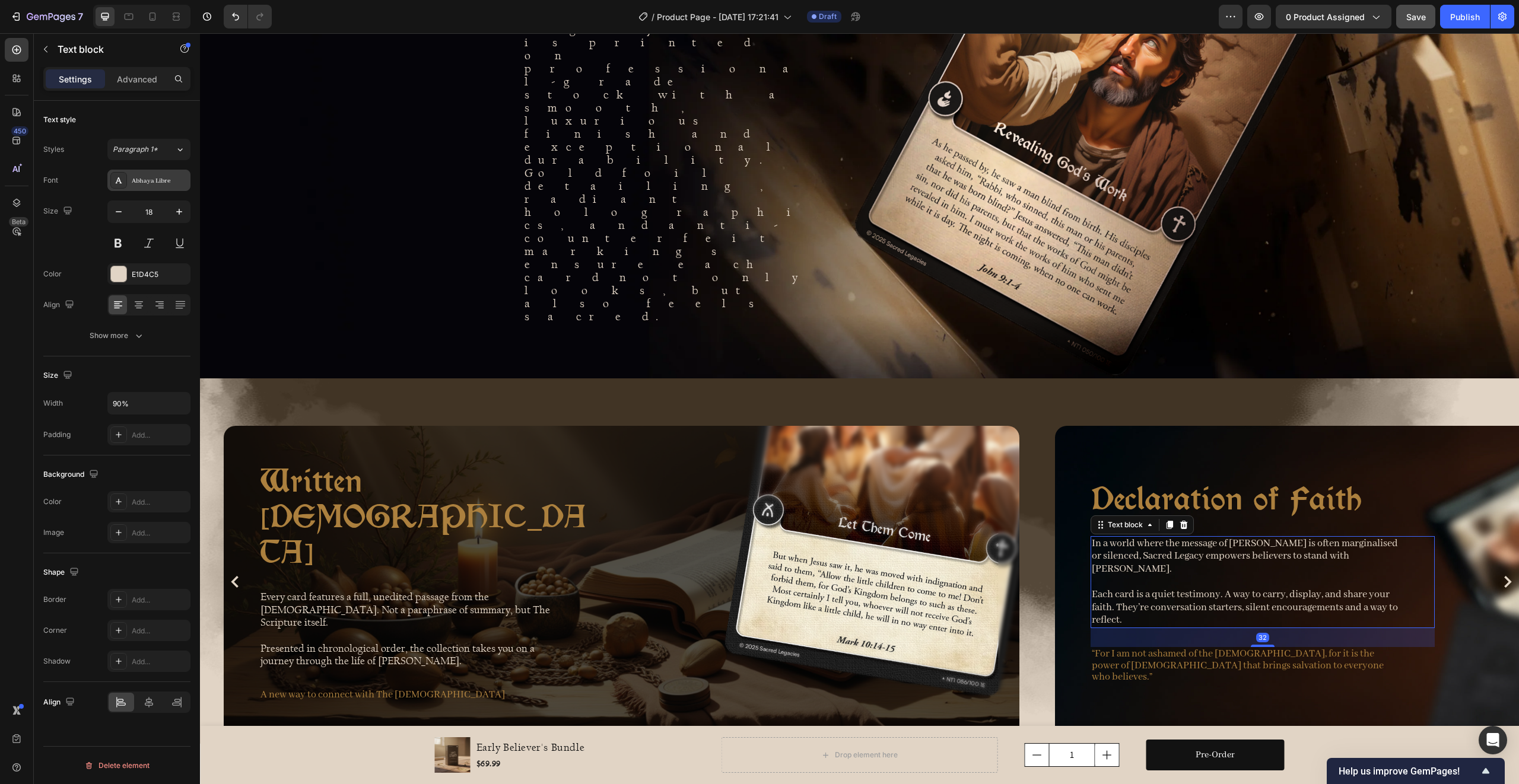
click at [136, 183] on div "Abhaya Libre" at bounding box center [159, 181] width 56 height 11
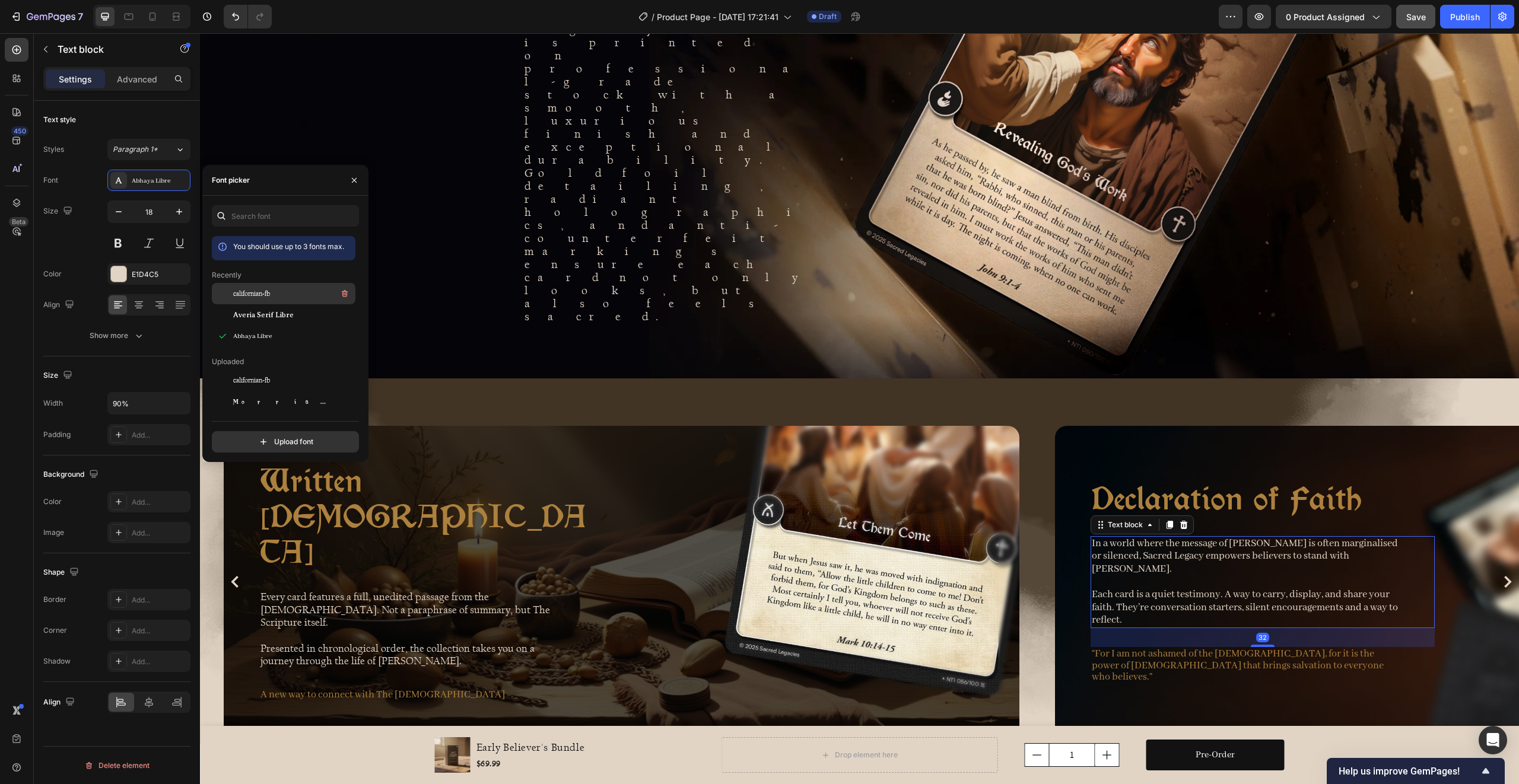
click at [247, 296] on span "californian-fb" at bounding box center [251, 294] width 37 height 11
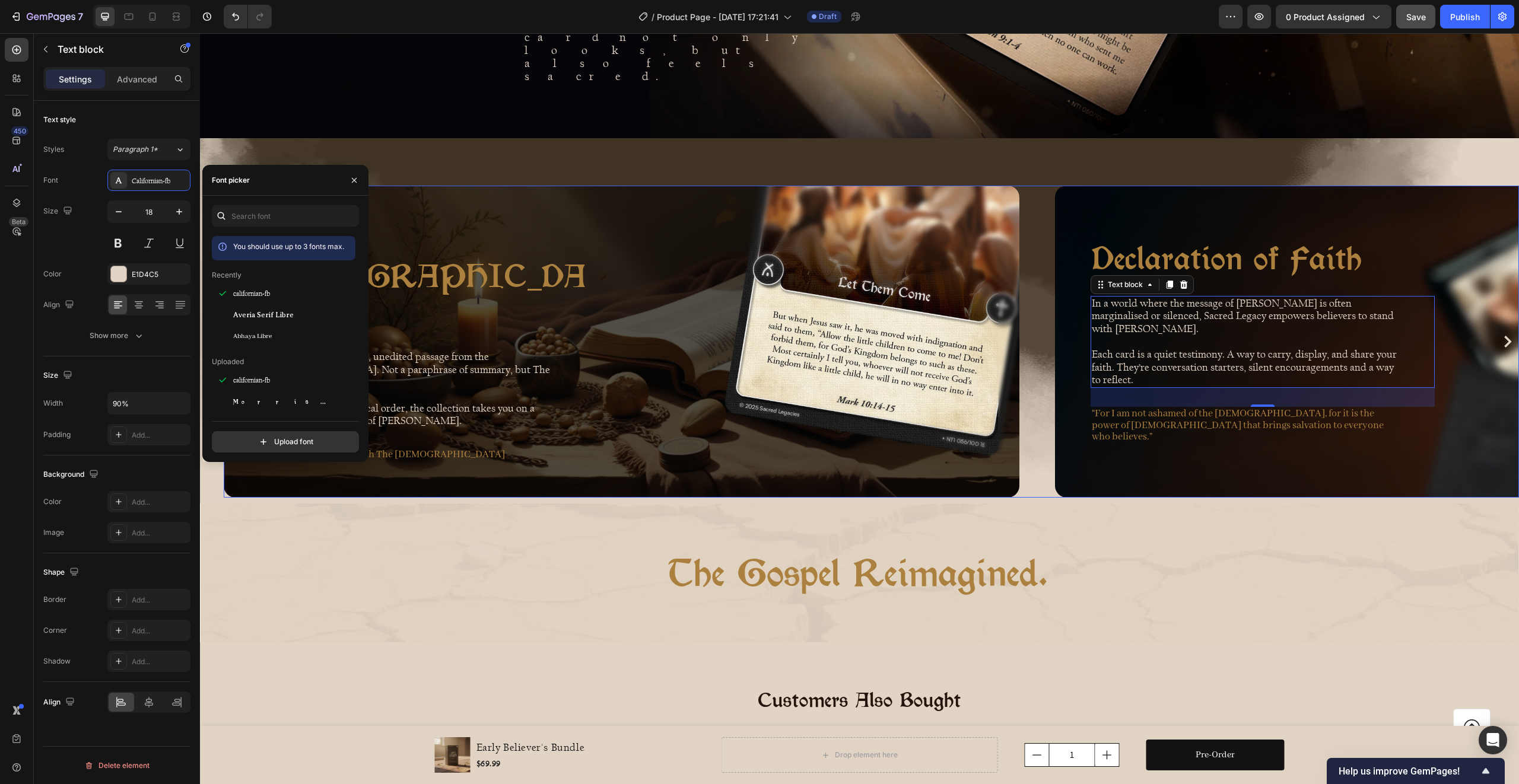
click at [1501, 336] on icon "Carousel Next Arrow" at bounding box center [1507, 342] width 12 height 12
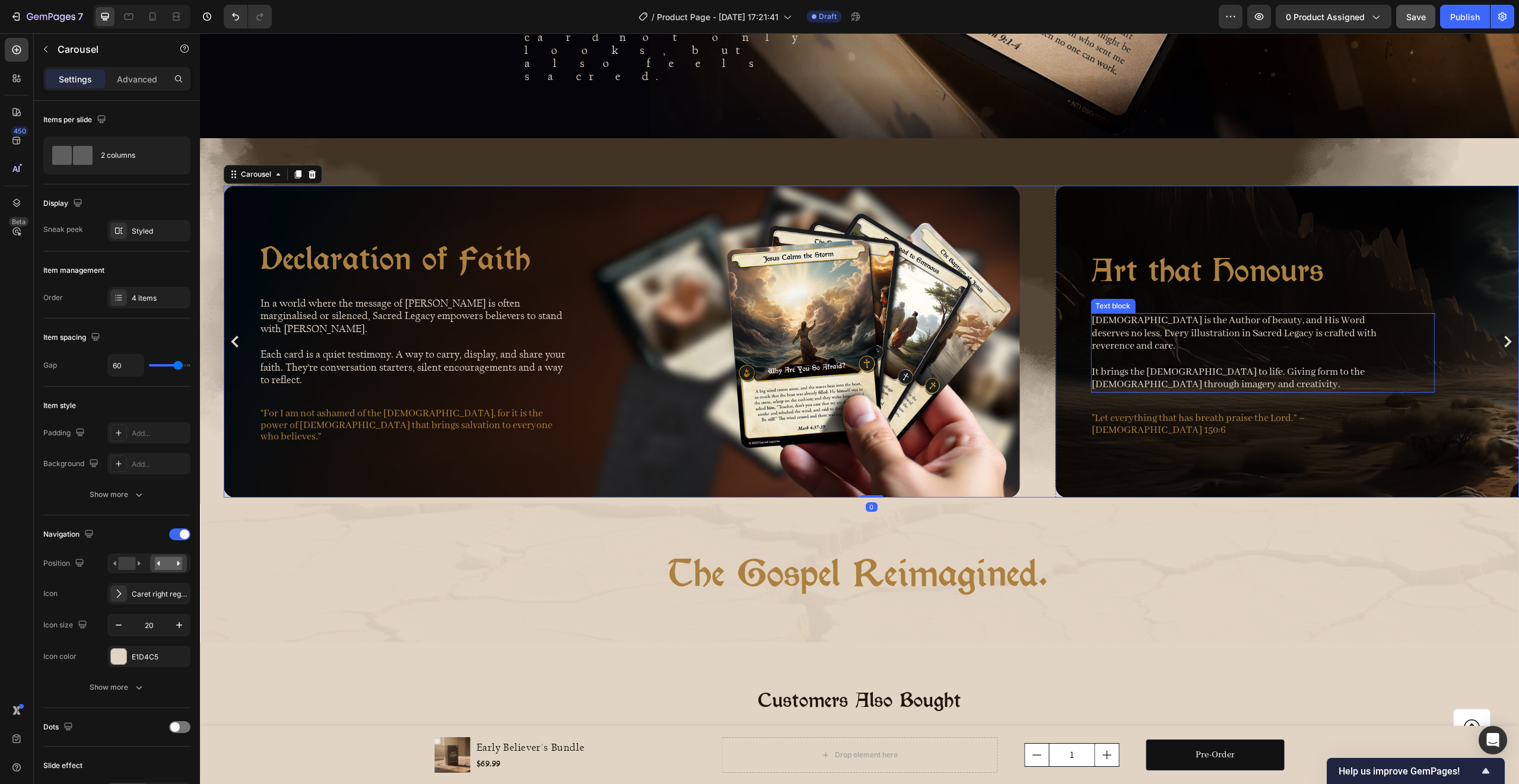
click at [1186, 314] on p "[DEMOGRAPHIC_DATA] is the Author of beauty, and His Word deserves no less. Ever…" at bounding box center [1245, 353] width 307 height 77
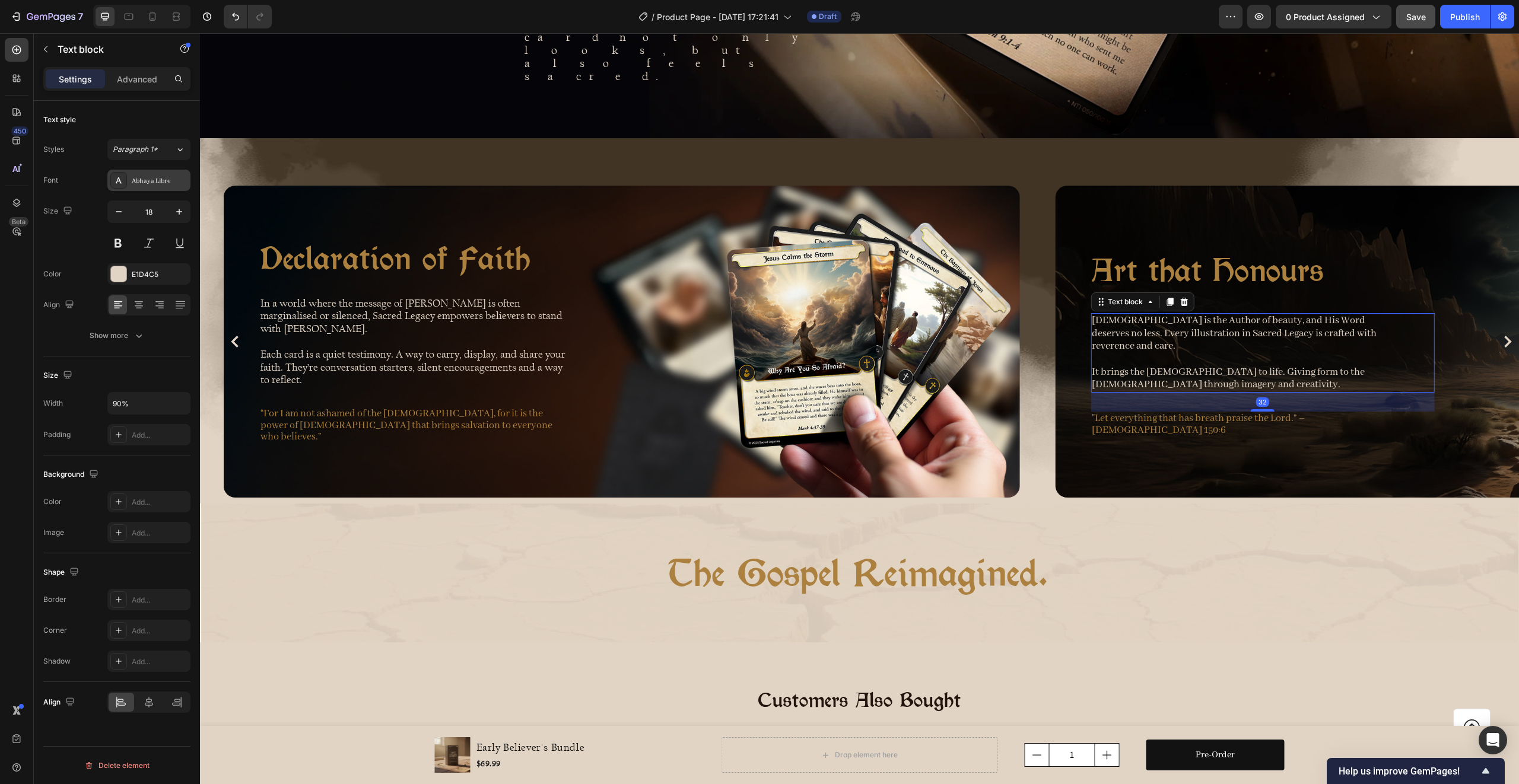
click at [148, 188] on div "Abhaya Libre" at bounding box center [148, 180] width 83 height 21
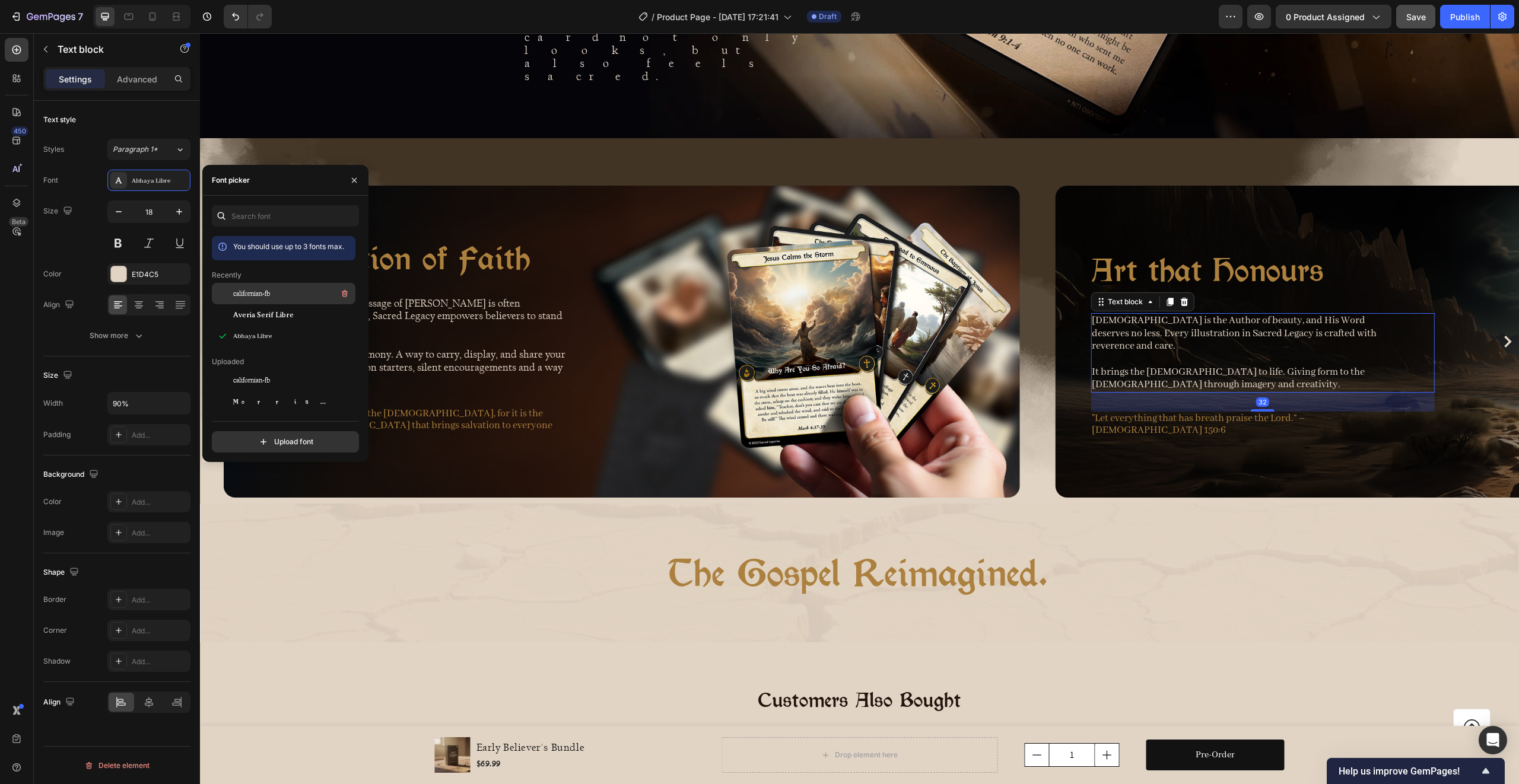
click at [247, 291] on span "californian-fb" at bounding box center [251, 294] width 37 height 11
click at [1501, 336] on icon "Carousel Next Arrow" at bounding box center [1507, 342] width 12 height 12
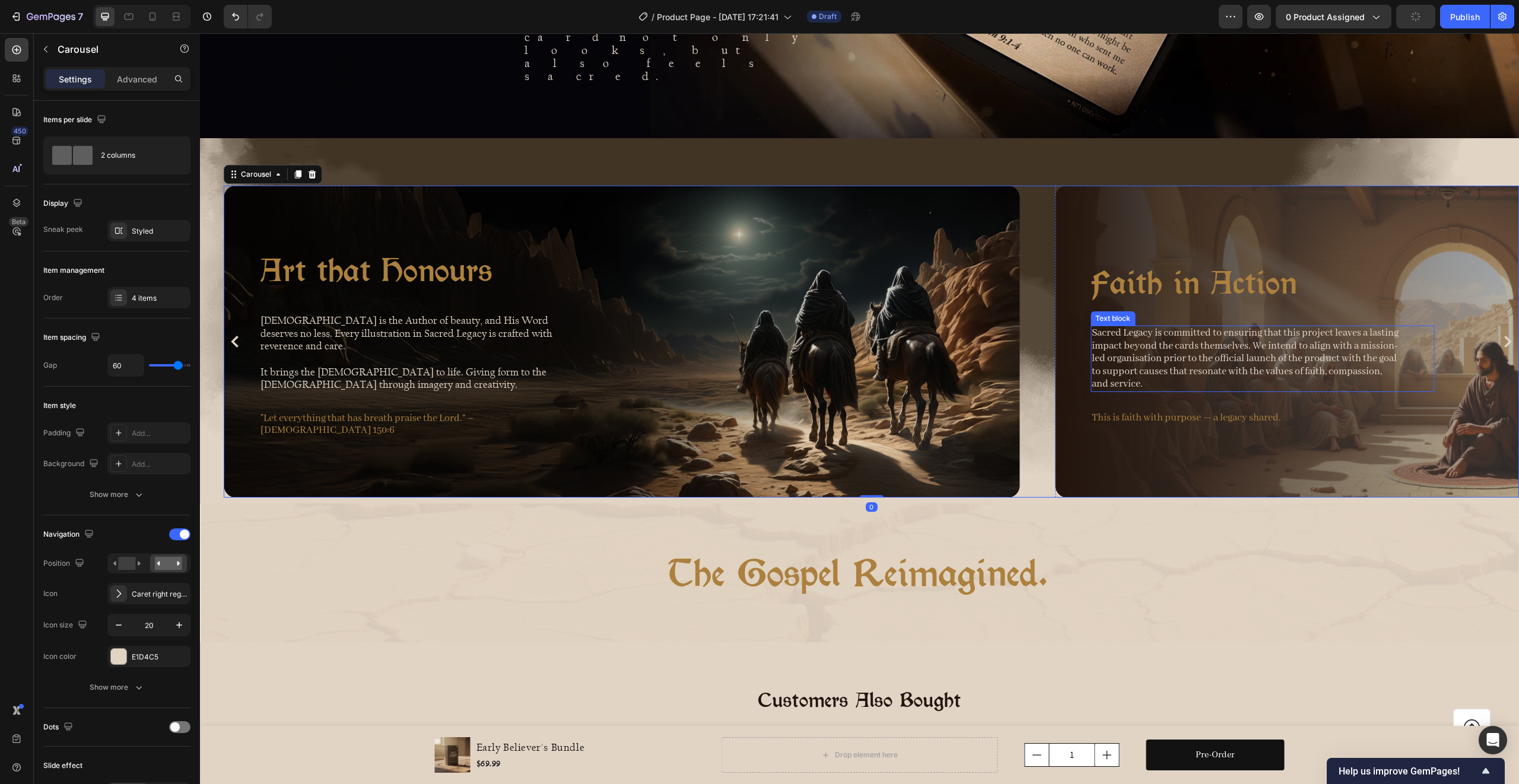
click at [1157, 327] on p "Sacred Legacy is committed to ensuring that this project leaves a lasting impac…" at bounding box center [1245, 359] width 307 height 64
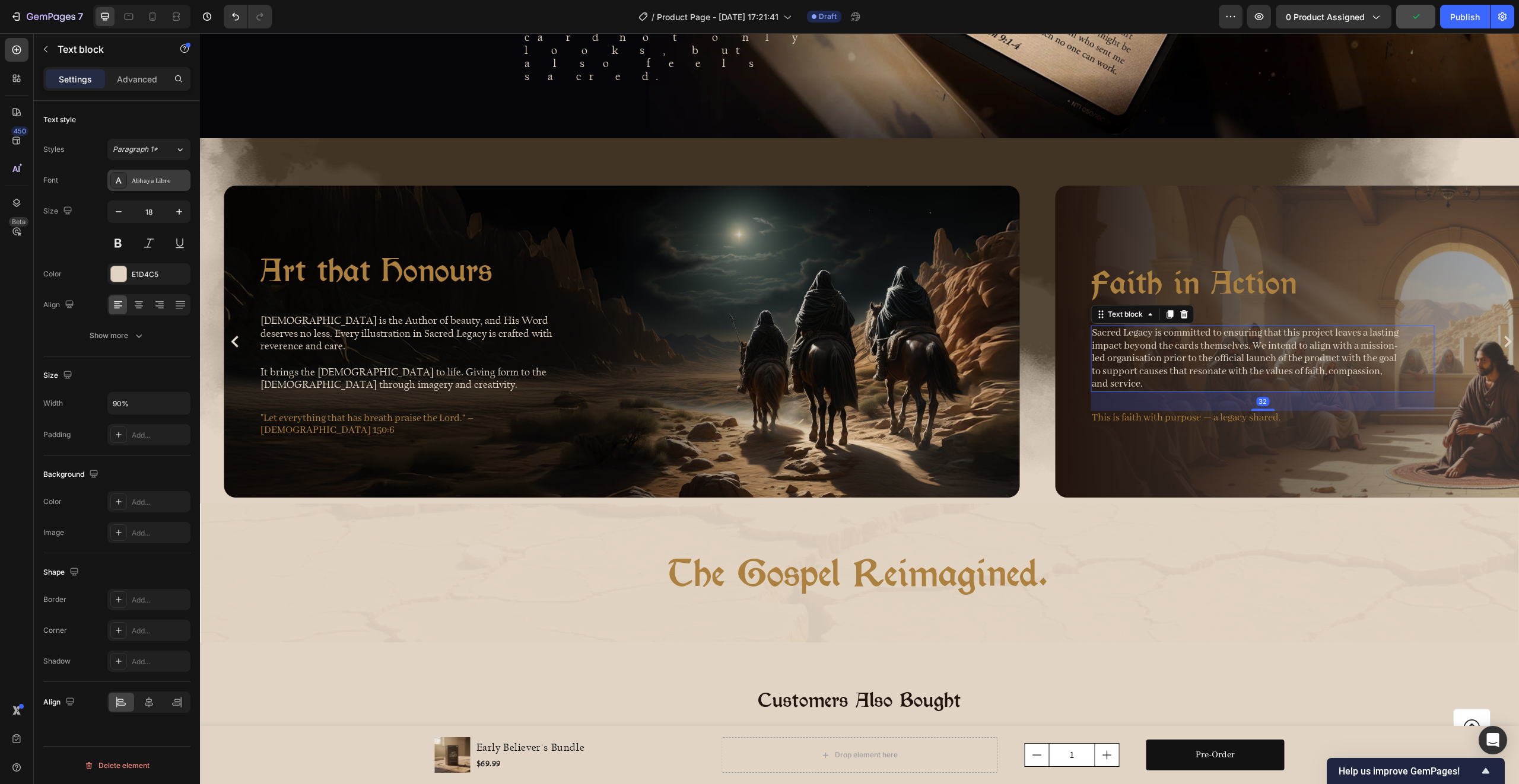
click at [170, 187] on div "Abhaya Libre" at bounding box center [148, 180] width 83 height 21
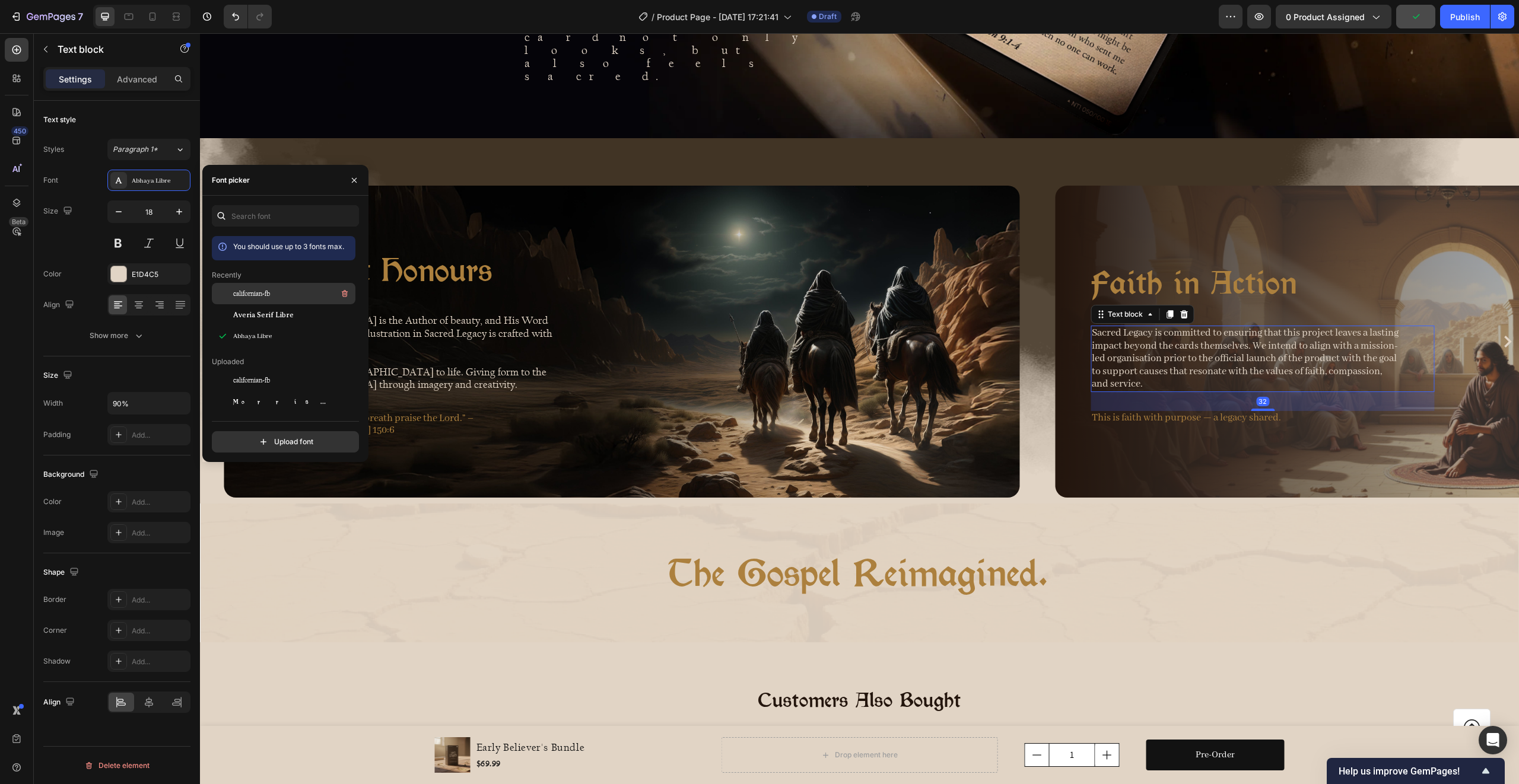
click at [259, 290] on span "californian-fb" at bounding box center [251, 294] width 37 height 11
click at [1498, 332] on button "Carousel Next Arrow" at bounding box center [1507, 341] width 19 height 19
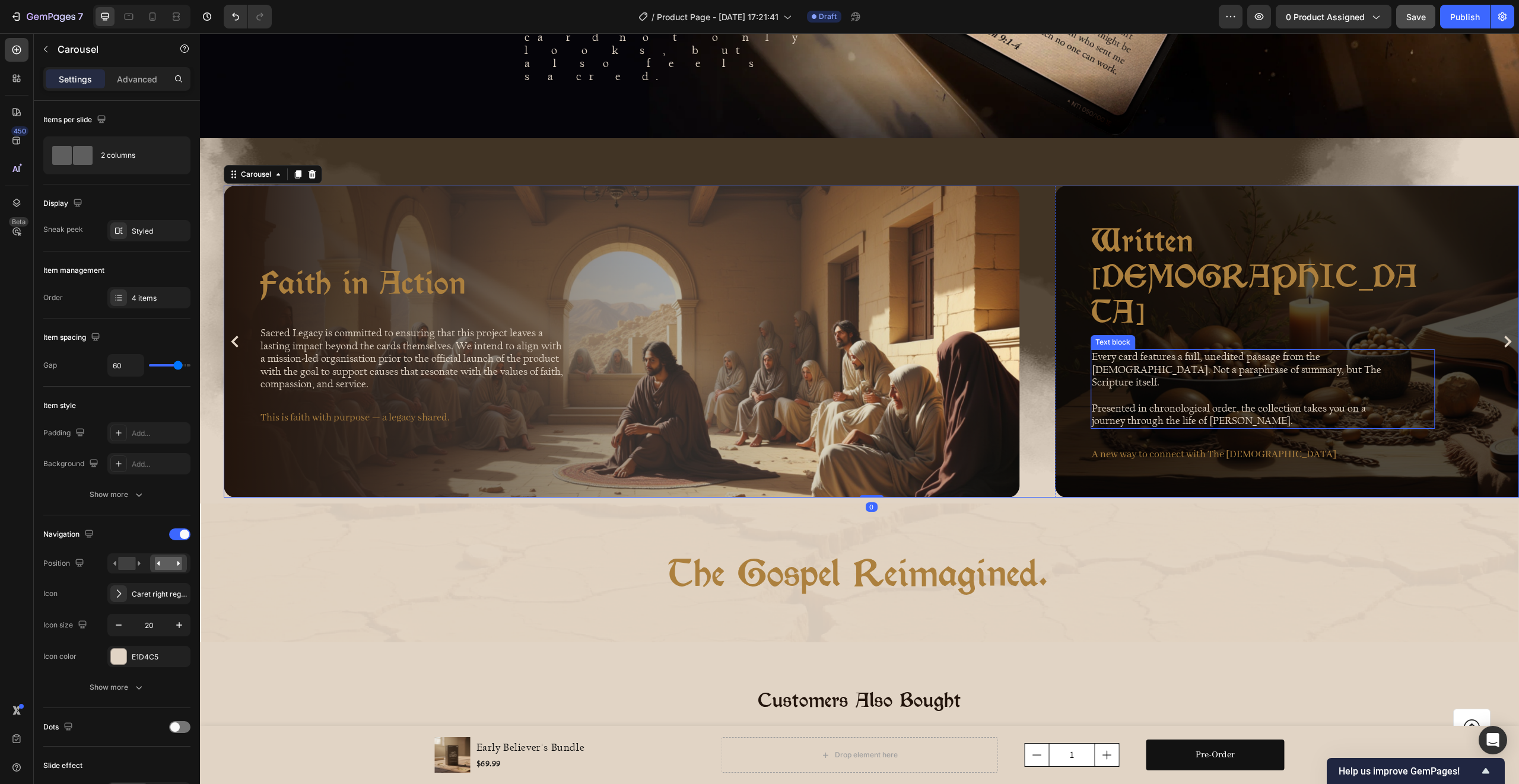
click at [1131, 351] on p "Every card features a full, unedited passage from the [DEMOGRAPHIC_DATA]. Not a…" at bounding box center [1245, 370] width 307 height 39
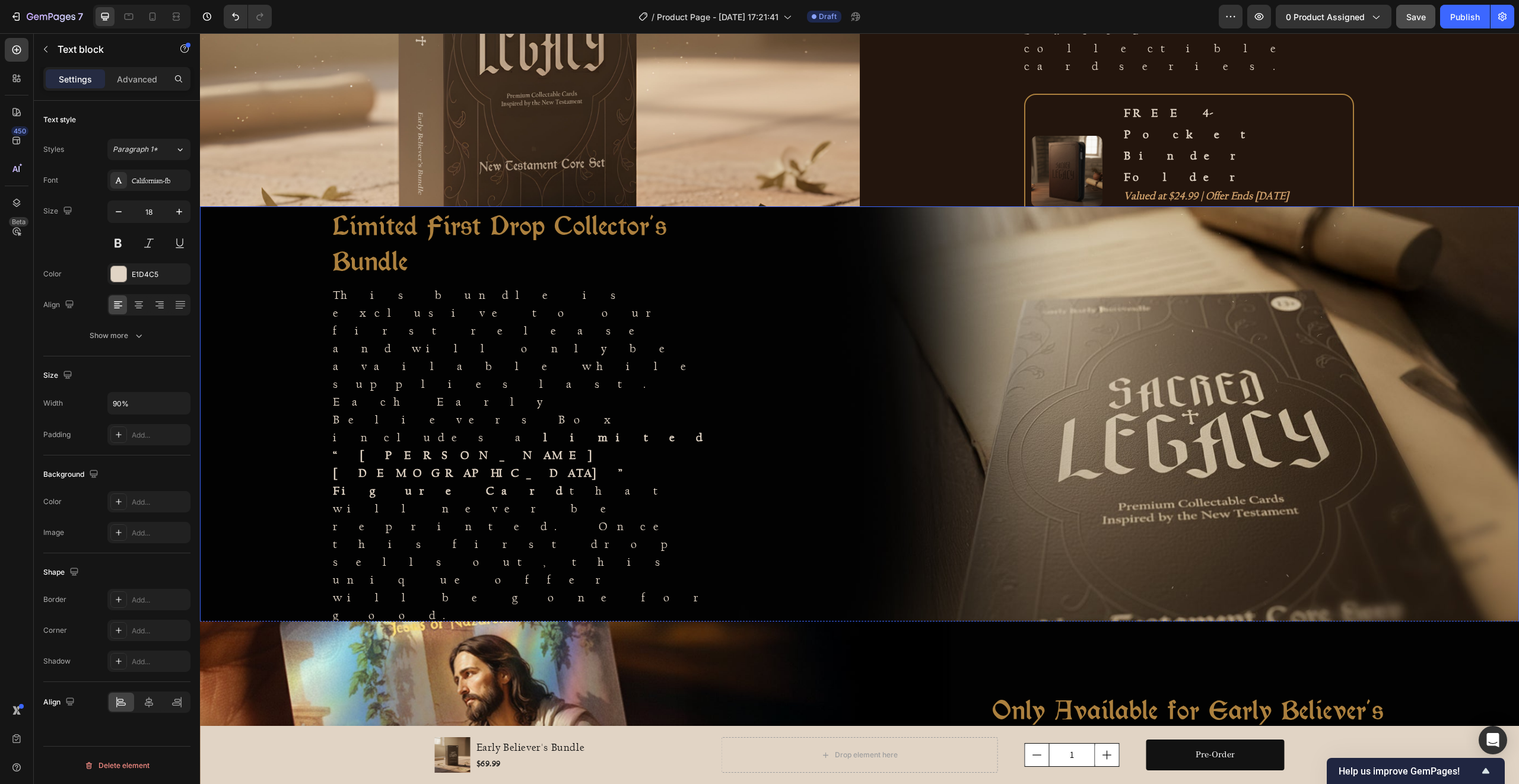
scroll to position [87, 0]
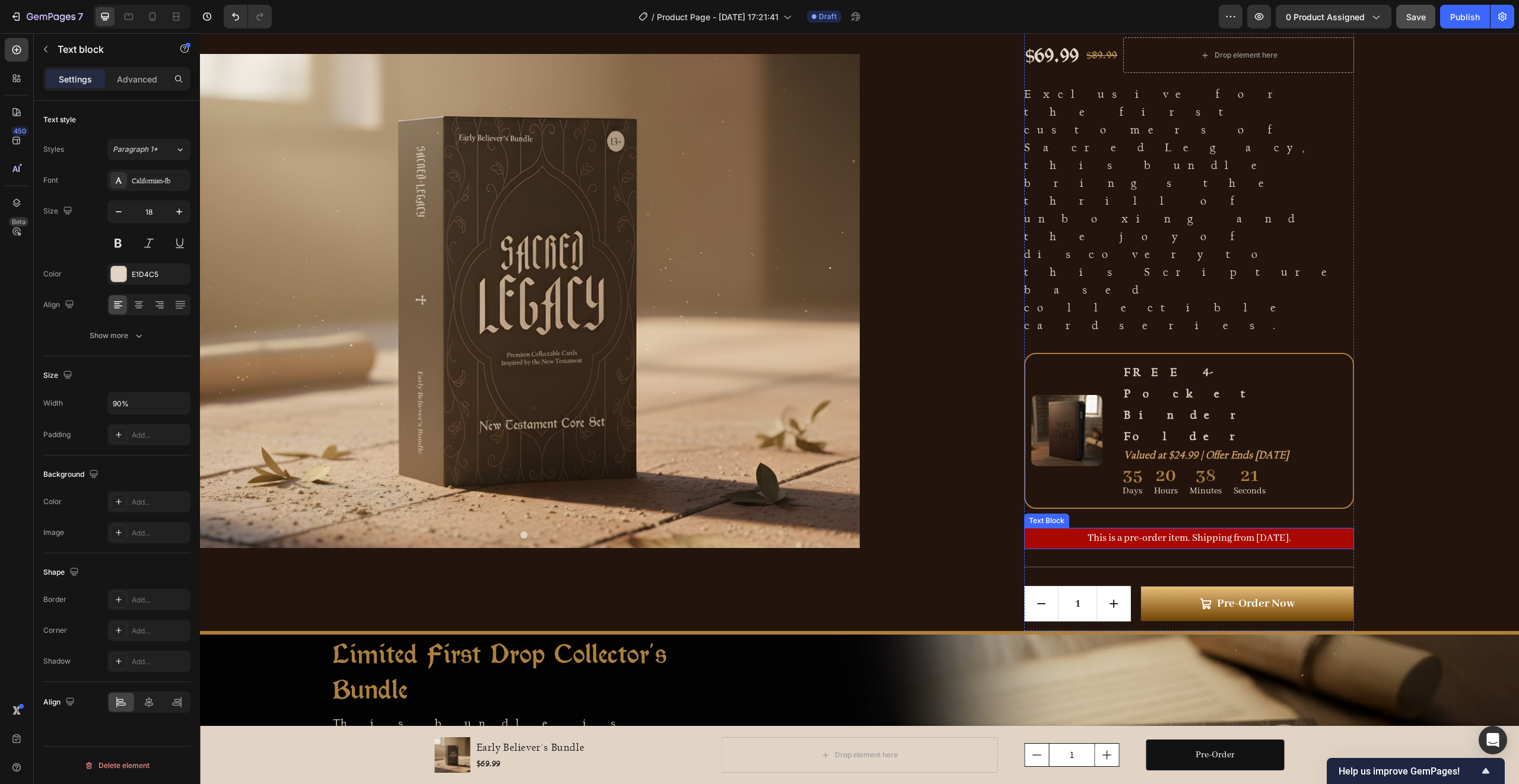
click at [1094, 529] on p "This is a pre-order item. Shipping from [DATE]." at bounding box center [1189, 538] width 328 height 19
click at [151, 185] on div "Abhaya Libre" at bounding box center [159, 181] width 56 height 11
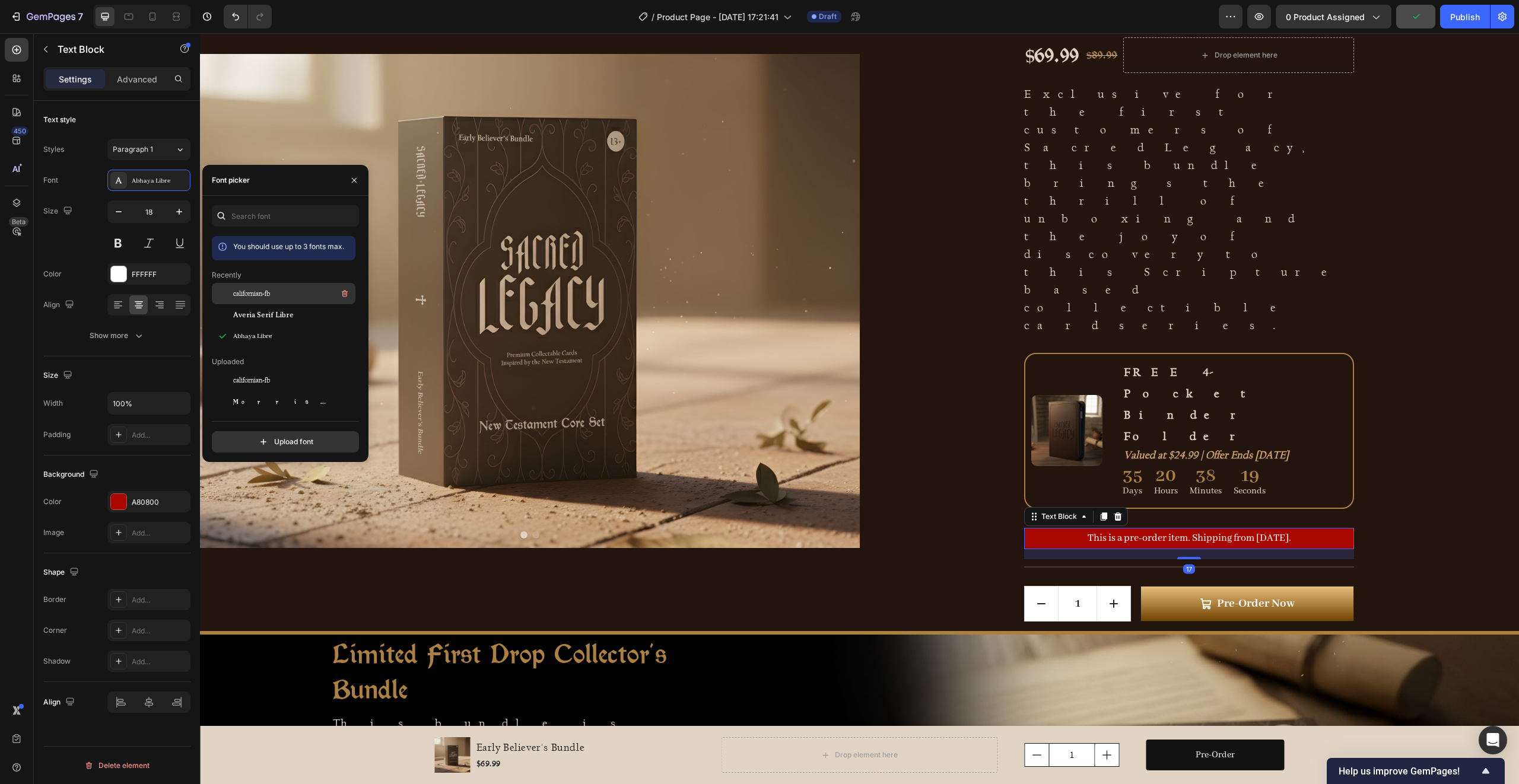
click at [243, 290] on span "californian-fb" at bounding box center [251, 294] width 37 height 11
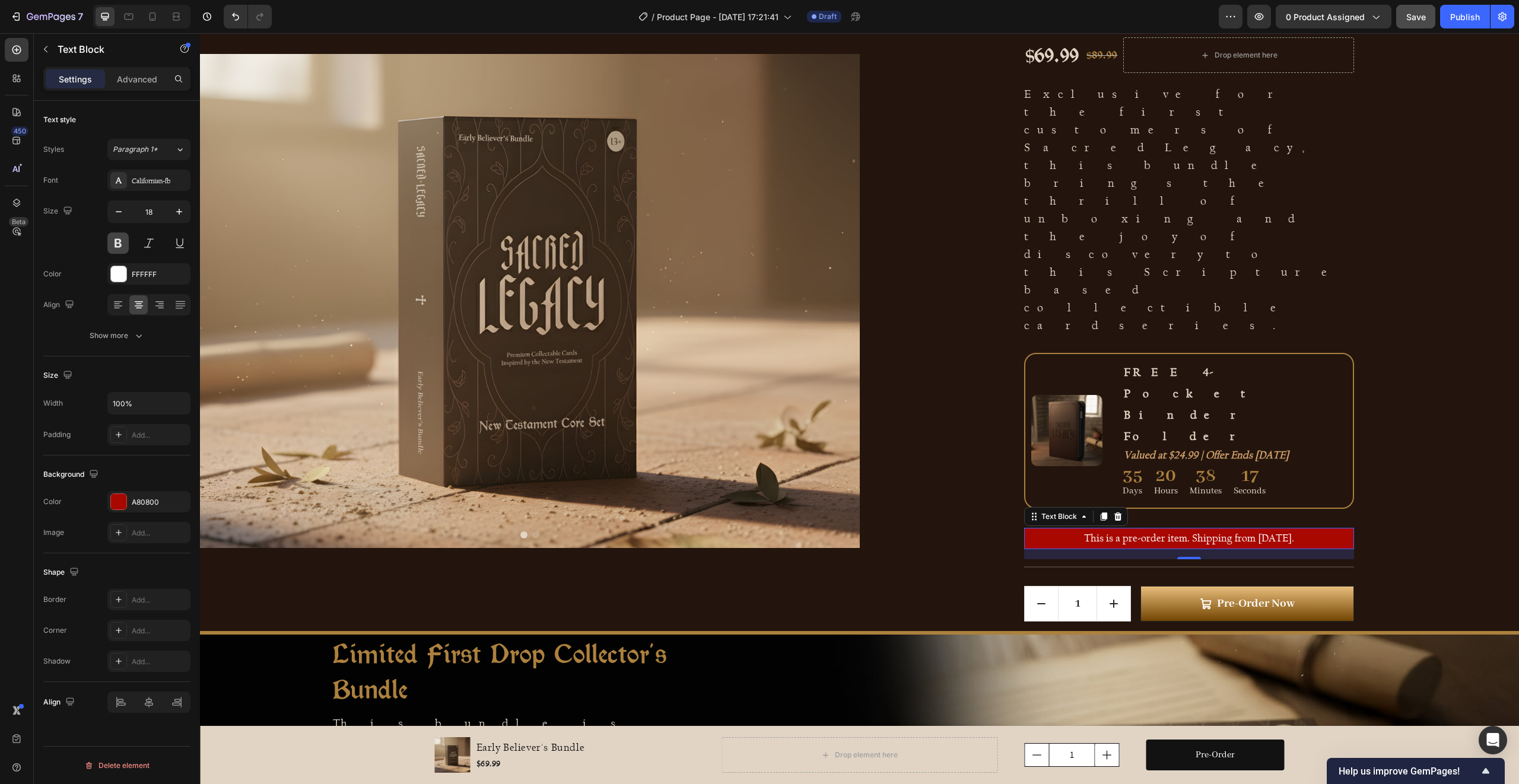
click at [120, 243] on button at bounding box center [118, 243] width 21 height 21
click at [1152, 361] on p "FREE 4-Pocket Binder Folder" at bounding box center [1235, 404] width 222 height 85
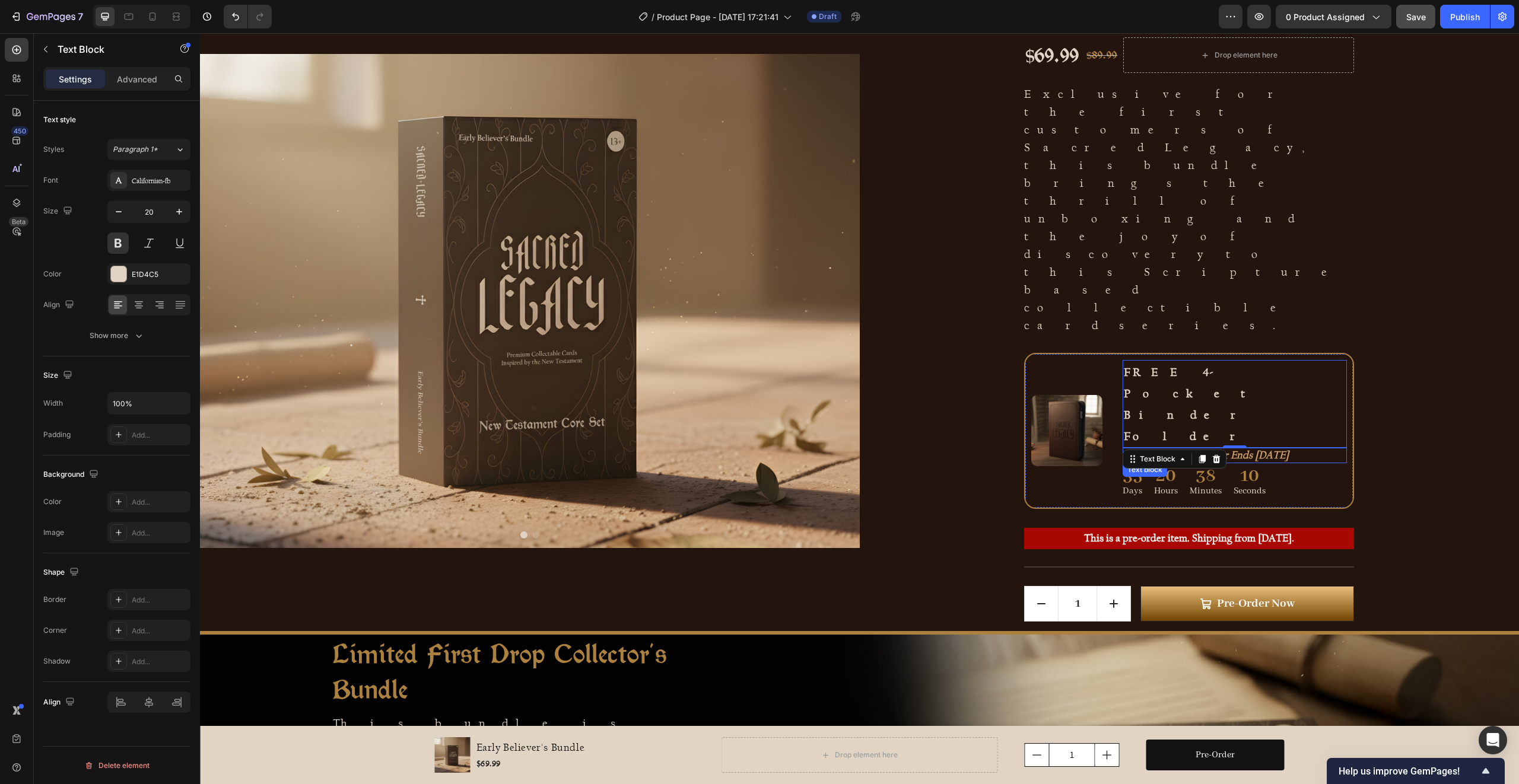
click at [1243, 449] on icon "Valued at $24.99 | Offer Ends [DATE]" at bounding box center [1206, 455] width 165 height 13
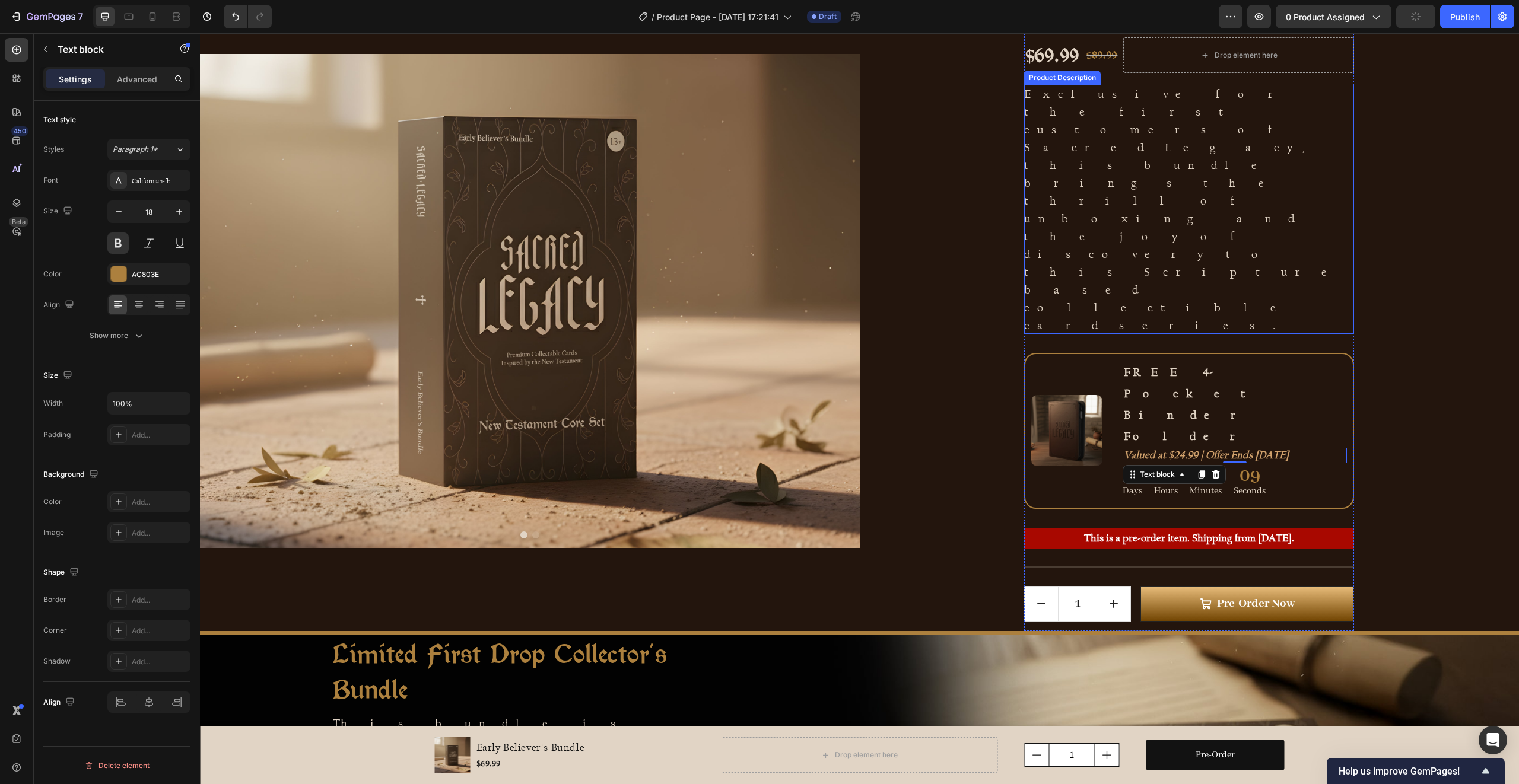
click at [1189, 168] on p "Exclusive for the first customers of Sacred Legacy, this bundle brings the thri…" at bounding box center [1186, 209] width 324 height 245
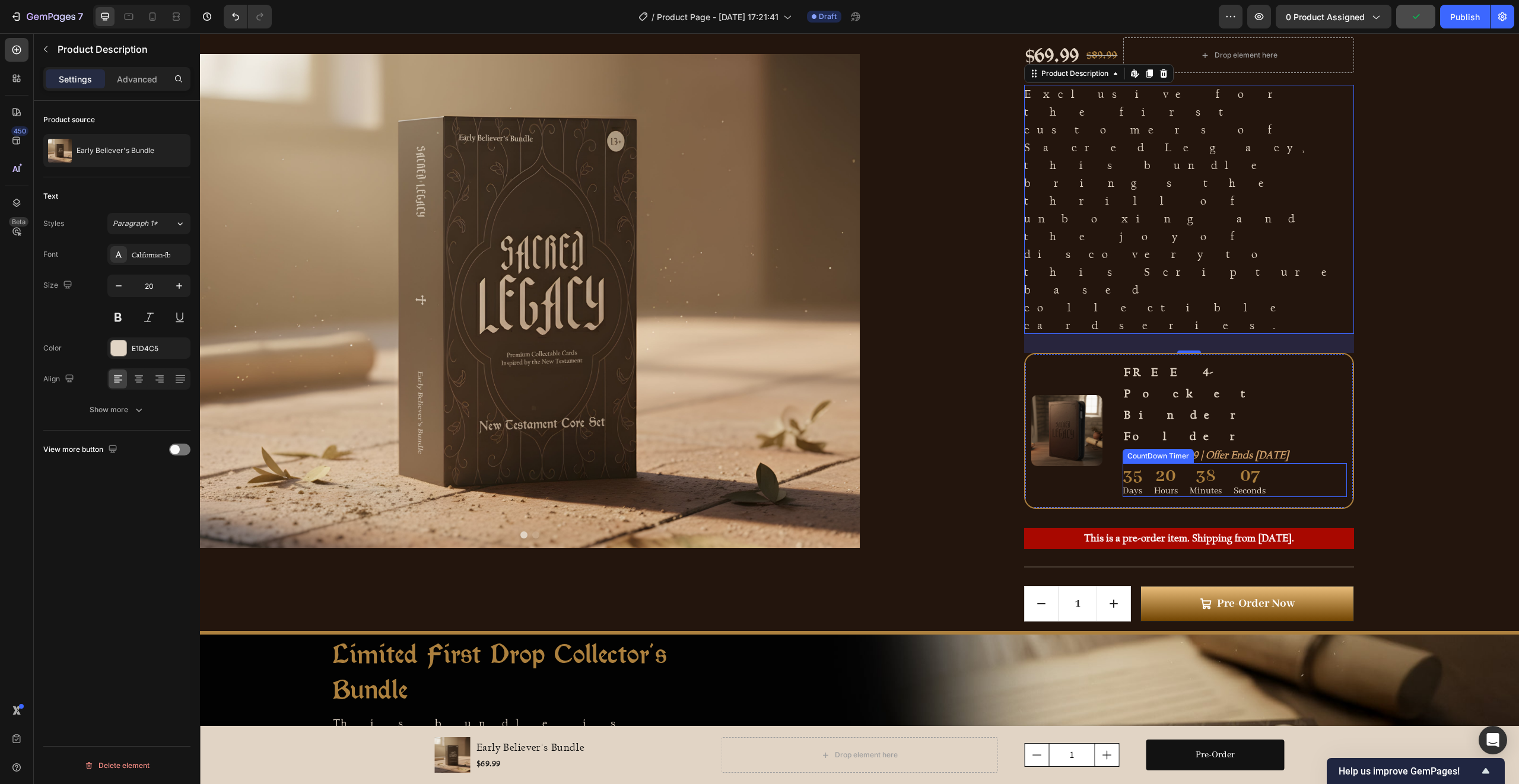
click at [1205, 467] on div "38" at bounding box center [1205, 476] width 32 height 19
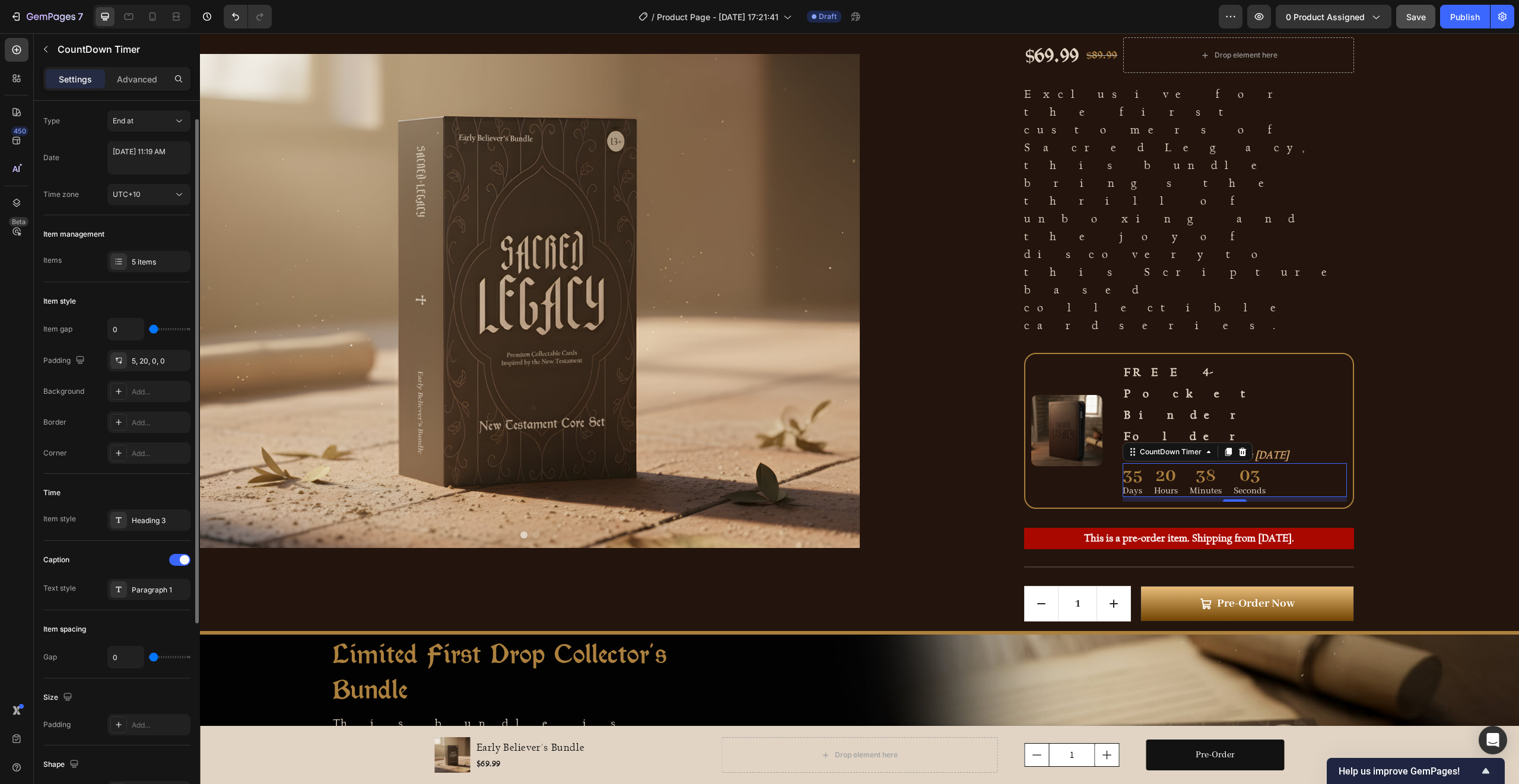
scroll to position [48, 0]
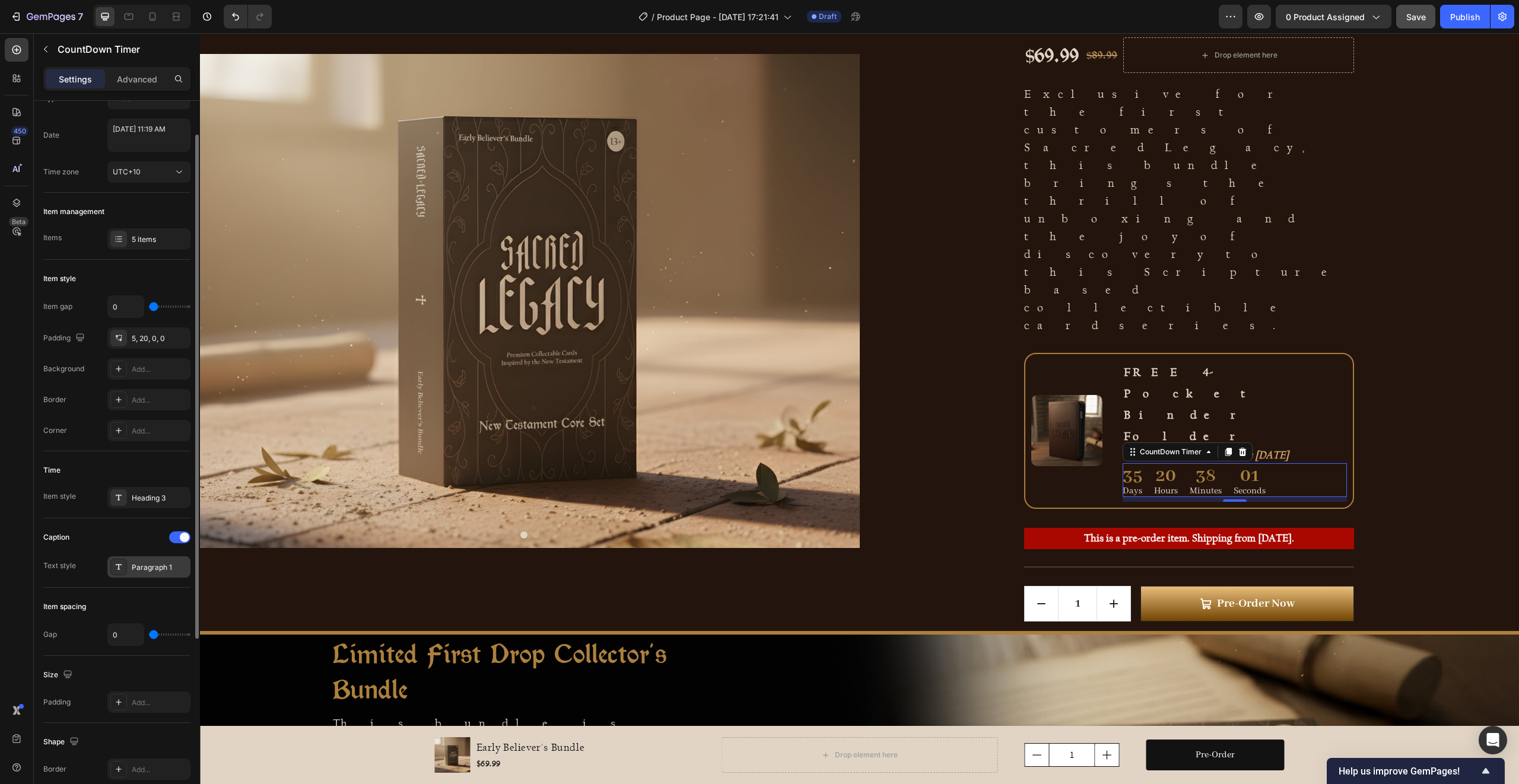
click at [133, 563] on div "Paragraph 1" at bounding box center [159, 568] width 56 height 11
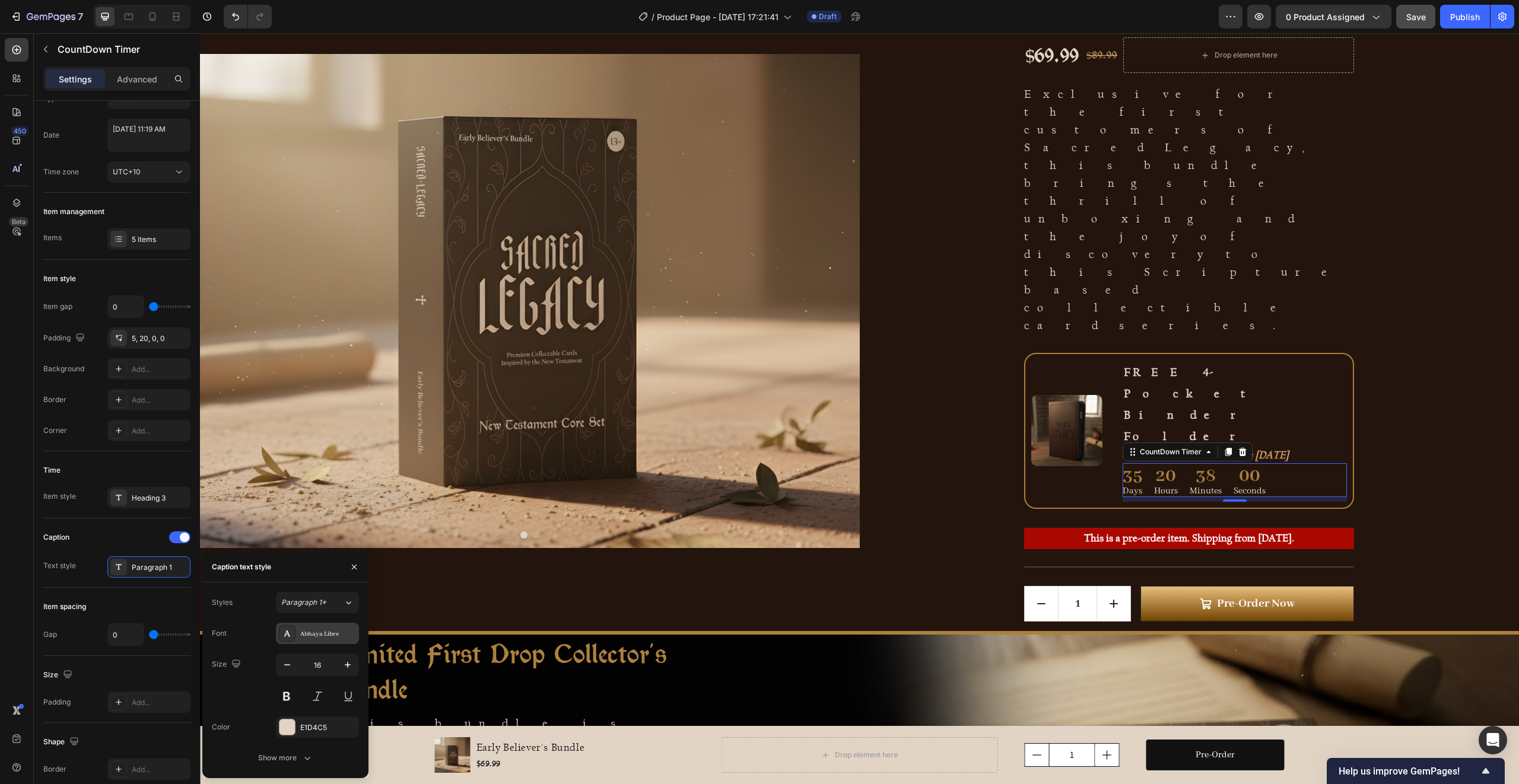
click at [348, 633] on div "Abhaya Libre" at bounding box center [328, 634] width 56 height 11
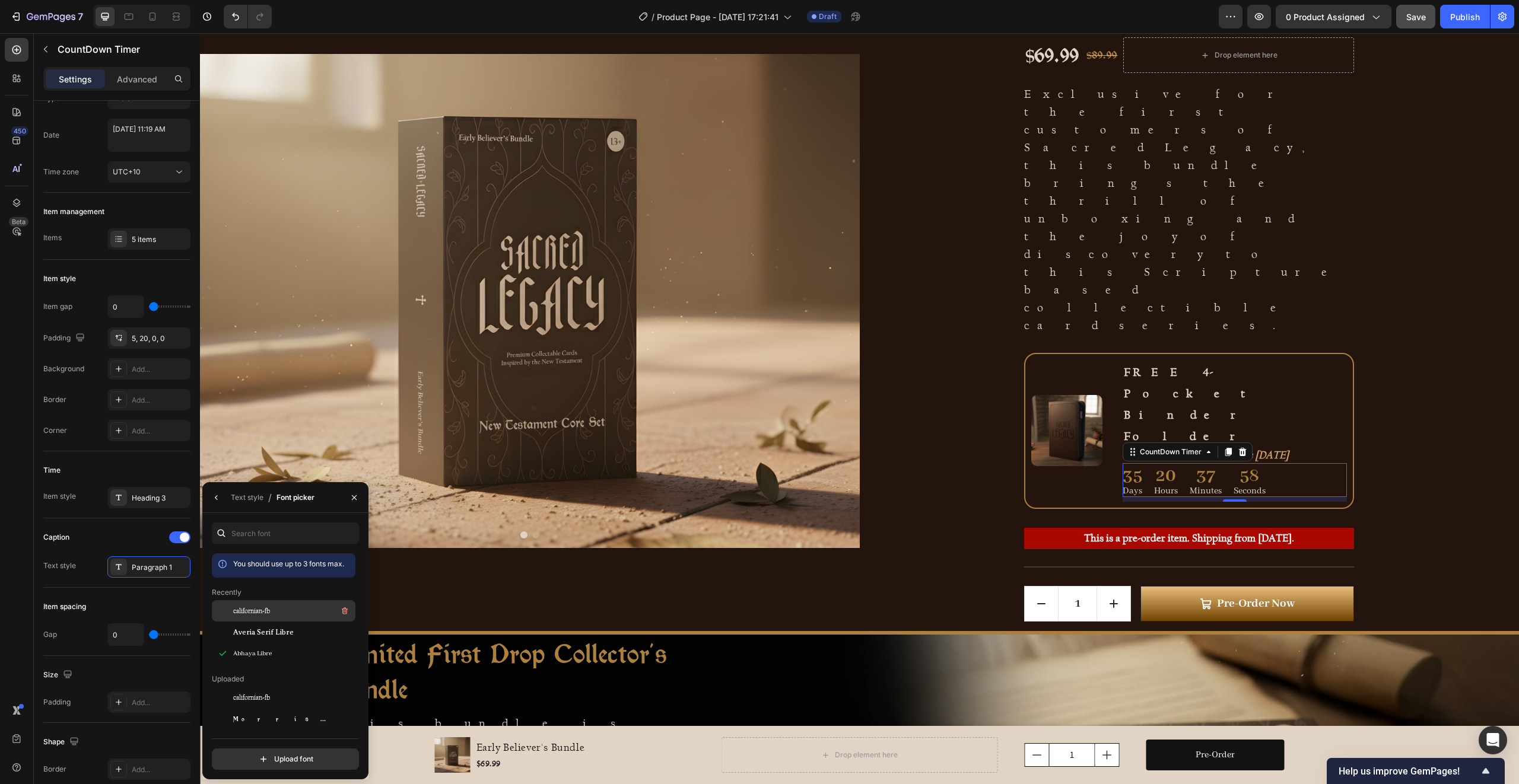
click at [284, 612] on div "californian-fb" at bounding box center [293, 611] width 120 height 15
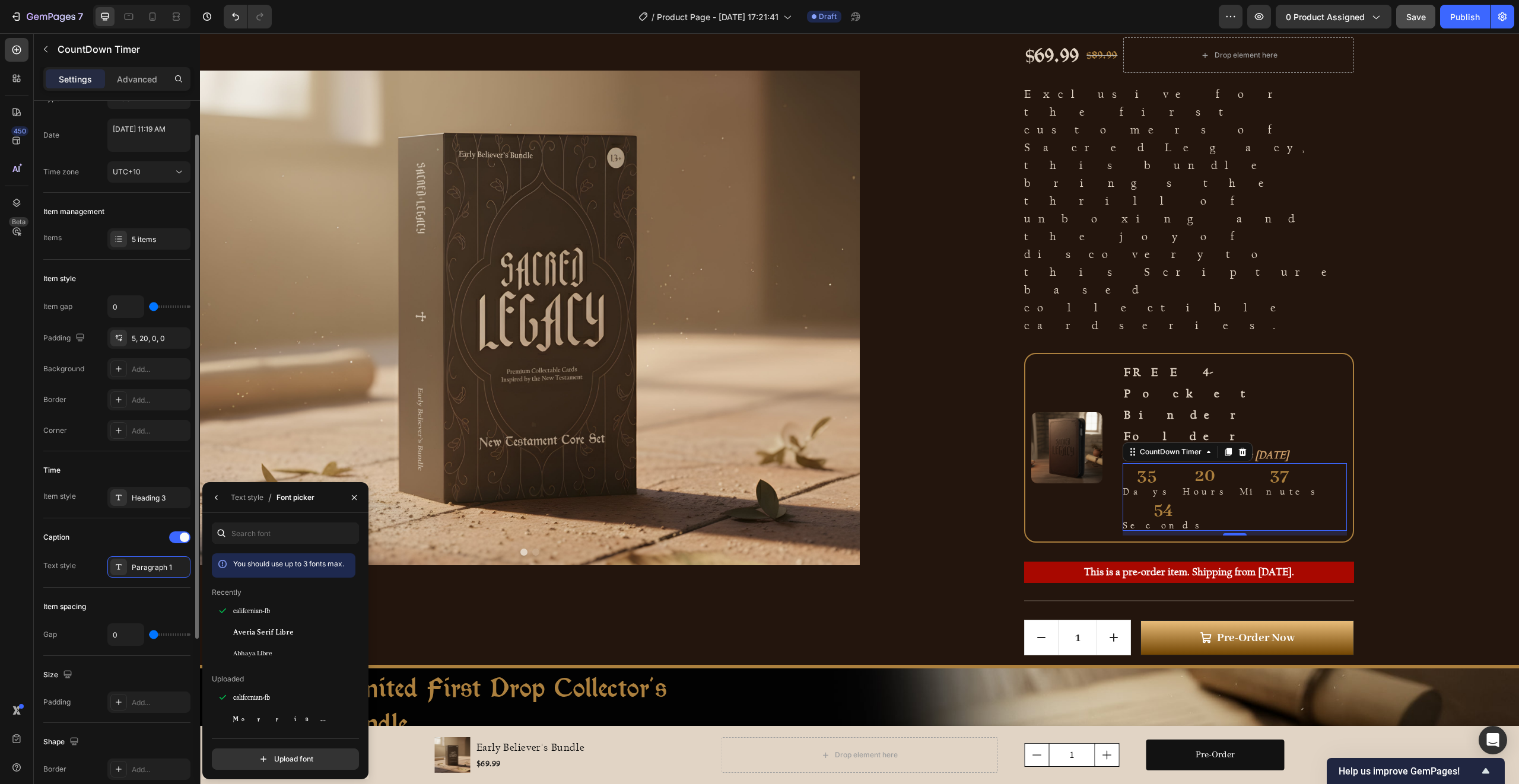
scroll to position [146, 0]
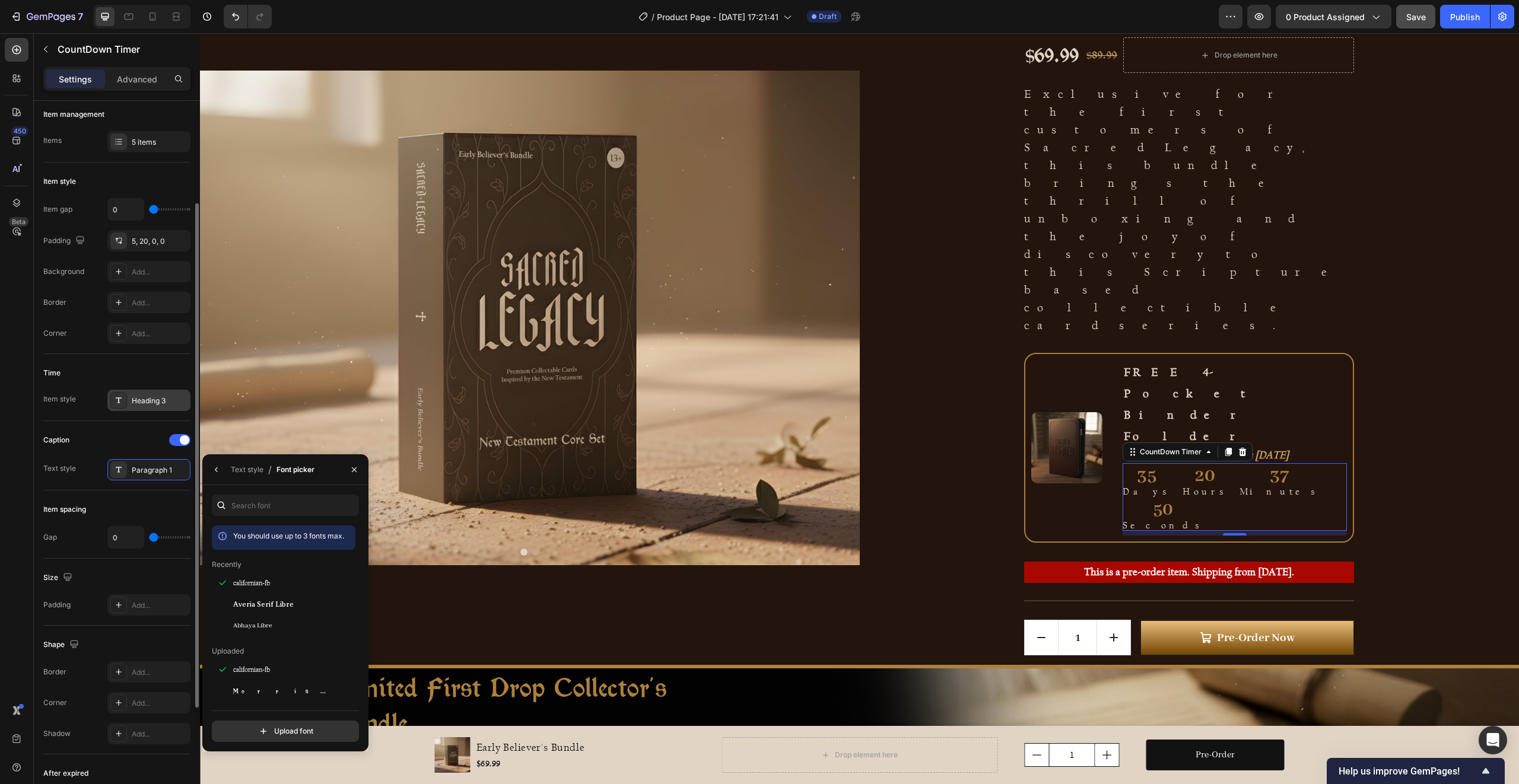
click at [147, 405] on div "Heading 3" at bounding box center [159, 401] width 56 height 11
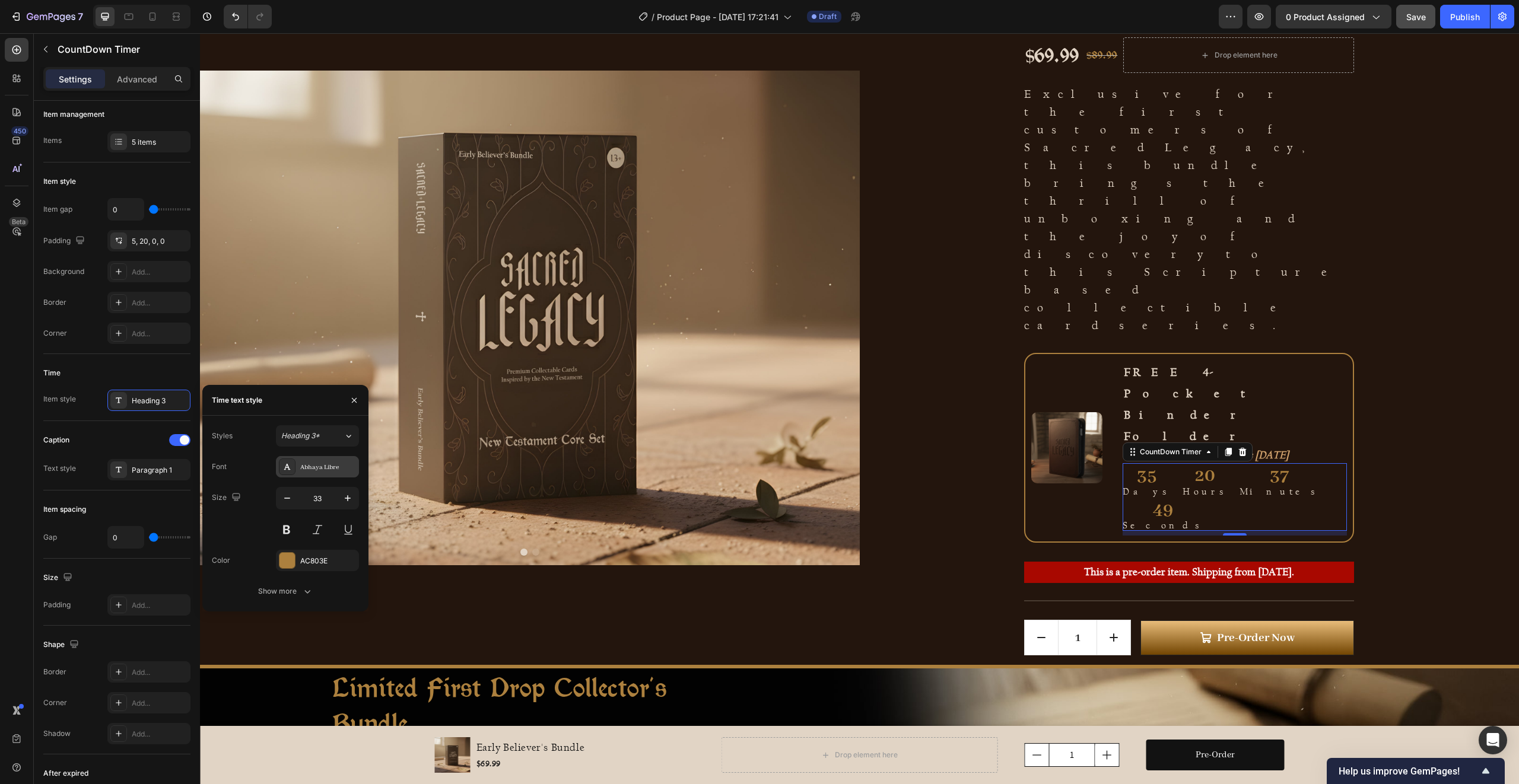
click at [304, 463] on div "Abhaya Libre" at bounding box center [328, 468] width 56 height 11
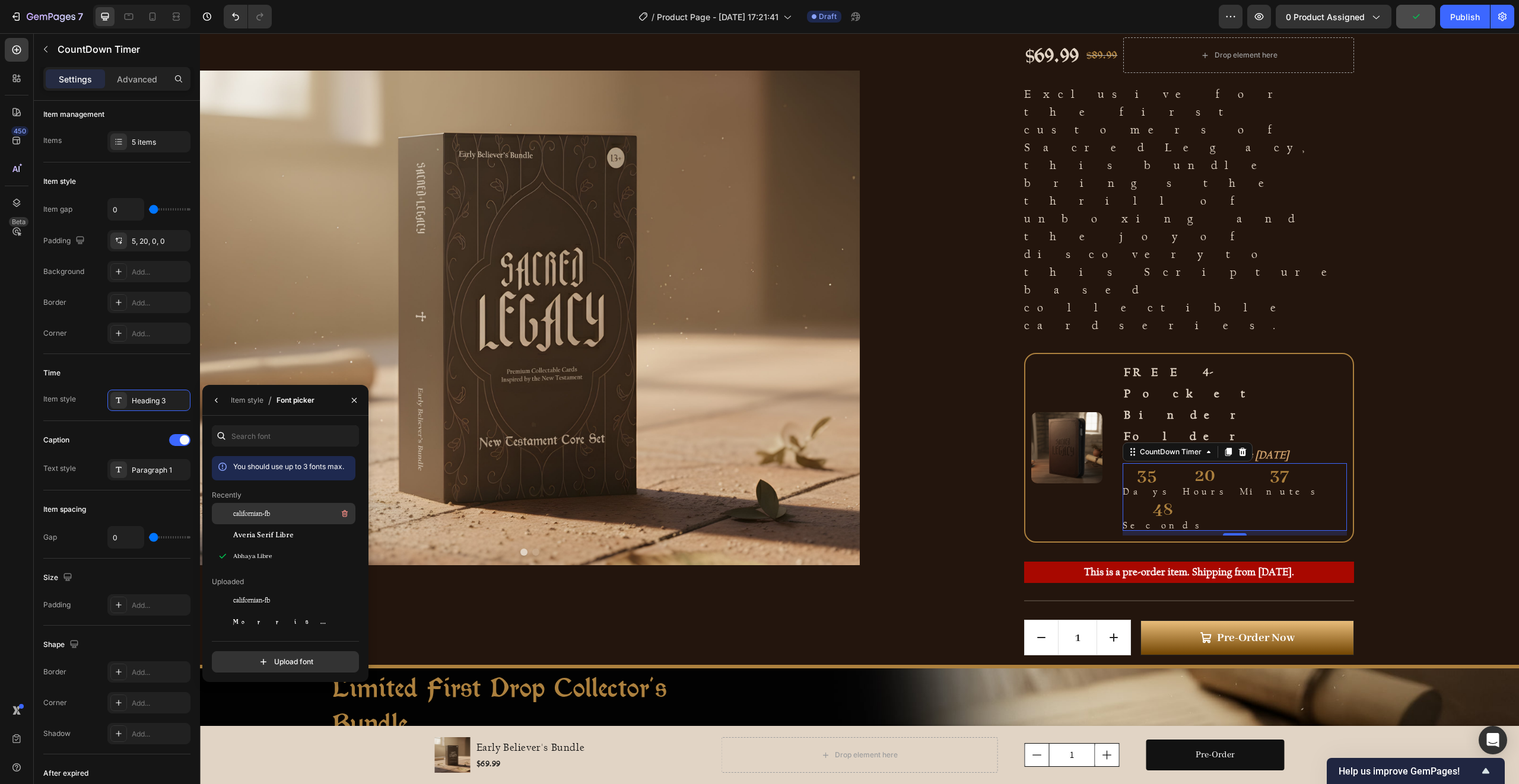
click at [282, 516] on div "californian-fb" at bounding box center [293, 514] width 120 height 15
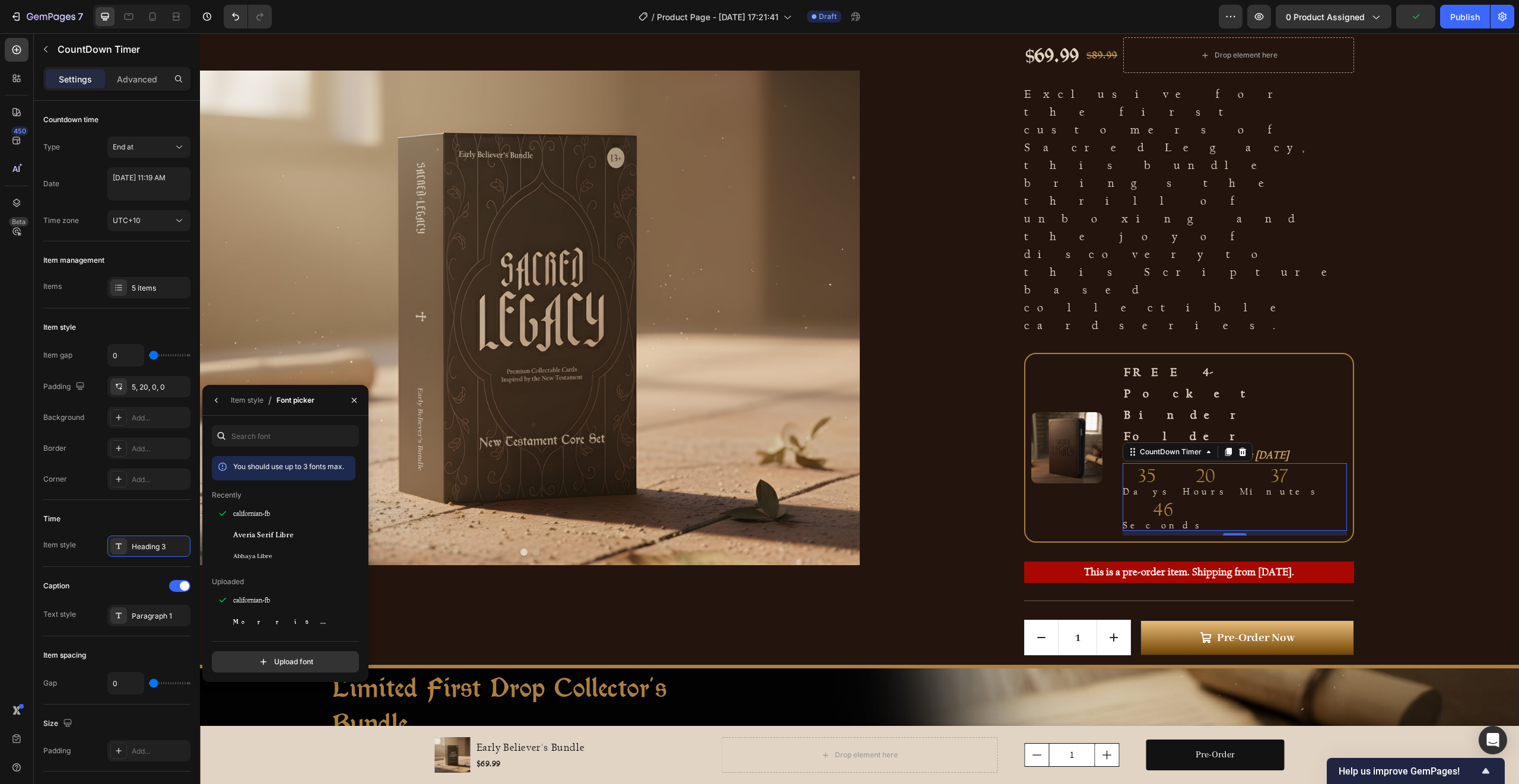
scroll to position [146, 0]
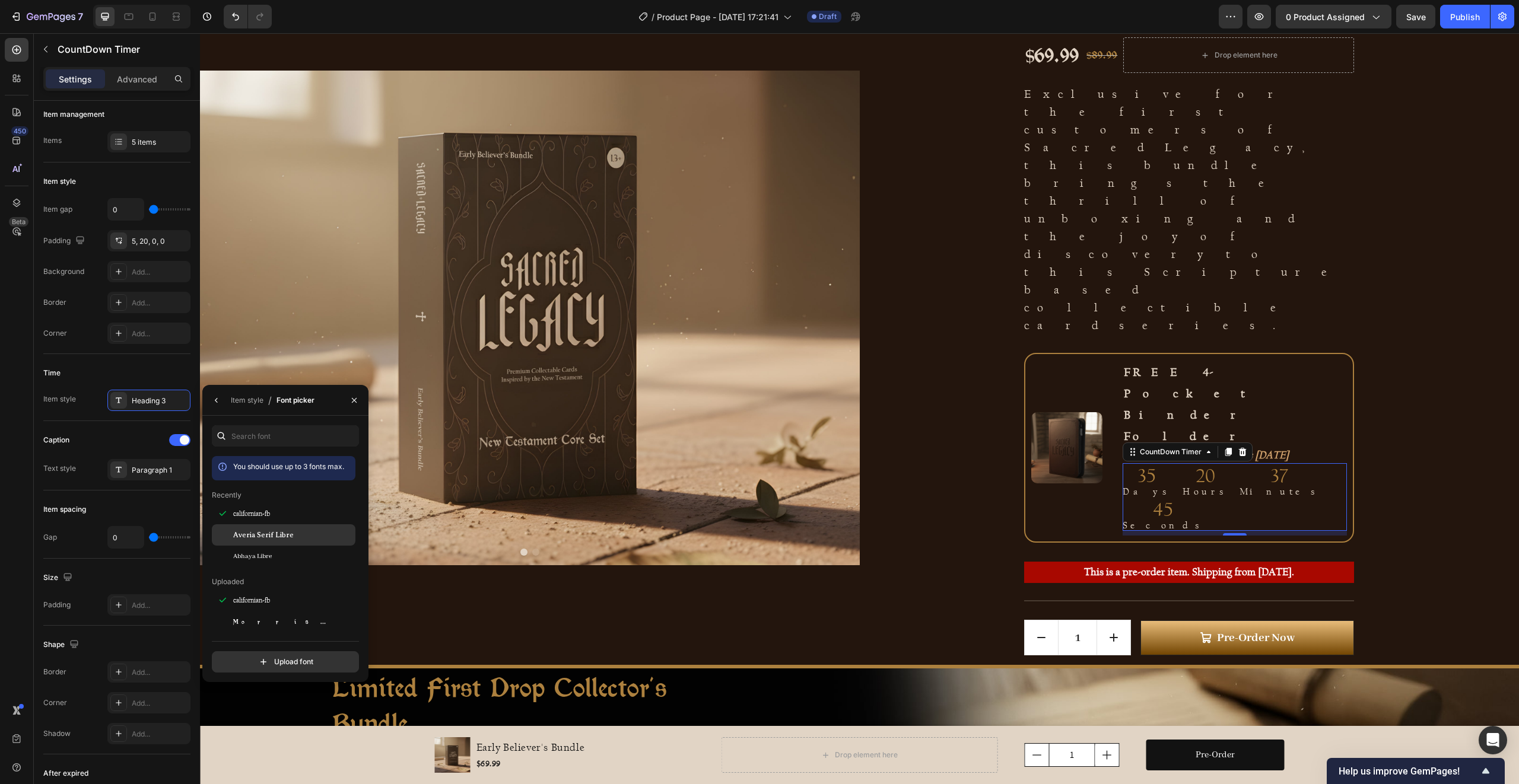
click at [287, 536] on span "Averia Serif Libre" at bounding box center [264, 535] width 61 height 11
click at [274, 554] on div "Abhaya Libre" at bounding box center [293, 557] width 120 height 11
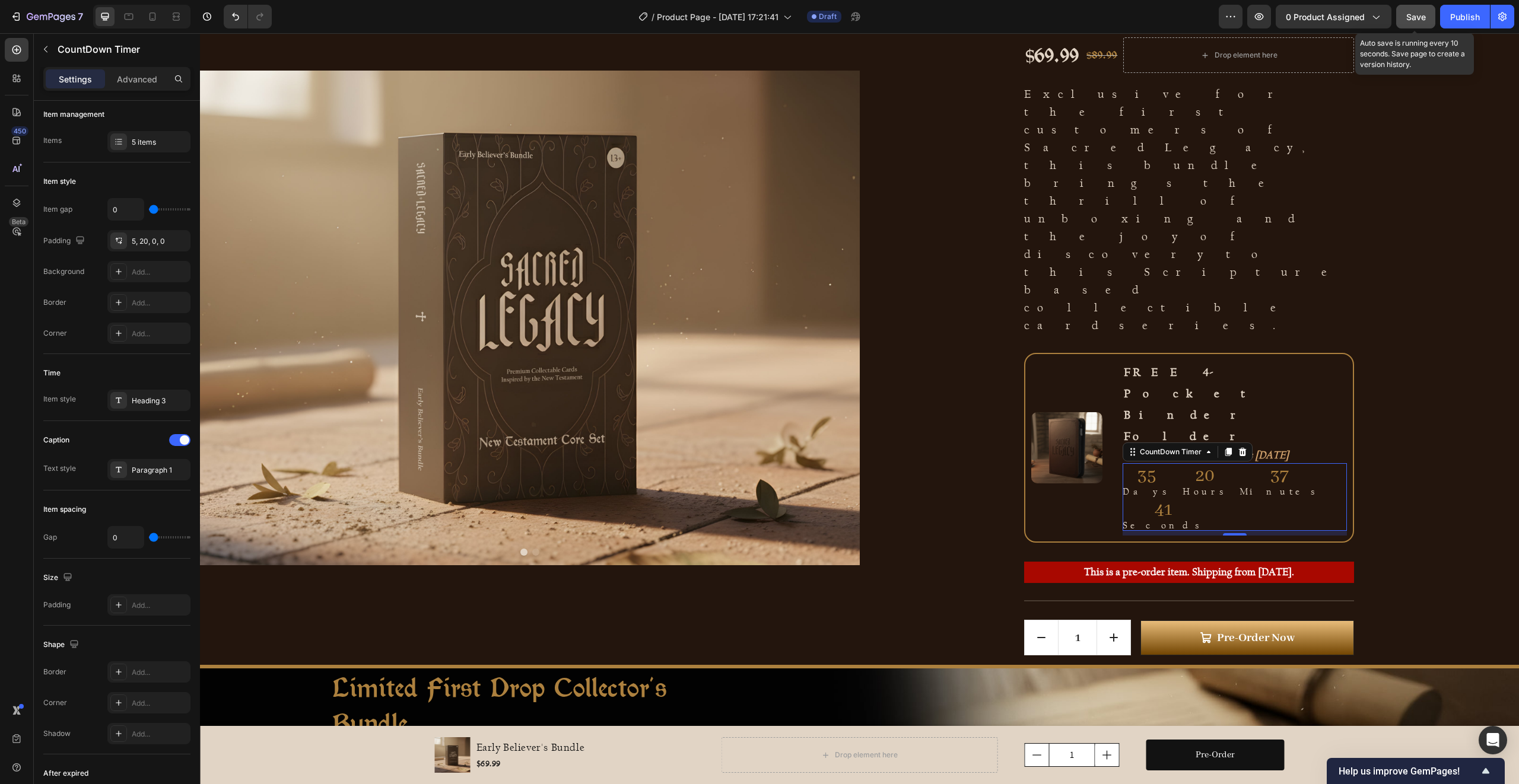
click at [1424, 19] on span "Save" at bounding box center [1416, 17] width 19 height 10
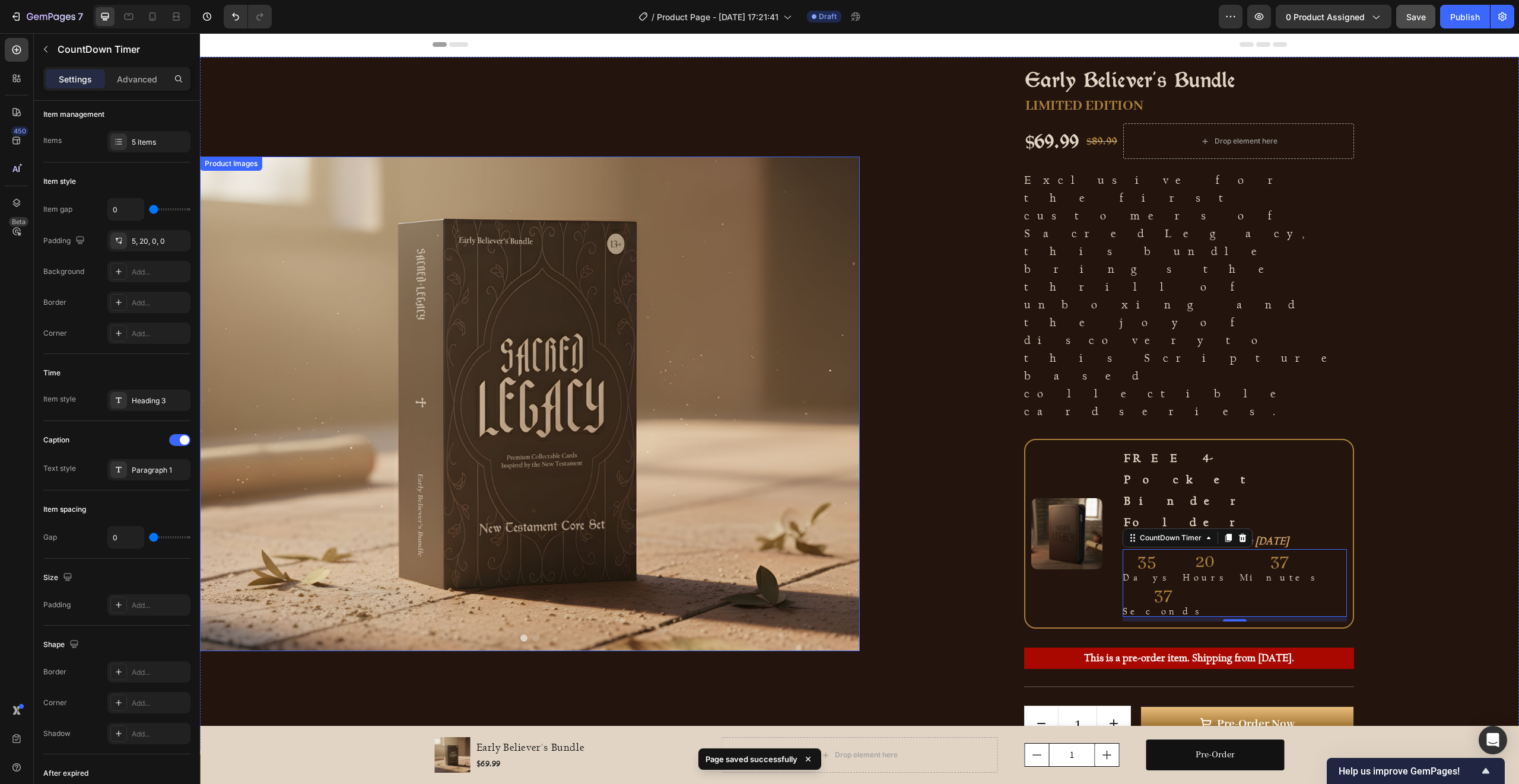
scroll to position [0, 0]
click at [571, 309] on img at bounding box center [530, 404] width 660 height 495
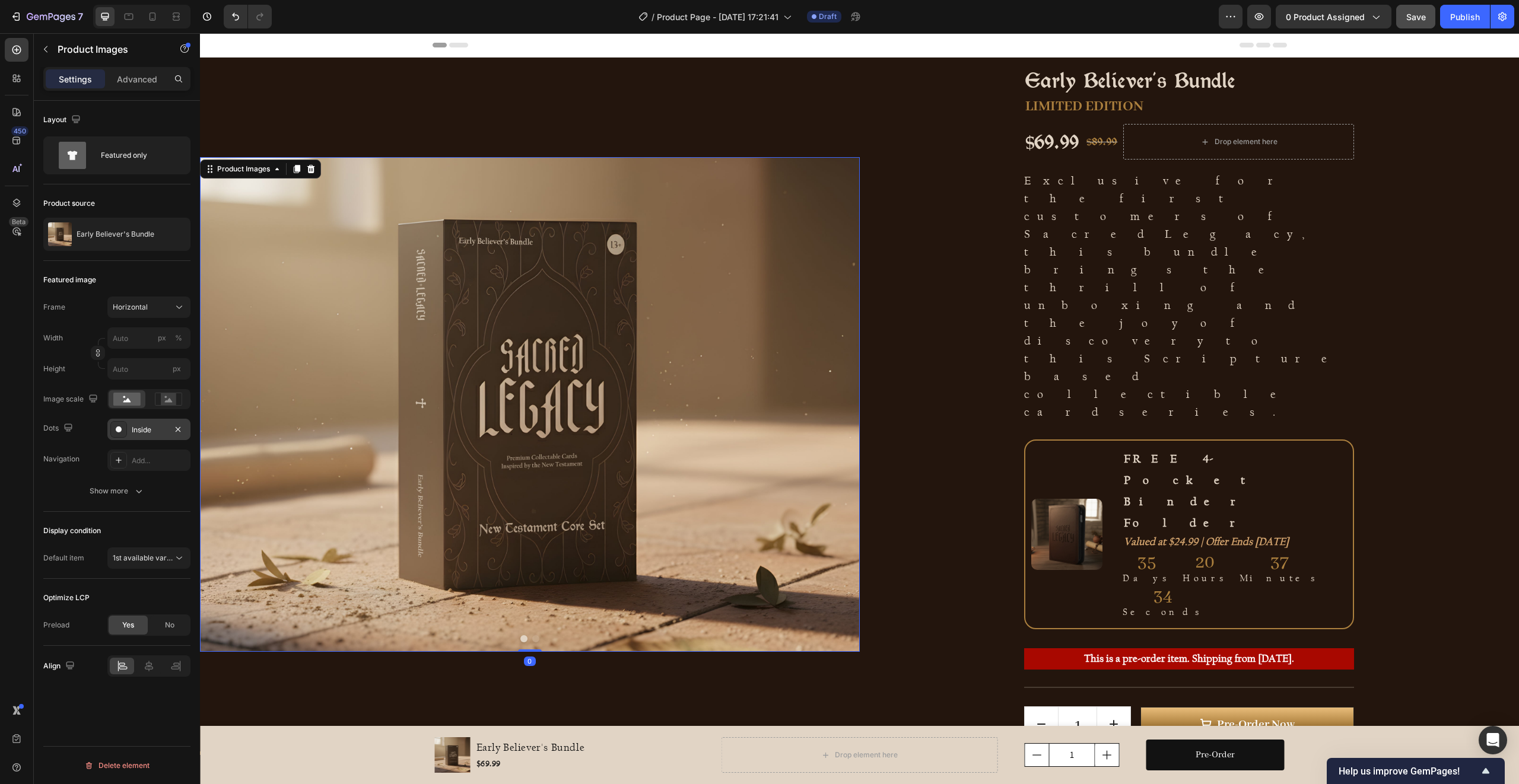
click at [141, 427] on div "Inside" at bounding box center [148, 430] width 35 height 11
click at [141, 456] on div "Add..." at bounding box center [159, 461] width 56 height 11
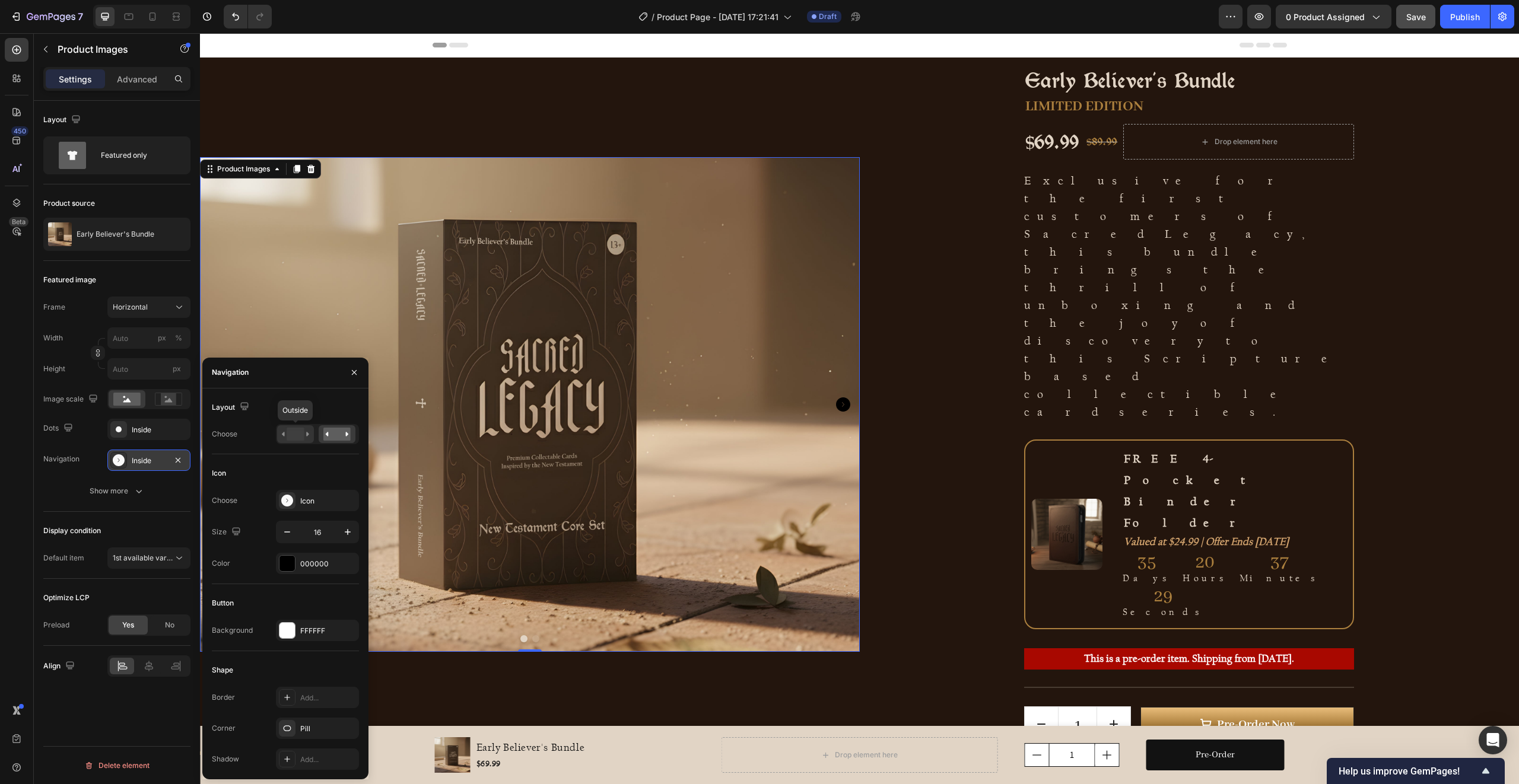
click at [293, 439] on rect at bounding box center [295, 434] width 17 height 13
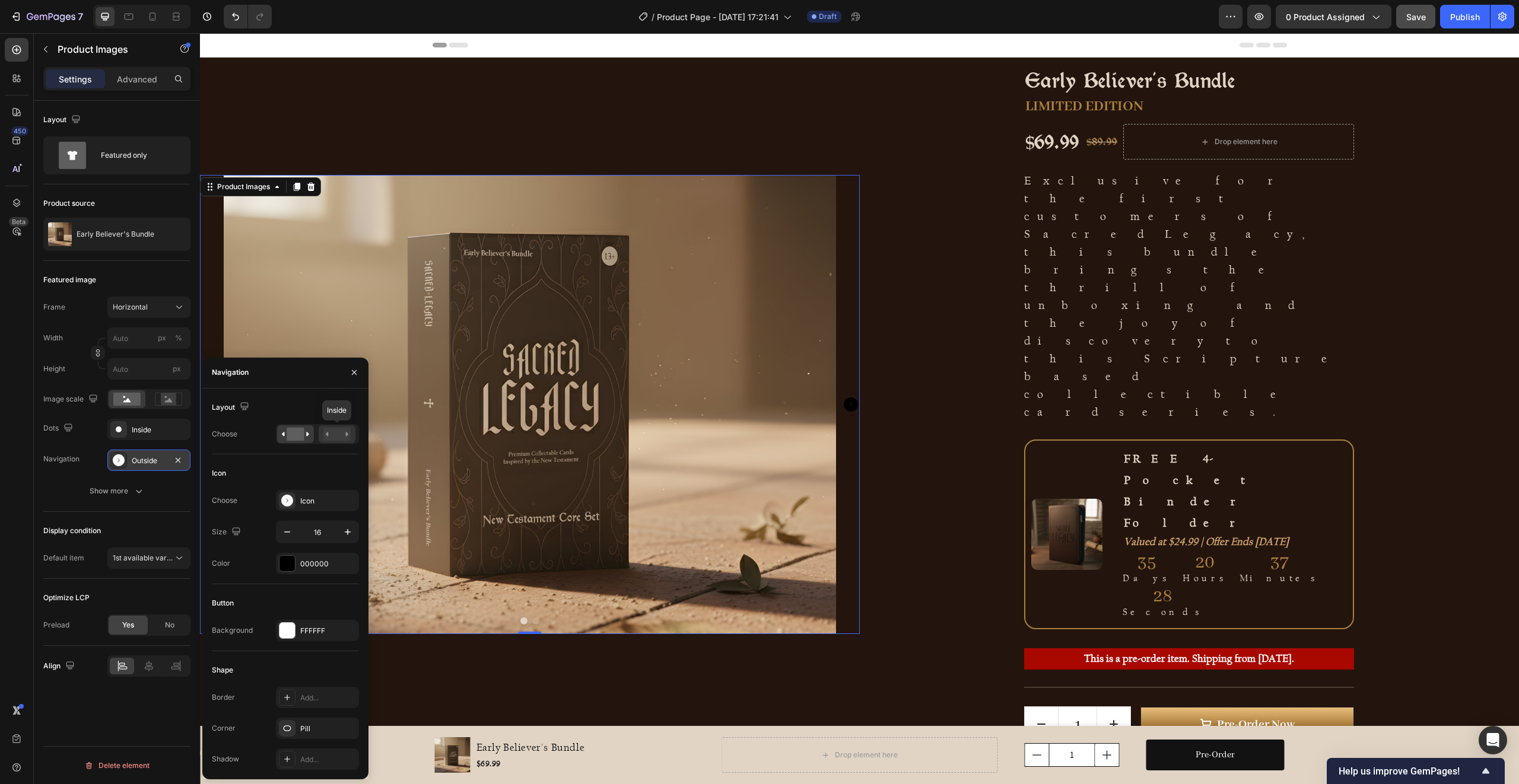
click at [327, 437] on rect at bounding box center [337, 434] width 27 height 13
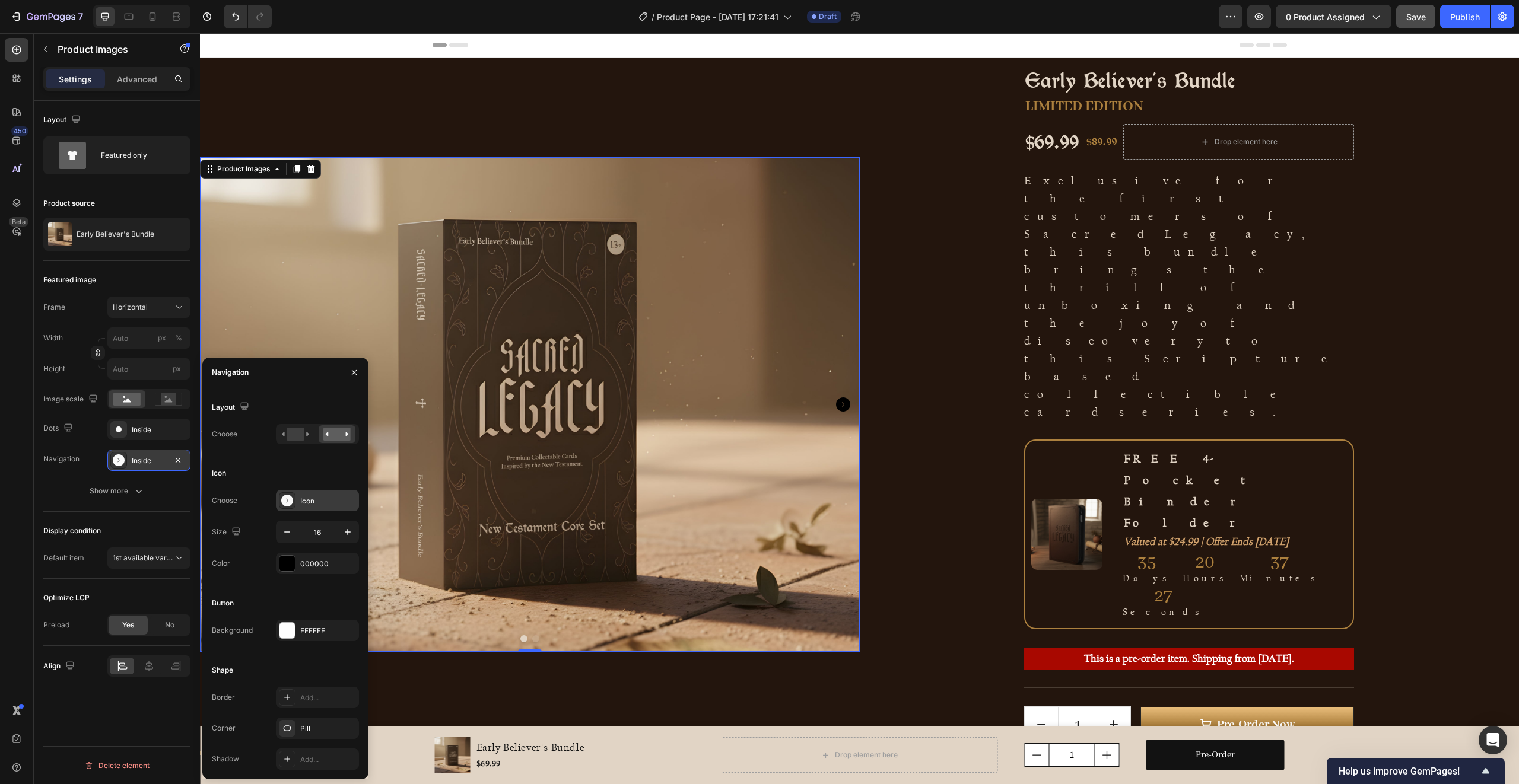
click at [288, 502] on icon at bounding box center [287, 501] width 12 height 12
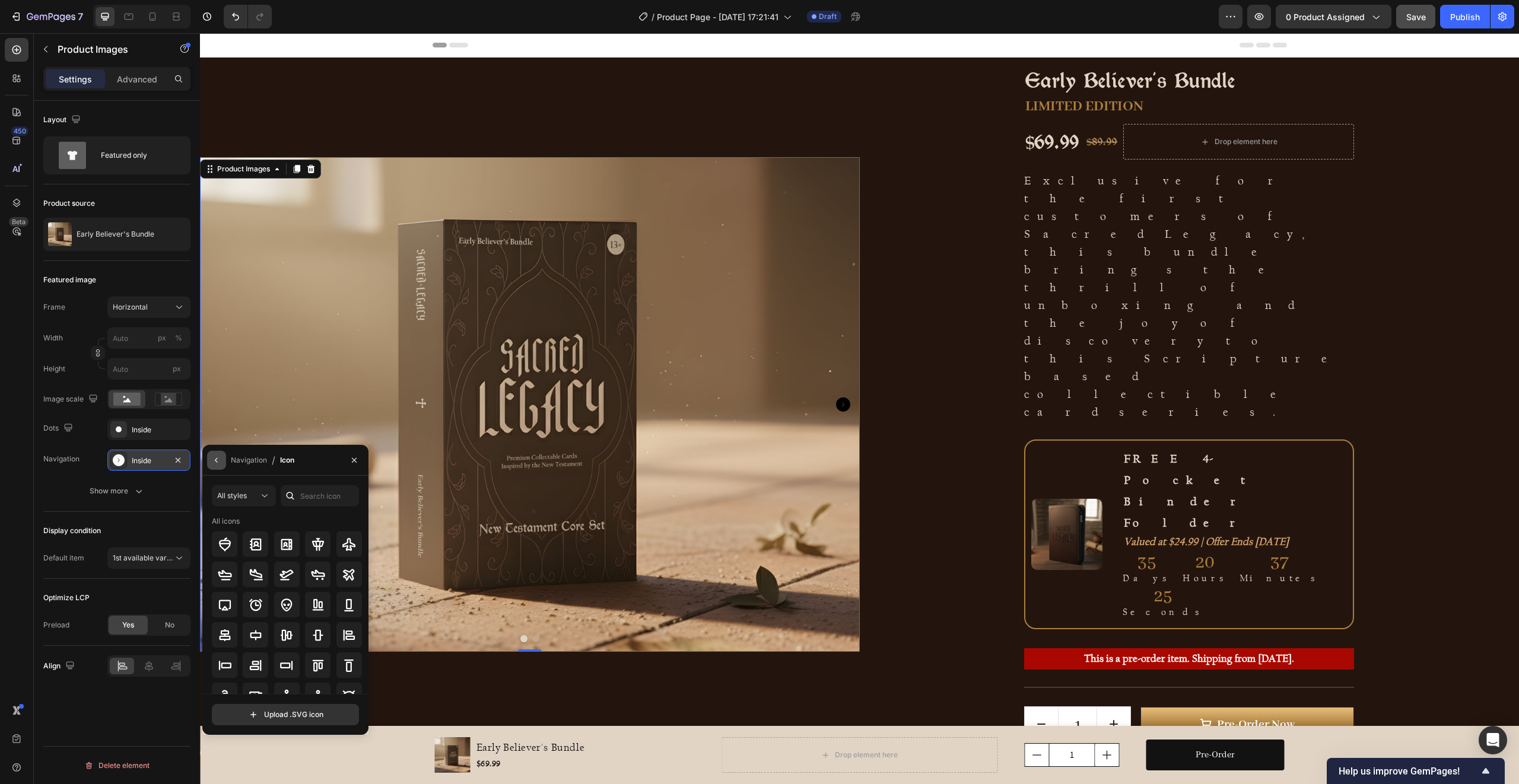
click at [215, 459] on icon "button" at bounding box center [217, 460] width 10 height 10
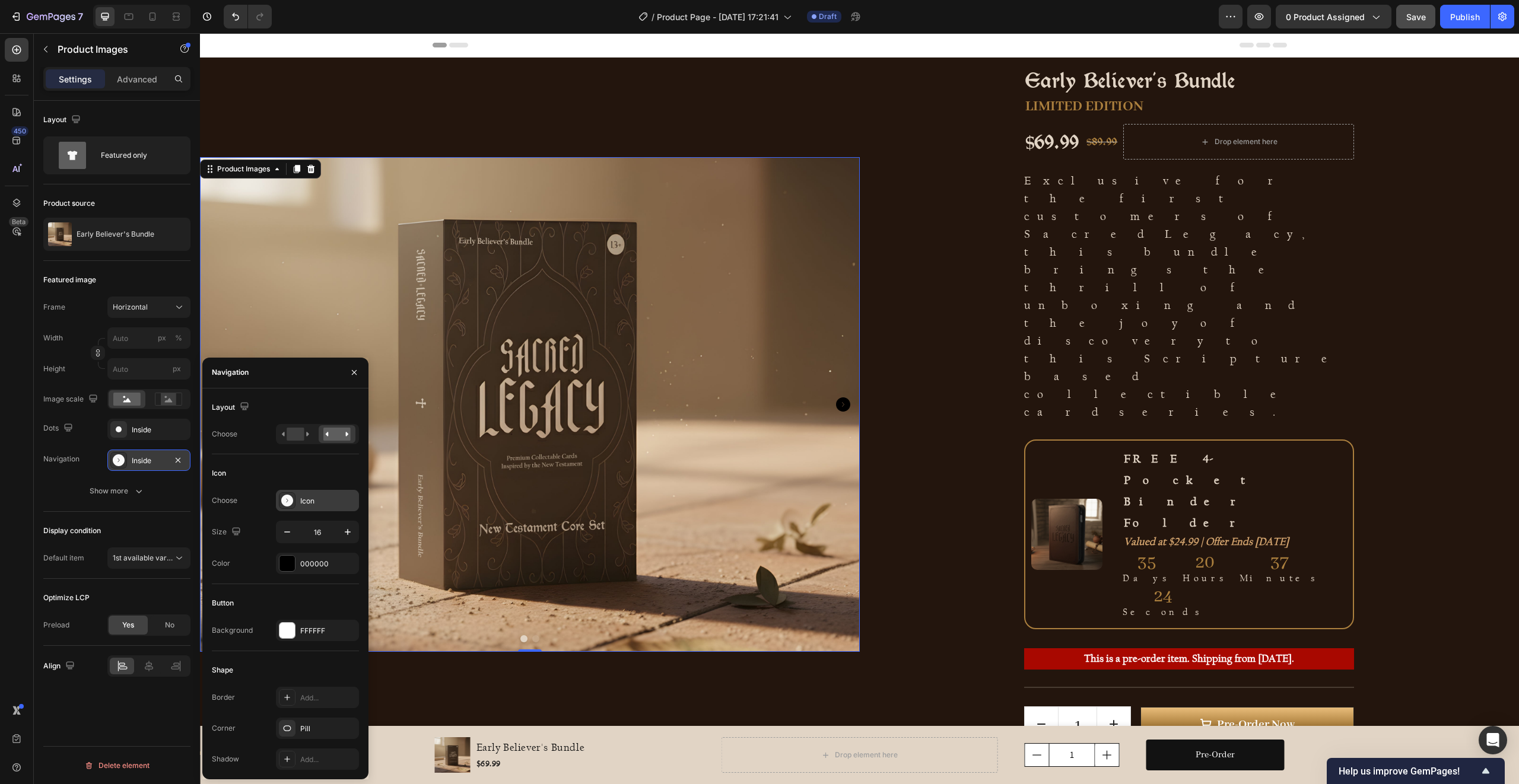
click at [321, 502] on div "Icon" at bounding box center [328, 502] width 56 height 11
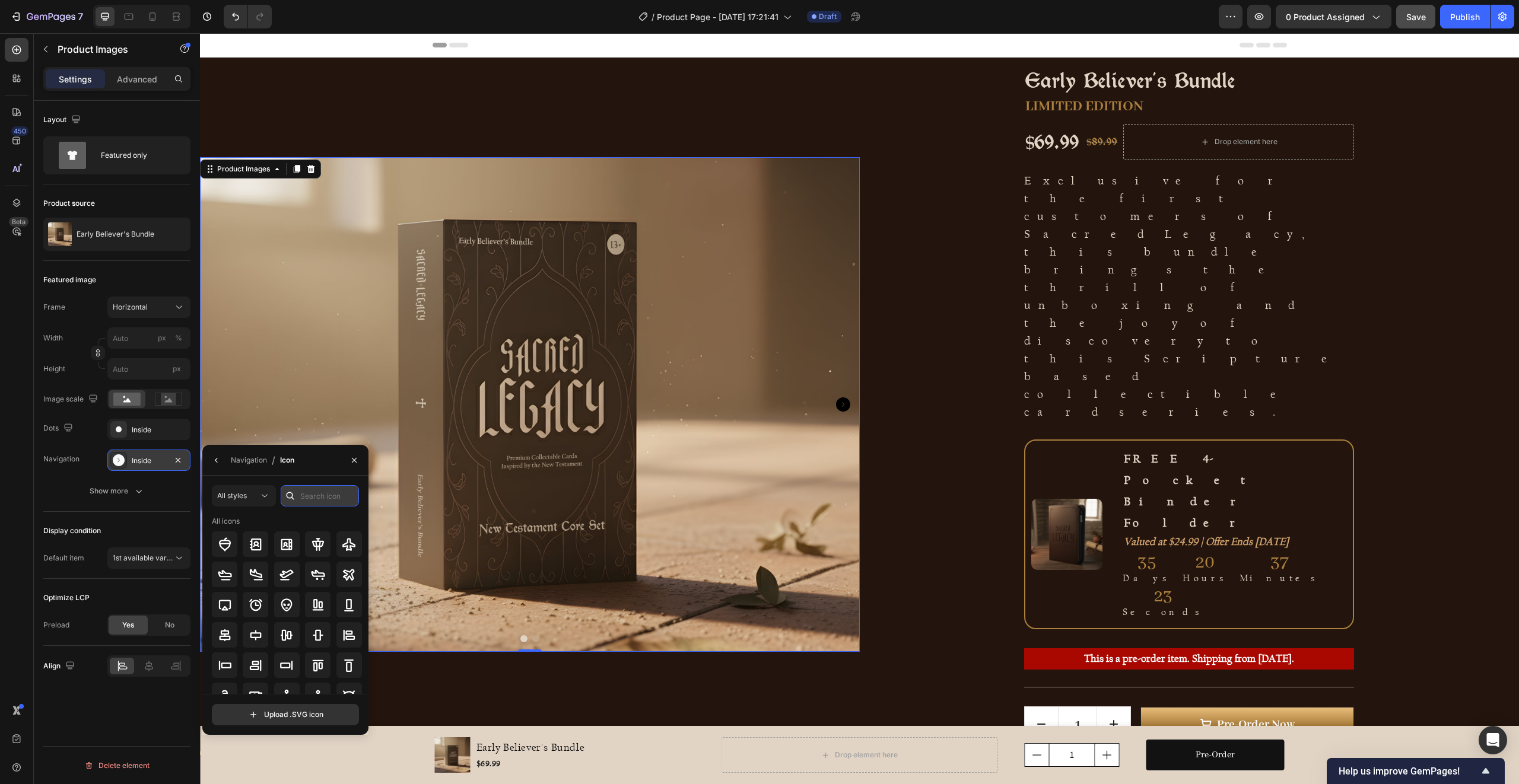
click at [313, 498] on input "text" at bounding box center [319, 496] width 78 height 21
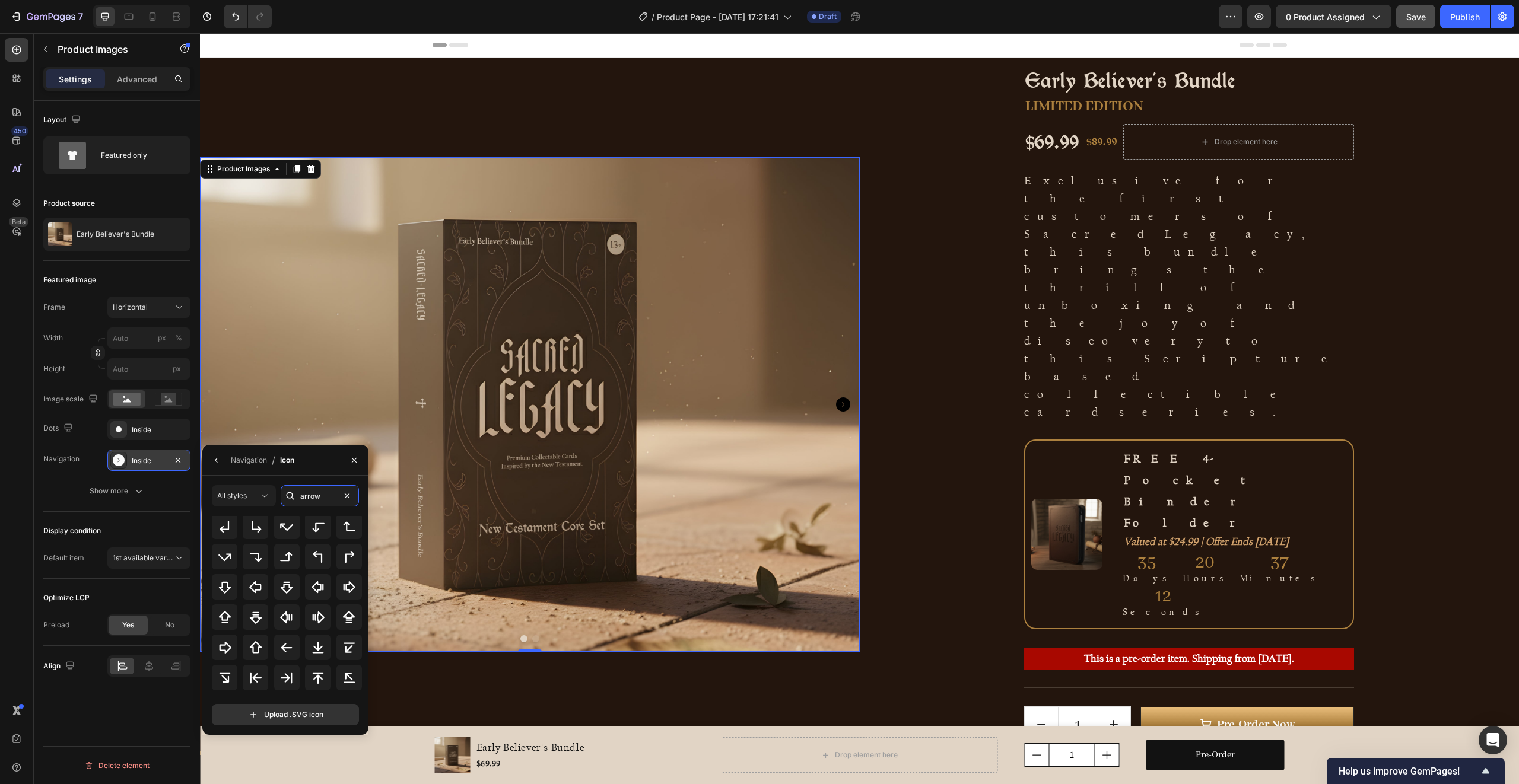
scroll to position [170, 0]
type input "arrow"
click at [284, 646] on icon at bounding box center [287, 646] width 15 height 15
click at [229, 648] on icon at bounding box center [225, 646] width 15 height 15
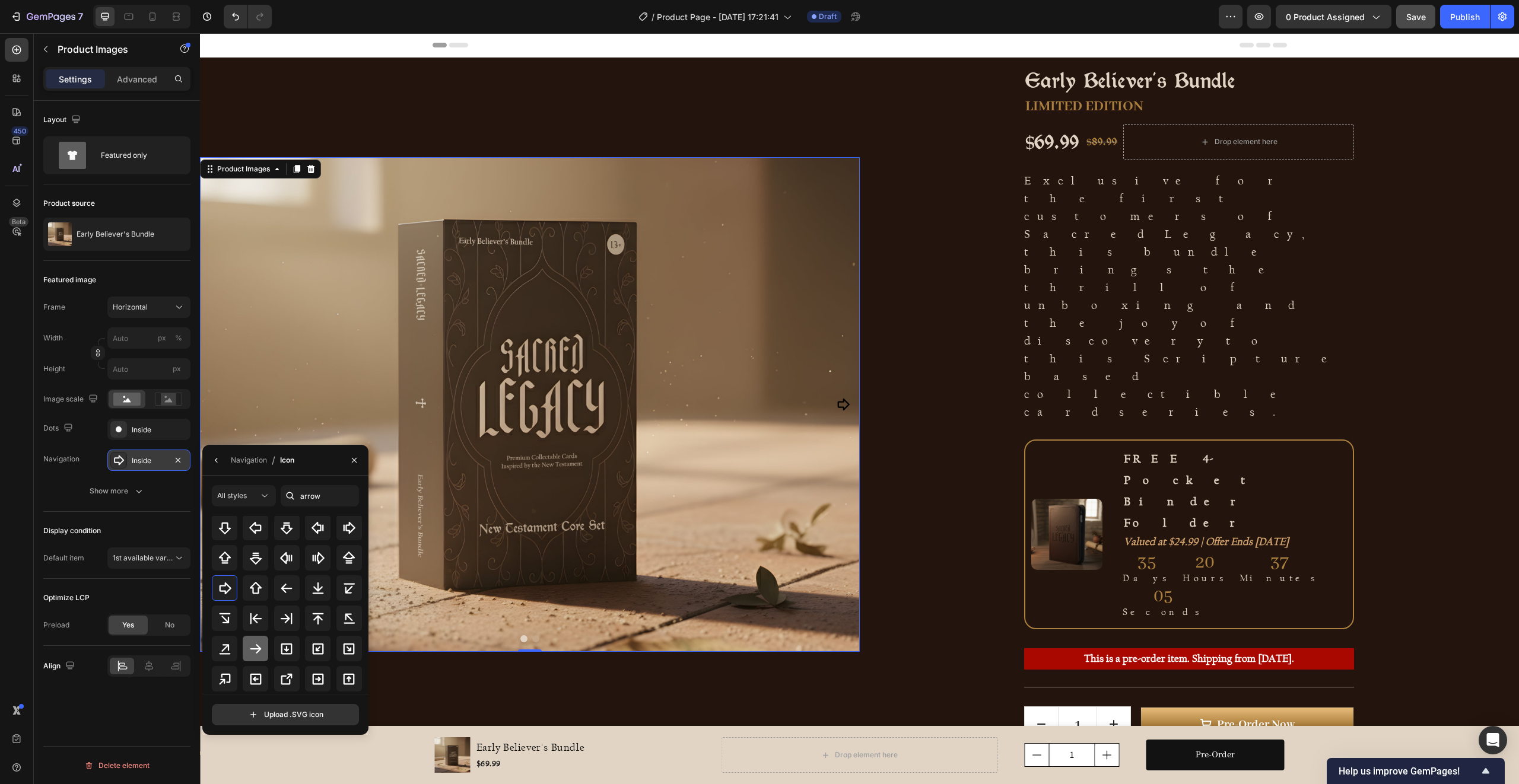
click at [253, 650] on icon at bounding box center [256, 649] width 15 height 15
click at [317, 466] on div "Navigation / Icon" at bounding box center [285, 460] width 166 height 31
click at [214, 460] on icon "button" at bounding box center [217, 460] width 10 height 10
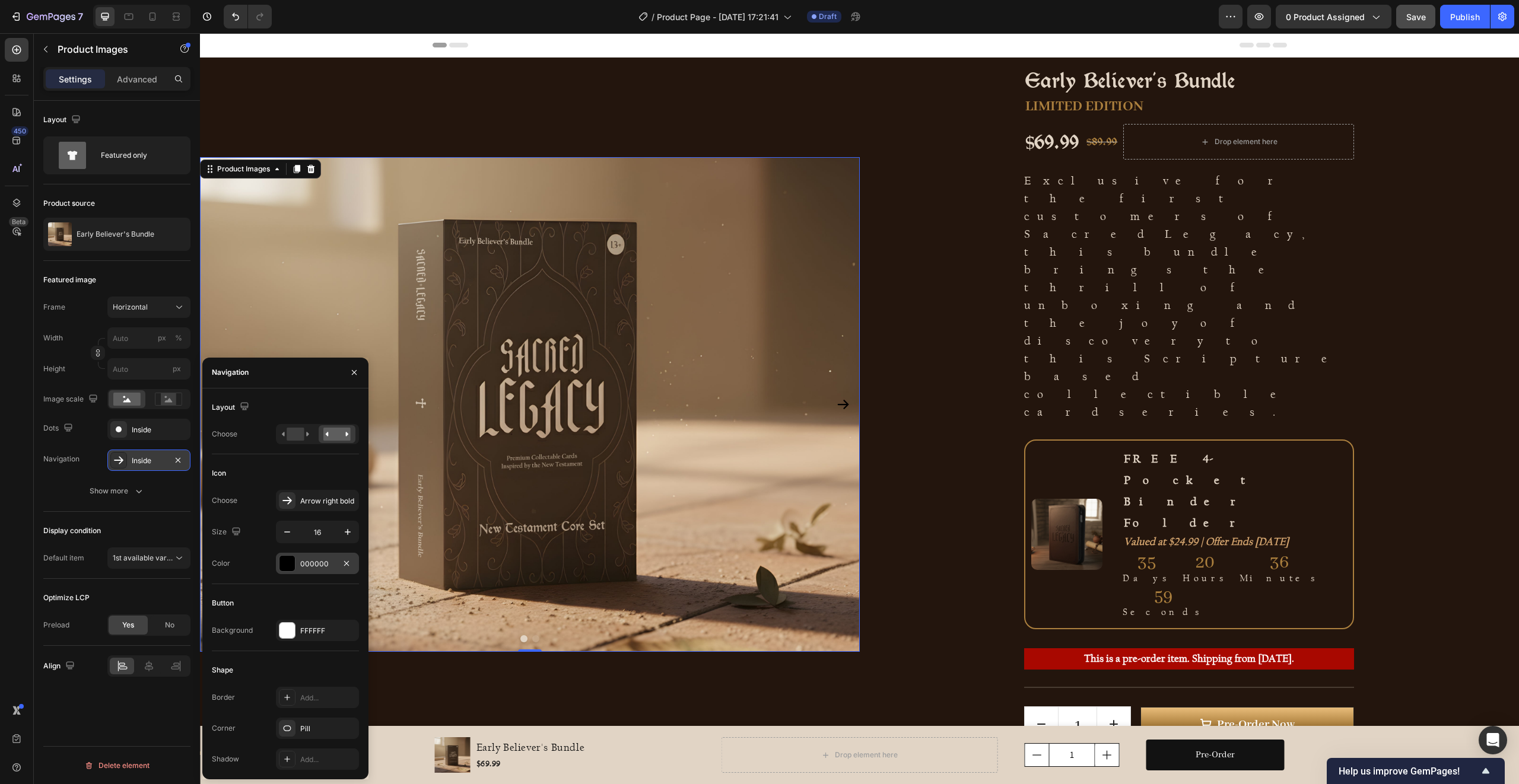
click at [288, 562] on div at bounding box center [287, 563] width 15 height 15
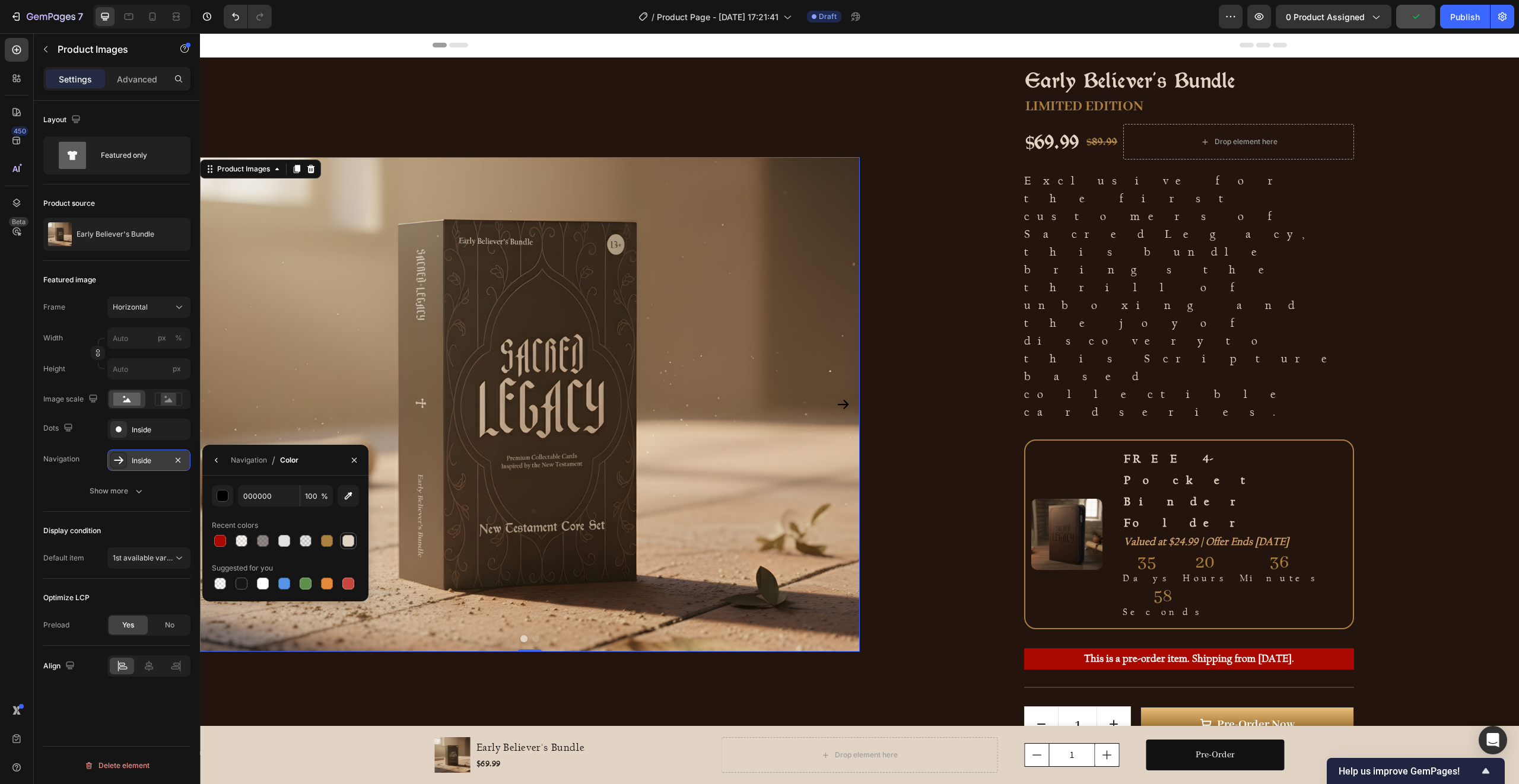
click at [348, 539] on div at bounding box center [348, 541] width 12 height 12
type input "E1D4C5"
click at [313, 516] on div "Recent colors" at bounding box center [285, 525] width 147 height 19
click at [238, 461] on div "Navigation" at bounding box center [249, 460] width 36 height 11
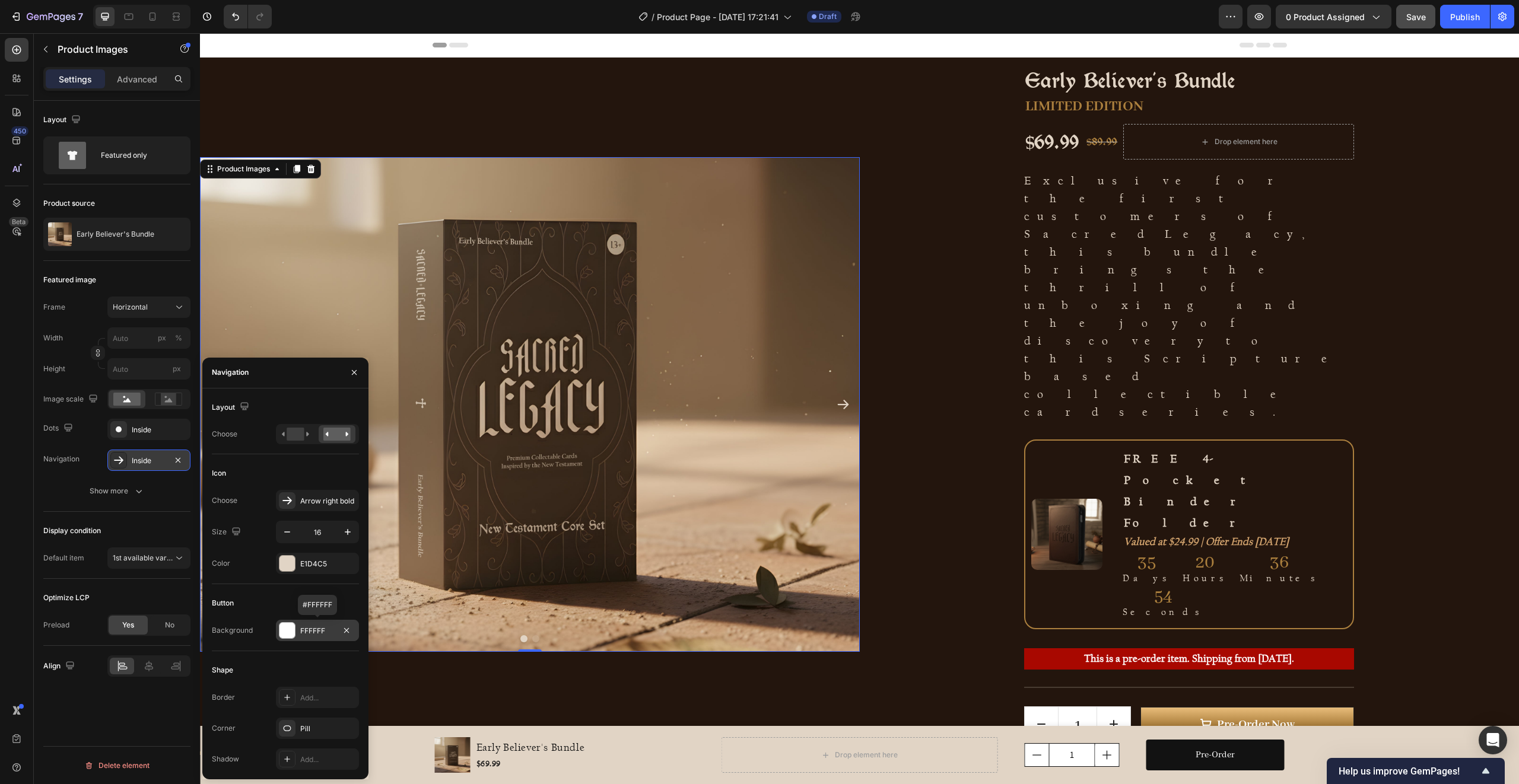
click at [289, 632] on div at bounding box center [287, 630] width 15 height 15
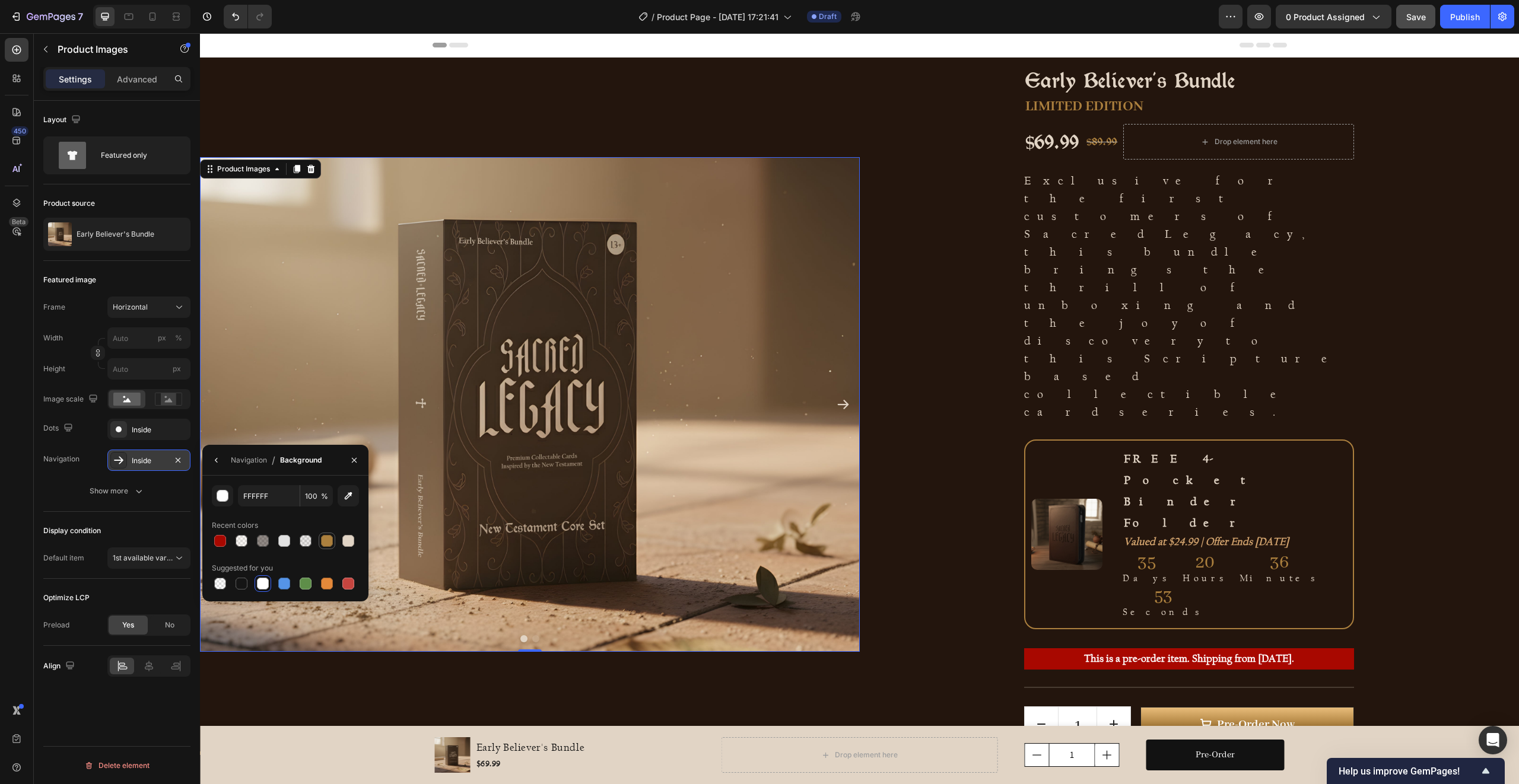
click at [325, 537] on div at bounding box center [327, 541] width 12 height 12
type input "AC803E"
click at [213, 460] on icon "button" at bounding box center [217, 460] width 10 height 10
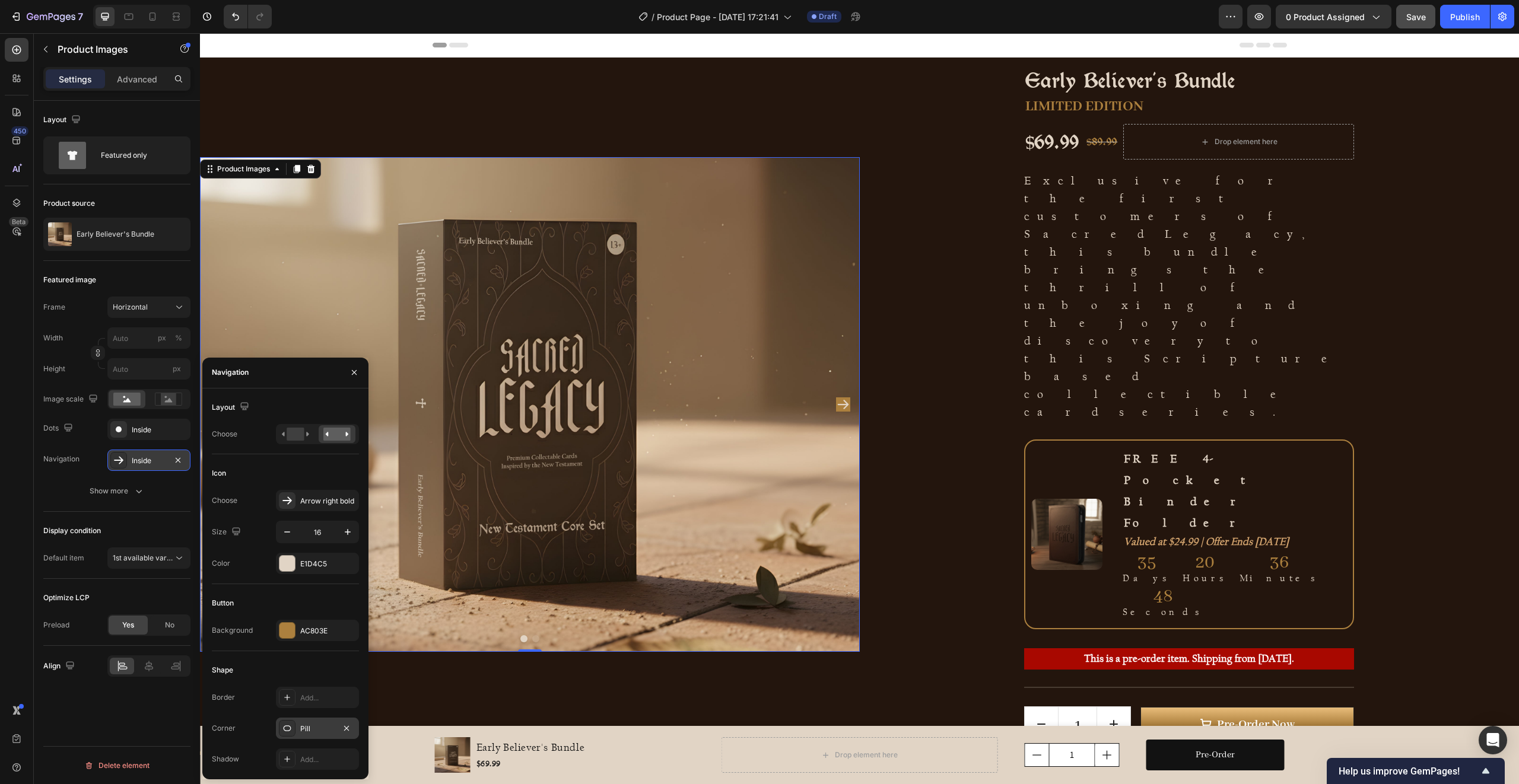
click at [294, 727] on div at bounding box center [287, 728] width 16 height 16
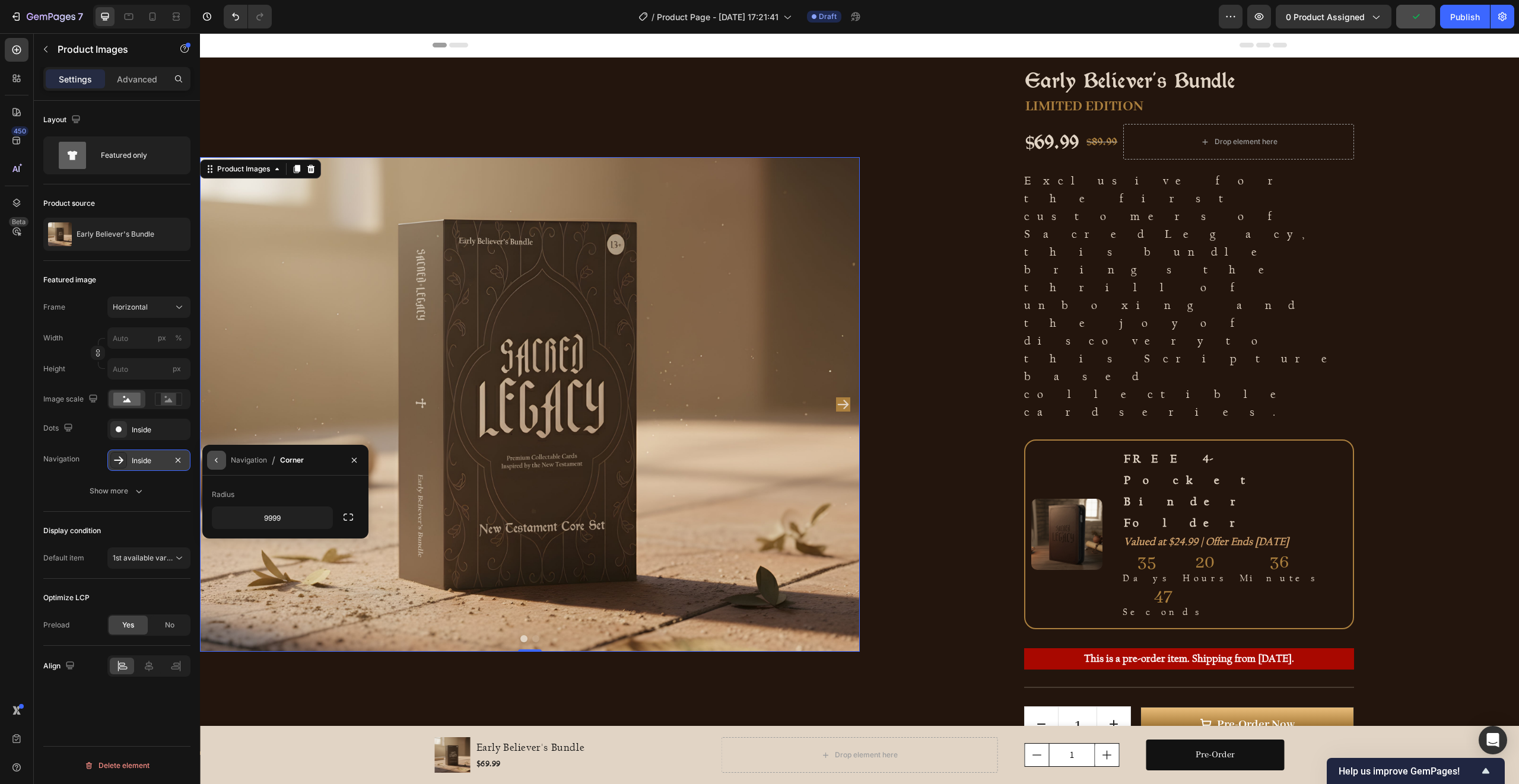
click at [213, 459] on icon "button" at bounding box center [217, 460] width 10 height 10
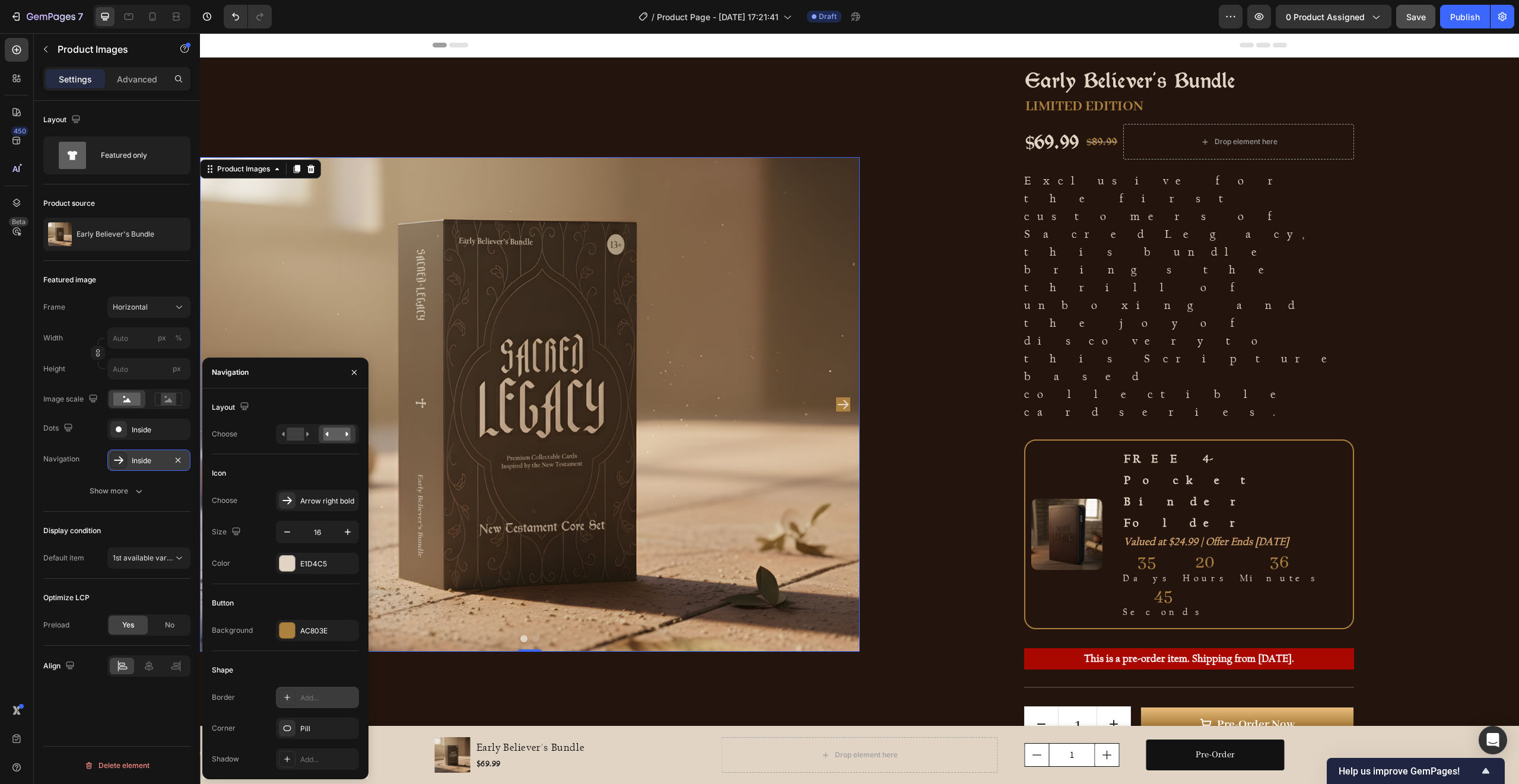
click at [313, 700] on div "Add..." at bounding box center [328, 699] width 56 height 11
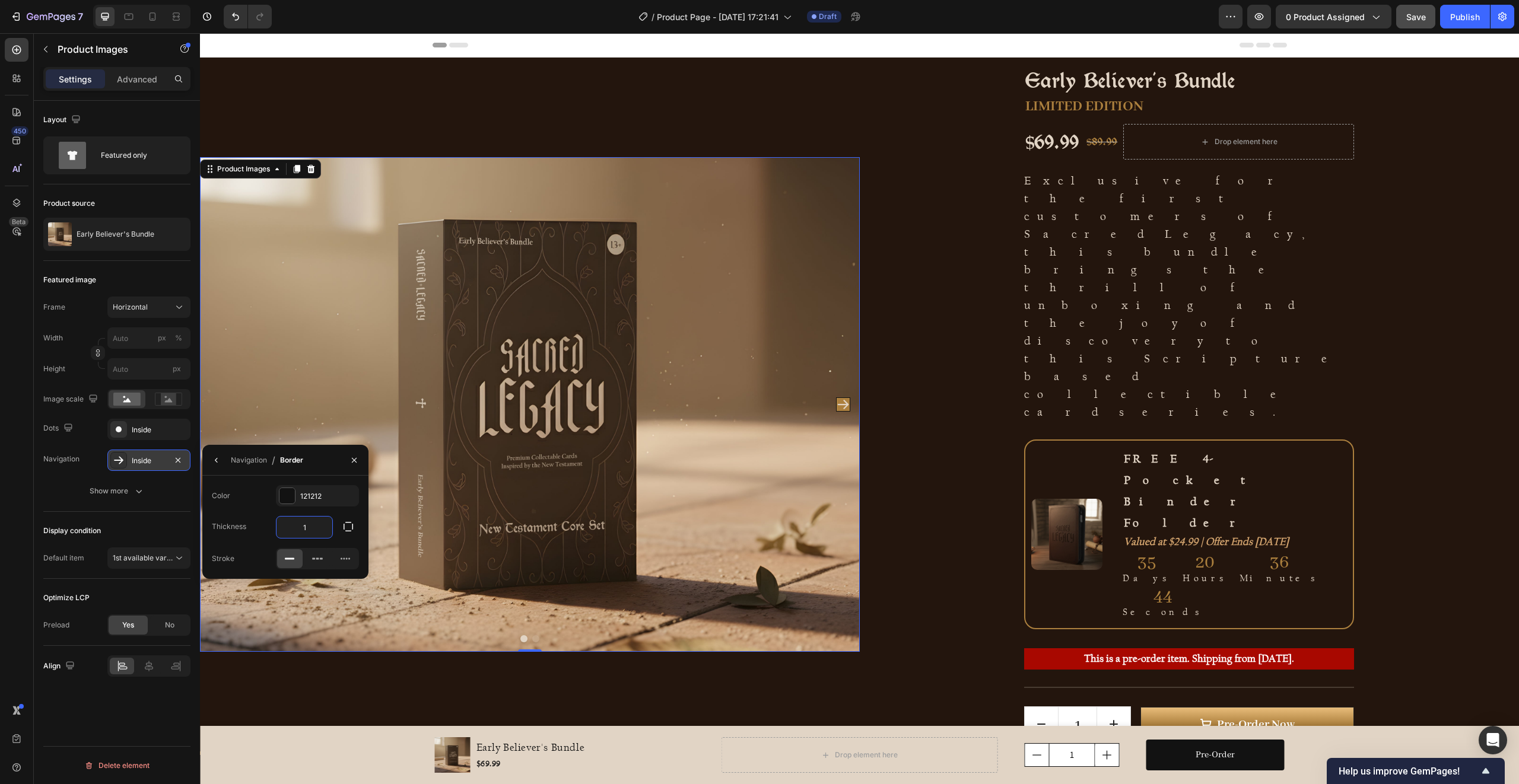
drag, startPoint x: 316, startPoint y: 526, endPoint x: 264, endPoint y: 519, distance: 52.5
click at [265, 519] on div "Thickness 1" at bounding box center [285, 527] width 147 height 22
click at [315, 525] on input "51" at bounding box center [304, 527] width 56 height 21
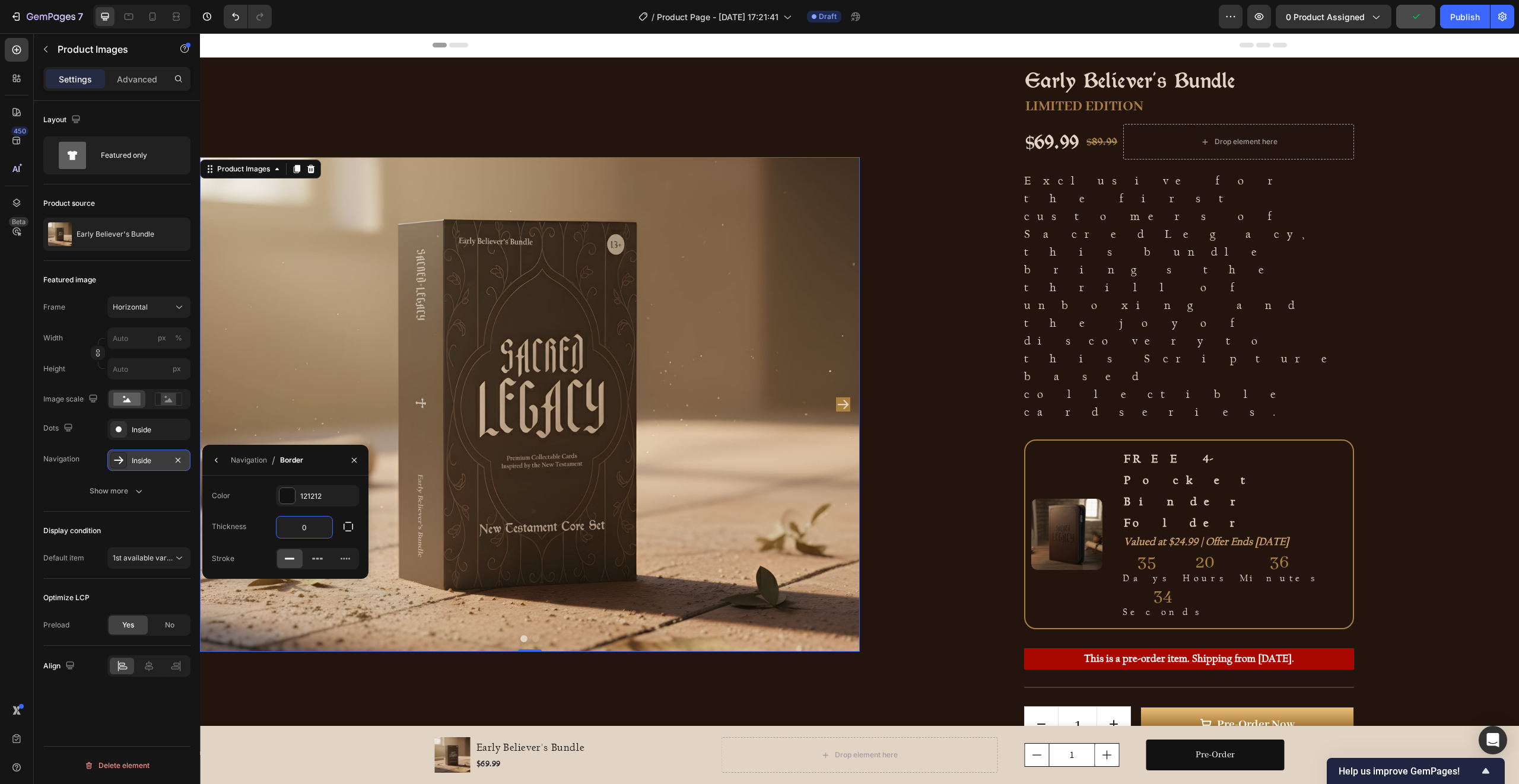
type input "0"
click at [205, 459] on div "Navigation / Border" at bounding box center [255, 460] width 105 height 30
click at [213, 462] on icon "button" at bounding box center [217, 460] width 10 height 10
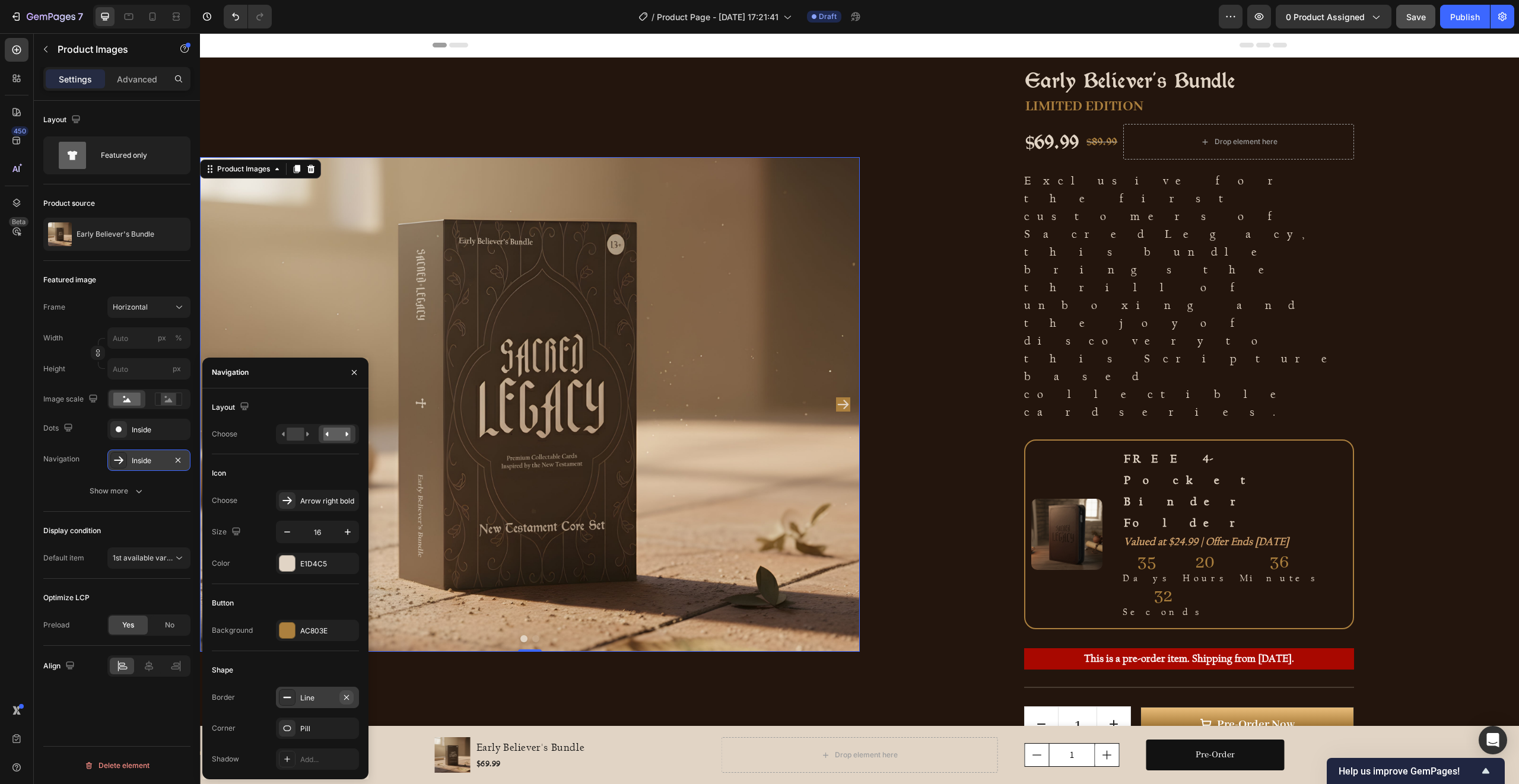
click at [347, 696] on icon "button" at bounding box center [347, 698] width 10 height 10
click at [328, 726] on div "Pill" at bounding box center [317, 729] width 35 height 11
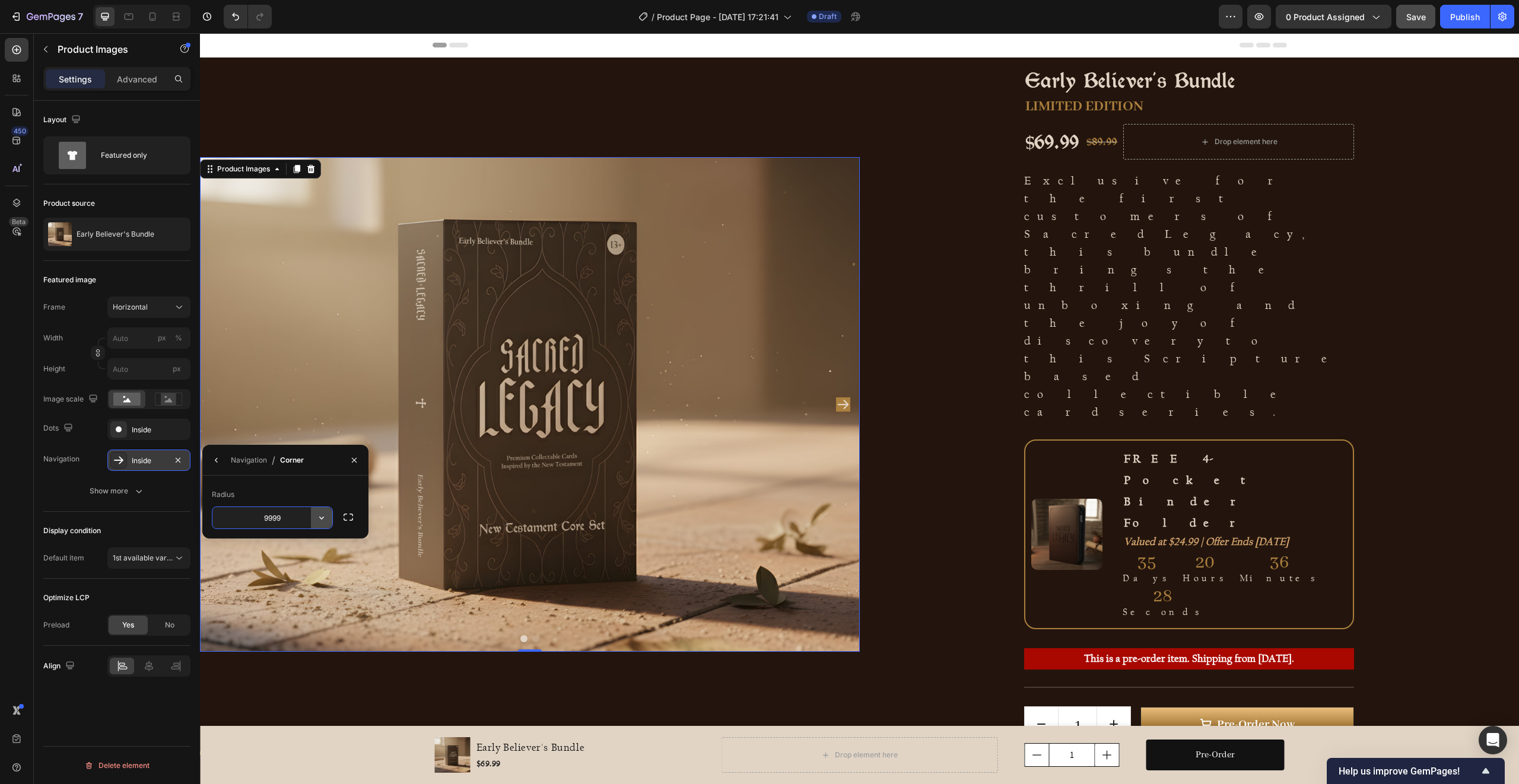
click at [324, 514] on icon "button" at bounding box center [322, 518] width 12 height 12
click at [294, 570] on p "Round" at bounding box center [288, 571] width 68 height 12
type input "8"
click at [295, 522] on input "8" at bounding box center [273, 517] width 120 height 21
click at [221, 463] on icon "button" at bounding box center [217, 460] width 10 height 10
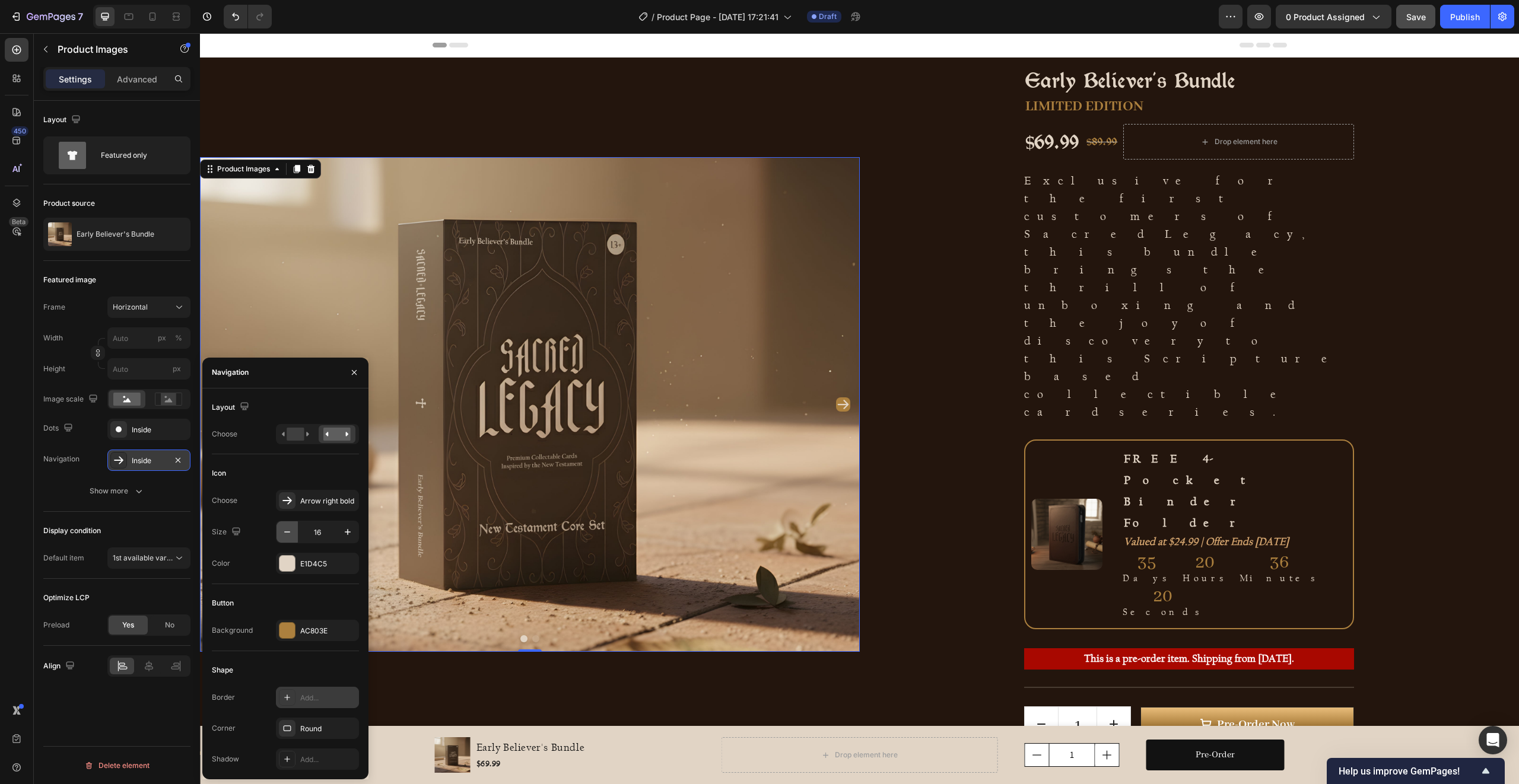
click at [285, 534] on icon "button" at bounding box center [287, 533] width 12 height 12
click at [348, 534] on icon "button" at bounding box center [348, 533] width 12 height 12
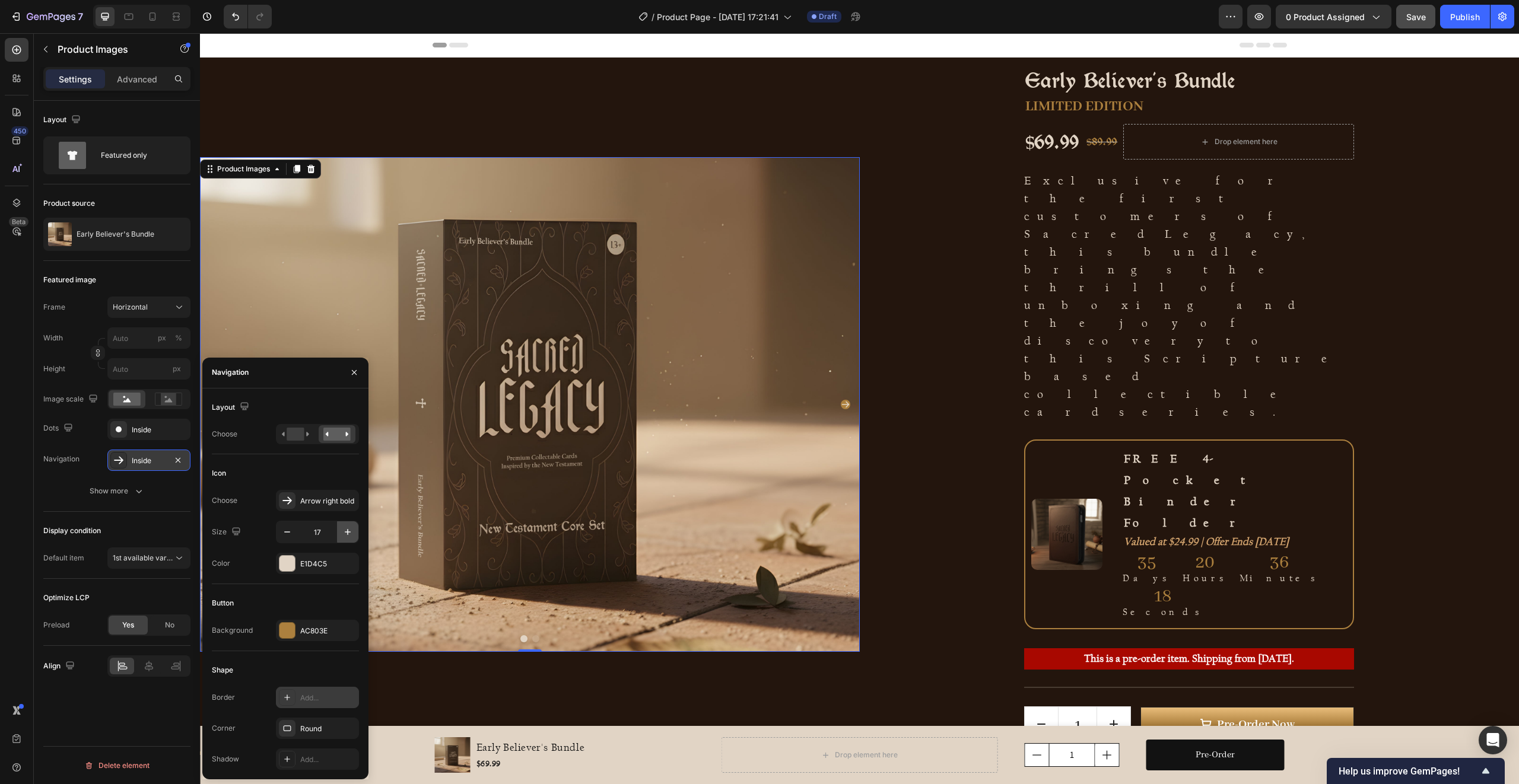
click at [348, 534] on icon "button" at bounding box center [348, 533] width 12 height 12
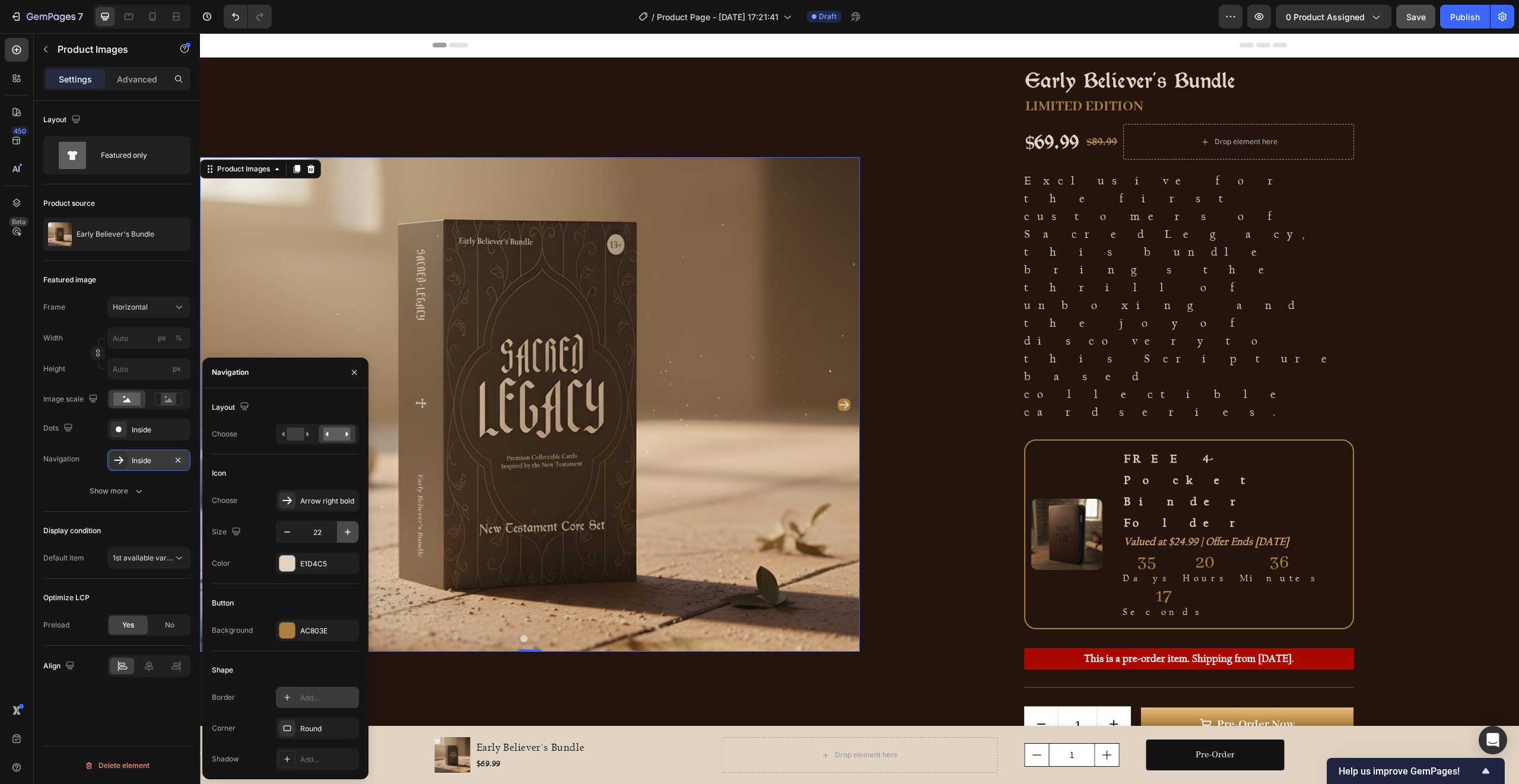
click at [348, 534] on icon "button" at bounding box center [348, 533] width 12 height 12
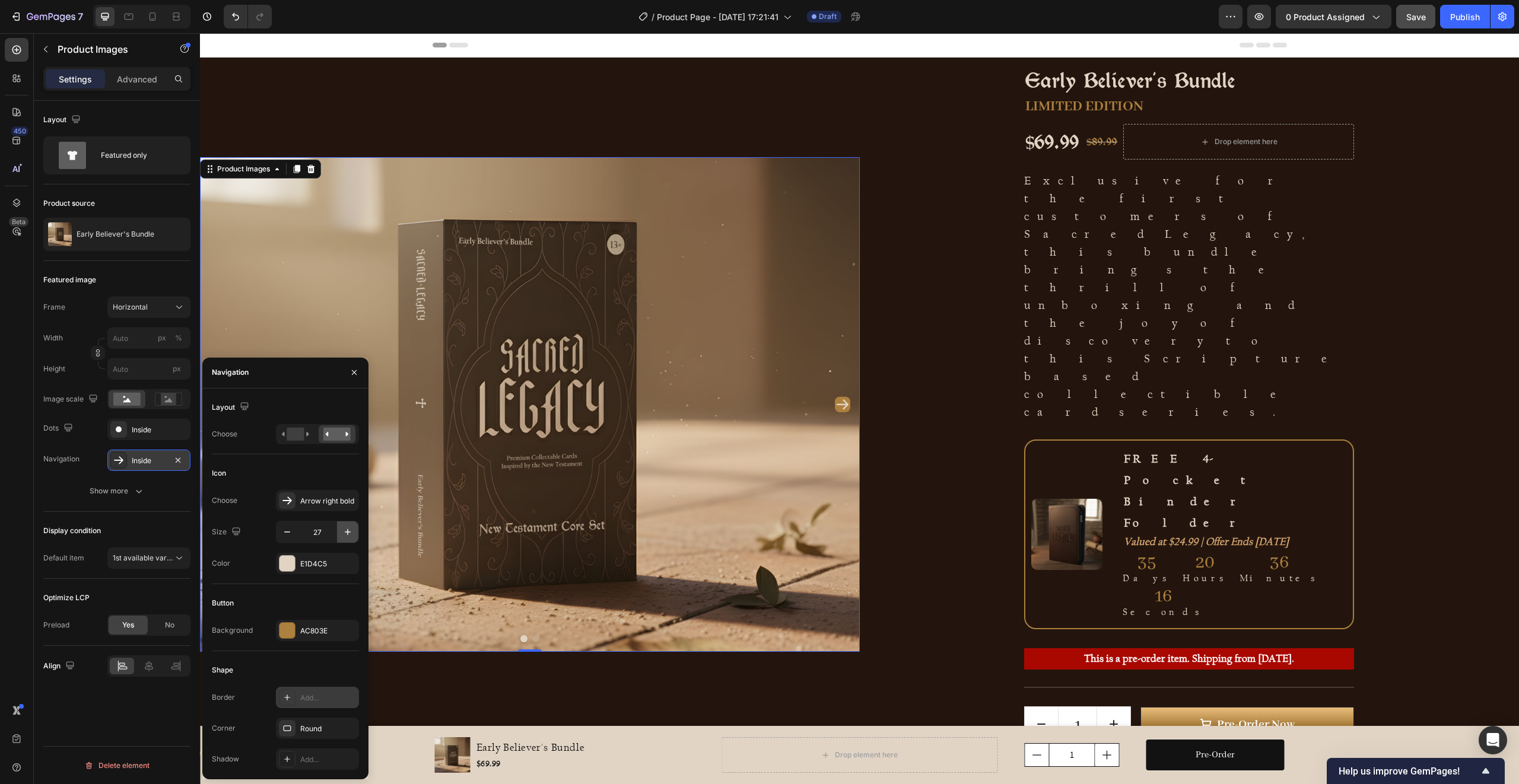
click at [348, 534] on icon "button" at bounding box center [348, 533] width 12 height 12
type input "30"
click at [310, 632] on div "AC803E" at bounding box center [317, 631] width 35 height 11
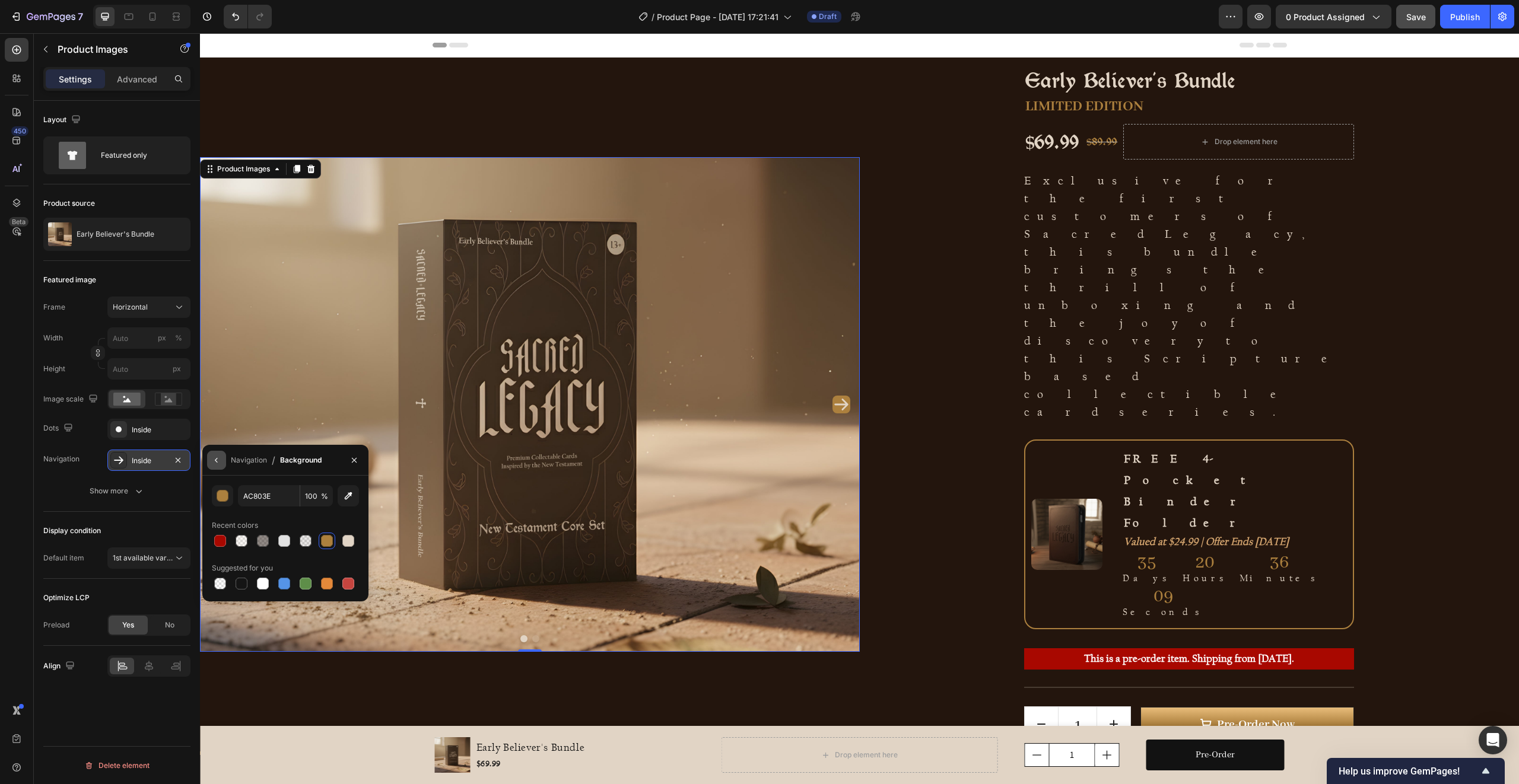
click at [216, 460] on icon "button" at bounding box center [217, 460] width 10 height 10
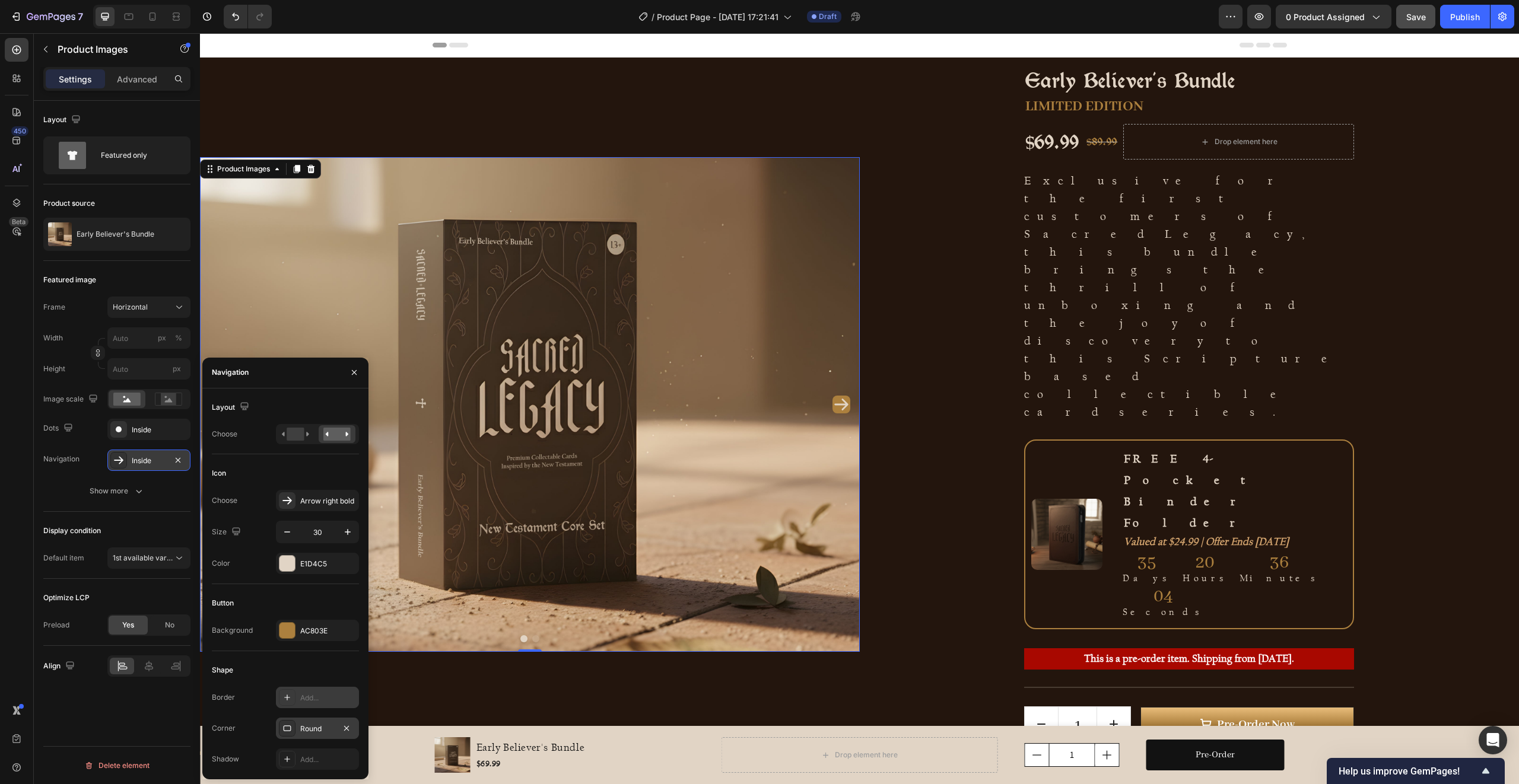
click at [297, 723] on div "Round" at bounding box center [317, 728] width 83 height 21
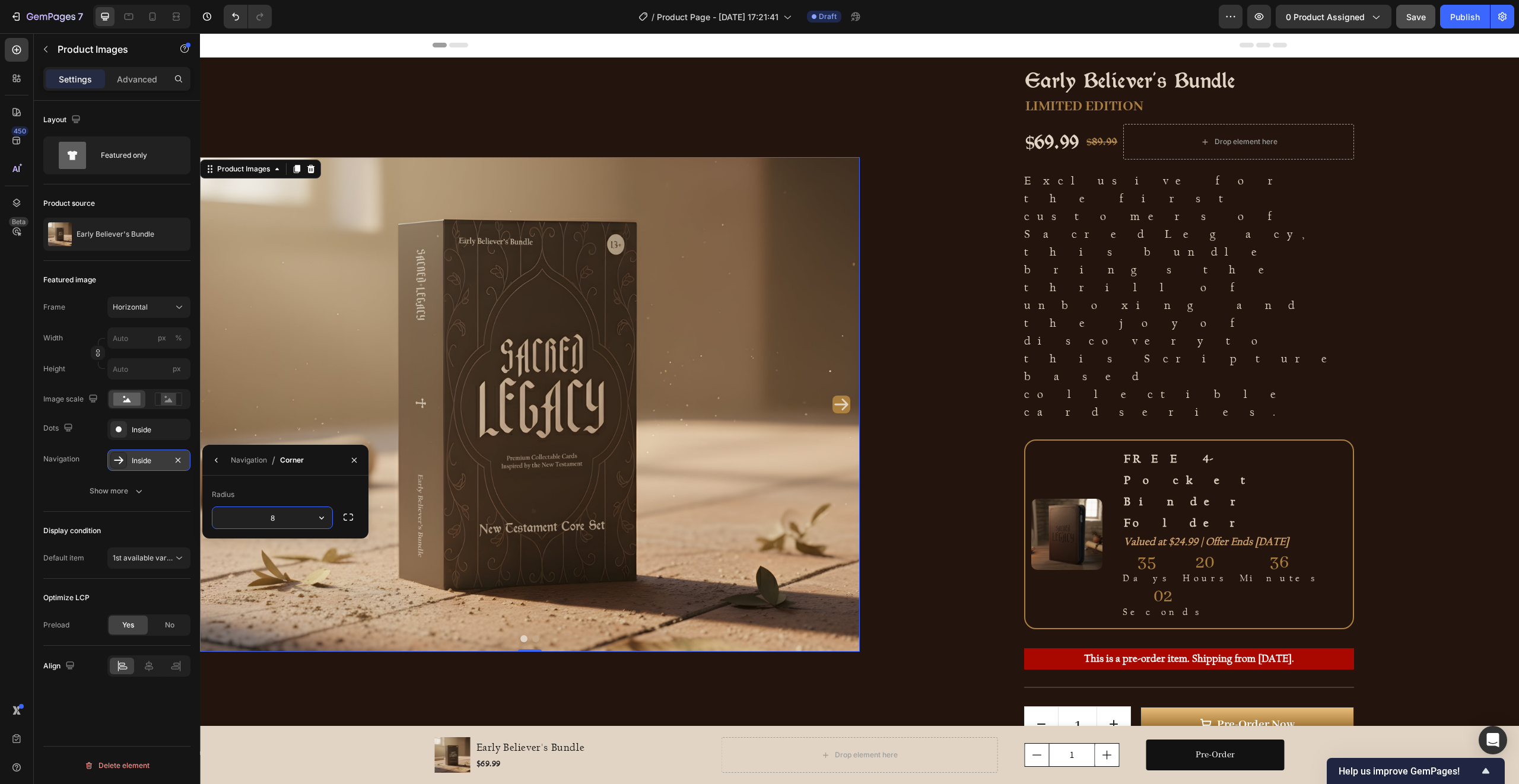
click at [299, 522] on input "8" at bounding box center [273, 517] width 120 height 21
click at [321, 519] on icon "button" at bounding box center [322, 518] width 12 height 12
click at [287, 586] on div "Pill" at bounding box center [279, 593] width 98 height 22
click at [305, 514] on input "9999" at bounding box center [273, 517] width 120 height 21
click at [325, 516] on icon "button" at bounding box center [322, 518] width 12 height 12
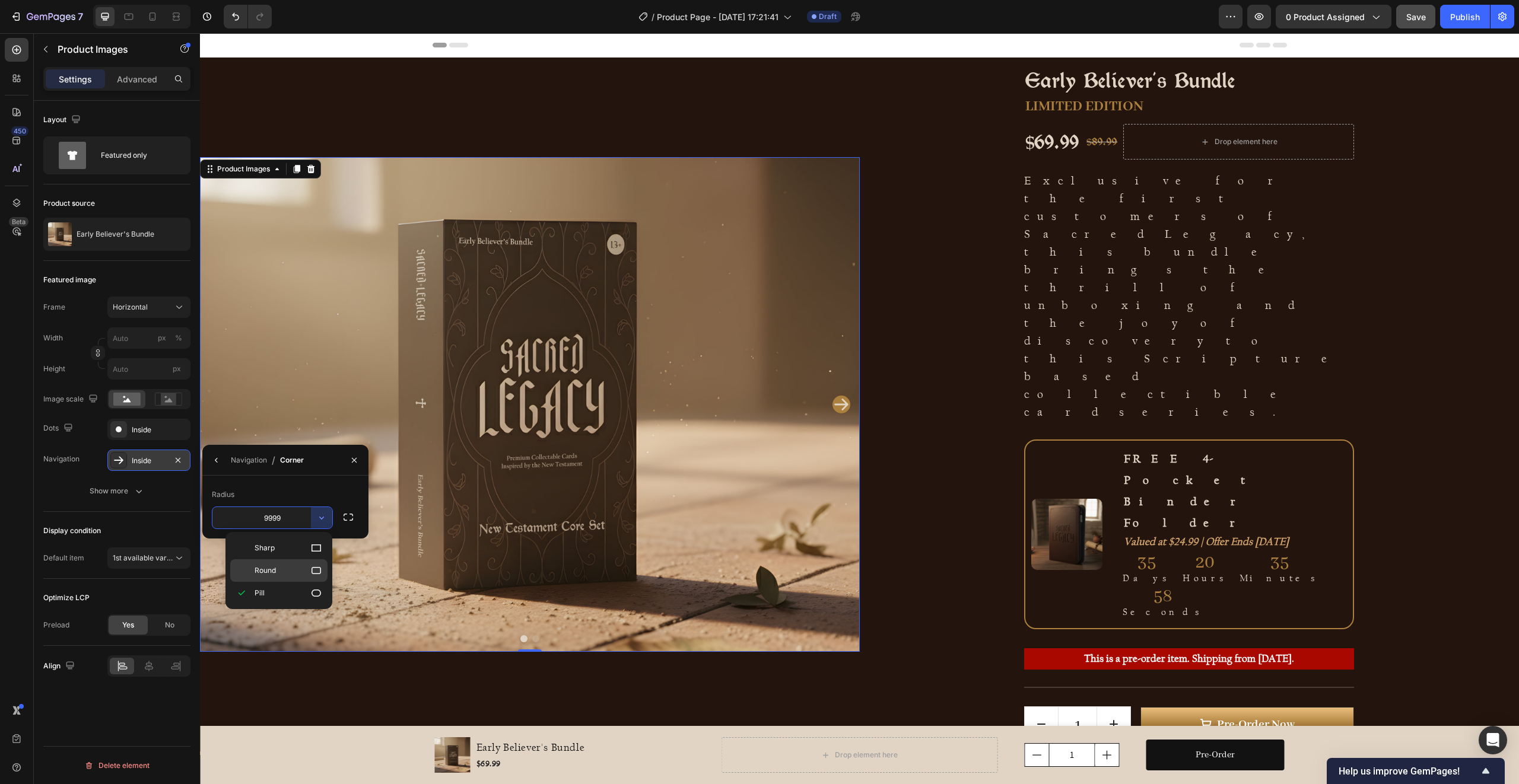
click at [294, 572] on p "Round" at bounding box center [288, 571] width 68 height 12
click at [321, 516] on icon "button" at bounding box center [322, 518] width 12 height 12
click at [311, 543] on icon at bounding box center [316, 548] width 12 height 12
type input "0"
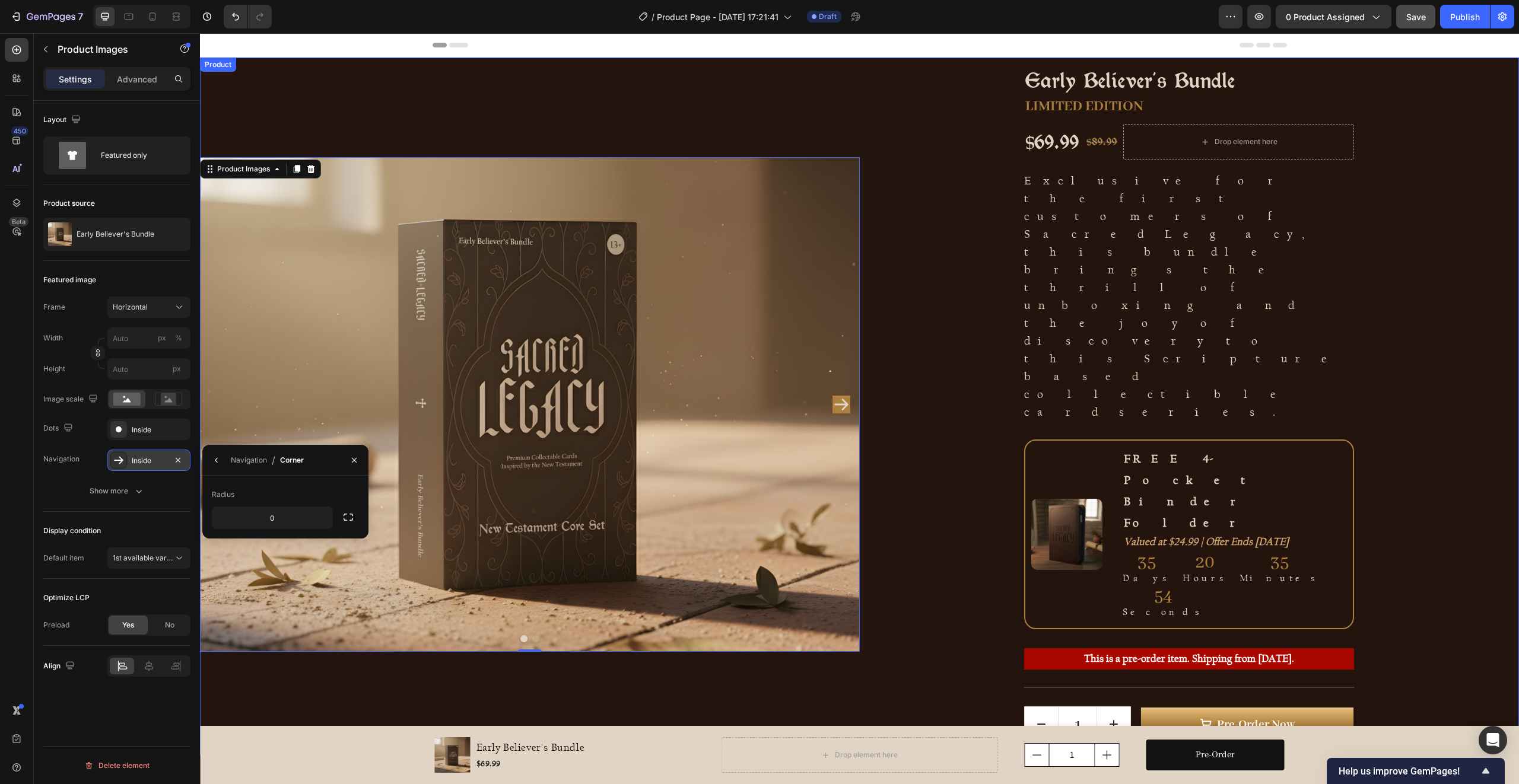
click at [902, 336] on div "Early Believer's Bundle Product Title LIMITED EDITION Text Block $69.99 Product…" at bounding box center [1189, 405] width 660 height 694
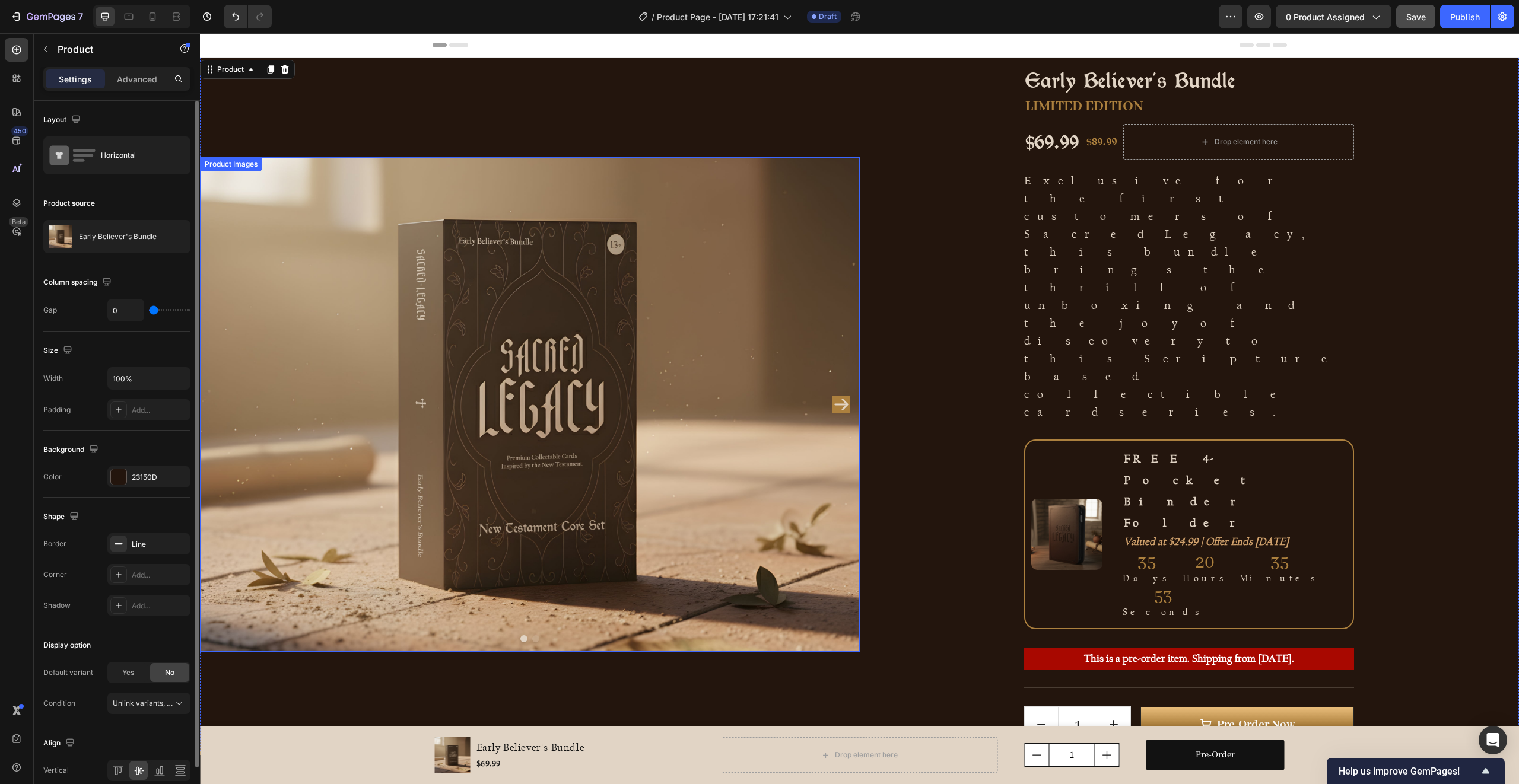
click at [841, 396] on icon "Carousel Next Arrow" at bounding box center [841, 404] width 18 height 18
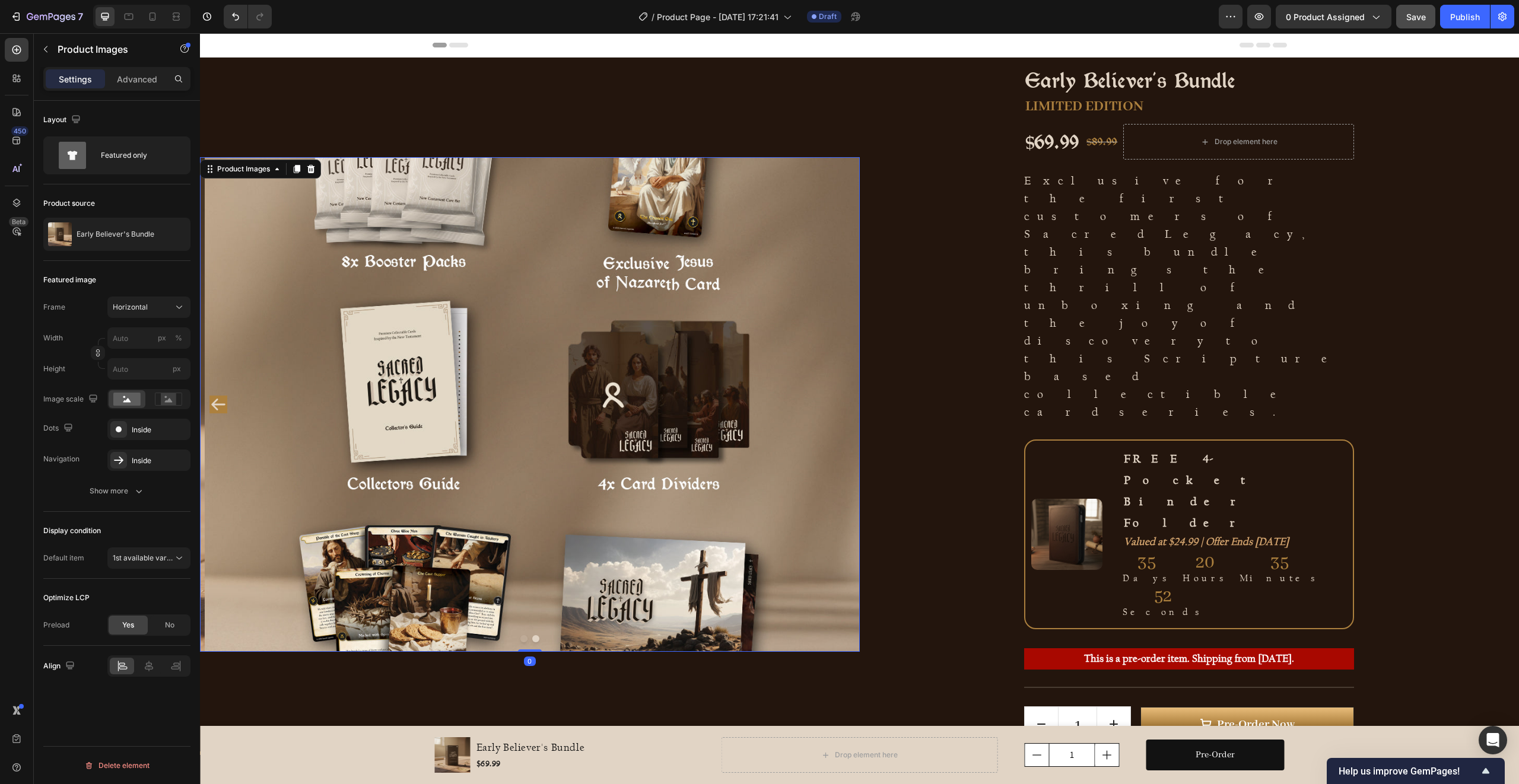
click at [218, 399] on icon "Carousel Back Arrow" at bounding box center [218, 405] width 14 height 12
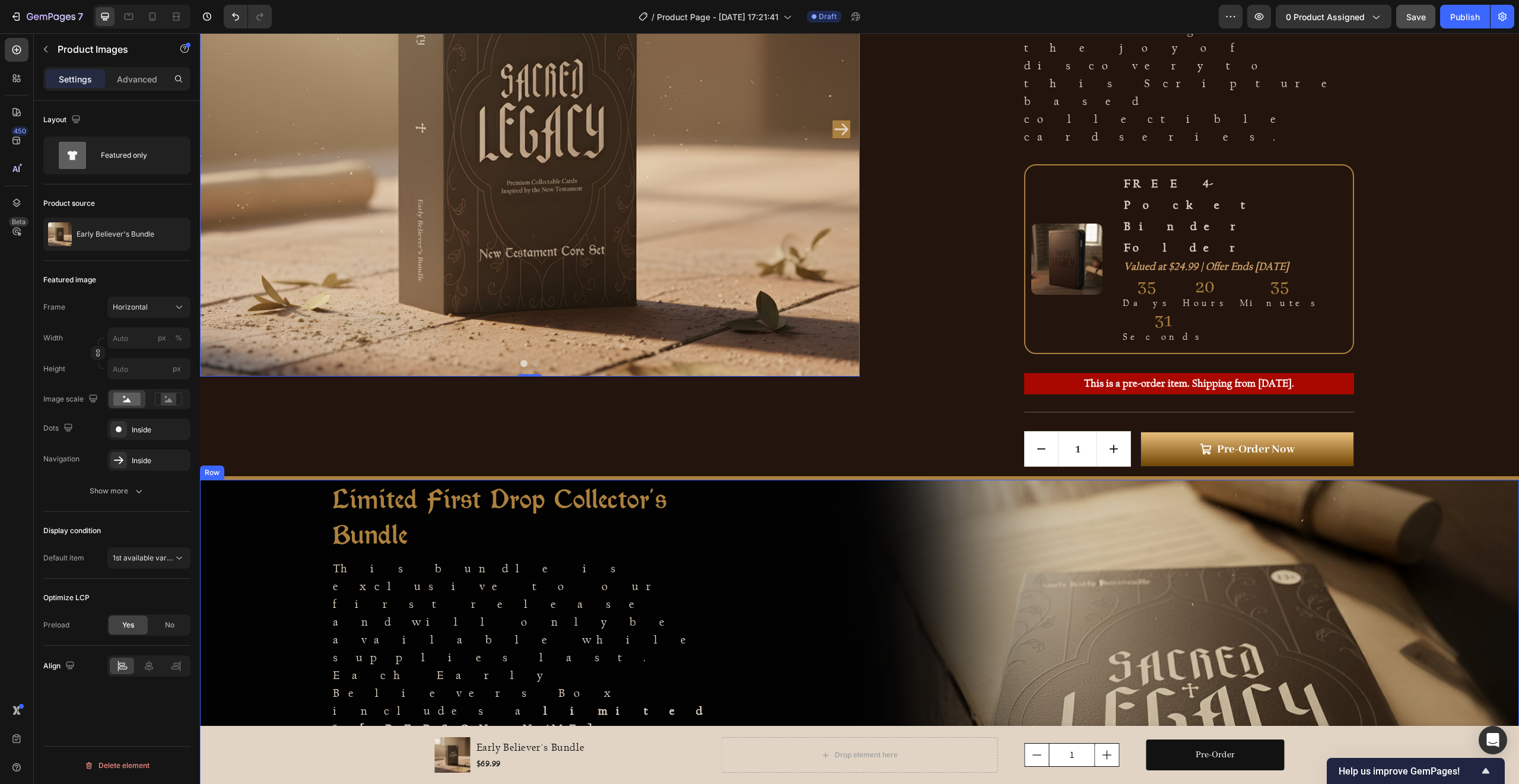
scroll to position [324, 0]
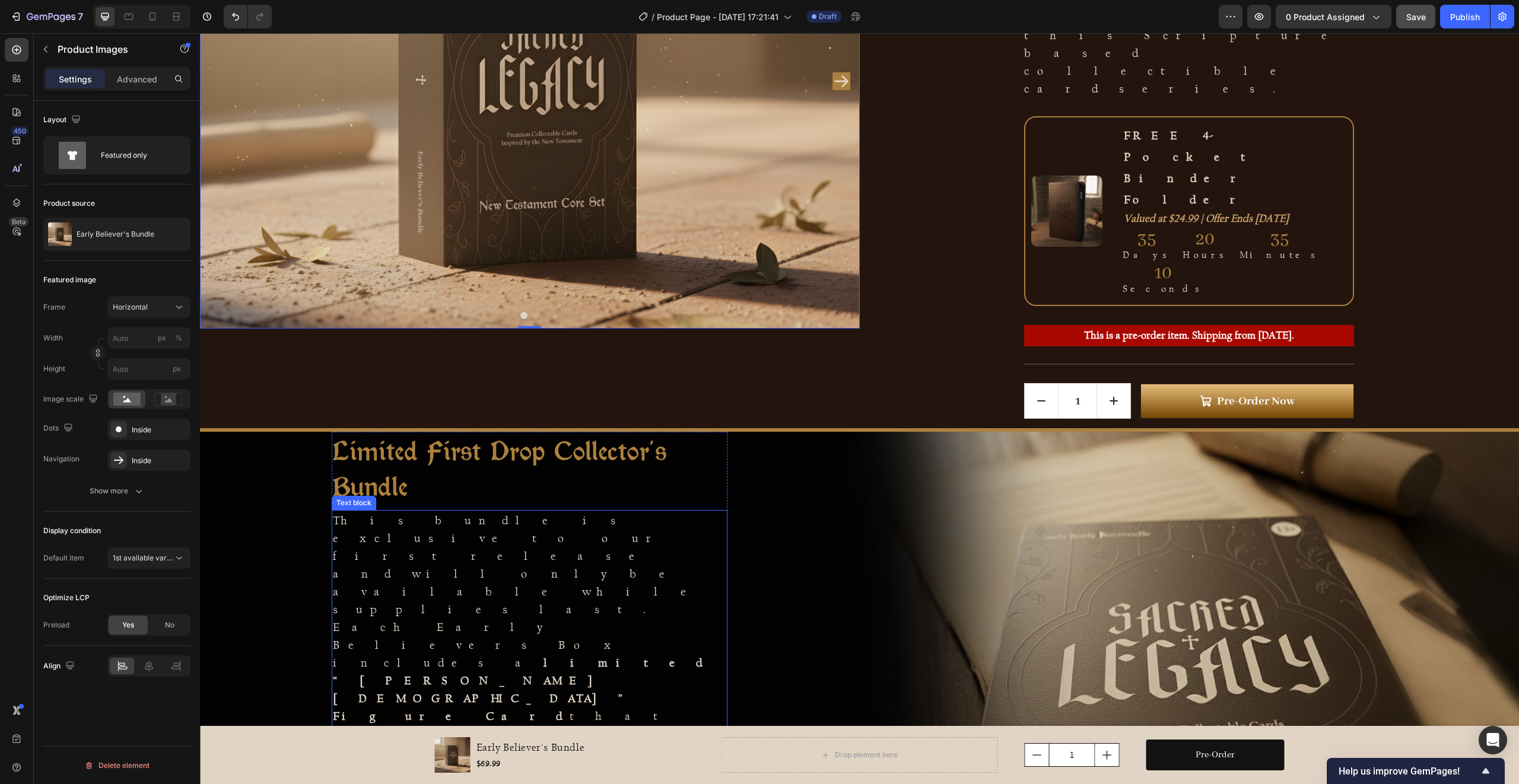
click at [453, 511] on p "This bundle is exclusive to our first release and will only be available while …" at bounding box center [529, 680] width 393 height 338
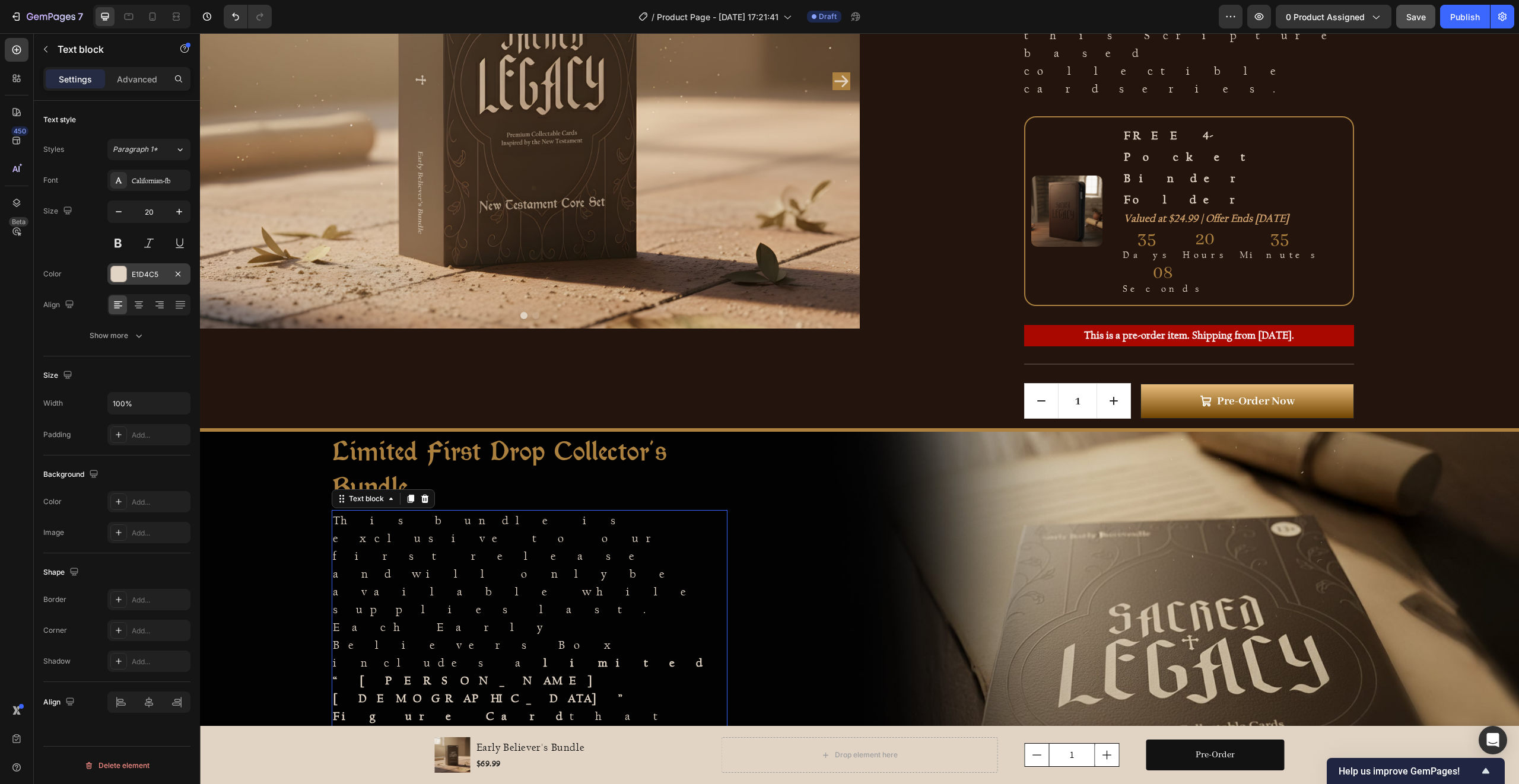
click at [121, 270] on div at bounding box center [118, 274] width 15 height 15
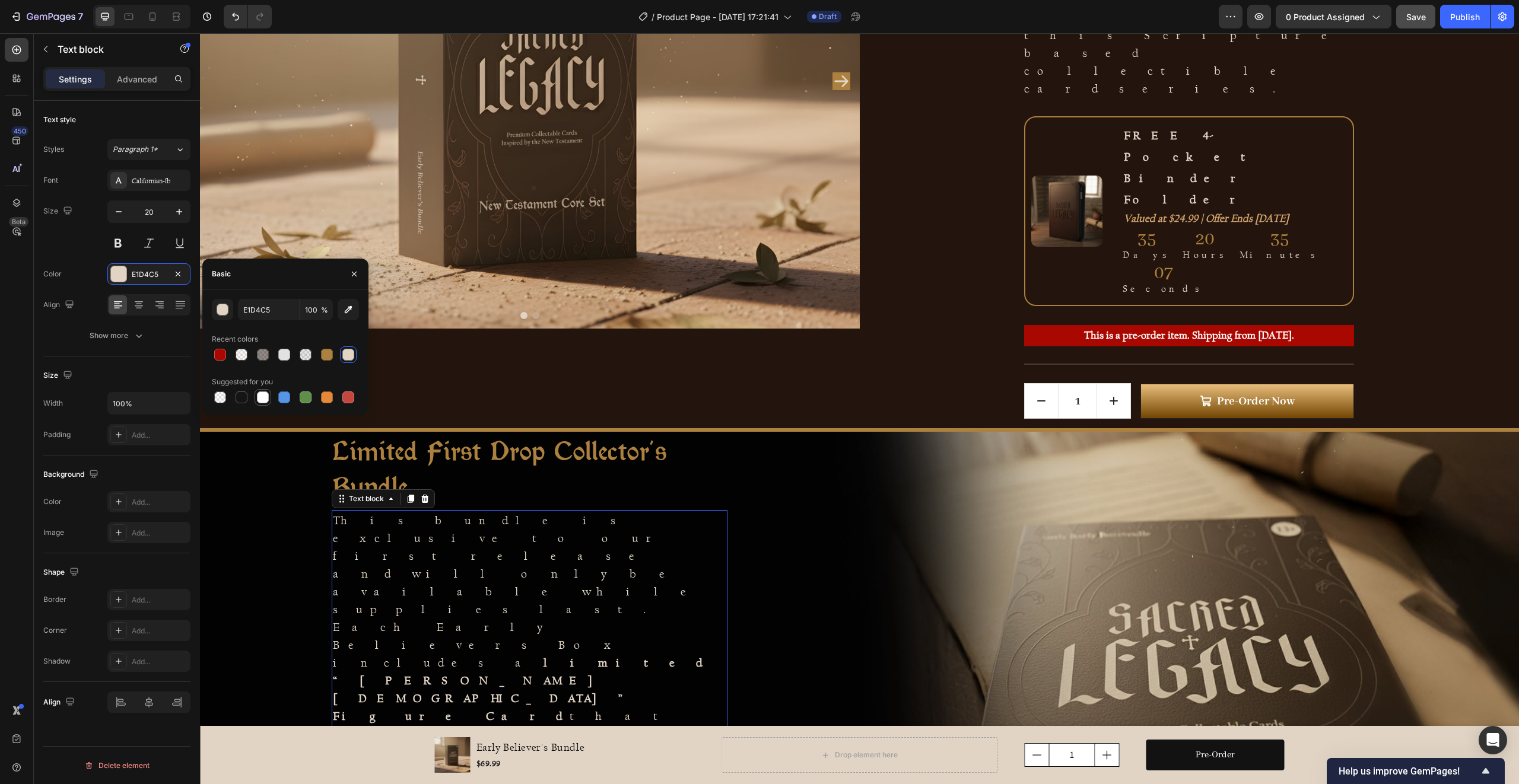
click at [259, 396] on div at bounding box center [263, 397] width 12 height 12
type input "FFFFFF"
click at [284, 545] on div "Limited First Drop Collector's Bundle Heading This bundle is exclusive to our f…" at bounding box center [530, 641] width 660 height 419
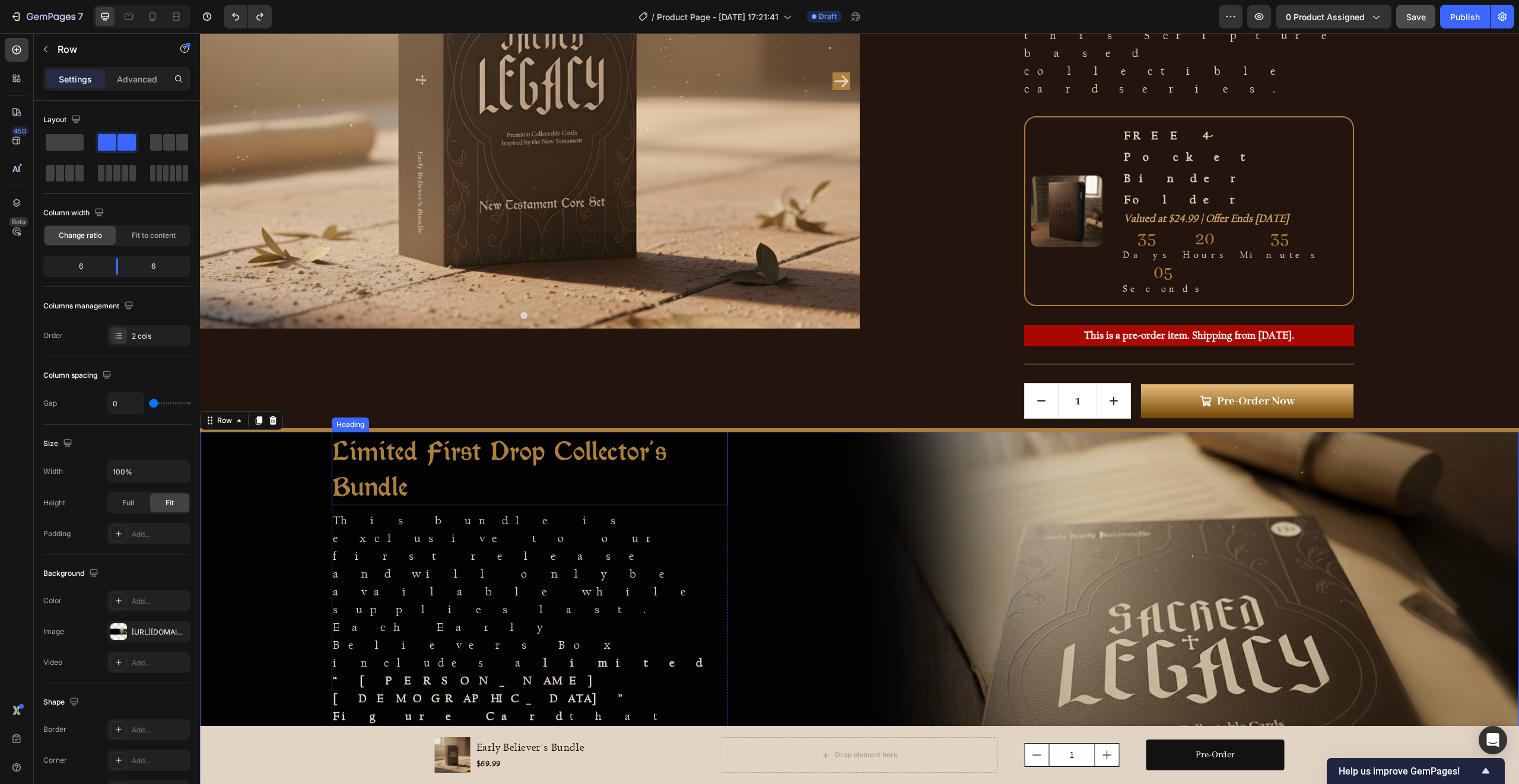
click at [357, 435] on strong "Limited First Drop Collector's Bundle" at bounding box center [499, 469] width 334 height 68
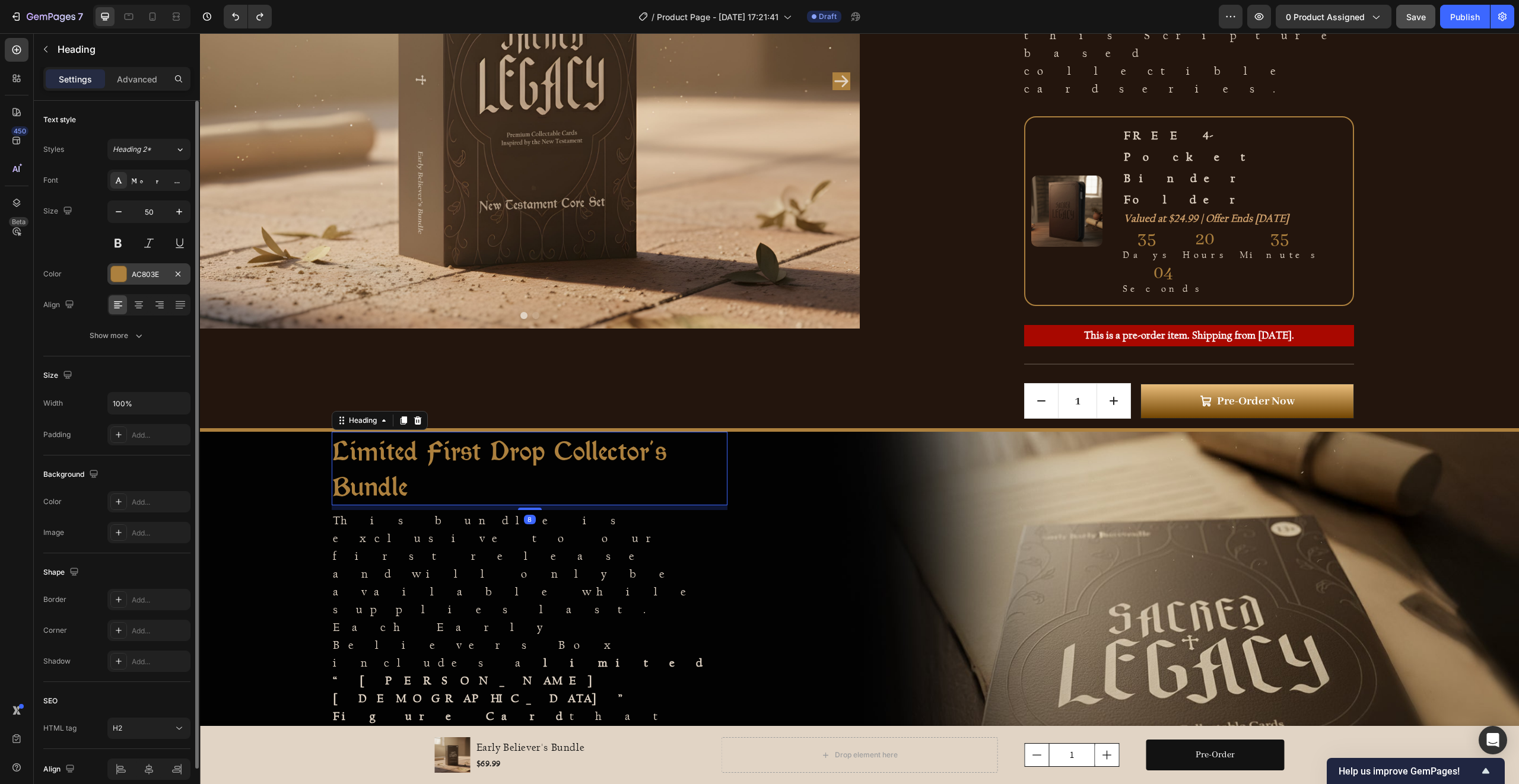
click at [121, 273] on div at bounding box center [118, 274] width 15 height 15
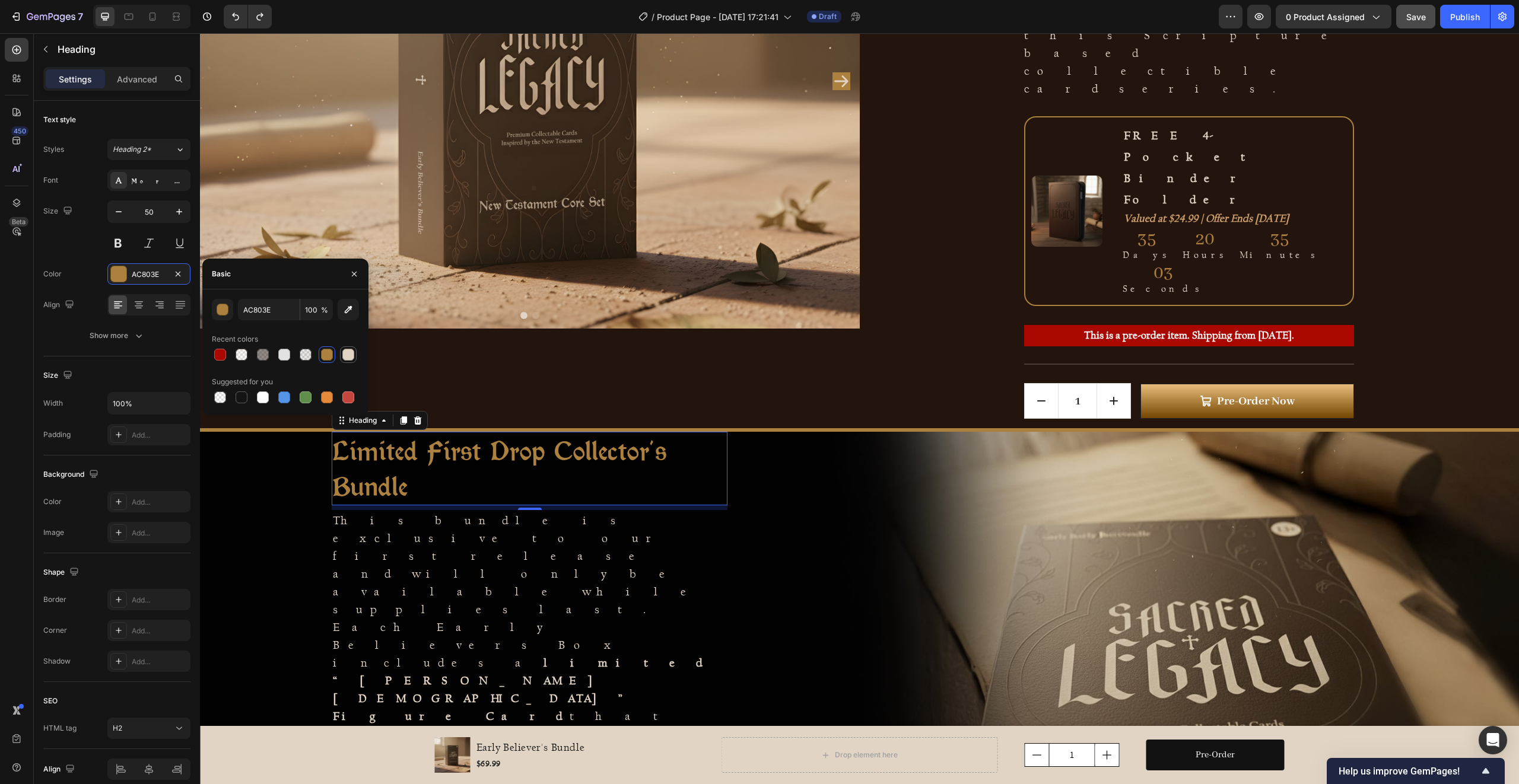
click at [351, 355] on div at bounding box center [348, 355] width 12 height 12
type input "E1D4C5"
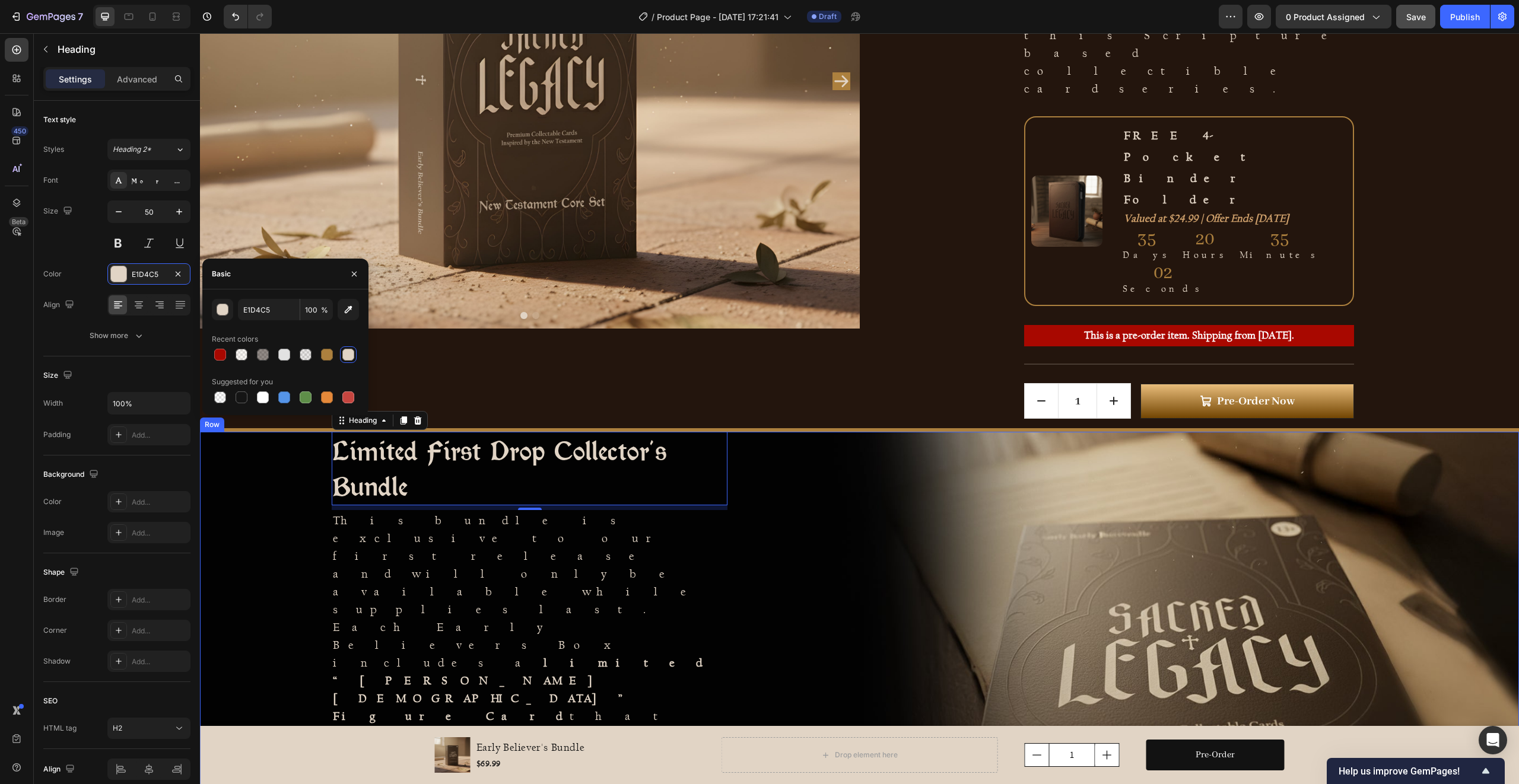
click at [300, 485] on div "Limited First Drop Collector's Bundle Heading 8 This bundle is exclusive to our…" at bounding box center [530, 641] width 660 height 419
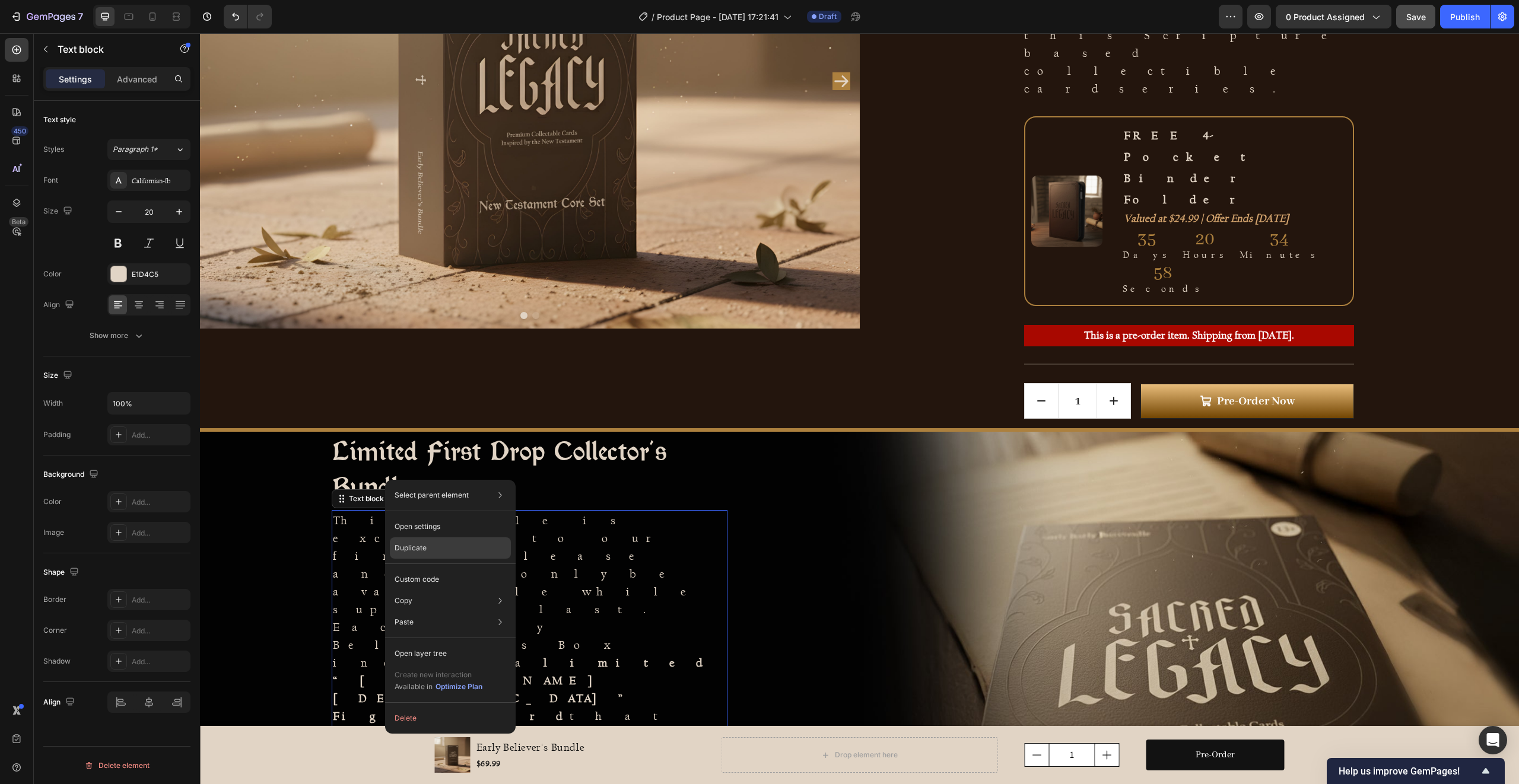
click at [417, 543] on p "Duplicate" at bounding box center [410, 548] width 32 height 11
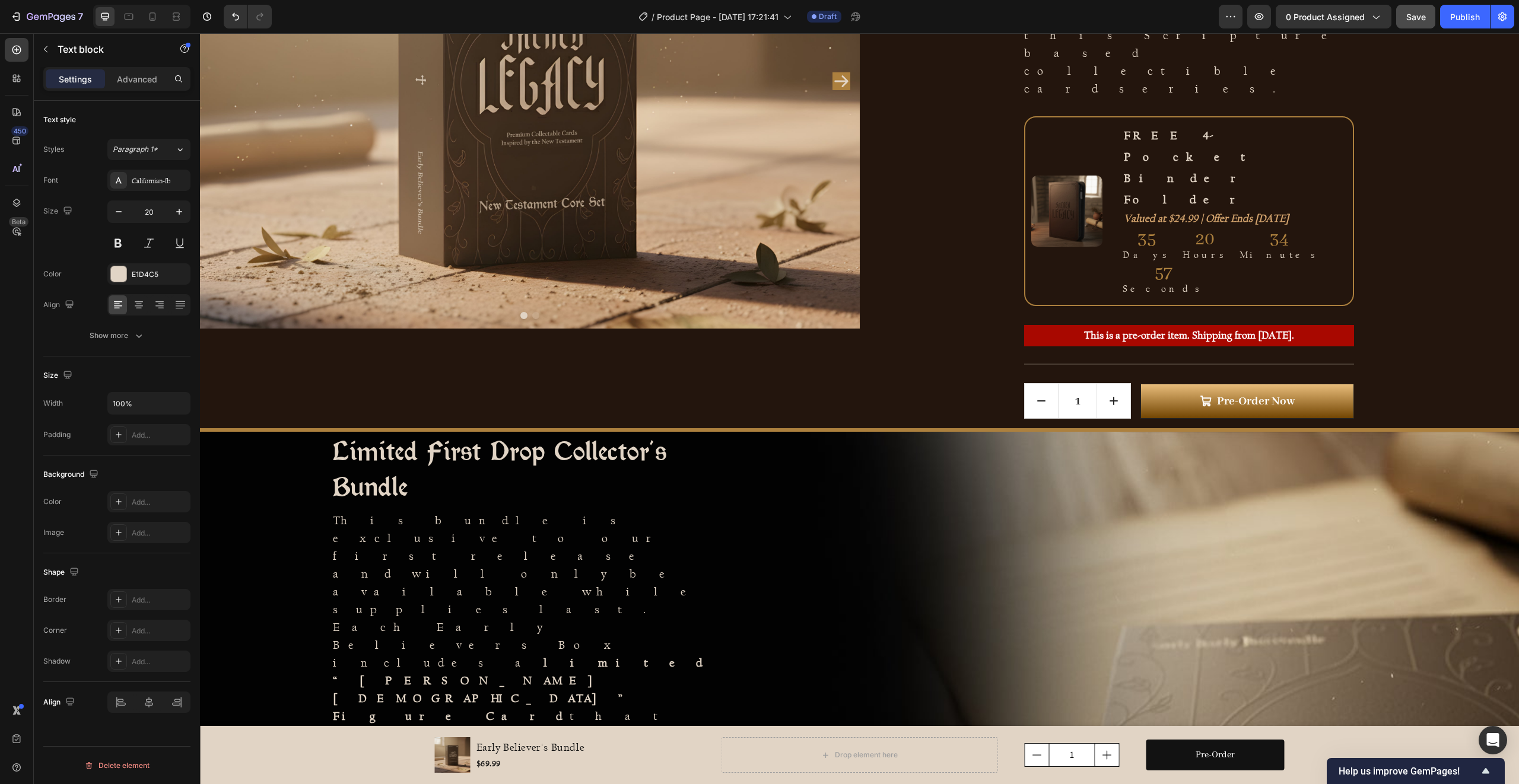
click at [398, 511] on p "This bundle is exclusive to our first release and will only be available while …" at bounding box center [529, 680] width 393 height 338
click at [173, 216] on icon "button" at bounding box center [179, 212] width 12 height 12
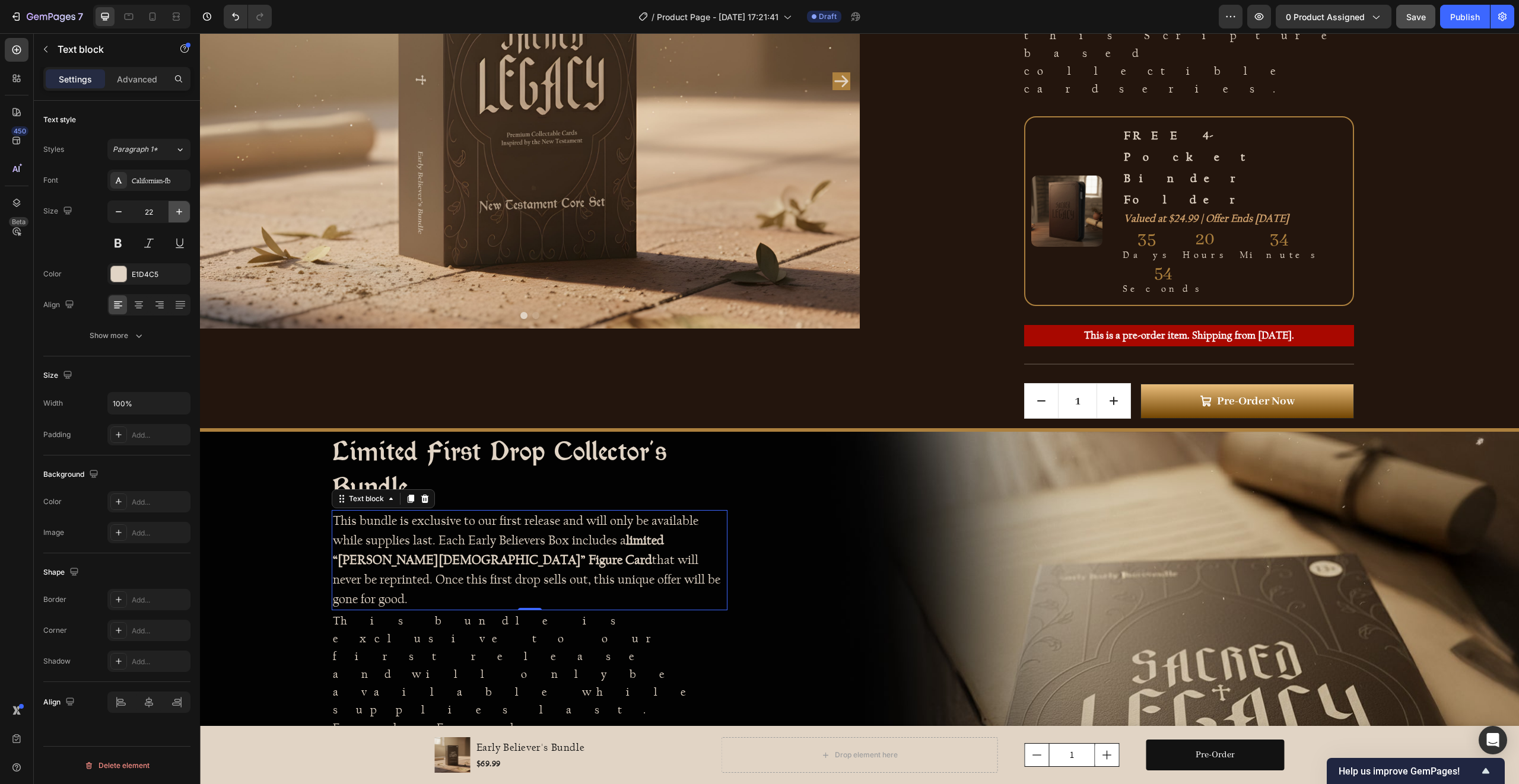
click at [173, 215] on icon "button" at bounding box center [179, 212] width 12 height 12
type input "24"
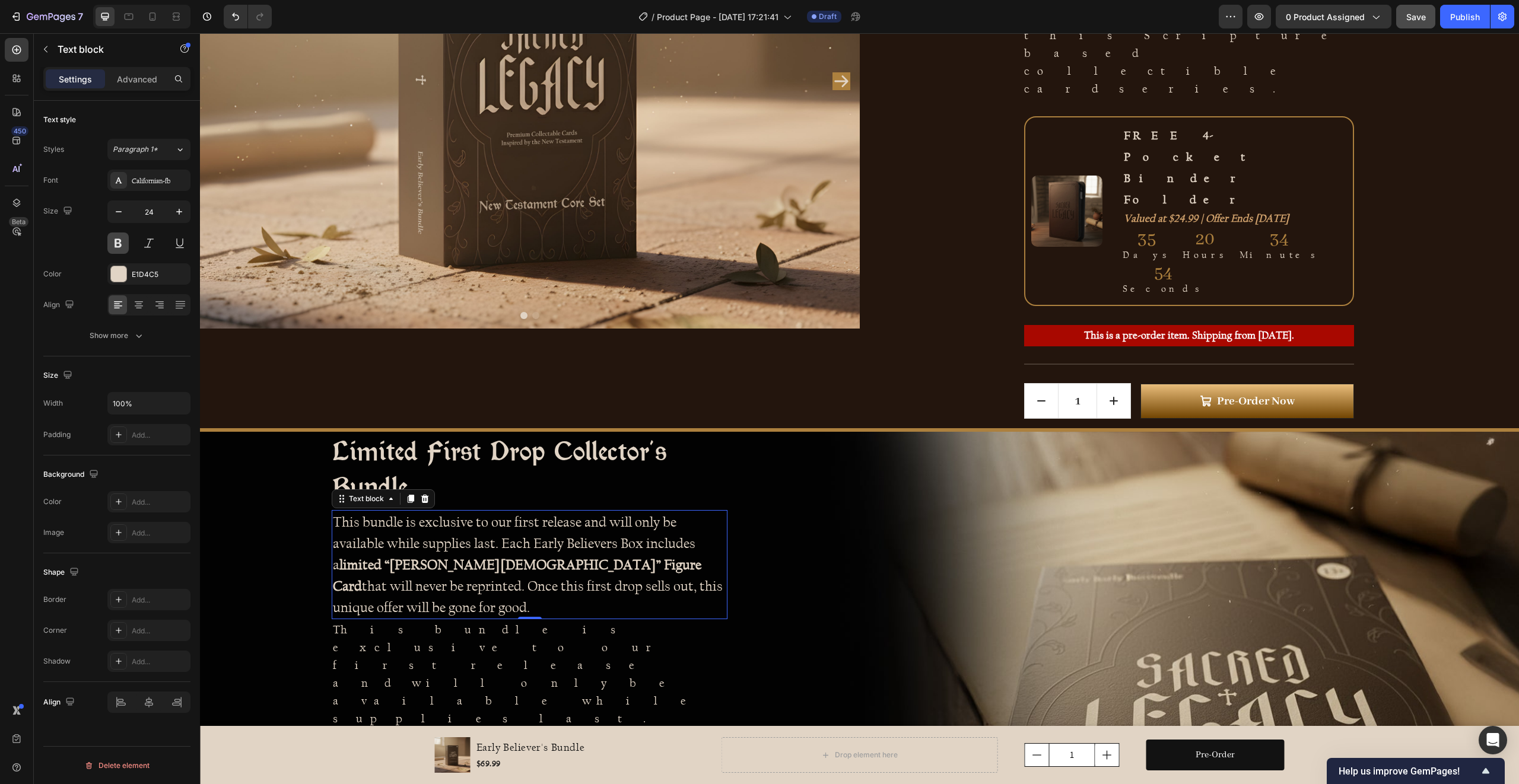
click at [121, 242] on button at bounding box center [118, 243] width 21 height 21
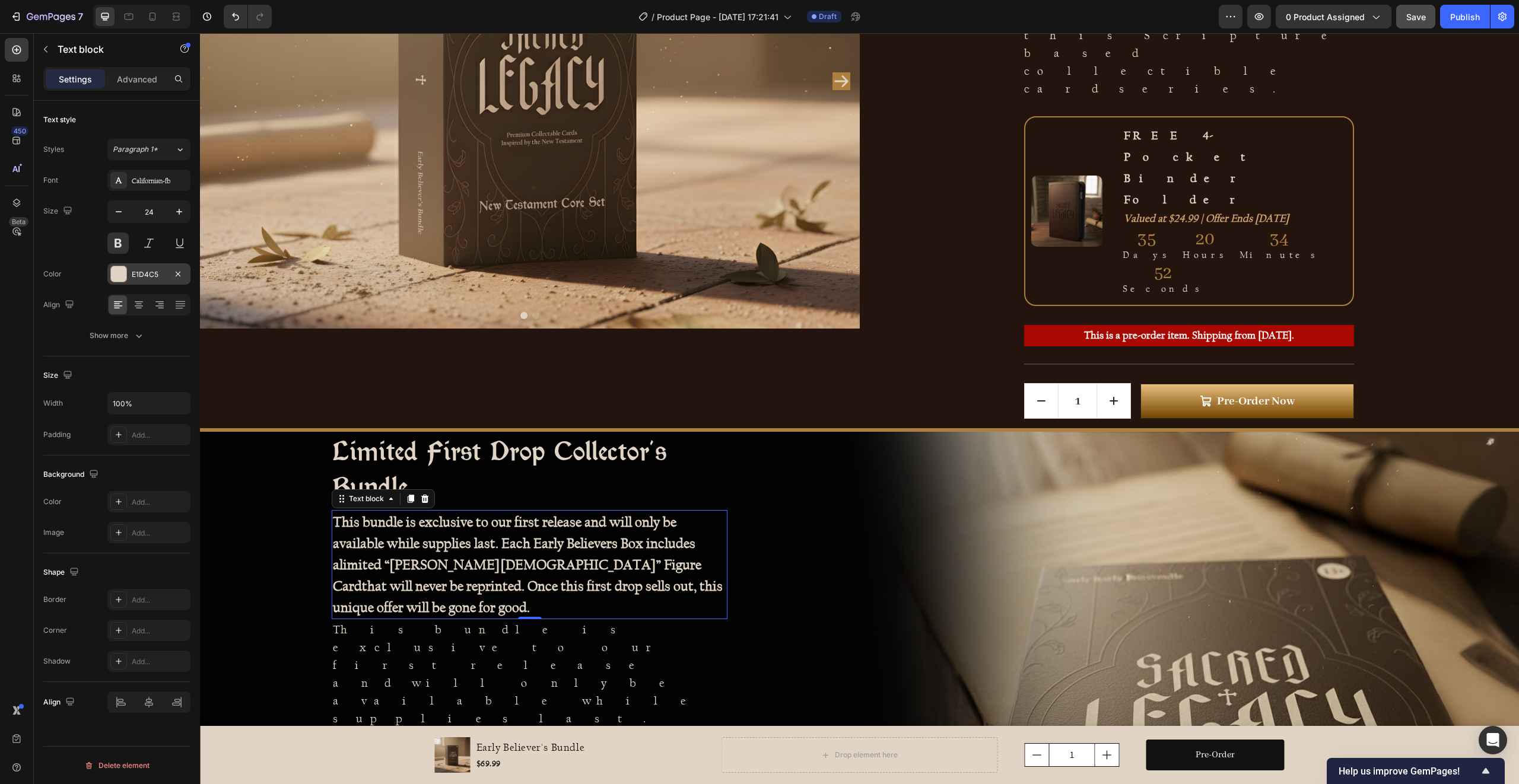
click at [121, 272] on div at bounding box center [118, 274] width 15 height 15
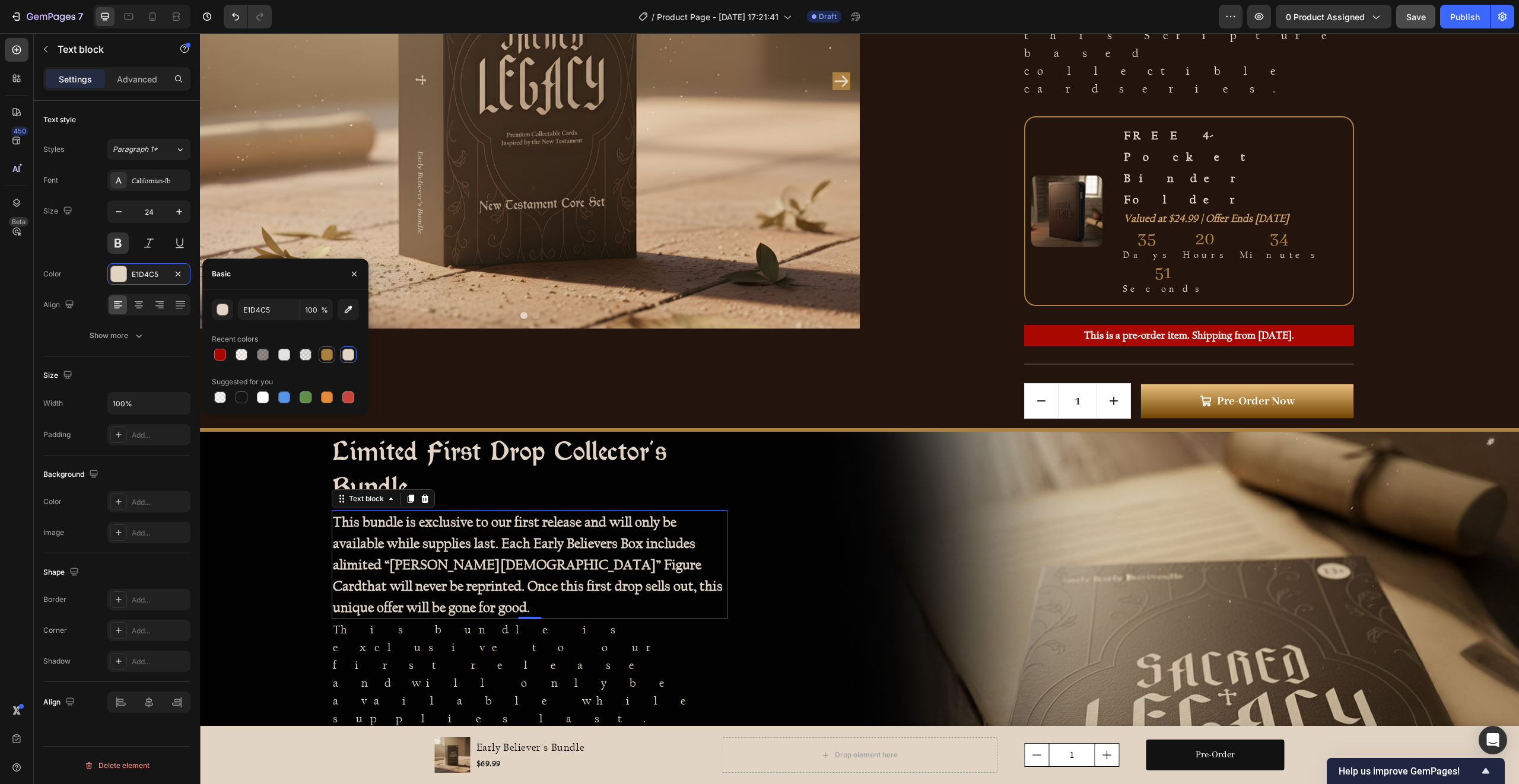
click at [329, 356] on div at bounding box center [327, 355] width 12 height 12
type input "AC803E"
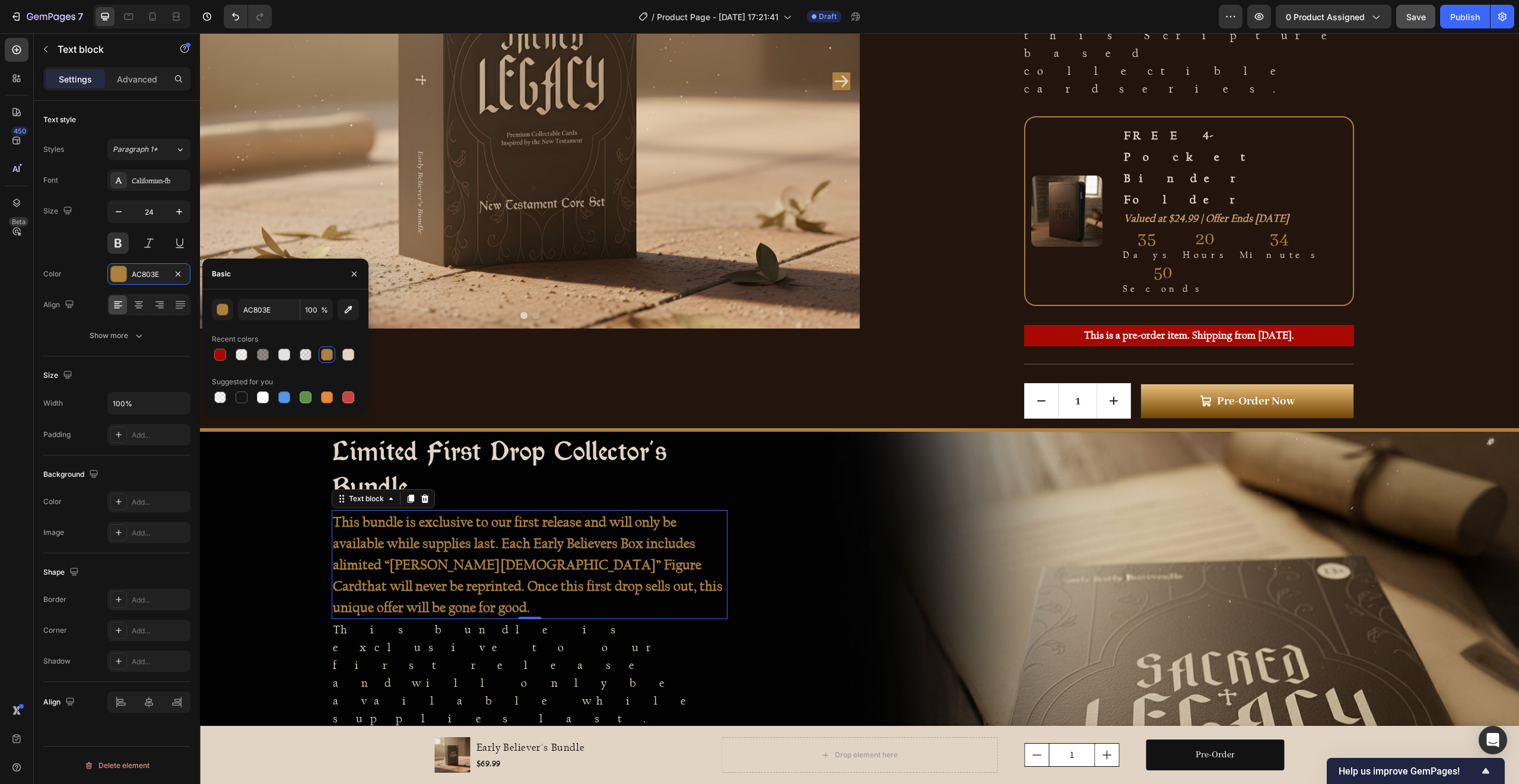
click at [453, 556] on strong "limited “[PERSON_NAME][DEMOGRAPHIC_DATA]” Figure Card" at bounding box center [517, 575] width 368 height 38
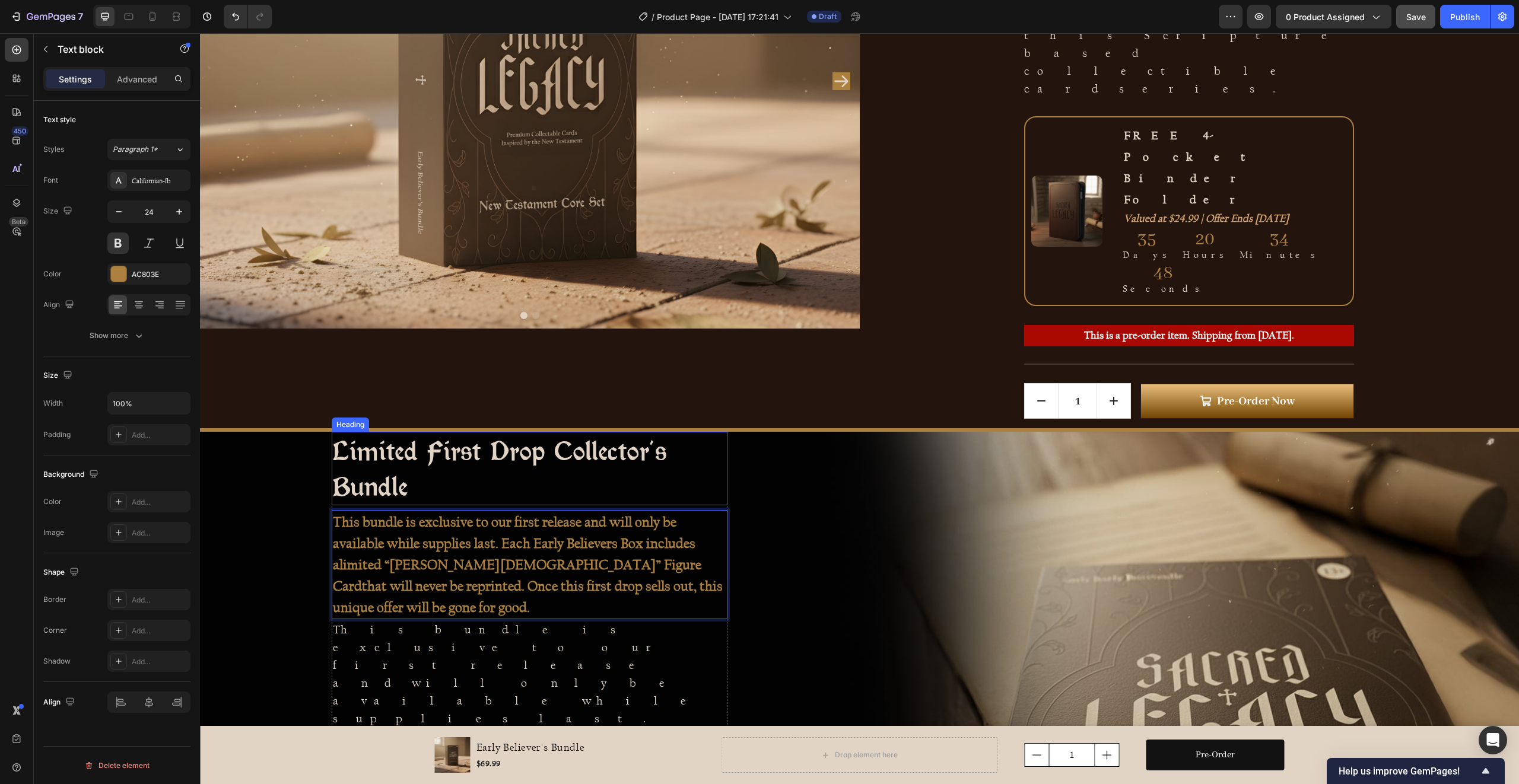
click at [389, 435] on strong "Limited First Drop Collector's Bundle" at bounding box center [499, 469] width 334 height 68
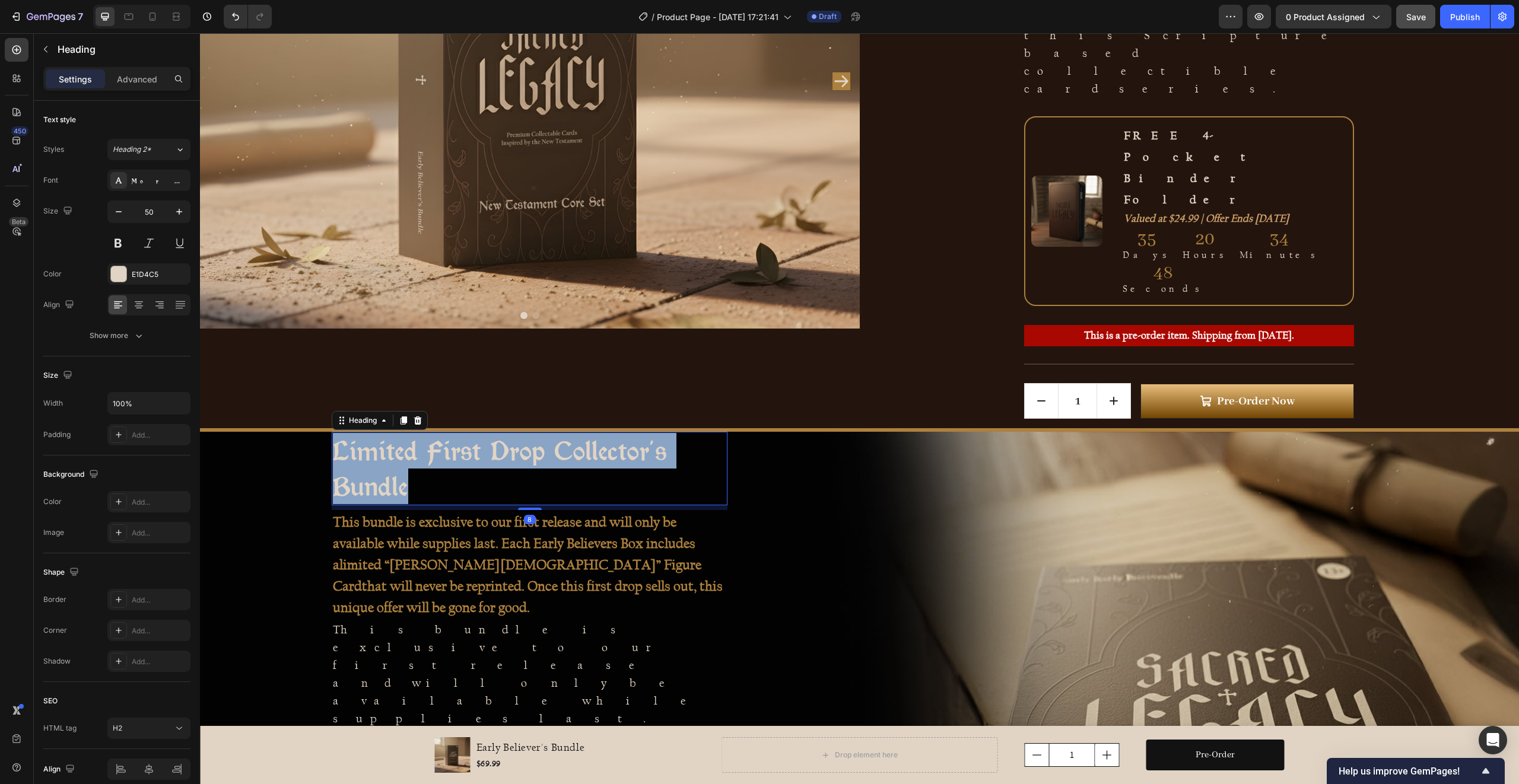
click at [389, 435] on strong "Limited First Drop Collector's Bundle" at bounding box center [499, 469] width 334 height 68
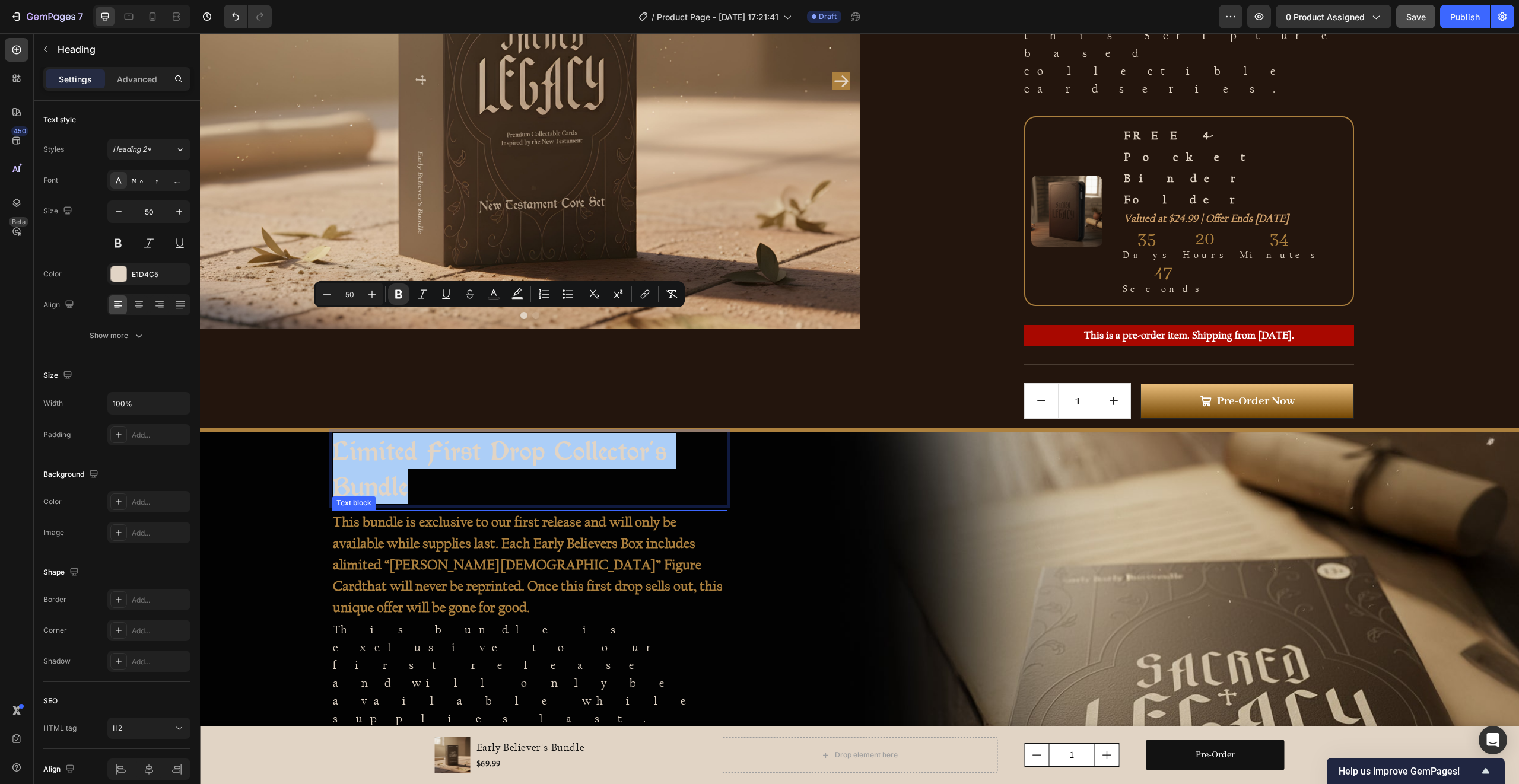
click at [419, 511] on p "This bundle is exclusive to our first release and will only be available while …" at bounding box center [529, 565] width 393 height 107
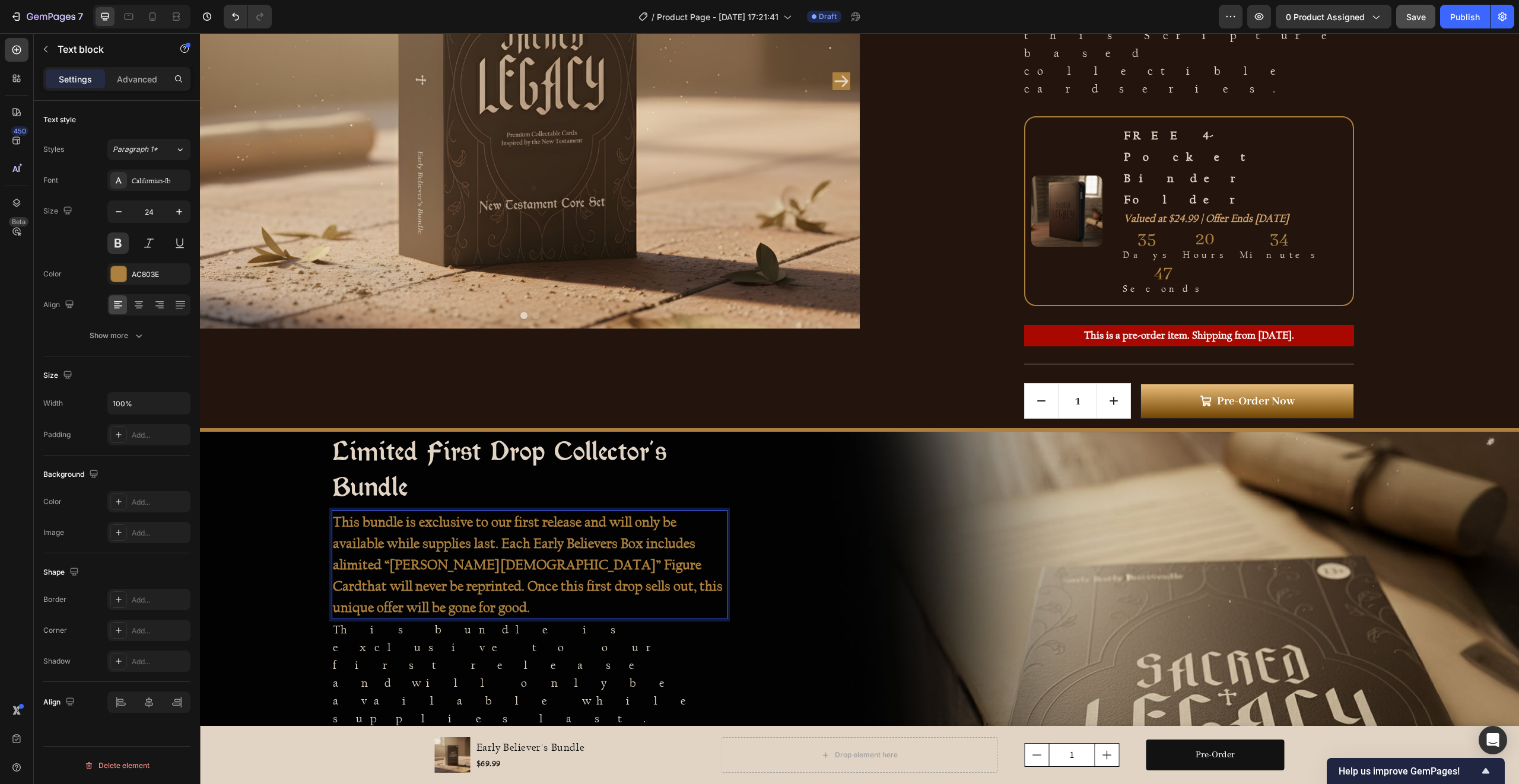
click at [419, 511] on p "This bundle is exclusive to our first release and will only be available while …" at bounding box center [529, 565] width 393 height 107
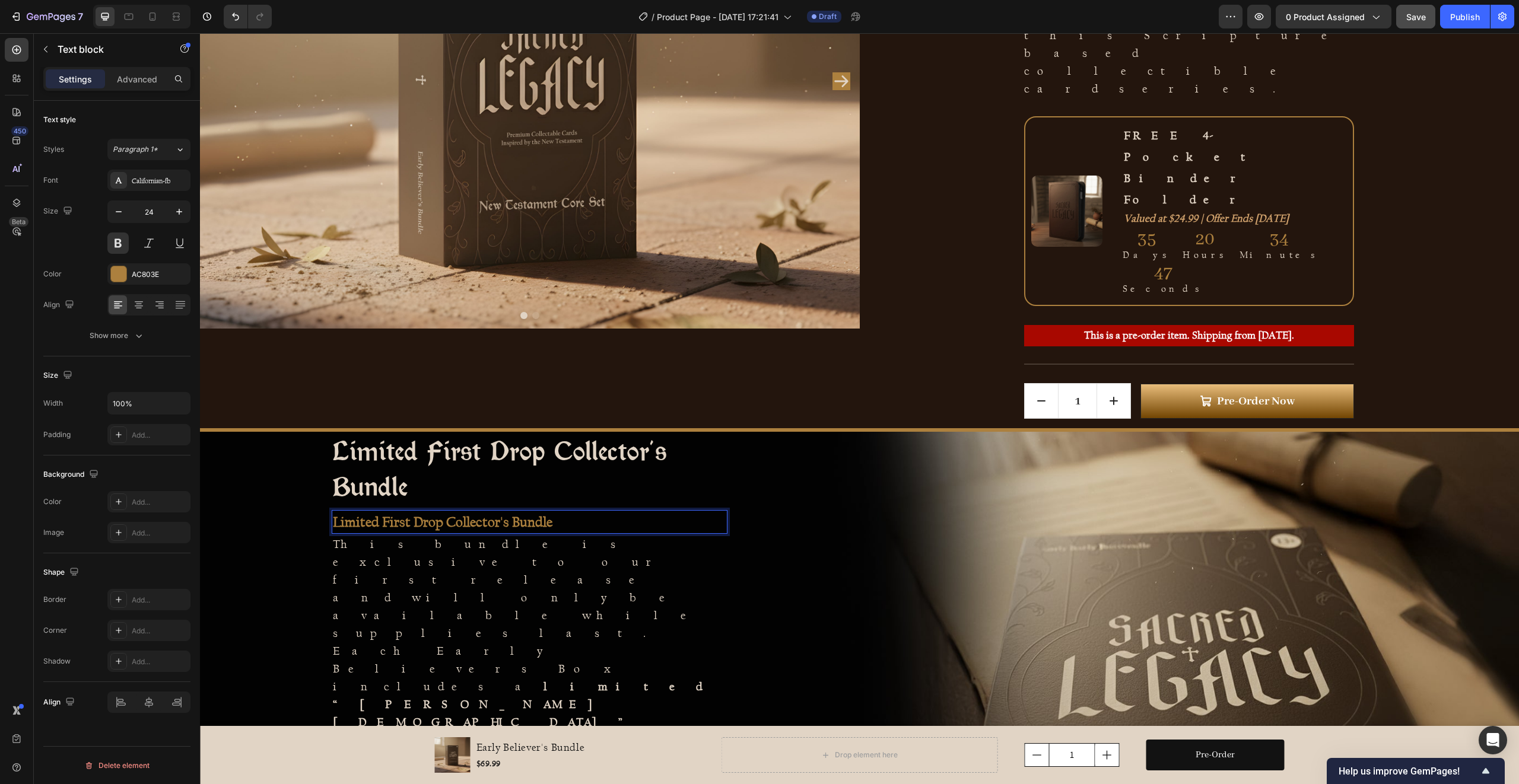
scroll to position [366, 0]
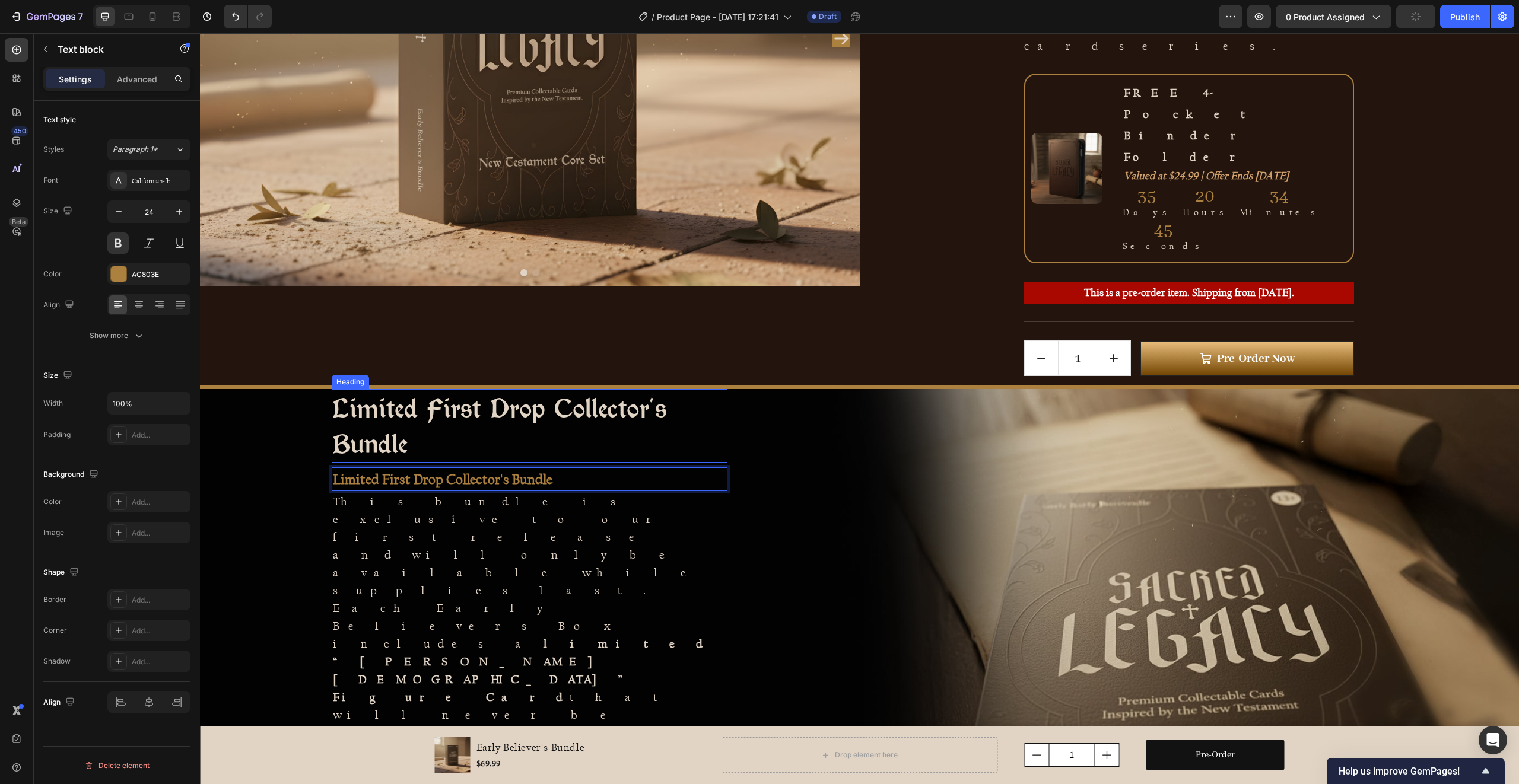
click at [401, 390] on p "⁠⁠⁠⁠⁠⁠⁠ Limited First Drop Collector's Bundle" at bounding box center [529, 426] width 393 height 71
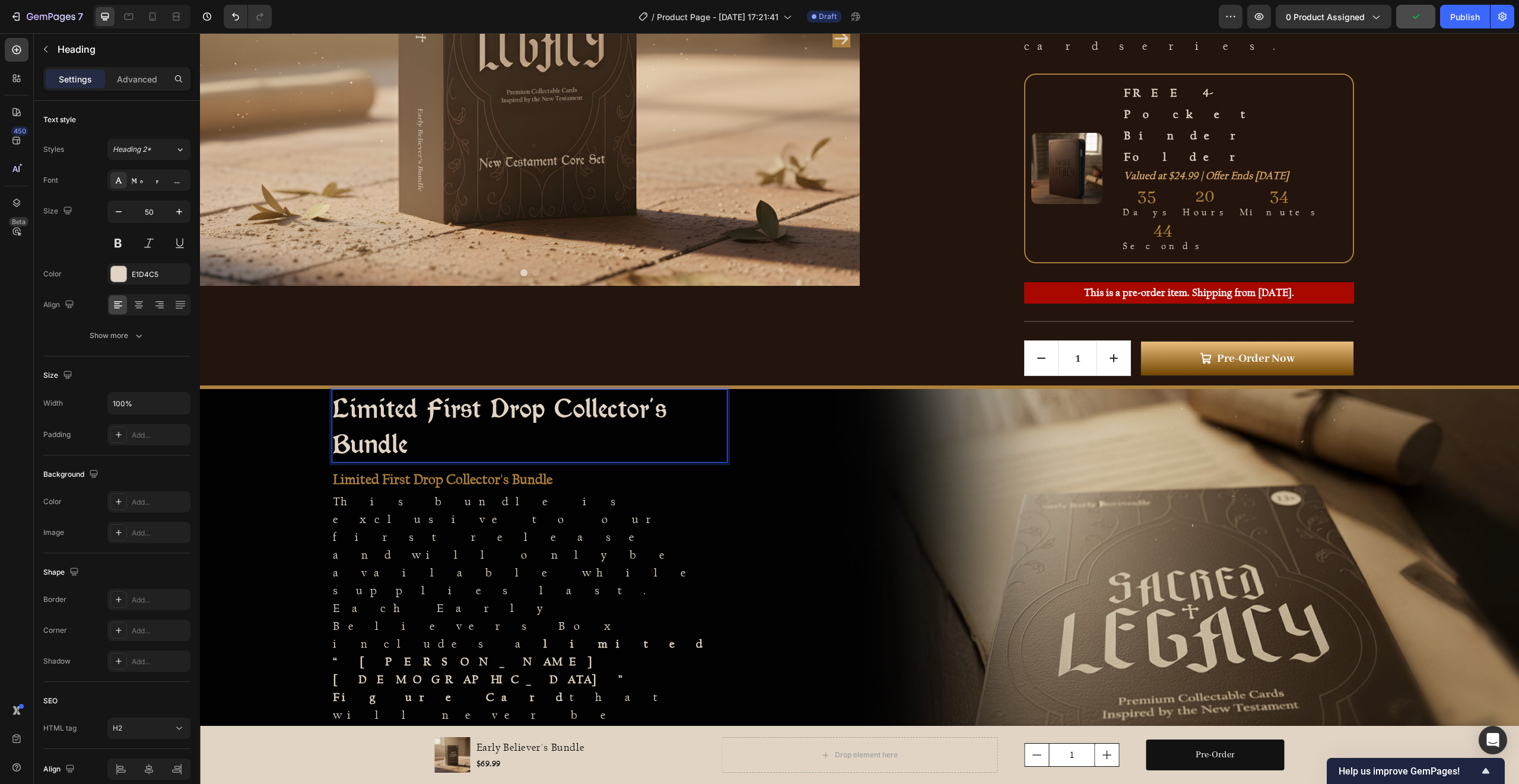
click at [397, 392] on strong "Limited First Drop Collector's Bundle" at bounding box center [499, 426] width 334 height 68
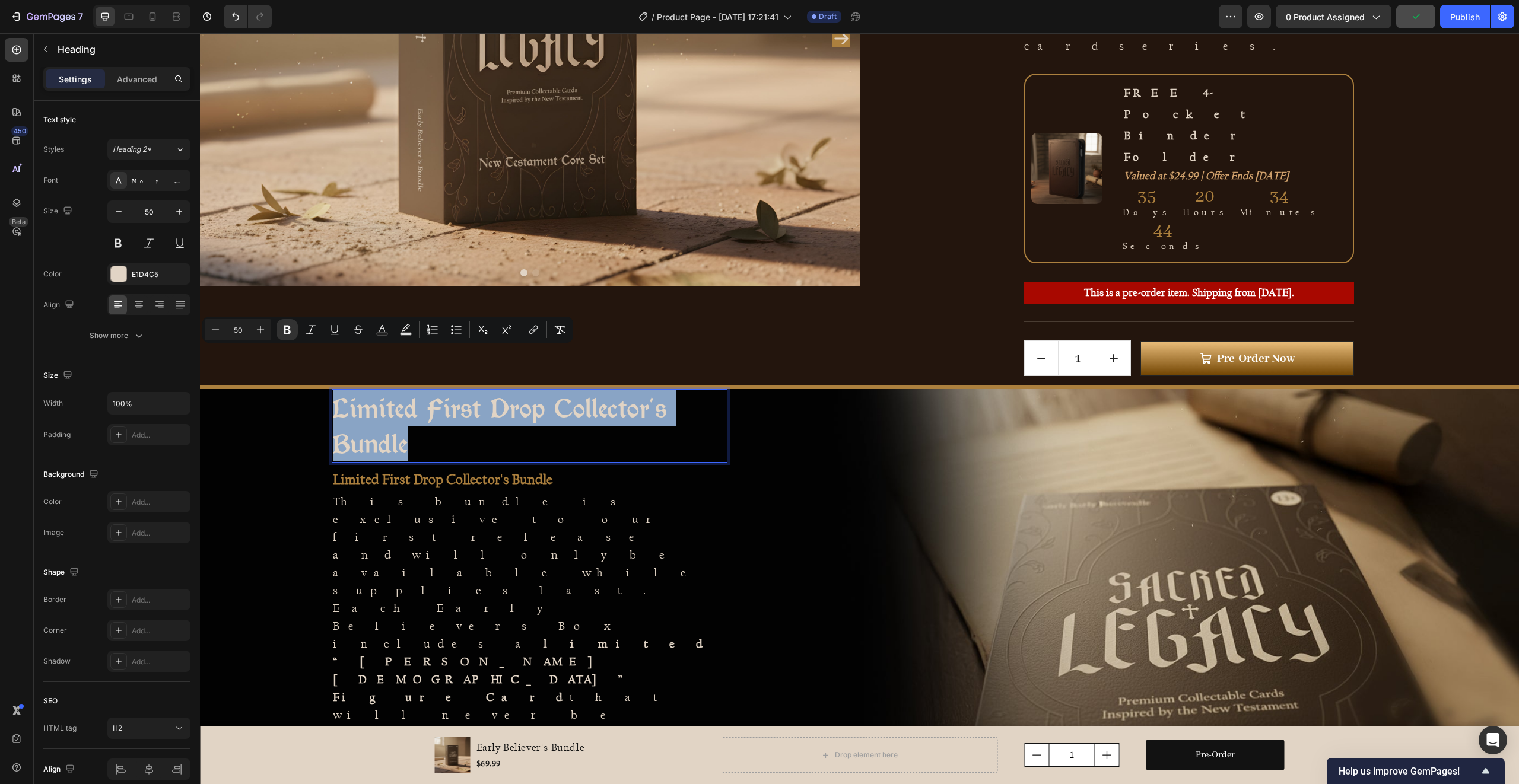
click at [397, 392] on strong "Limited First Drop Collector's Bundle" at bounding box center [499, 426] width 334 height 68
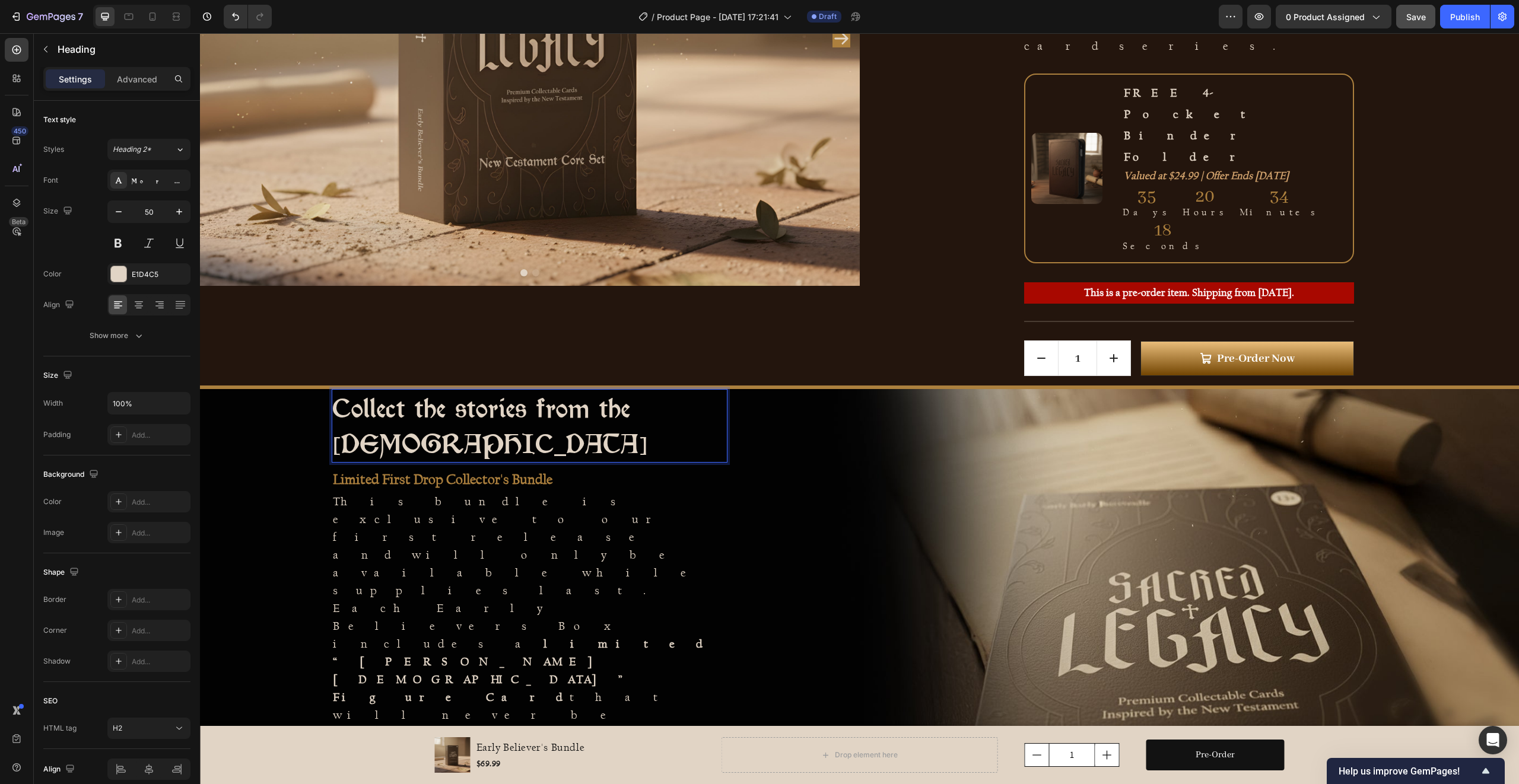
click at [476, 390] on p "Collect the stories from the New Testament" at bounding box center [529, 426] width 393 height 71
click at [437, 390] on p "Collect moments from the New Testament" at bounding box center [529, 426] width 393 height 71
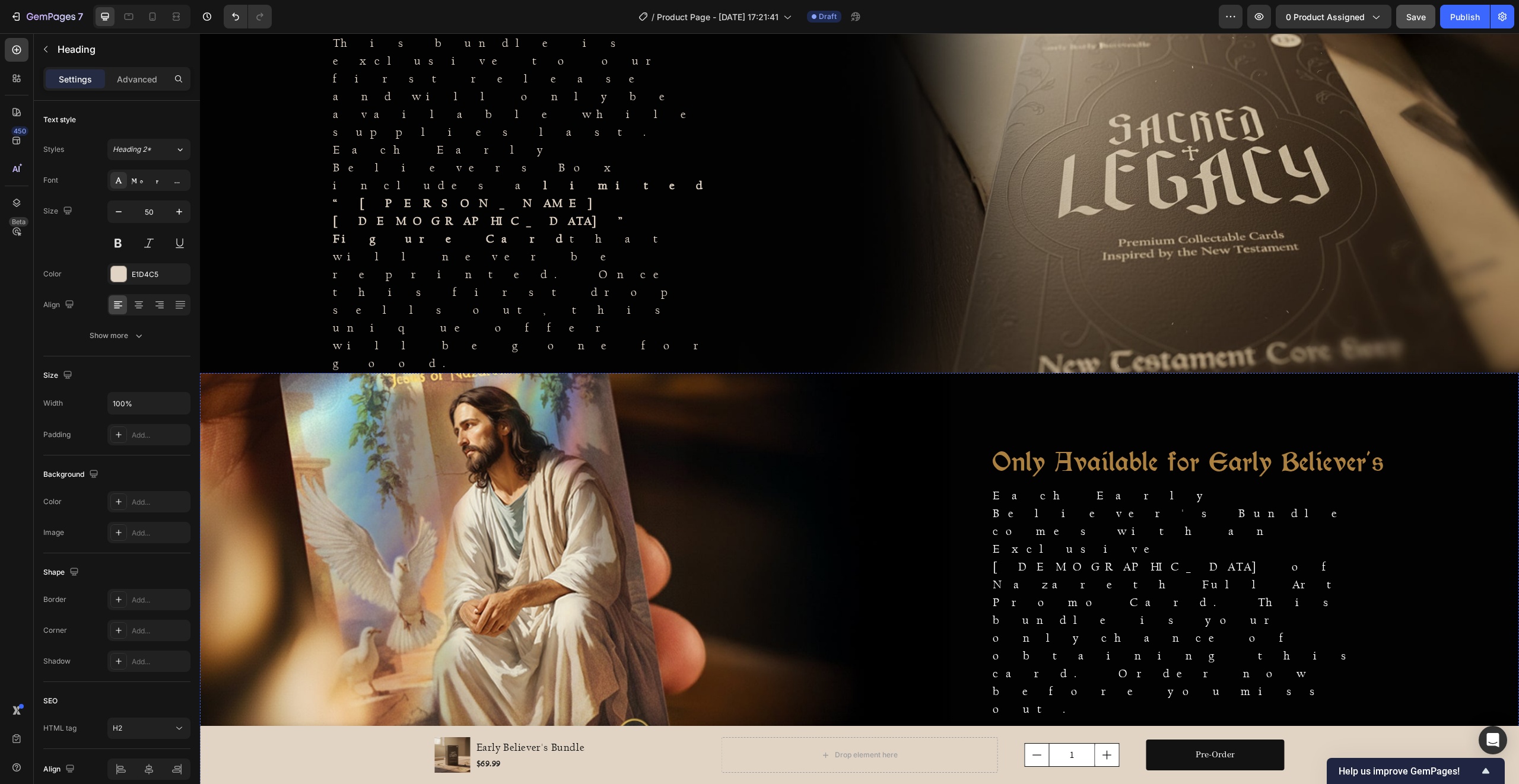
scroll to position [643, 0]
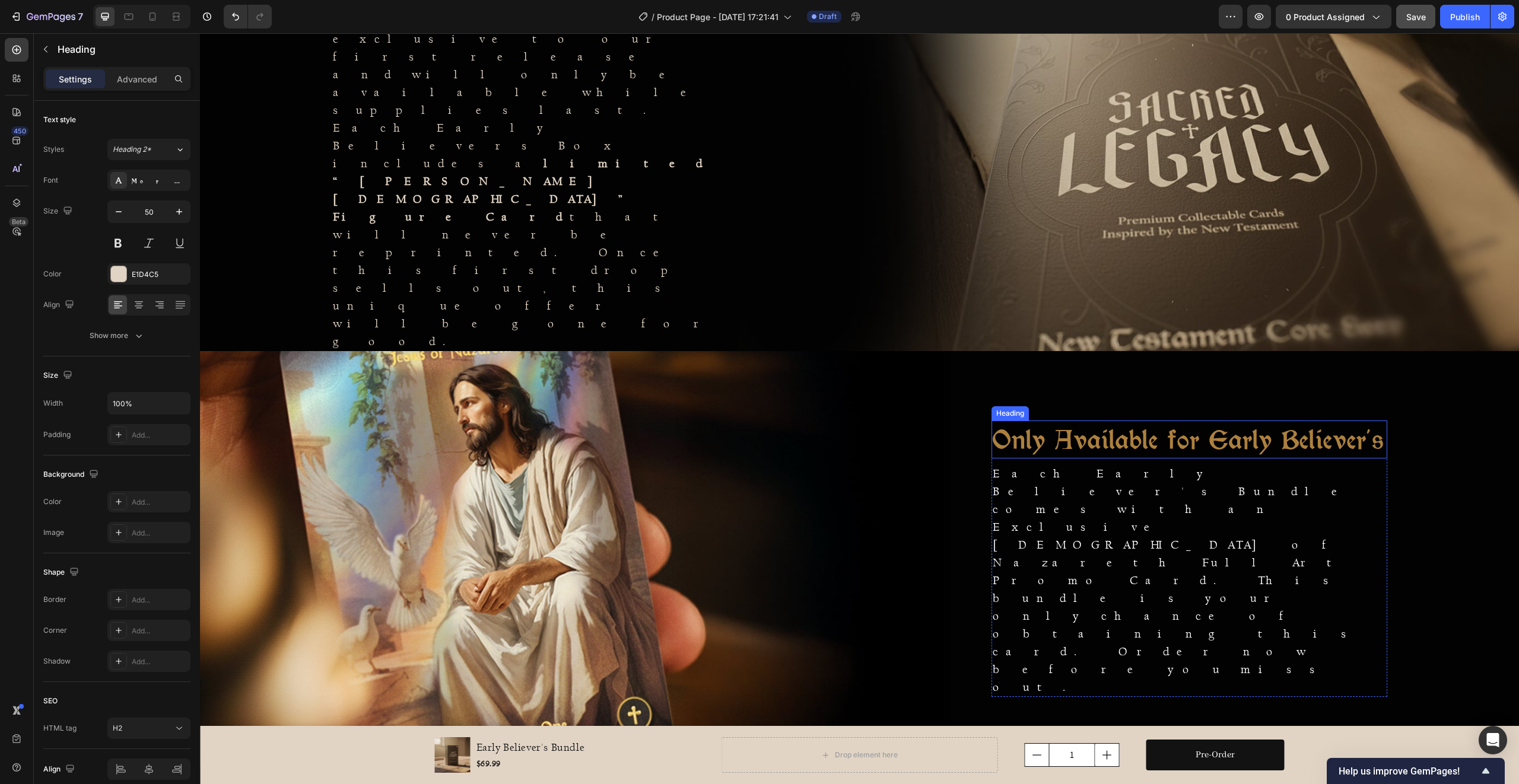
click at [1070, 459] on h2 "Only Available for Early Believer's" at bounding box center [1189, 439] width 396 height 38
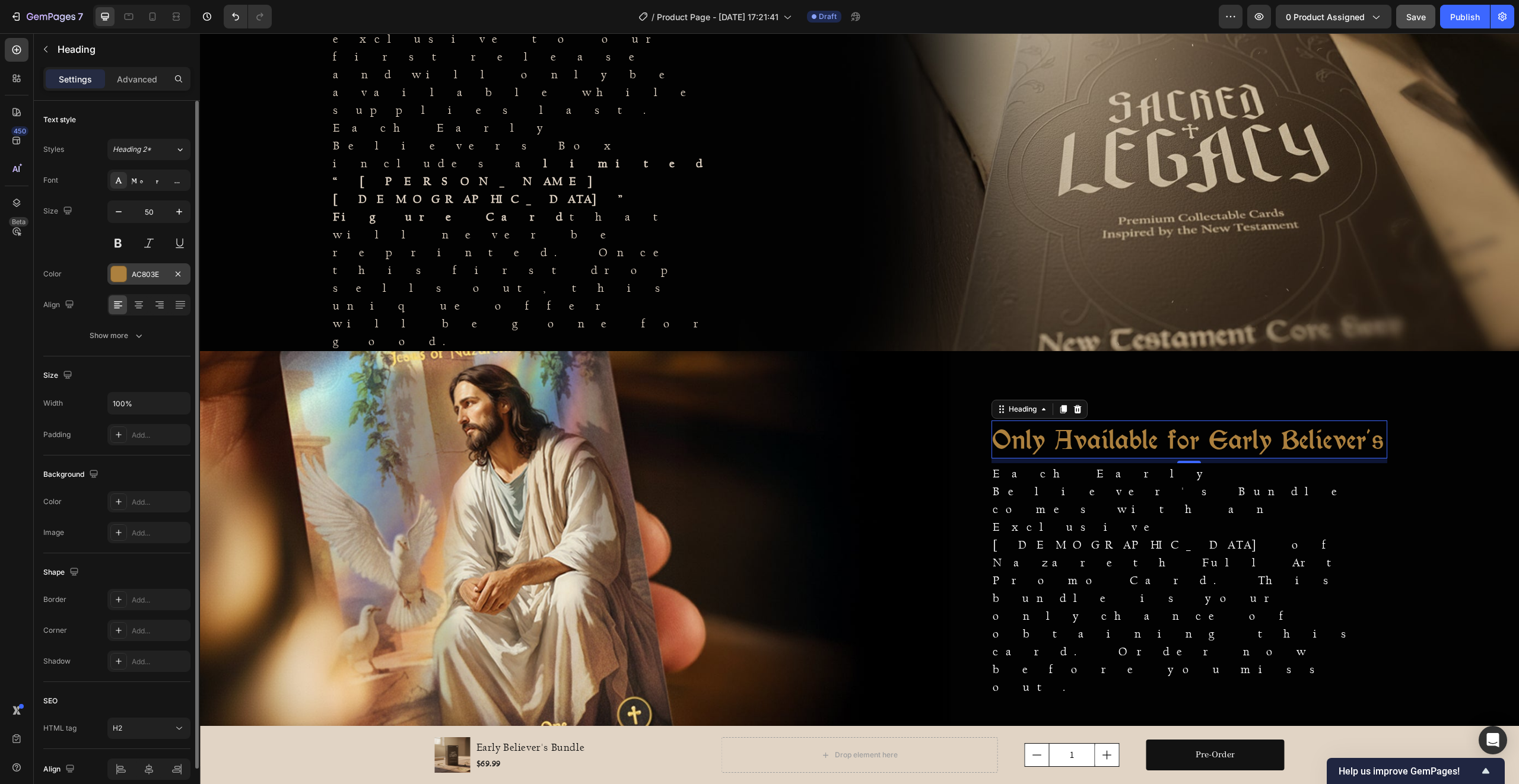
click at [119, 277] on div at bounding box center [118, 274] width 15 height 15
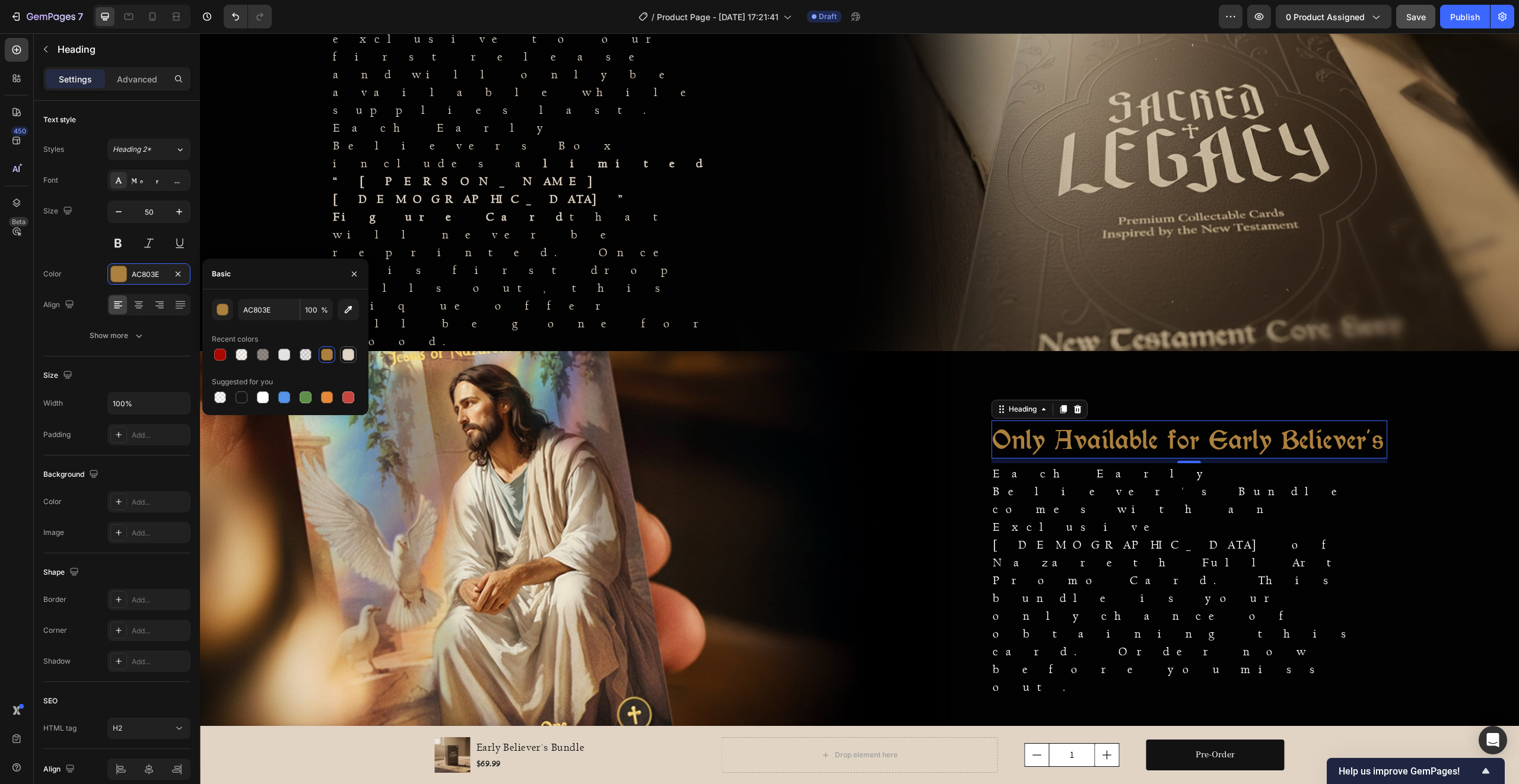
click at [345, 356] on div at bounding box center [348, 355] width 12 height 12
type input "E1D4C5"
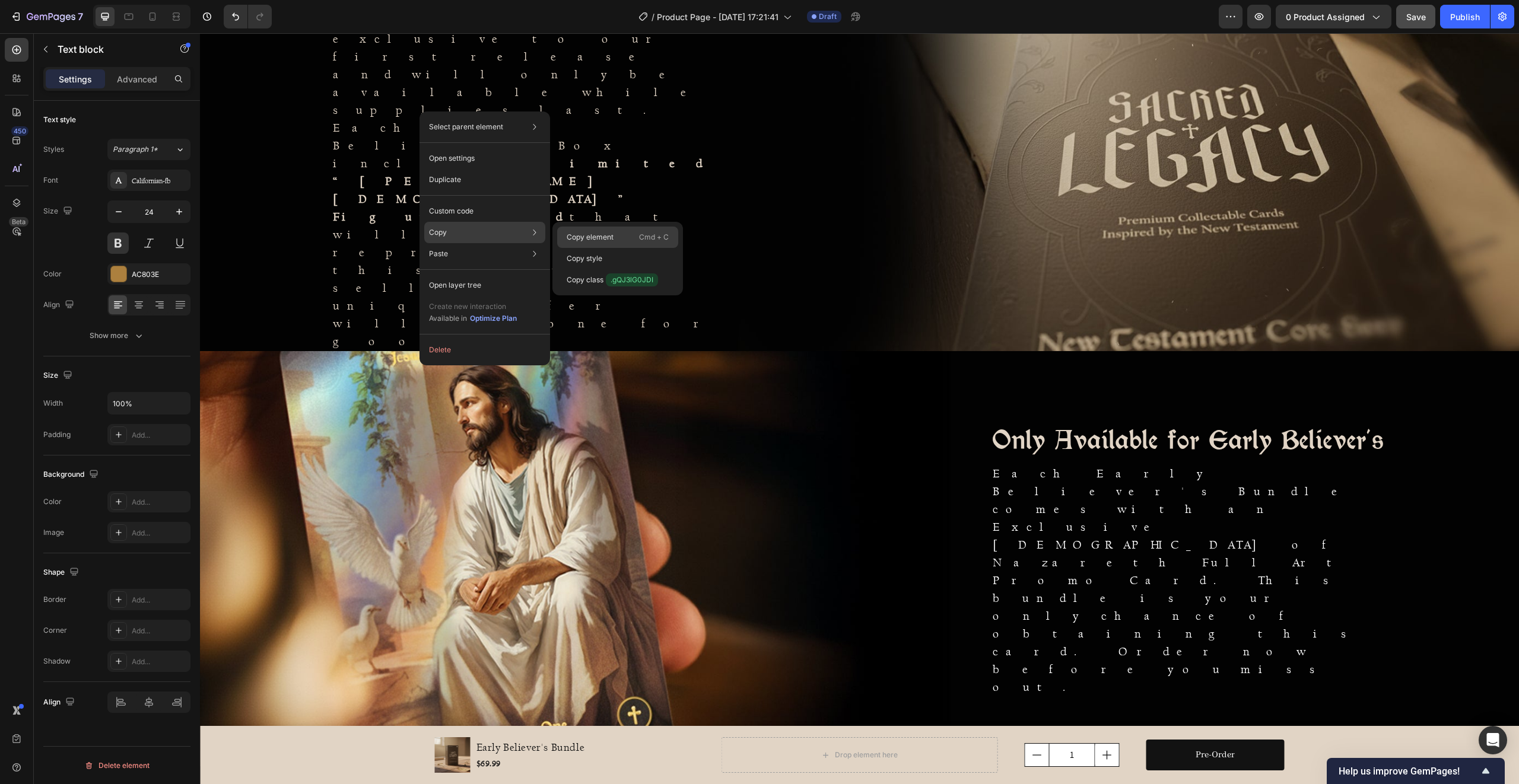
click at [639, 236] on p "Cmd + C" at bounding box center [654, 238] width 30 height 12
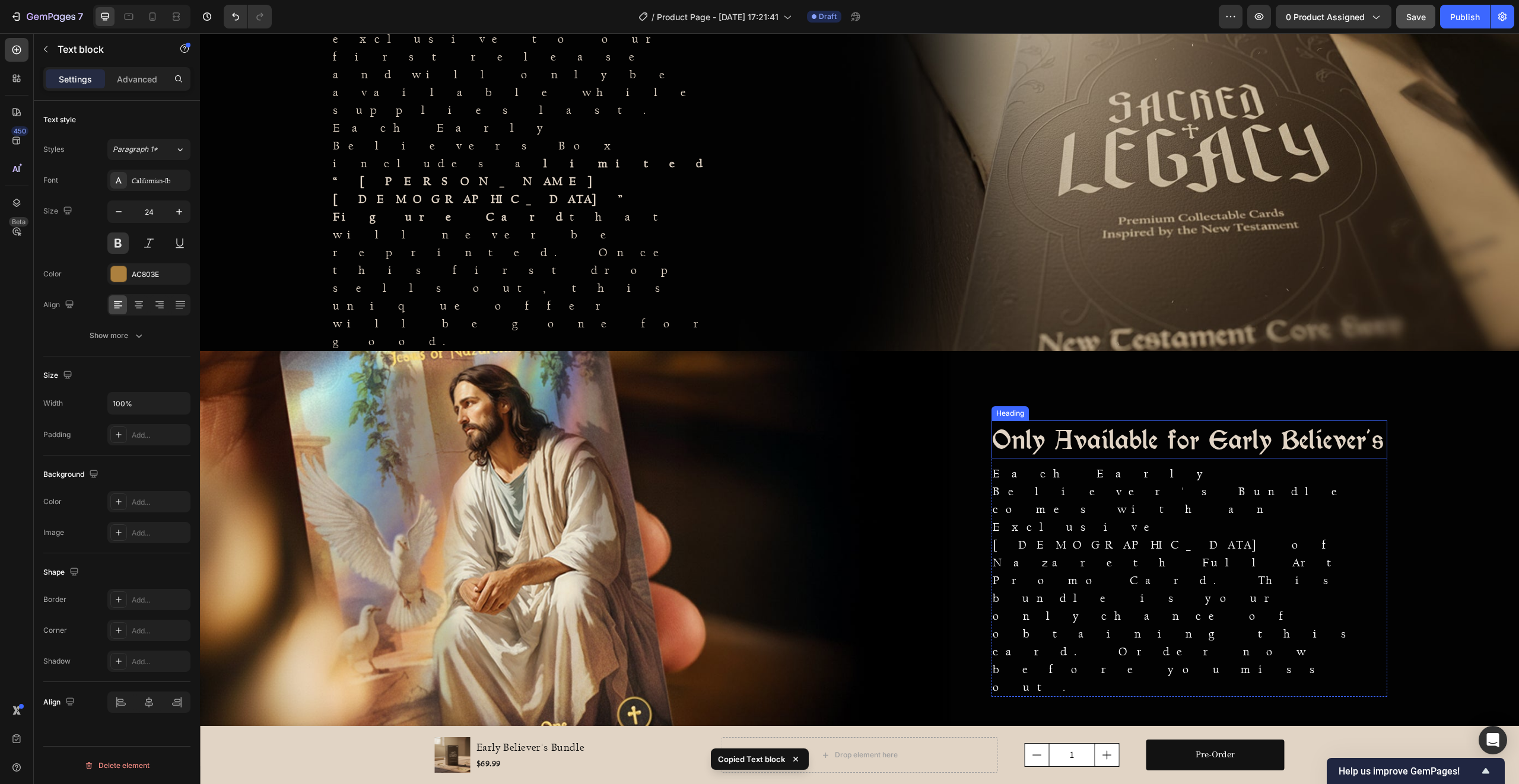
click at [1049, 459] on h2 "Only Available for Early Believer's" at bounding box center [1189, 439] width 396 height 38
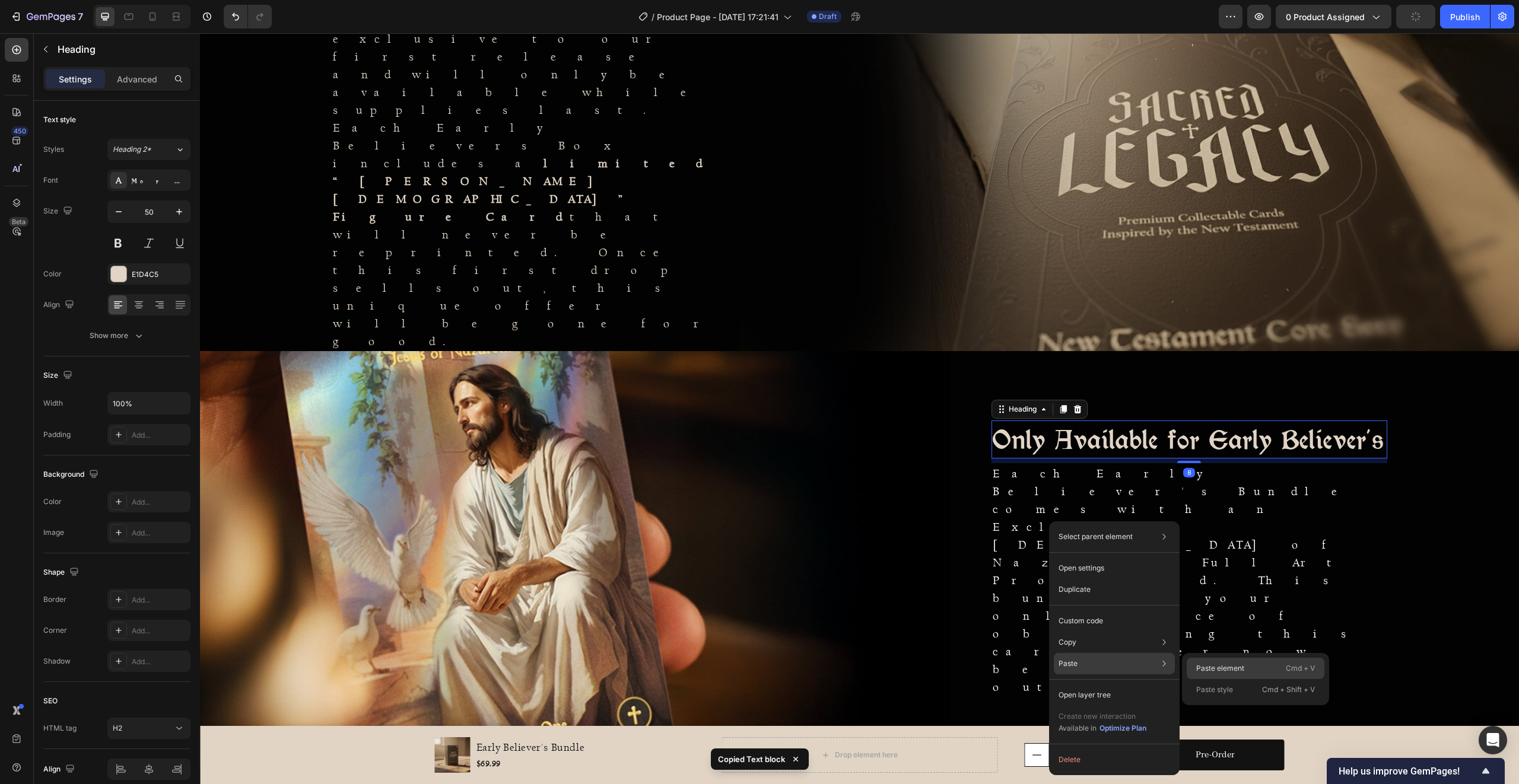
click at [1206, 666] on p "Paste element" at bounding box center [1220, 669] width 48 height 11
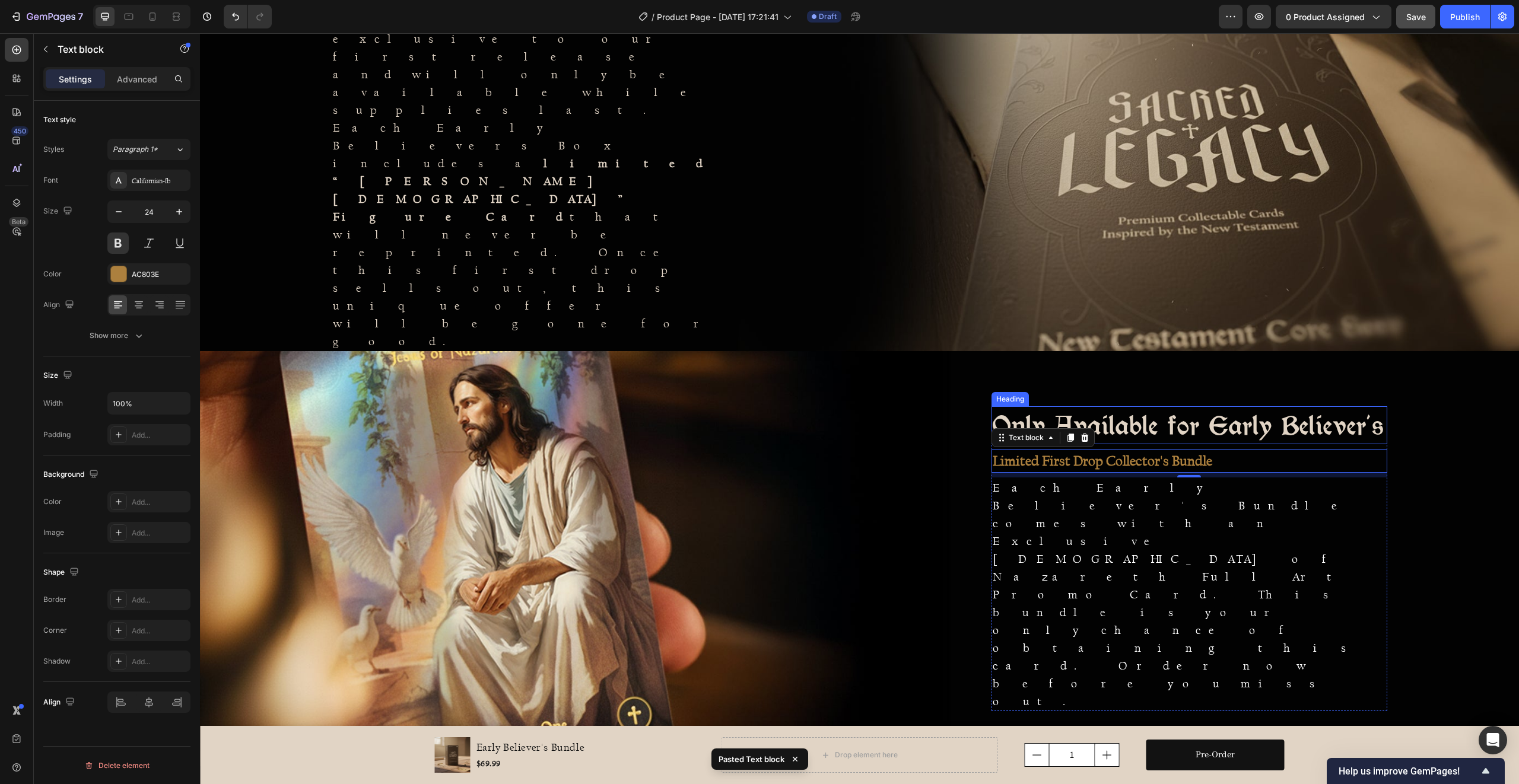
click at [1041, 444] on h2 "Only Available for Early Believer's" at bounding box center [1189, 425] width 396 height 38
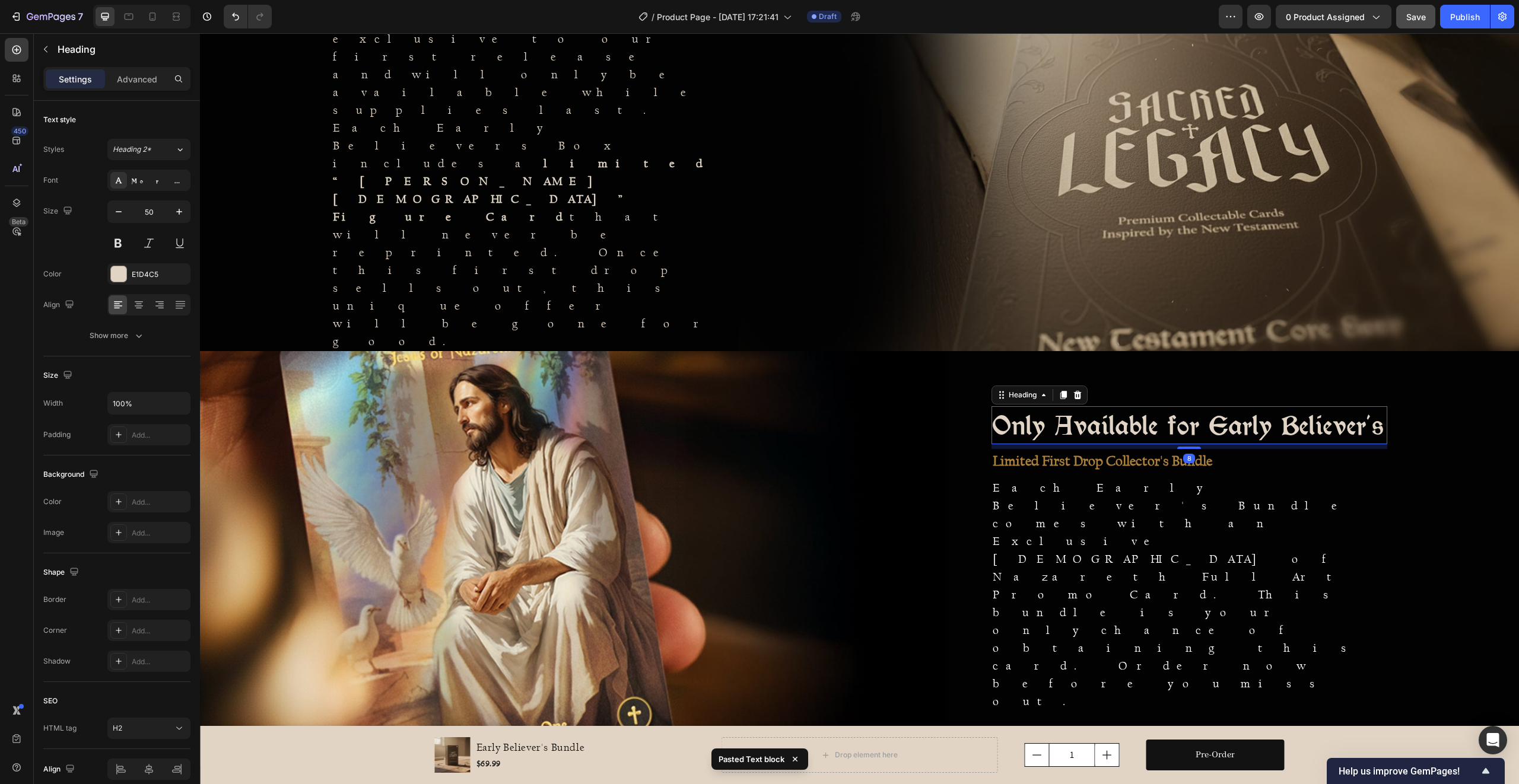
click at [1041, 444] on h2 "Only Available for Early Believer's" at bounding box center [1189, 425] width 396 height 38
click at [1045, 470] on strong "Limited First Drop Collector's Bundle" at bounding box center [1102, 460] width 219 height 16
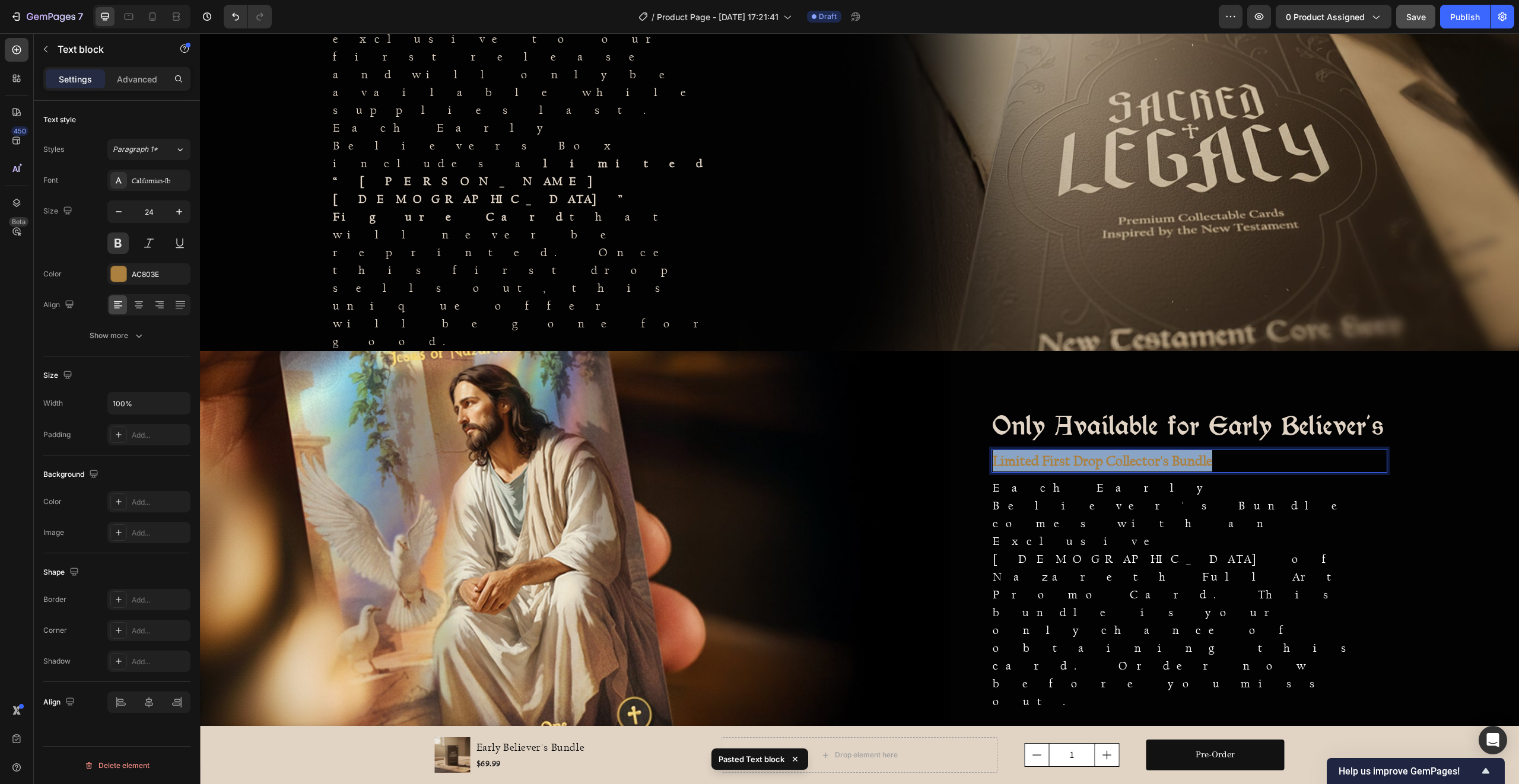
click at [1045, 470] on strong "Limited First Drop Collector's Bundle" at bounding box center [1102, 460] width 219 height 16
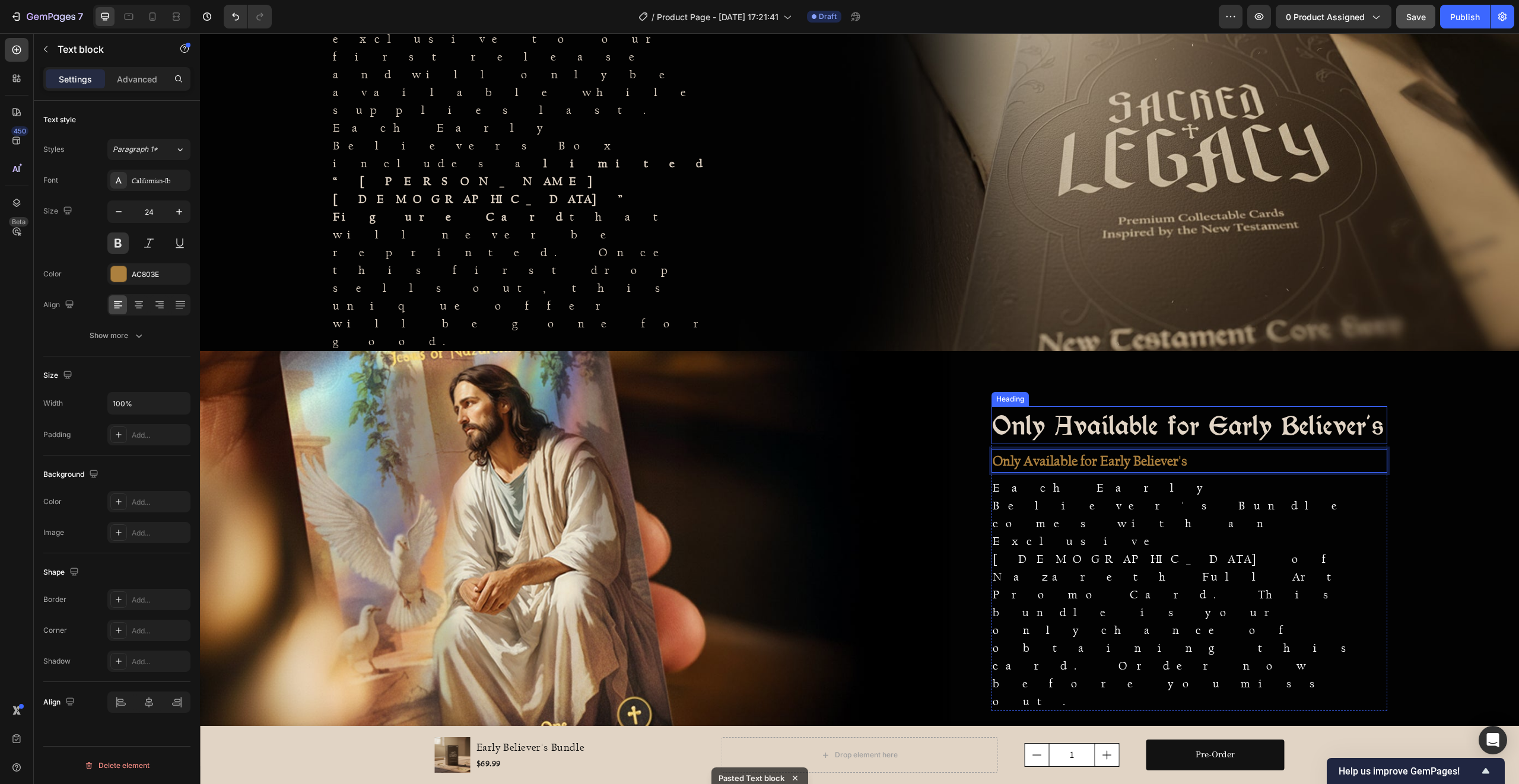
click at [1040, 443] on p "Only Available for Early Believer's" at bounding box center [1189, 425] width 393 height 36
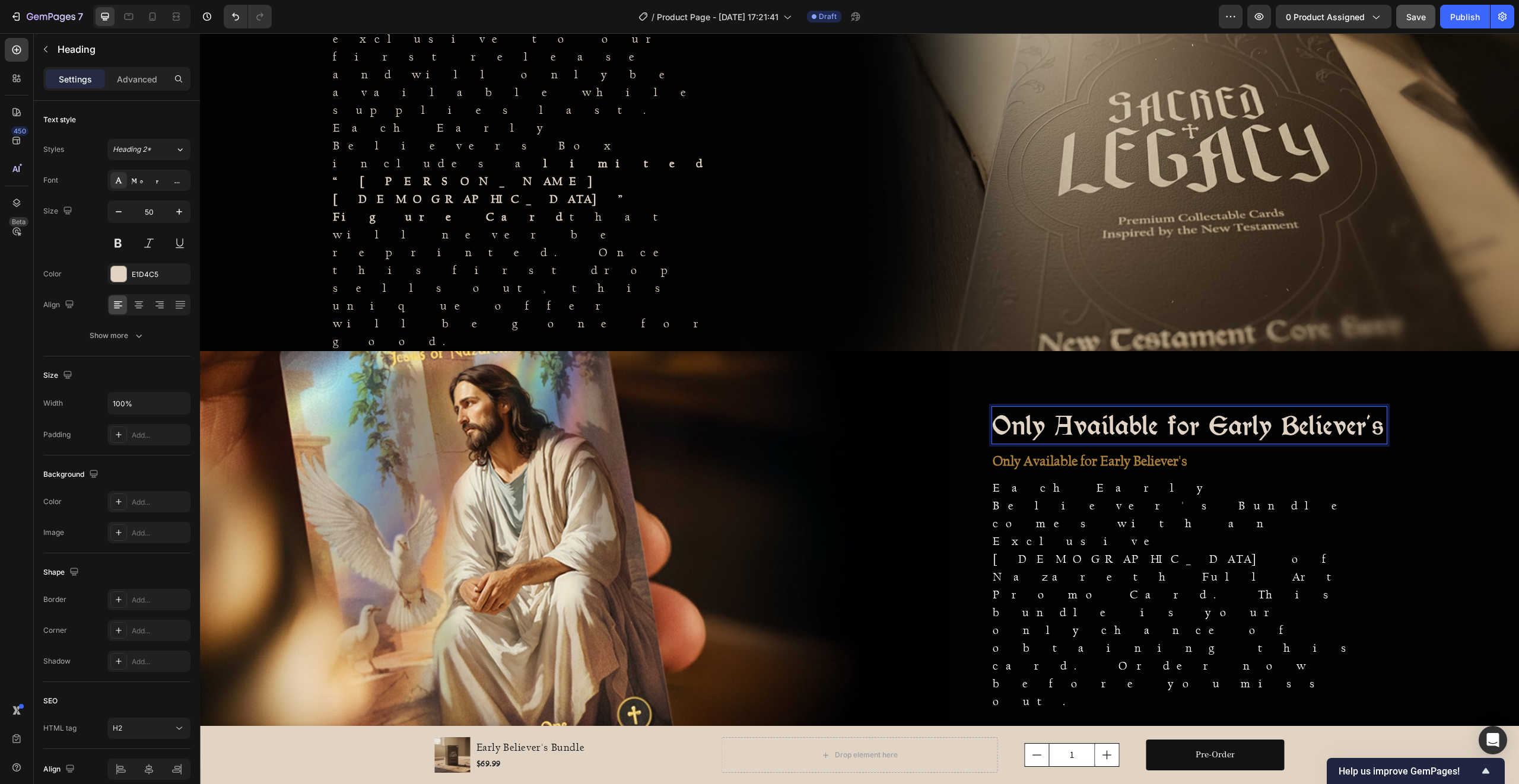
click at [1040, 443] on p "Only Available for Early Believer's" at bounding box center [1189, 425] width 393 height 36
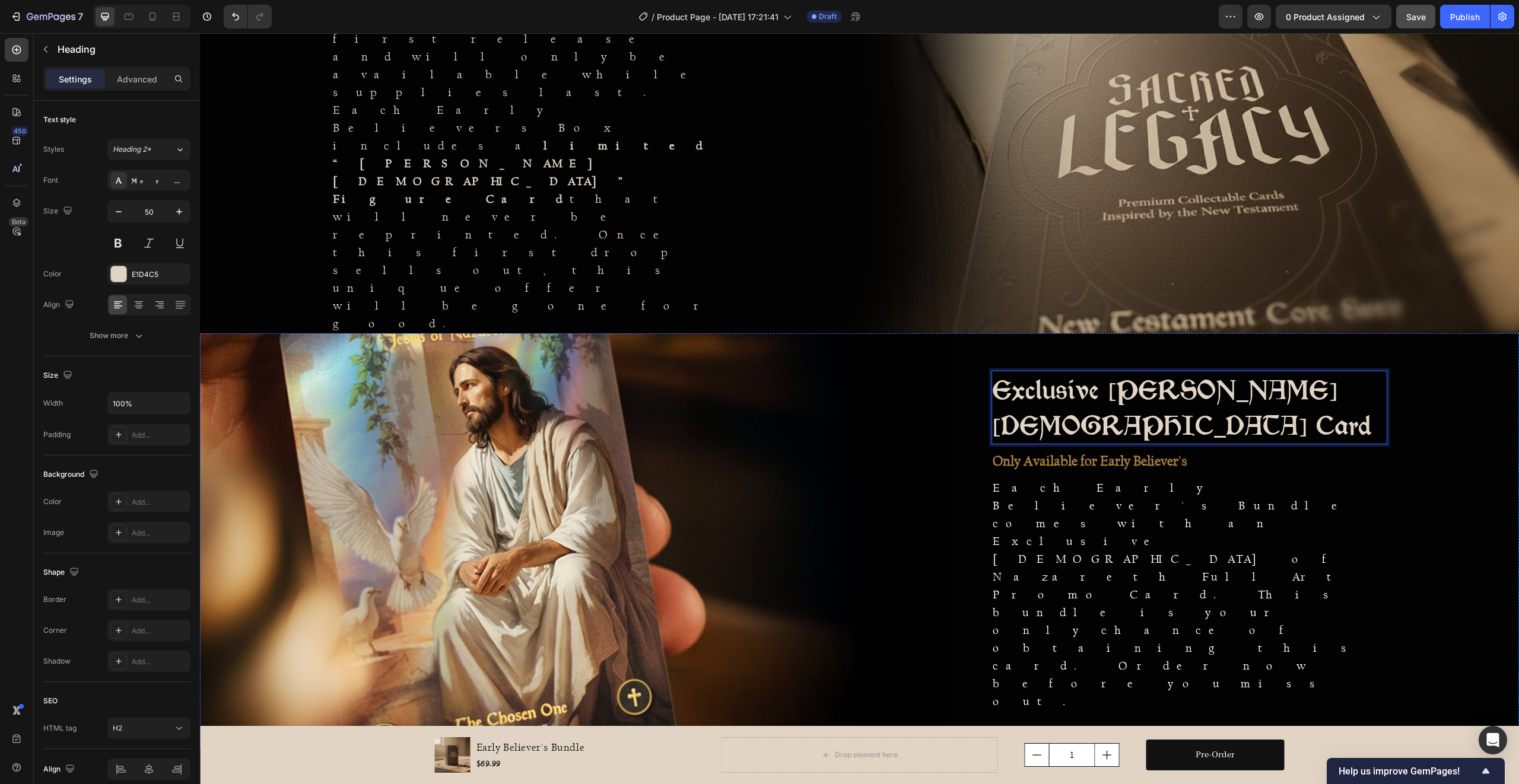
click at [842, 444] on div at bounding box center [530, 540] width 660 height 415
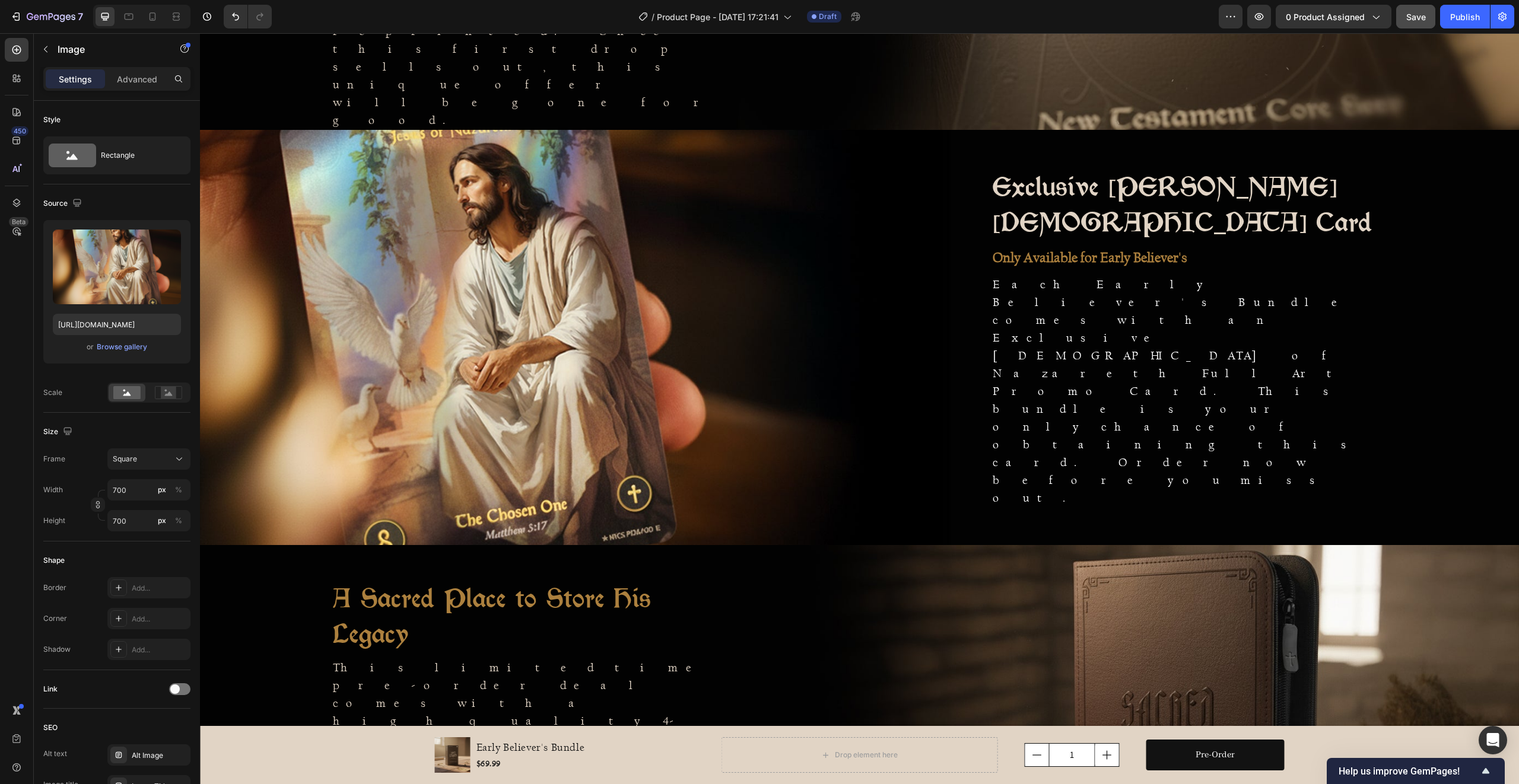
scroll to position [965, 0]
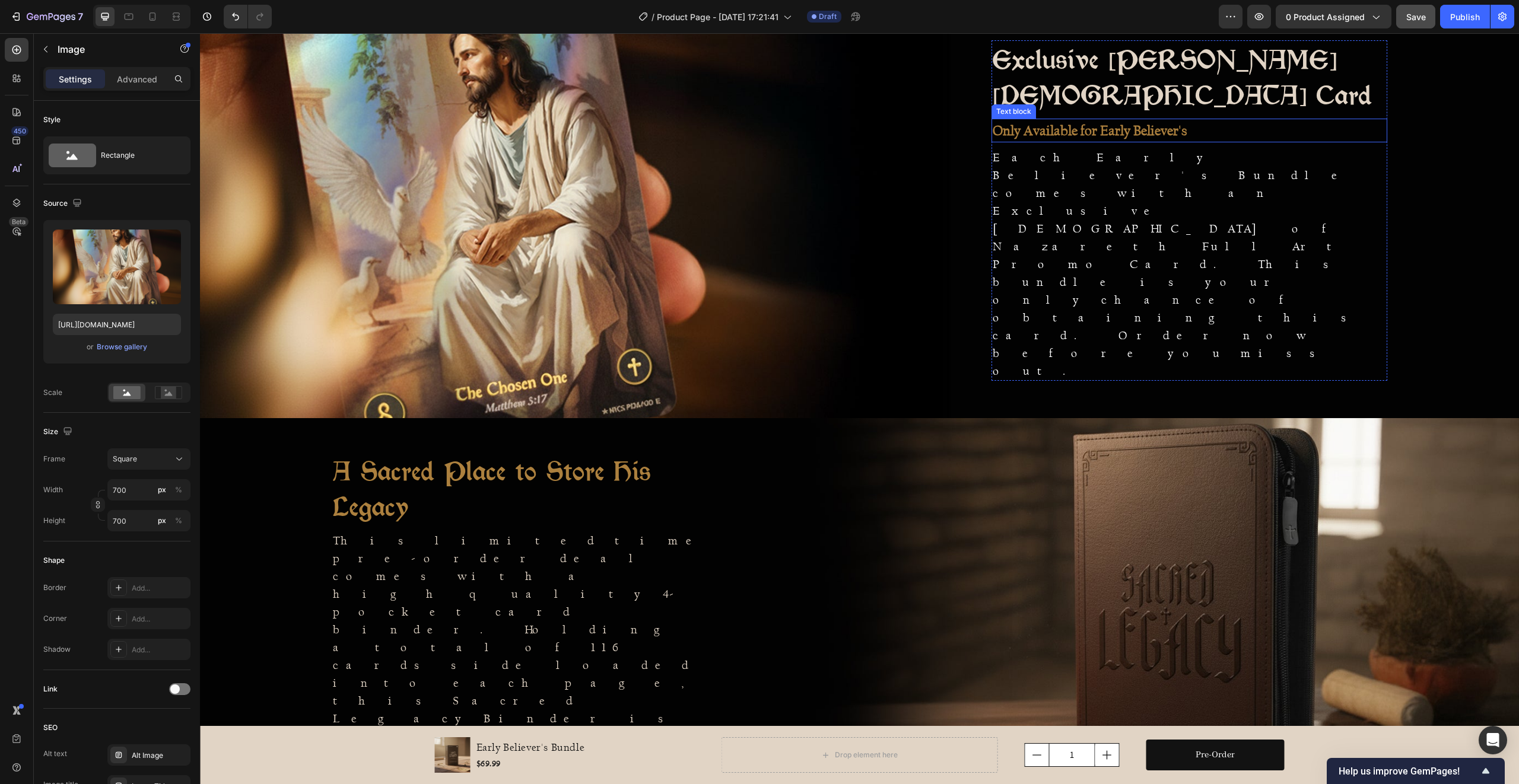
click at [1166, 139] on strong "Only Available for Early Believer's" at bounding box center [1089, 130] width 194 height 16
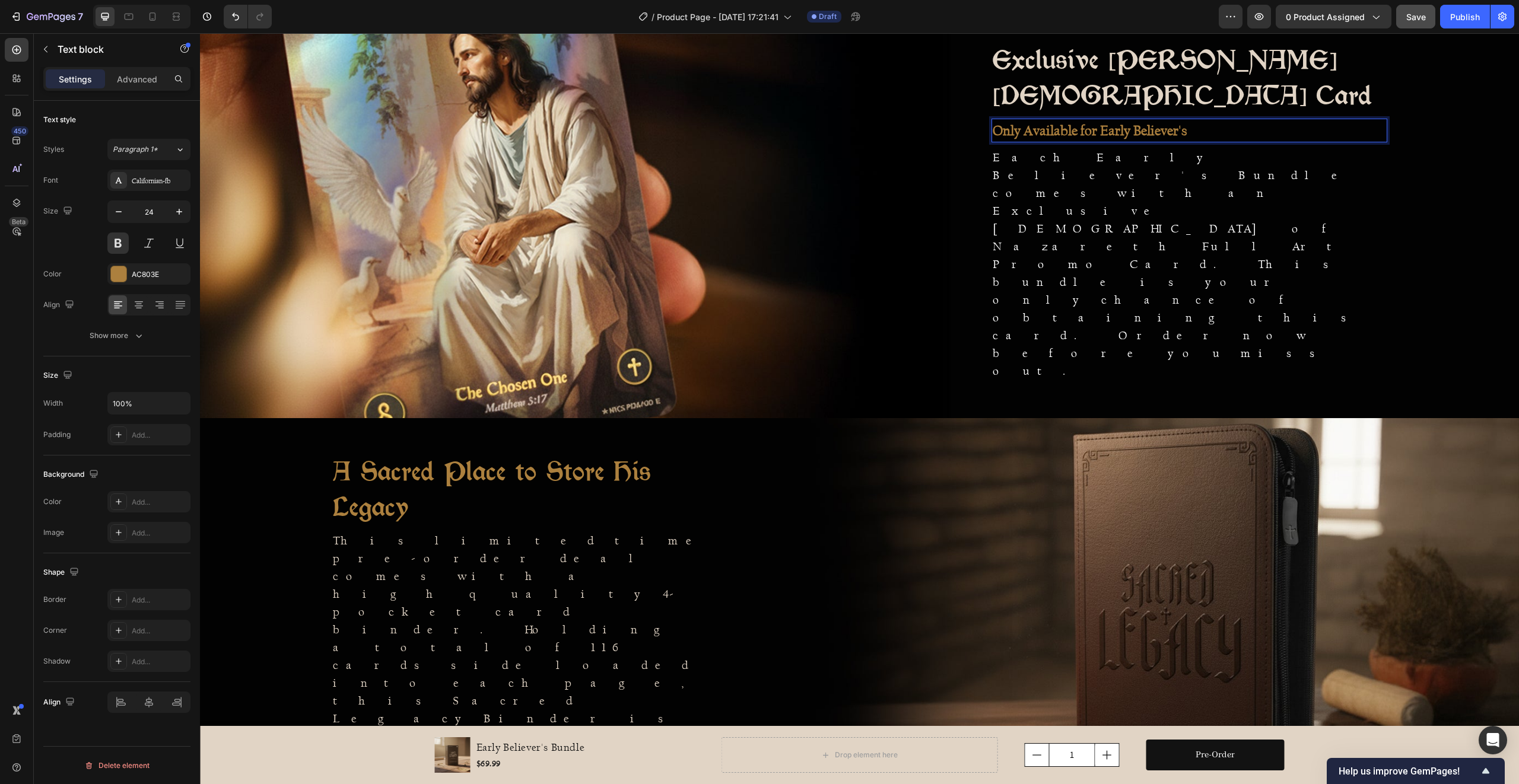
click at [1189, 141] on p "Only Available for Early Believer's" at bounding box center [1189, 130] width 393 height 21
click at [1082, 139] on strong "Only Available for Early Believer's" at bounding box center [1089, 130] width 194 height 16
click at [1246, 141] on p "Only Available in the Early Believer's" at bounding box center [1189, 130] width 393 height 21
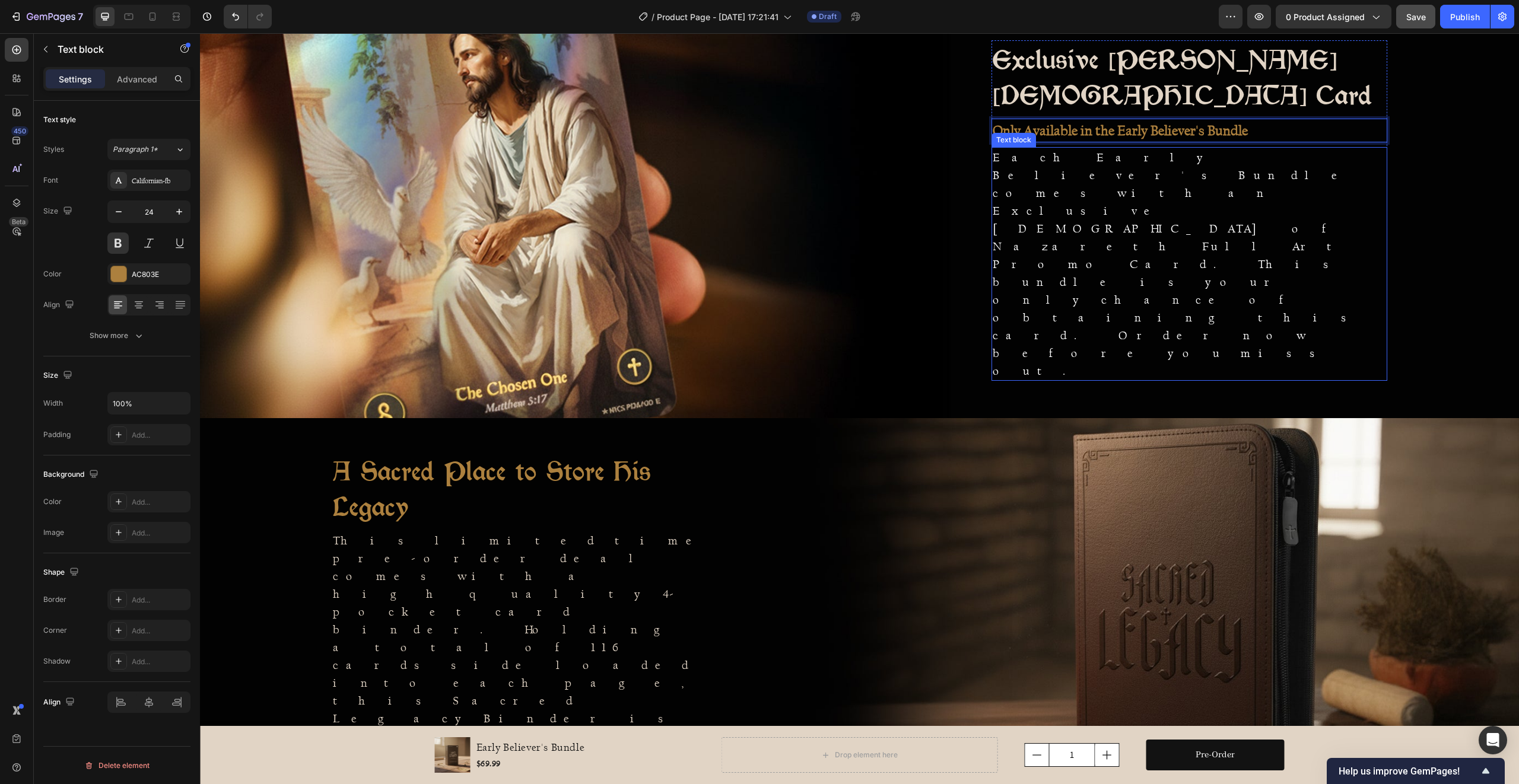
click at [1212, 254] on p "Each Early Believer's Bundle comes with an Exclusive [DEMOGRAPHIC_DATA] of Naza…" at bounding box center [1189, 264] width 393 height 231
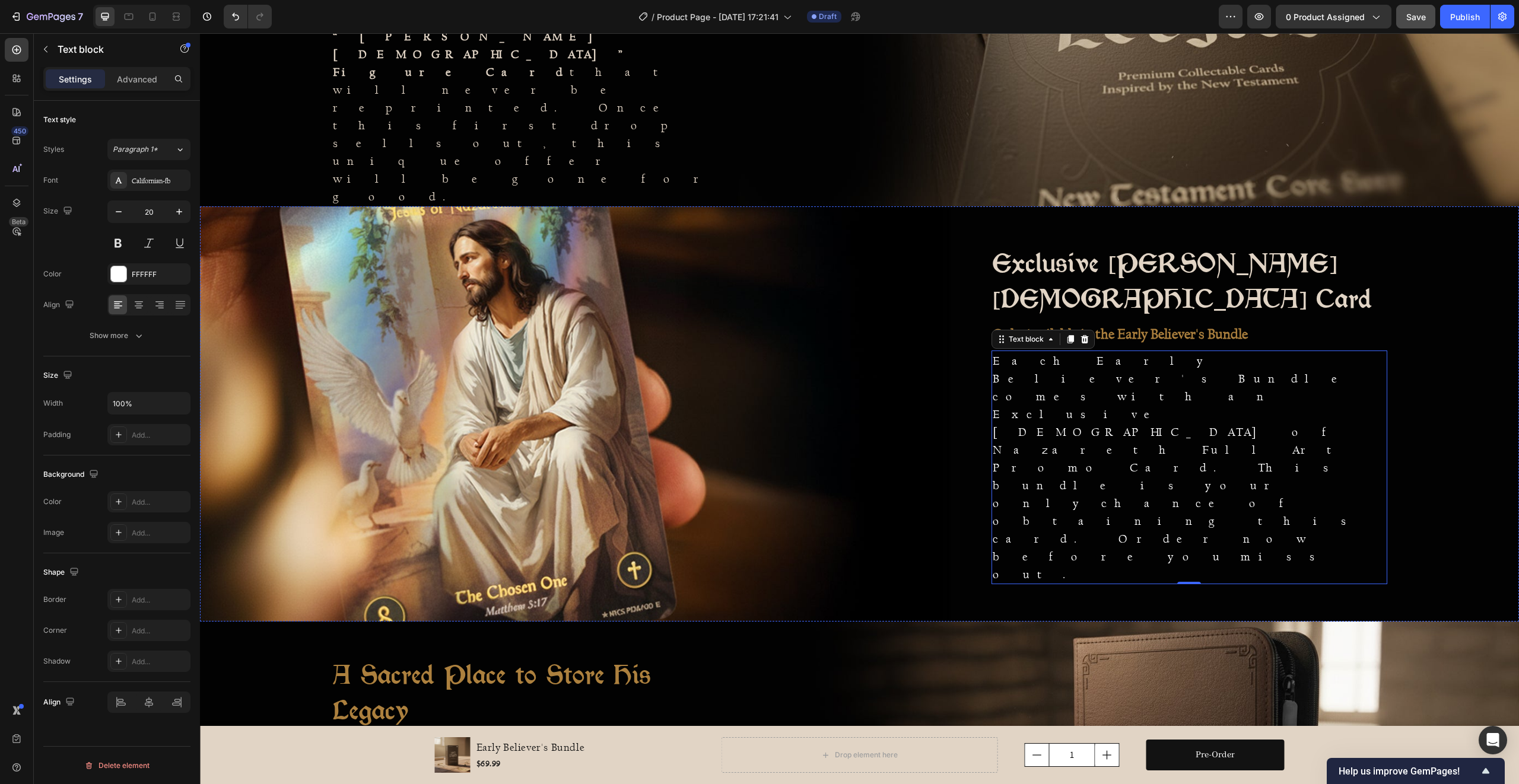
scroll to position [807, 0]
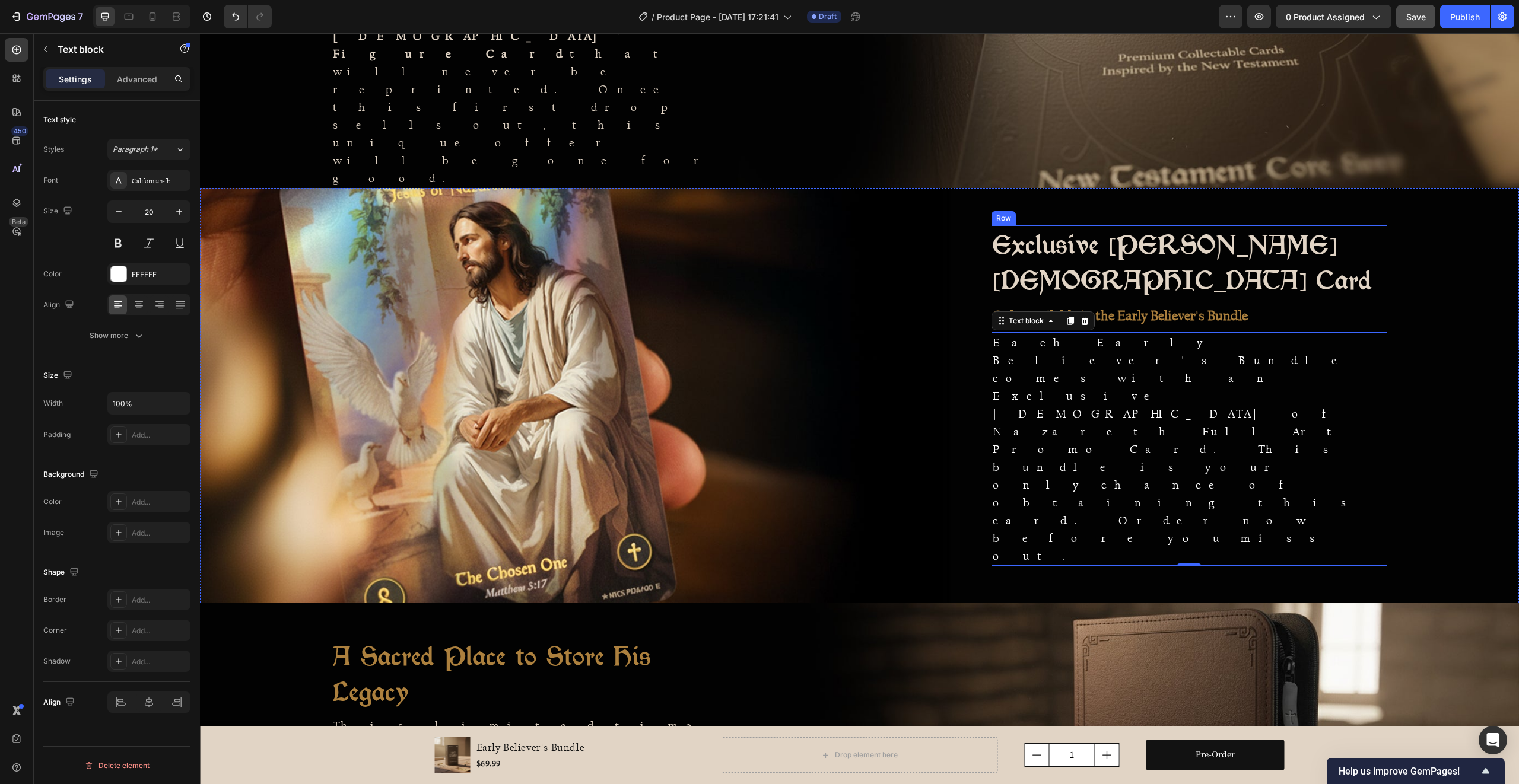
click at [1277, 345] on div "Exclusive Jesus of Nazareth Card Heading Only Available in the Early Believer's…" at bounding box center [1189, 396] width 396 height 341
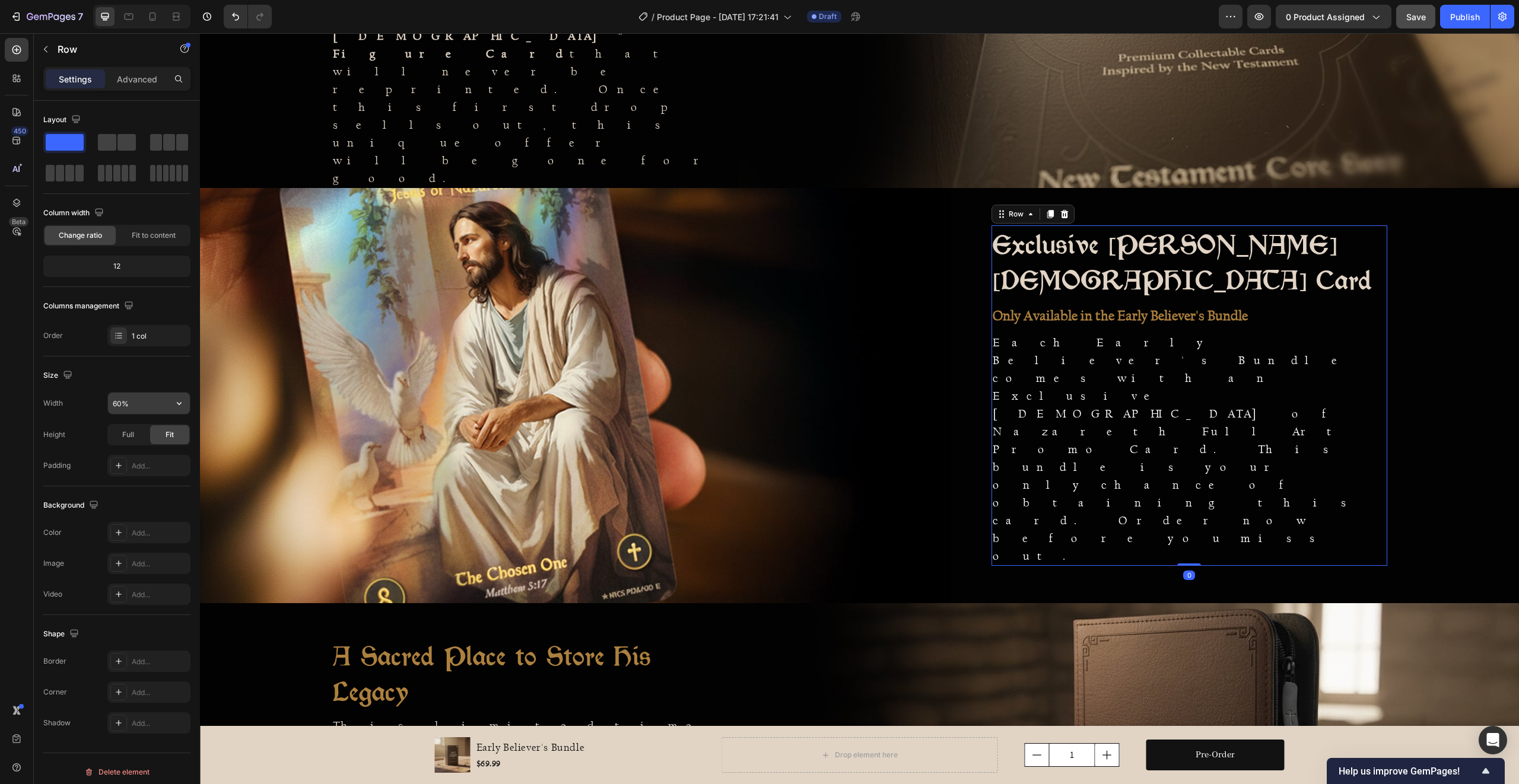
click at [134, 397] on input "60%" at bounding box center [148, 403] width 82 height 21
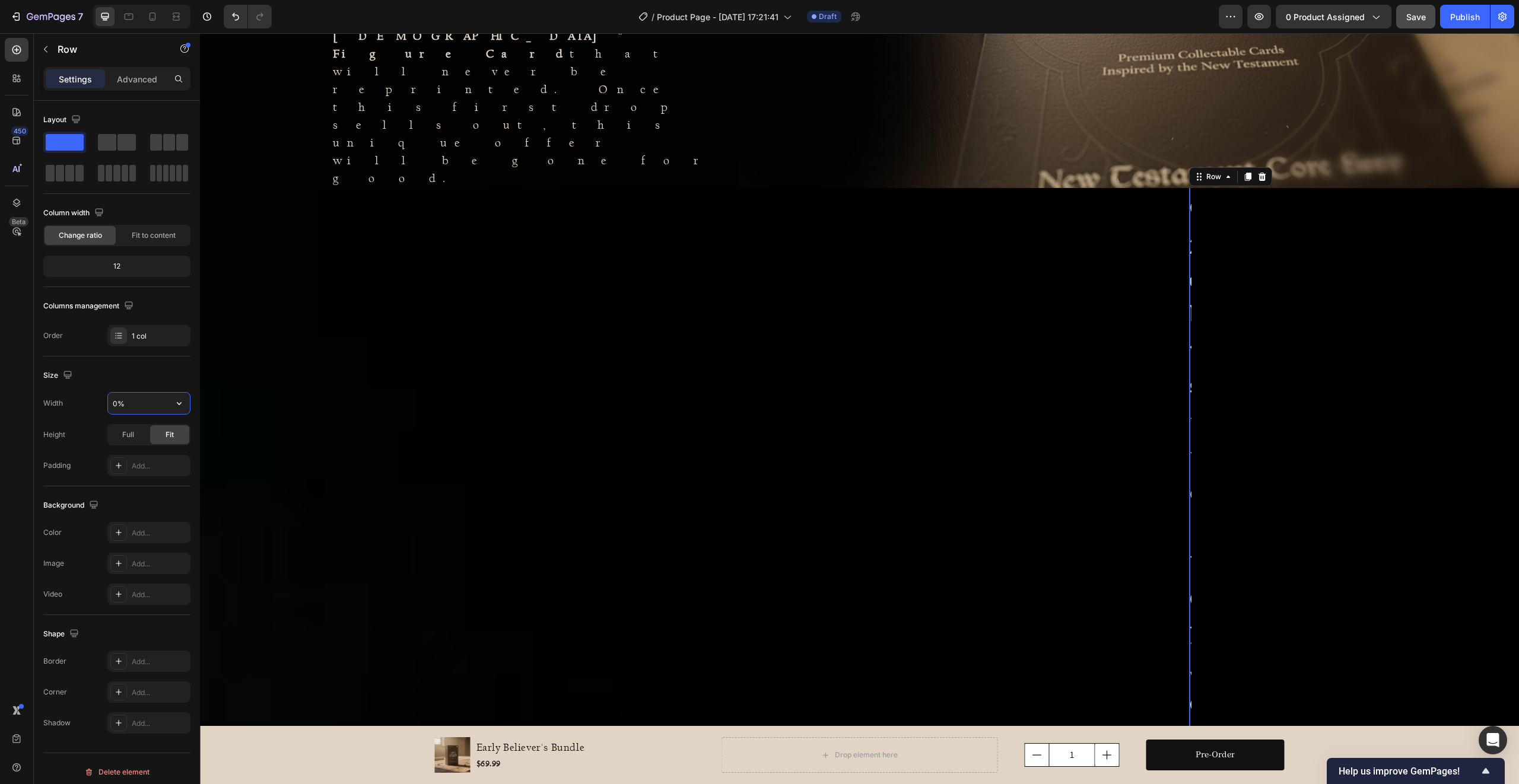
type input "50%"
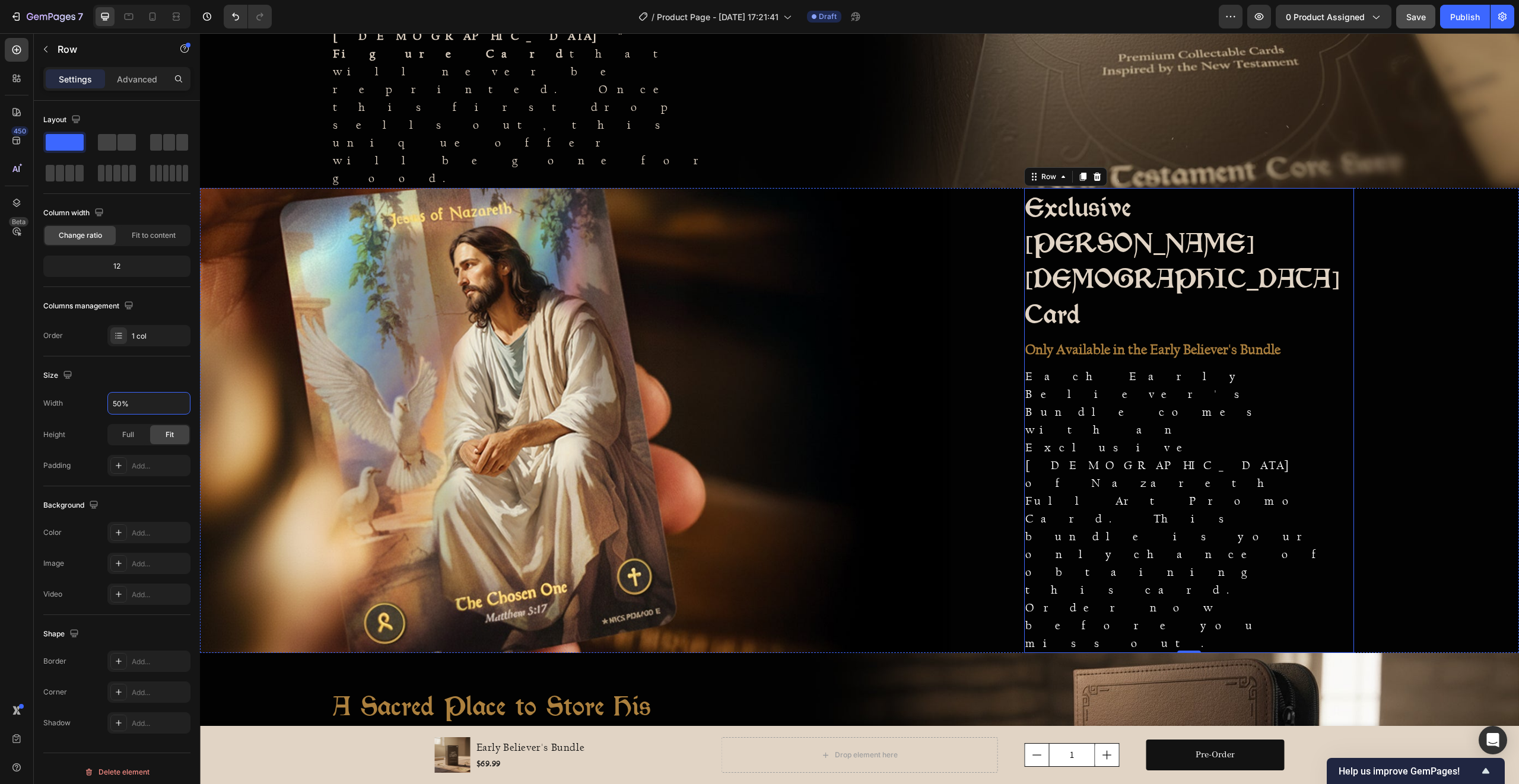
click at [702, 409] on div at bounding box center [530, 420] width 660 height 415
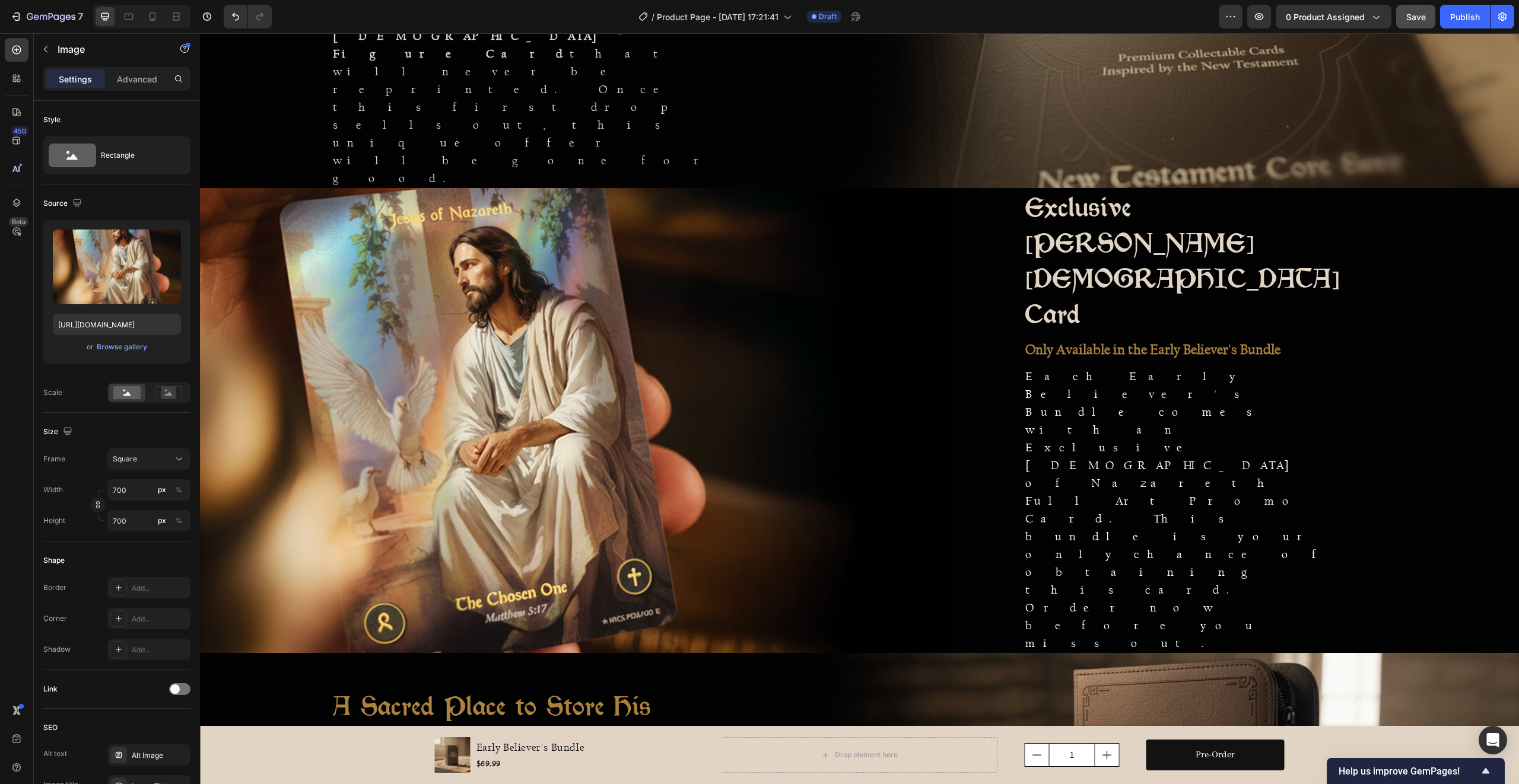
click at [673, 356] on div at bounding box center [530, 420] width 660 height 415
click at [164, 392] on rect at bounding box center [168, 393] width 15 height 12
click at [123, 394] on rect at bounding box center [127, 393] width 27 height 13
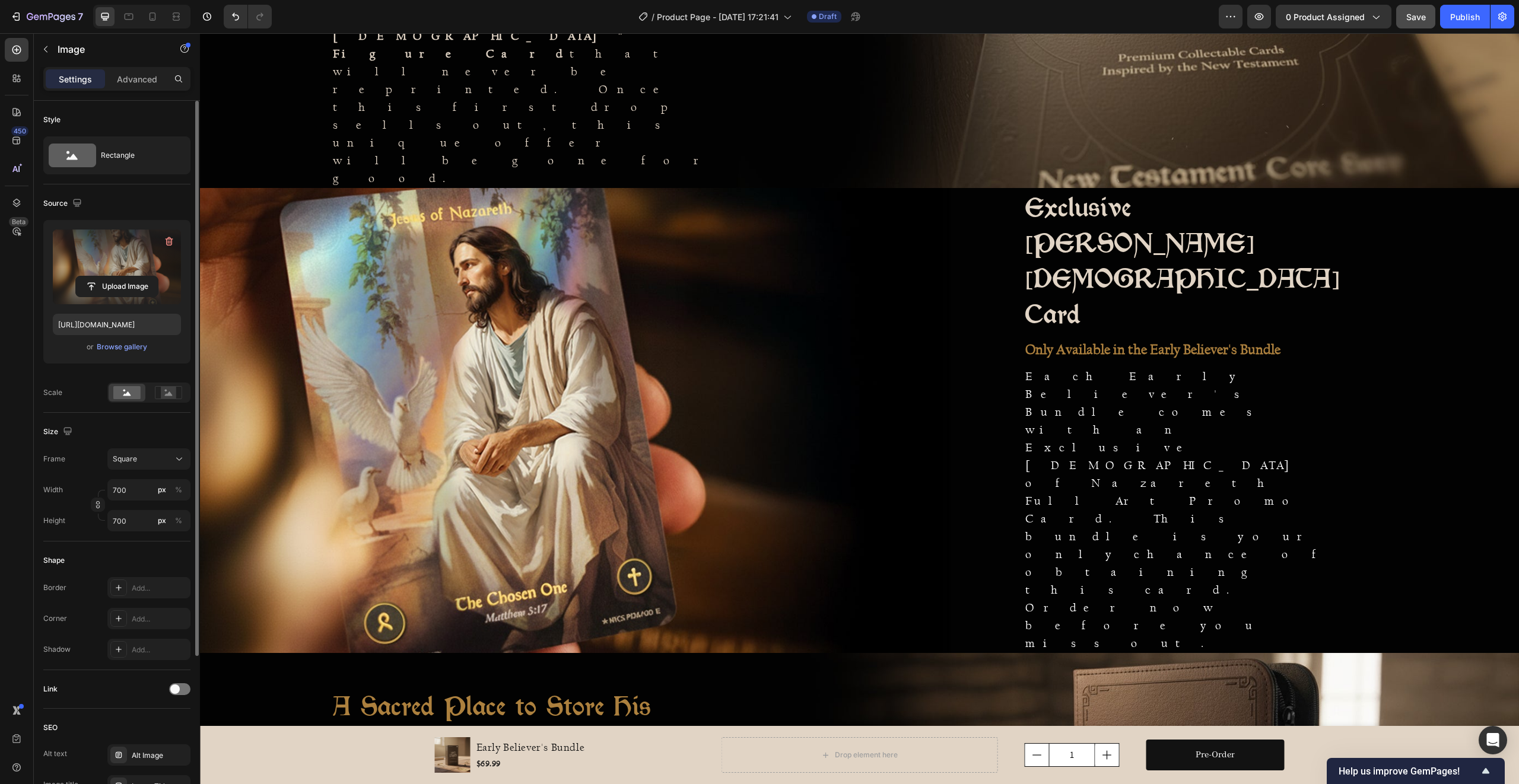
click at [116, 254] on label at bounding box center [117, 267] width 128 height 75
click at [116, 276] on input "file" at bounding box center [116, 286] width 82 height 20
click at [168, 453] on div "Square" at bounding box center [148, 459] width 72 height 12
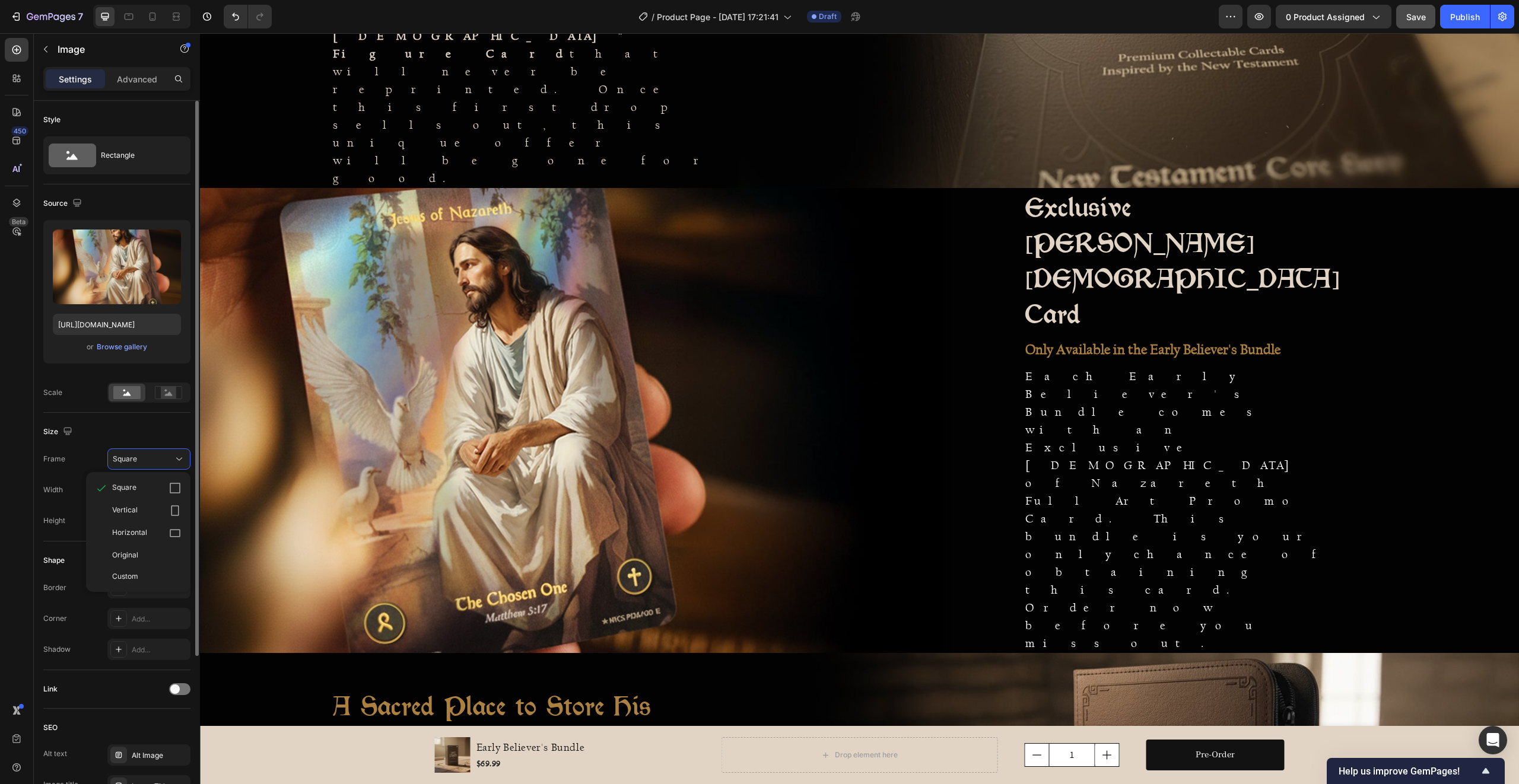
click at [146, 425] on div "Size" at bounding box center [116, 431] width 147 height 19
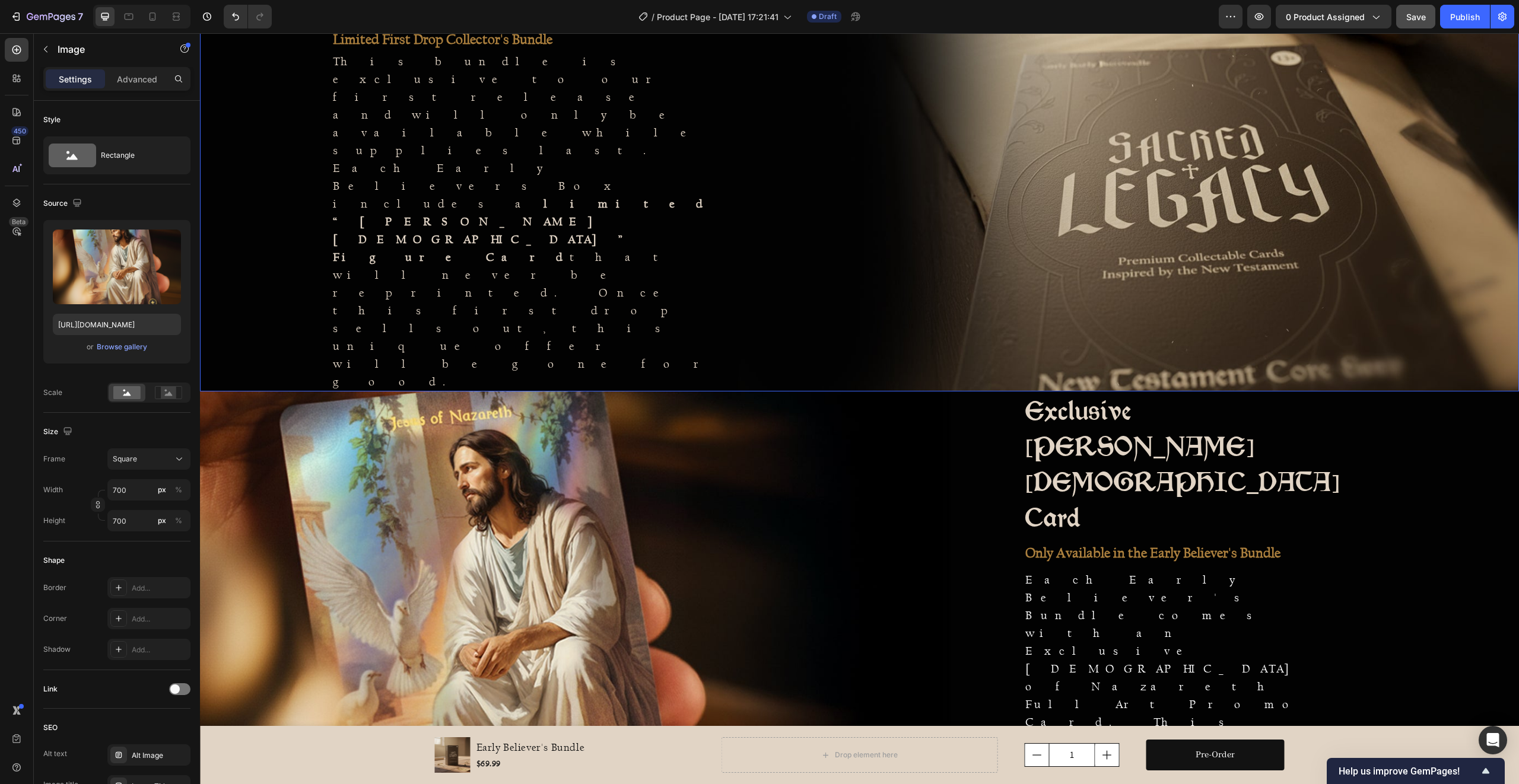
scroll to position [614, 0]
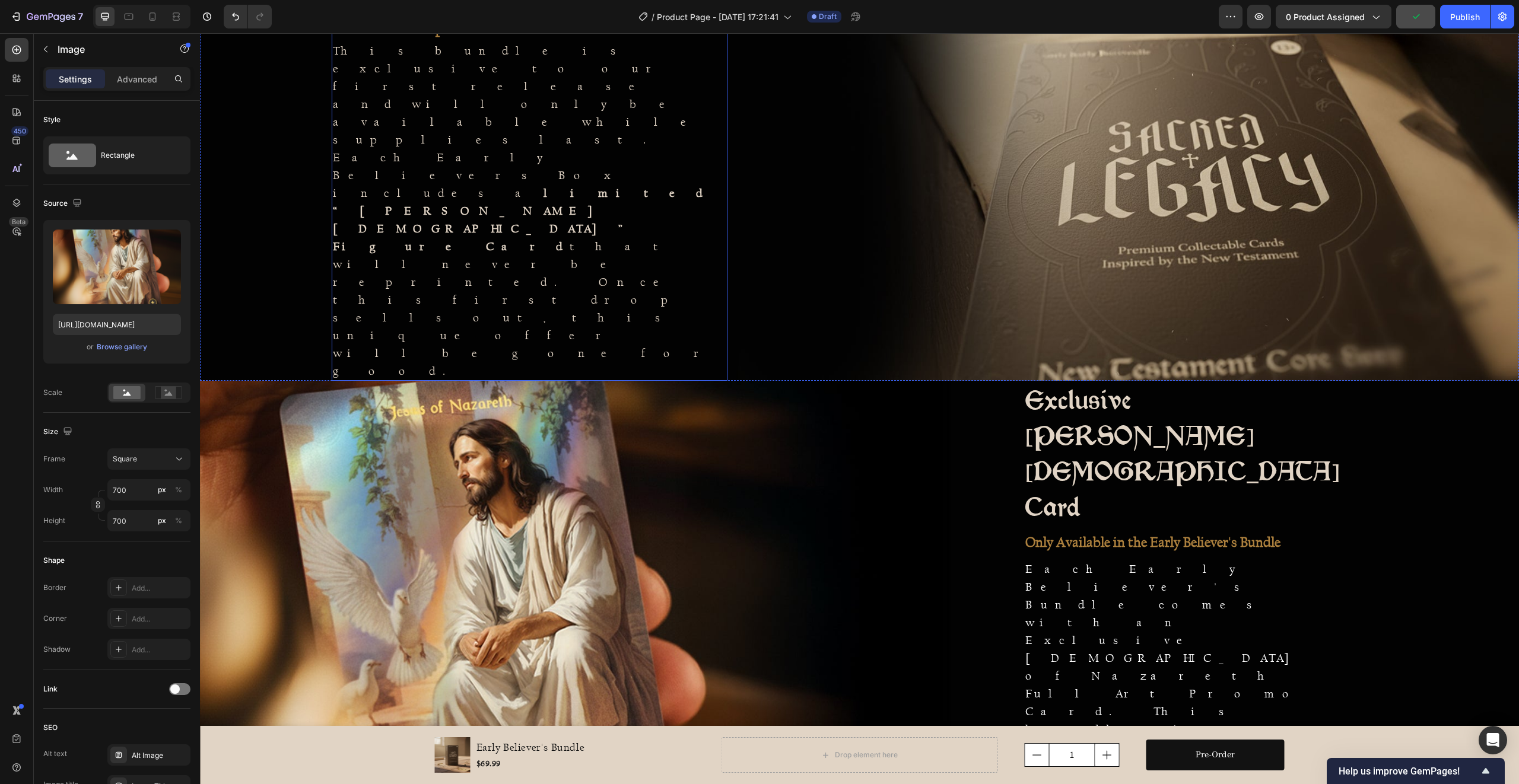
click at [591, 132] on div "Collect Moments from the New Testament Heading Limited First Drop Collector's B…" at bounding box center [529, 159] width 396 height 442
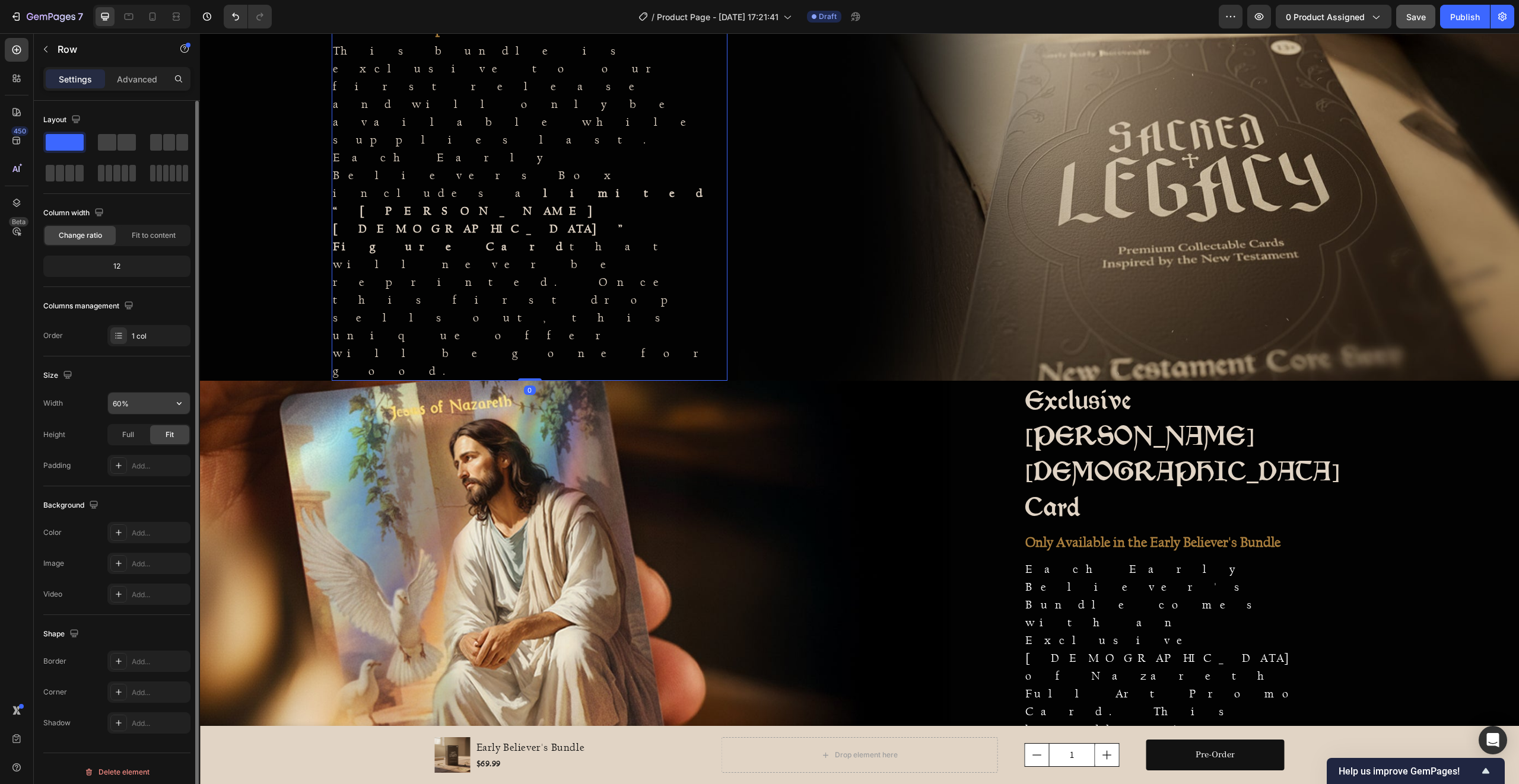
click at [165, 405] on input "60%" at bounding box center [148, 403] width 82 height 21
click at [178, 403] on icon "button" at bounding box center [179, 404] width 12 height 12
click at [124, 403] on input "60%" at bounding box center [148, 403] width 82 height 21
click at [71, 393] on div "Width 60%" at bounding box center [116, 403] width 147 height 22
click at [116, 405] on input "60%" at bounding box center [148, 403] width 82 height 21
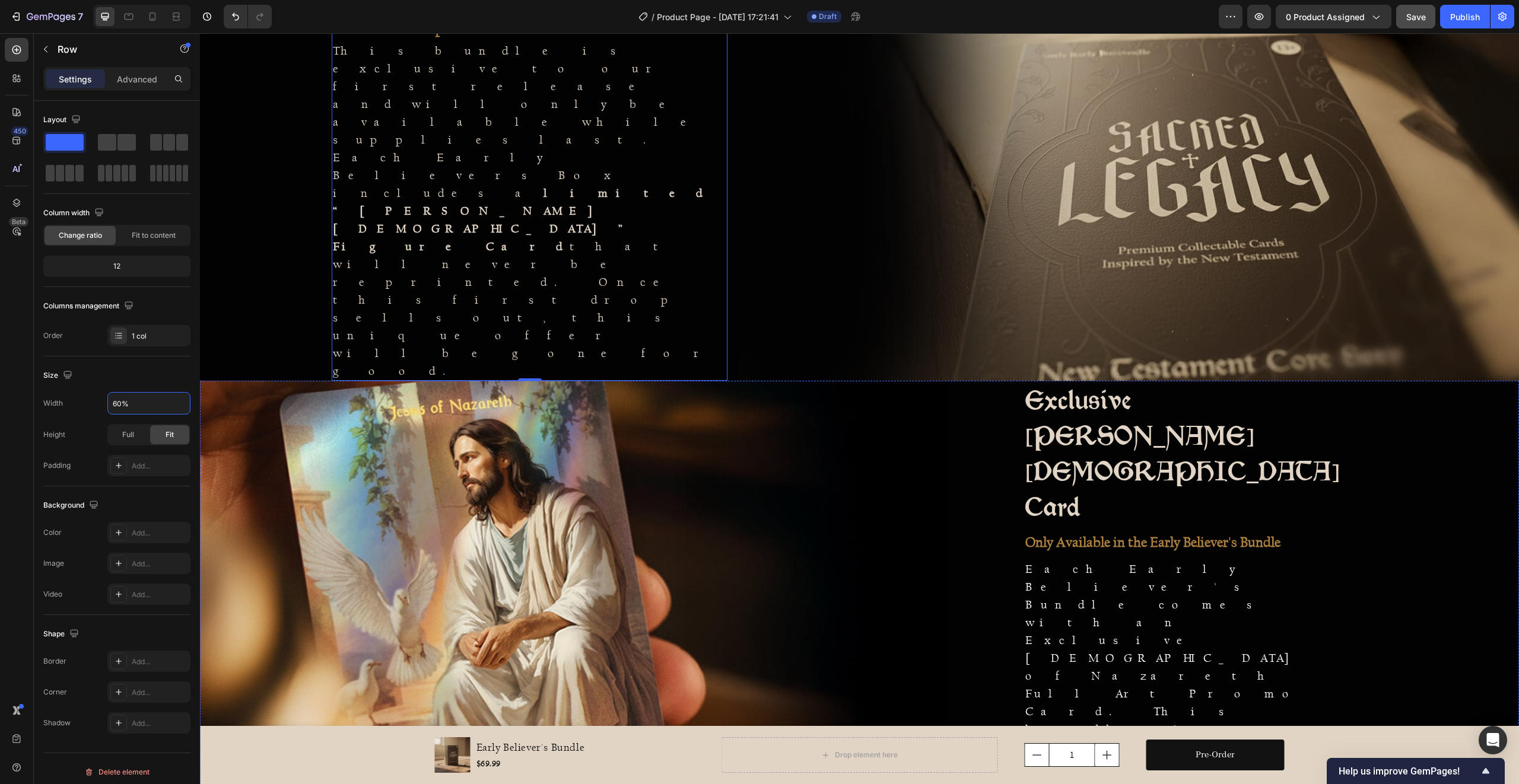
type input "50%"
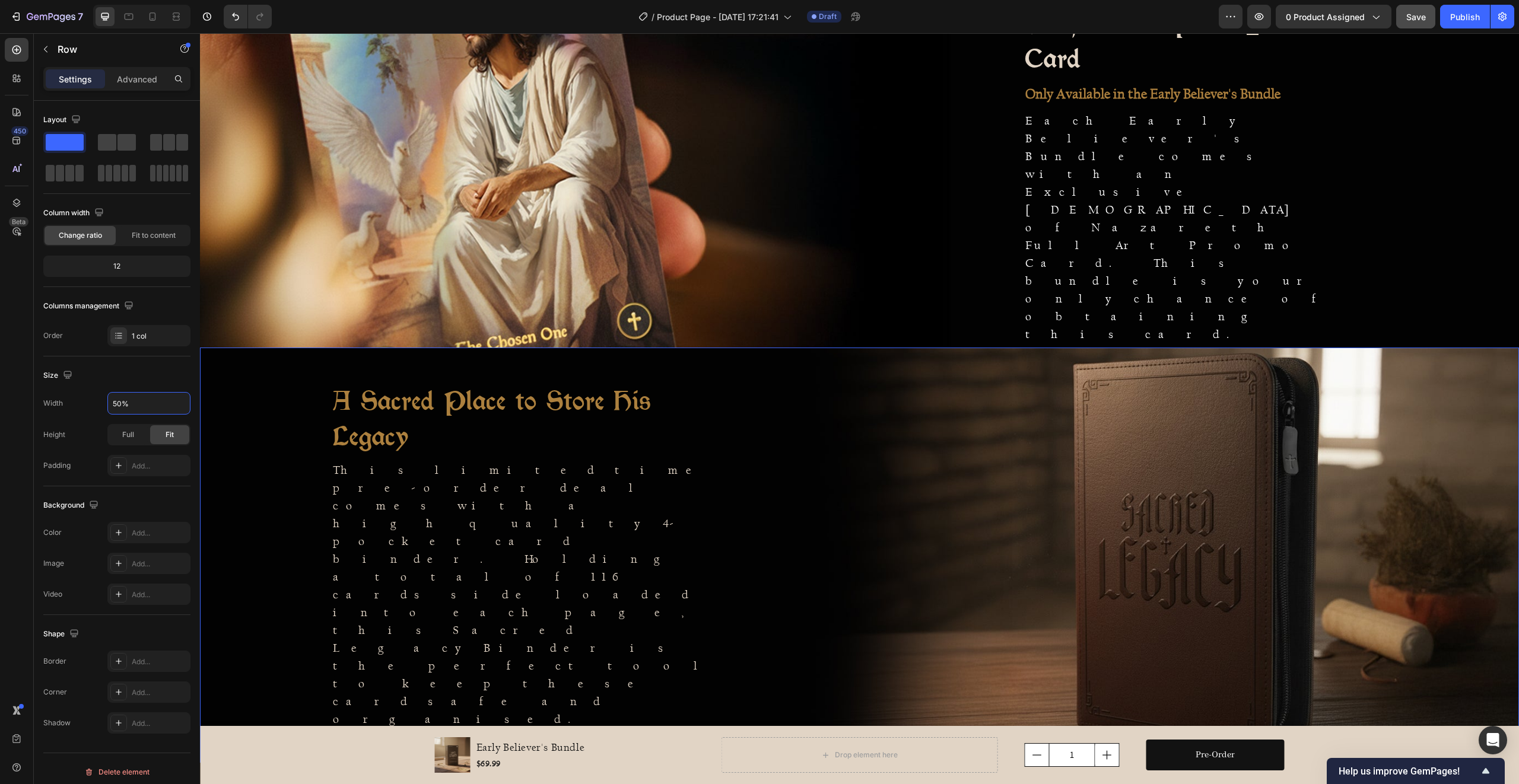
scroll to position [1052, 0]
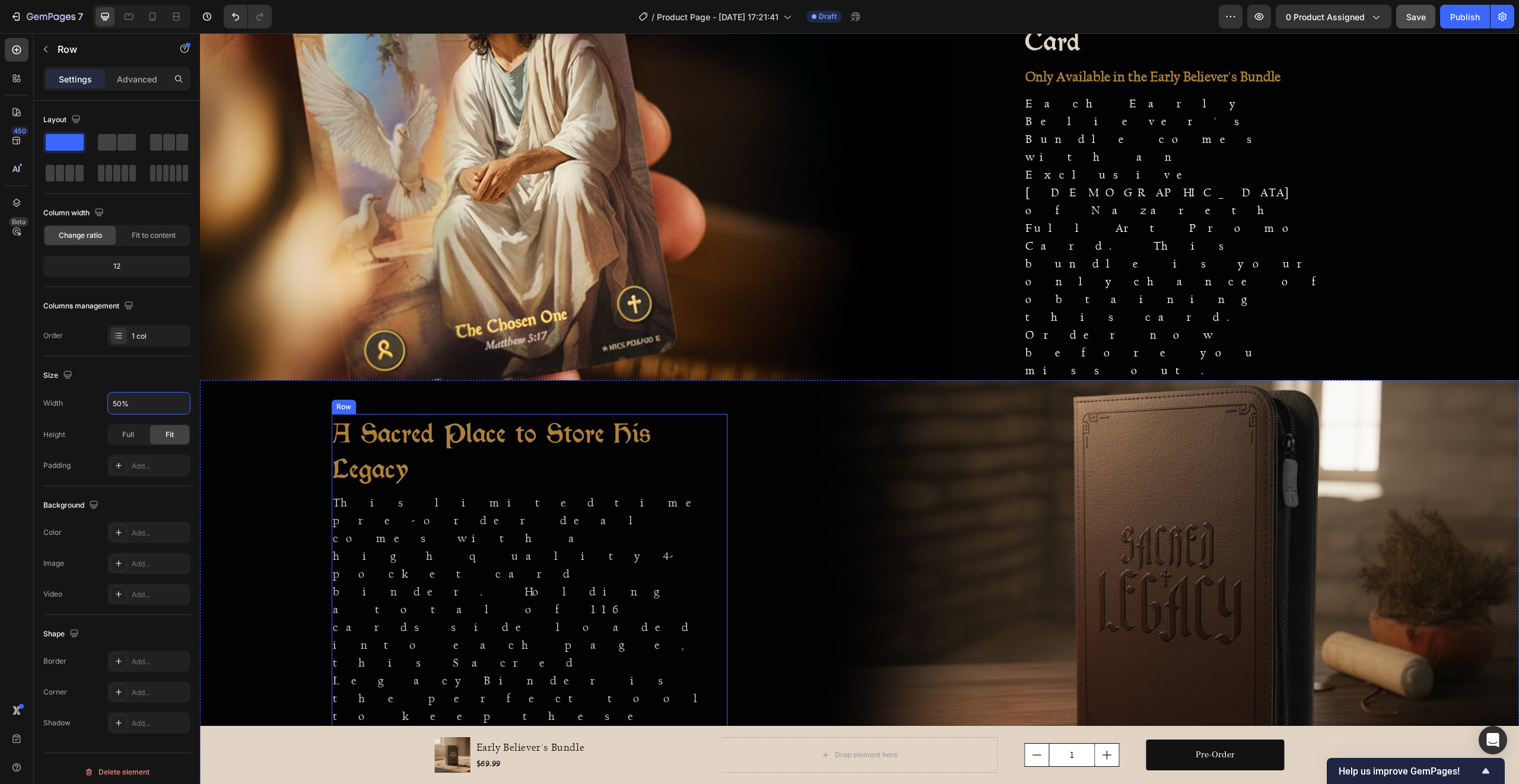
click at [634, 547] on div "A Sacred Place to Store His Legacy Heading This limited time pre-order deal com…" at bounding box center [529, 588] width 396 height 348
click at [115, 404] on input "60%" at bounding box center [148, 403] width 82 height 21
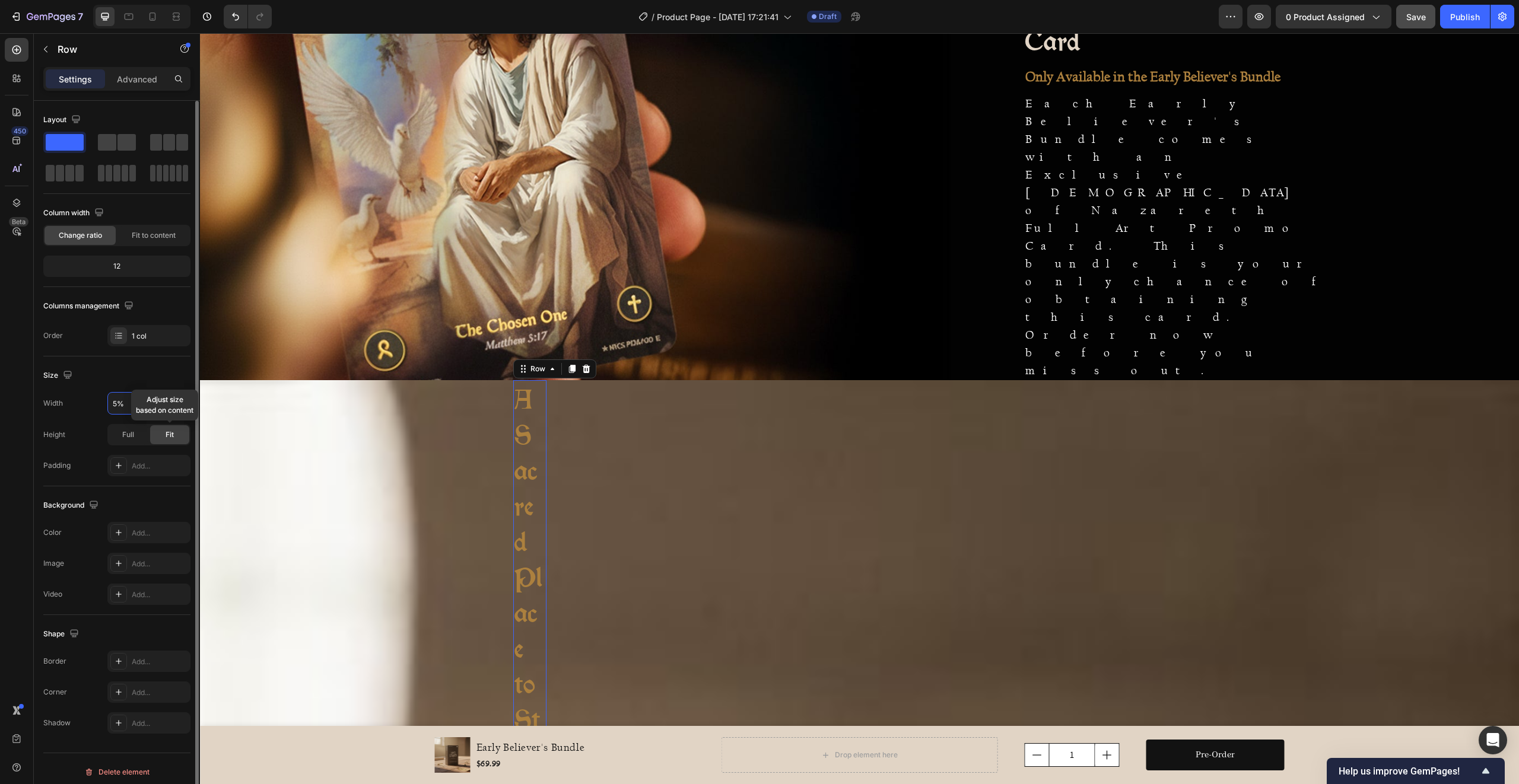
type input "50%"
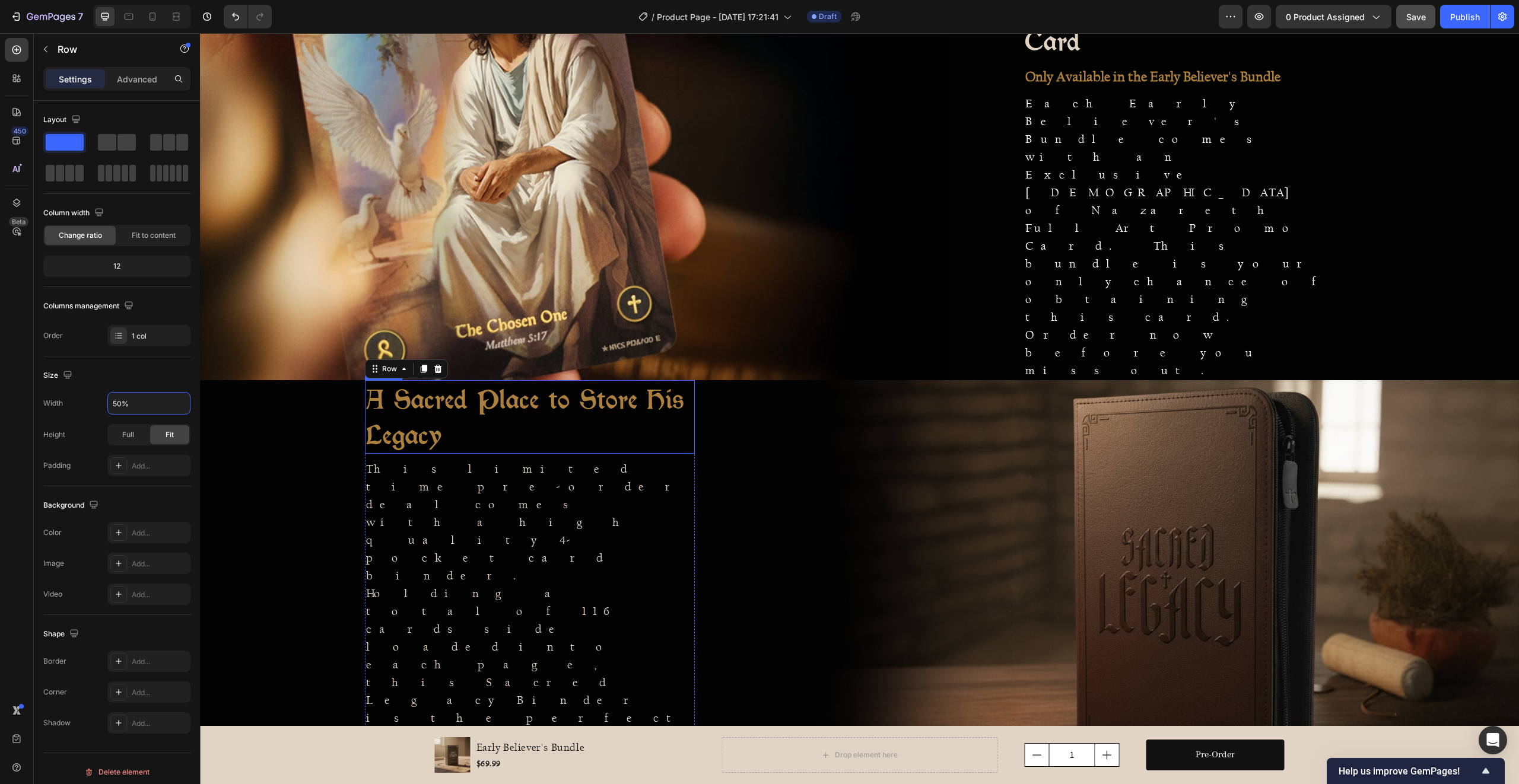
click at [506, 454] on h2 "A Sacred Place to Store His Legacy" at bounding box center [530, 417] width 330 height 73
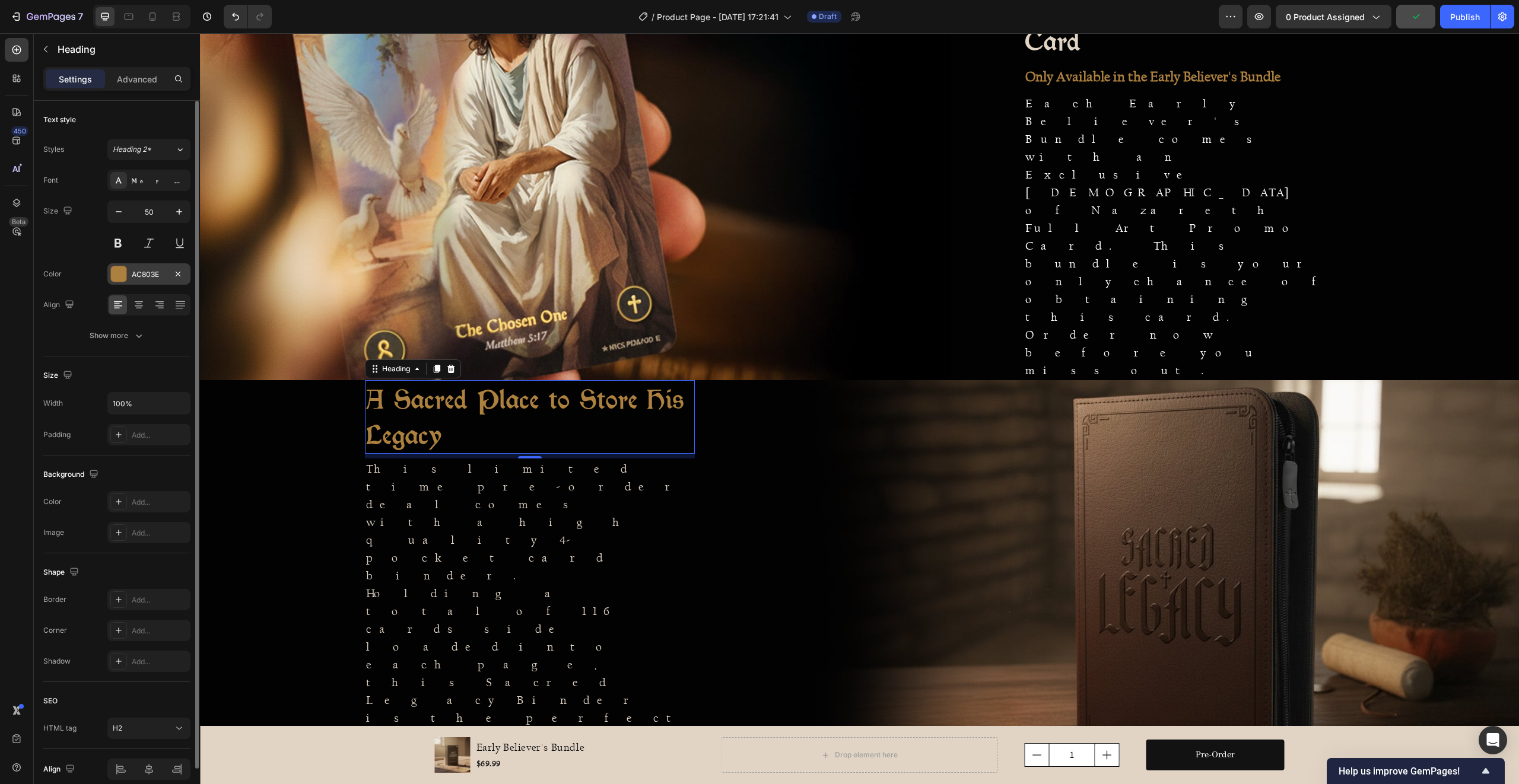
click at [122, 271] on div at bounding box center [118, 274] width 15 height 15
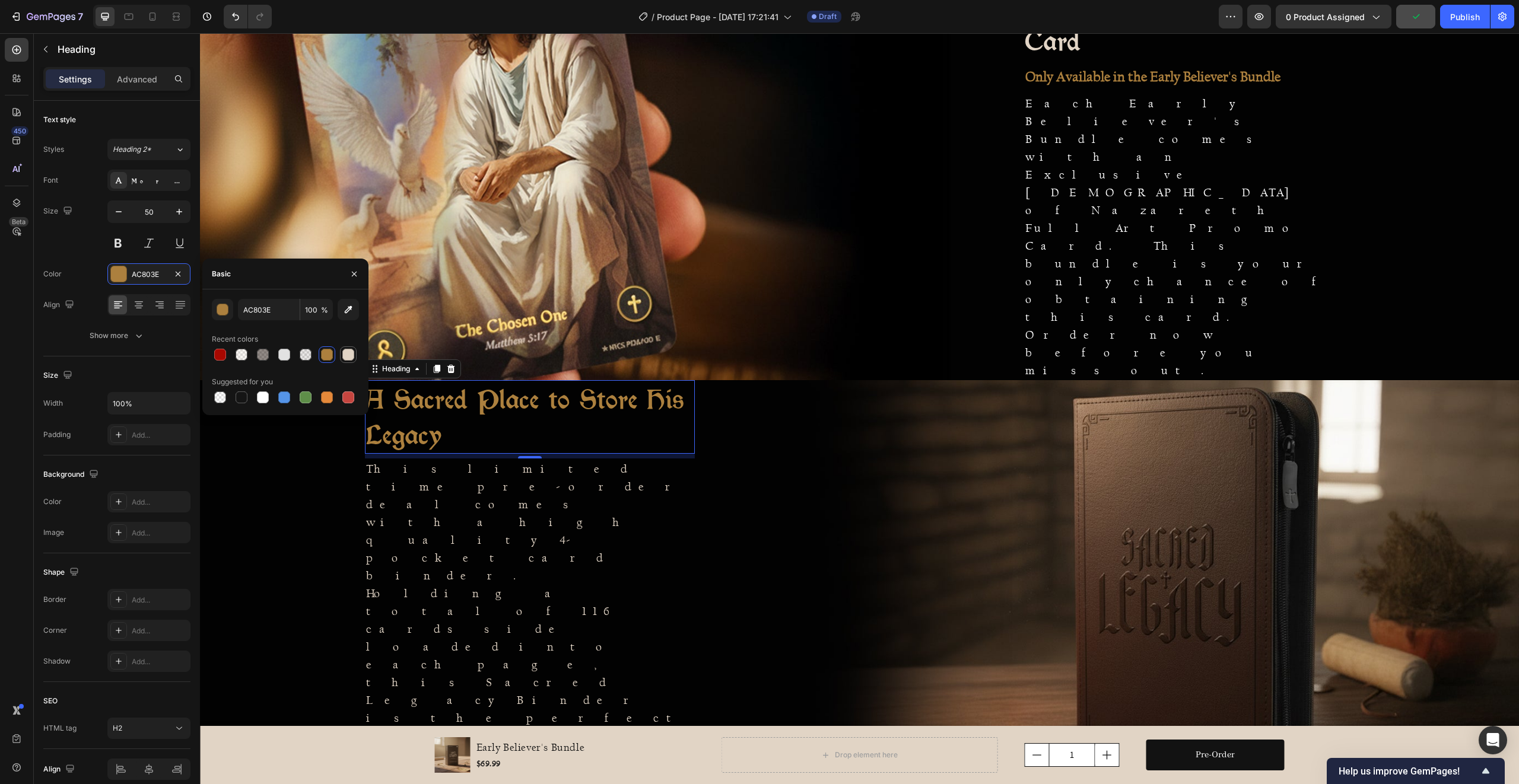
click at [347, 352] on div at bounding box center [348, 355] width 12 height 12
type input "E1D4C5"
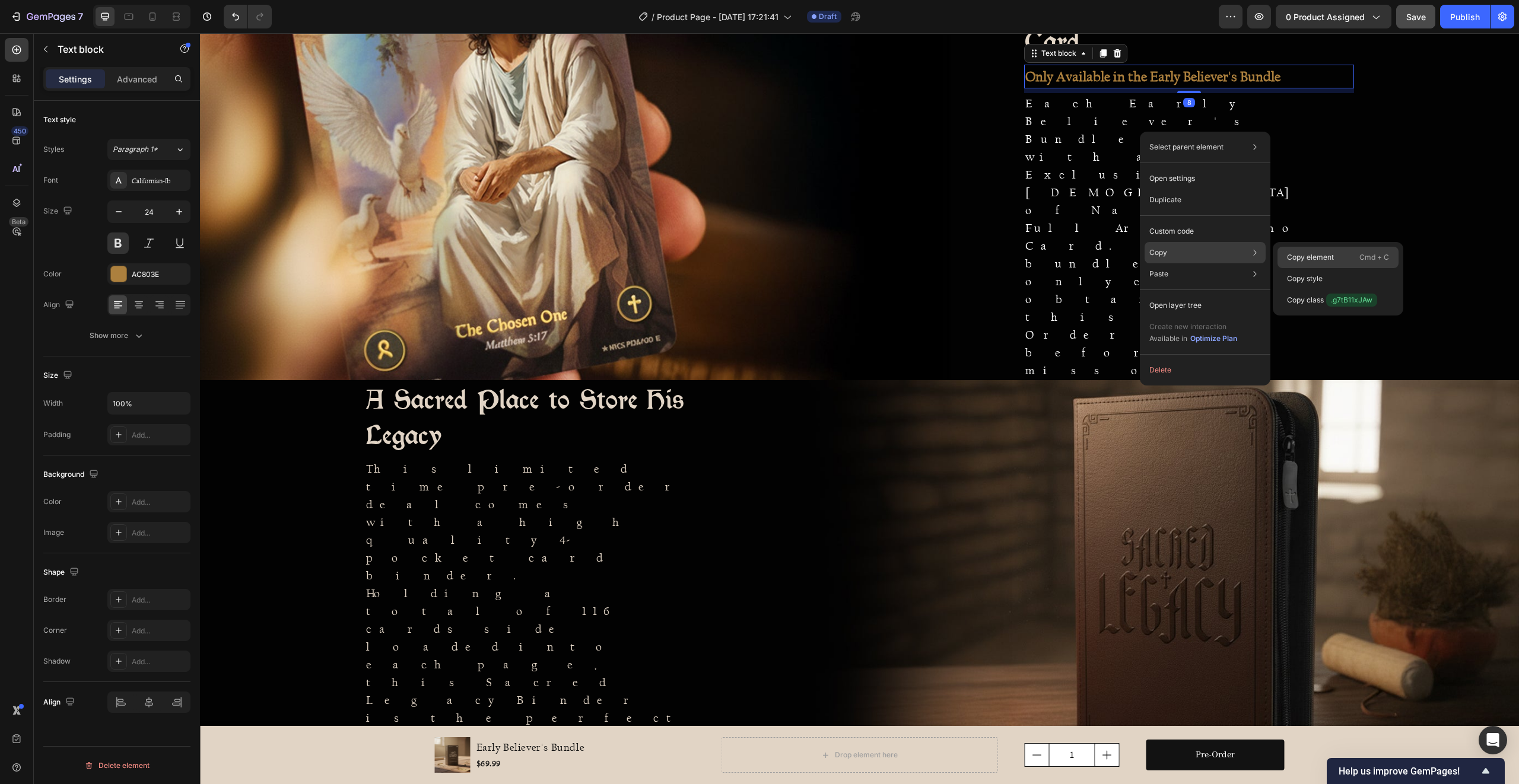
click at [1344, 259] on div "Copy element Cmd + C" at bounding box center [1338, 257] width 121 height 21
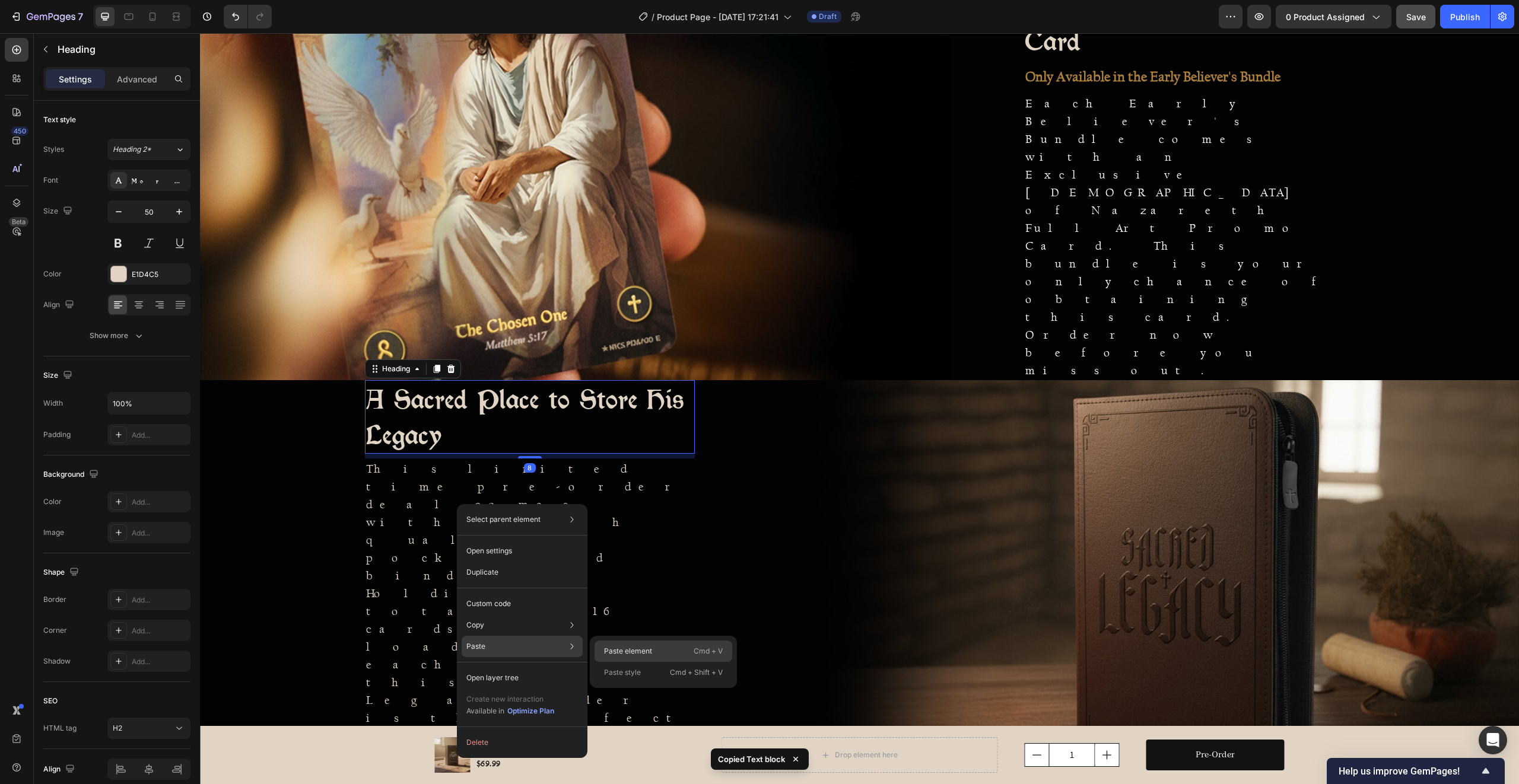
click at [675, 655] on div "Paste element Cmd + V" at bounding box center [663, 651] width 138 height 21
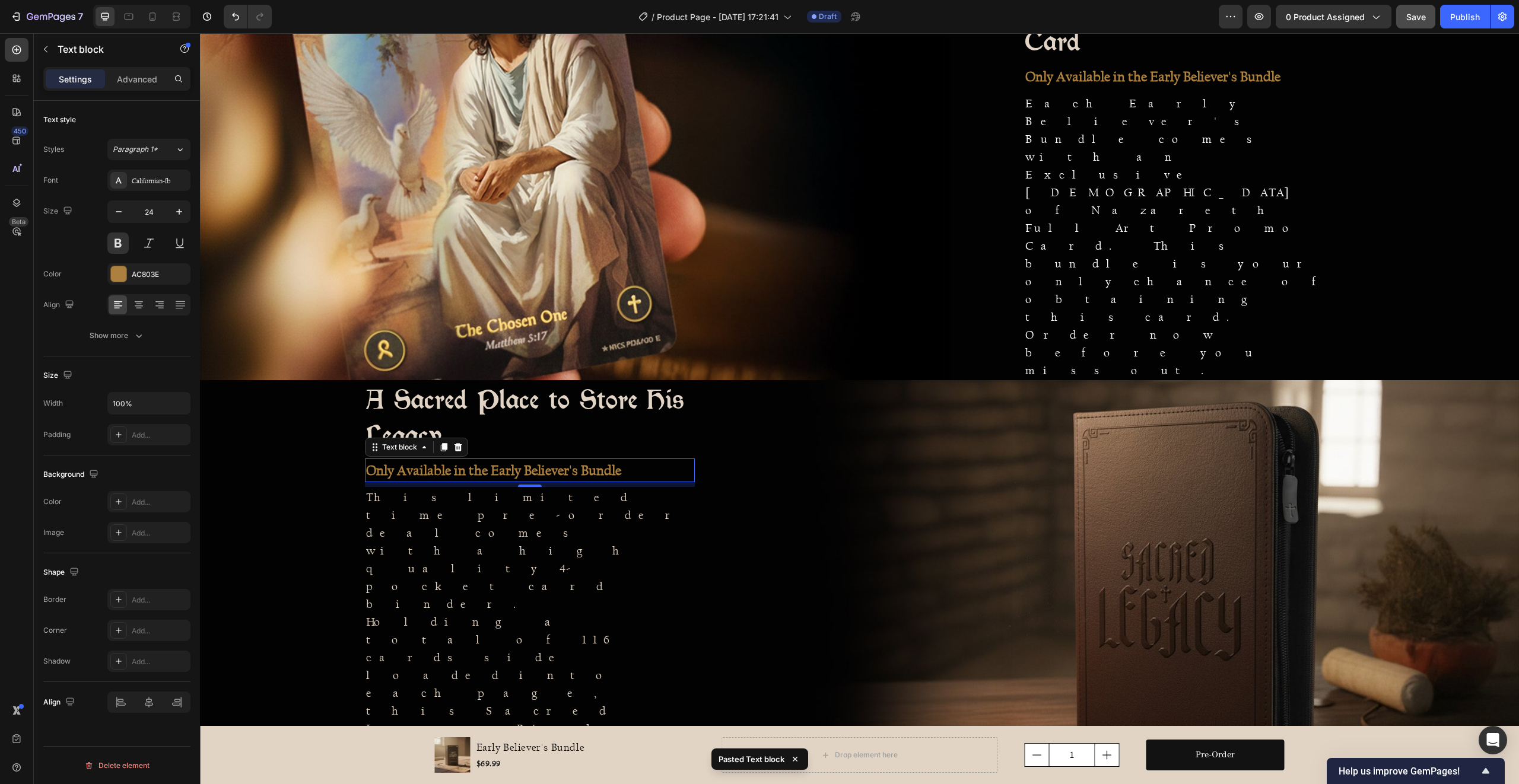
click at [460, 479] on strong "Only Available in the Early Believer's Bundle" at bounding box center [493, 470] width 255 height 16
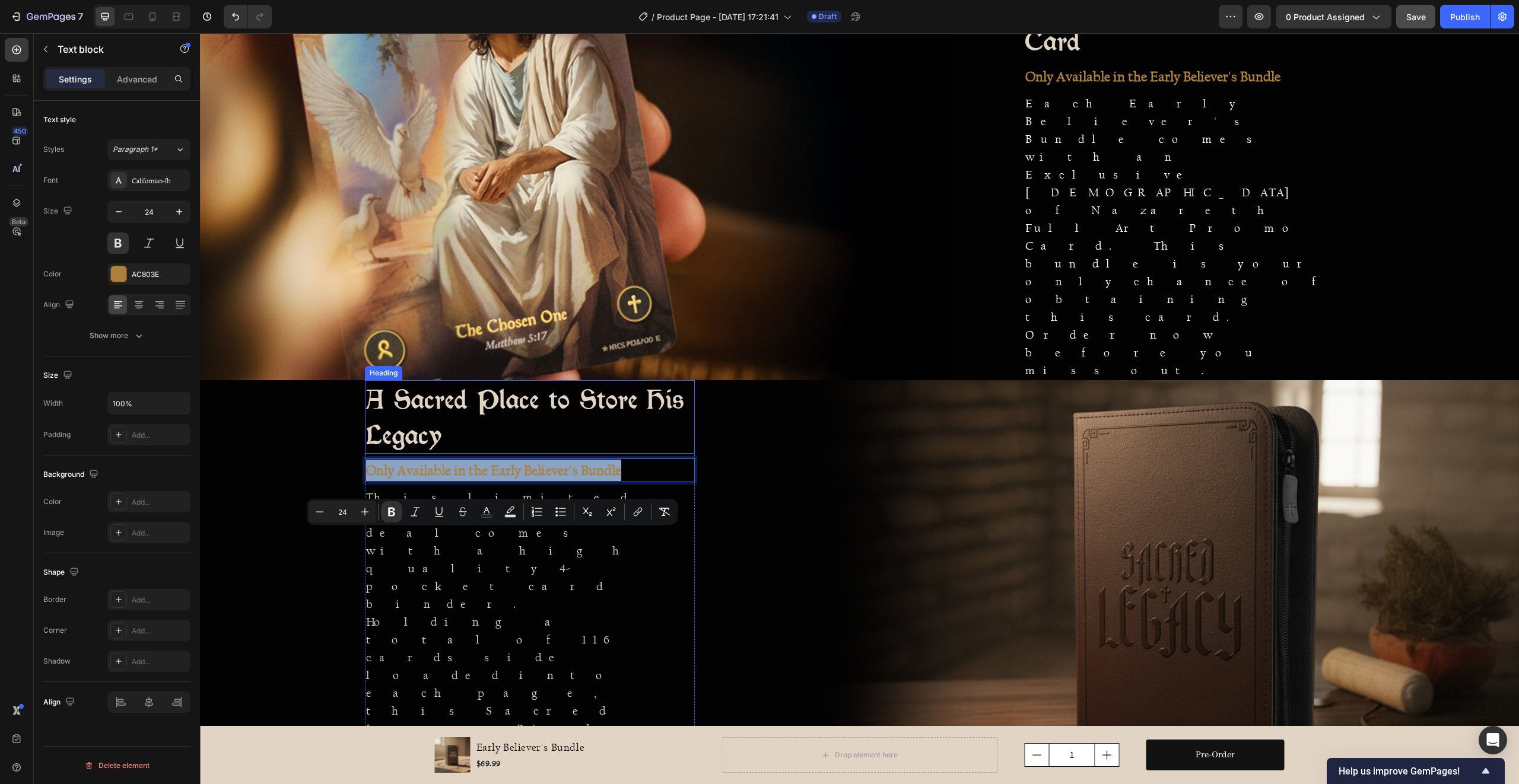
click at [488, 454] on h2 "A Sacred Place to Store His Legacy" at bounding box center [530, 417] width 330 height 73
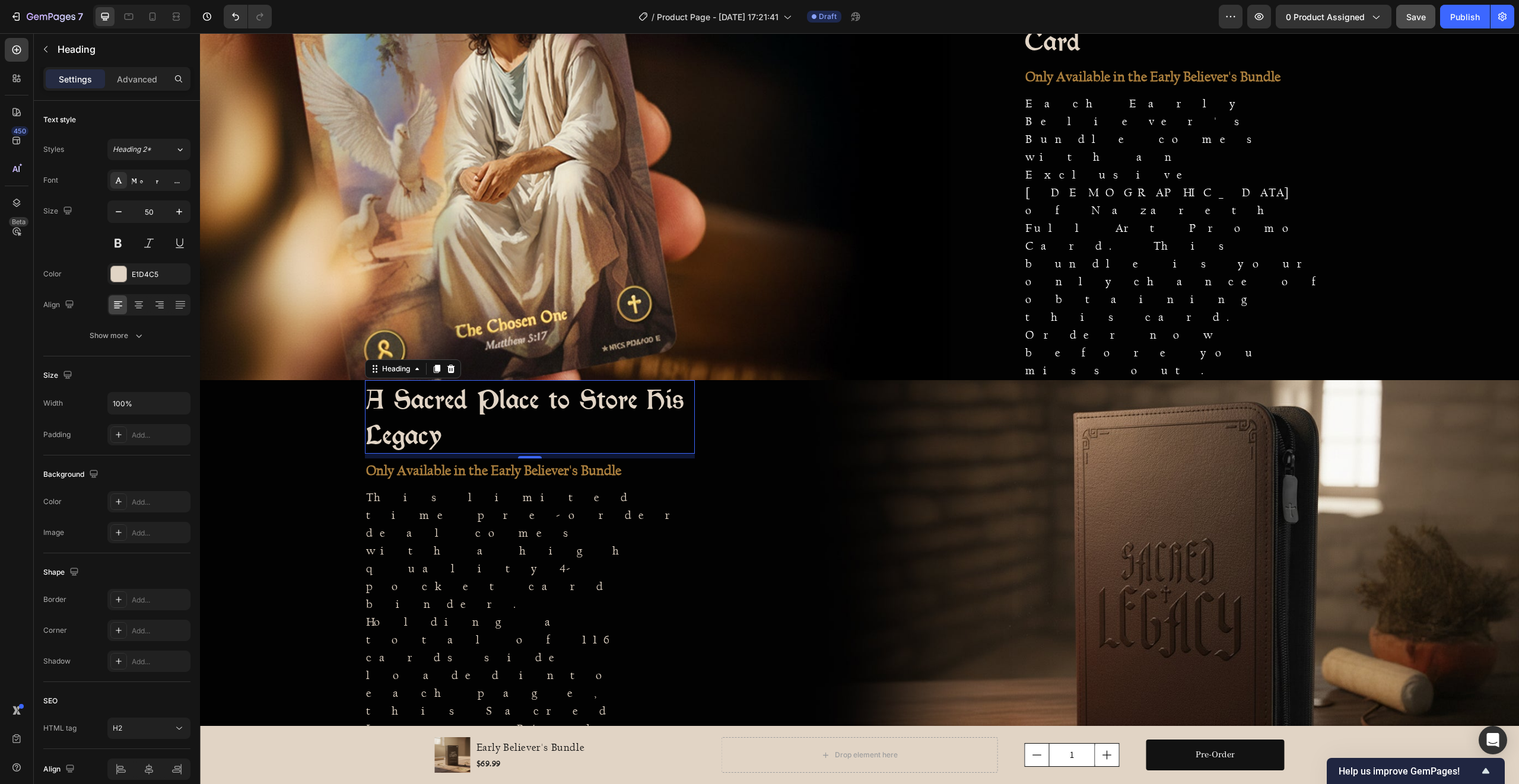
click at [504, 454] on h2 "A Sacred Place to Store His Legacy" at bounding box center [530, 417] width 330 height 73
click at [504, 453] on p "A Sacred Place to Store His Legacy" at bounding box center [530, 417] width 328 height 71
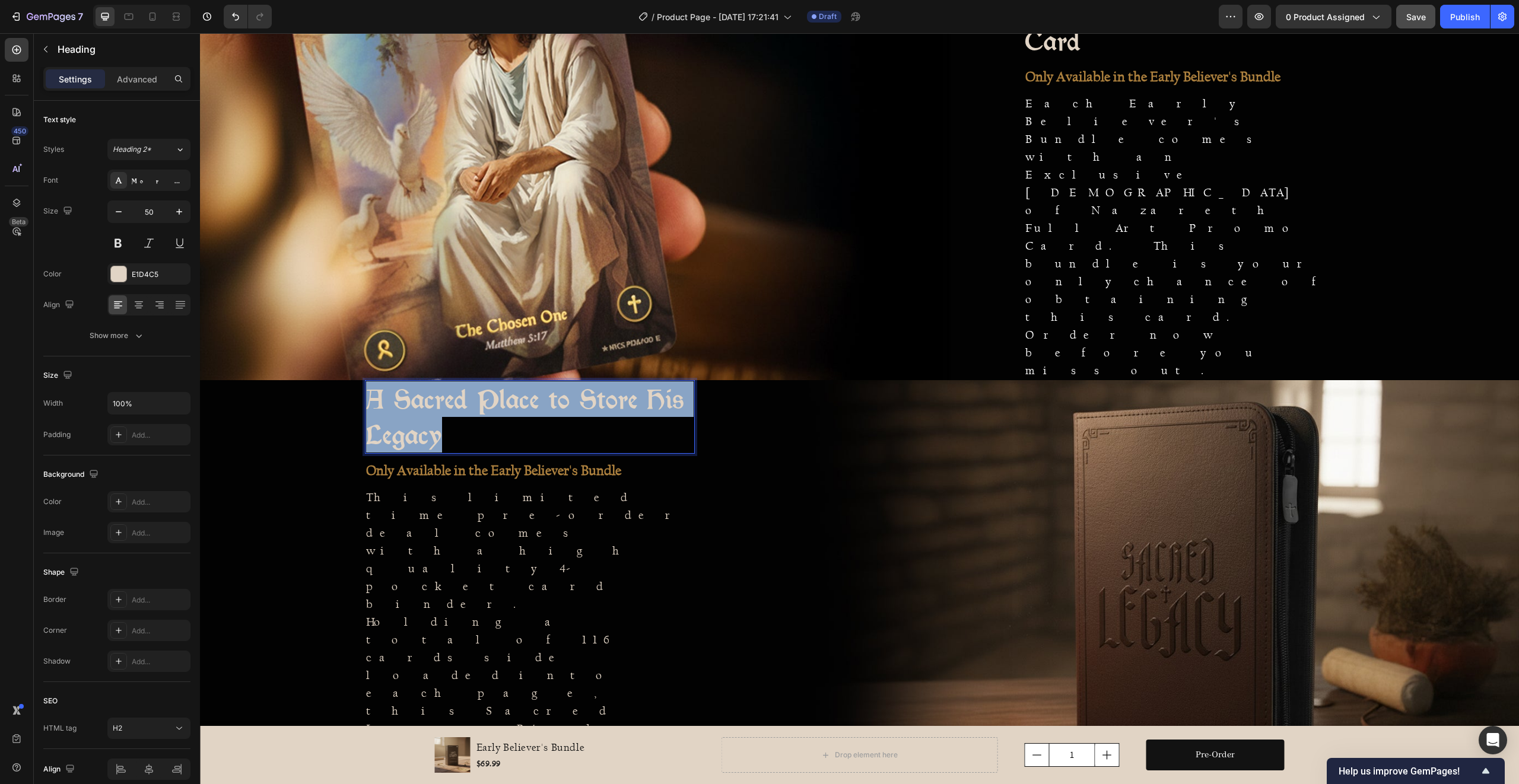
click at [504, 453] on p "A Sacred Place to Store His Legacy" at bounding box center [530, 417] width 328 height 71
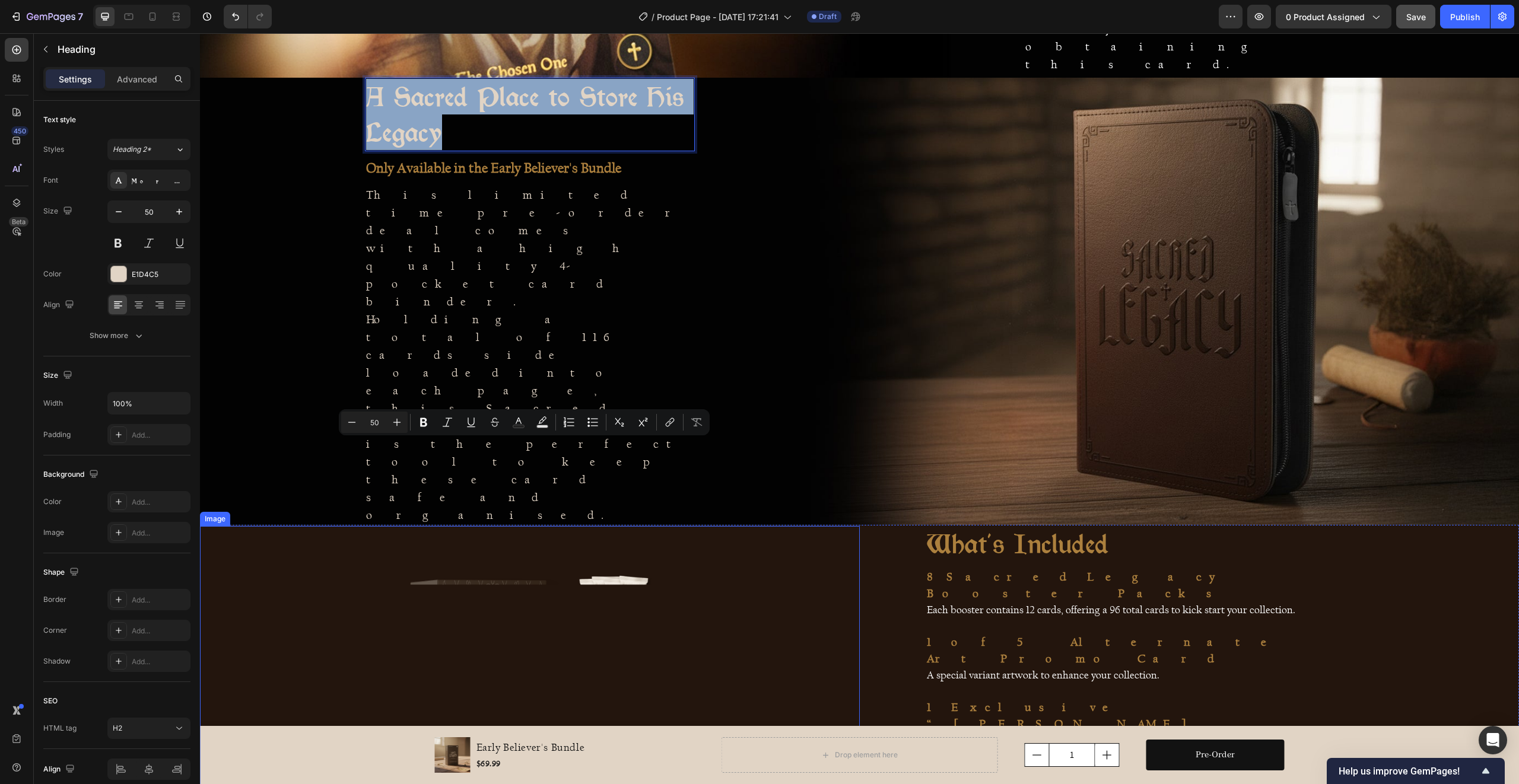
scroll to position [1048, 0]
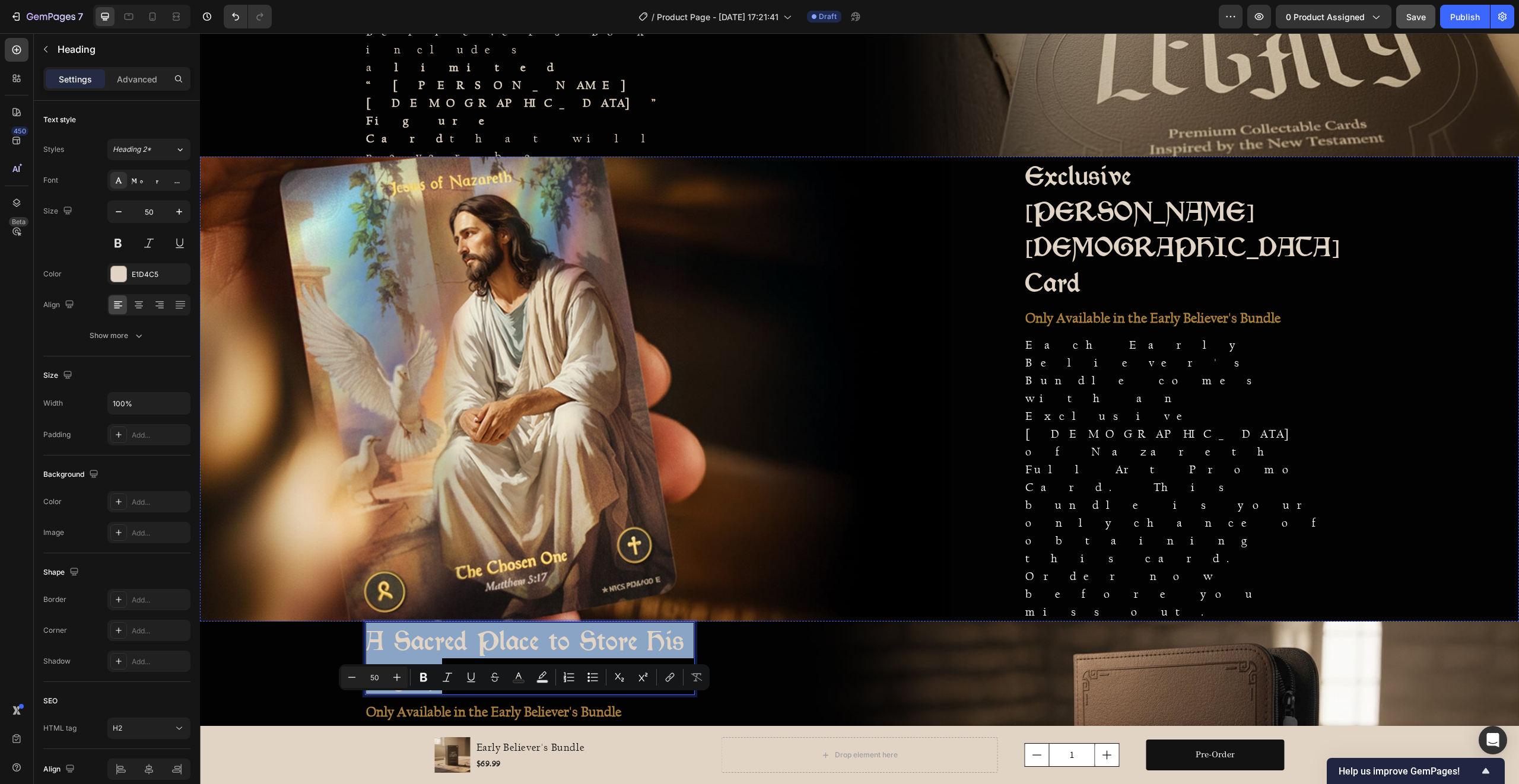
type input "16"
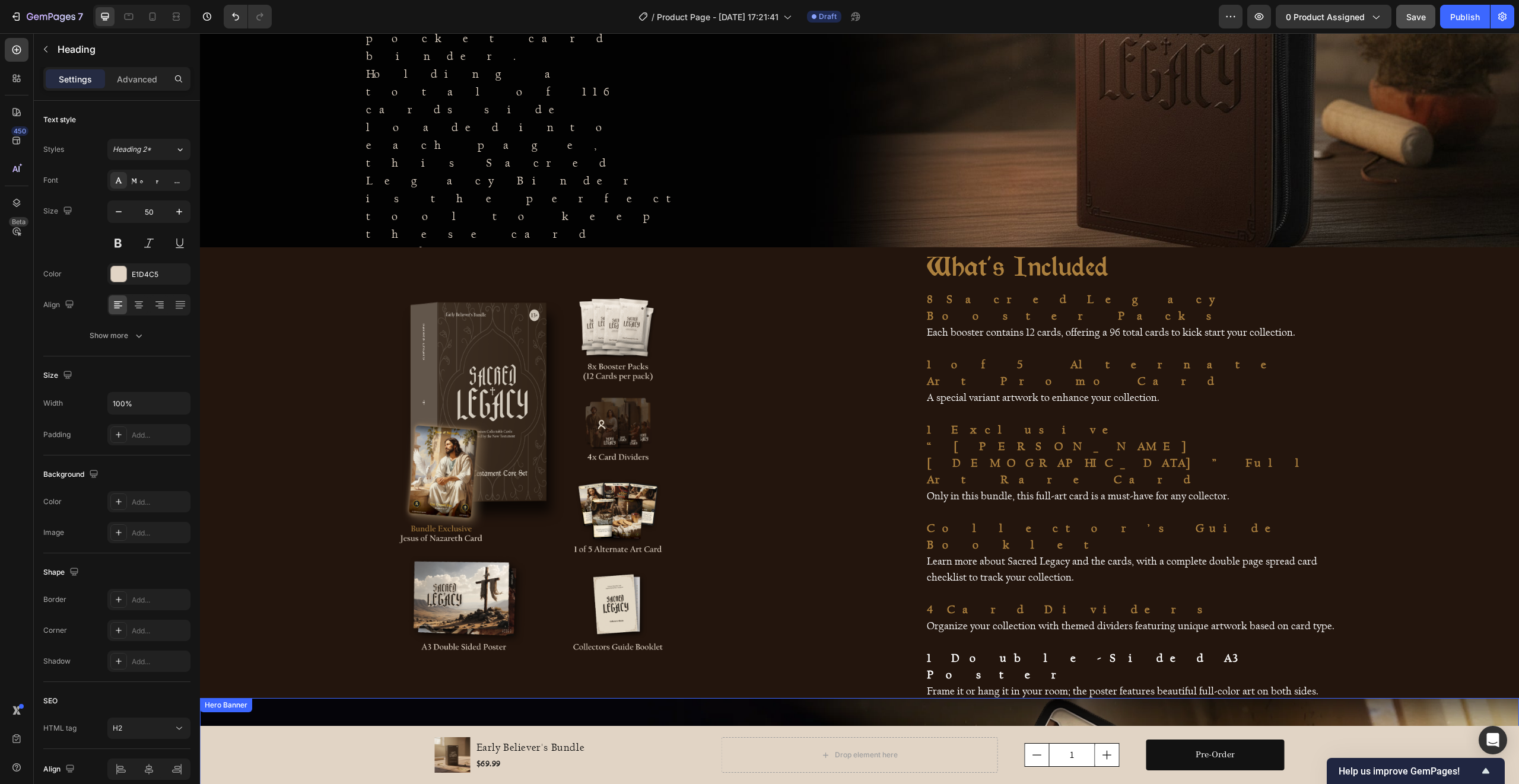
scroll to position [1549, 0]
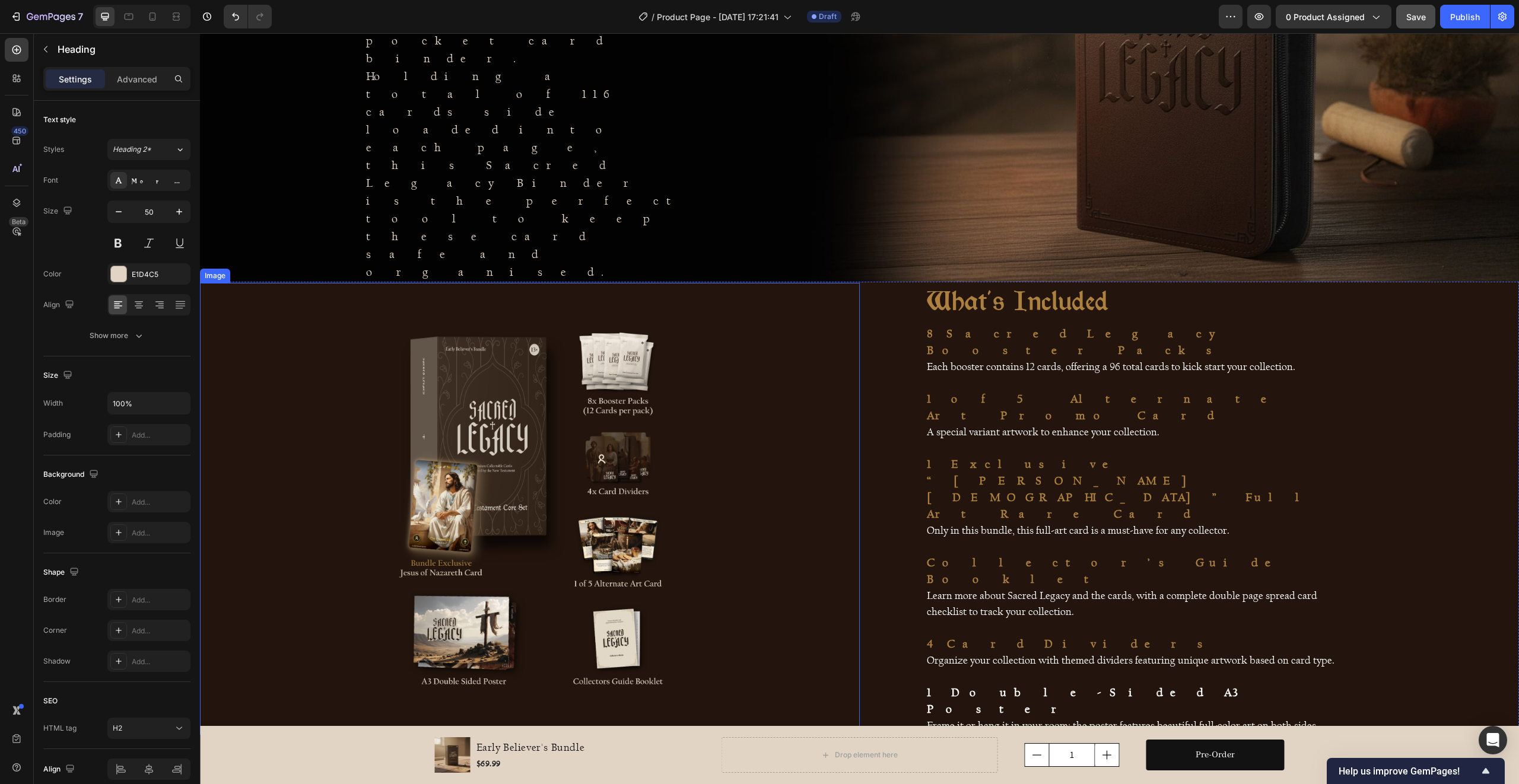
click at [573, 474] on img at bounding box center [530, 508] width 356 height 356
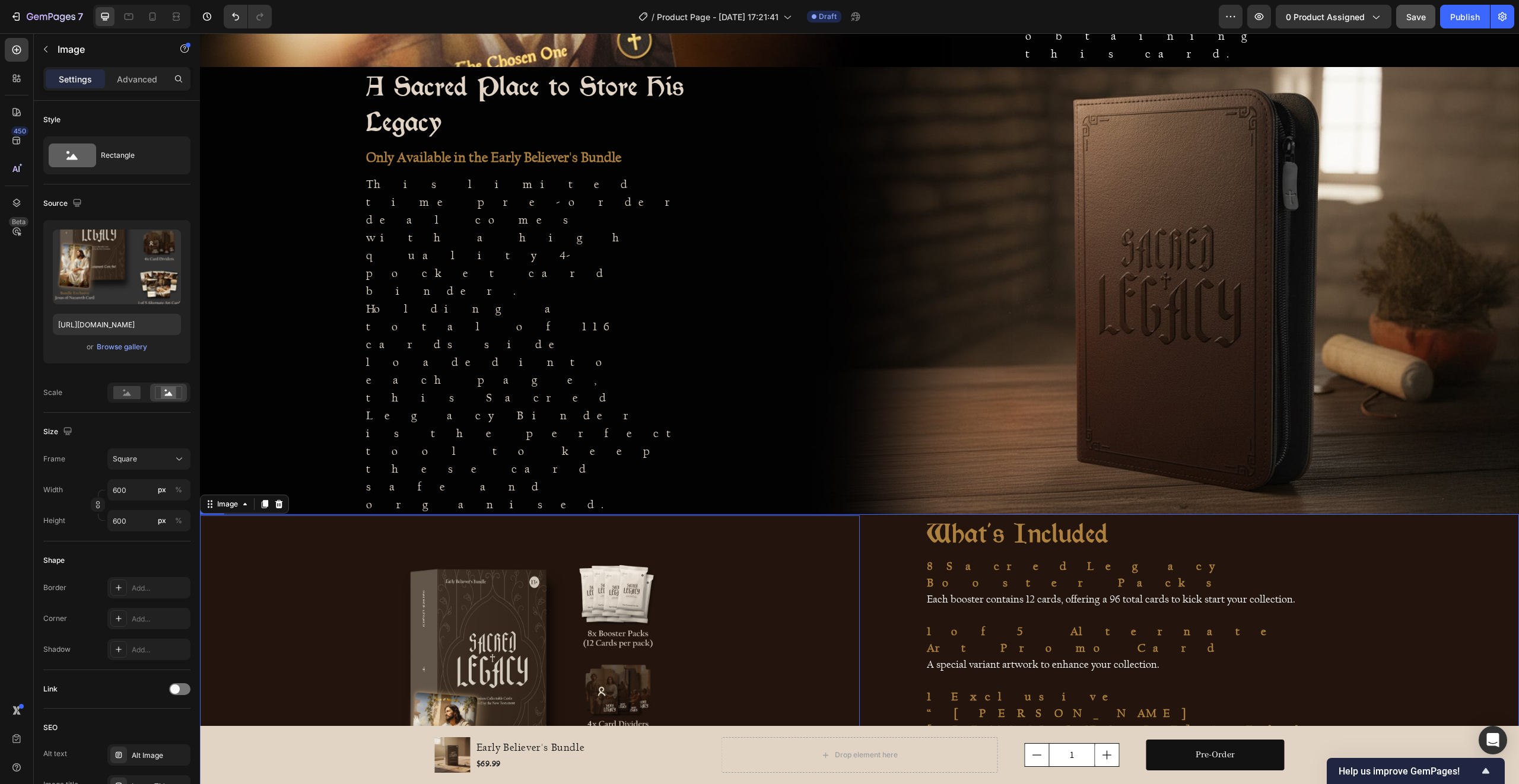
scroll to position [1291, 0]
